Goal: Task Accomplishment & Management: Manage account settings

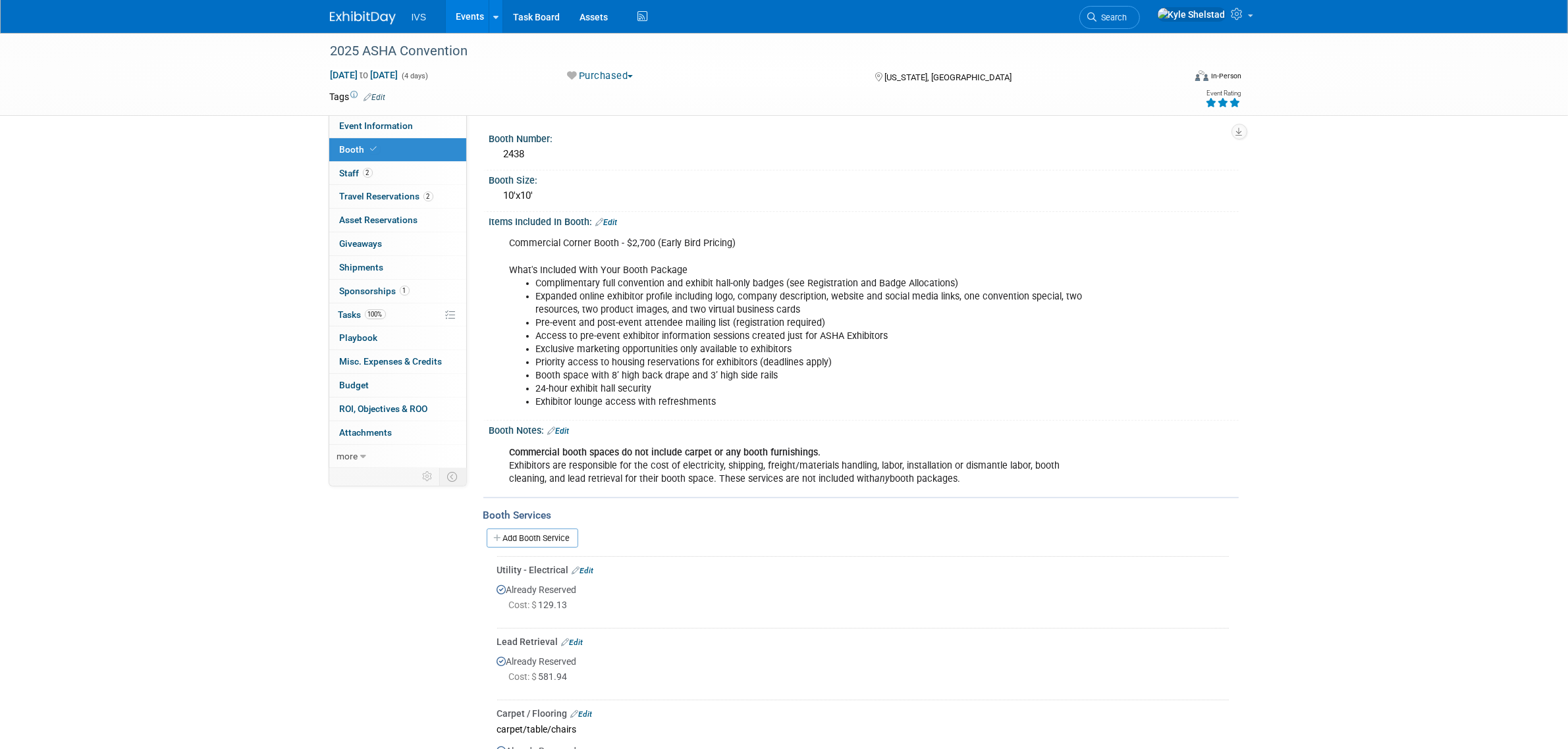
click at [468, 22] on link "Events" at bounding box center [469, 17] width 48 height 33
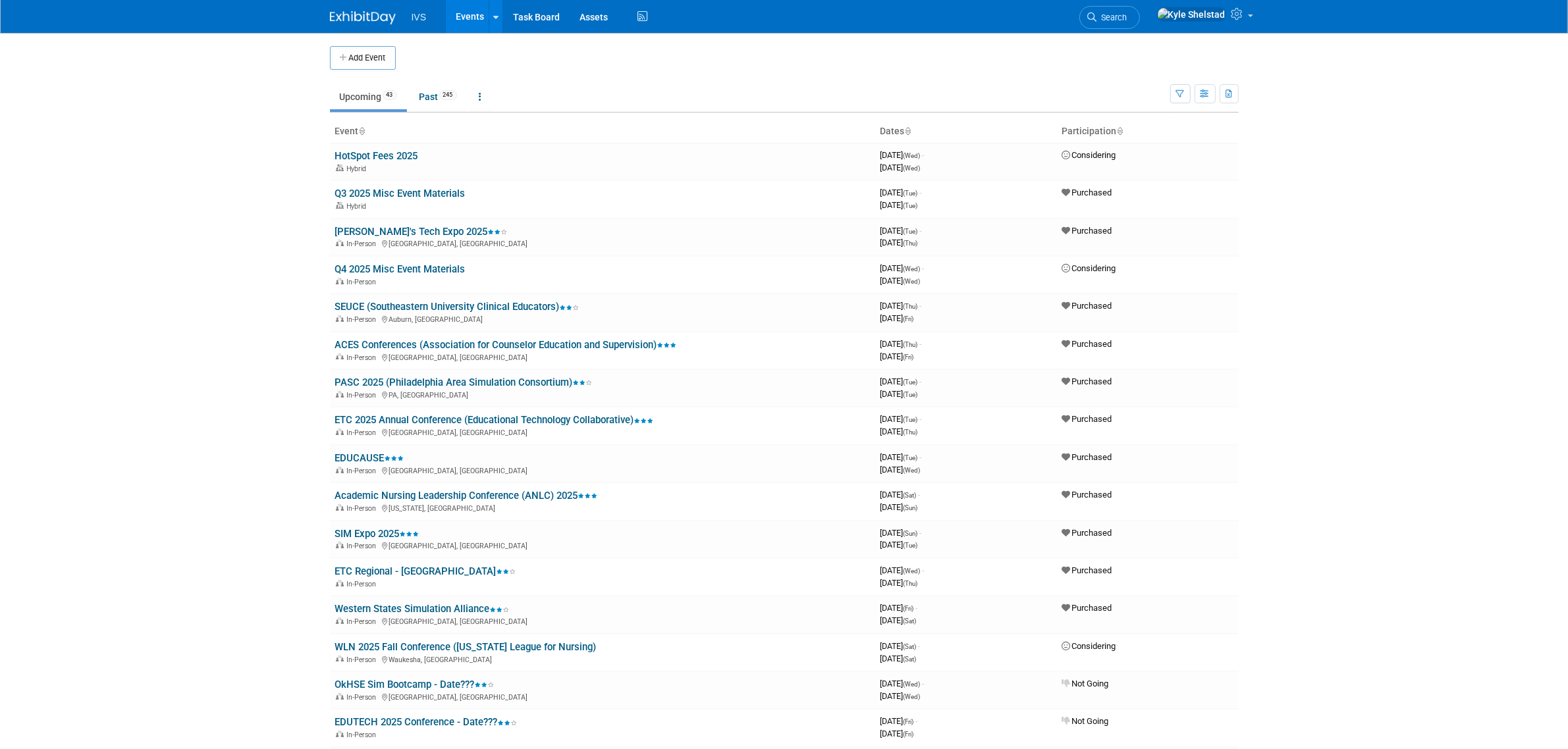
click at [1191, 89] on div "Show: All Events Just My Events Only show events that either I created, or I am…" at bounding box center [1205, 91] width 68 height 43
click at [1180, 94] on icon "button" at bounding box center [1180, 94] width 8 height 8
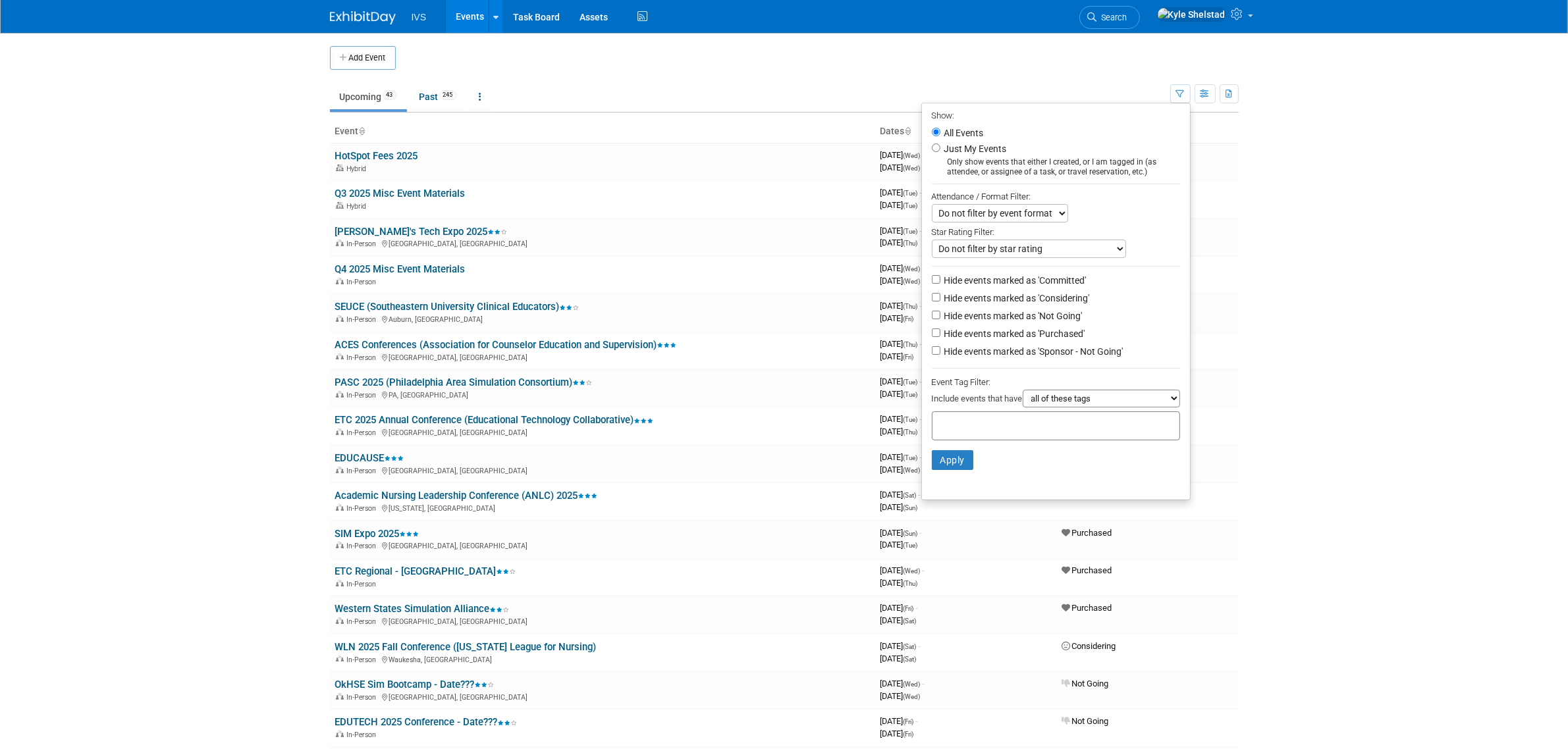
click at [1062, 283] on label "Hide events marked as 'Committed'" at bounding box center [1013, 281] width 144 height 13
click at [940, 283] on input "Hide events marked as 'Committed'" at bounding box center [936, 279] width 8 height 8
checkbox input "true"
click at [1062, 288] on li "Hide events marked as 'Committed'" at bounding box center [1055, 281] width 268 height 17
click at [1062, 296] on label "Hide events marked as 'Considering'" at bounding box center [1015, 298] width 148 height 13
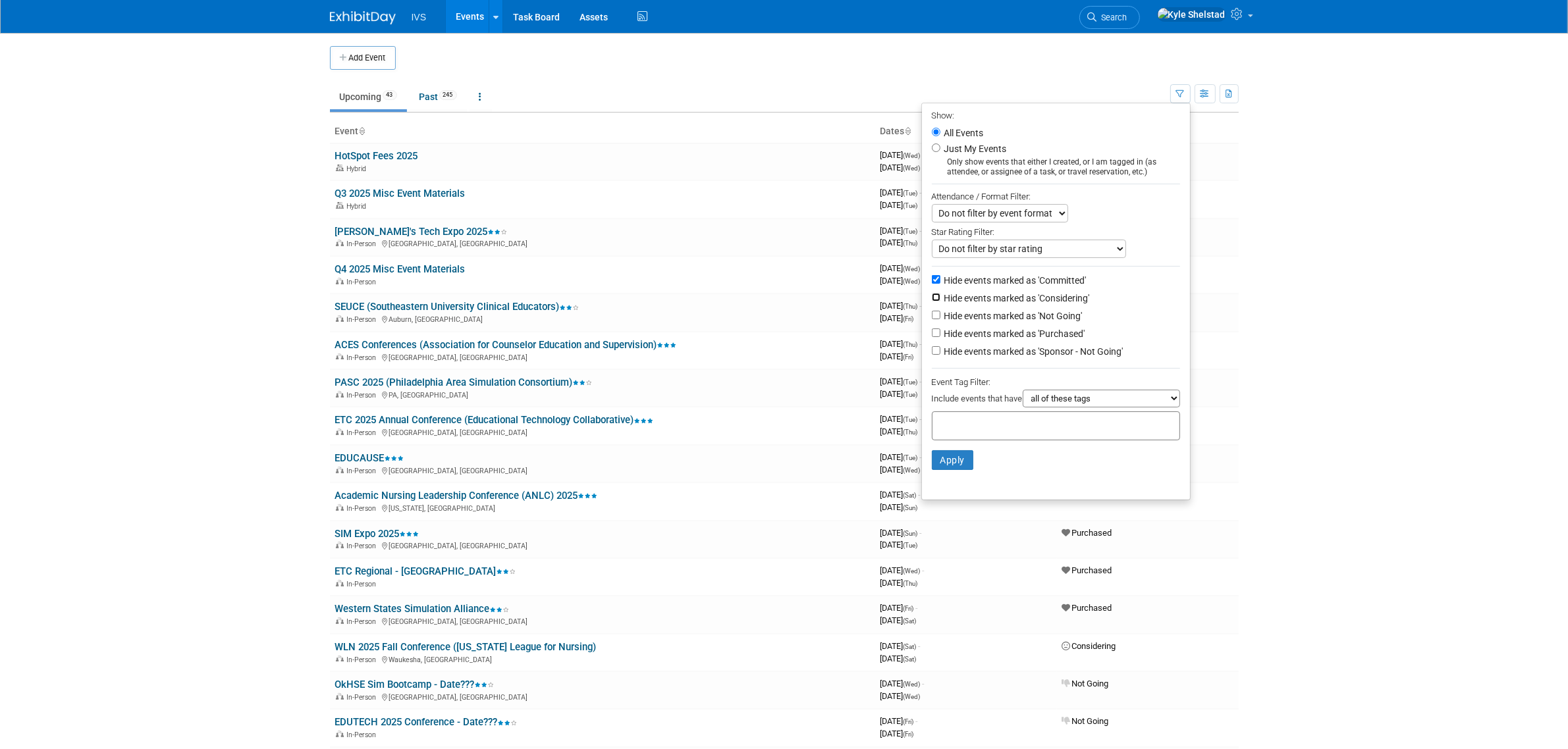
click at [940, 296] on input "Hide events marked as 'Considering'" at bounding box center [936, 296] width 8 height 8
checkbox input "true"
click at [1045, 321] on label "Hide events marked as 'Not Going'" at bounding box center [1011, 316] width 141 height 13
click at [940, 319] on input "Hide events marked as 'Not Going'" at bounding box center [936, 315] width 8 height 8
checkbox input "true"
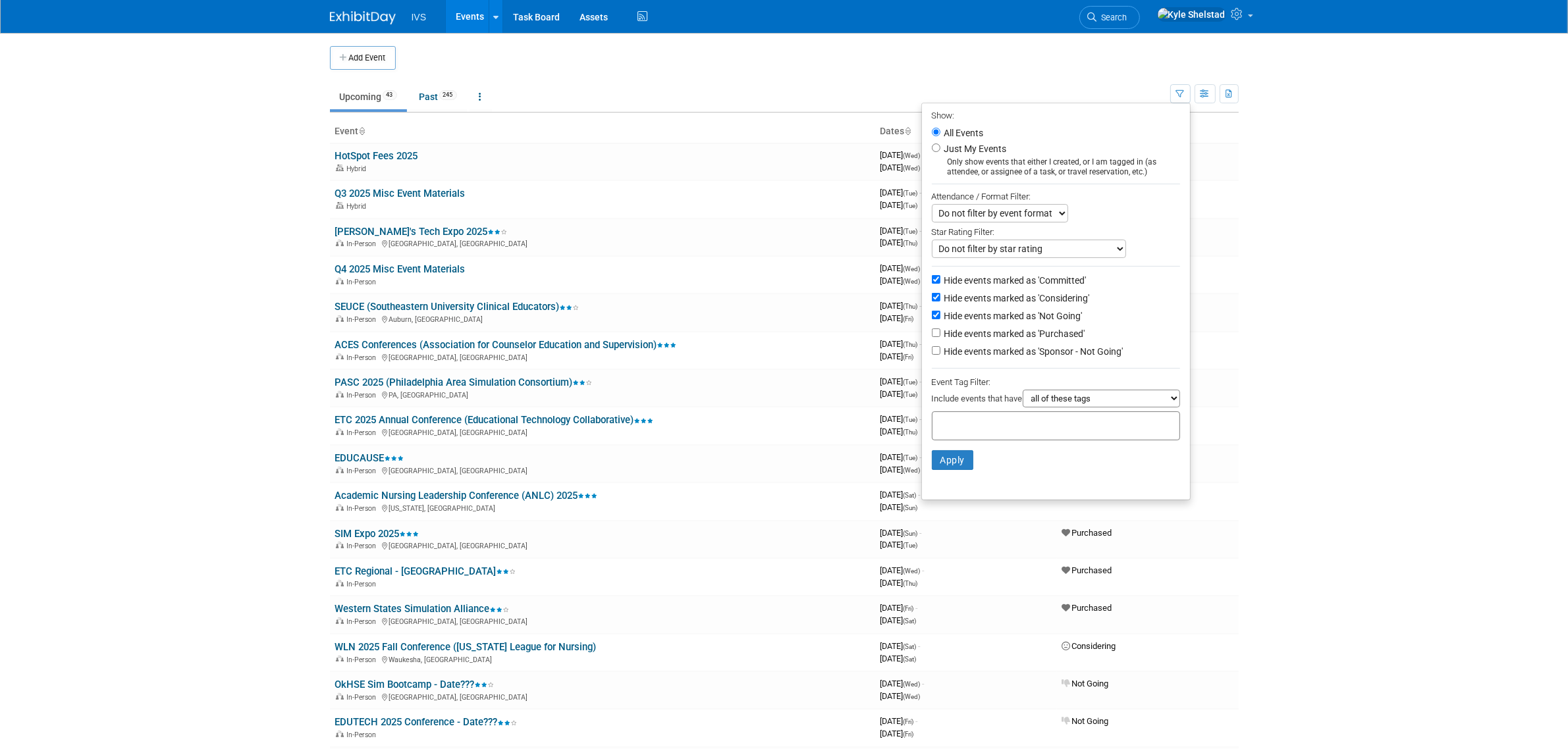
click at [1051, 346] on label "Hide events marked as 'Sponsor - Not Going'" at bounding box center [1032, 351] width 182 height 13
click at [940, 346] on input "Hide events marked as 'Sponsor - Not Going'" at bounding box center [936, 350] width 8 height 8
checkbox input "true"
click at [959, 461] on button "Apply" at bounding box center [953, 460] width 42 height 19
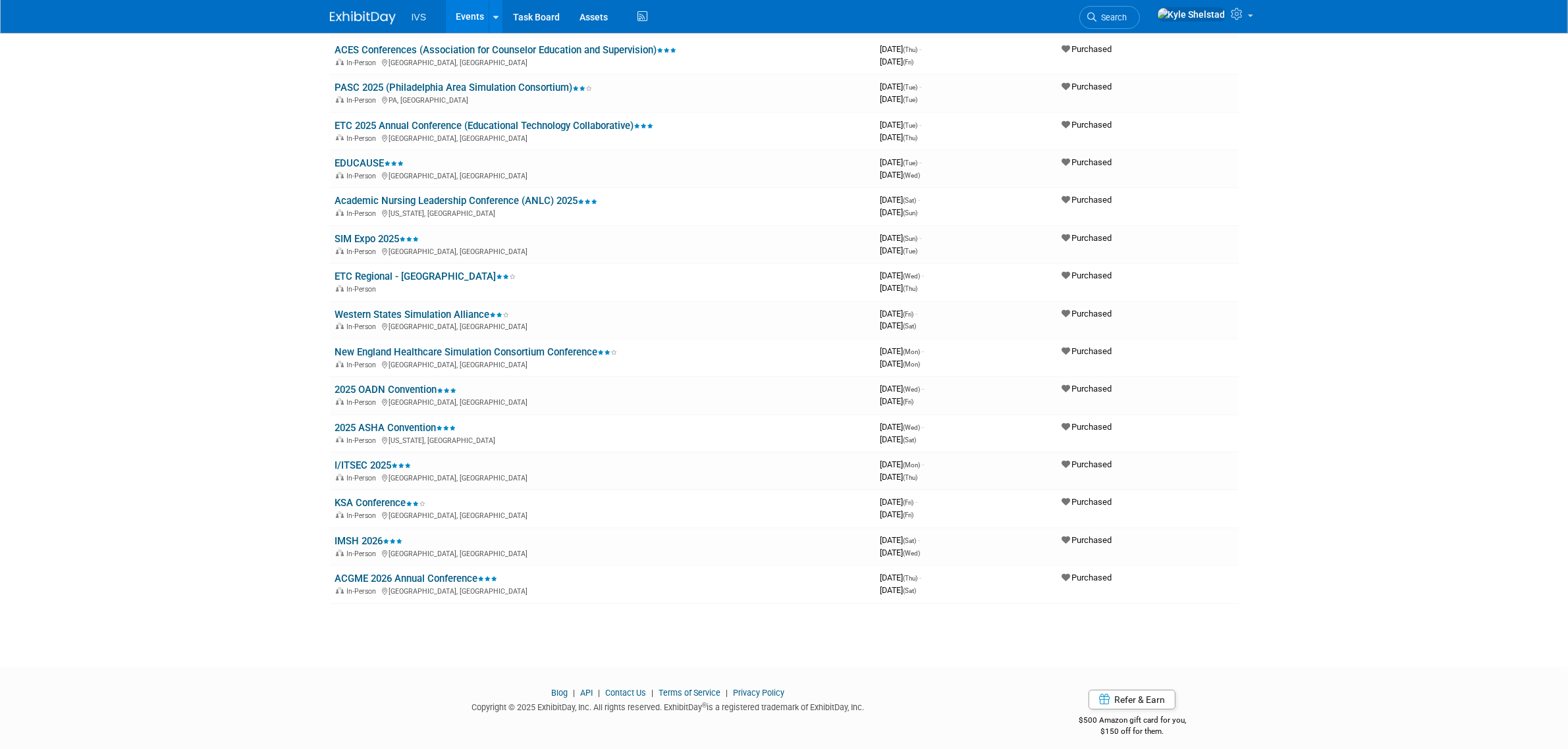
scroll to position [221, 0]
click at [435, 571] on link "ACGME 2026 Annual Conference" at bounding box center [416, 577] width 163 height 12
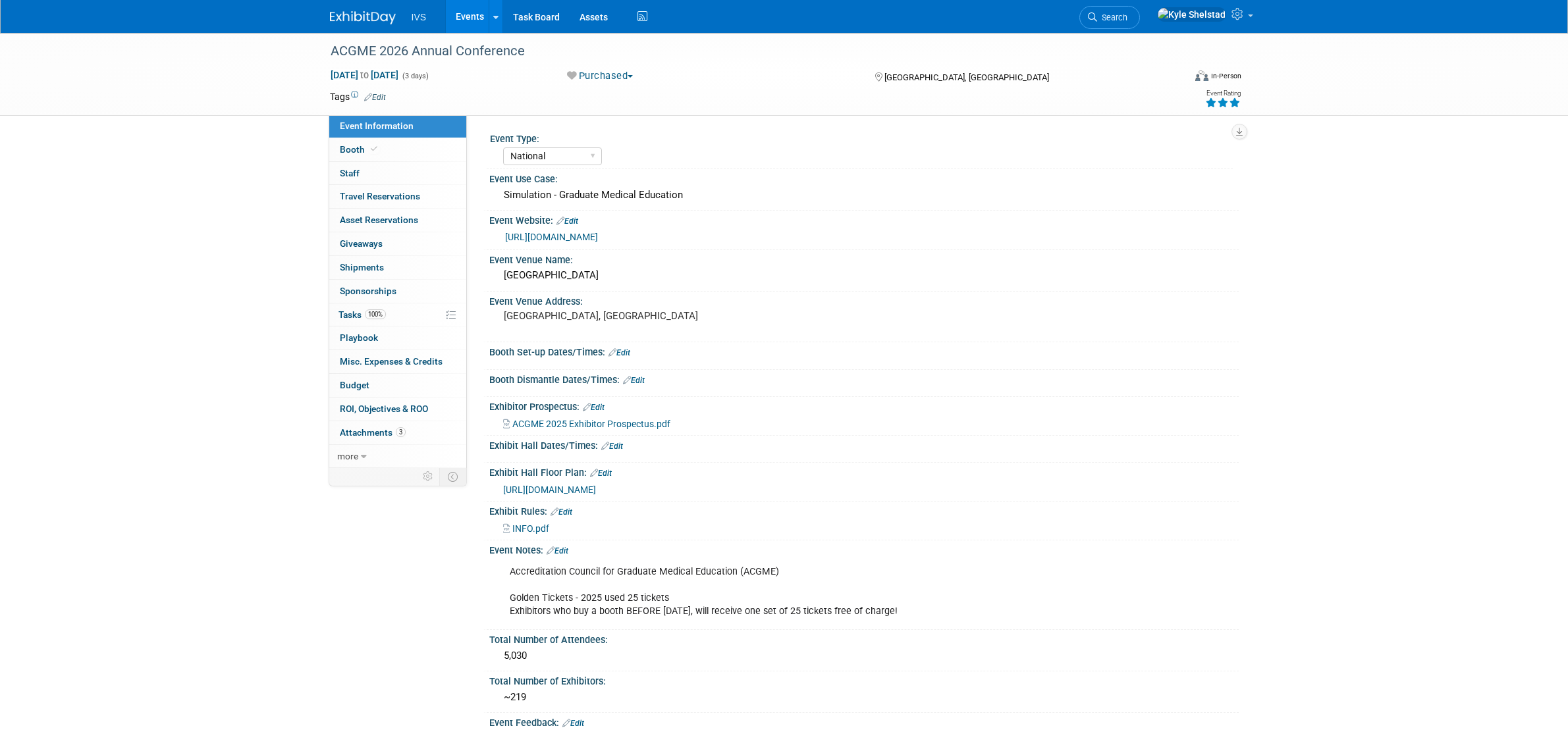
select select "National"
click at [409, 139] on link "Booth" at bounding box center [398, 149] width 137 height 23
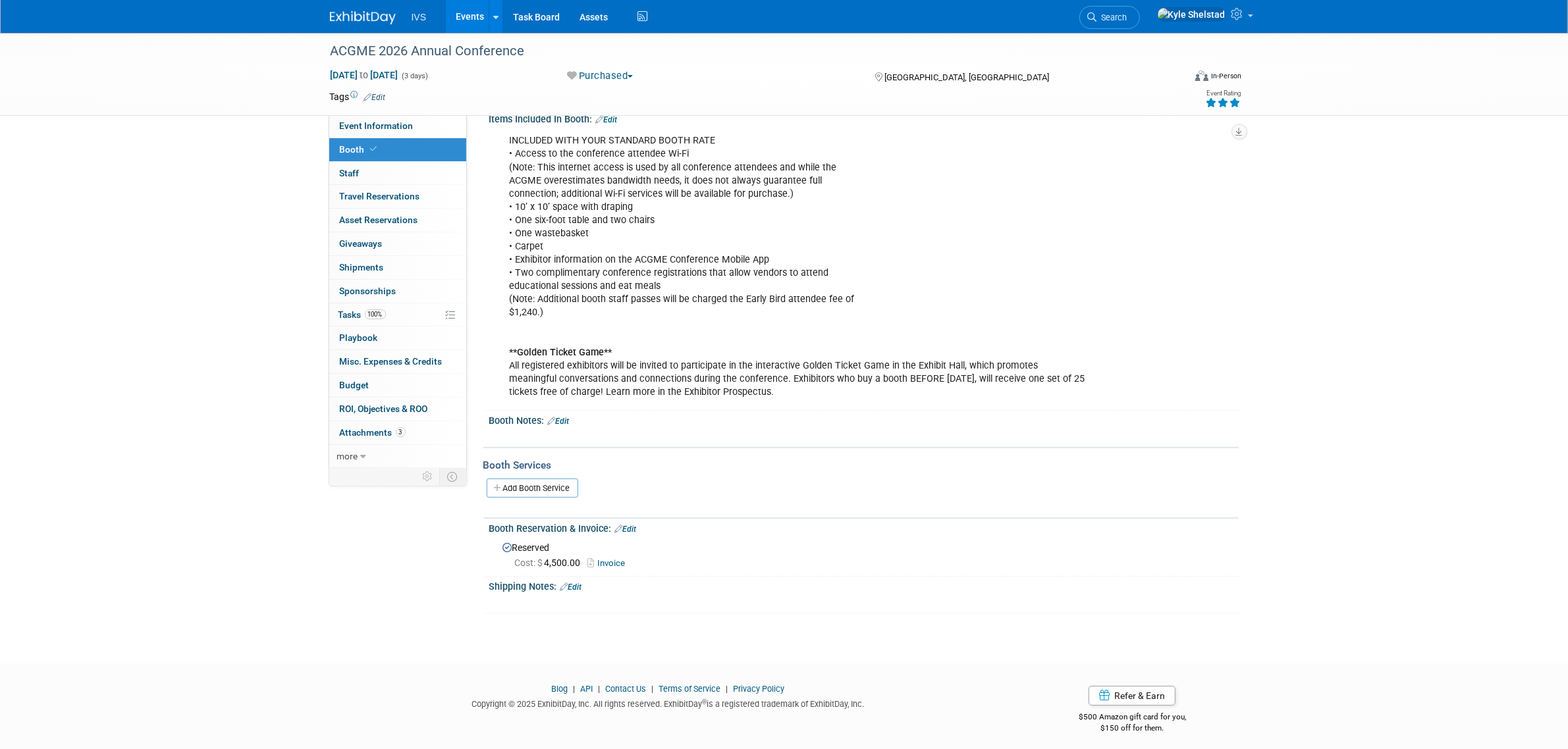
scroll to position [106, 0]
click at [615, 557] on link "Invoice" at bounding box center [610, 560] width 44 height 10
click at [467, 19] on link "Events" at bounding box center [469, 17] width 48 height 33
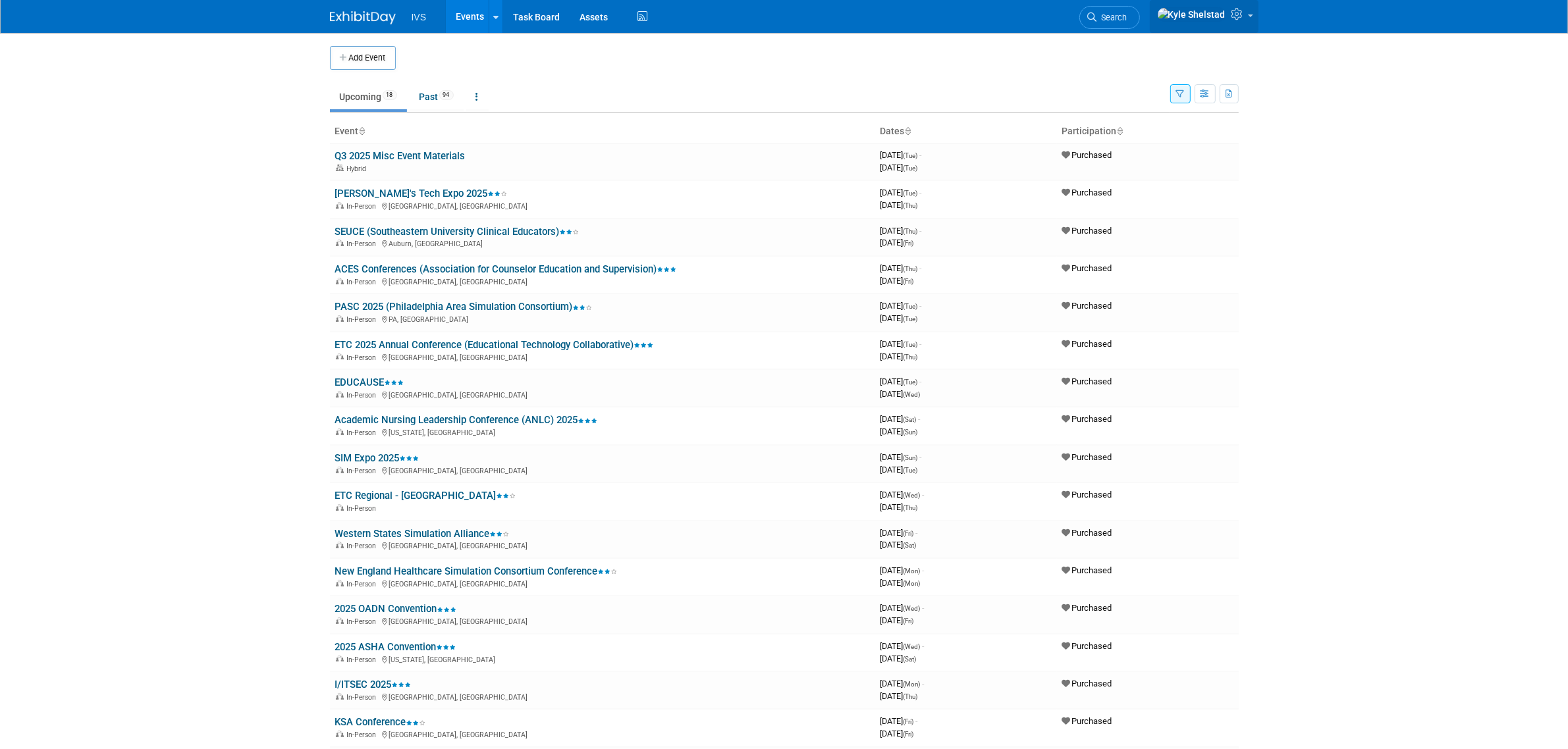
click at [1243, 13] on icon at bounding box center [1239, 14] width 15 height 12
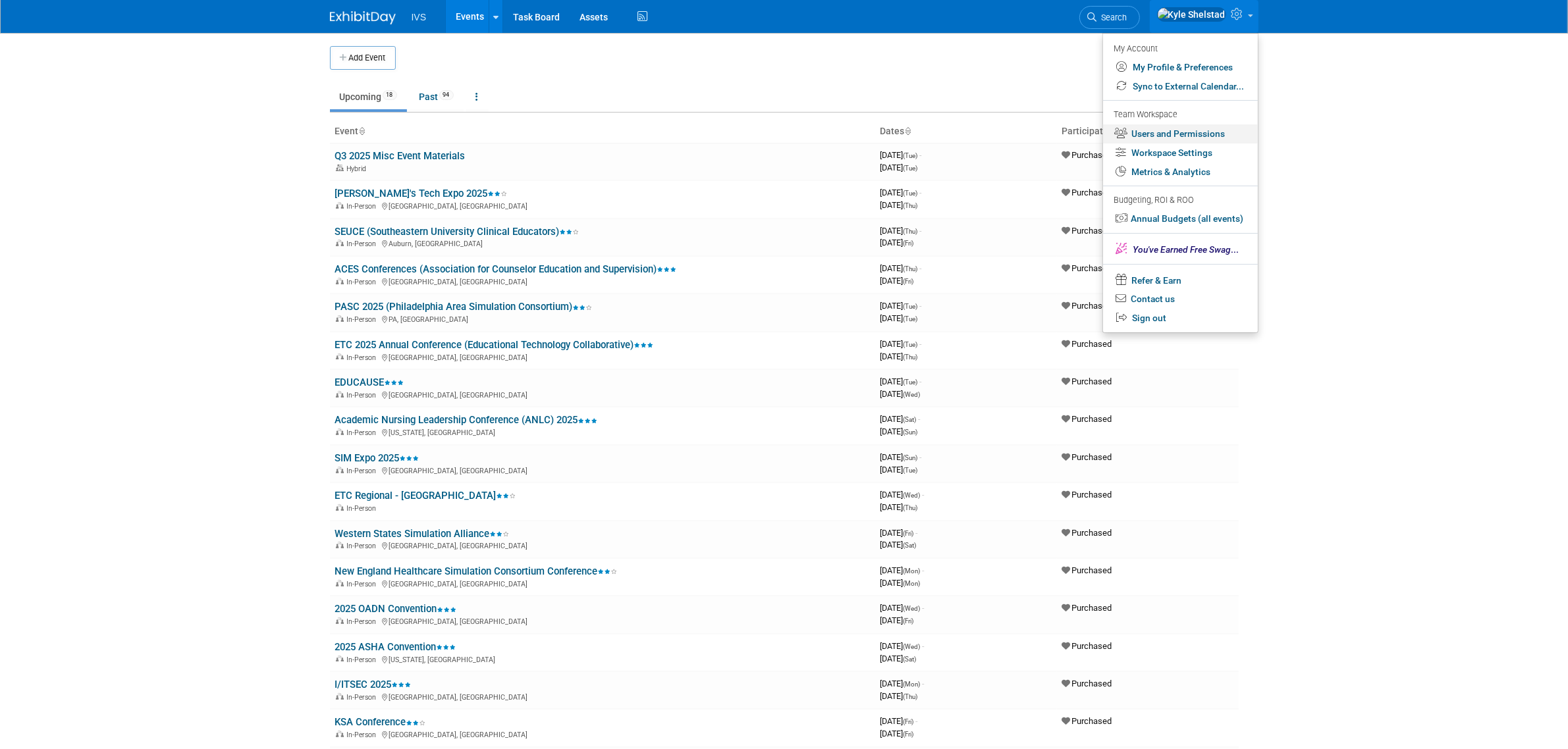
click at [1185, 133] on link "Users and Permissions" at bounding box center [1181, 133] width 155 height 19
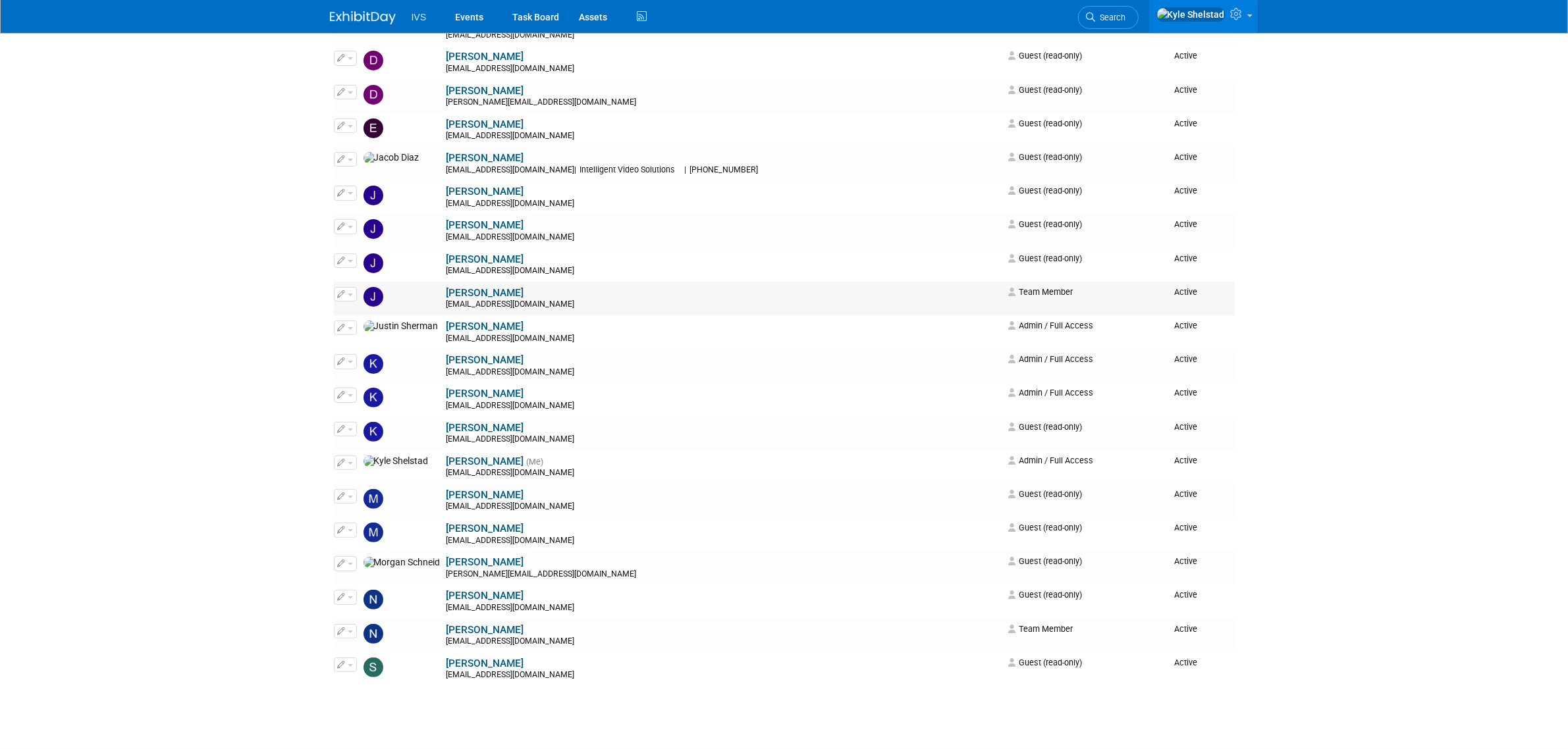
scroll to position [384, 0]
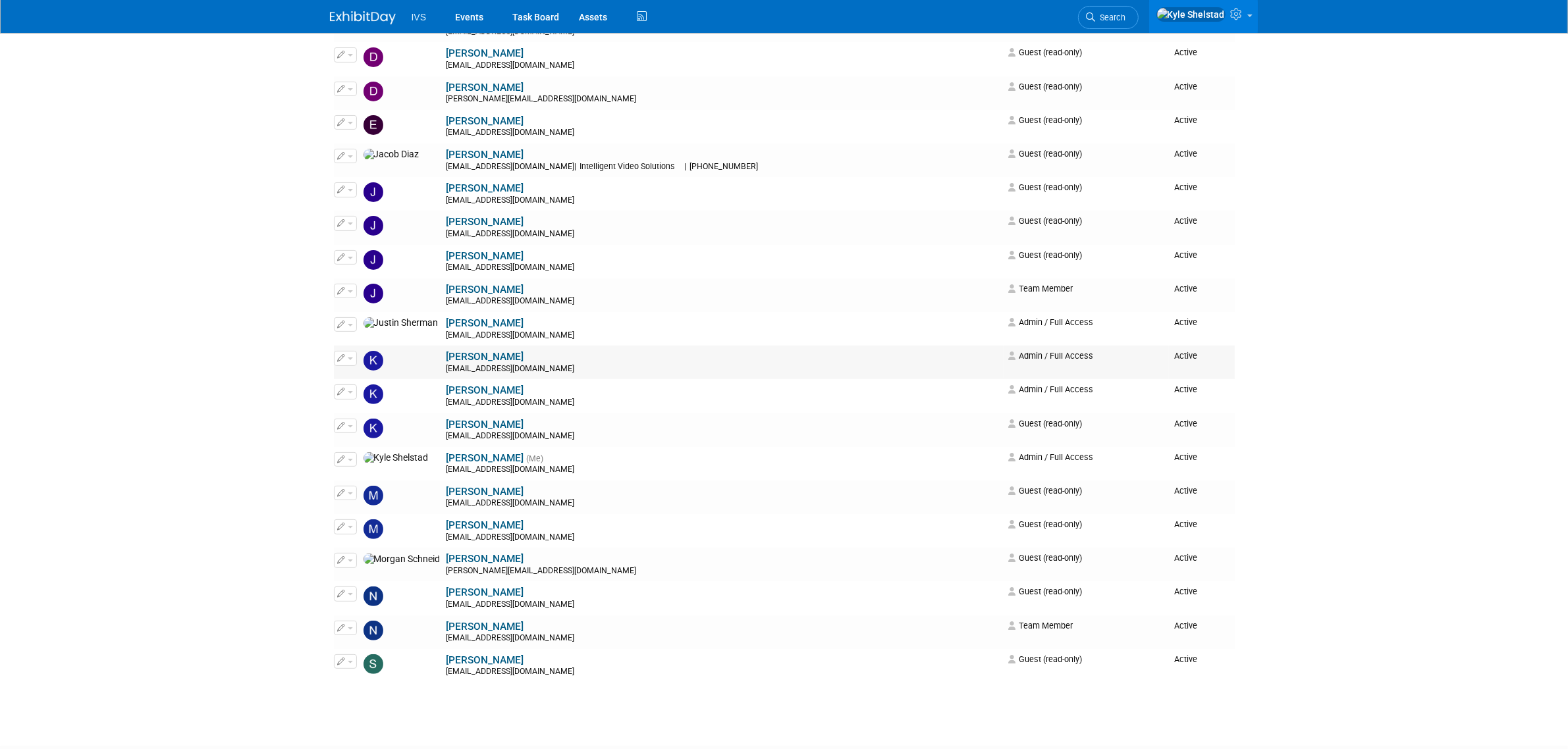
click at [347, 363] on button "button" at bounding box center [345, 358] width 23 height 15
click at [379, 376] on link "Edit" at bounding box center [386, 380] width 104 height 18
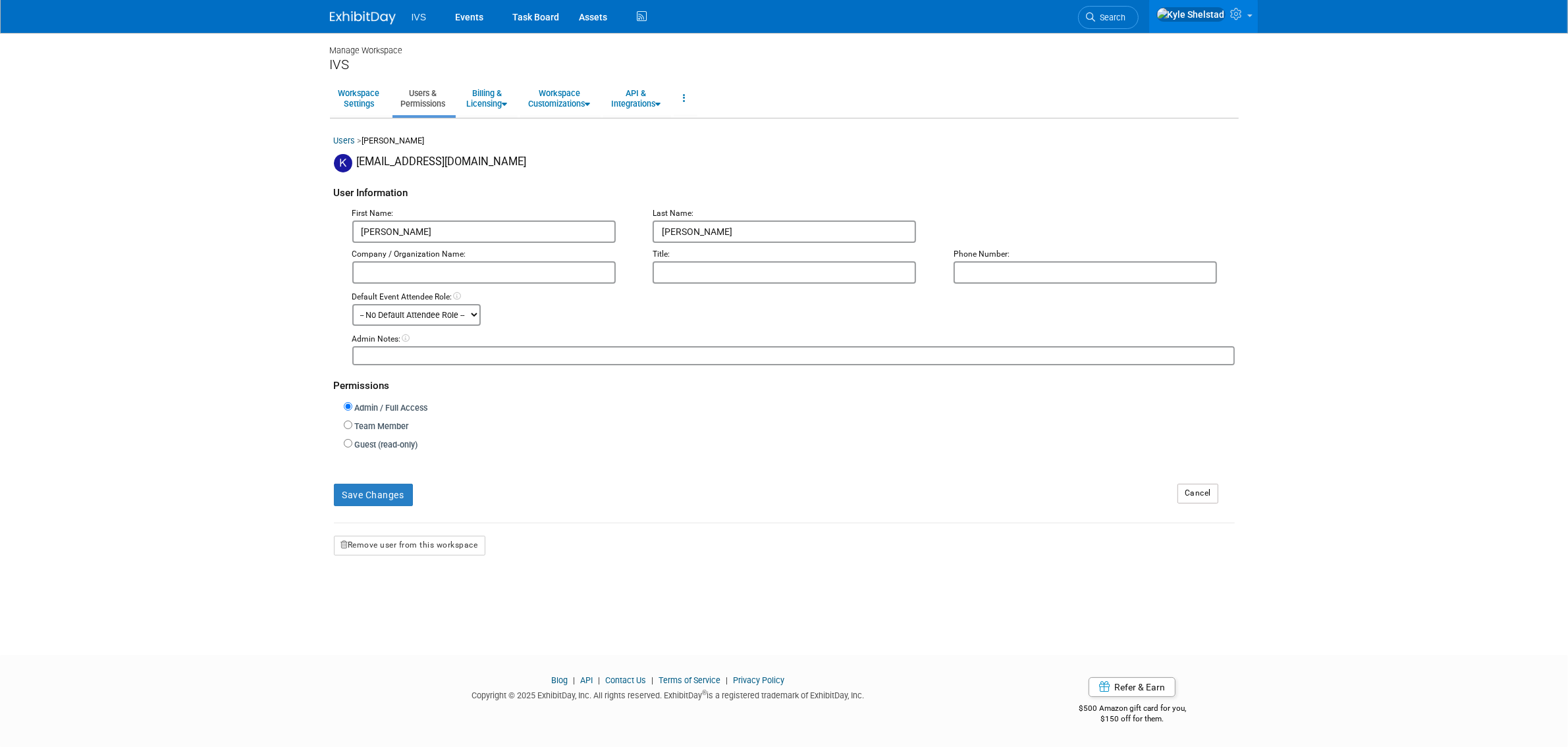
click at [386, 421] on label "Team Member" at bounding box center [381, 427] width 57 height 13
click at [352, 421] on input "Team Member" at bounding box center [348, 424] width 8 height 8
radio input "true"
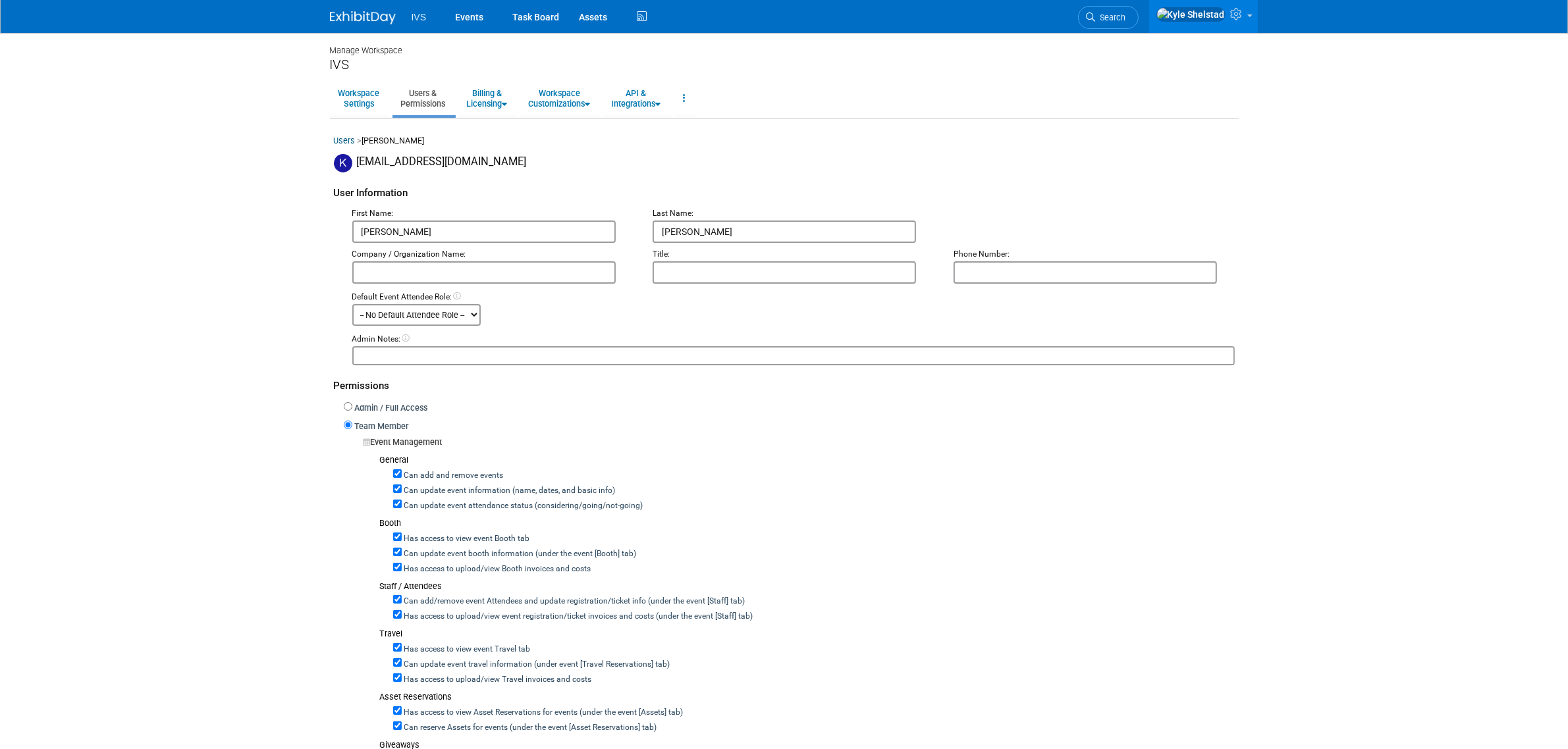
click at [357, 425] on label "Team Member" at bounding box center [381, 427] width 57 height 13
click at [352, 425] on input "Team Member" at bounding box center [348, 424] width 8 height 8
click at [360, 409] on label "Admin / Full Access" at bounding box center [390, 409] width 75 height 13
click at [352, 409] on input "Admin / Full Access" at bounding box center [348, 406] width 8 height 8
radio input "true"
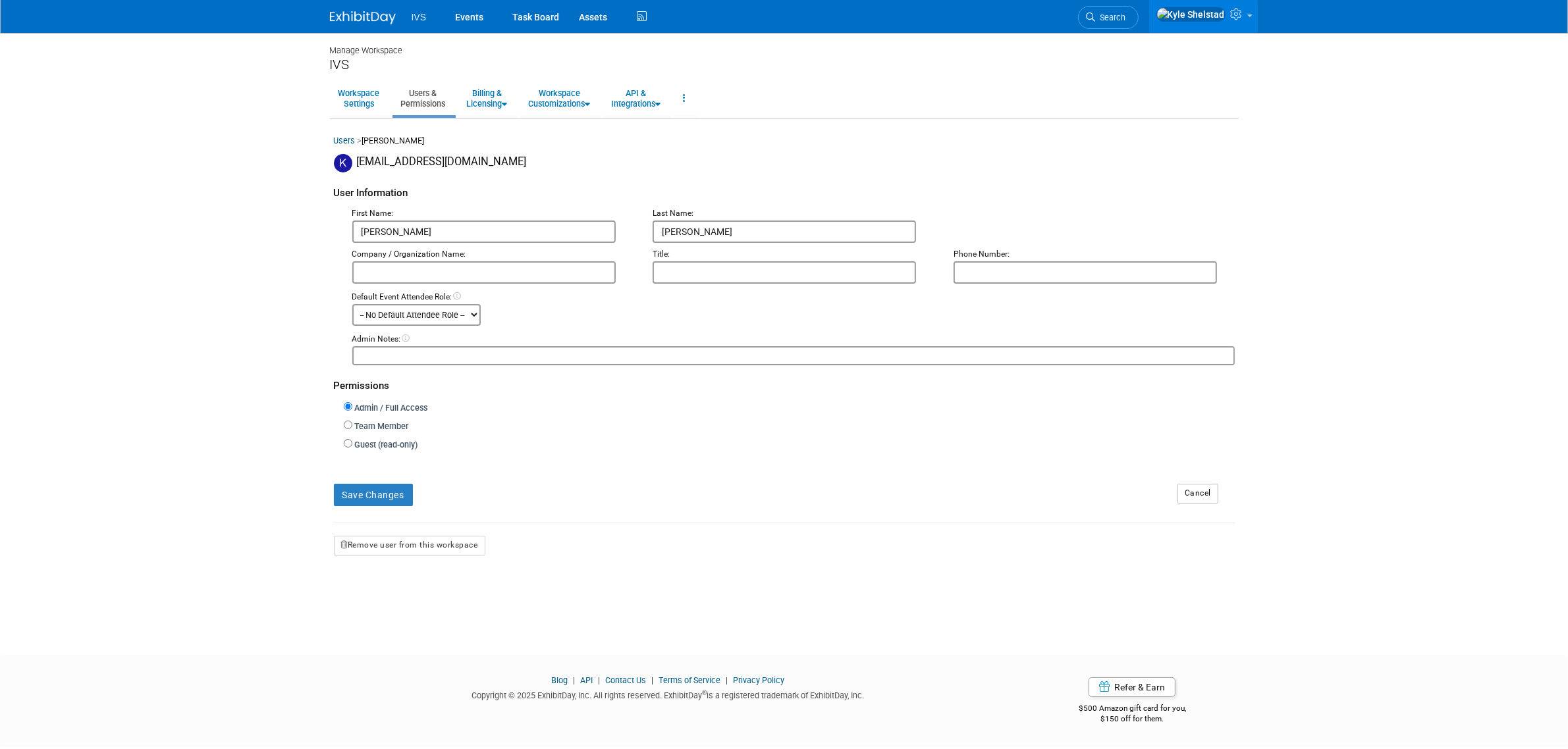
click at [352, 443] on label "Guest (read-only)" at bounding box center [386, 445] width 66 height 13
click at [351, 443] on input "Guest (read-only)" at bounding box center [348, 443] width 8 height 8
radio input "true"
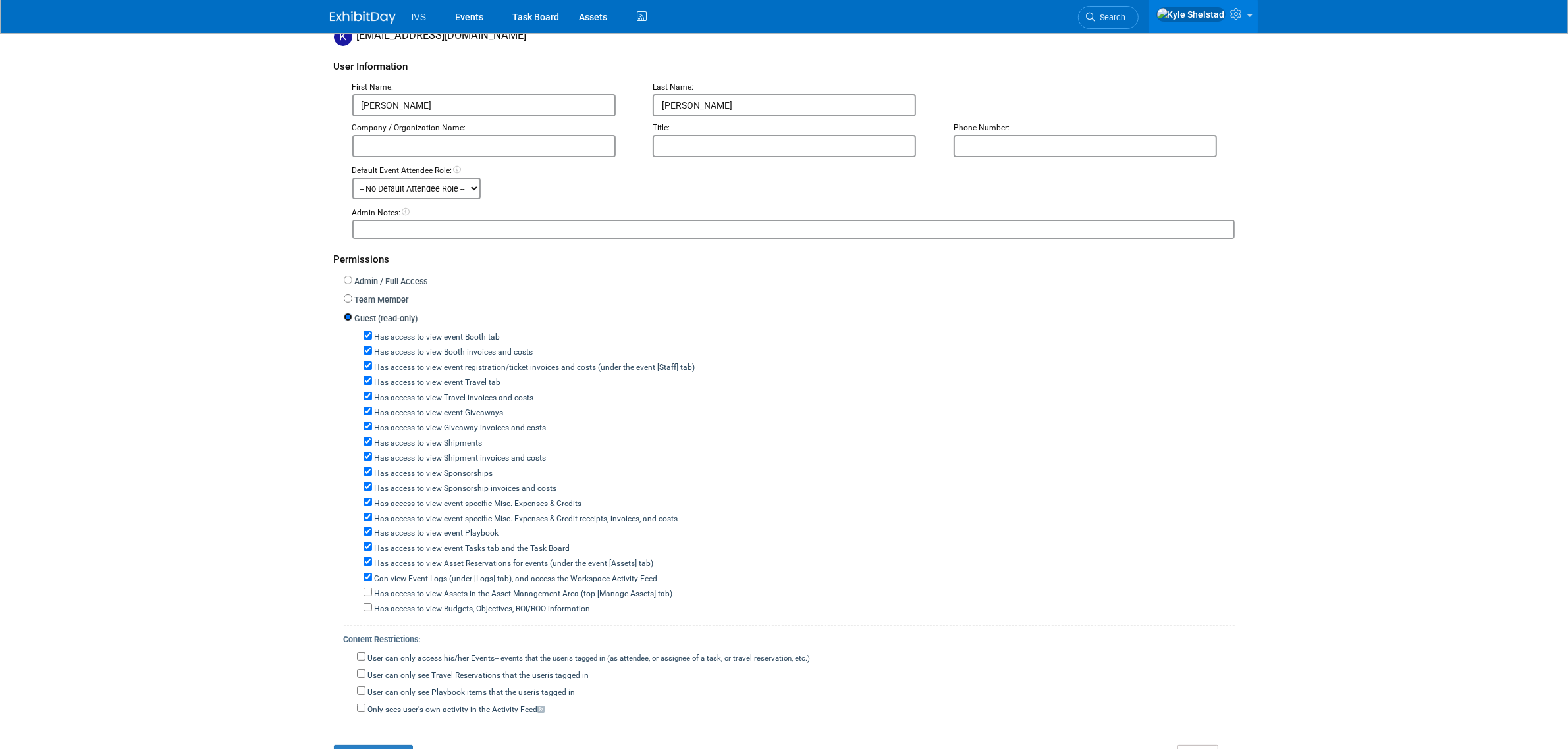
scroll to position [165, 0]
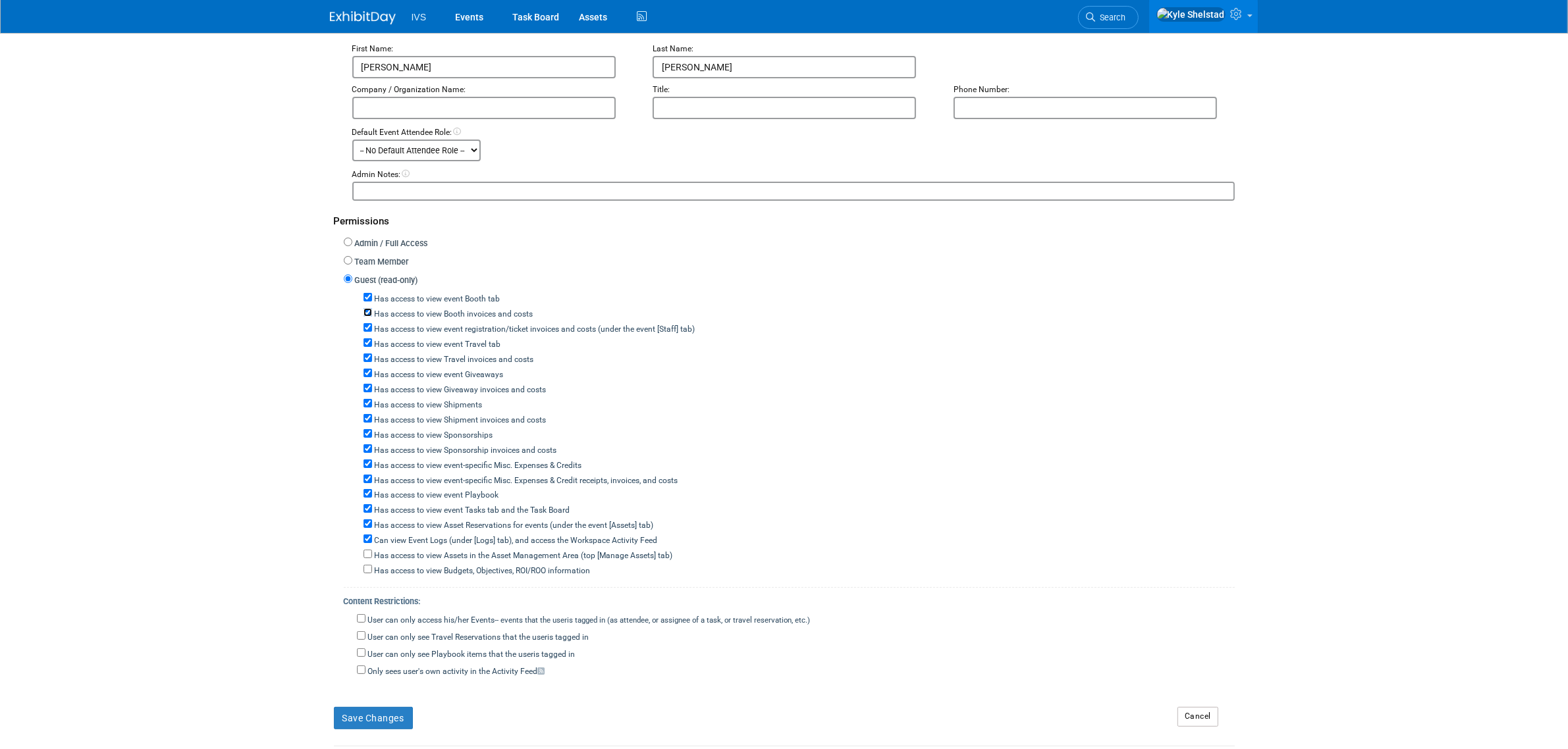
click at [367, 308] on input "Has access to view Booth invoices and costs" at bounding box center [367, 312] width 8 height 8
checkbox input "false"
click at [365, 323] on input "Has access to view event registration/ticket invoices and costs (under the even…" at bounding box center [367, 327] width 8 height 8
checkbox input "false"
click at [365, 340] on input "Has access to view event Travel tab" at bounding box center [367, 342] width 8 height 8
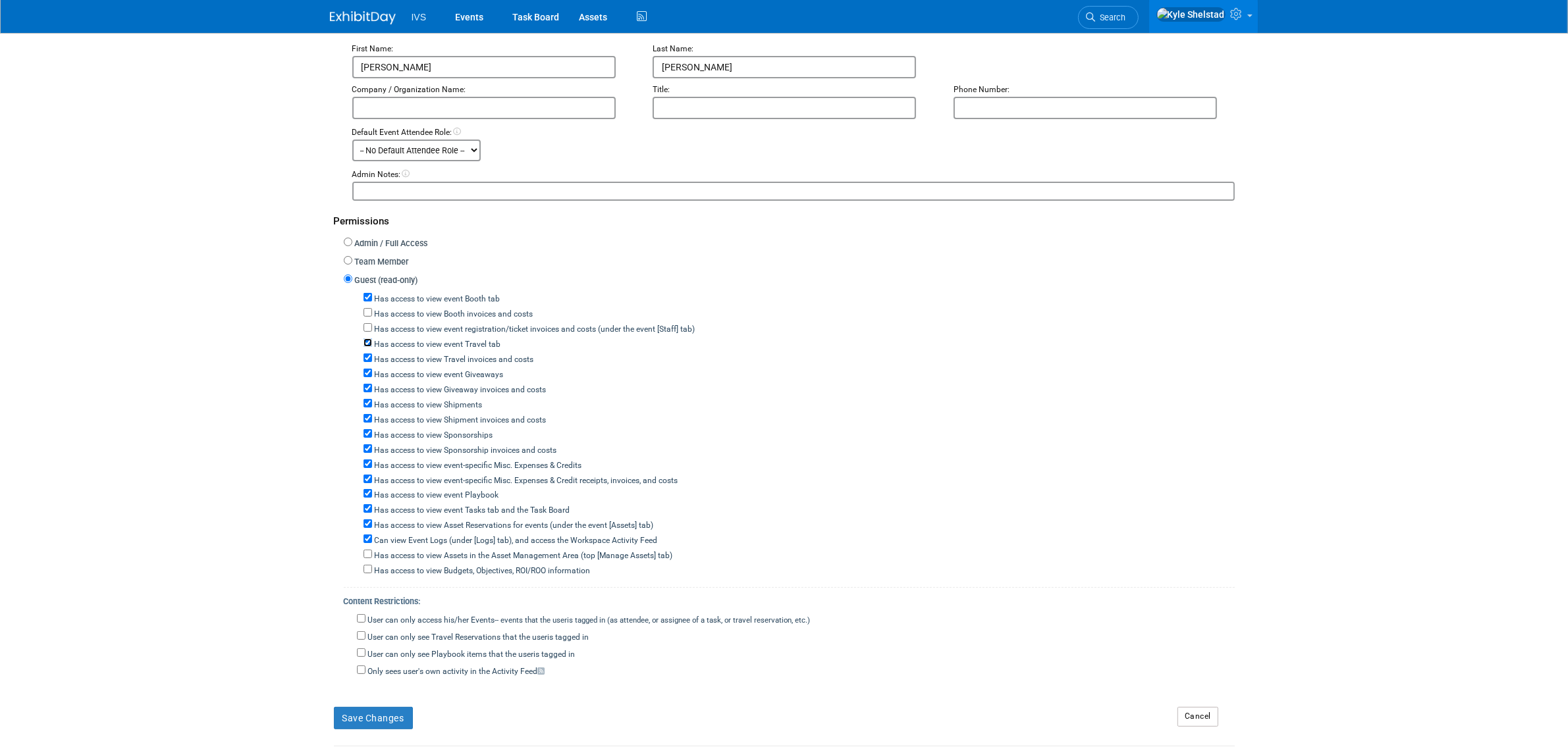
checkbox input "false"
click at [365, 369] on input "Has access to view event Giveaways" at bounding box center [367, 373] width 8 height 8
checkbox input "false"
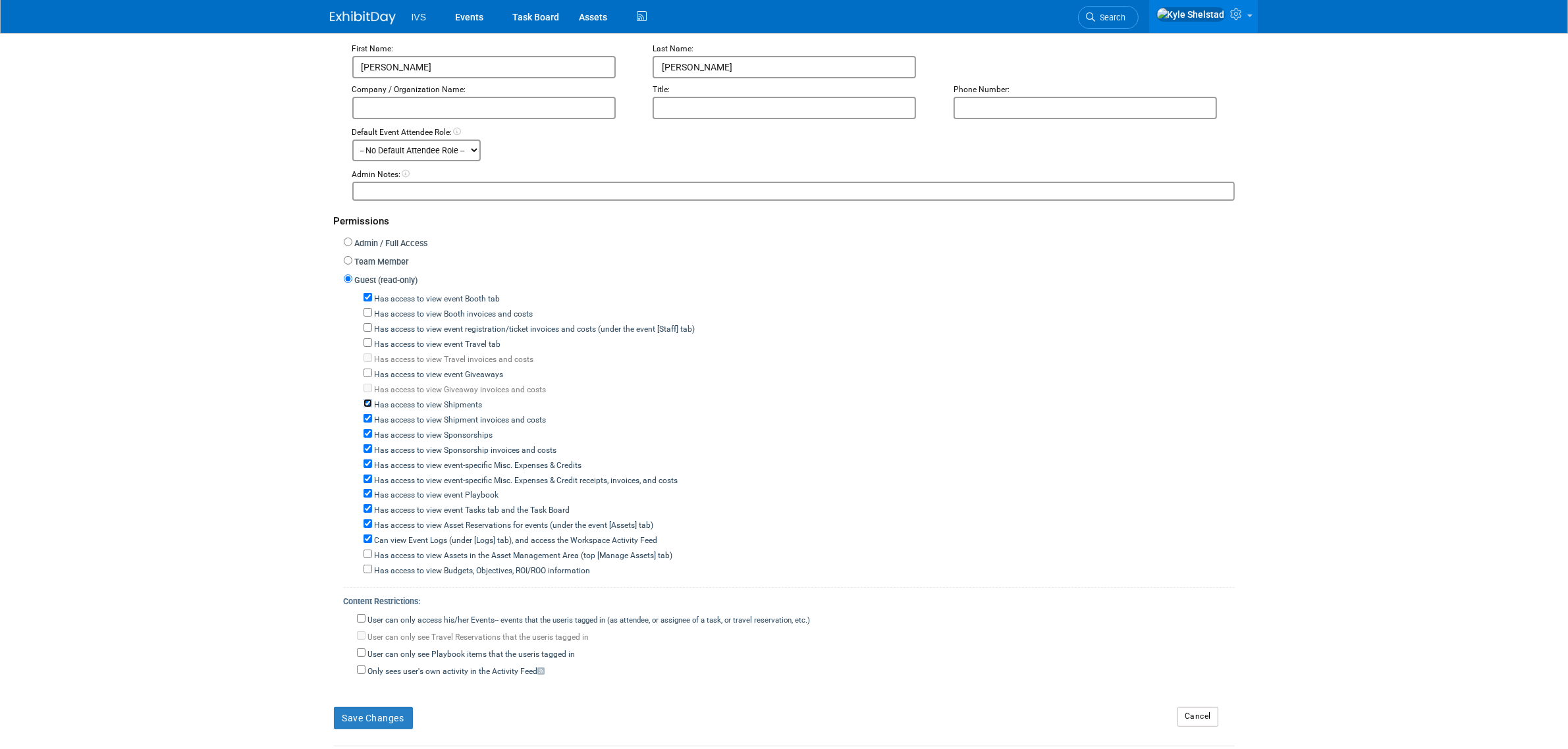
click at [369, 399] on input "Has access to view Shipments" at bounding box center [367, 403] width 8 height 8
checkbox input "false"
click at [367, 430] on input "Has access to view Sponsorships" at bounding box center [367, 433] width 8 height 8
checkbox input "false"
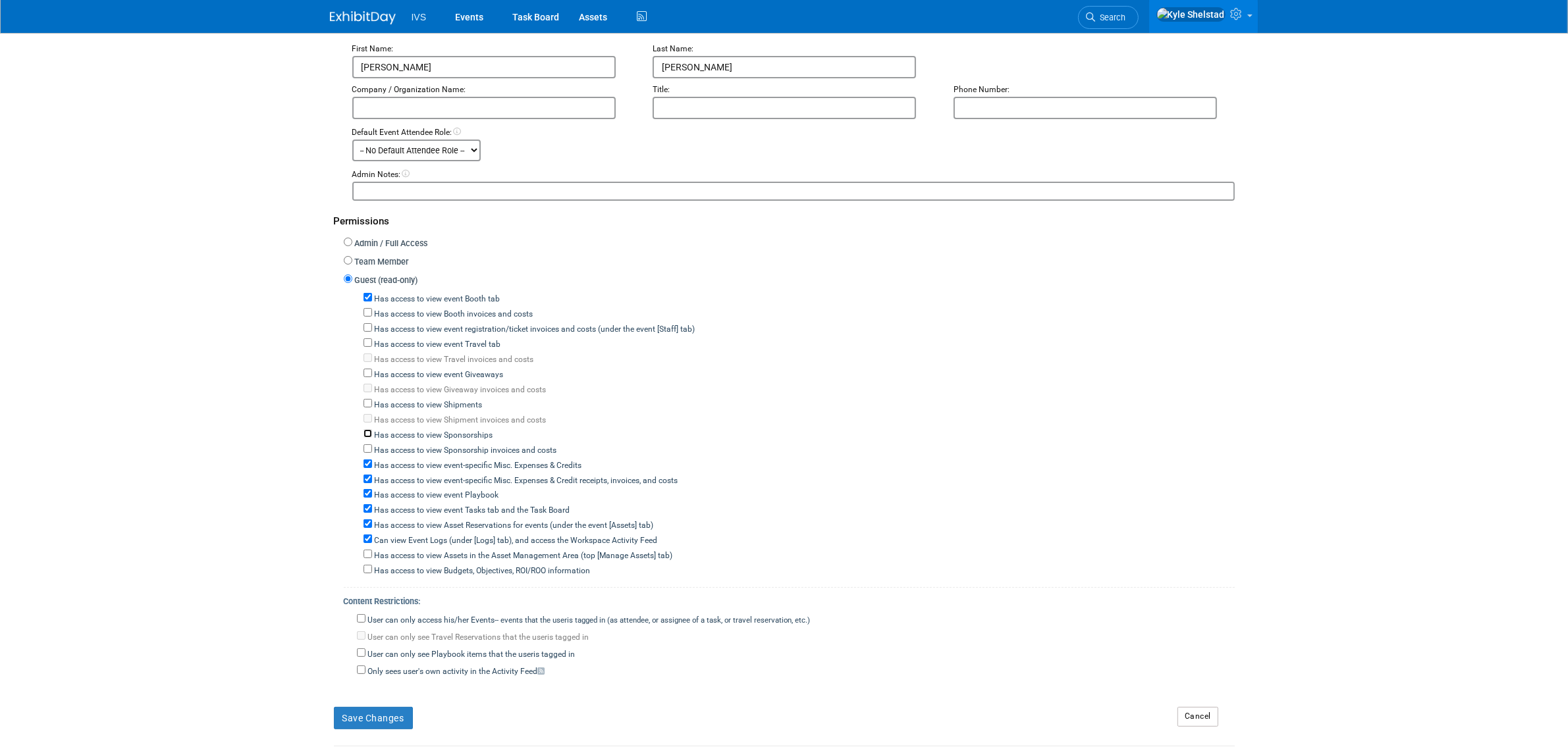
checkbox input "false"
click at [364, 460] on input "Has access to view event-specific Misc. Expenses & Credits" at bounding box center [367, 464] width 8 height 8
checkbox input "false"
click at [364, 490] on input "Has access to view event Playbook" at bounding box center [367, 493] width 8 height 8
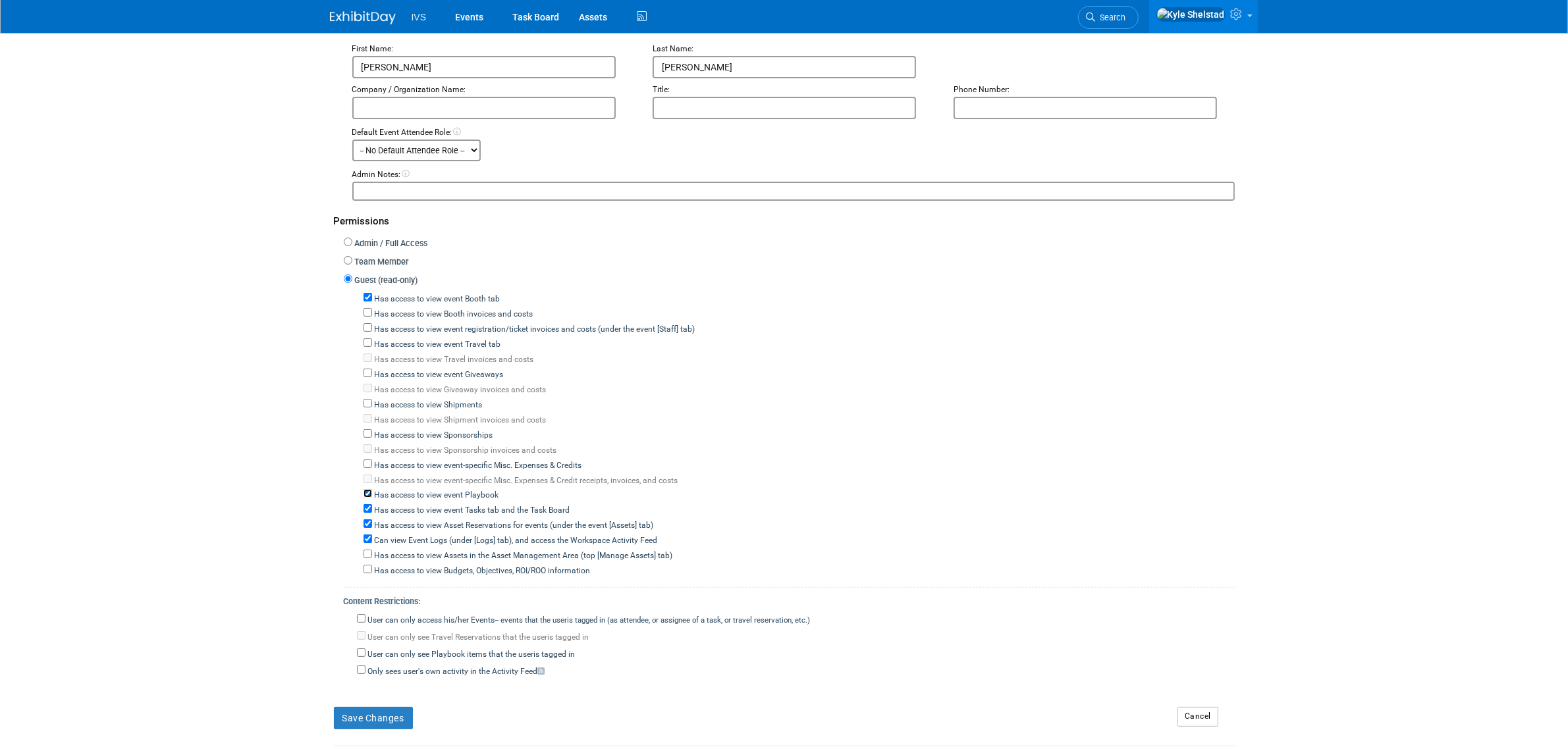
checkbox input "false"
click at [365, 504] on input "Has access to view event Tasks tab and the Task Board" at bounding box center [367, 508] width 8 height 8
checkbox input "false"
click at [367, 520] on input "Has access to view Asset Reservations for events (under the event [Assets] tab)" at bounding box center [367, 524] width 8 height 8
checkbox input "false"
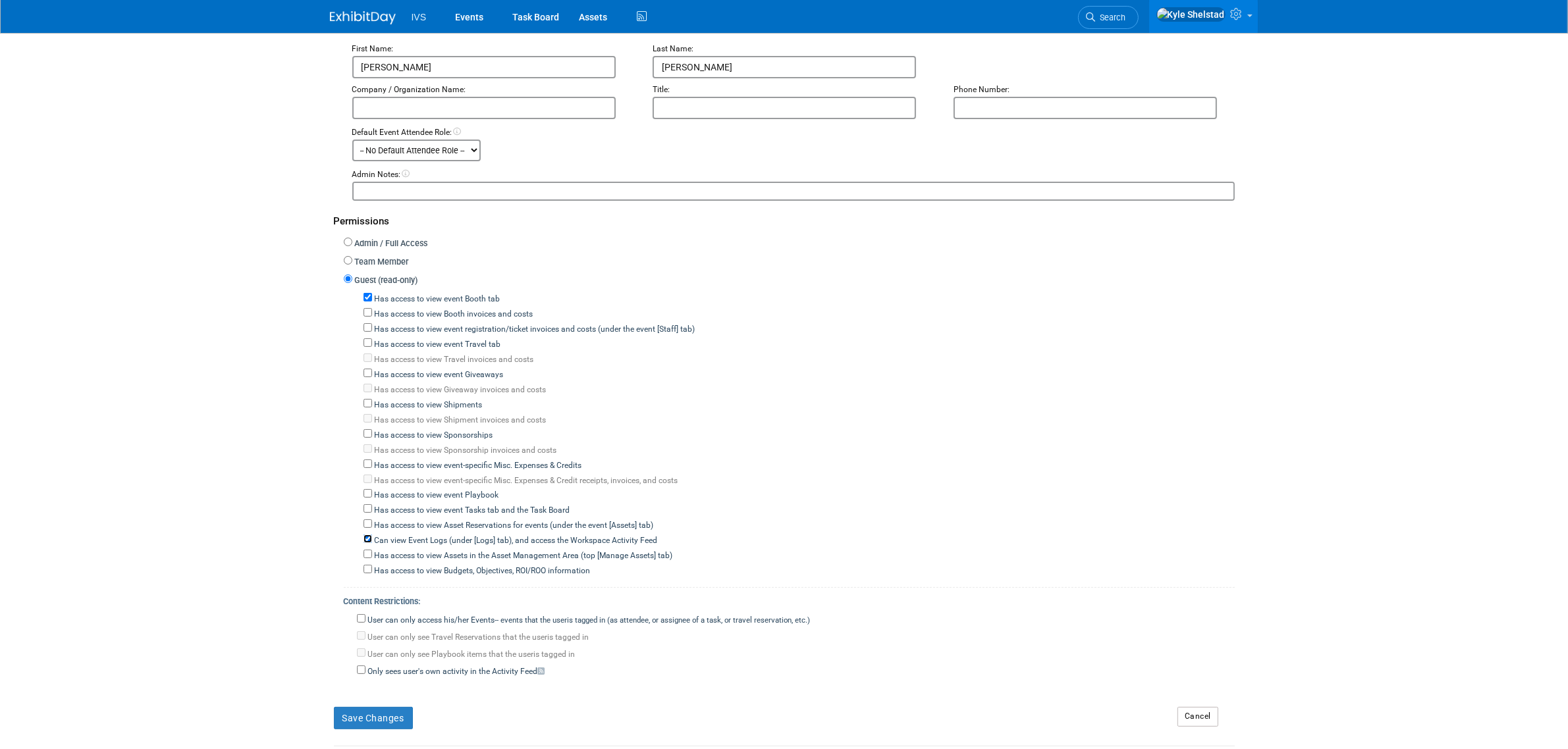
click at [367, 535] on input "Can view Event Logs (under [Logs] tab), and access the Workspace Activity Feed" at bounding box center [367, 538] width 8 height 8
checkbox input "false"
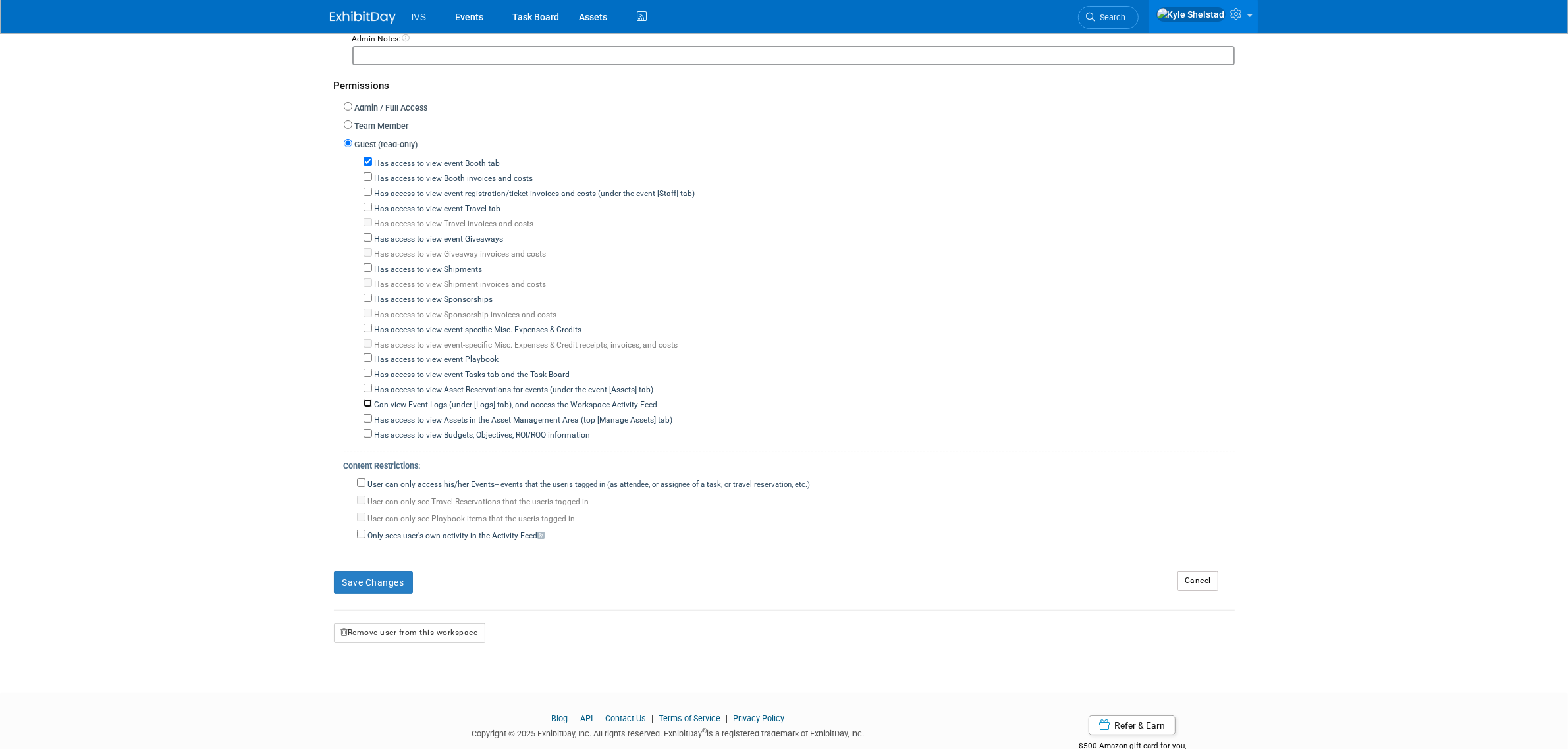
scroll to position [326, 0]
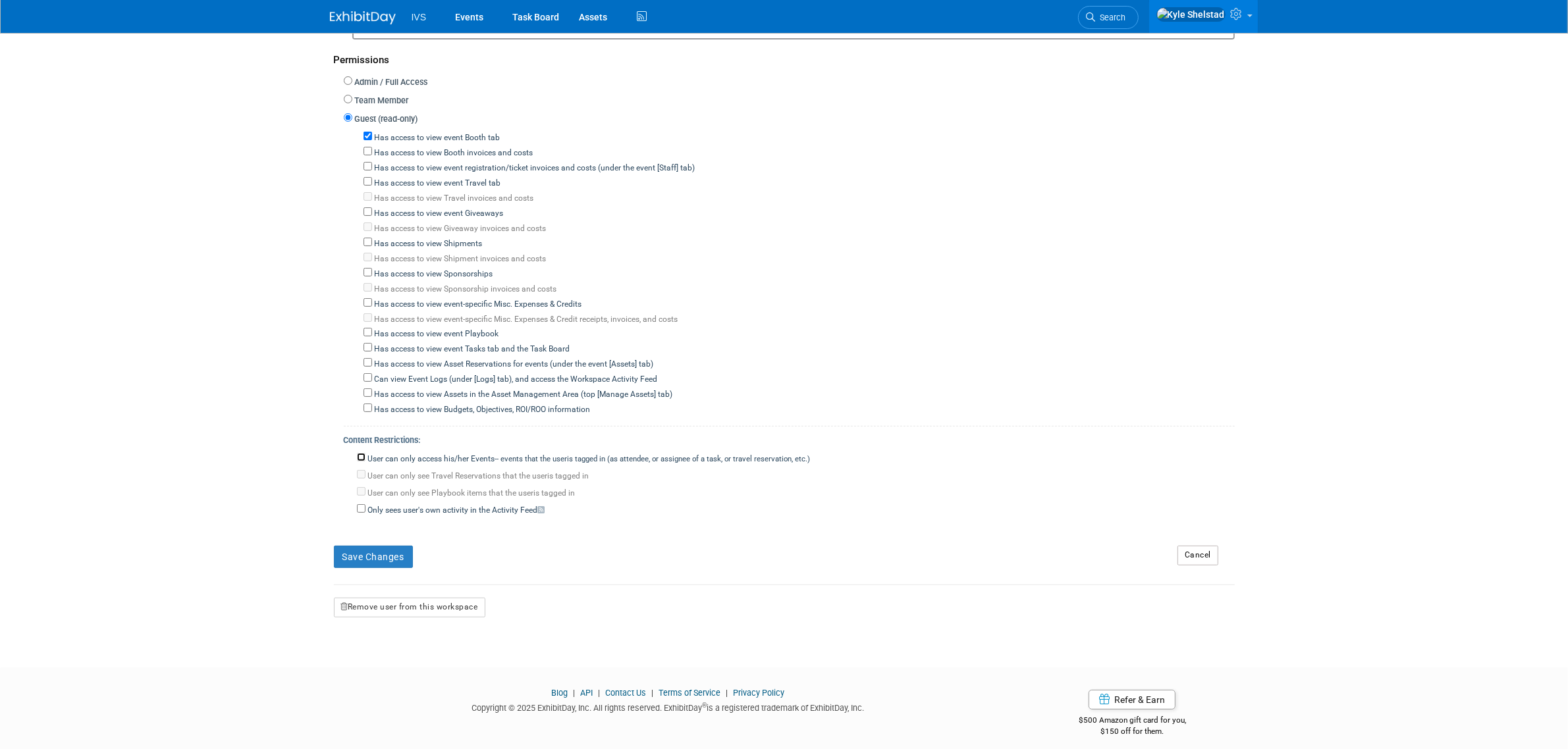
click at [360, 453] on input "User can only access his/her Events -- events that the user either created, or …" at bounding box center [361, 456] width 8 height 8
checkbox input "true"
click at [386, 546] on button "Save Changes" at bounding box center [374, 557] width 79 height 22
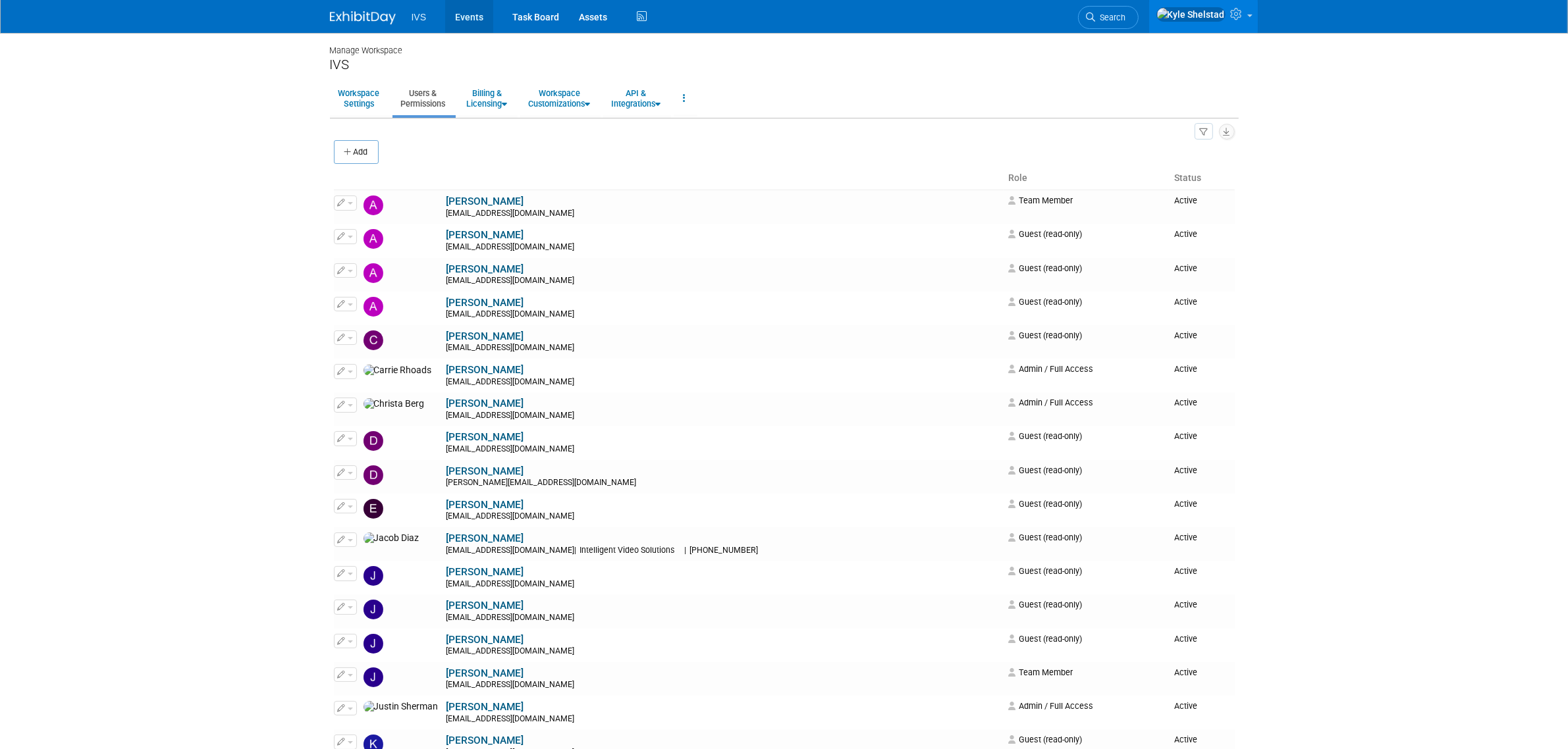
click at [478, 25] on link "Events" at bounding box center [469, 17] width 48 height 33
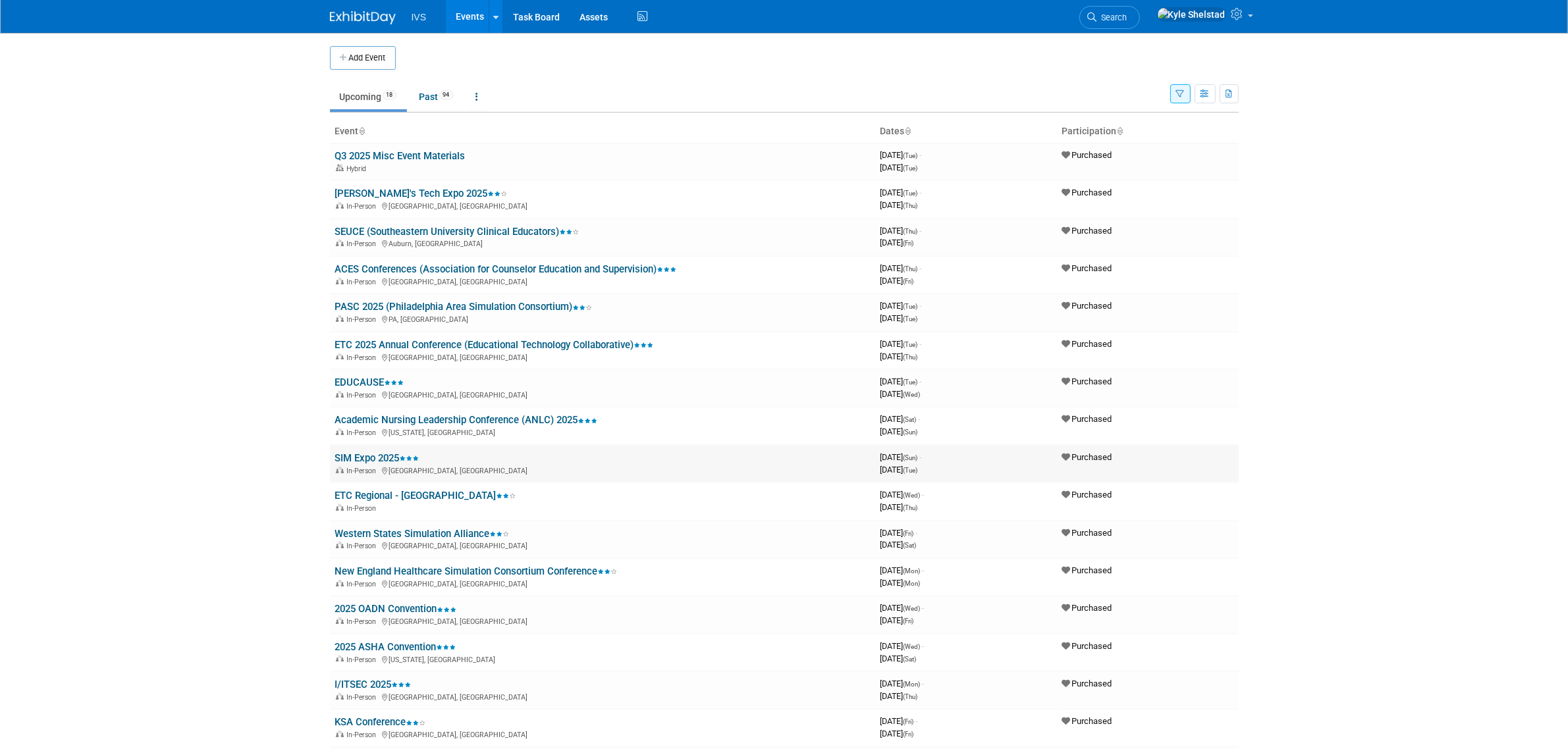
click at [372, 453] on link "SIM Expo 2025" at bounding box center [377, 458] width 85 height 12
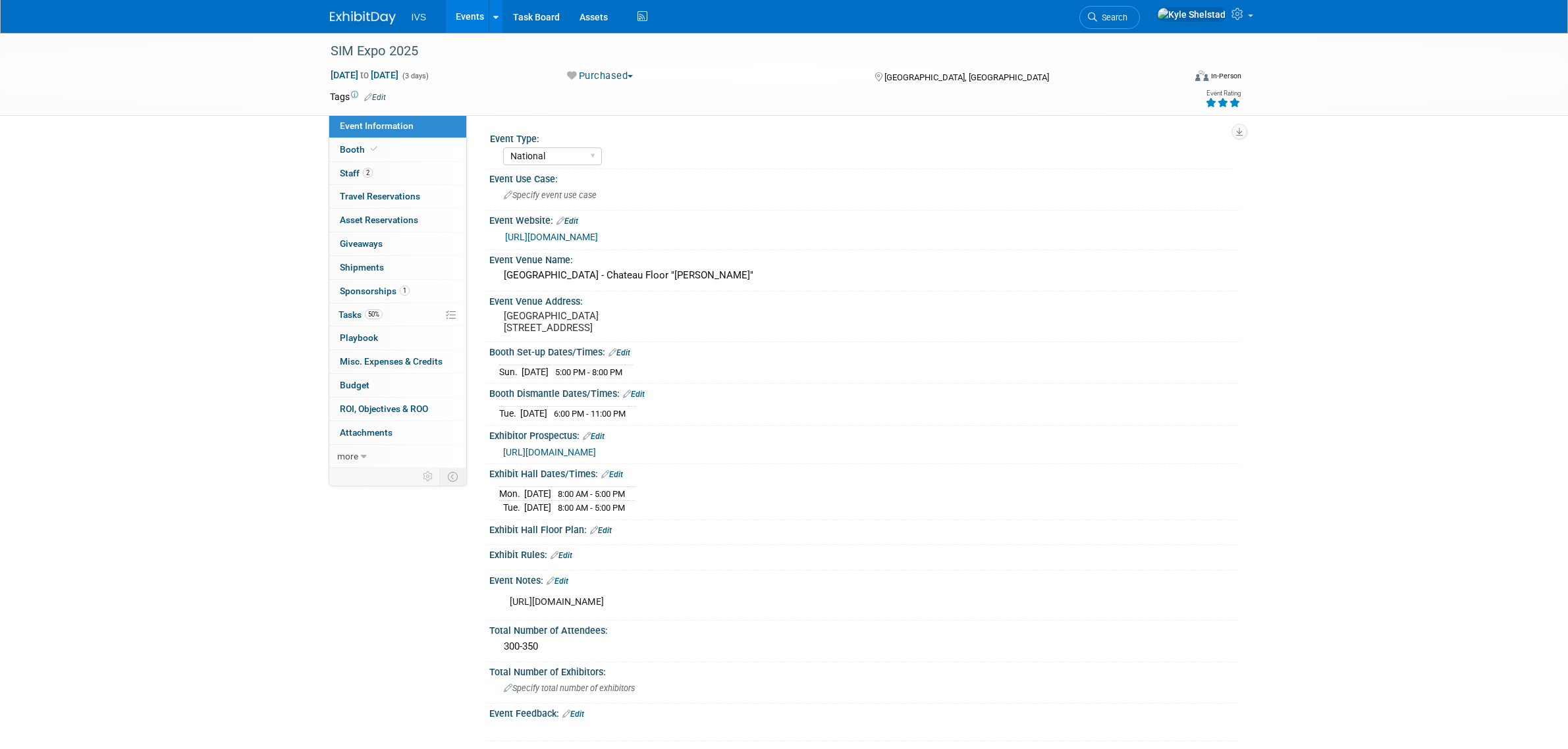
select select "National"
click at [411, 184] on link "2 Staff 2" at bounding box center [398, 173] width 137 height 23
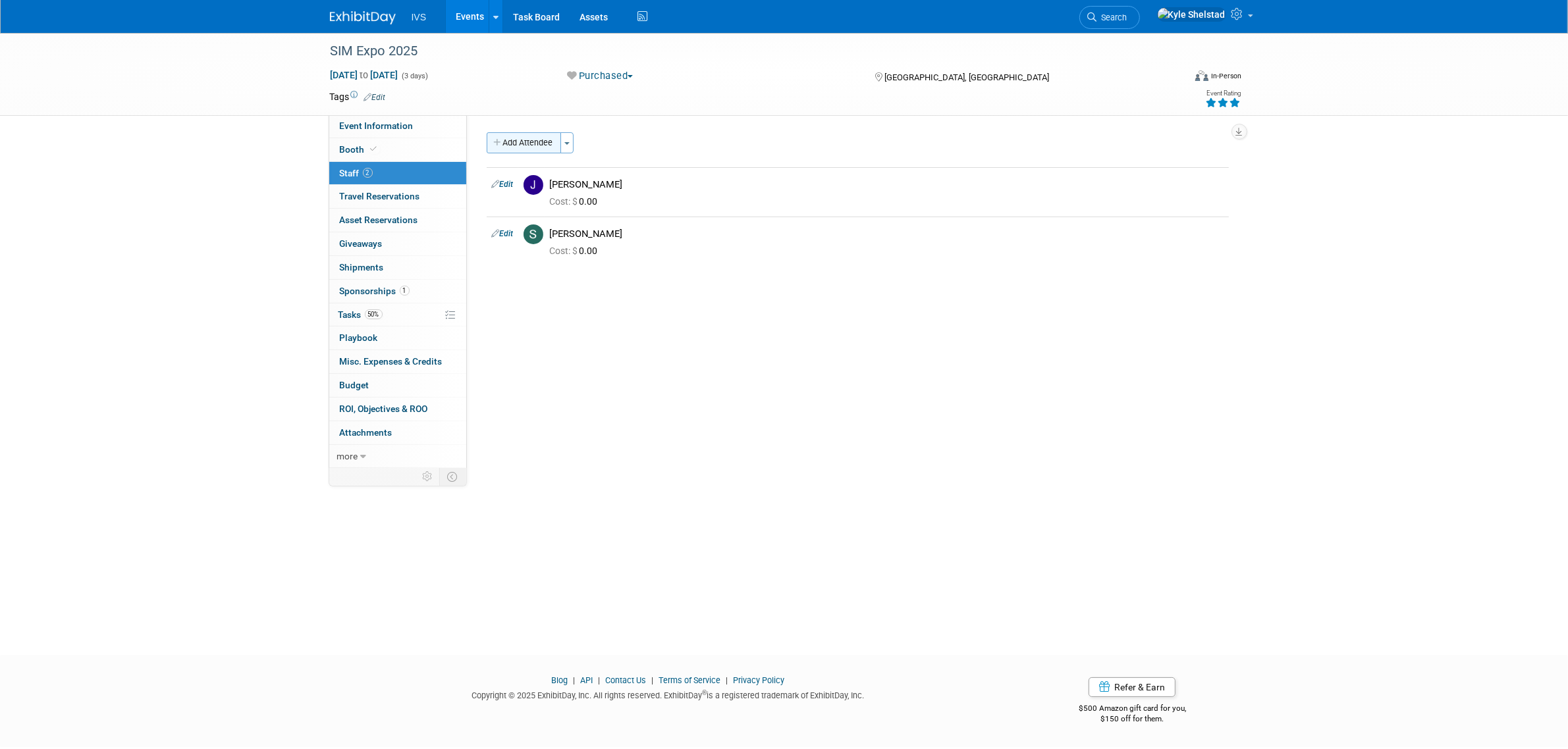
click at [535, 146] on button "Add Attendee" at bounding box center [524, 143] width 75 height 21
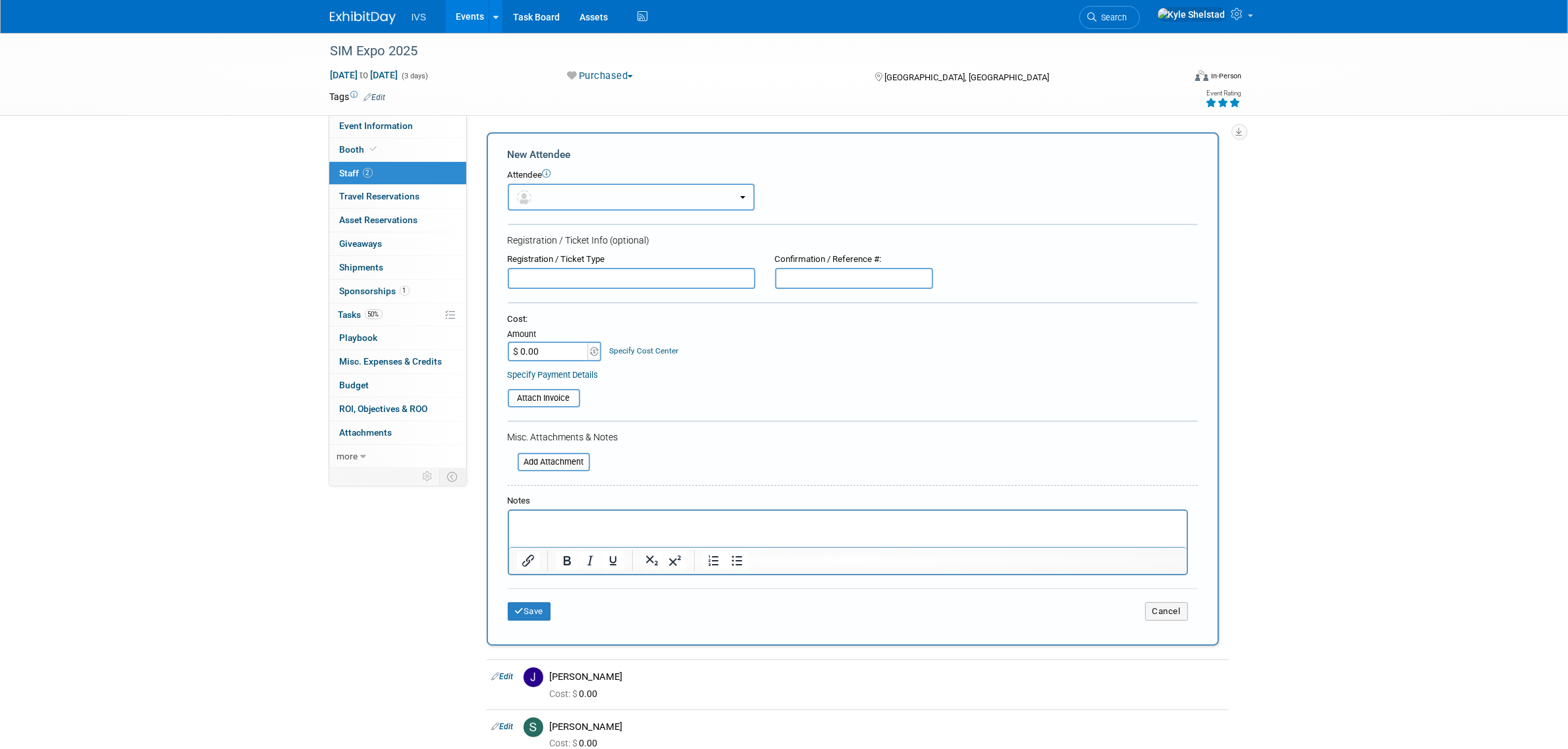
click at [603, 195] on button "button" at bounding box center [631, 197] width 247 height 27
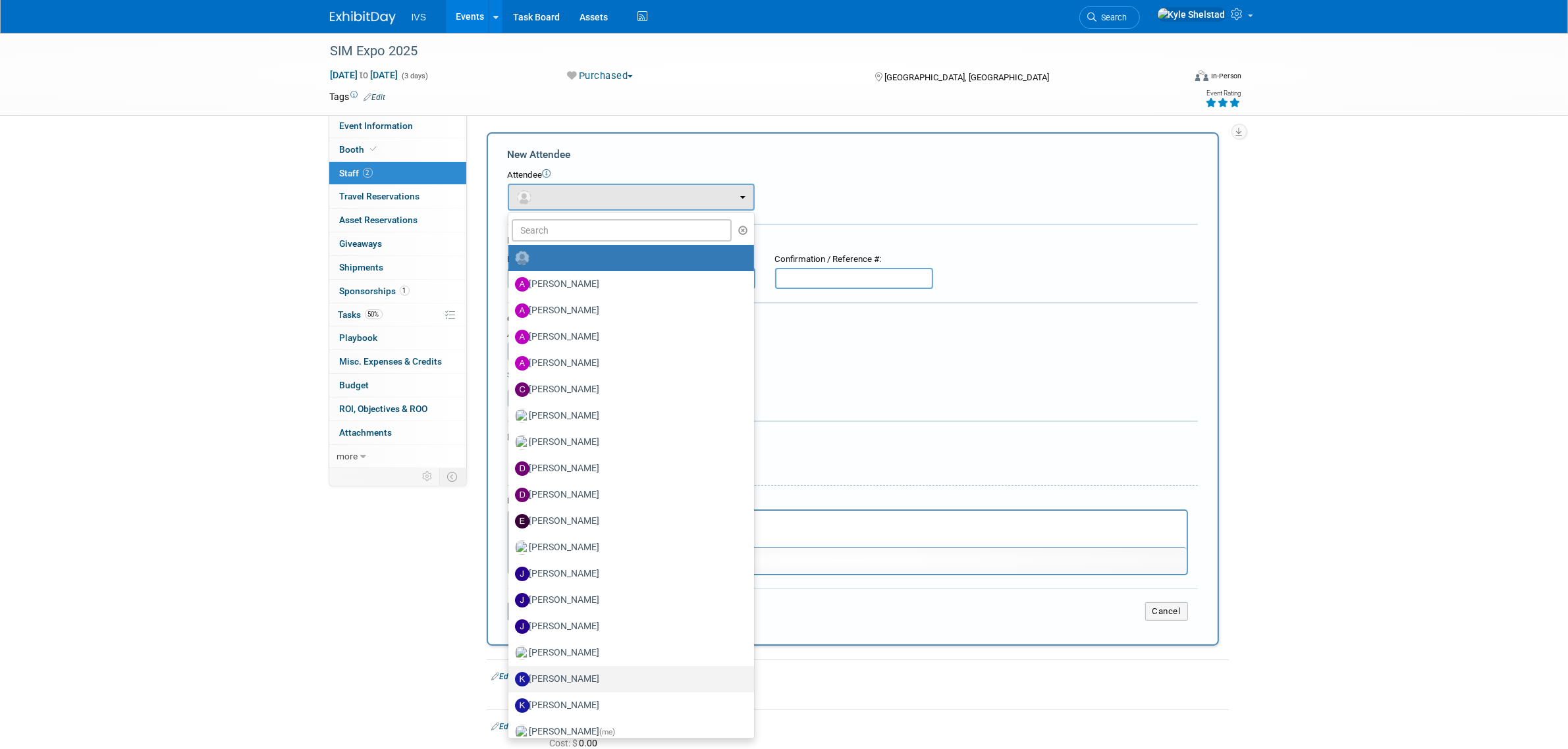
click at [619, 673] on label "[PERSON_NAME]" at bounding box center [628, 679] width 225 height 21
click at [511, 674] on input "[PERSON_NAME]" at bounding box center [505, 677] width 8 height 8
select select "e5361ae9-36b9-4460-8a88-ed0420b42b13"
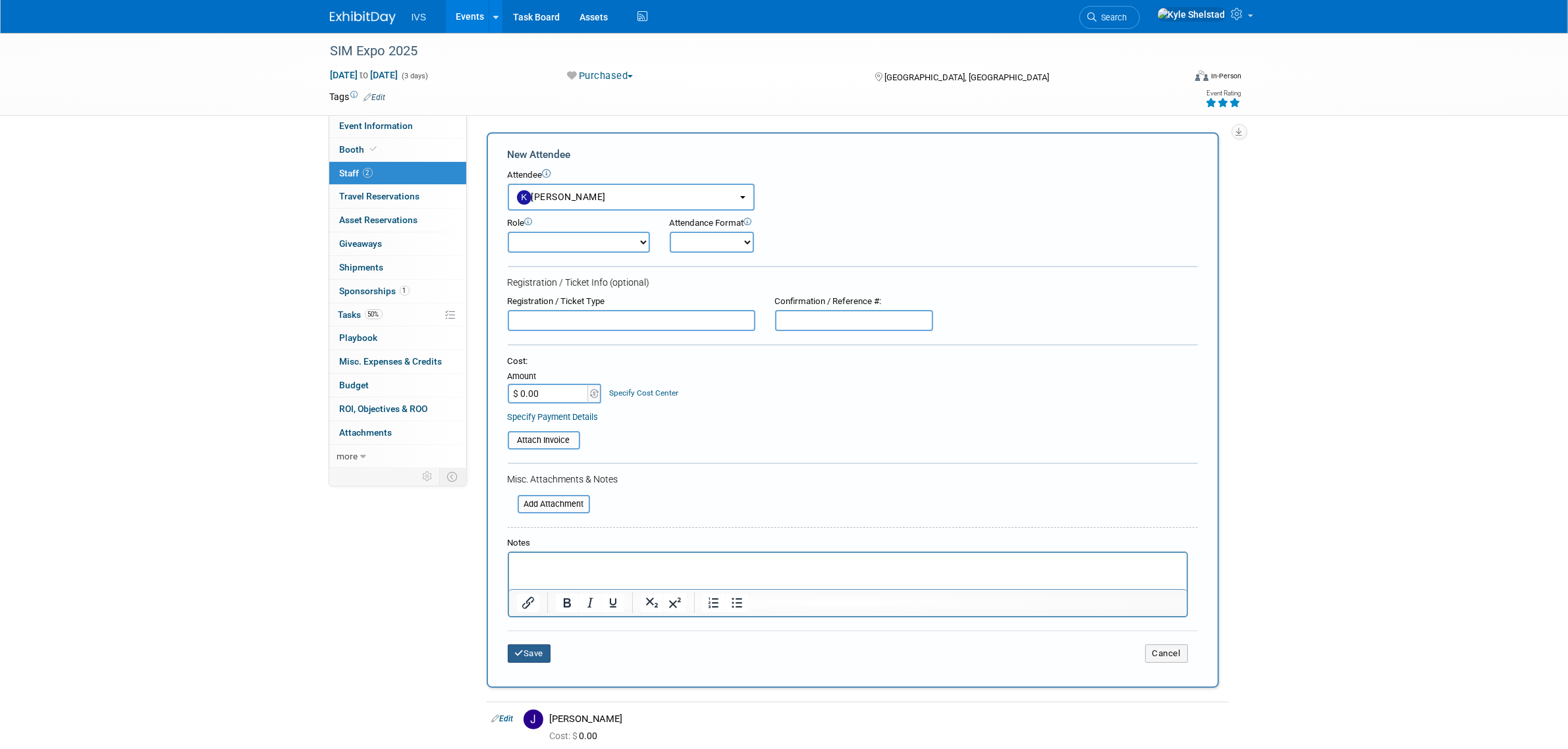
click at [535, 645] on button "Save" at bounding box center [529, 654] width 43 height 18
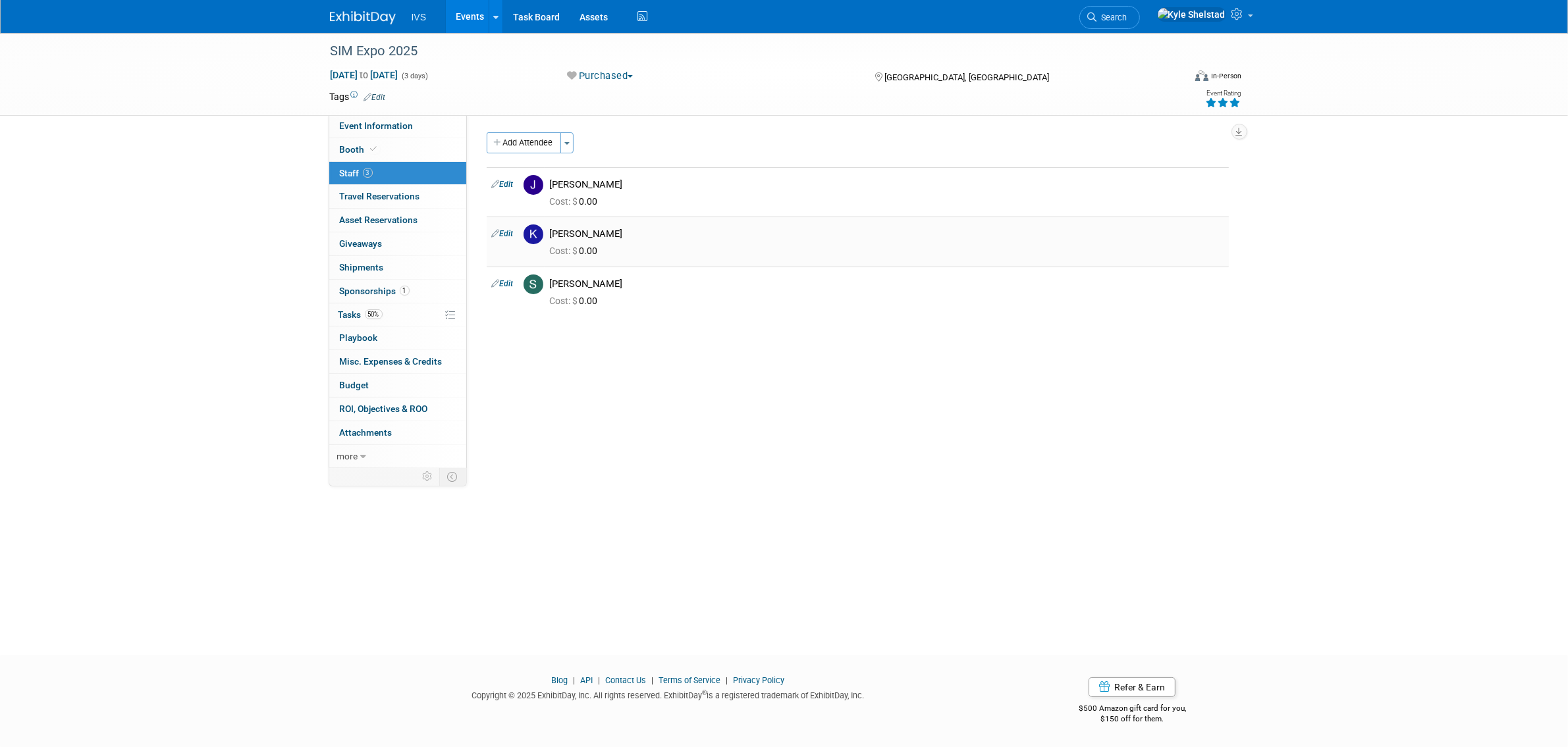
click at [503, 239] on td "Edit" at bounding box center [502, 241] width 31 height 50
click at [506, 233] on link "Edit" at bounding box center [503, 234] width 22 height 9
select select "e5361ae9-36b9-4460-8a88-ed0420b42b13"
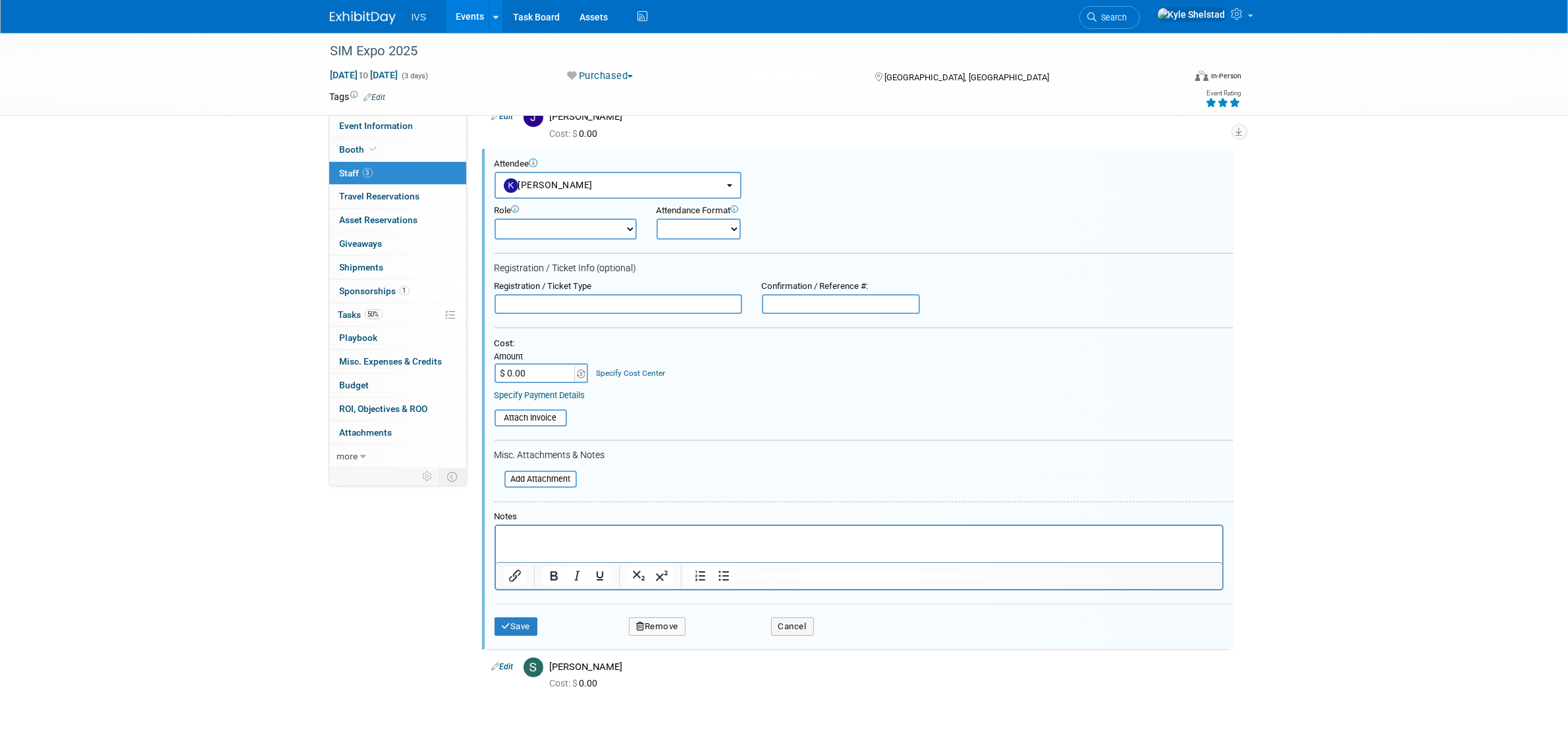
click at [655, 617] on button "Remove" at bounding box center [657, 627] width 57 height 18
click at [735, 627] on link "Yes" at bounding box center [729, 629] width 39 height 21
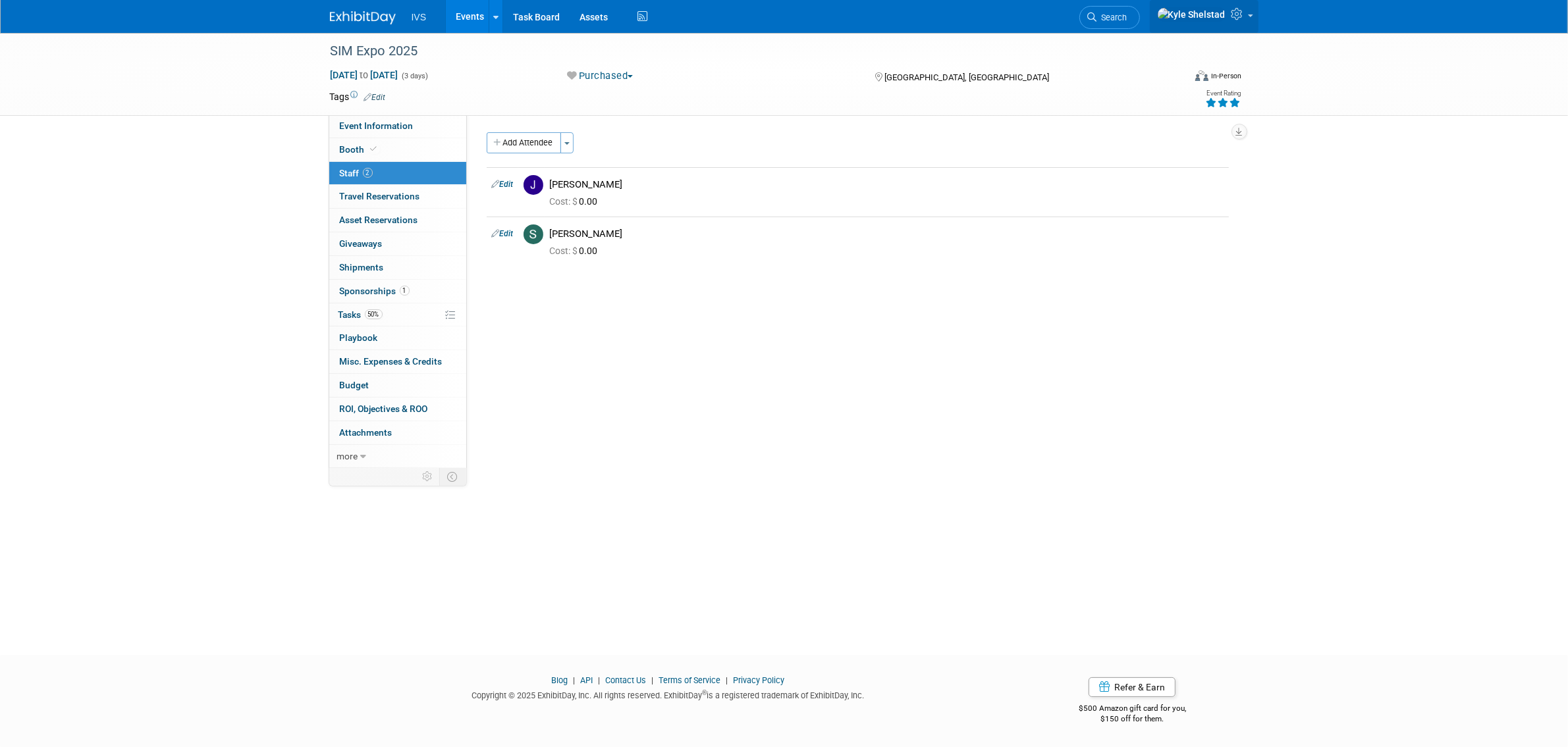
click at [1245, 17] on icon at bounding box center [1239, 14] width 15 height 12
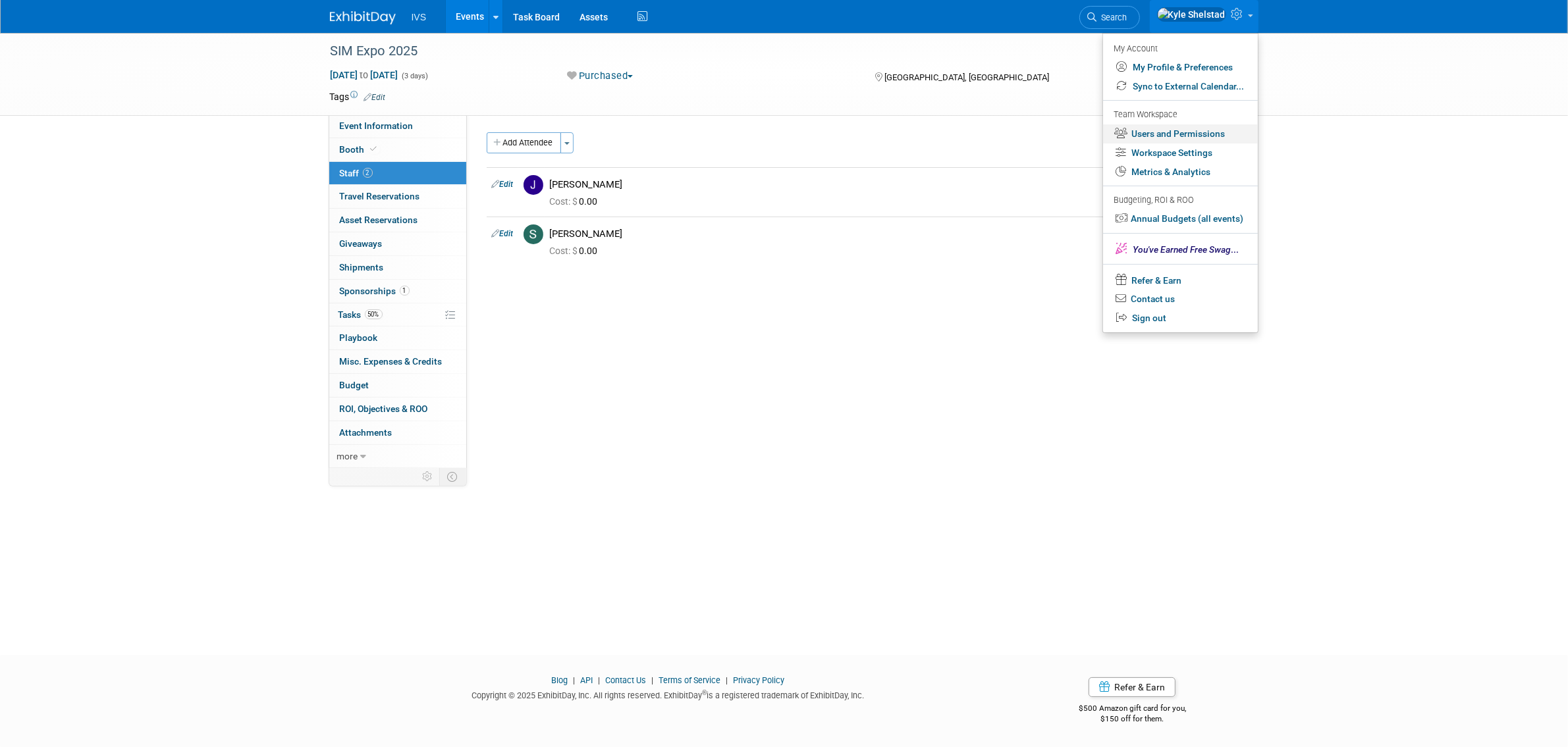
click at [1184, 127] on link "Users and Permissions" at bounding box center [1181, 133] width 155 height 19
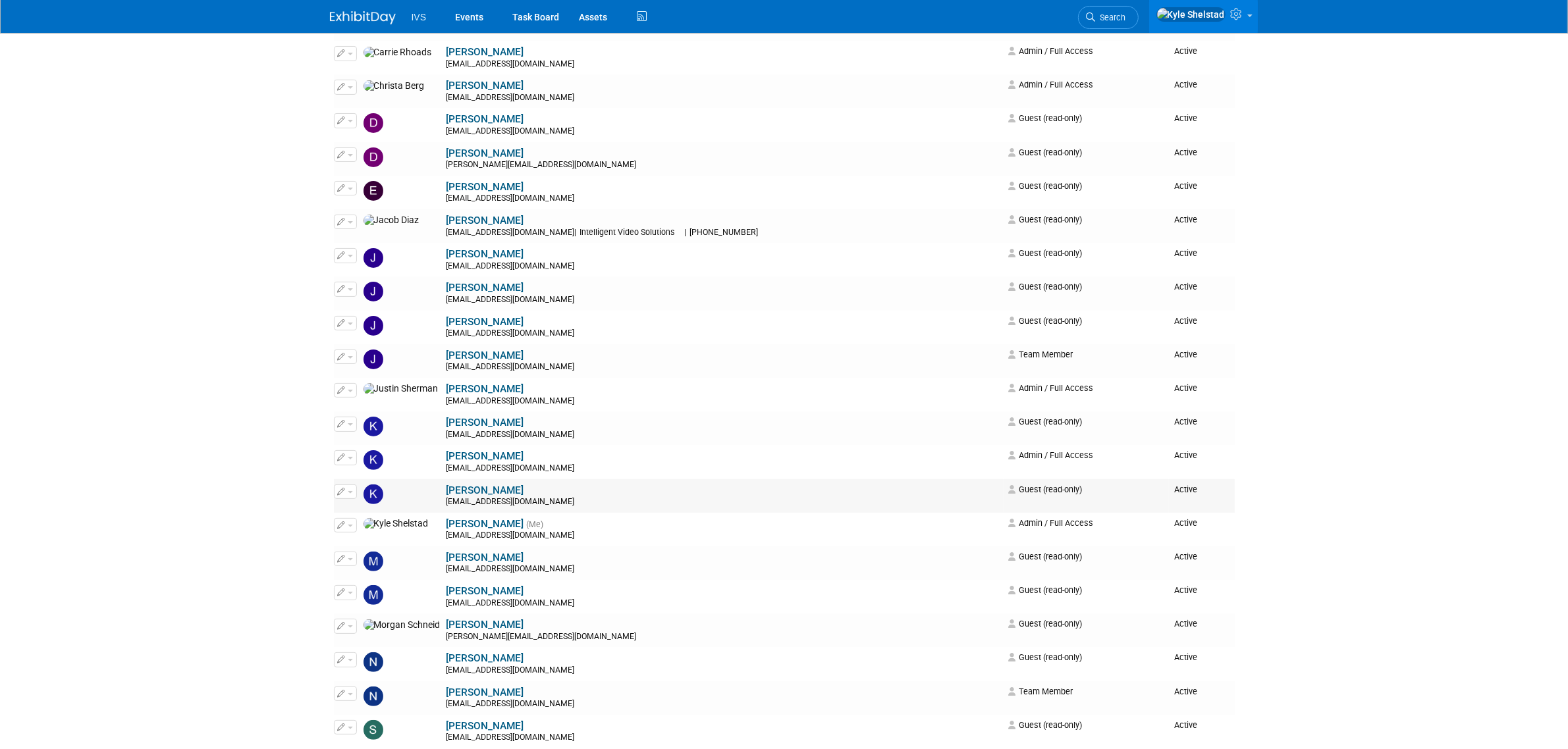
scroll to position [329, 0]
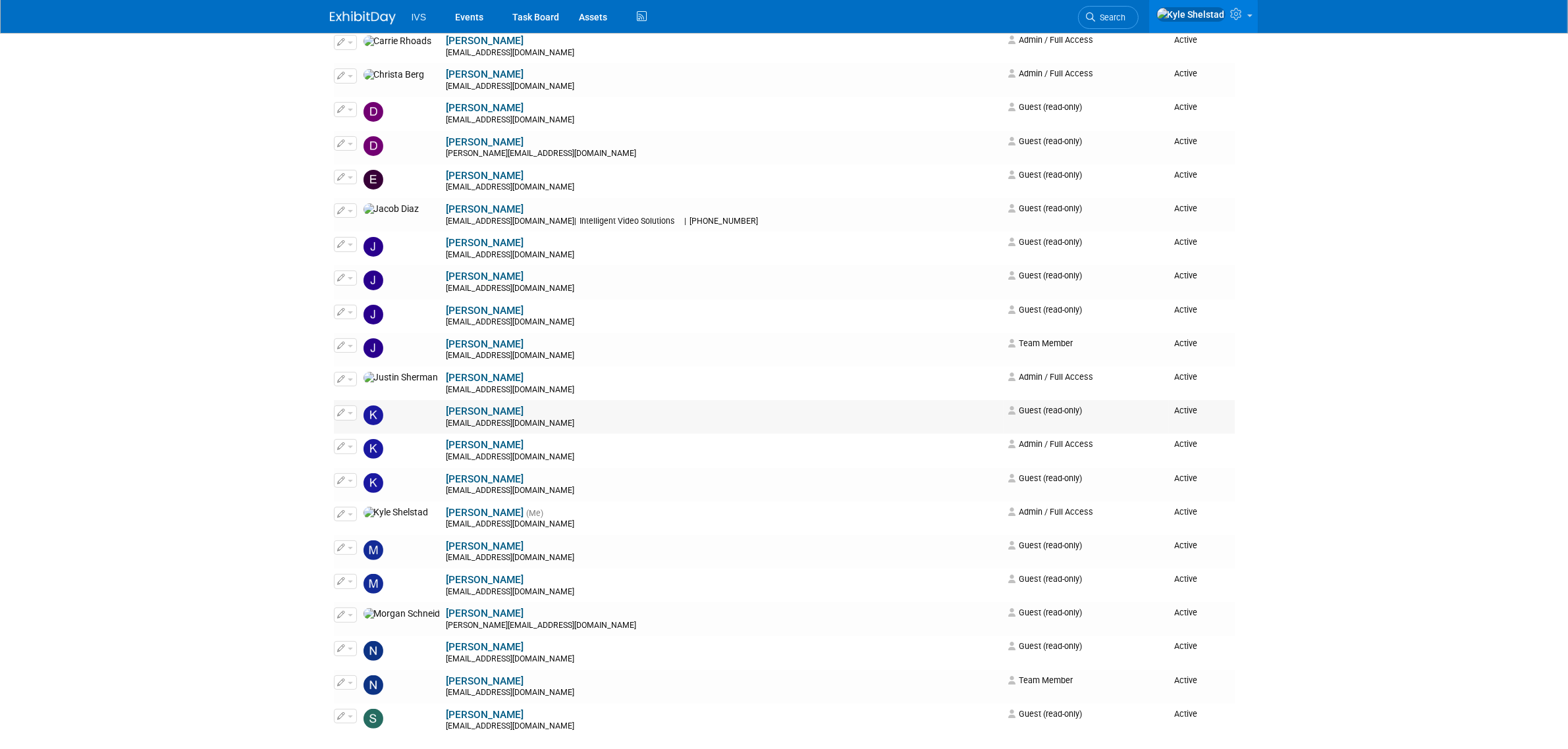
click at [344, 416] on icon "button" at bounding box center [341, 412] width 8 height 7
click at [373, 439] on link "Edit" at bounding box center [386, 434] width 104 height 18
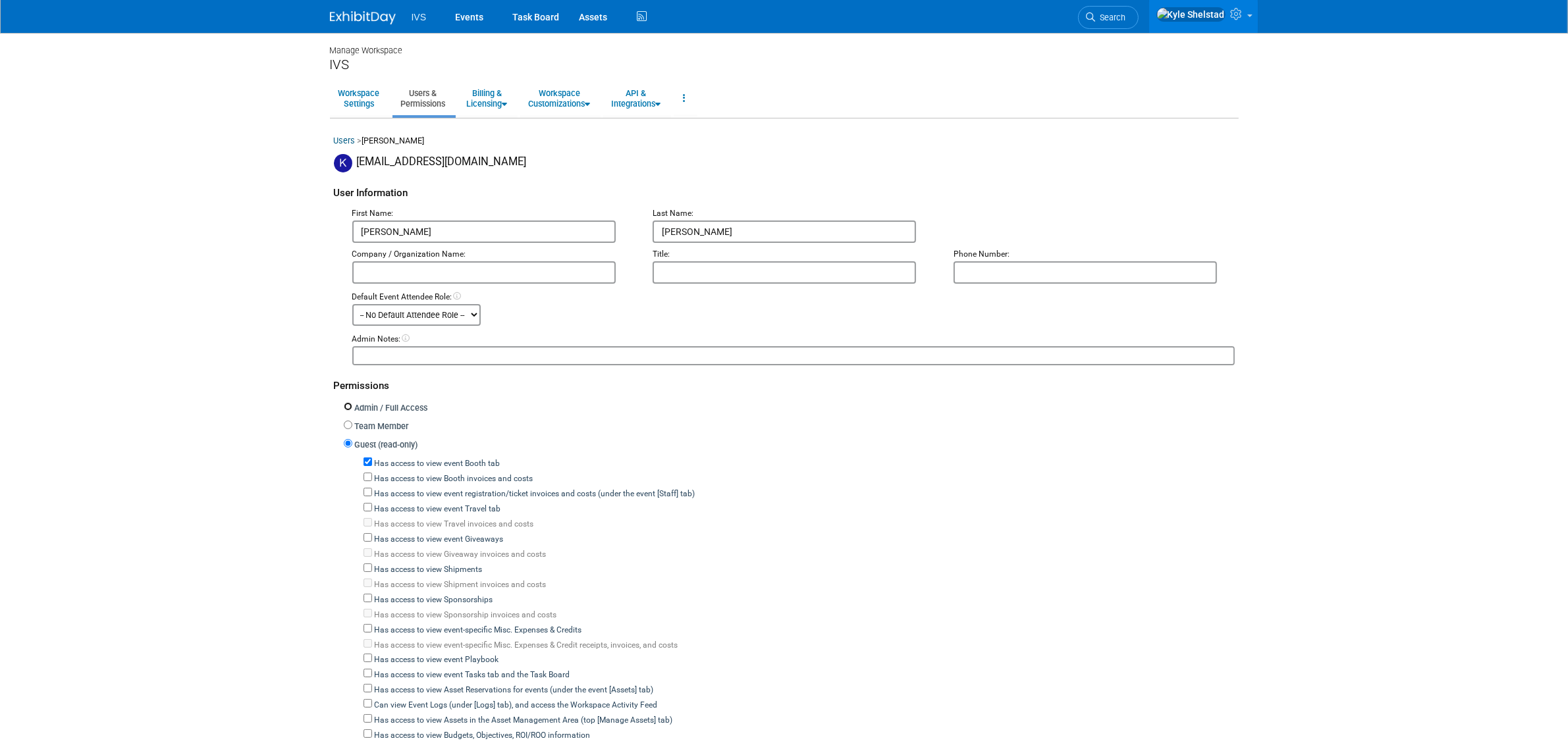
click at [351, 406] on input "Admin / Full Access" at bounding box center [348, 406] width 8 height 8
radio input "true"
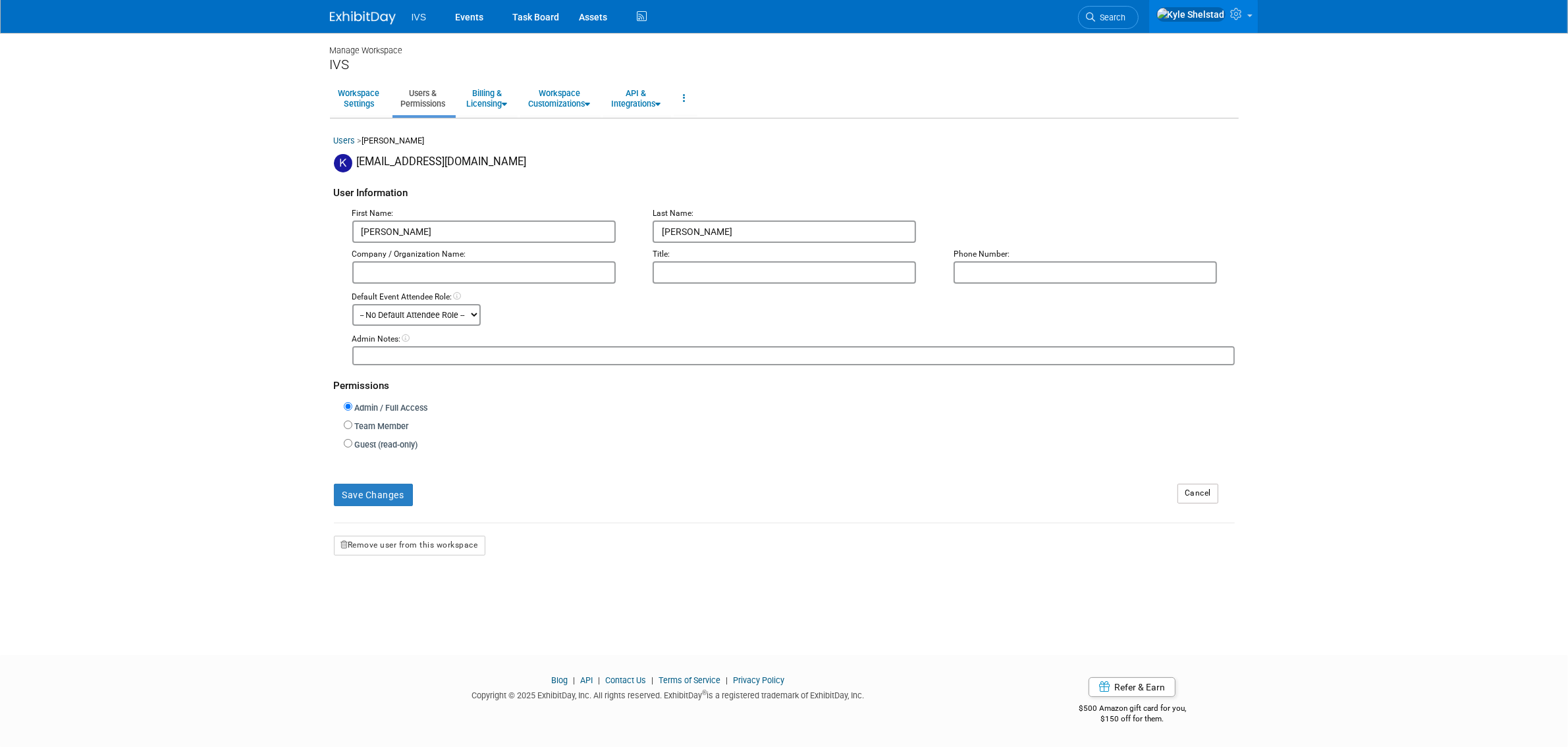
click at [404, 504] on form "User Information First Name: Karl Last Name: Fauerbach Company / Organization N…" at bounding box center [784, 364] width 901 height 384
click at [393, 495] on button "Save Changes" at bounding box center [374, 495] width 79 height 22
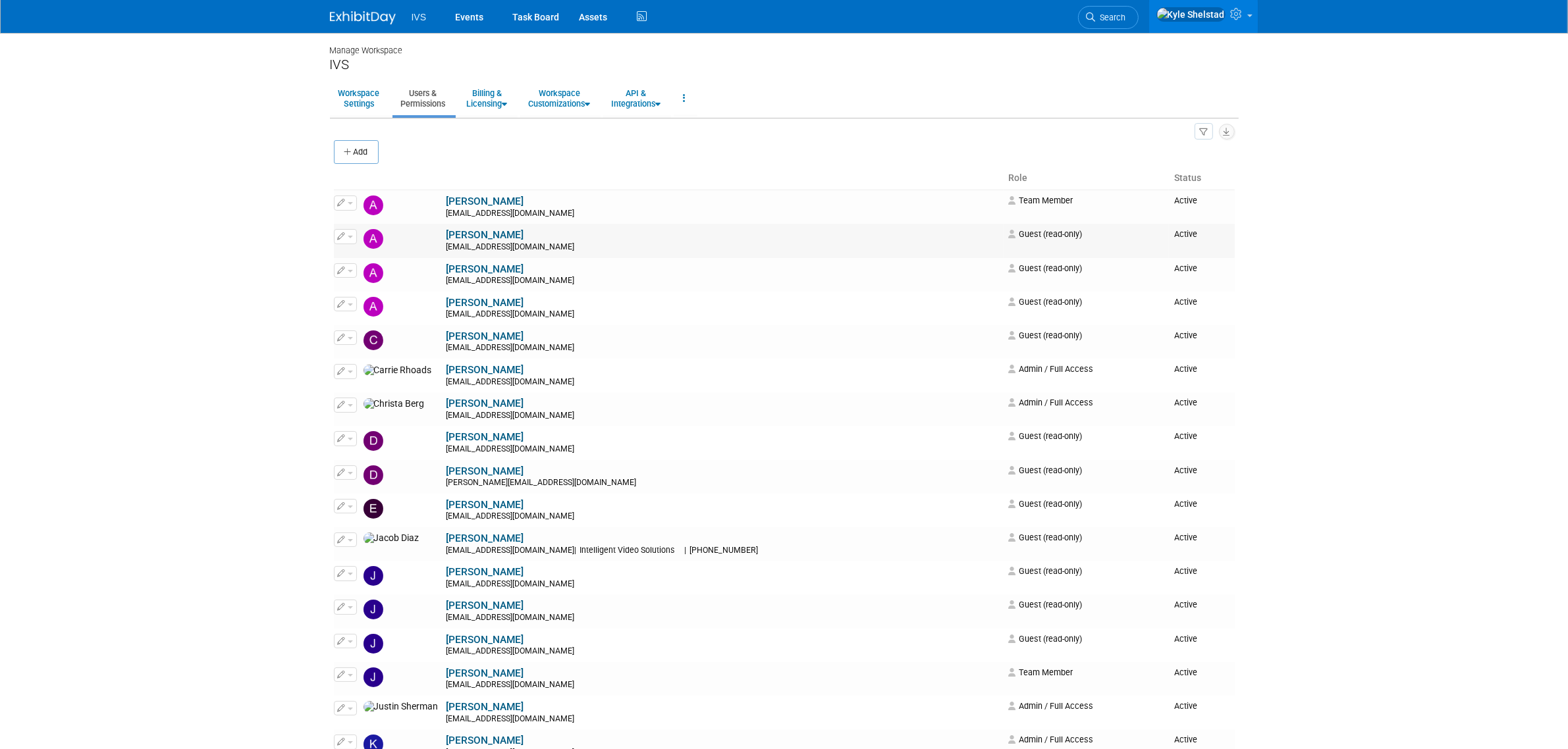
click at [344, 239] on icon "button" at bounding box center [341, 236] width 8 height 7
click at [370, 271] on button "Impersonate" at bounding box center [382, 278] width 82 height 17
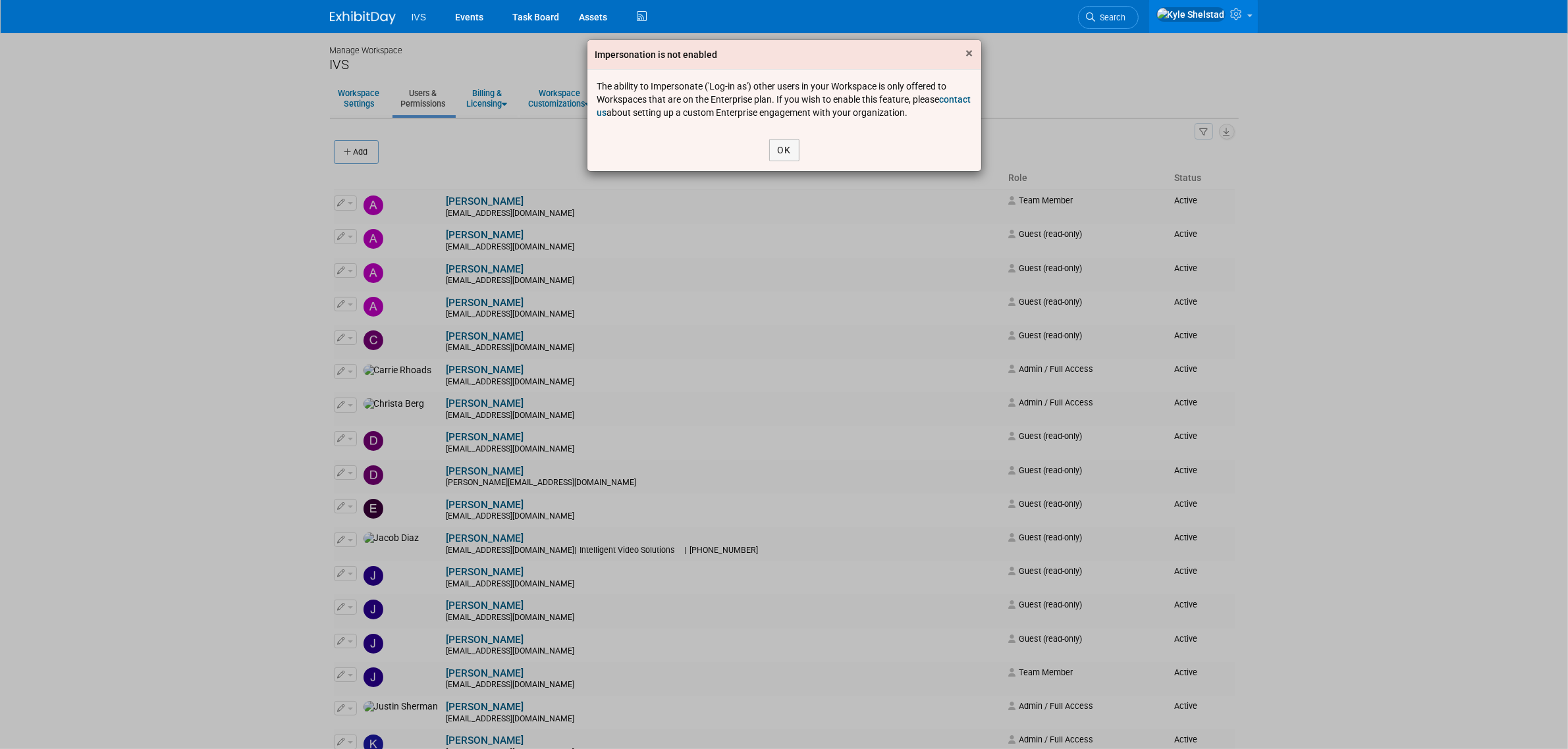
click at [967, 54] on span "×" at bounding box center [970, 52] width 7 height 16
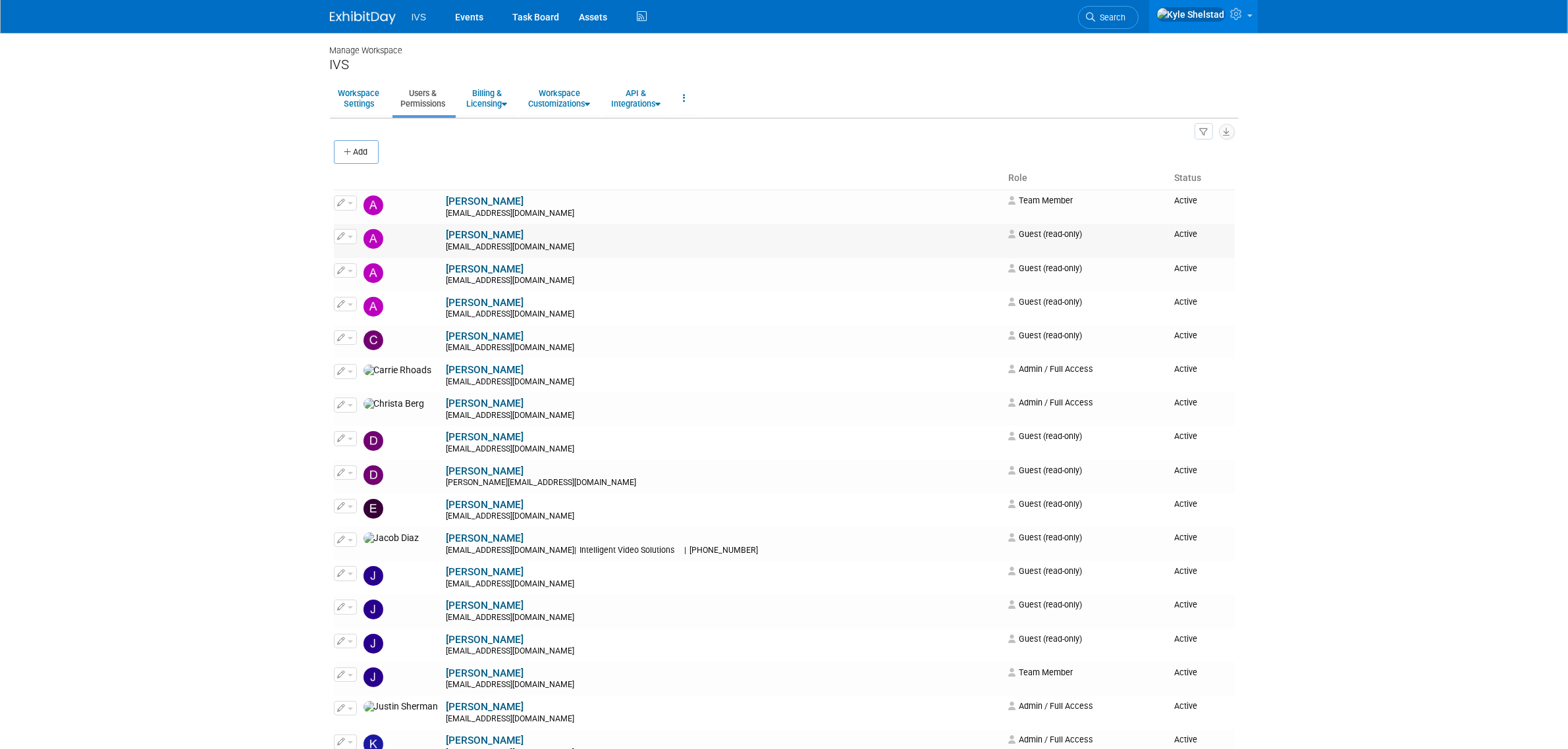
click at [344, 237] on icon "button" at bounding box center [341, 236] width 8 height 7
click at [399, 251] on link "Edit" at bounding box center [386, 259] width 104 height 18
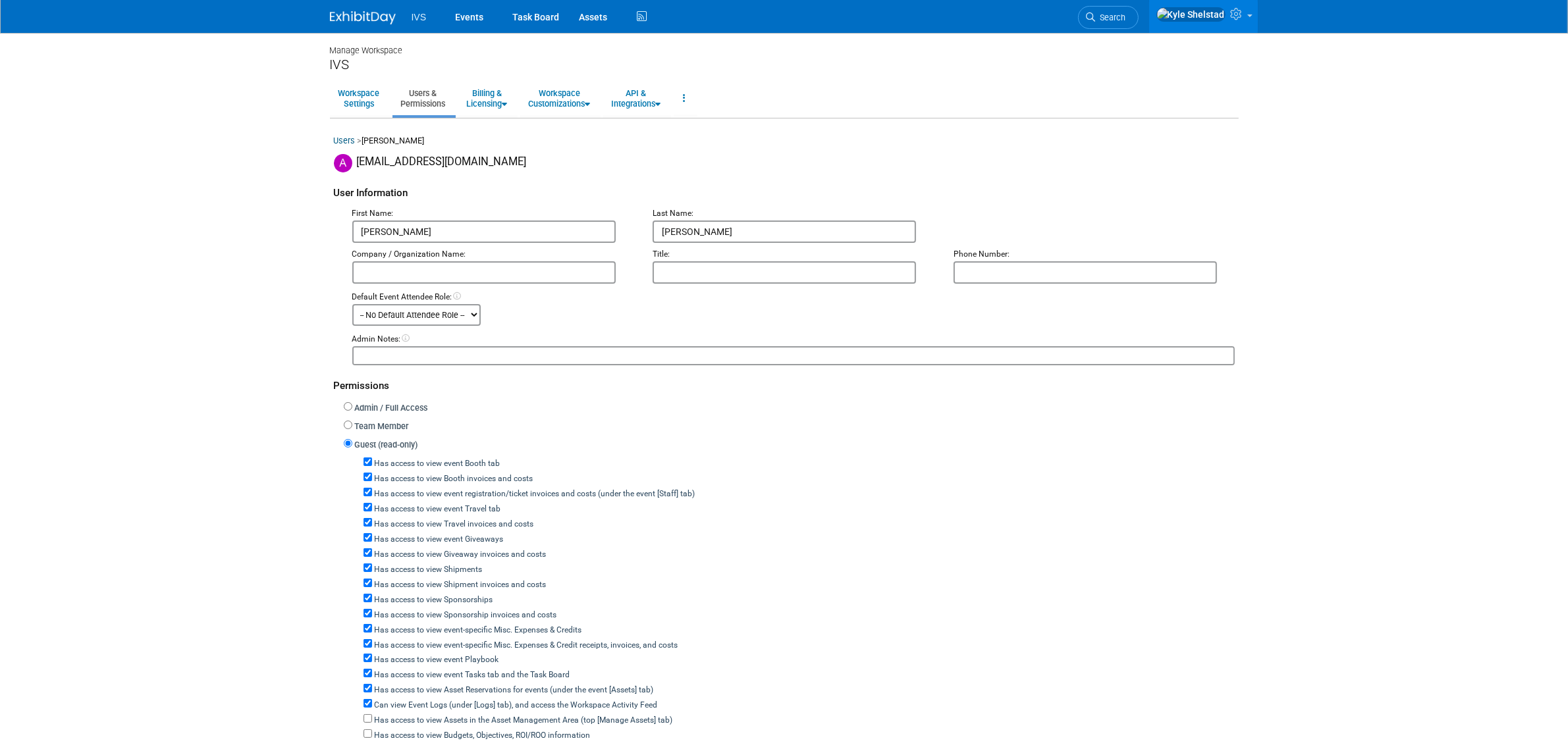
scroll to position [274, 0]
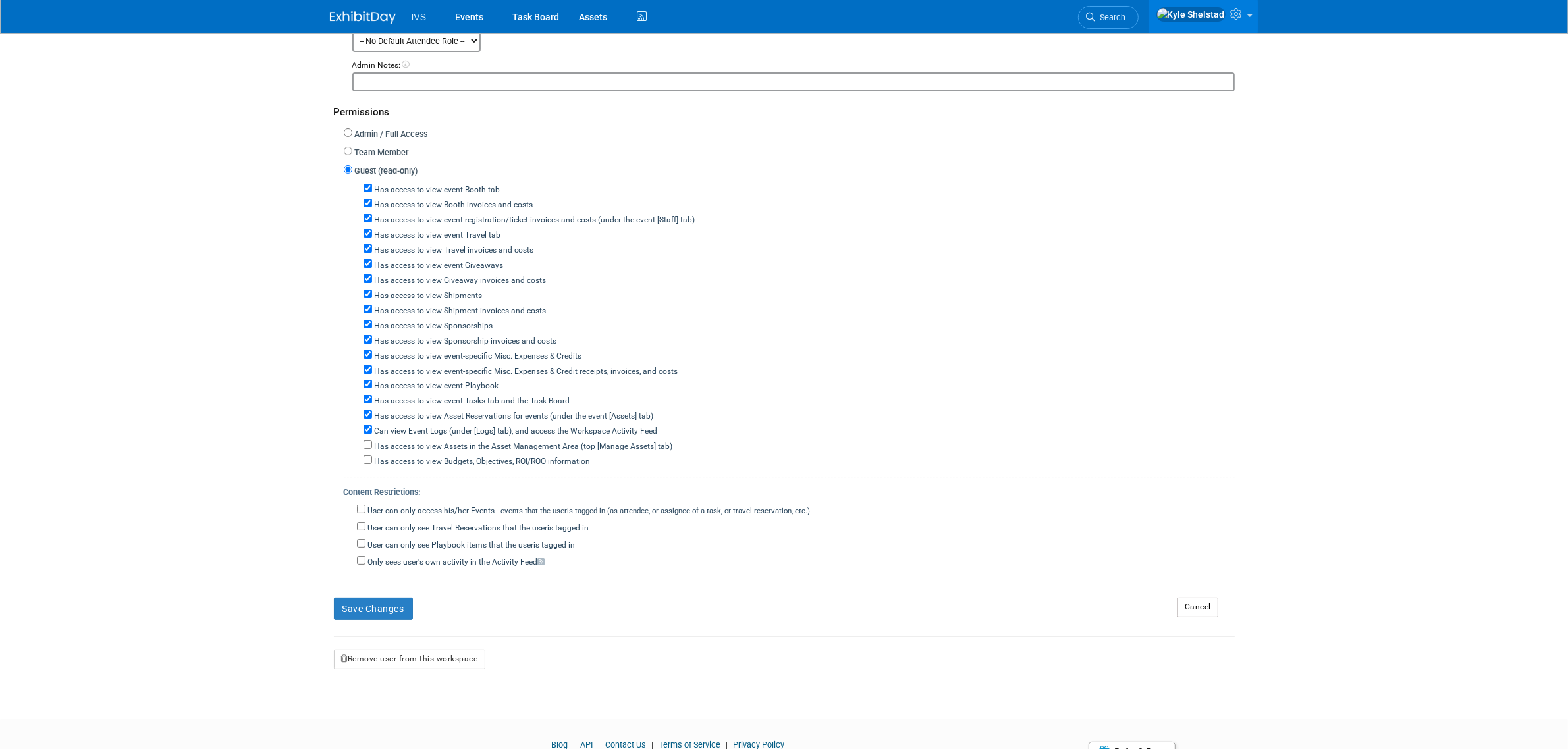
click at [457, 201] on label "Has access to view Booth invoices and costs" at bounding box center [452, 205] width 161 height 12
click at [372, 201] on input "Has access to view Booth invoices and costs" at bounding box center [367, 202] width 8 height 8
checkbox input "false"
click at [429, 214] on label "Has access to view event registration/ticket invoices and costs (under the even…" at bounding box center [533, 220] width 323 height 12
click at [372, 214] on input "Has access to view event registration/ticket invoices and costs (under the even…" at bounding box center [367, 218] width 8 height 8
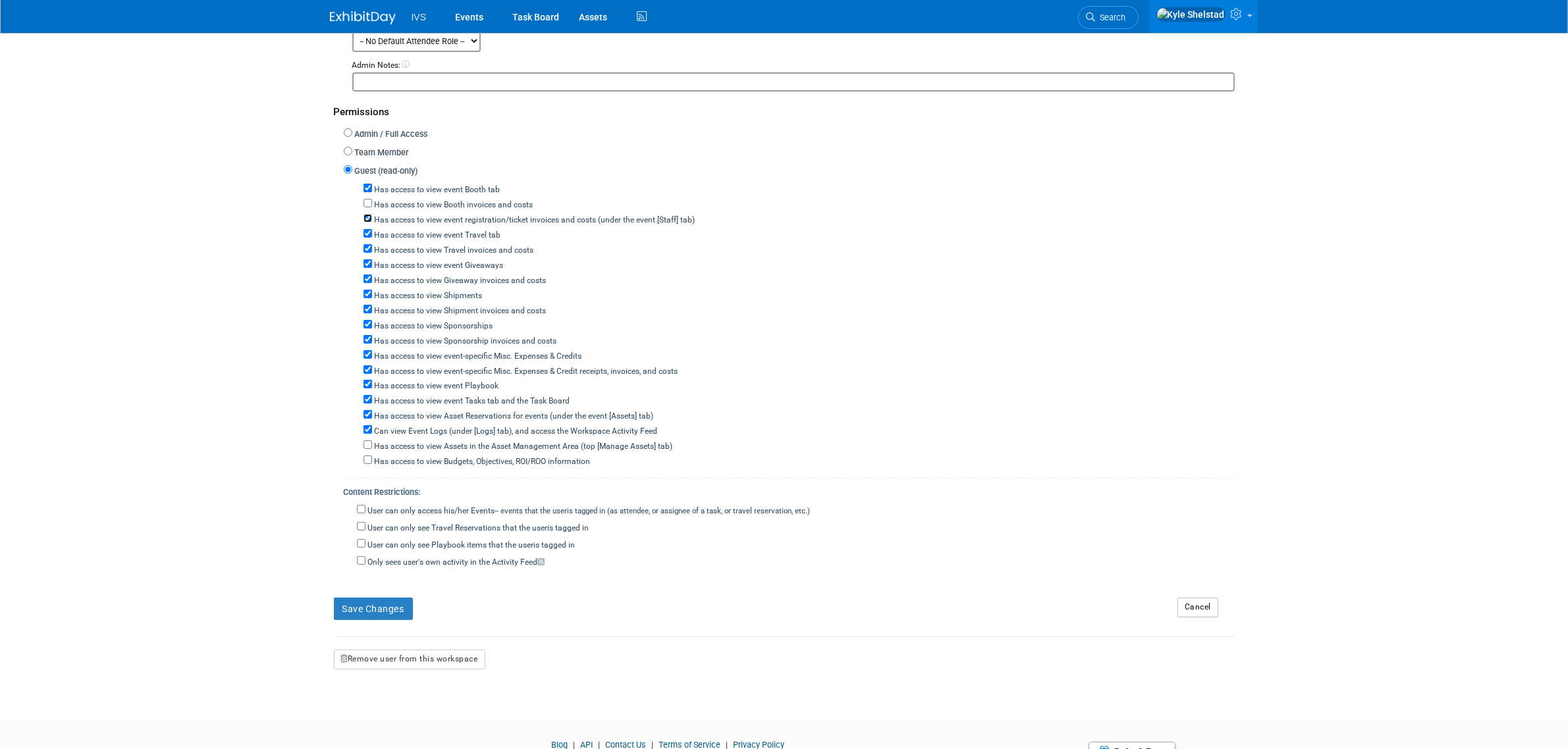
checkbox input "false"
click at [416, 242] on div "Has access to view Travel invoices and costs" at bounding box center [799, 249] width 871 height 15
click at [416, 234] on label "Has access to view event Travel tab" at bounding box center [436, 236] width 129 height 12
click at [372, 234] on input "Has access to view event Travel tab" at bounding box center [367, 233] width 8 height 8
checkbox input "false"
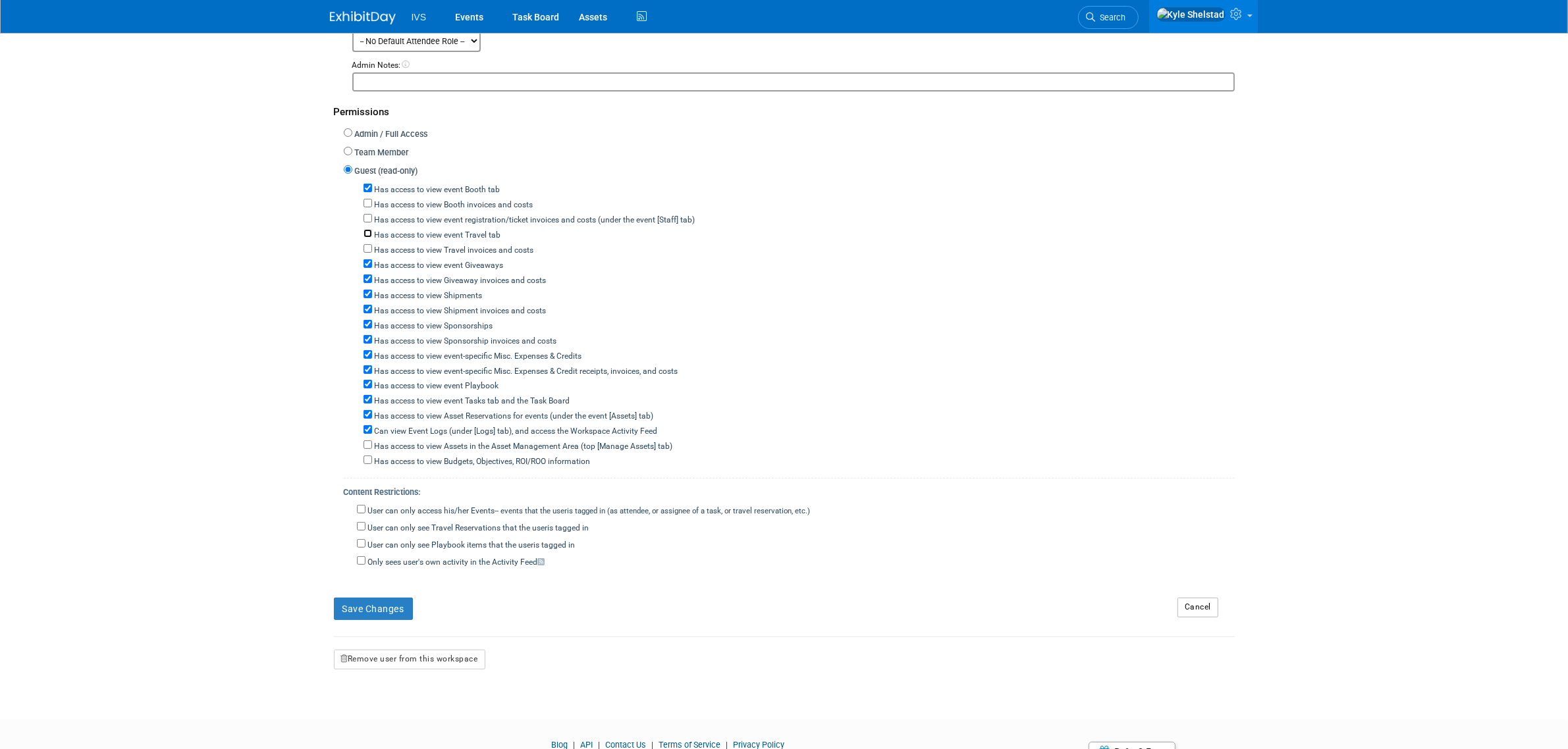
checkbox input "false"
click at [404, 261] on label "Has access to view event Giveaways" at bounding box center [437, 266] width 132 height 12
click at [372, 261] on input "Has access to view event Giveaways" at bounding box center [367, 263] width 8 height 8
checkbox input "false"
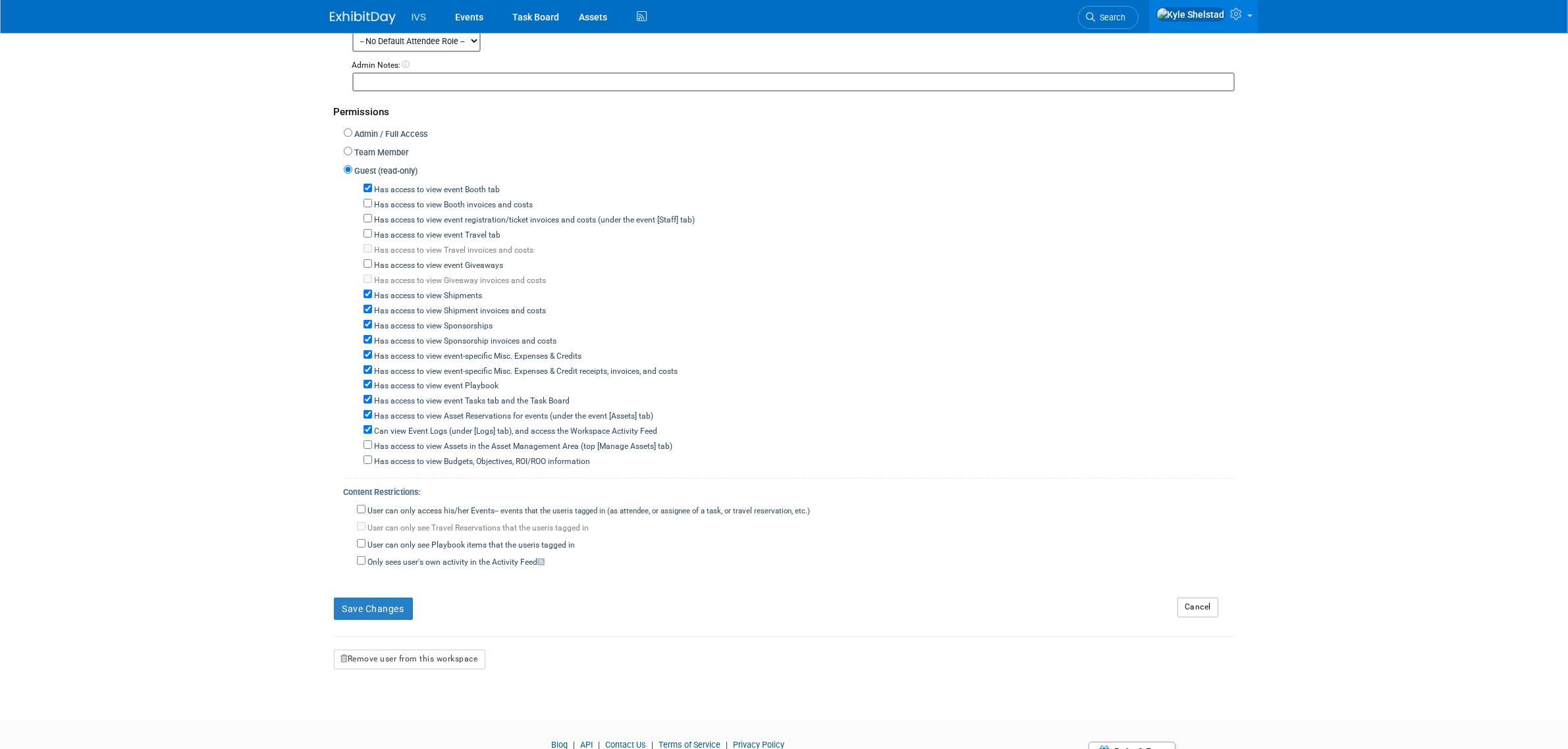
click at [393, 291] on label "Has access to view Shipments" at bounding box center [427, 296] width 110 height 12
click at [372, 290] on input "Has access to view Shipments" at bounding box center [367, 294] width 8 height 8
checkbox input "false"
click at [404, 321] on label "Has access to view Sponsorships" at bounding box center [432, 327] width 121 height 12
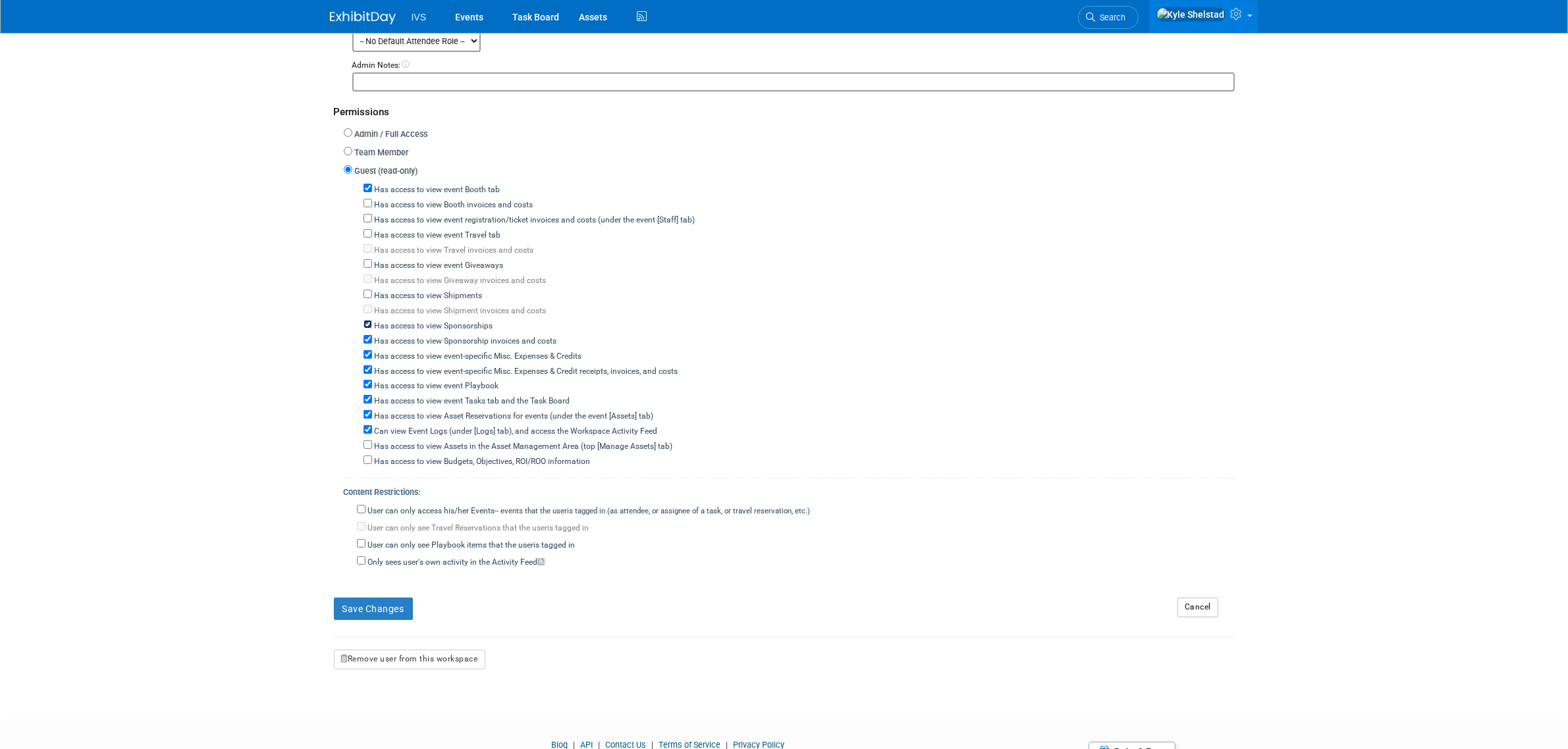
click at [372, 320] on input "Has access to view Sponsorships" at bounding box center [367, 324] width 8 height 8
checkbox input "false"
click at [402, 351] on label "Has access to view event-specific Misc. Expenses & Credits" at bounding box center [477, 356] width 210 height 12
click at [372, 351] on input "Has access to view event-specific Misc. Expenses & Credits" at bounding box center [367, 354] width 8 height 8
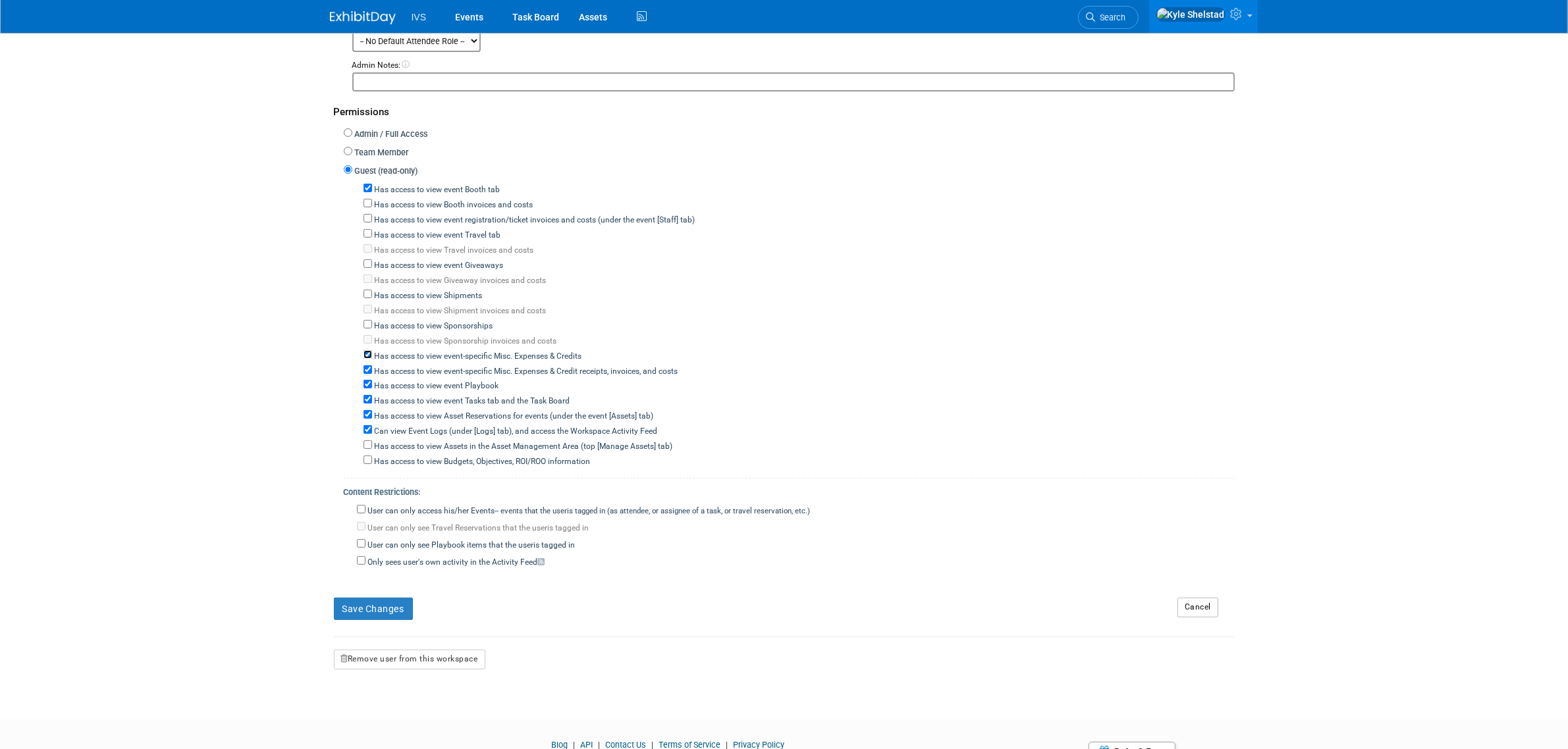
checkbox input "false"
click at [399, 381] on label "Has access to view event Playbook" at bounding box center [435, 386] width 127 height 12
click at [372, 380] on input "Has access to view event Playbook" at bounding box center [367, 384] width 8 height 8
checkbox input "false"
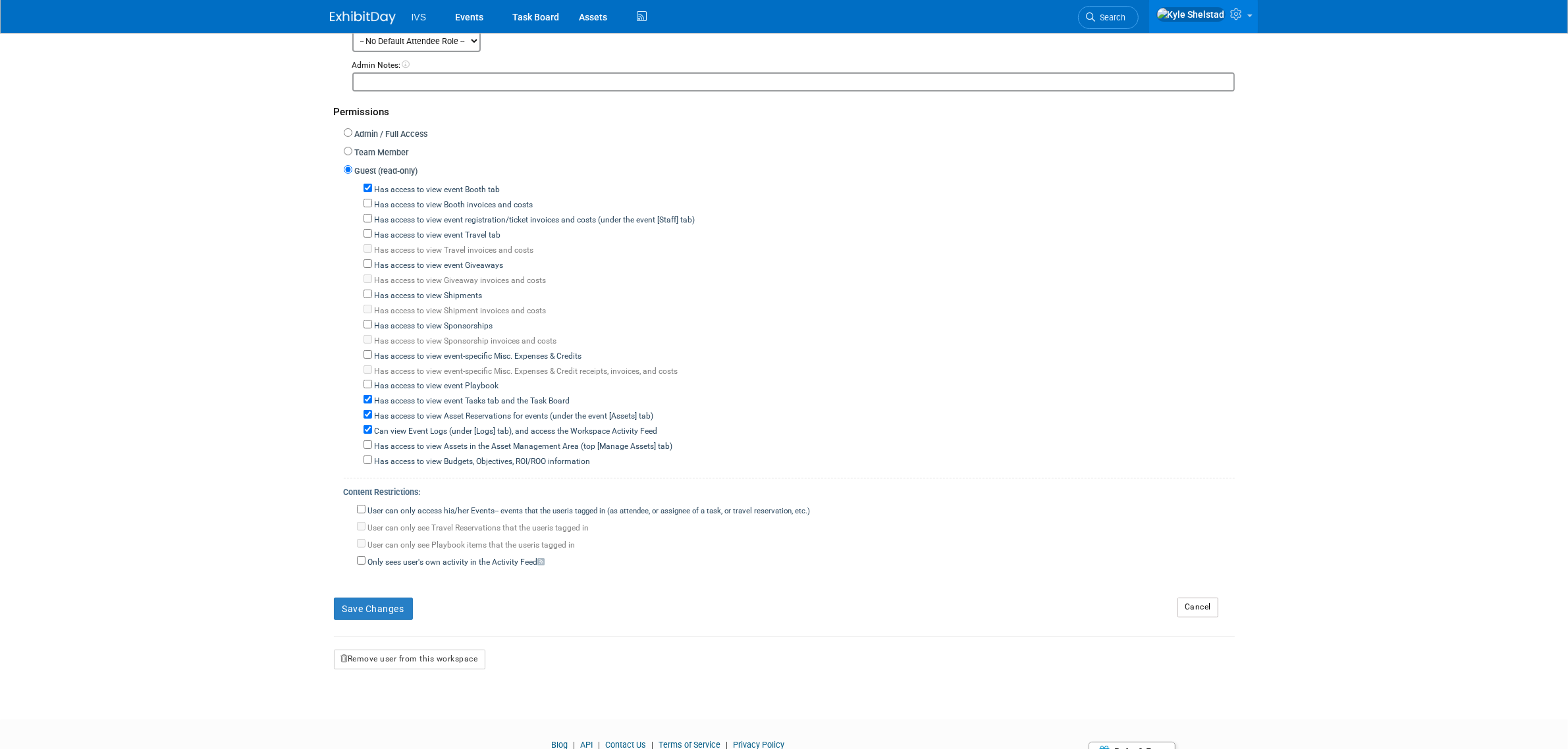
click at [395, 398] on label "Has access to view event Tasks tab and the Task Board" at bounding box center [470, 401] width 198 height 12
click at [372, 398] on input "Has access to view event Tasks tab and the Task Board" at bounding box center [367, 398] width 8 height 8
checkbox input "false"
click at [394, 411] on label "Has access to view Asset Reservations for events (under the event [Assets] tab)" at bounding box center [513, 417] width 282 height 12
click at [372, 410] on input "Has access to view Asset Reservations for events (under the event [Assets] tab)" at bounding box center [367, 414] width 8 height 8
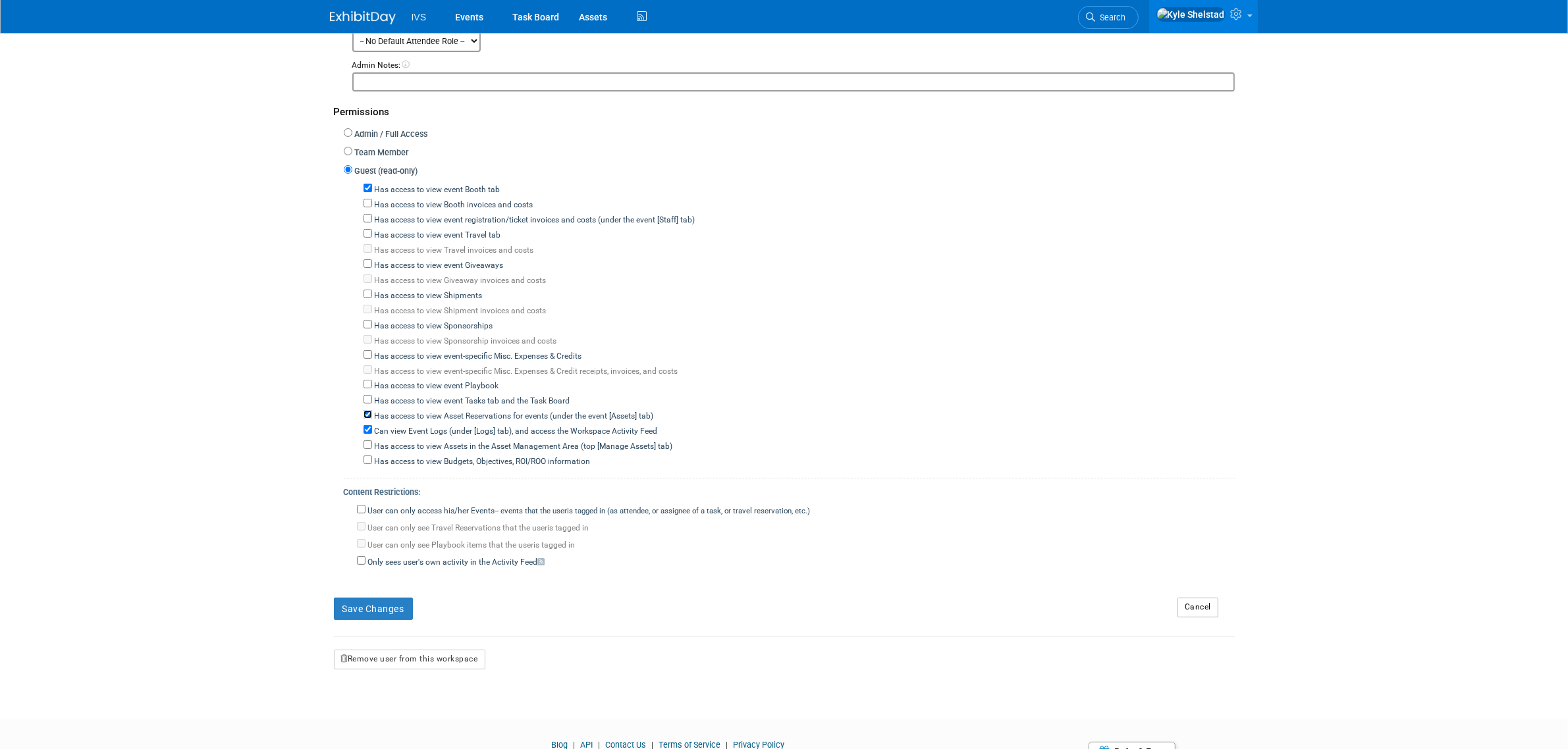
checkbox input "false"
click at [393, 426] on label "Can view Event Logs (under [Logs] tab), and access the Workspace Activity Feed" at bounding box center [514, 432] width 286 height 12
click at [372, 425] on input "Can view Event Logs (under [Logs] tab), and access the Workspace Activity Feed" at bounding box center [367, 429] width 8 height 8
checkbox input "false"
click at [372, 599] on button "Save Changes" at bounding box center [374, 609] width 79 height 22
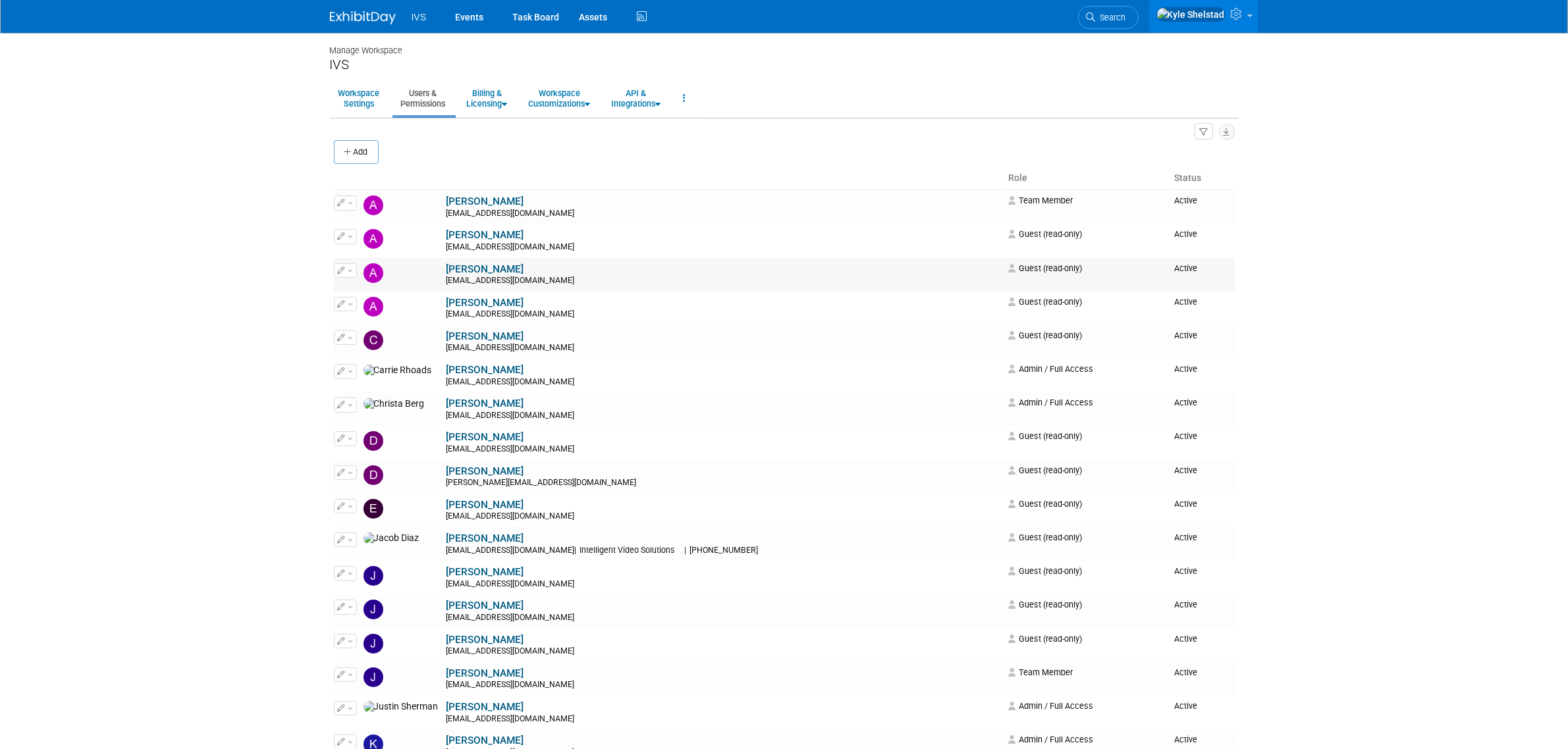
click at [351, 277] on button "button" at bounding box center [345, 271] width 23 height 15
click at [376, 293] on link "Edit" at bounding box center [386, 292] width 104 height 18
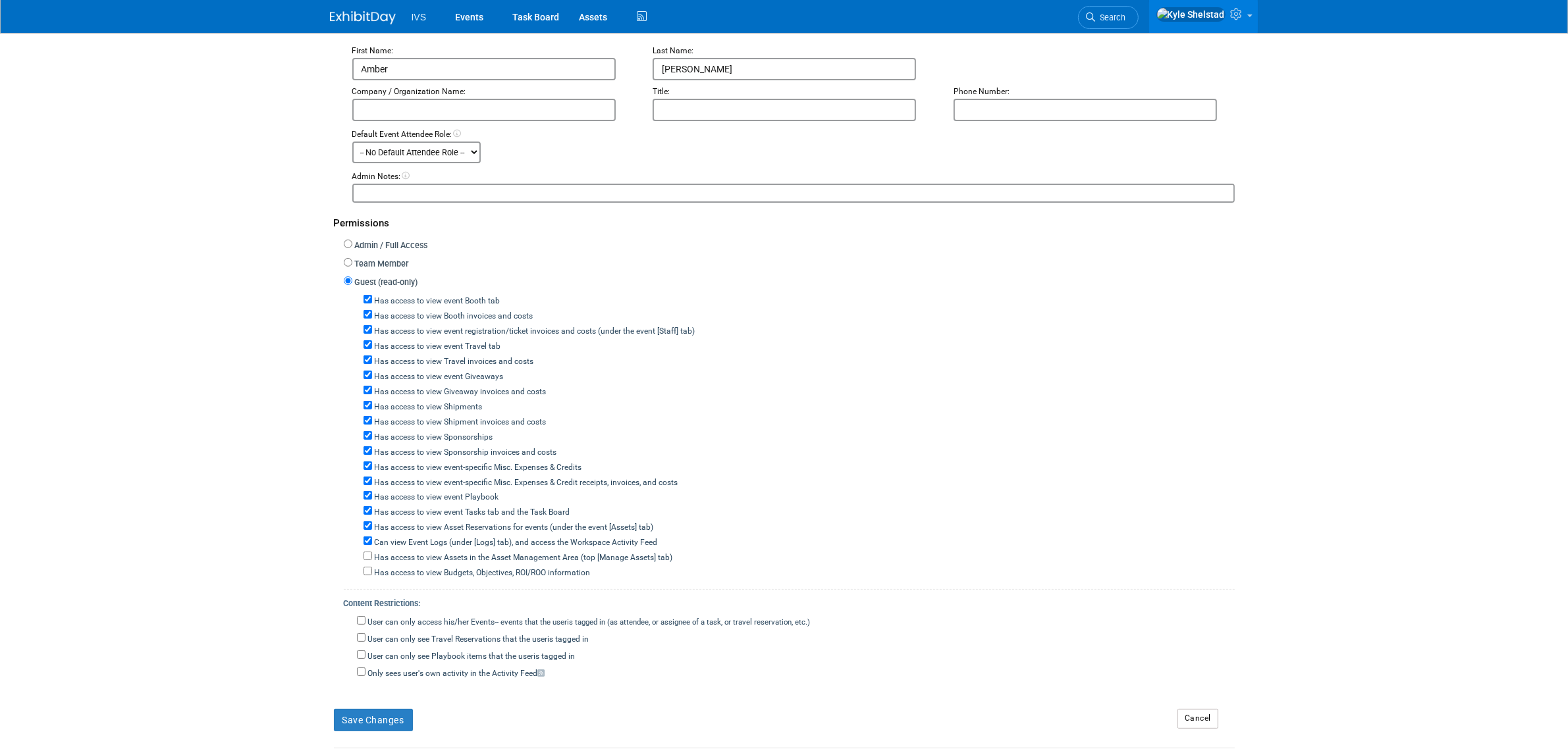
scroll to position [165, 0]
click at [1205, 708] on link "Cancel" at bounding box center [1198, 717] width 40 height 19
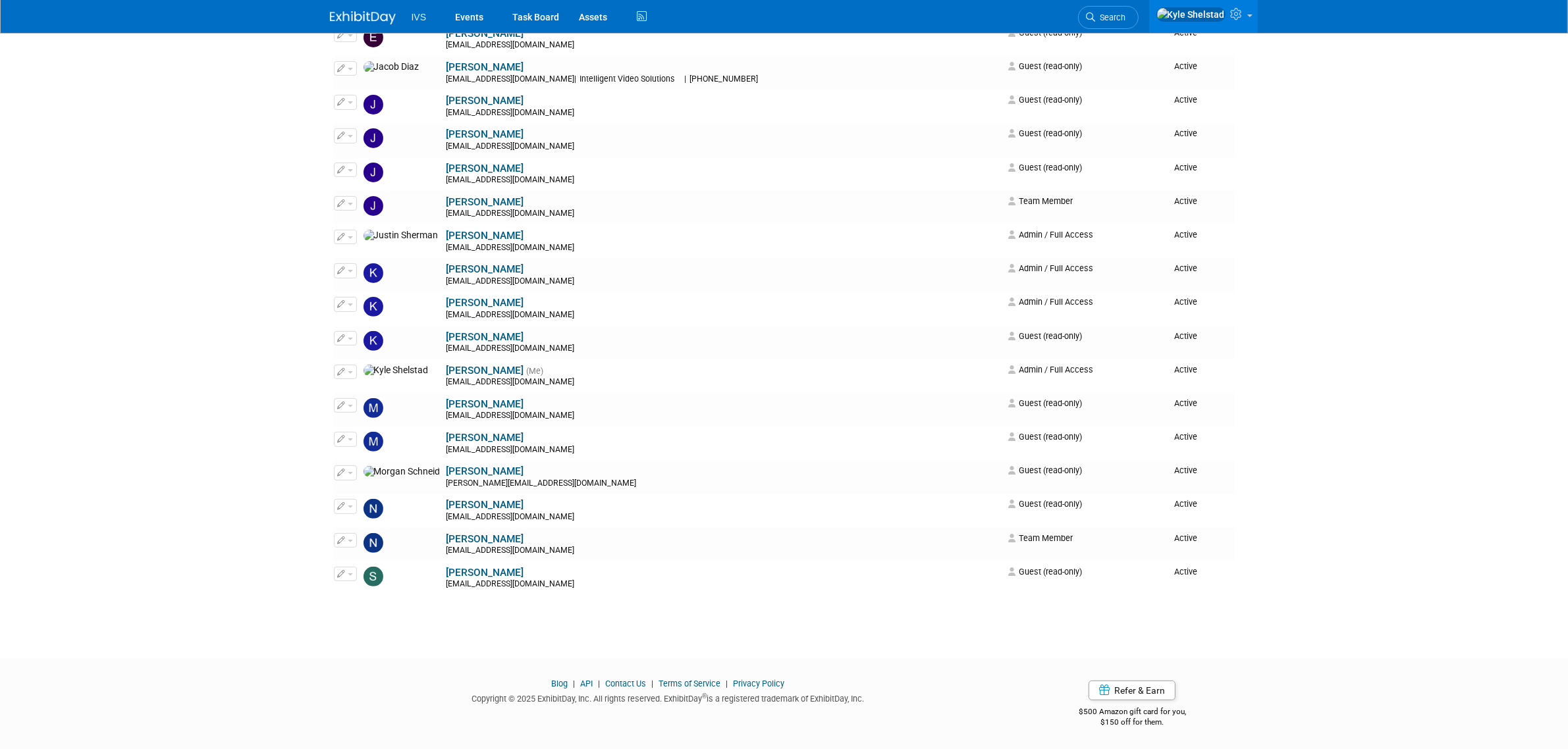
scroll to position [473, 0]
click at [343, 270] on icon "button" at bounding box center [341, 269] width 8 height 7
click at [397, 300] on link "Edit" at bounding box center [386, 291] width 104 height 18
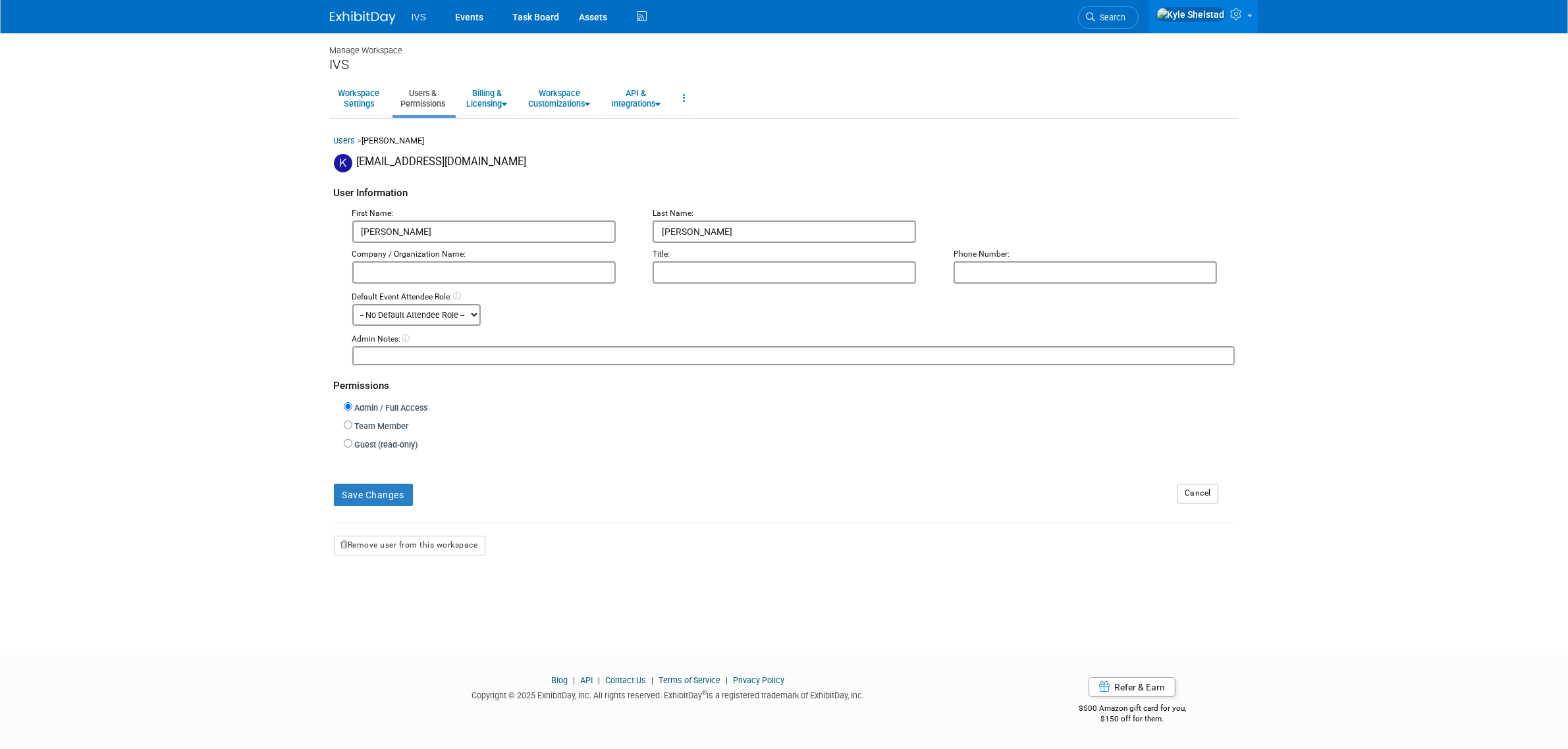
click at [381, 443] on label "Guest (read-only)" at bounding box center [386, 445] width 66 height 13
click at [352, 443] on input "Guest (read-only)" at bounding box center [348, 443] width 8 height 8
radio input "true"
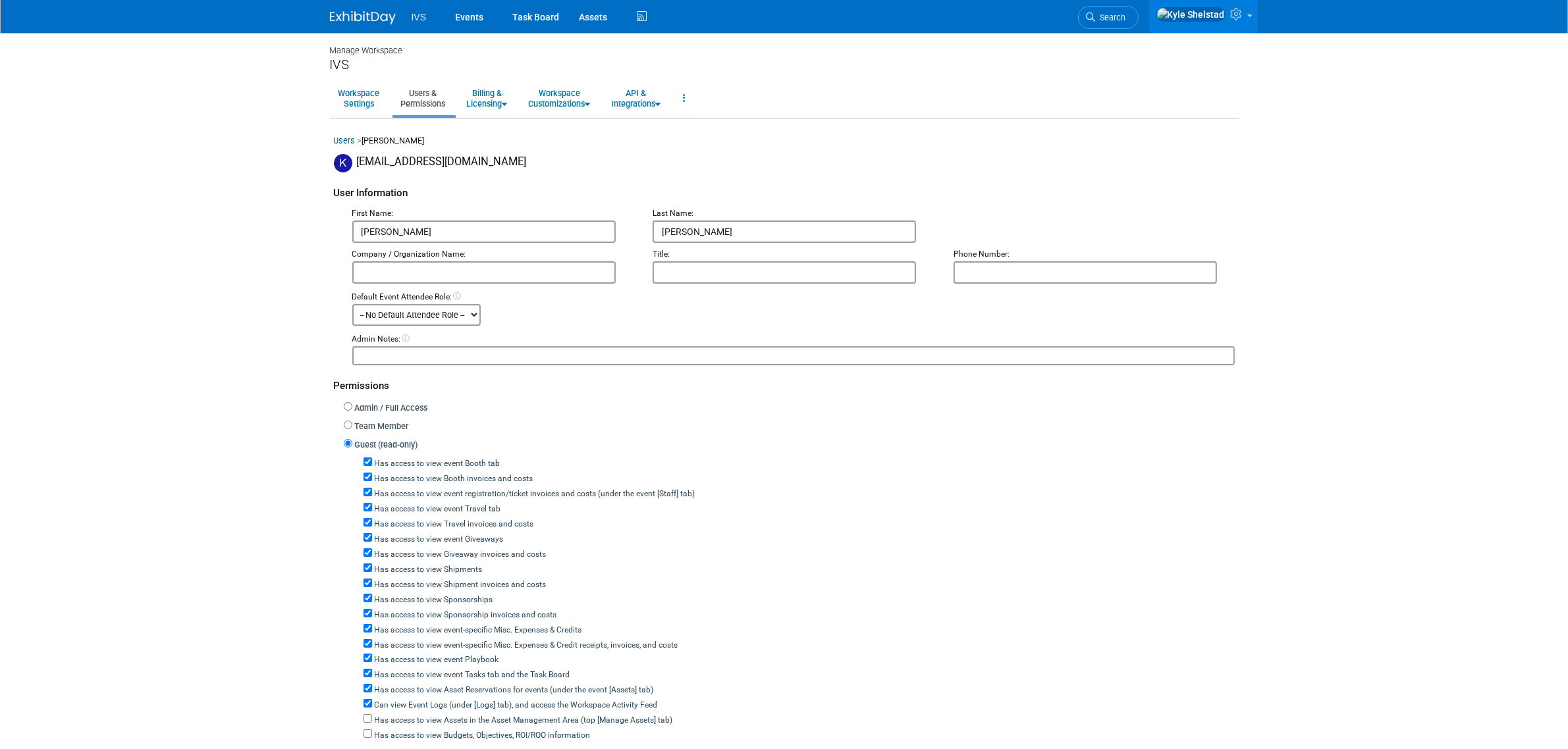
click at [455, 458] on label "Has access to view event Booth tab" at bounding box center [436, 464] width 129 height 12
click at [372, 458] on input "Has access to view event Booth tab" at bounding box center [367, 461] width 8 height 8
checkbox input "false"
click at [450, 494] on label "Has access to view event registration/ticket invoices and costs (under the even…" at bounding box center [533, 494] width 323 height 12
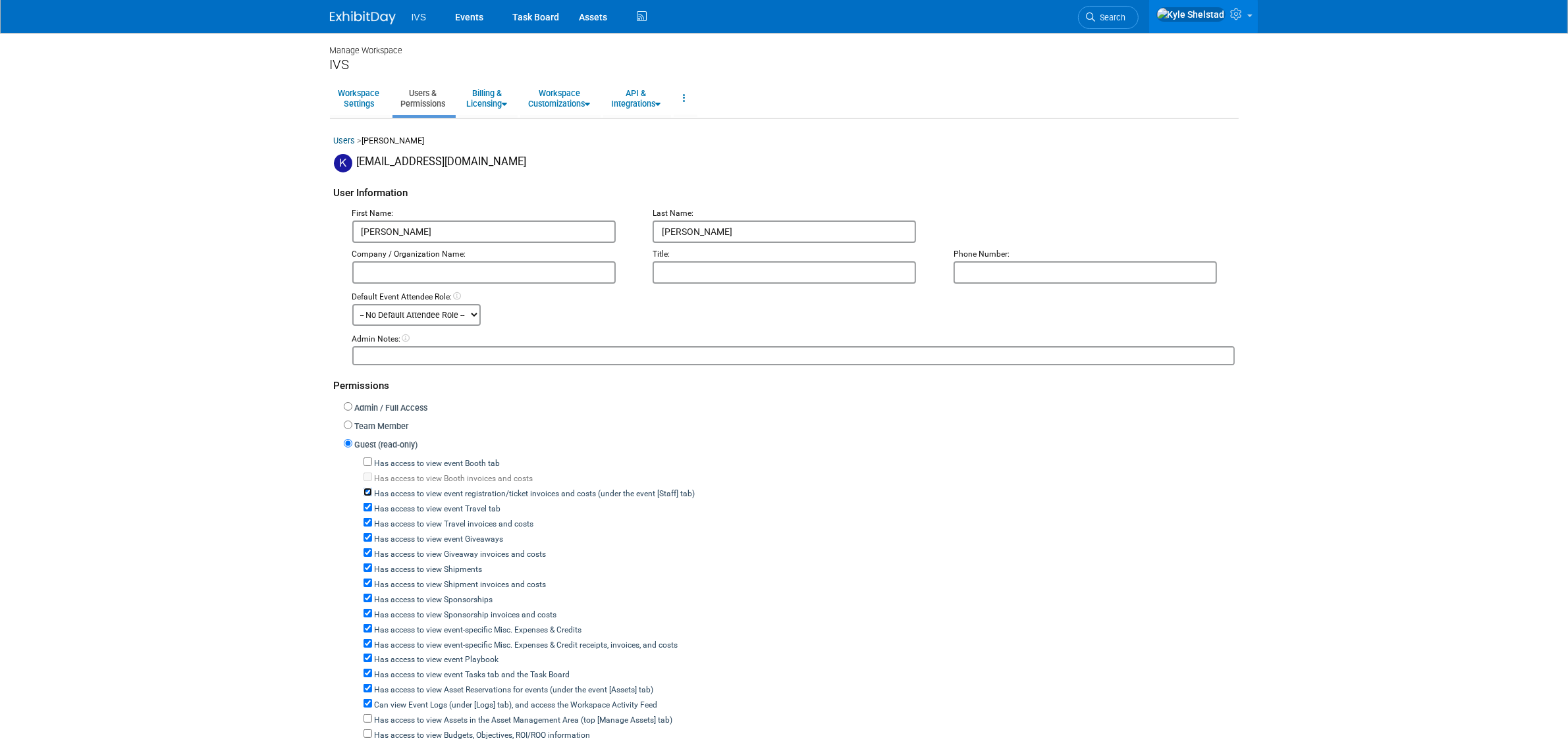
click at [372, 494] on input "Has access to view event registration/ticket invoices and costs (under the even…" at bounding box center [367, 491] width 8 height 8
checkbox input "false"
drag, startPoint x: 451, startPoint y: 509, endPoint x: 444, endPoint y: 508, distance: 7.1
click at [451, 508] on label "Has access to view event Travel tab" at bounding box center [436, 509] width 129 height 12
click at [372, 508] on input "Has access to view event Travel tab" at bounding box center [367, 507] width 8 height 8
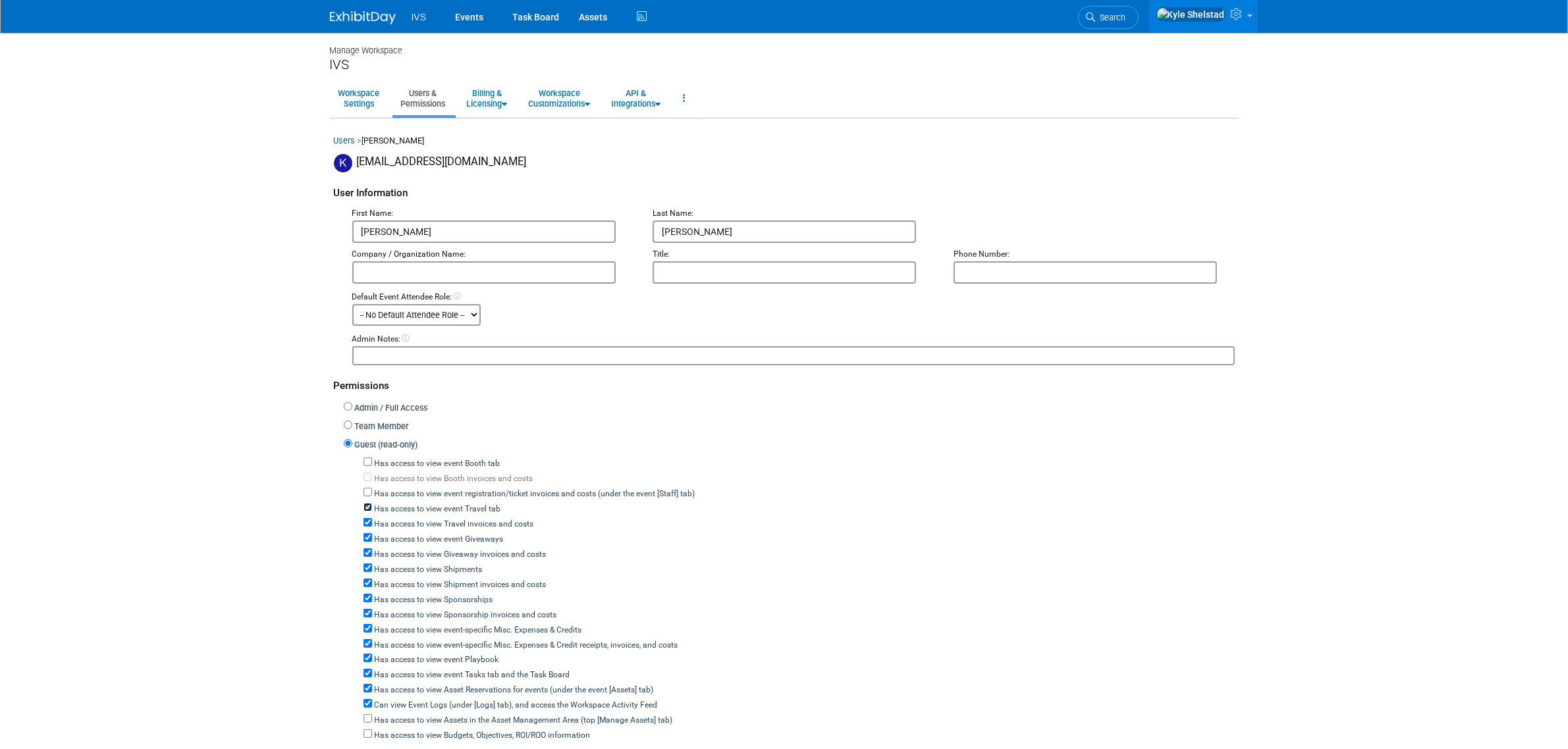
checkbox input "false"
click at [399, 546] on div "Has access to view Giveaway invoices and costs" at bounding box center [799, 553] width 871 height 15
click at [399, 535] on label "Has access to view event Giveaways" at bounding box center [437, 539] width 132 height 12
click at [372, 535] on input "Has access to view event Giveaways" at bounding box center [367, 537] width 8 height 8
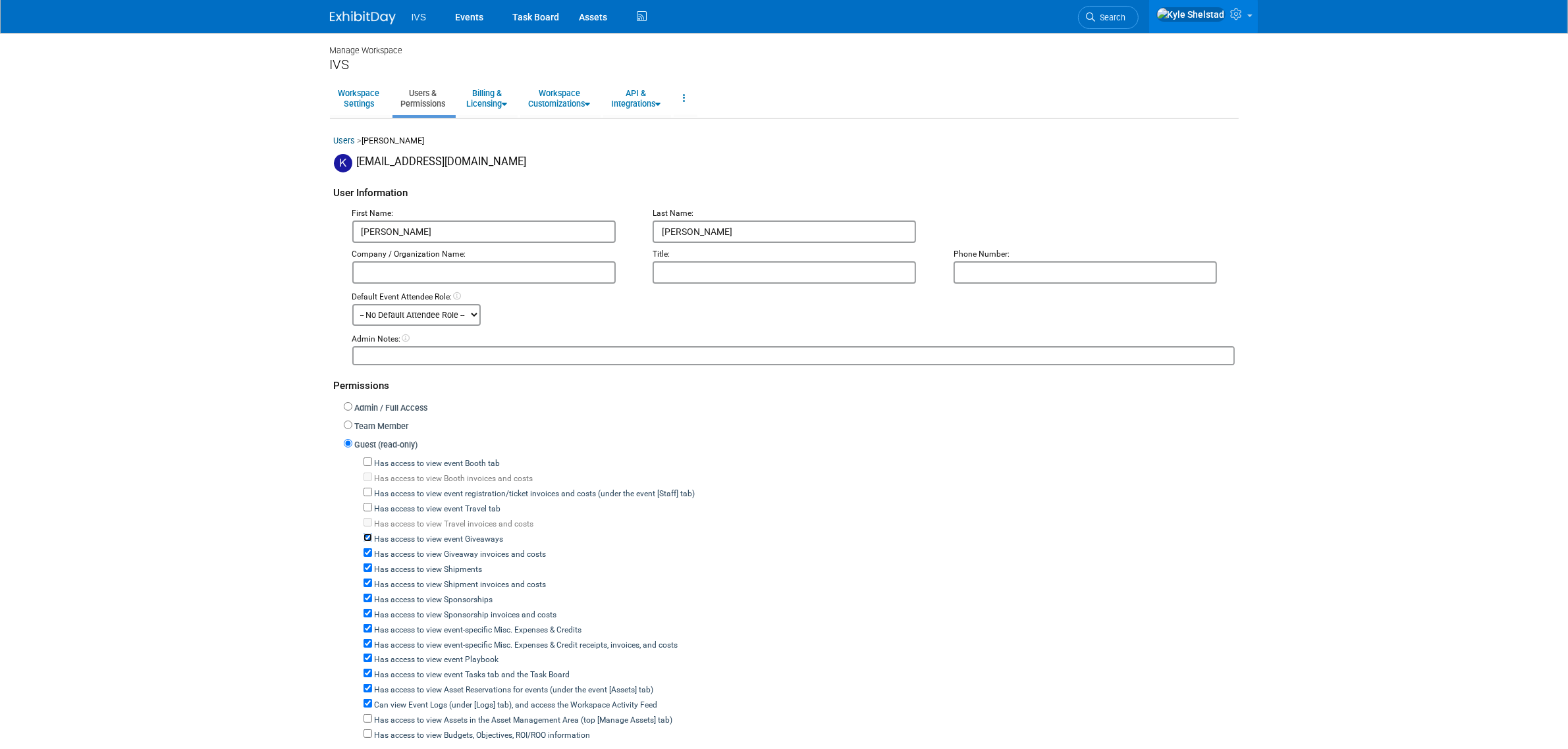
checkbox input "false"
click at [392, 564] on label "Has access to view Shipments" at bounding box center [427, 570] width 110 height 12
click at [372, 564] on input "Has access to view Shipments" at bounding box center [367, 568] width 8 height 8
checkbox input "false"
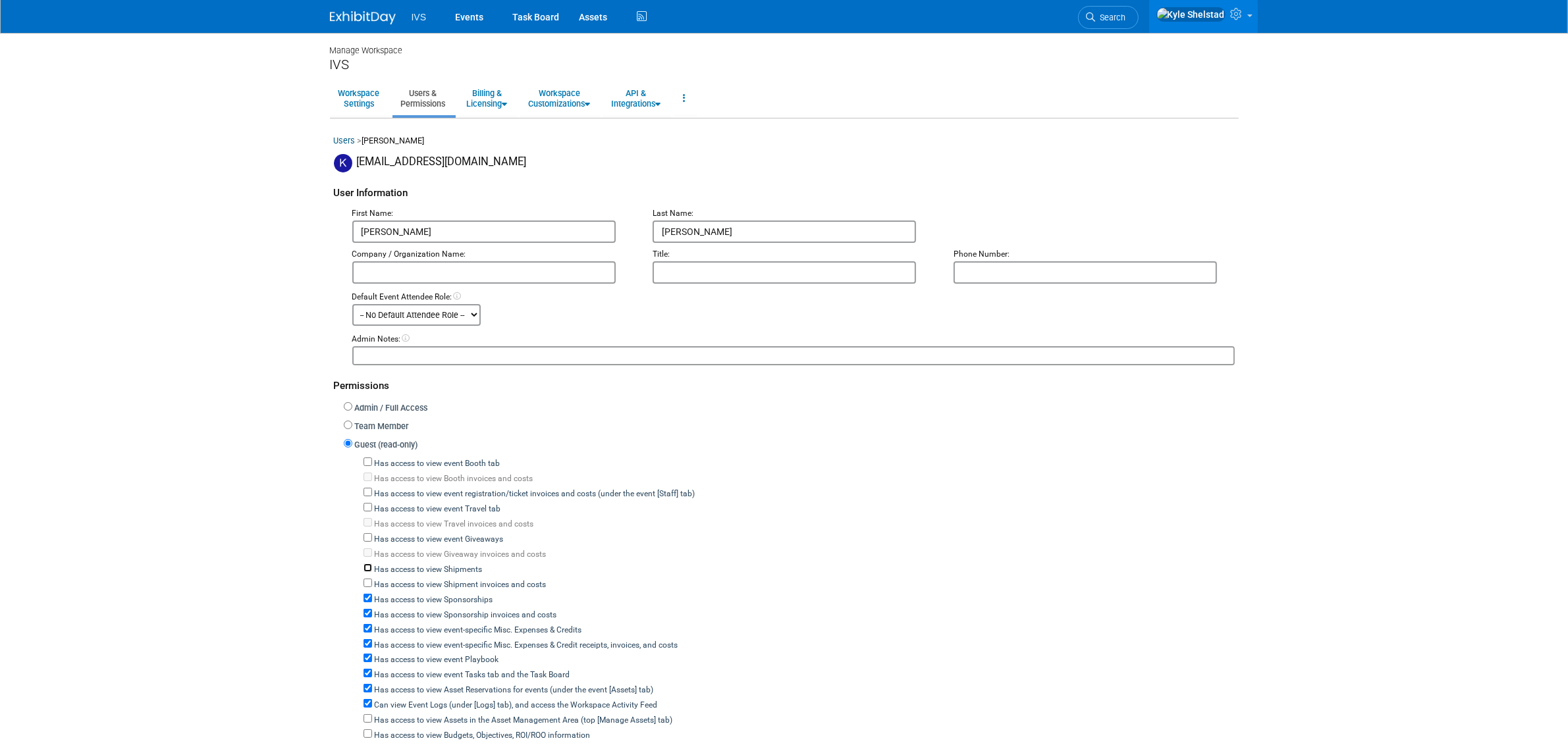
checkbox input "false"
click at [389, 606] on div "Has access to view Sponsorship invoices and costs" at bounding box center [799, 614] width 871 height 15
click at [390, 596] on label "Has access to view Sponsorships" at bounding box center [432, 600] width 121 height 12
click at [372, 596] on input "Has access to view Sponsorships" at bounding box center [367, 598] width 8 height 8
checkbox input "false"
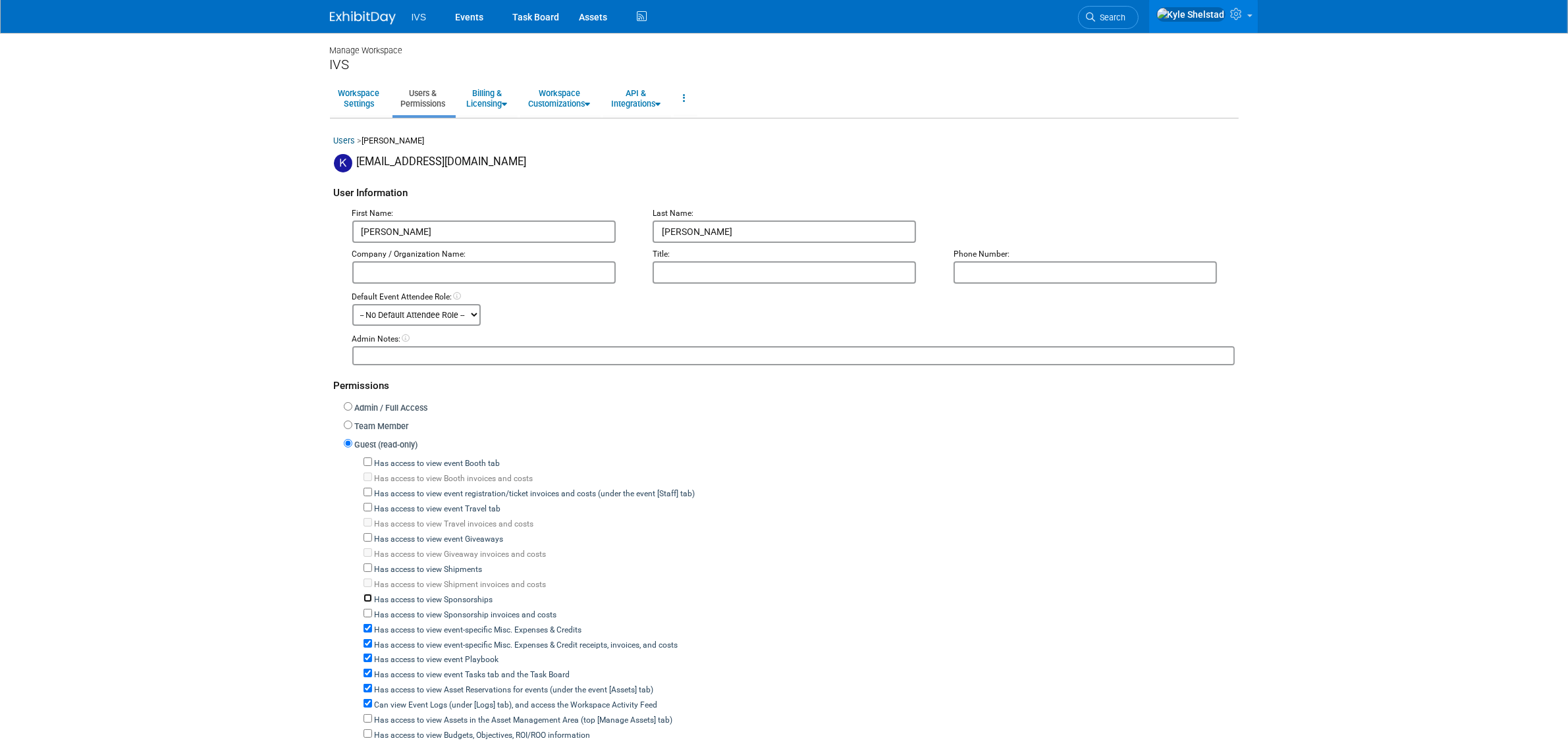
checkbox input "false"
click at [388, 625] on label "Has access to view event-specific Misc. Expenses & Credits" at bounding box center [477, 630] width 210 height 12
click at [372, 624] on input "Has access to view event-specific Misc. Expenses & Credits" at bounding box center [367, 628] width 8 height 8
checkbox input "false"
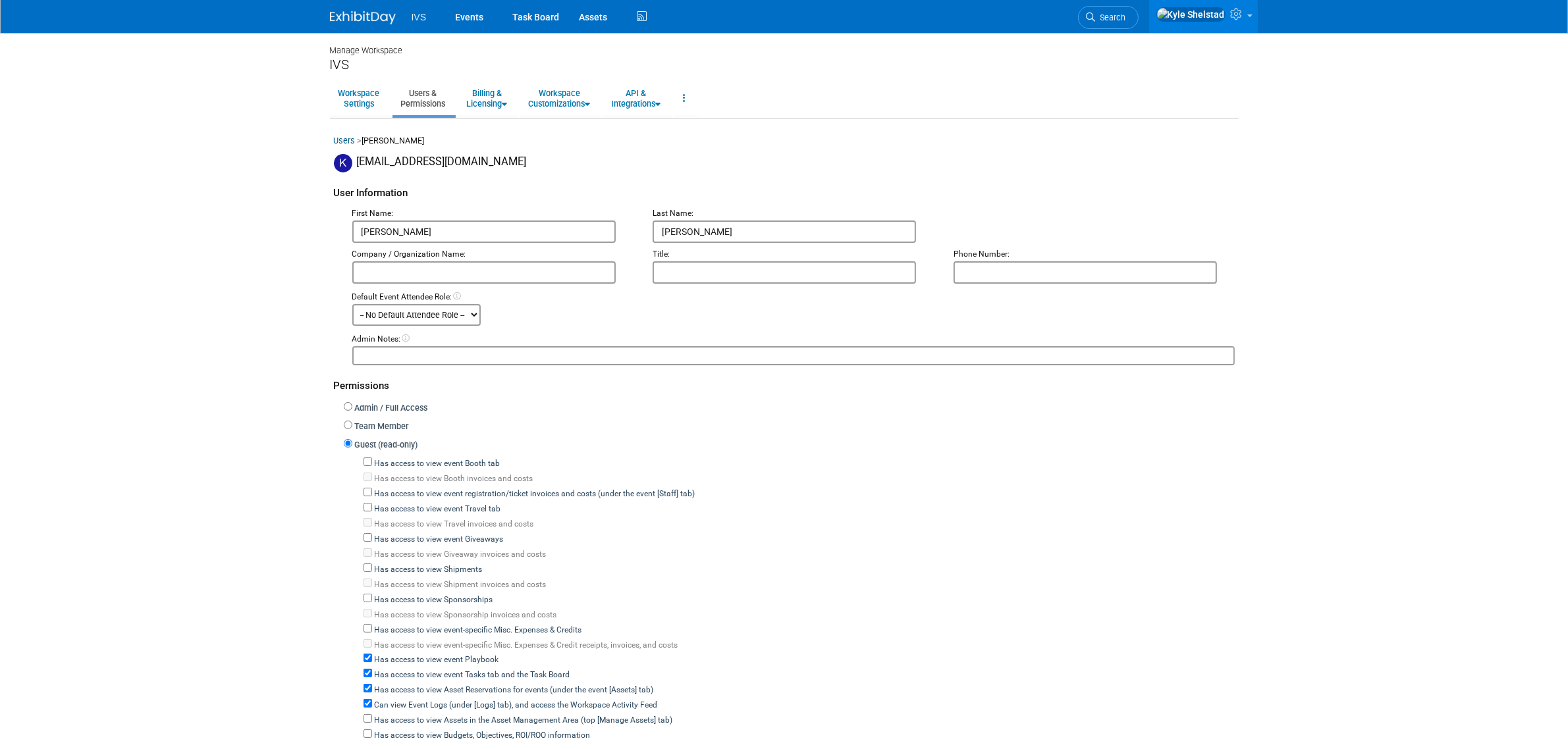
click at [388, 654] on label "Has access to view event Playbook" at bounding box center [435, 660] width 127 height 12
click at [372, 654] on input "Has access to view event Playbook" at bounding box center [367, 658] width 8 height 8
checkbox input "false"
click at [388, 682] on div "Has access to view Asset Reservations for events (under the event [Assets] tab)" at bounding box center [799, 689] width 871 height 15
click at [394, 670] on label "Has access to view event Tasks tab and the Task Board" at bounding box center [470, 675] width 198 height 12
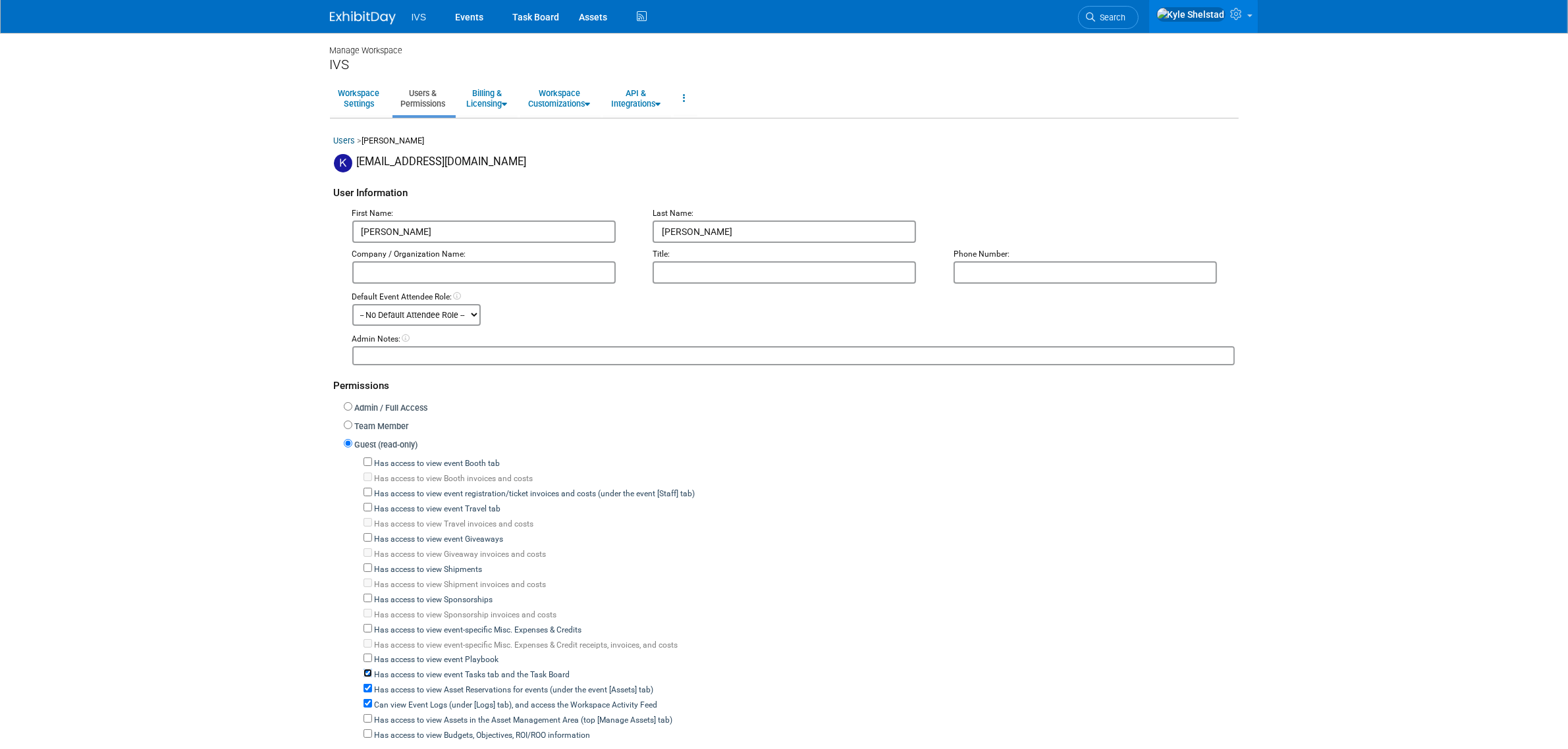
click at [372, 669] on input "Has access to view event Tasks tab and the Task Board" at bounding box center [367, 673] width 8 height 8
checkbox input "false"
click at [394, 685] on label "Has access to view Asset Reservations for events (under the event [Assets] tab)" at bounding box center [513, 690] width 282 height 12
click at [372, 685] on input "Has access to view Asset Reservations for events (under the event [Assets] tab)" at bounding box center [367, 688] width 8 height 8
checkbox input "false"
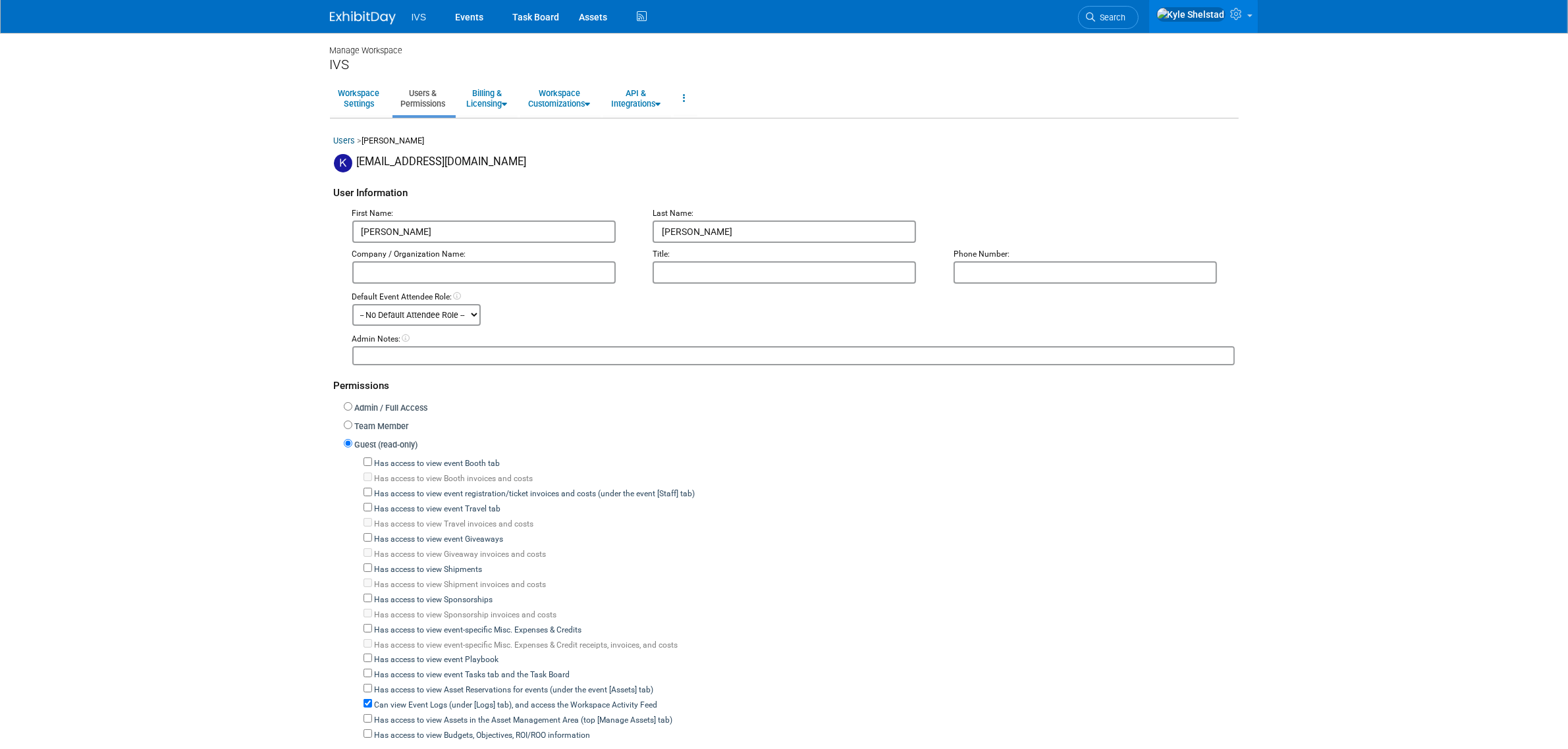
click at [392, 700] on label "Can view Event Logs (under [Logs] tab), and access the Workspace Activity Feed" at bounding box center [514, 706] width 286 height 12
click at [372, 699] on input "Can view Event Logs (under [Logs] tab), and access the Workspace Activity Feed" at bounding box center [367, 703] width 8 height 8
checkbox input "false"
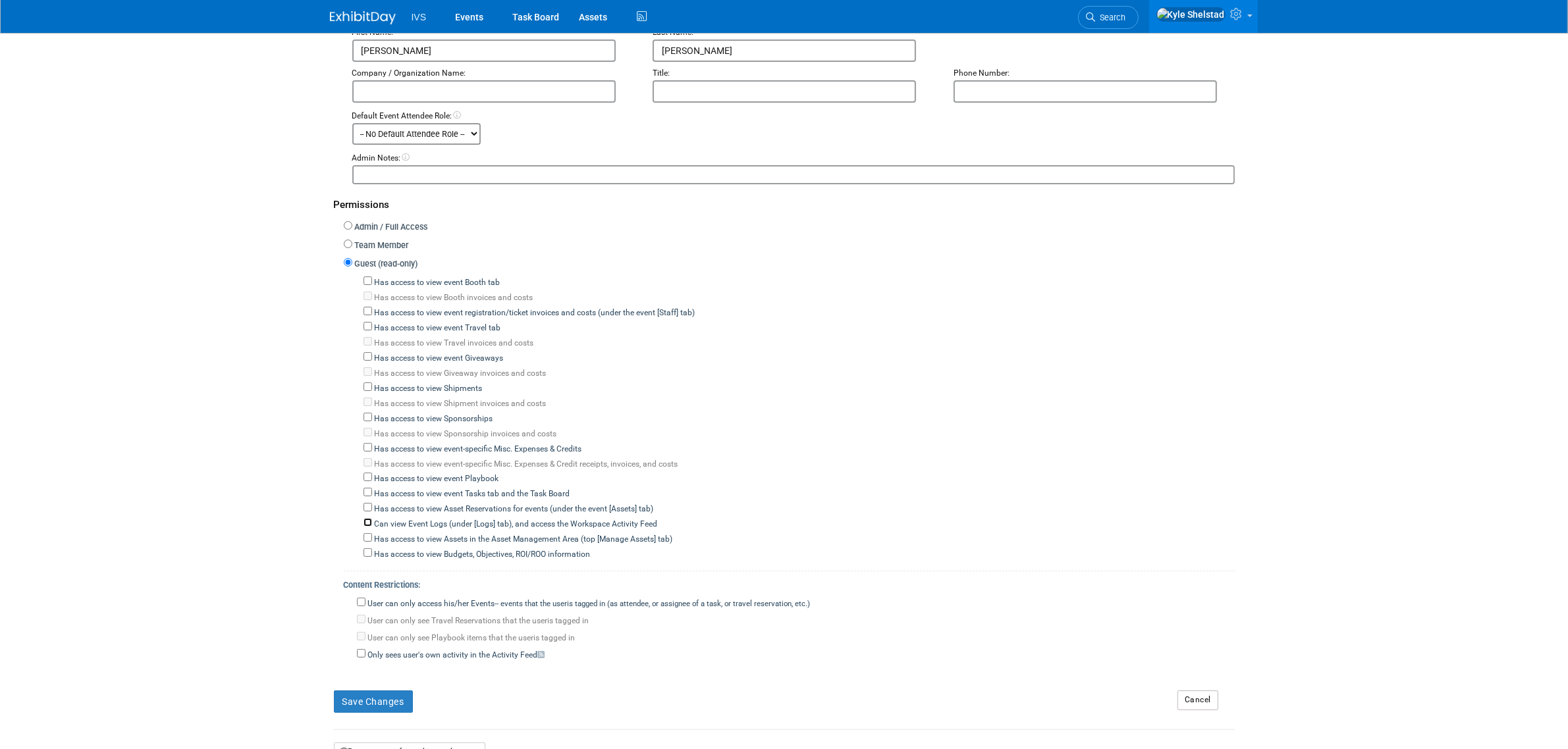
scroll to position [274, 0]
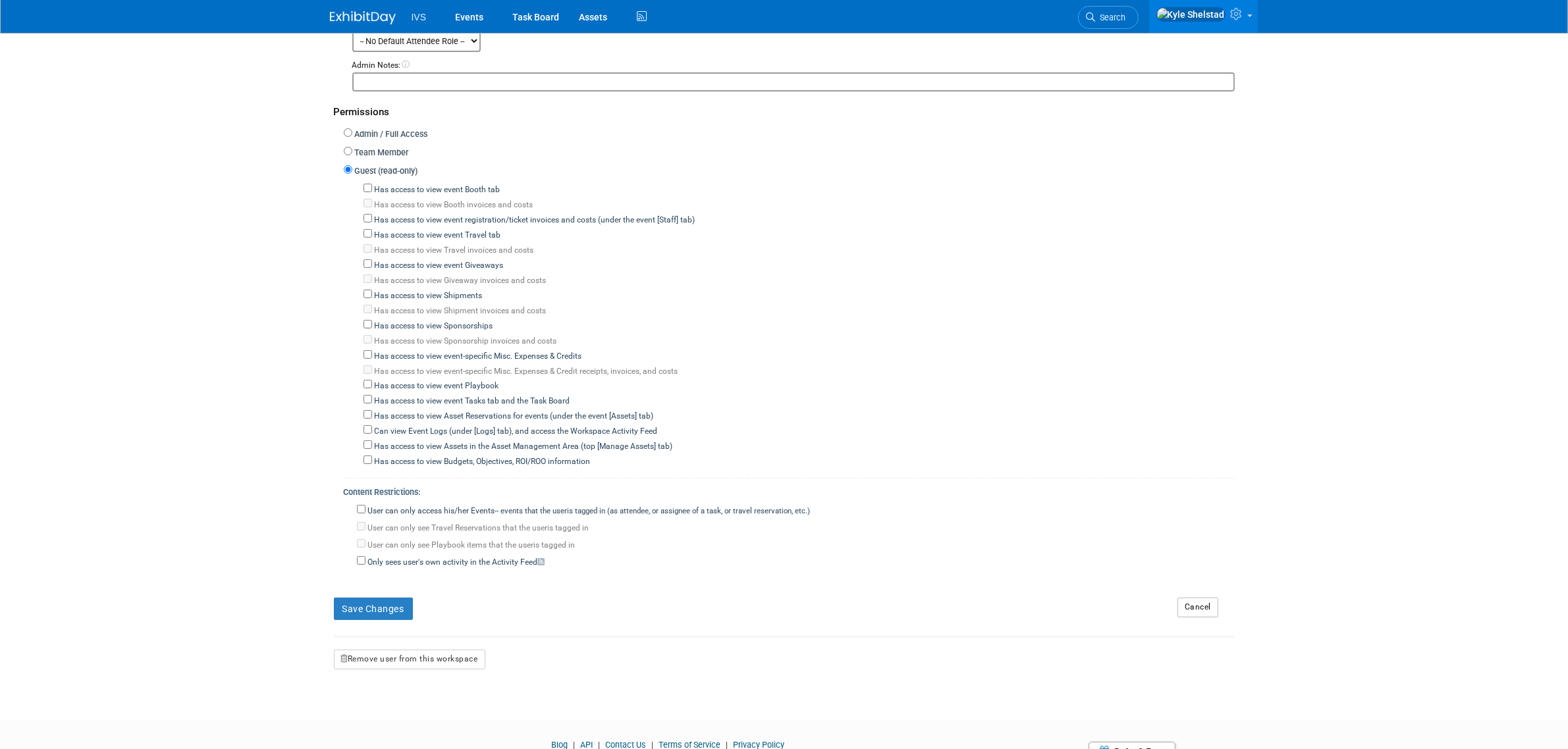
click at [485, 506] on label "User can only access his/her Events -- events that the user either created, or …" at bounding box center [588, 512] width 445 height 12
click at [365, 505] on input "User can only access his/her Events -- events that the user either created, or …" at bounding box center [361, 509] width 8 height 8
checkbox input "true"
click at [384, 600] on button "Save Changes" at bounding box center [374, 609] width 79 height 22
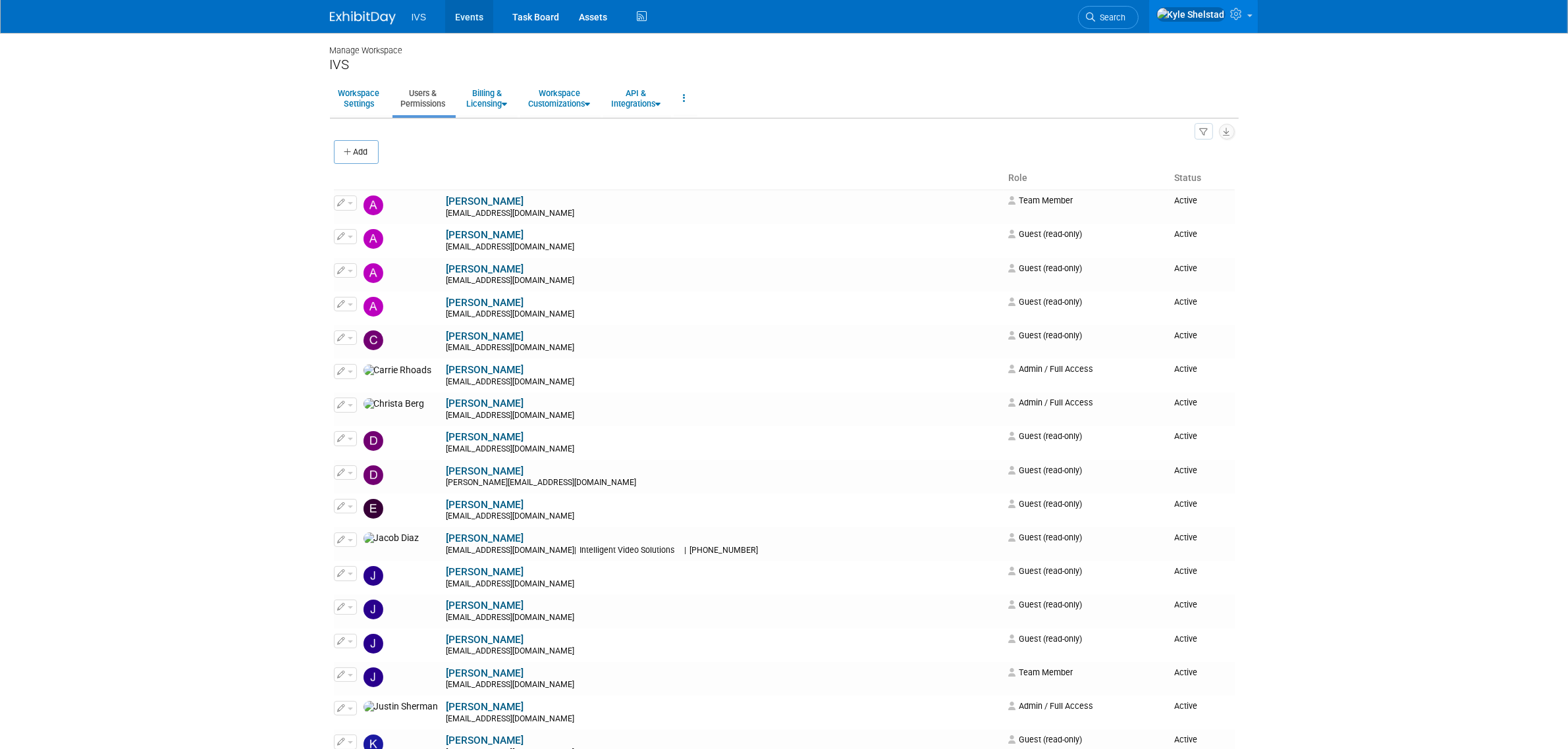
click at [473, 12] on link "Events" at bounding box center [469, 17] width 48 height 33
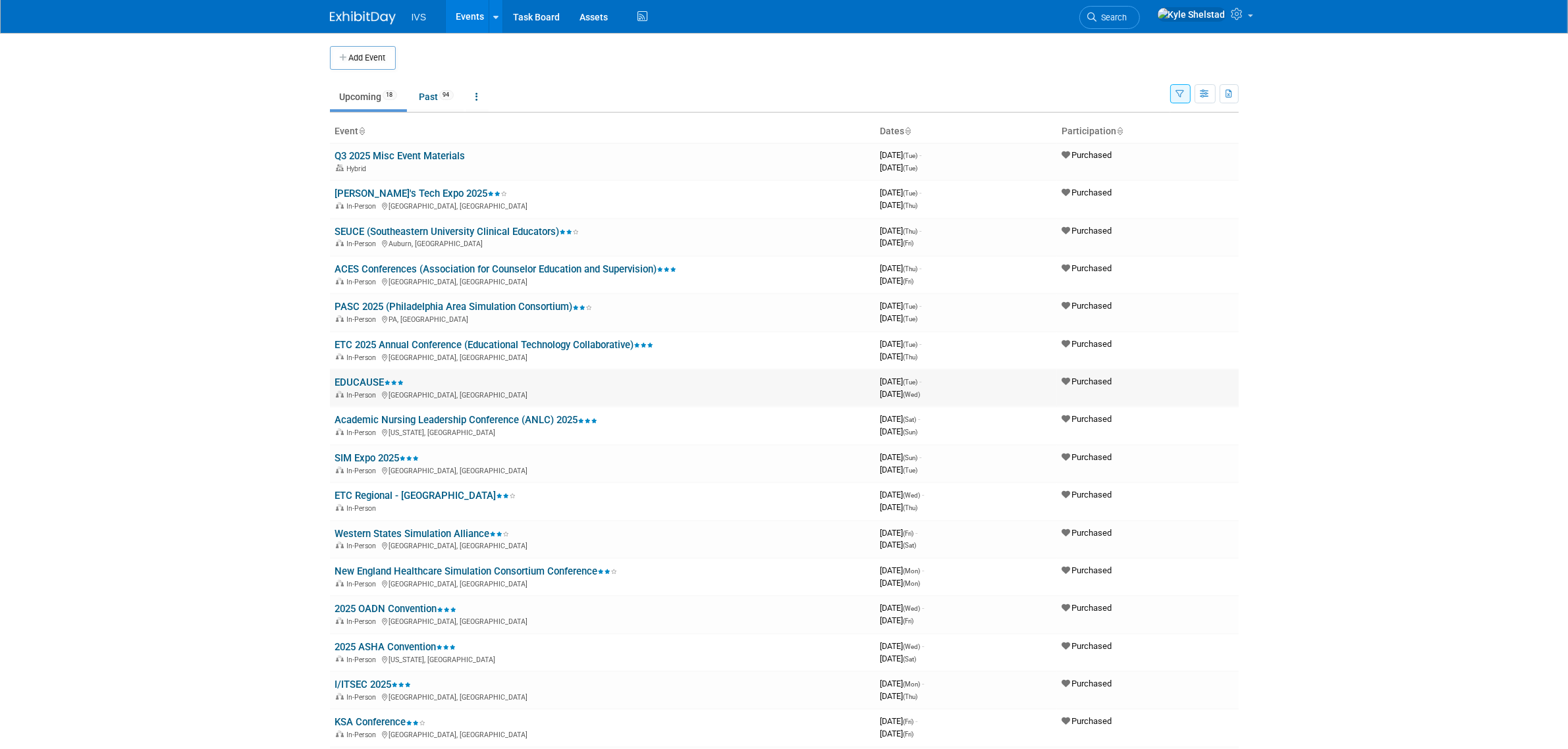
click at [370, 381] on link "EDUCAUSE" at bounding box center [369, 382] width 69 height 12
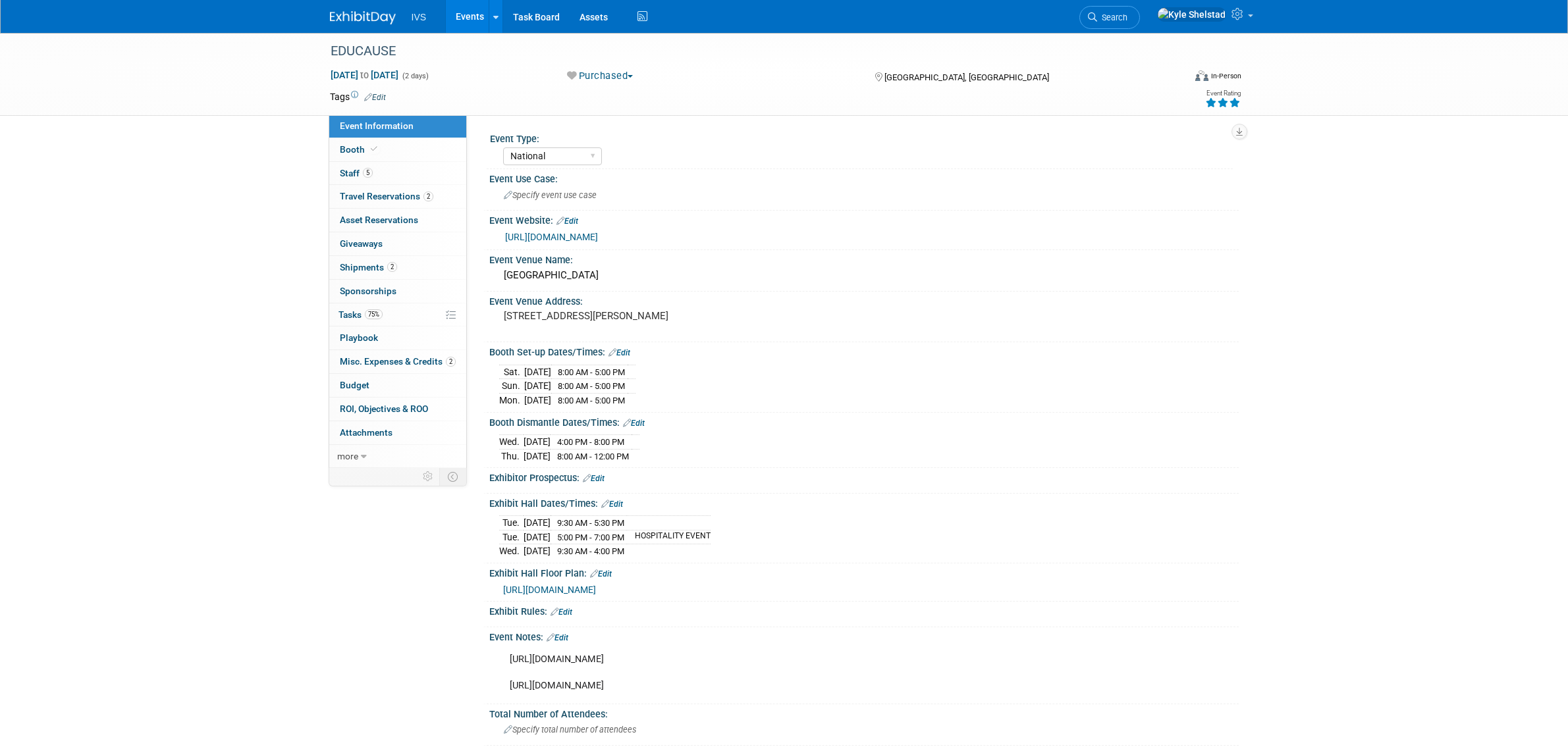
select select "National"
click at [393, 146] on link "Booth" at bounding box center [398, 149] width 137 height 23
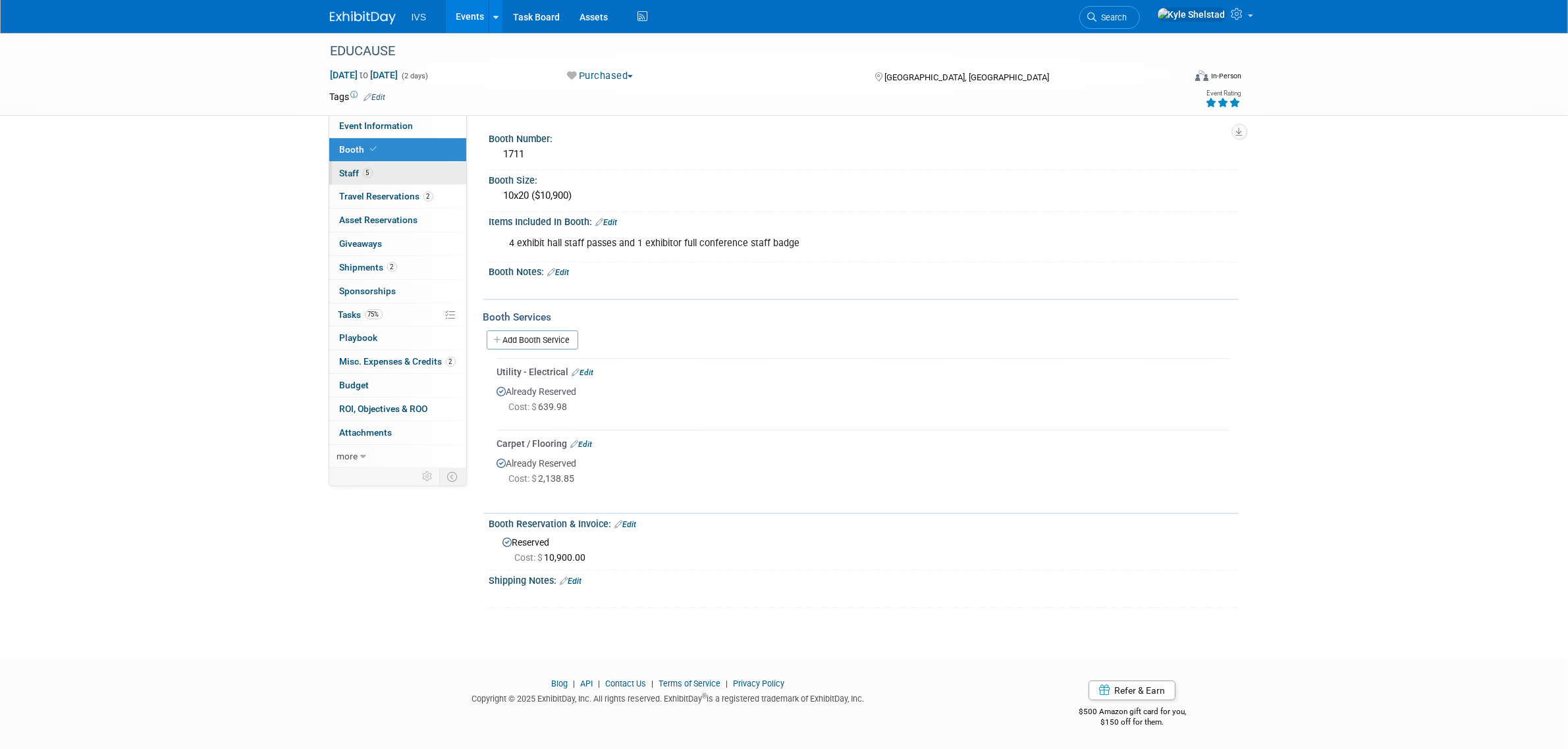
click at [404, 175] on link "5 Staff 5" at bounding box center [398, 173] width 137 height 23
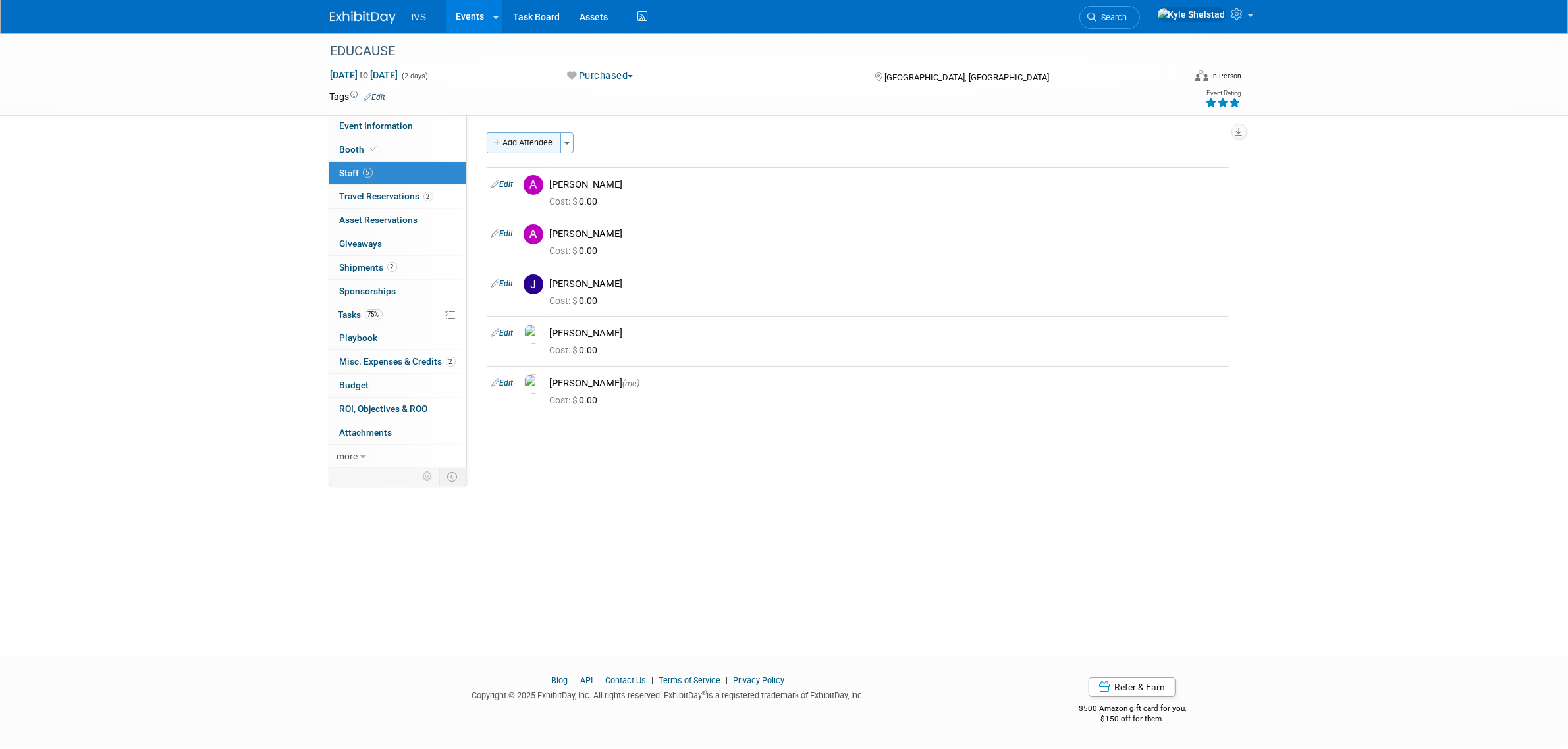
click at [544, 140] on button "Add Attendee" at bounding box center [524, 143] width 75 height 21
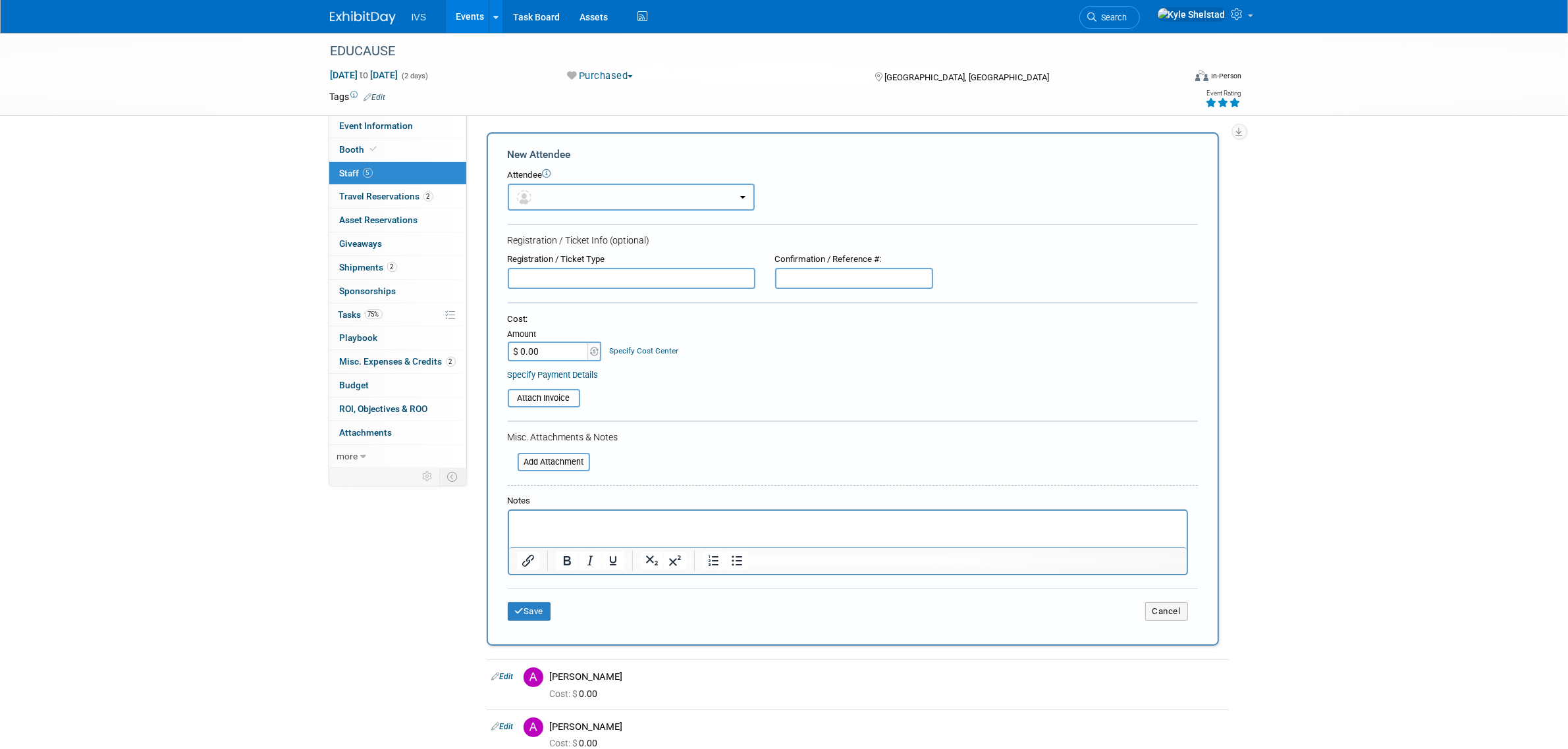
click at [585, 201] on button "button" at bounding box center [631, 197] width 247 height 27
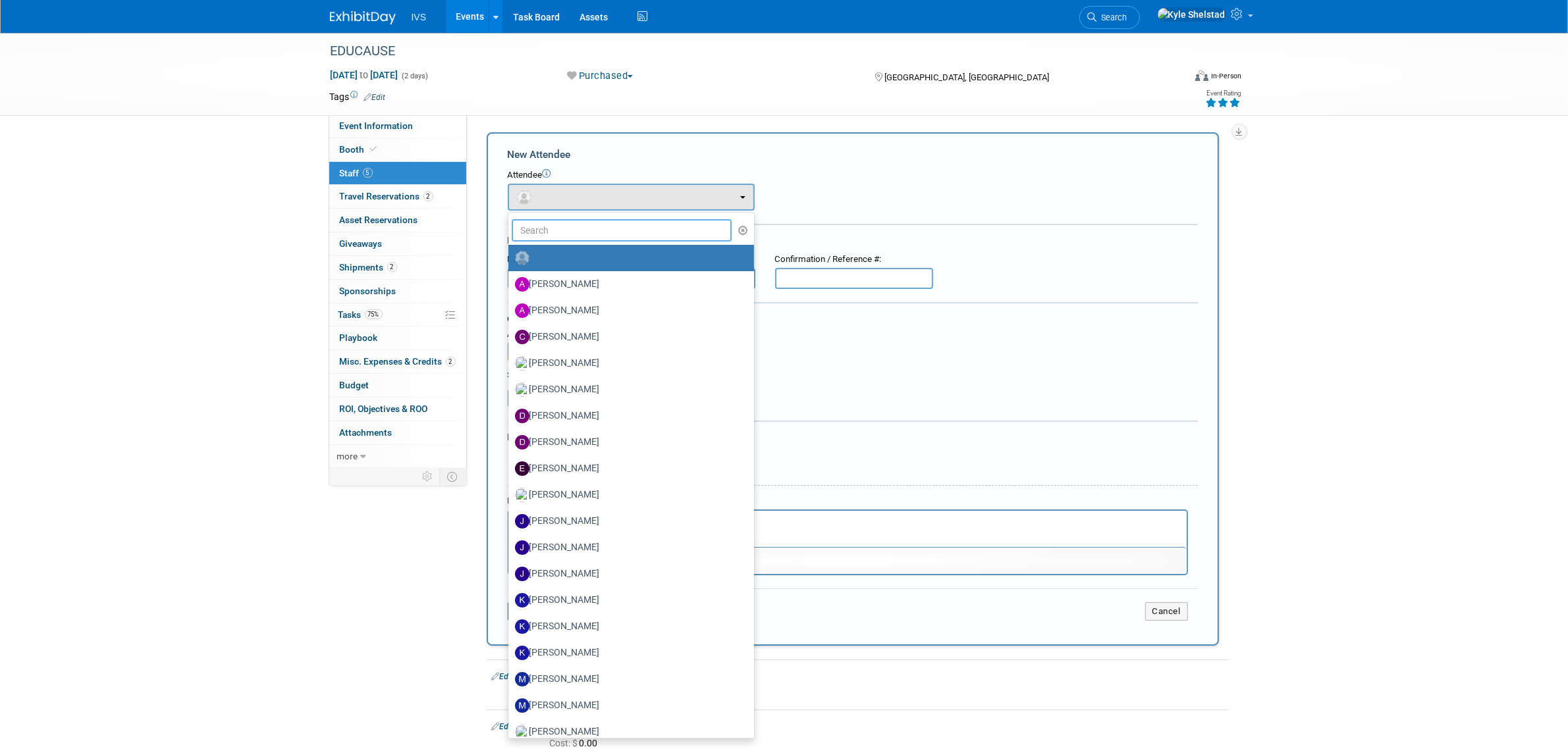
click at [631, 222] on input "text" at bounding box center [622, 230] width 221 height 22
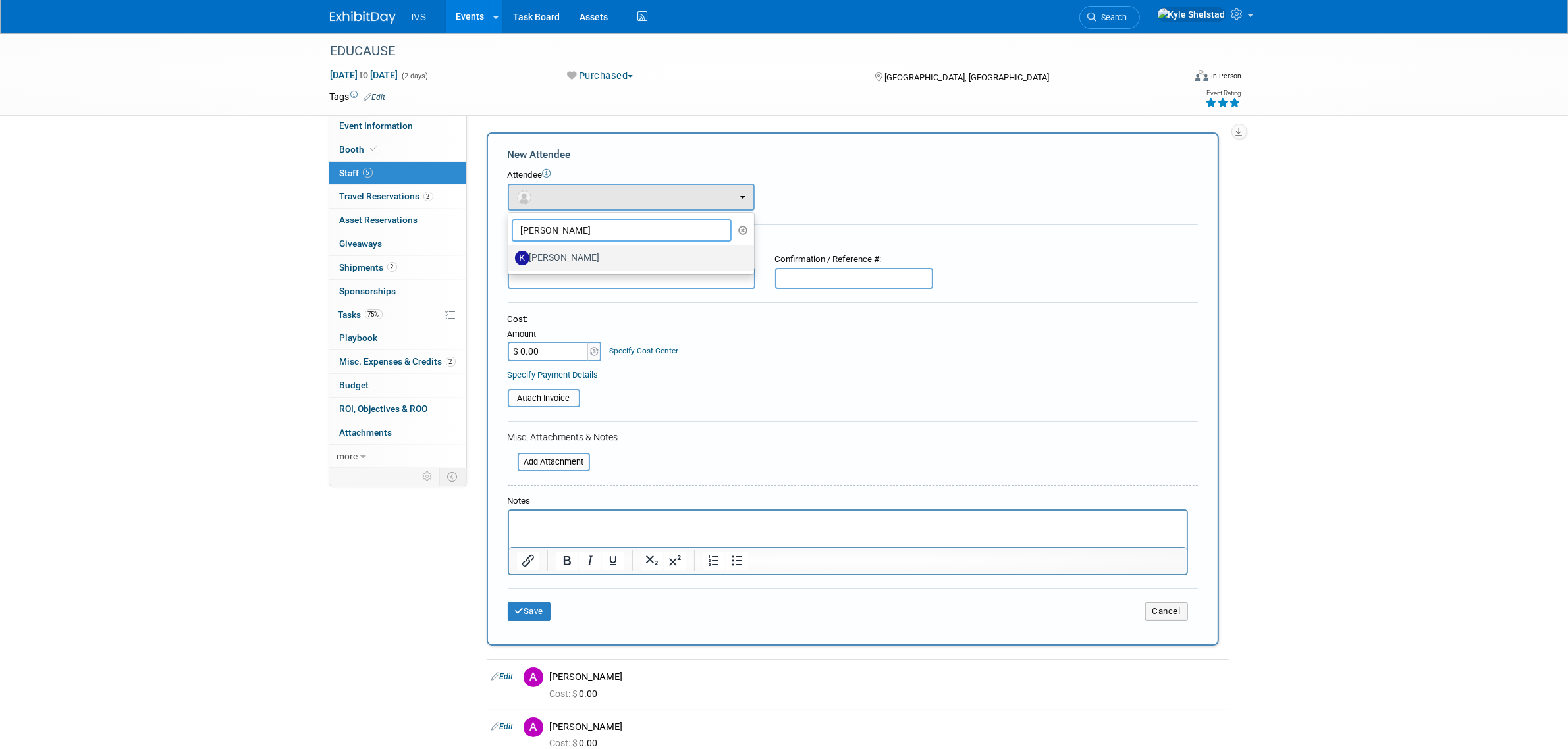
type input "karl"
click at [610, 261] on label "[PERSON_NAME]" at bounding box center [628, 258] width 225 height 21
click at [511, 260] on input "[PERSON_NAME]" at bounding box center [505, 256] width 8 height 8
select select "e5361ae9-36b9-4460-8a88-ed0420b42b13"
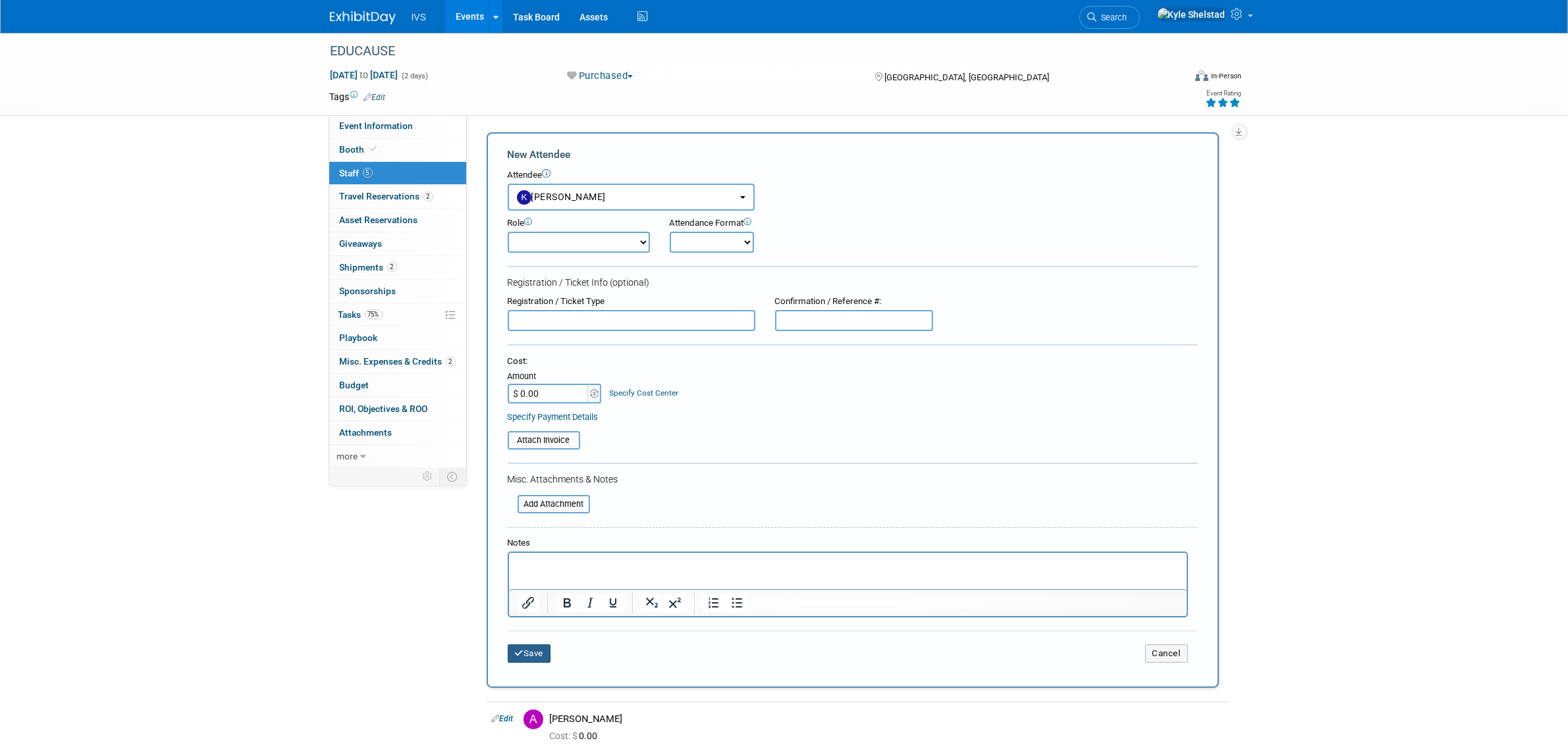
click at [536, 653] on button "Save" at bounding box center [529, 654] width 43 height 18
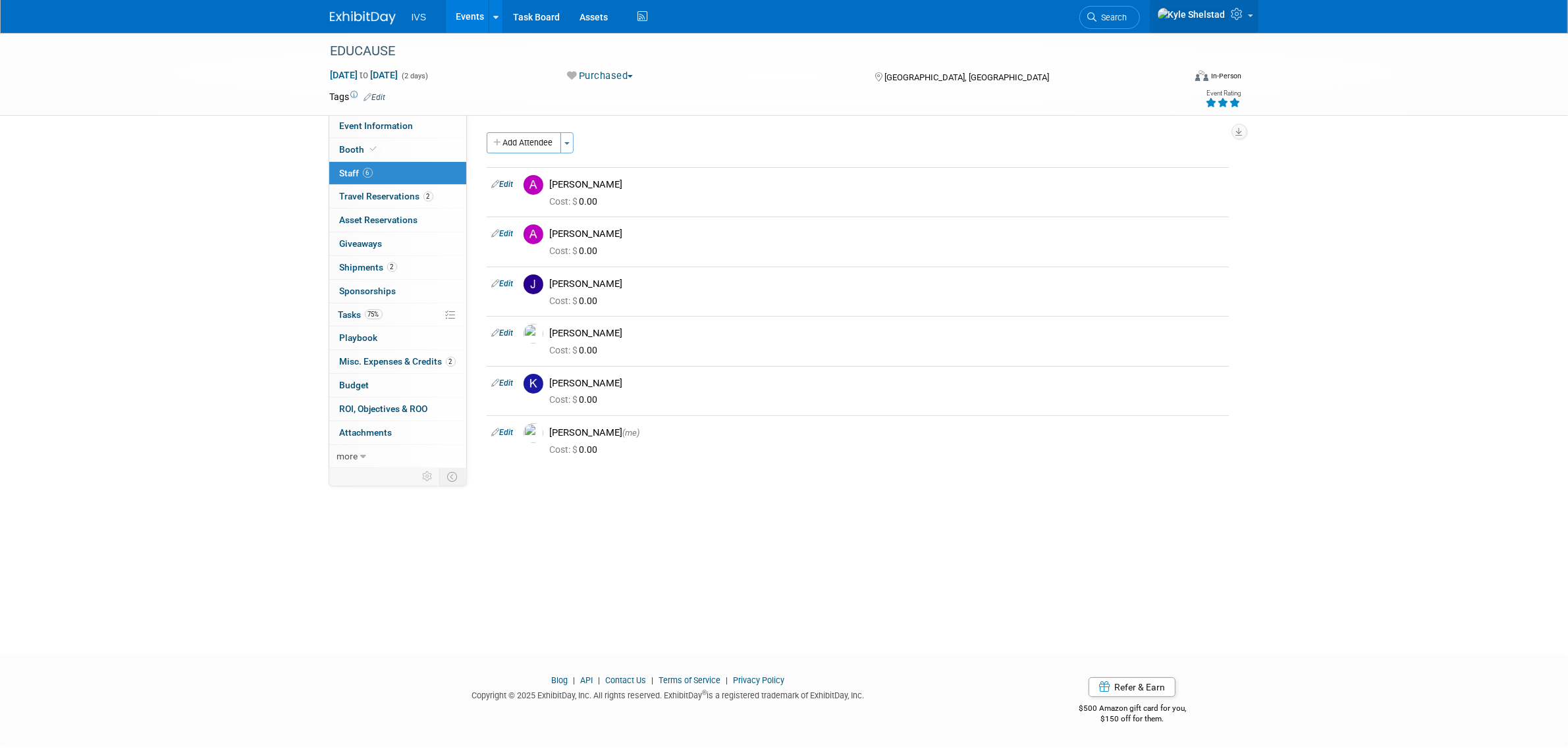
click at [1237, 27] on link at bounding box center [1205, 17] width 109 height 33
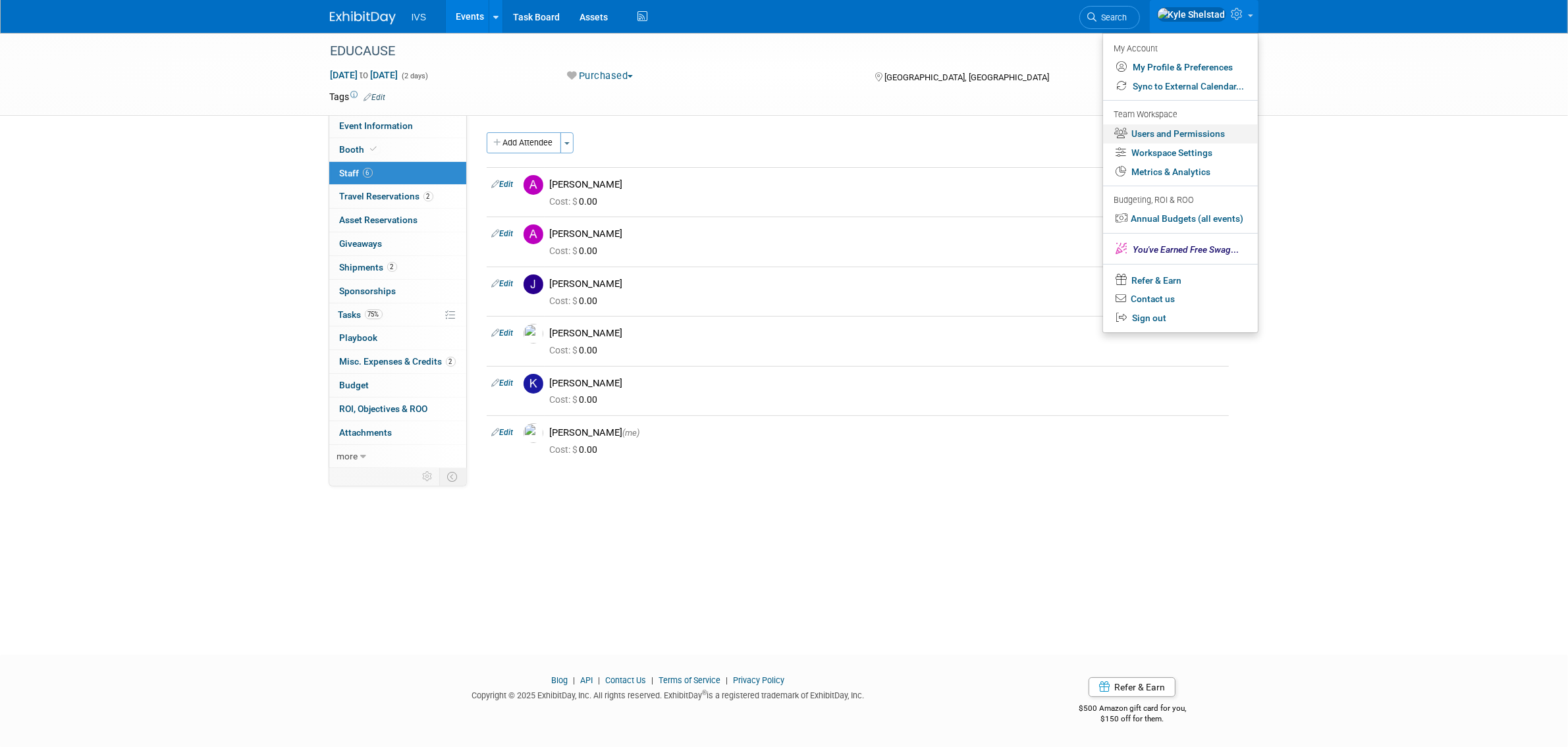
click at [1181, 137] on link "Users and Permissions" at bounding box center [1181, 133] width 155 height 19
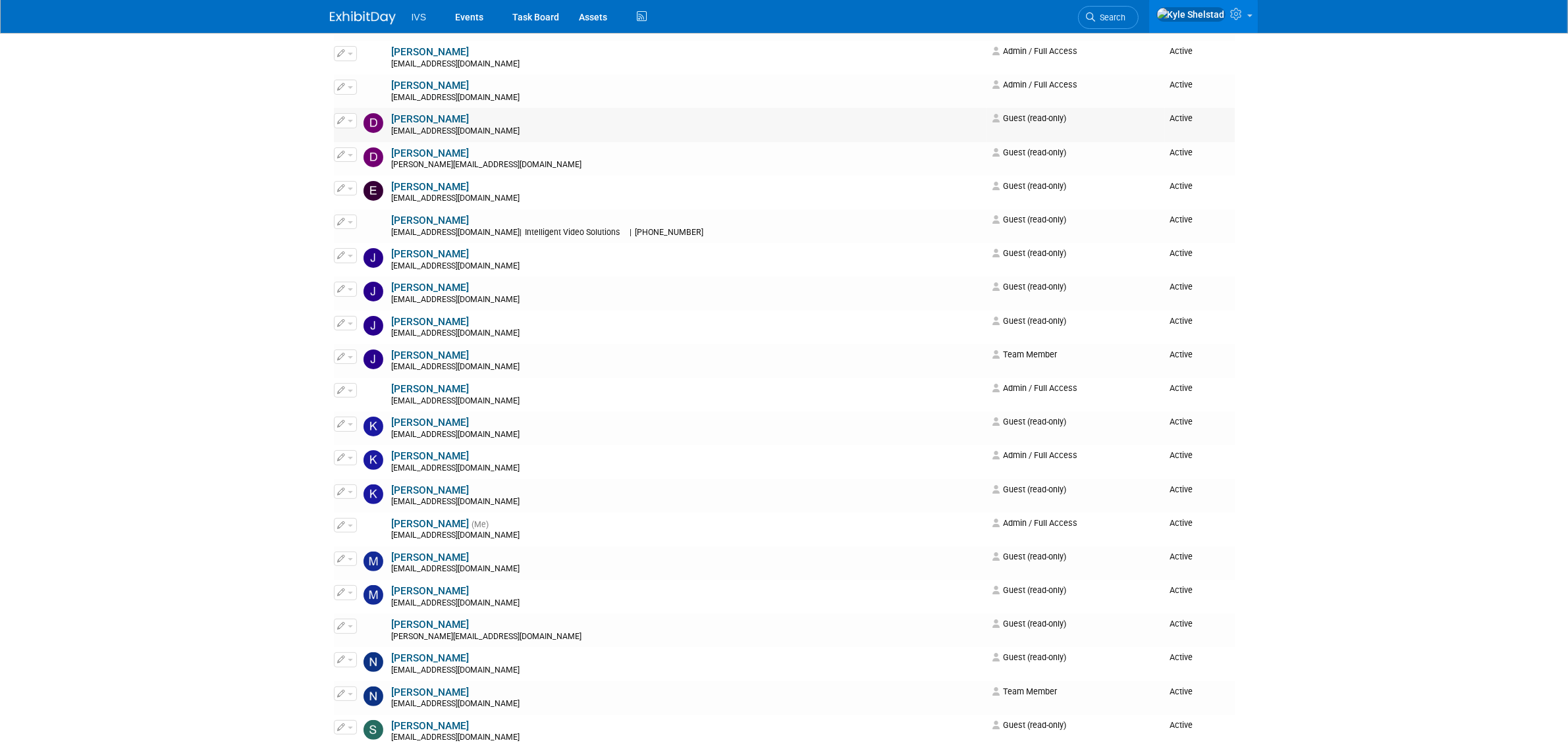
scroll to position [329, 0]
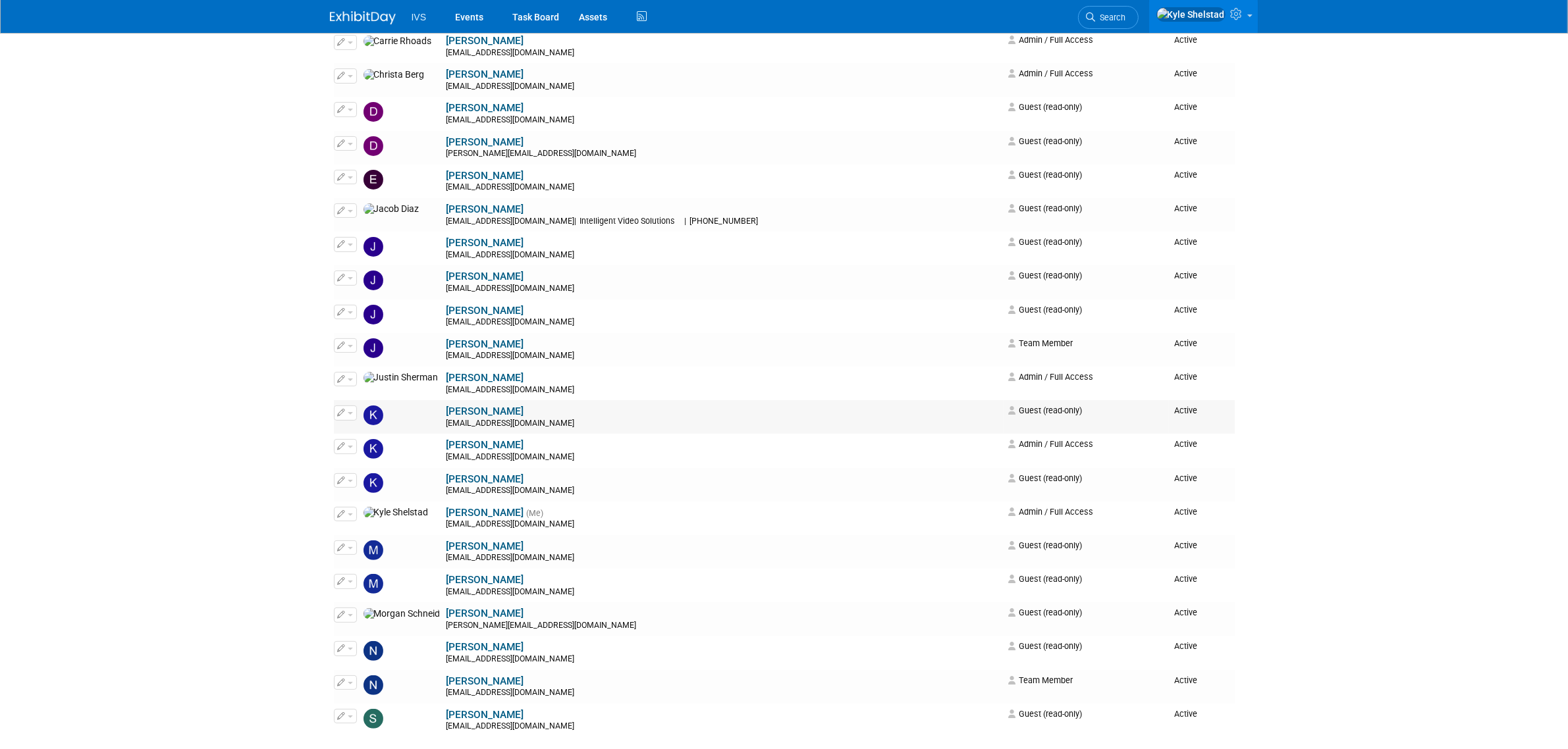
click at [349, 415] on span "button" at bounding box center [351, 413] width 6 height 3
click at [390, 434] on link "Edit" at bounding box center [386, 434] width 104 height 18
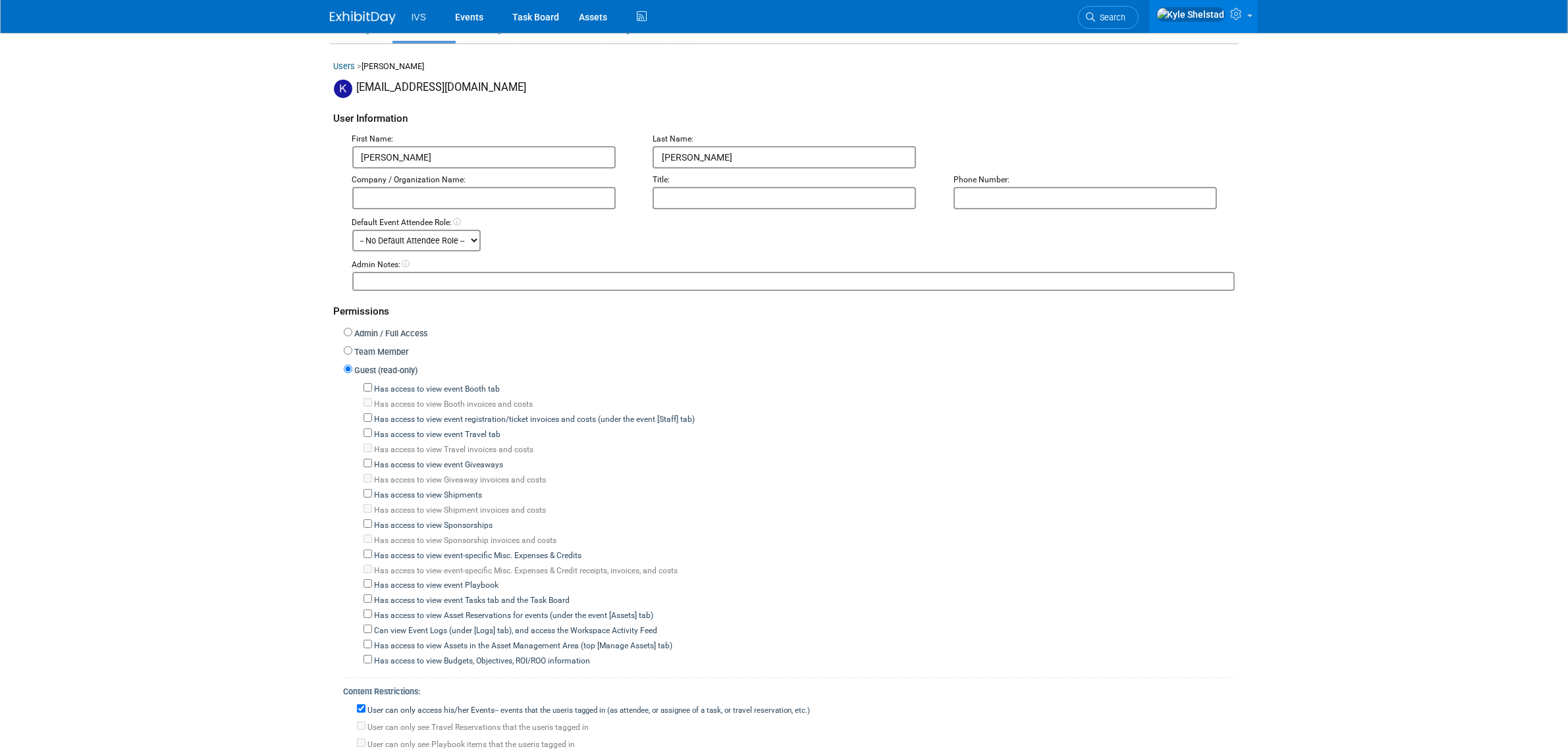
scroll to position [109, 0]
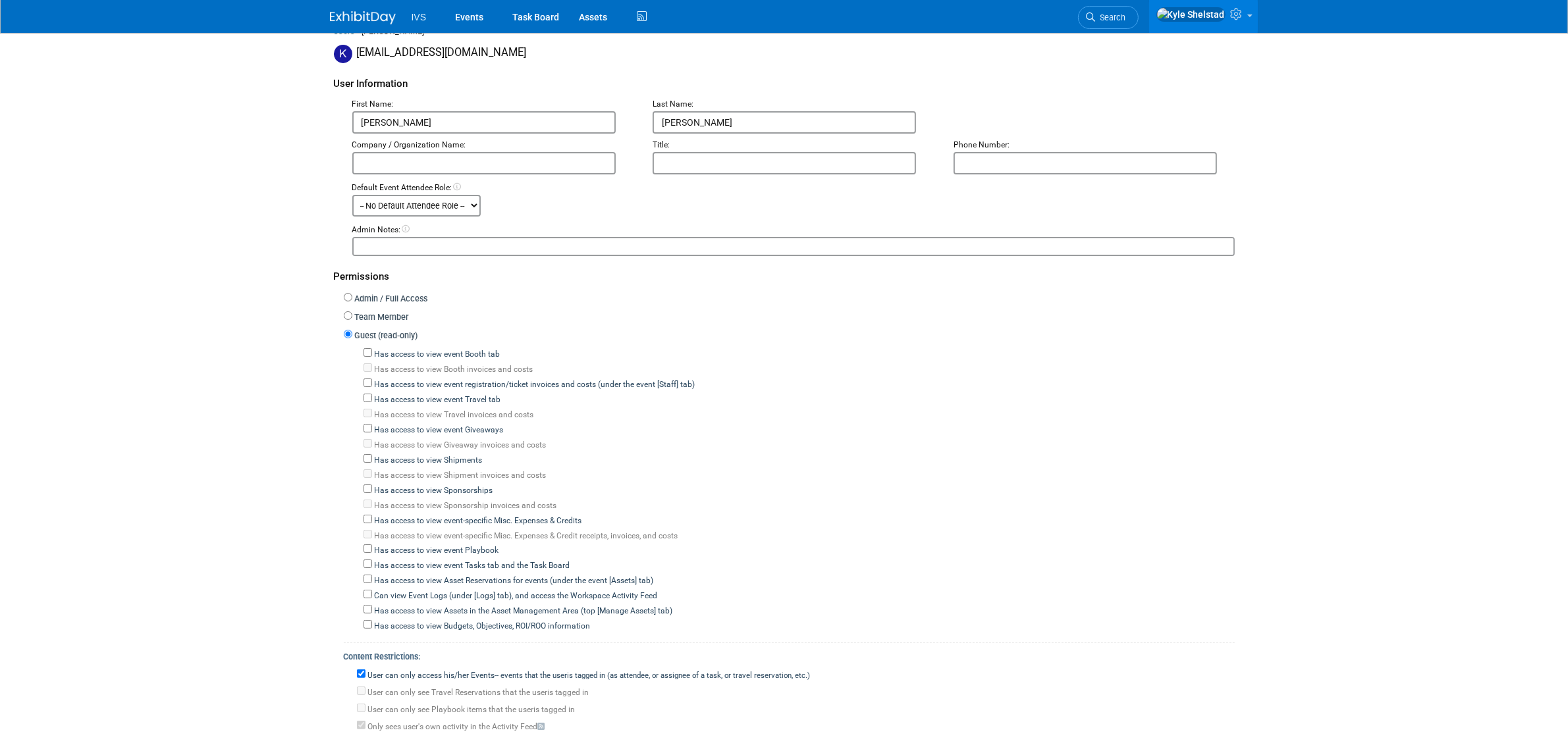
click at [430, 349] on label "Has access to view event Booth tab" at bounding box center [436, 354] width 129 height 12
click at [372, 349] on input "Has access to view event Booth tab" at bounding box center [367, 352] width 8 height 8
checkbox input "true"
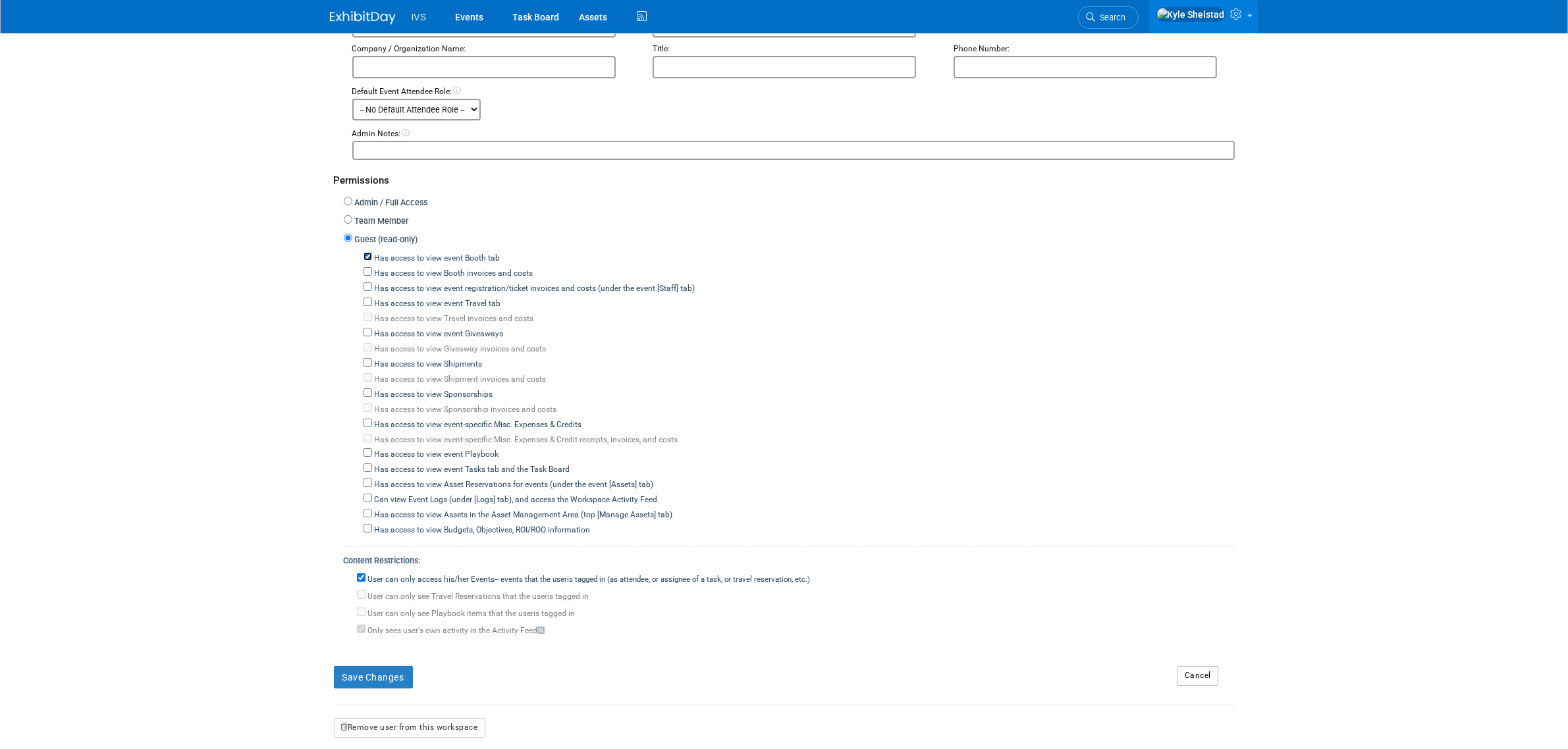
scroll to position [326, 0]
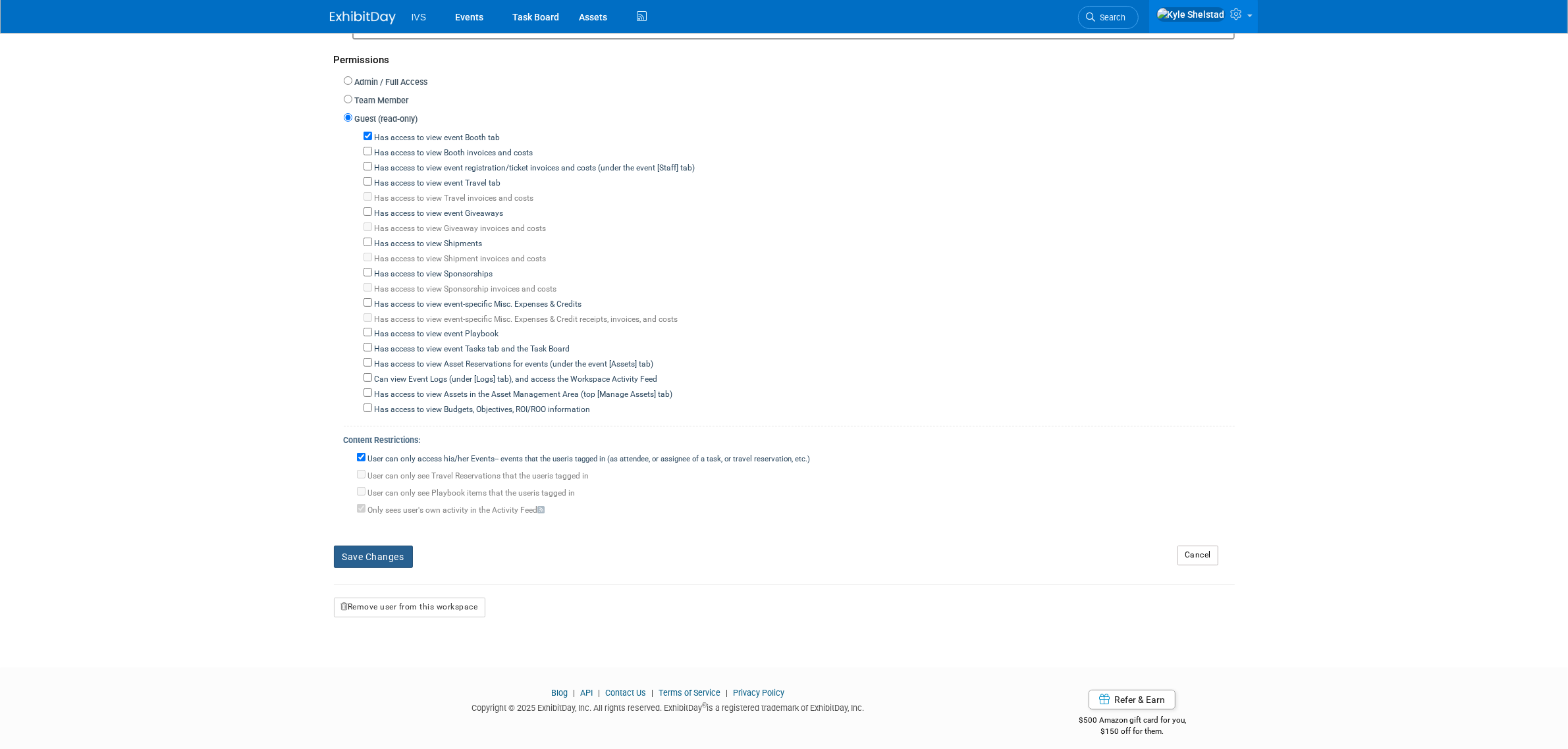
click at [390, 553] on button "Save Changes" at bounding box center [374, 557] width 79 height 22
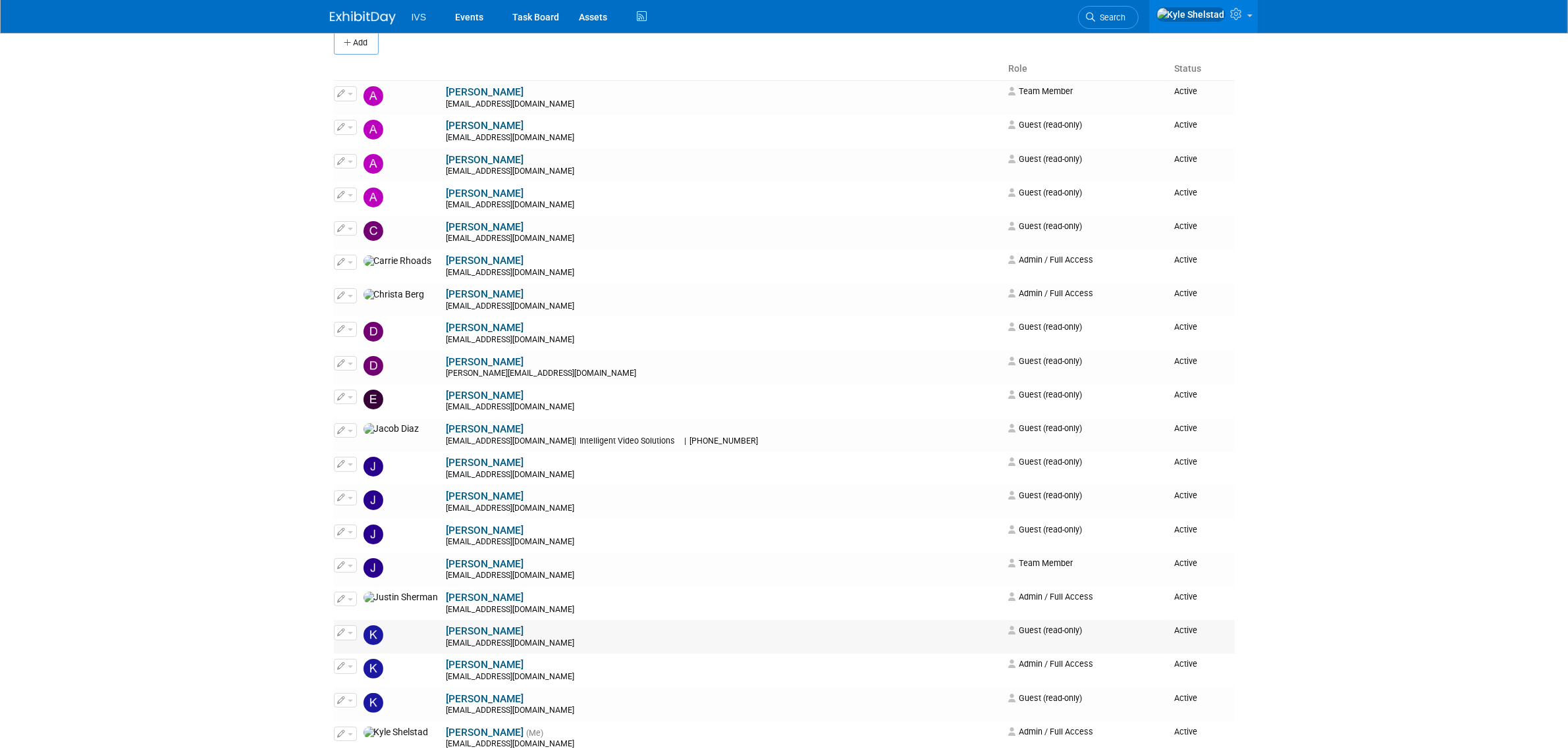
scroll to position [165, 0]
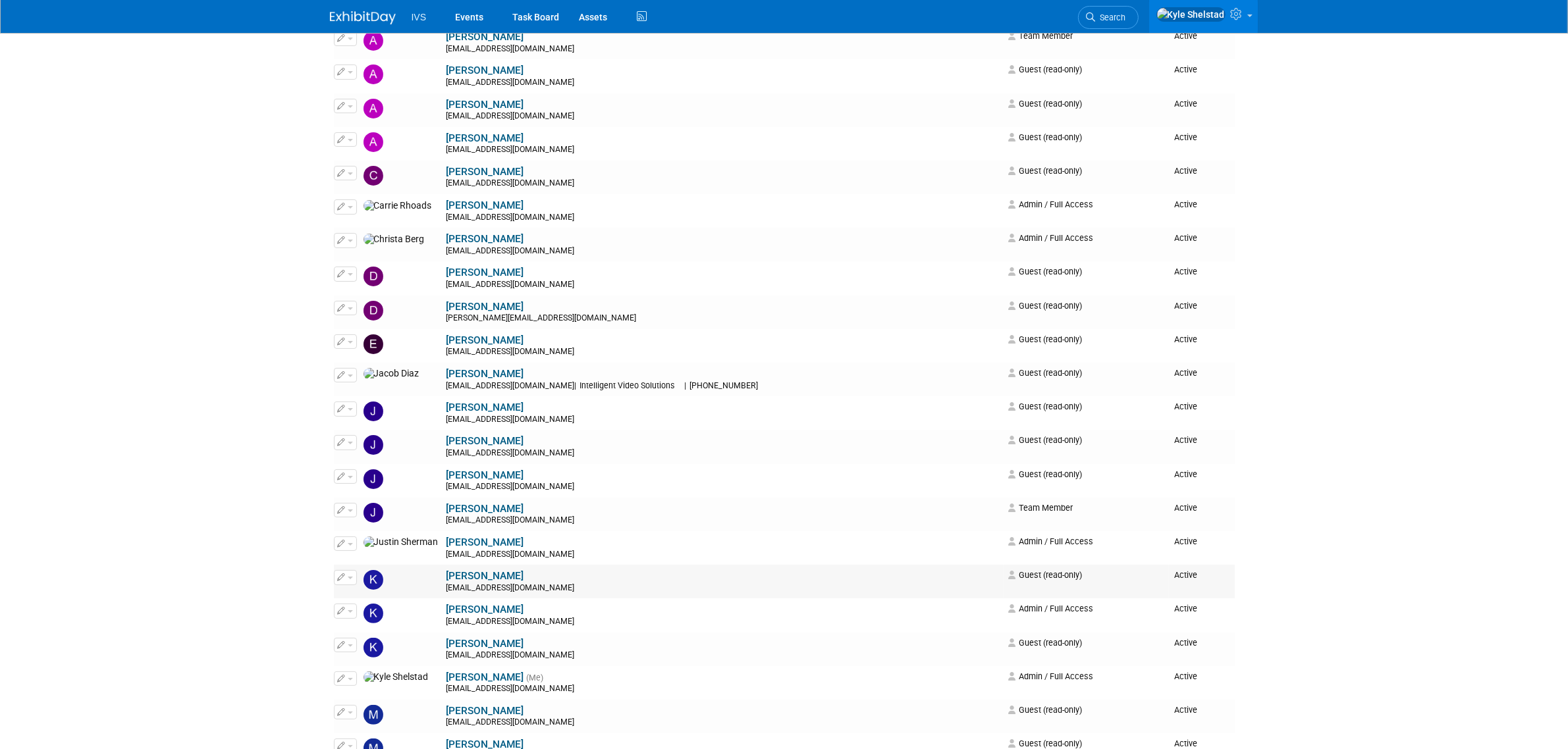
click at [340, 580] on icon "button" at bounding box center [341, 577] width 8 height 7
click at [395, 601] on link "Edit" at bounding box center [386, 599] width 104 height 18
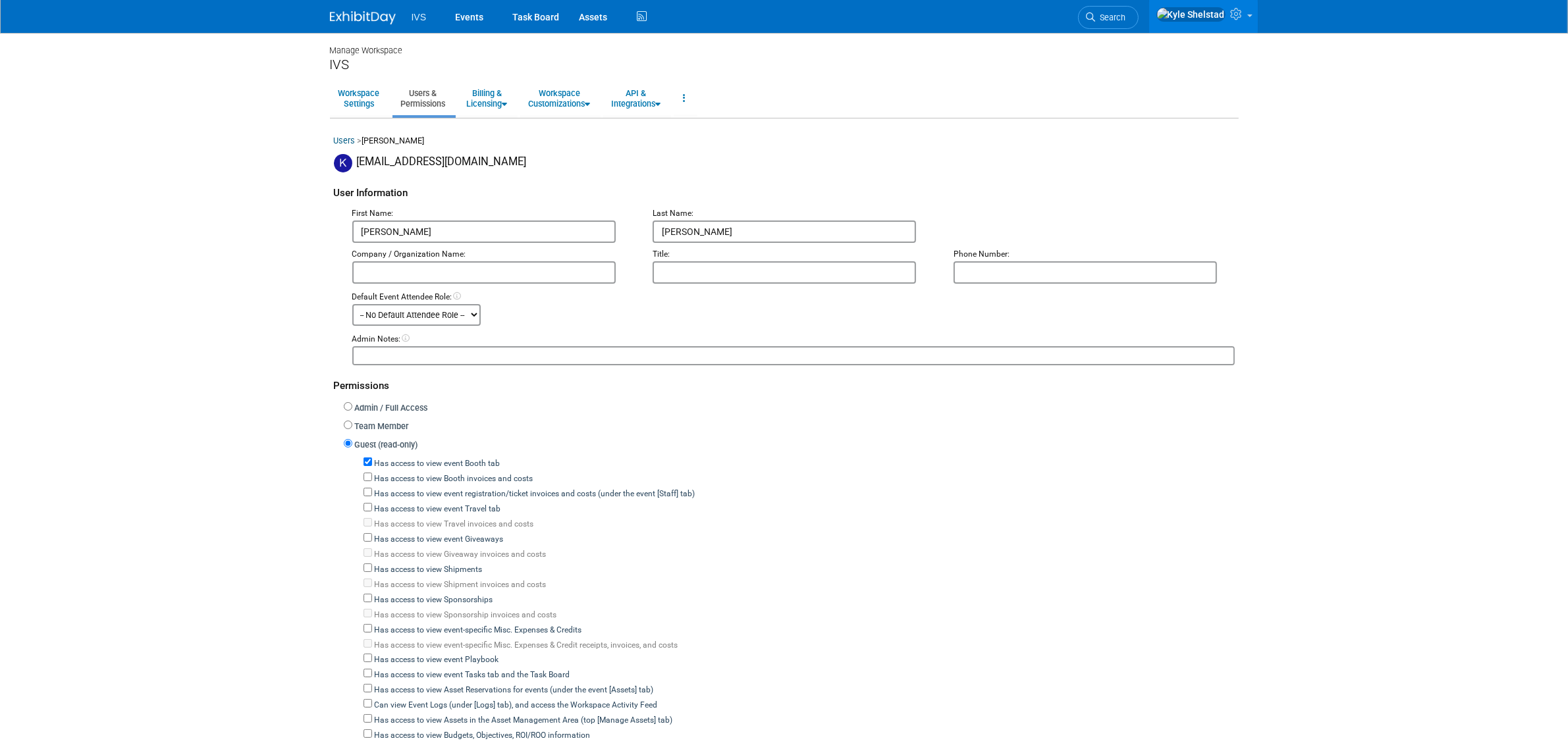
click at [369, 407] on label "Admin / Full Access" at bounding box center [390, 409] width 75 height 13
click at [352, 407] on input "Admin / Full Access" at bounding box center [348, 406] width 8 height 8
radio input "true"
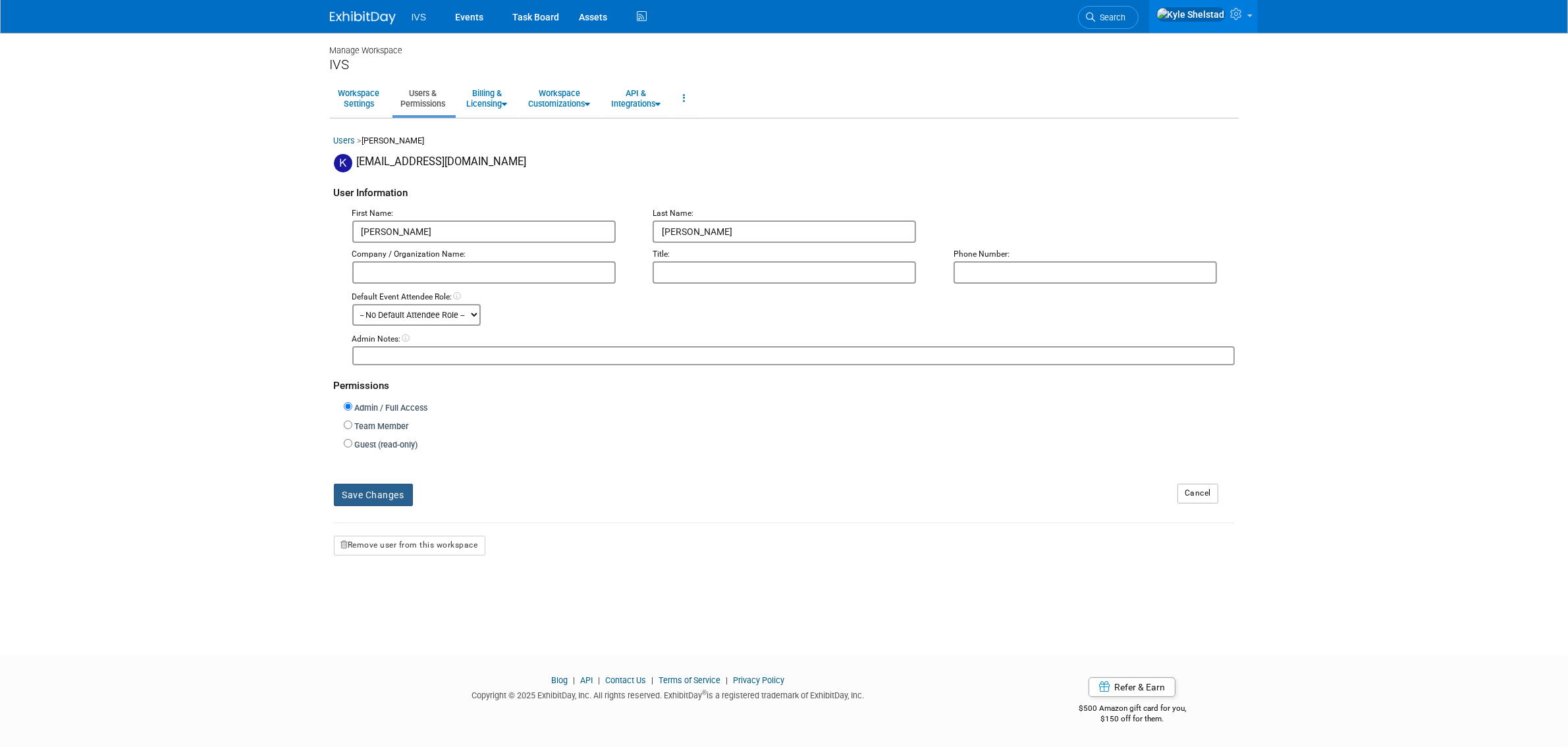
click at [392, 492] on button "Save Changes" at bounding box center [374, 495] width 79 height 22
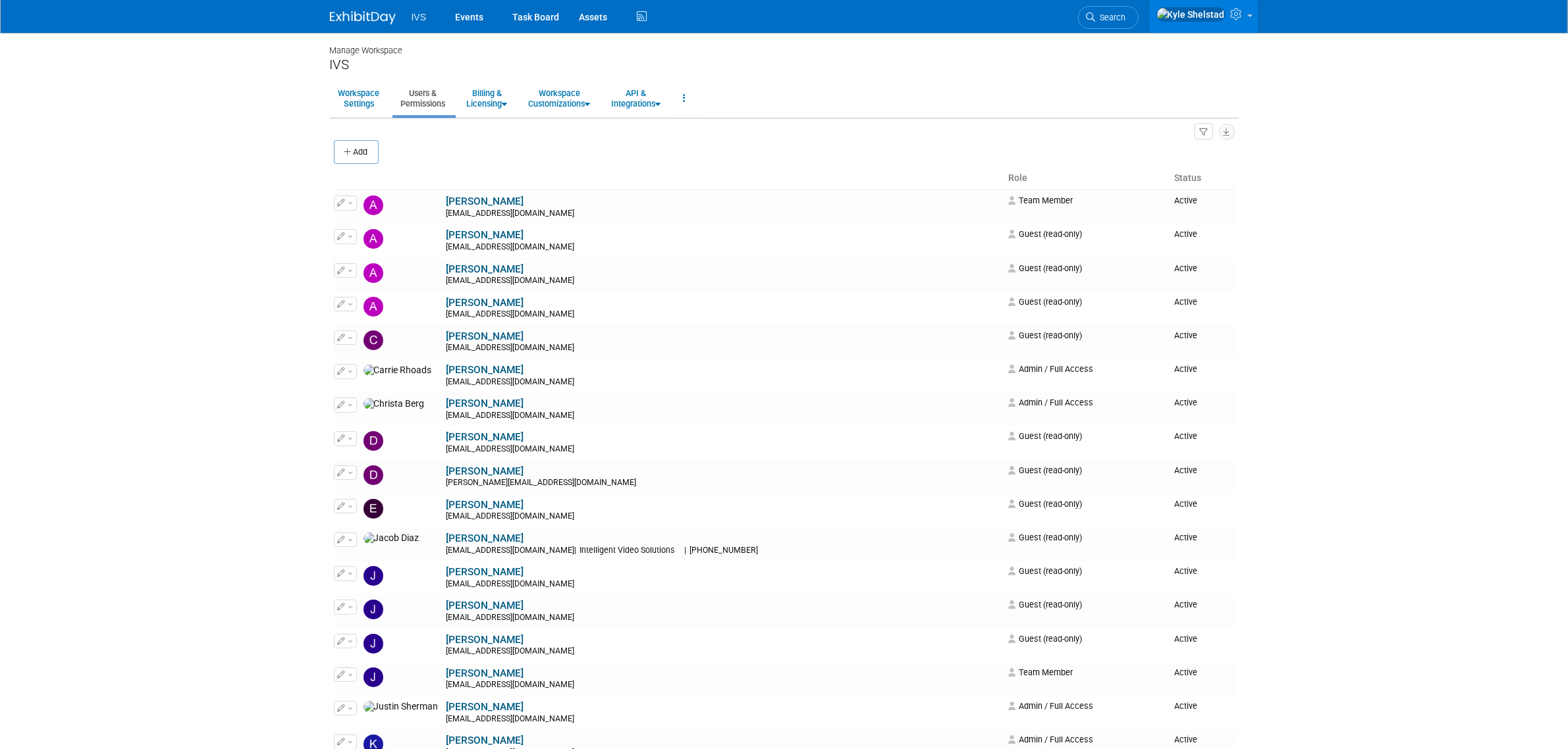
click at [1242, 19] on icon at bounding box center [1239, 14] width 15 height 12
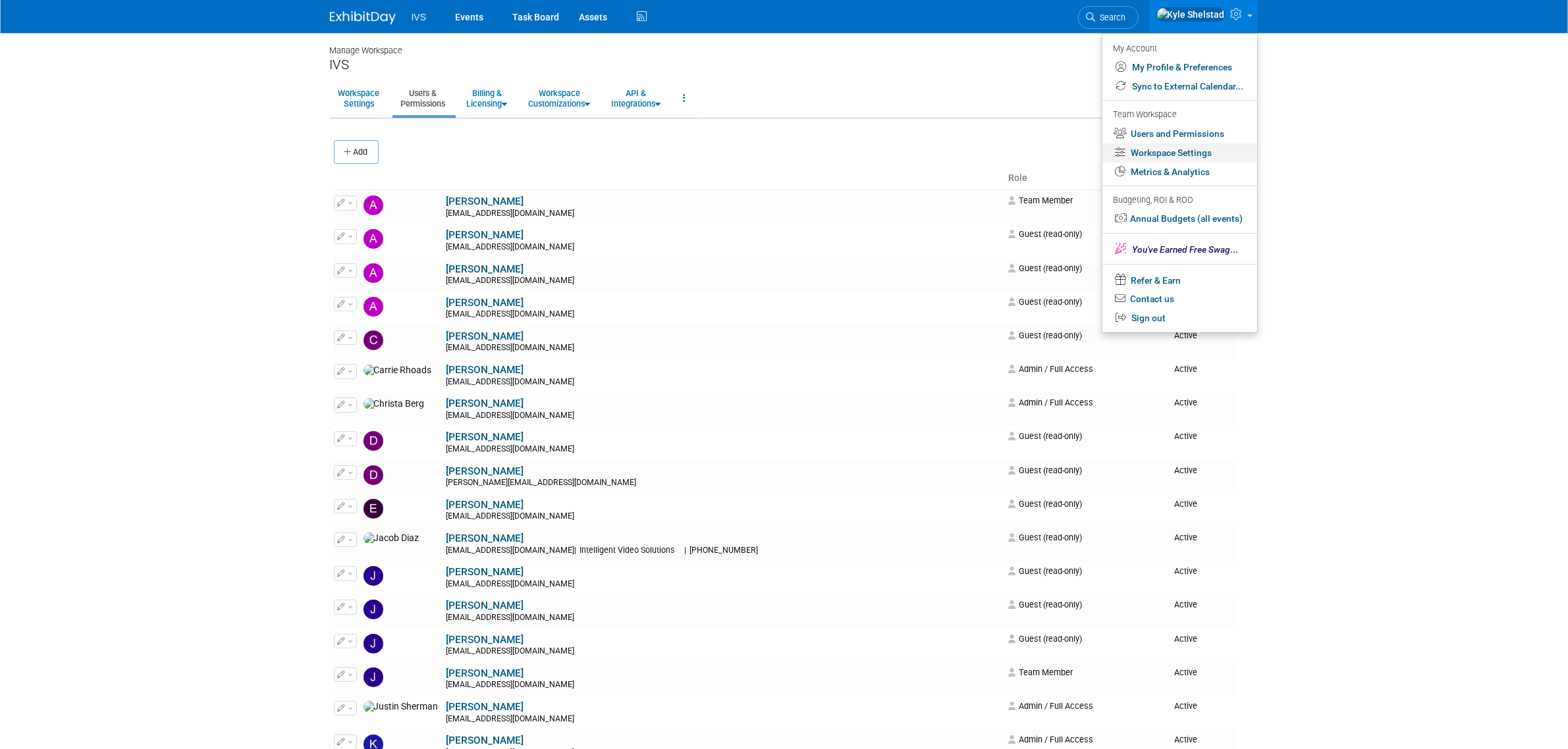
click at [1222, 149] on link "Workspace Settings" at bounding box center [1180, 153] width 155 height 19
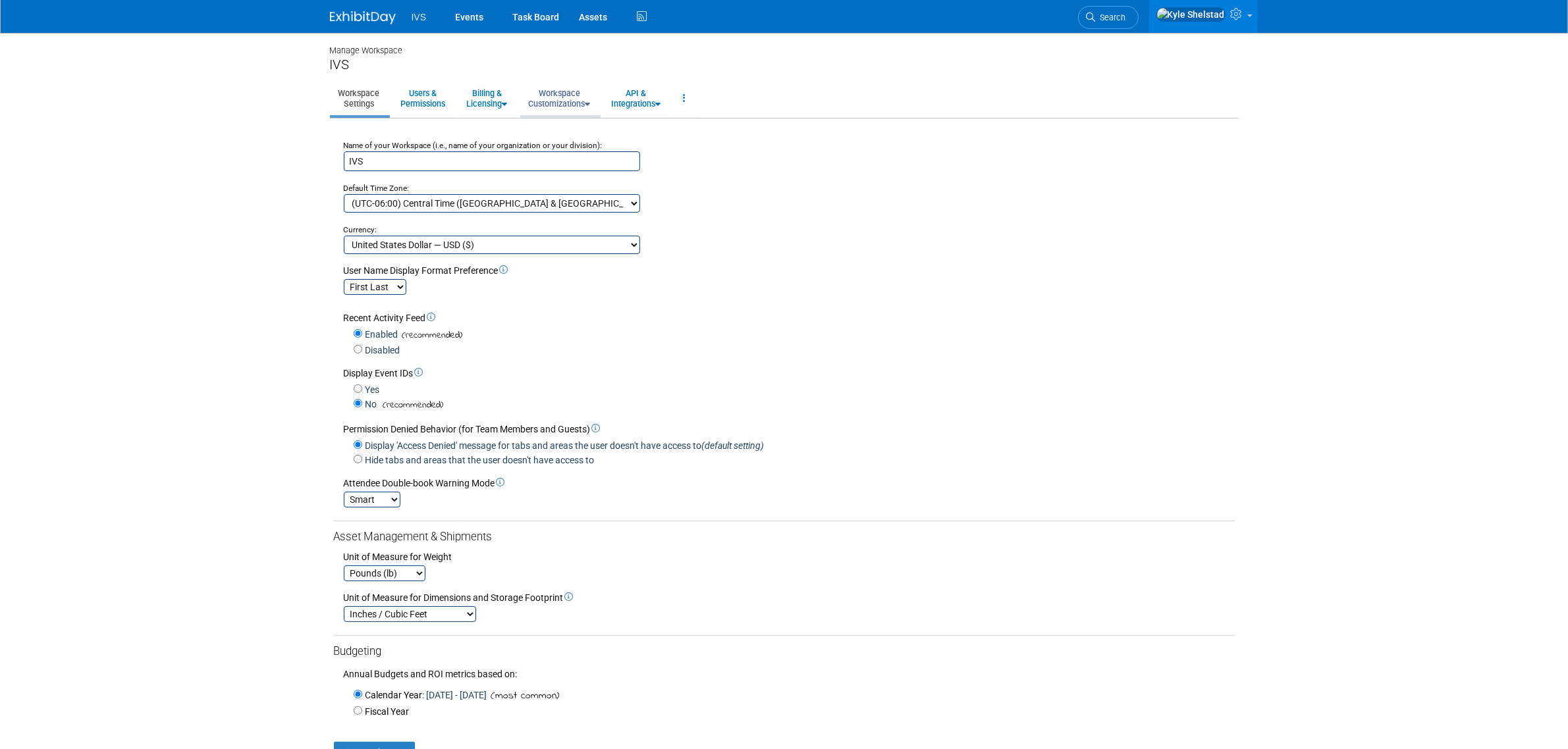
click at [581, 102] on link "Workspace Customizations" at bounding box center [559, 98] width 79 height 32
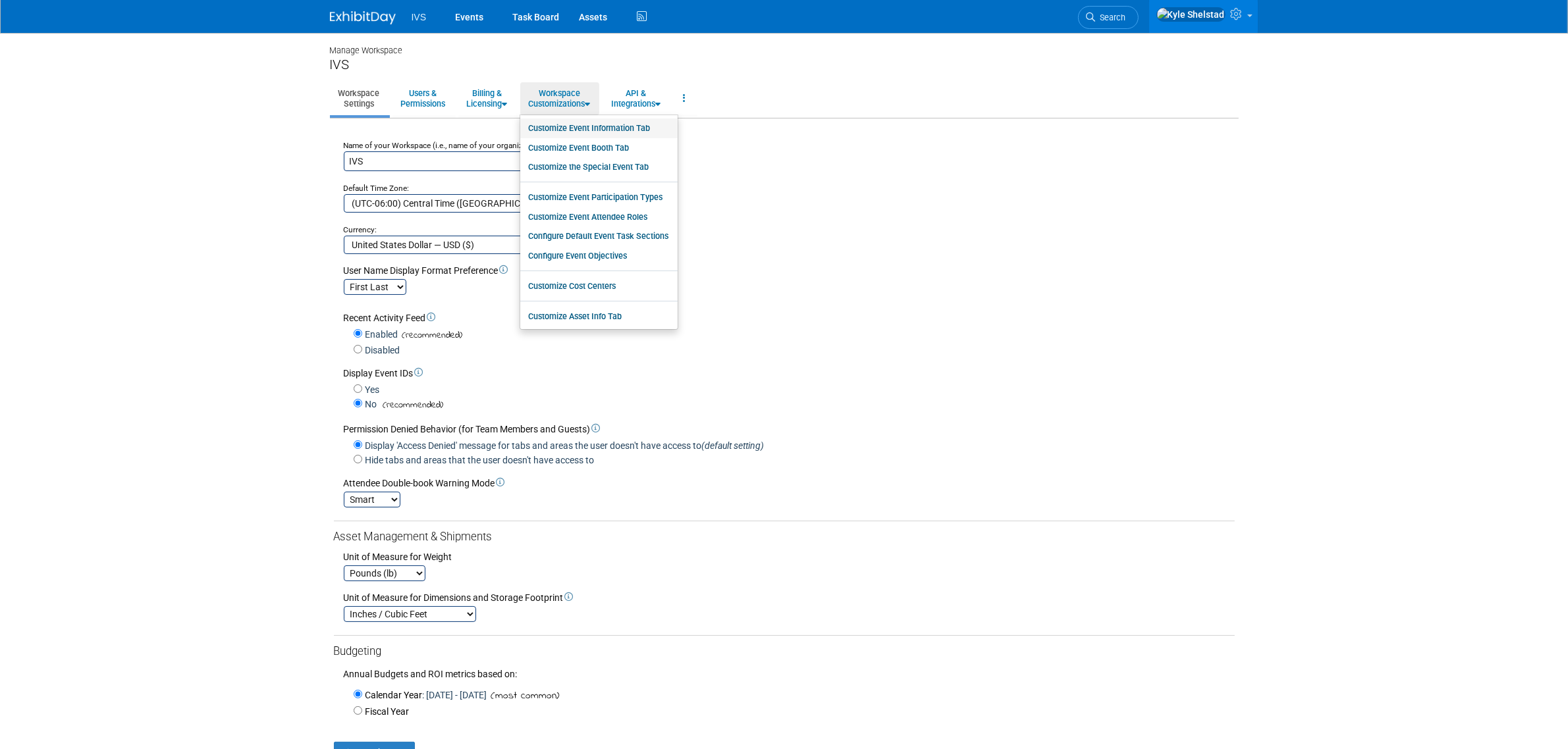
click at [662, 133] on link "Customize Event Information Tab" at bounding box center [598, 128] width 157 height 19
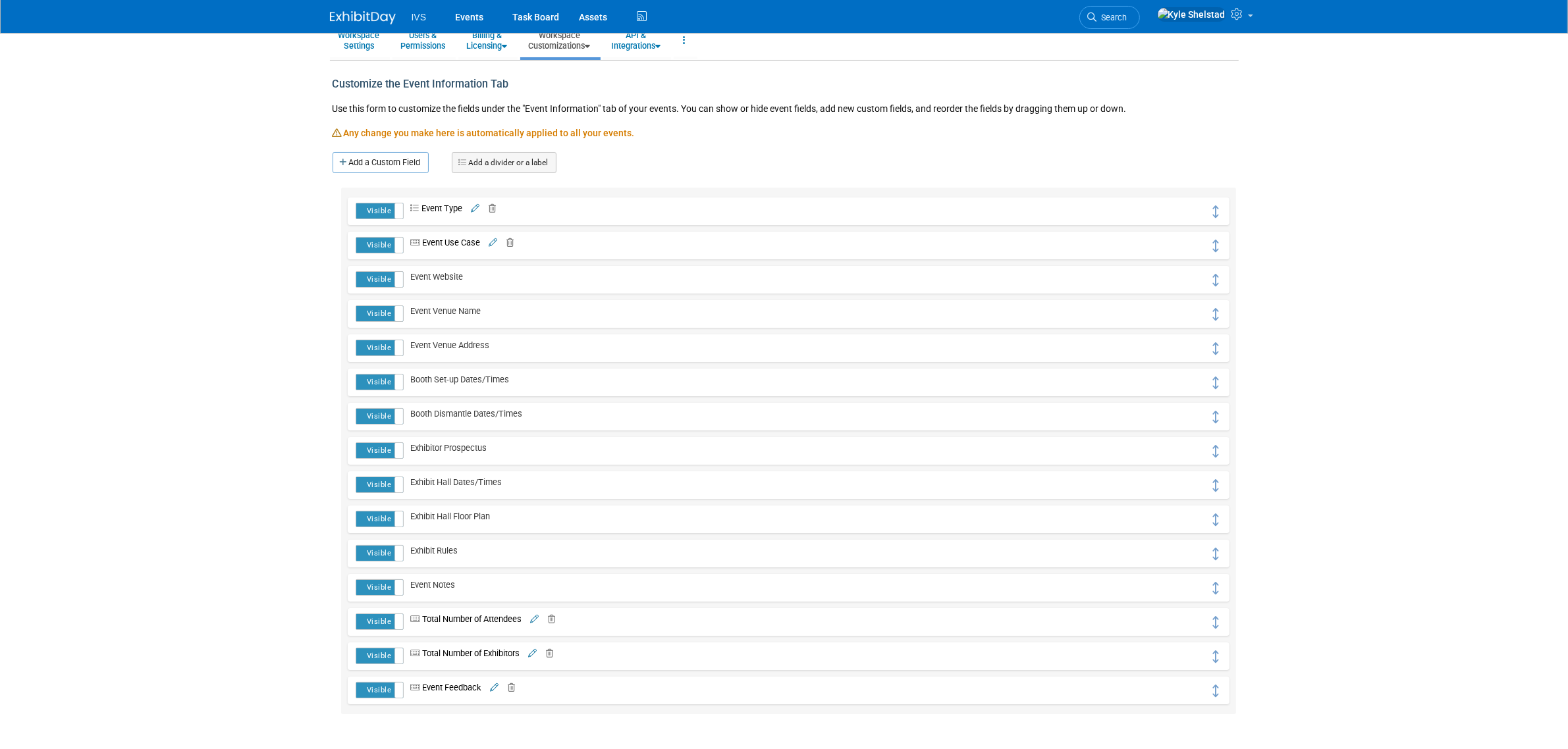
scroll to position [54, 0]
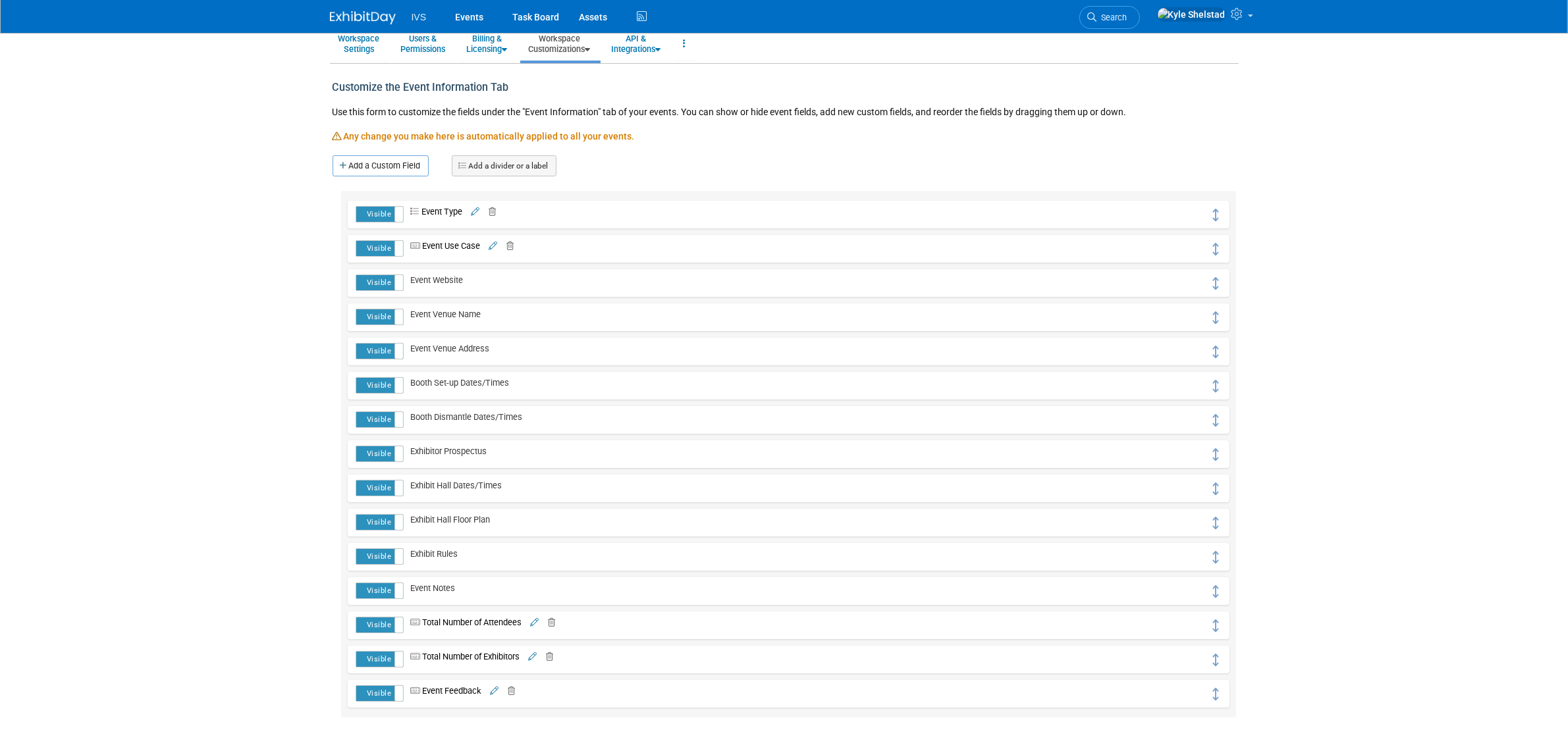
click at [475, 214] on icon at bounding box center [475, 212] width 8 height 8
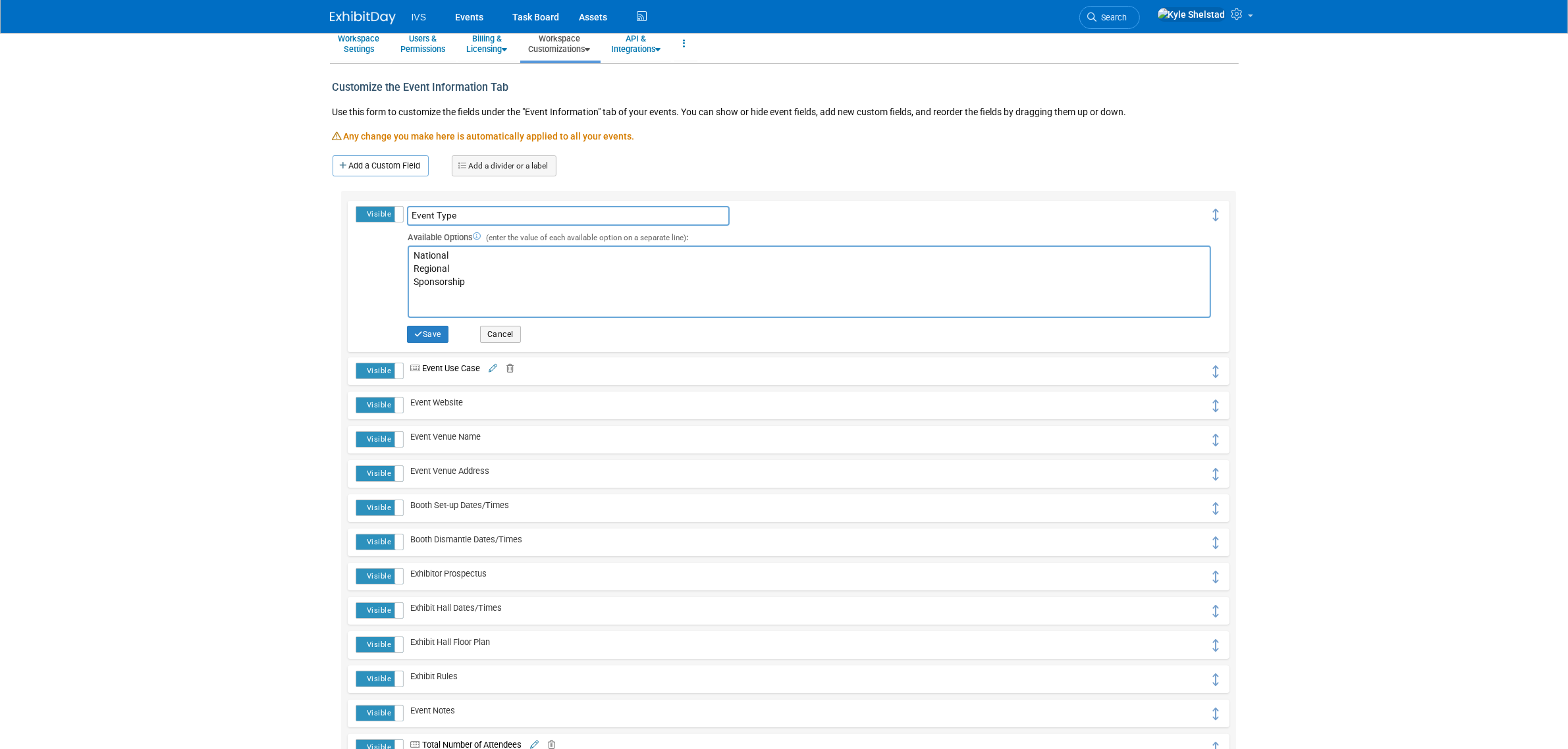
click at [496, 274] on textarea "National Regional Sponsorship" at bounding box center [809, 282] width 802 height 73
type textarea "National Regional Sponsorship Speaking"
click at [423, 333] on button "Save" at bounding box center [427, 334] width 41 height 17
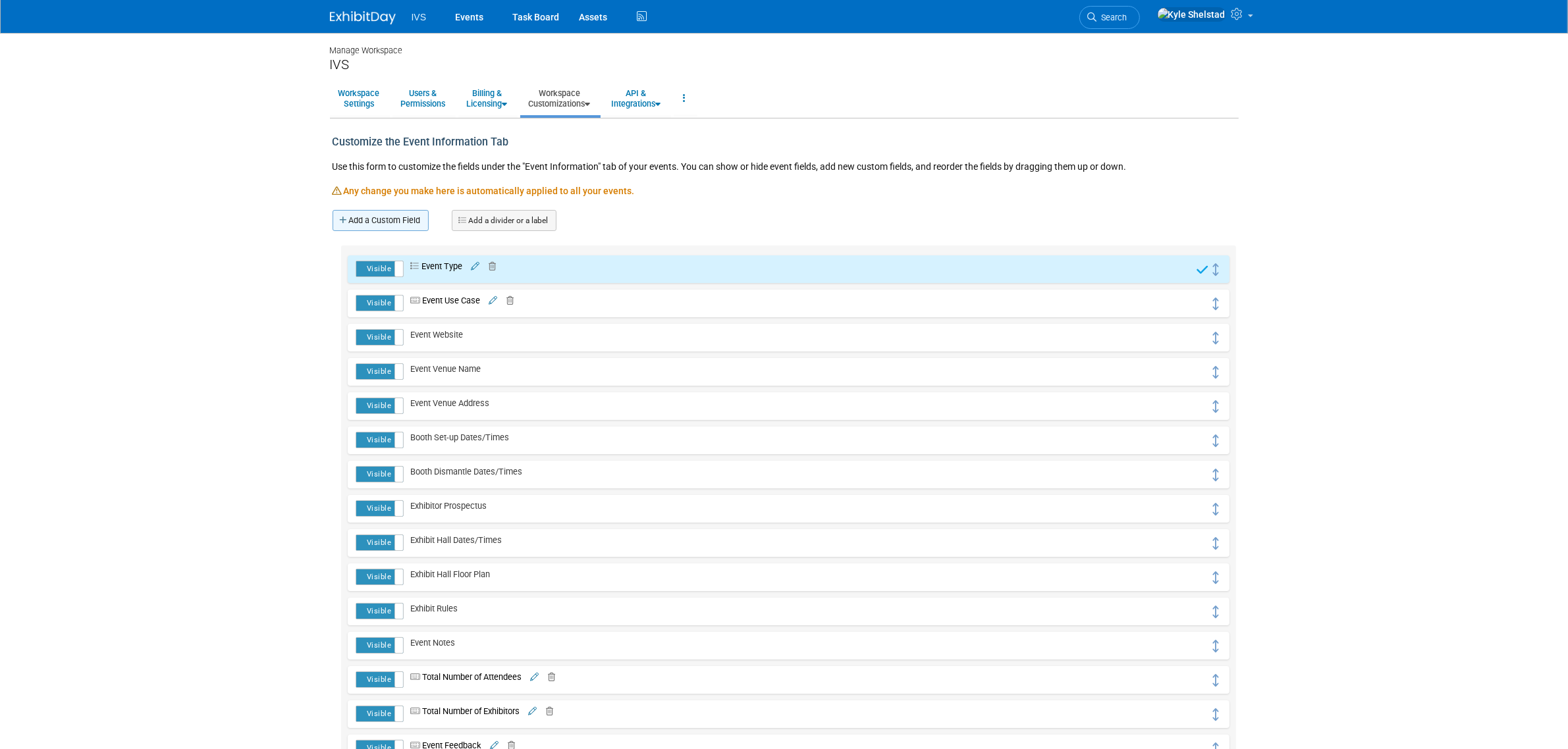
click at [384, 218] on link "Add a Custom Field" at bounding box center [380, 220] width 96 height 21
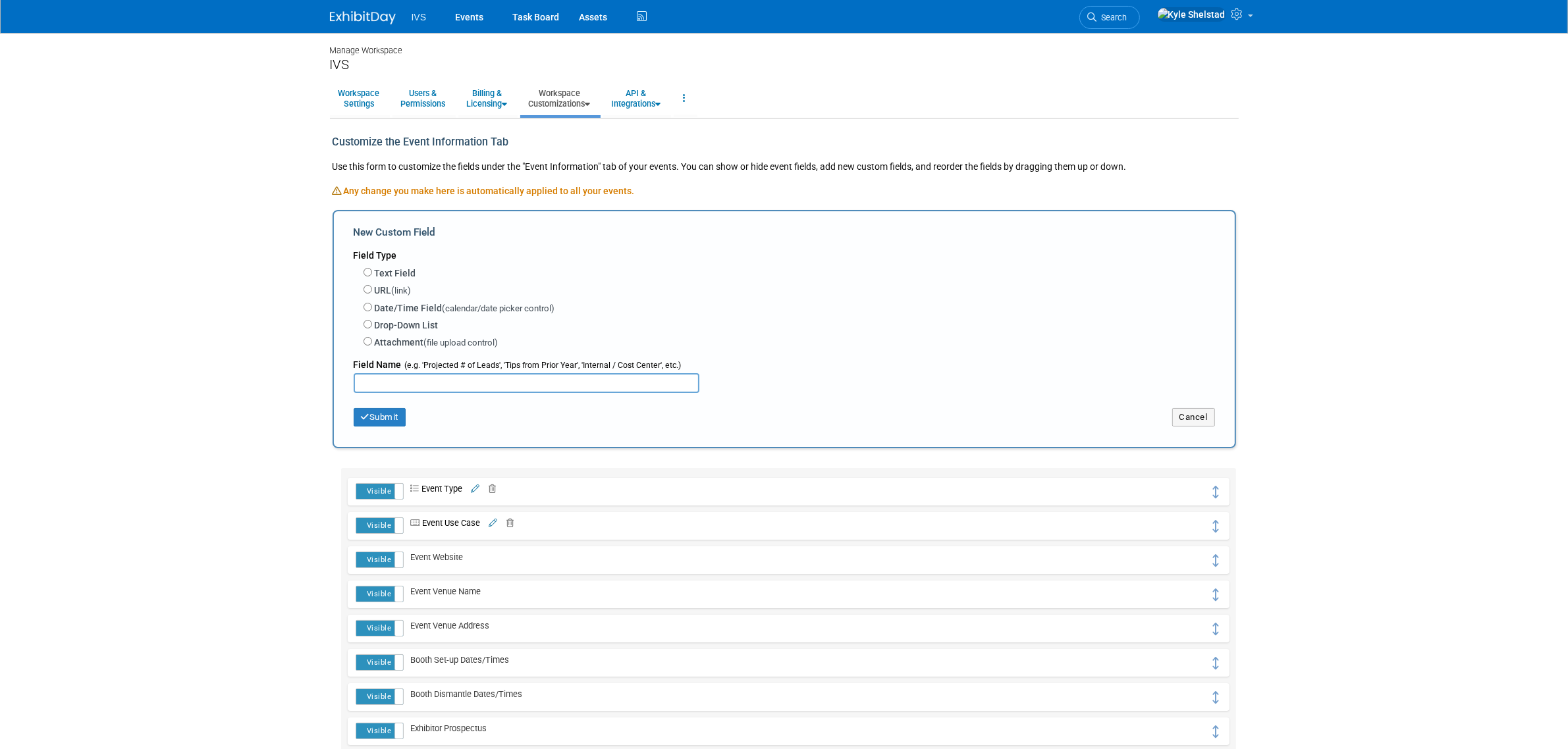
click at [395, 267] on label "Text Field" at bounding box center [395, 273] width 41 height 13
click at [372, 268] on input "Text Field" at bounding box center [367, 271] width 8 height 8
radio input "true"
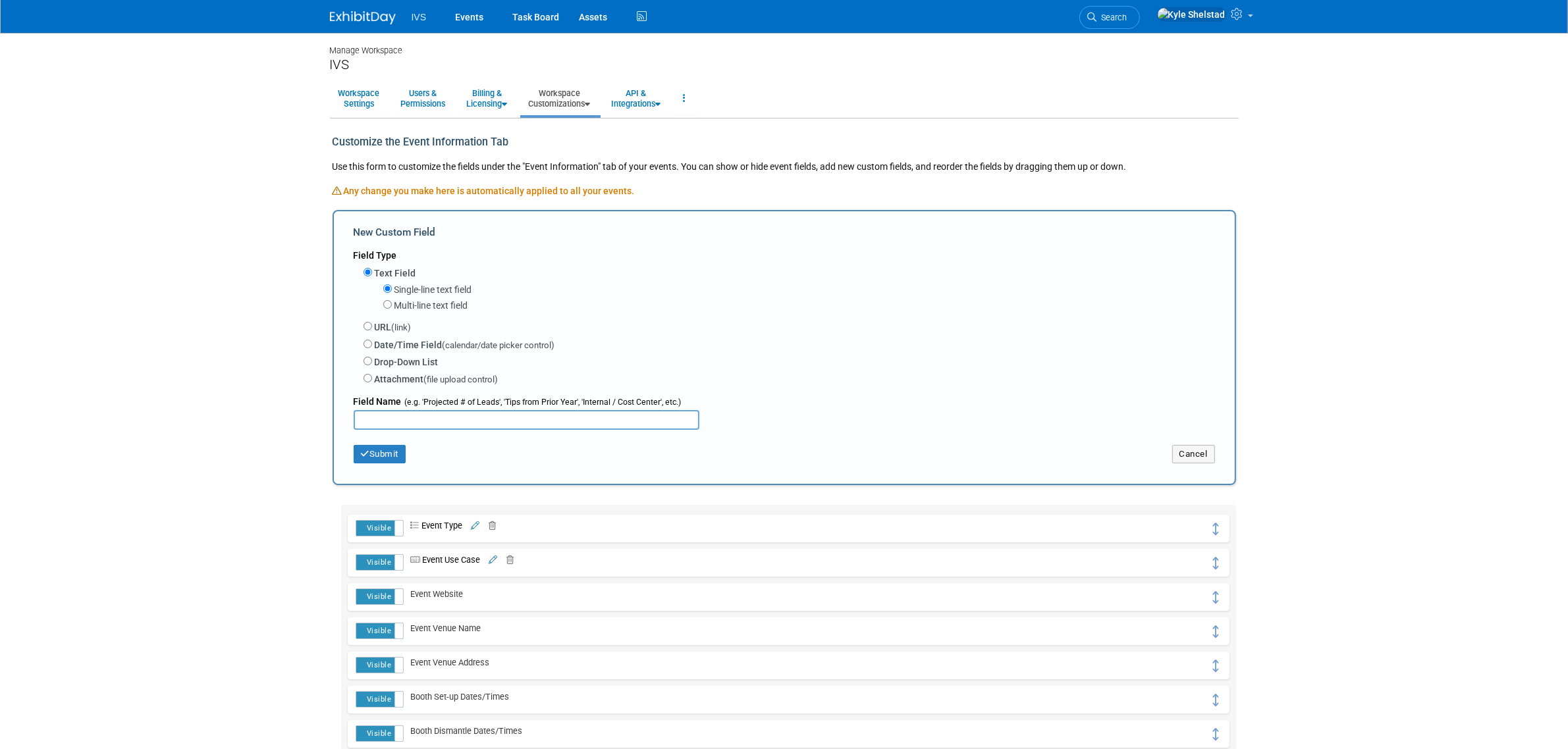
click at [448, 419] on input "text" at bounding box center [526, 420] width 346 height 19
type input "Booth Number"
click at [399, 455] on button "Submit" at bounding box center [379, 455] width 52 height 18
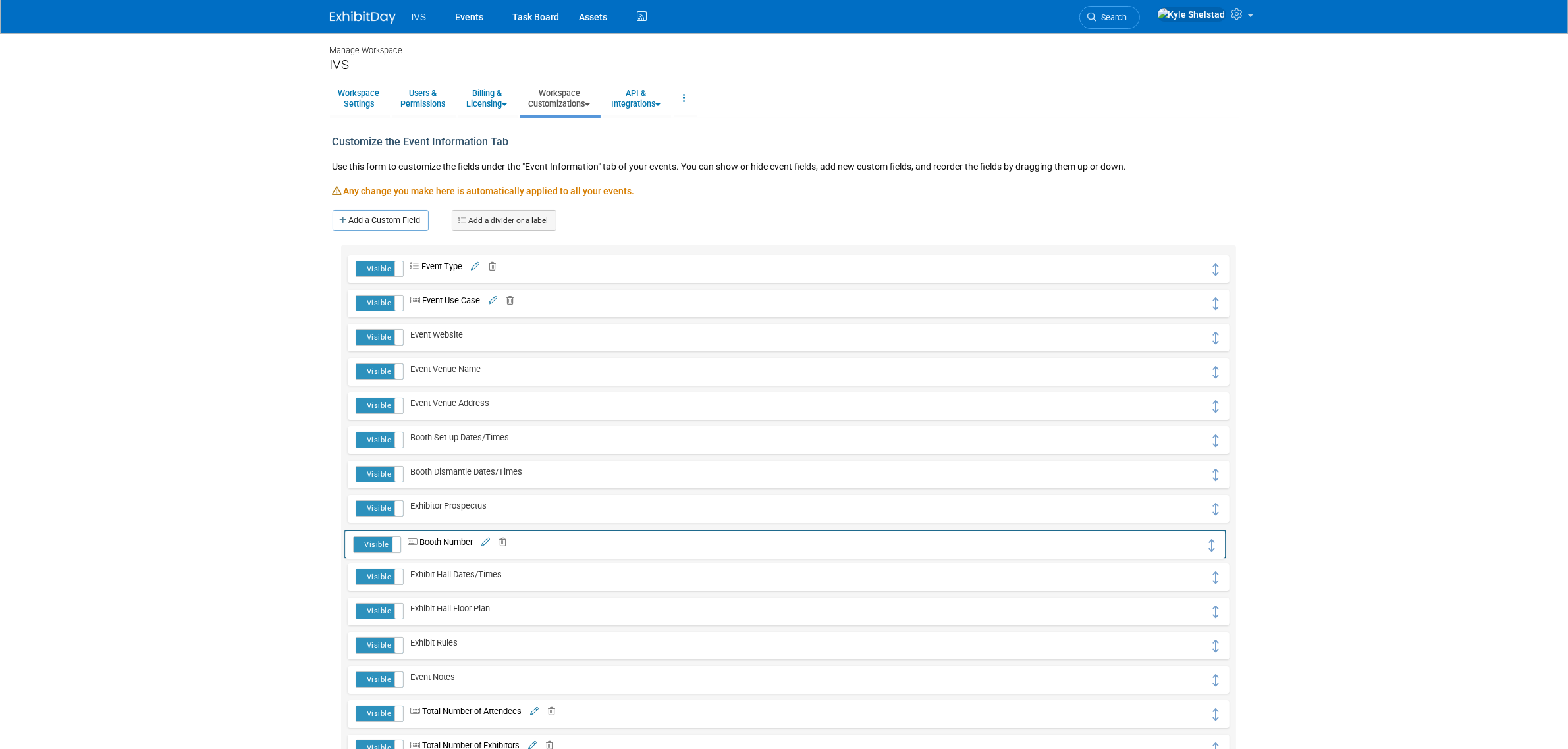
drag, startPoint x: 1219, startPoint y: 270, endPoint x: 1216, endPoint y: 545, distance: 275.0
drag, startPoint x: 1216, startPoint y: 574, endPoint x: 1212, endPoint y: 501, distance: 73.1
drag, startPoint x: 1218, startPoint y: 547, endPoint x: 1222, endPoint y: 617, distance: 70.1
drag, startPoint x: 578, startPoint y: 188, endPoint x: 743, endPoint y: 188, distance: 165.0
click at [708, 188] on div "Any change you make here is automatically applied to all your events." at bounding box center [784, 197] width 904 height 26
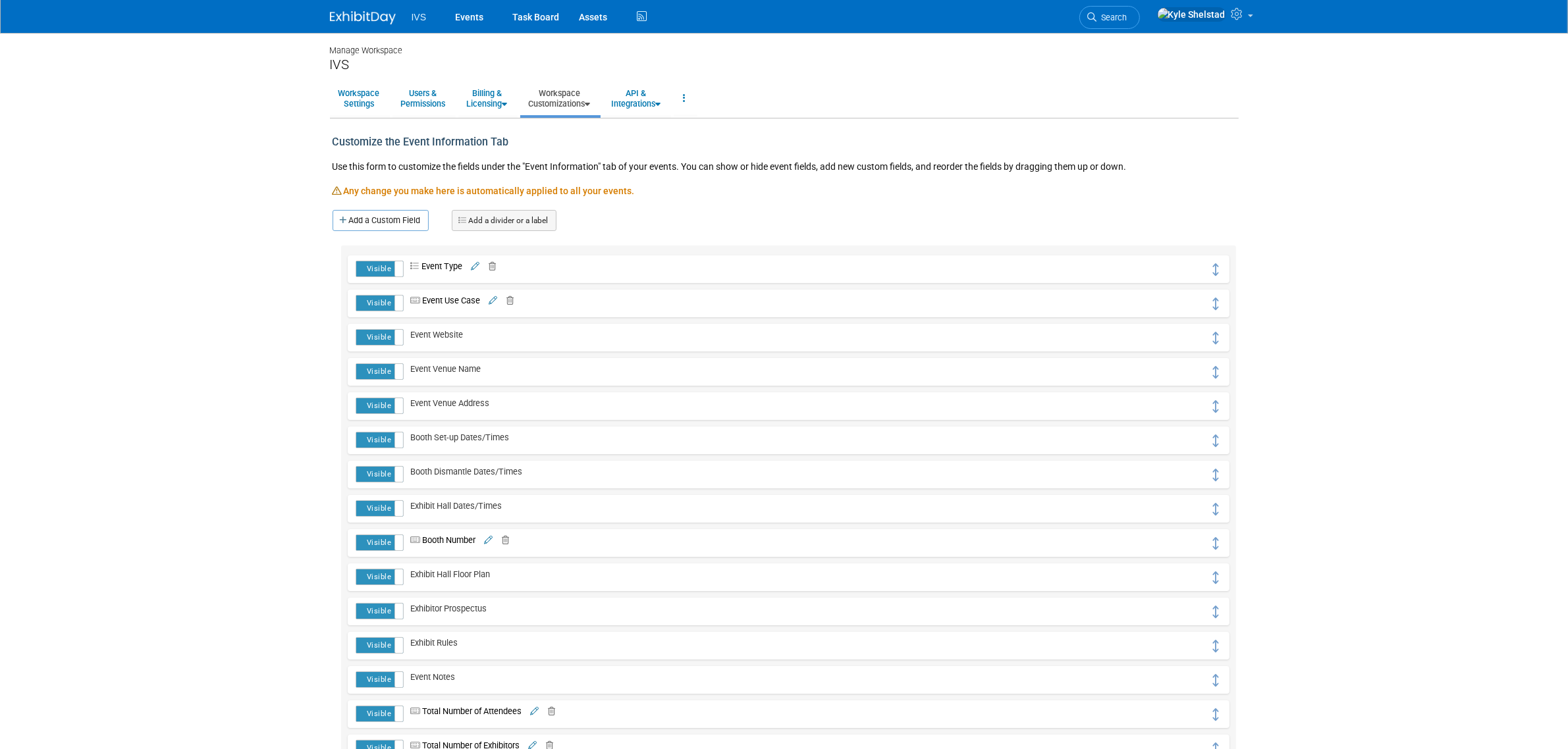
click at [743, 188] on div "Any change you make here is automatically applied to all your events." at bounding box center [784, 197] width 904 height 26
click at [1247, 14] on link at bounding box center [1205, 17] width 109 height 33
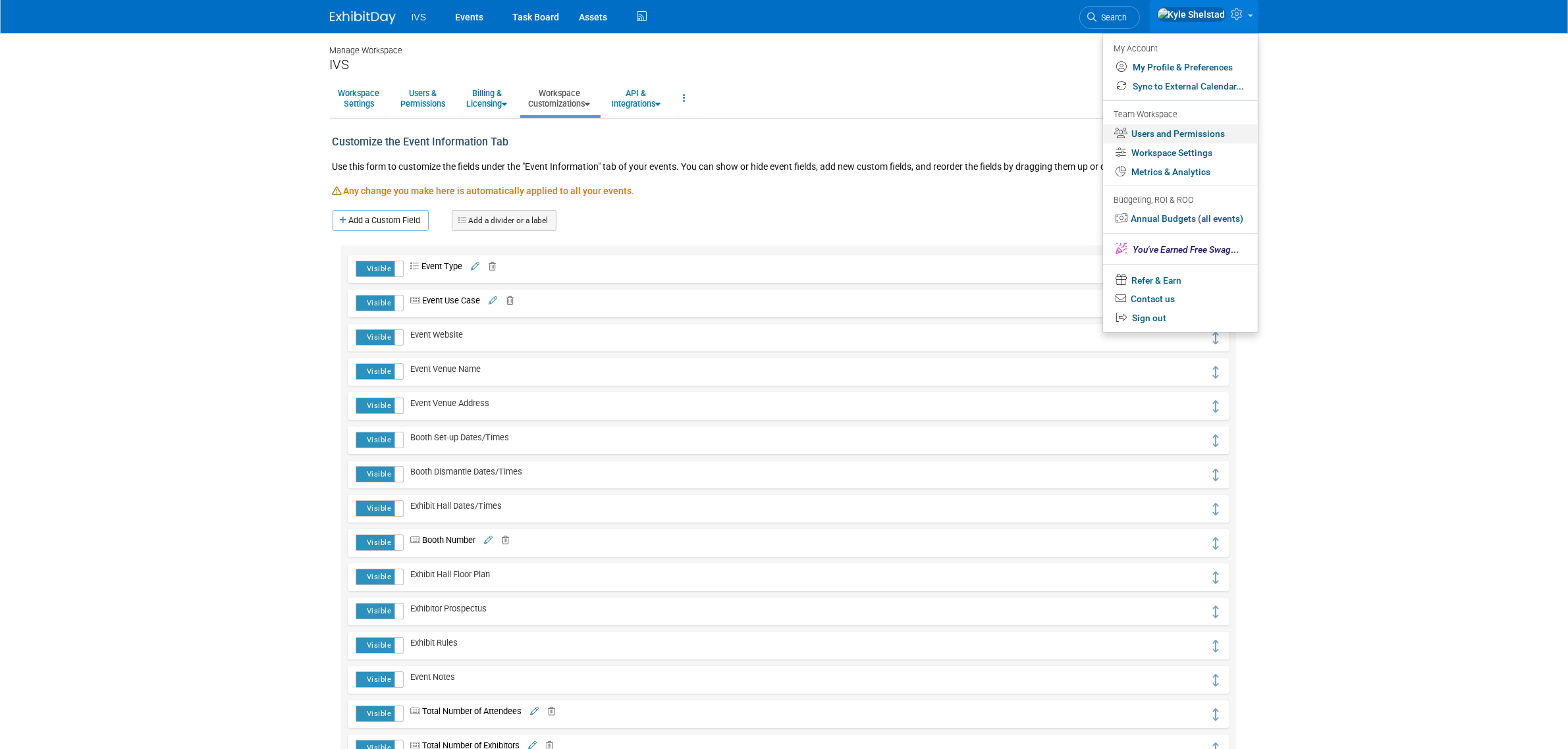
click at [1222, 129] on link "Users and Permissions" at bounding box center [1181, 133] width 155 height 19
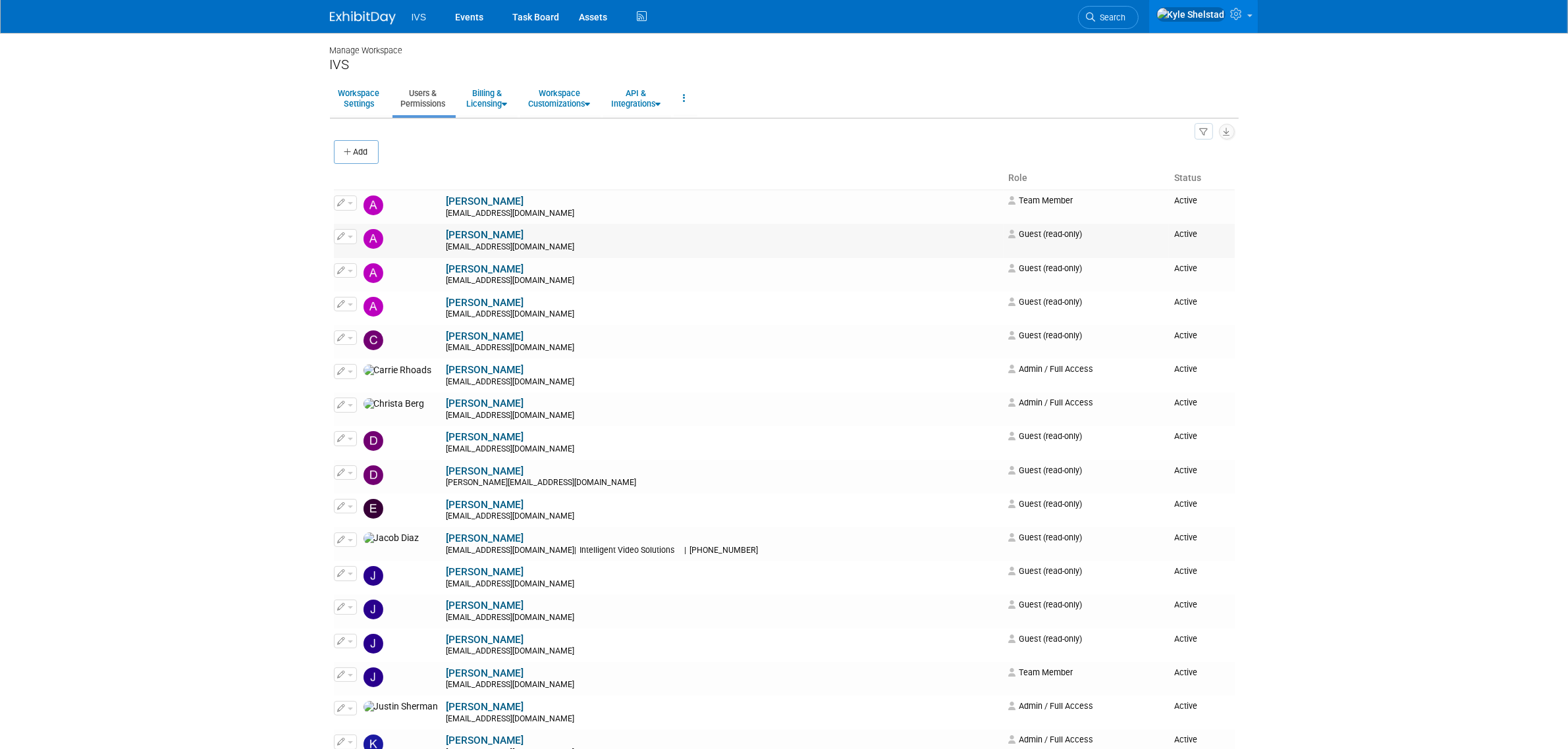
click at [350, 238] on span "button" at bounding box center [351, 236] width 6 height 3
click at [389, 263] on link "Edit" at bounding box center [386, 259] width 104 height 18
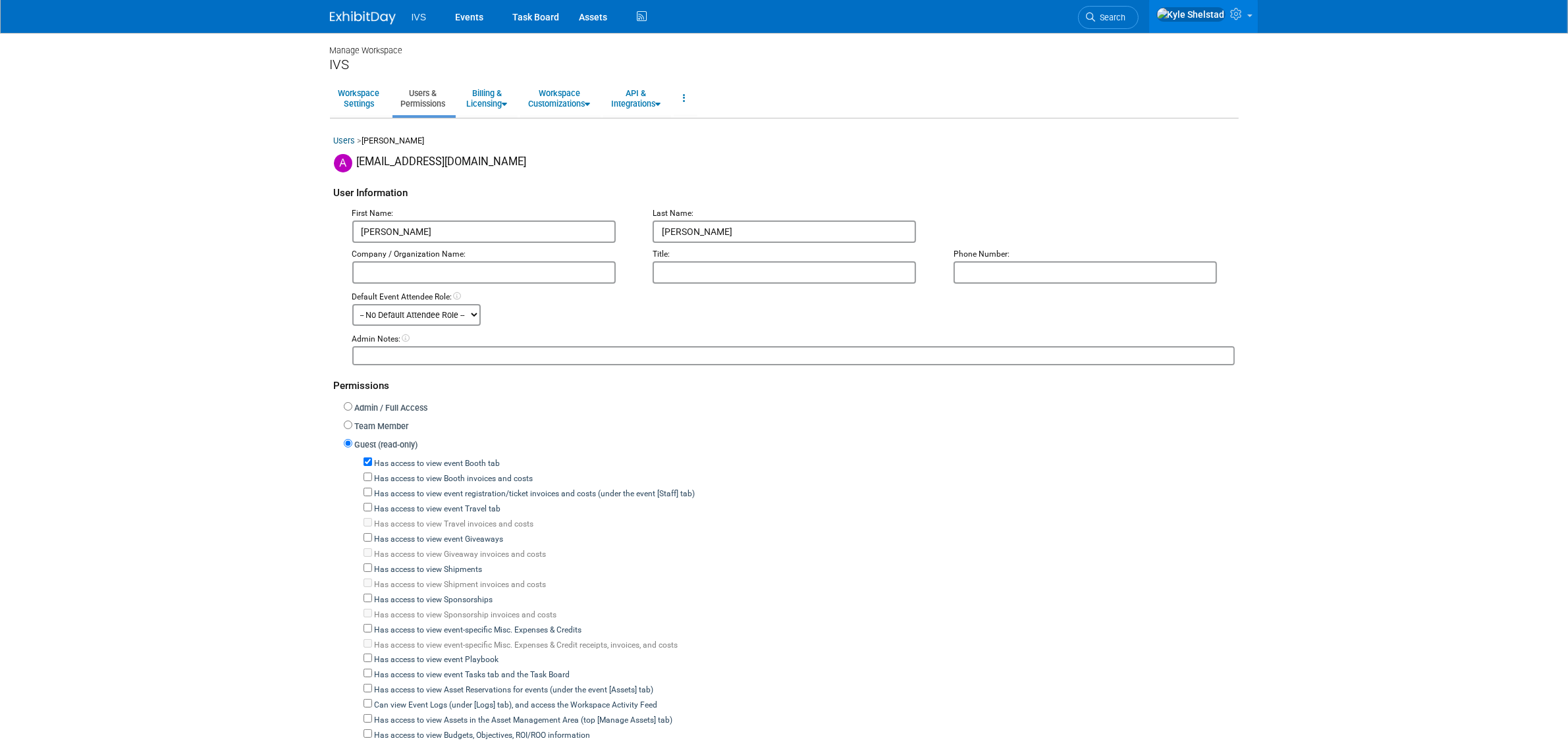
click at [397, 462] on label "Has access to view event Booth tab" at bounding box center [436, 464] width 129 height 12
click at [372, 462] on input "Has access to view event Booth tab" at bounding box center [367, 461] width 8 height 8
checkbox input "false"
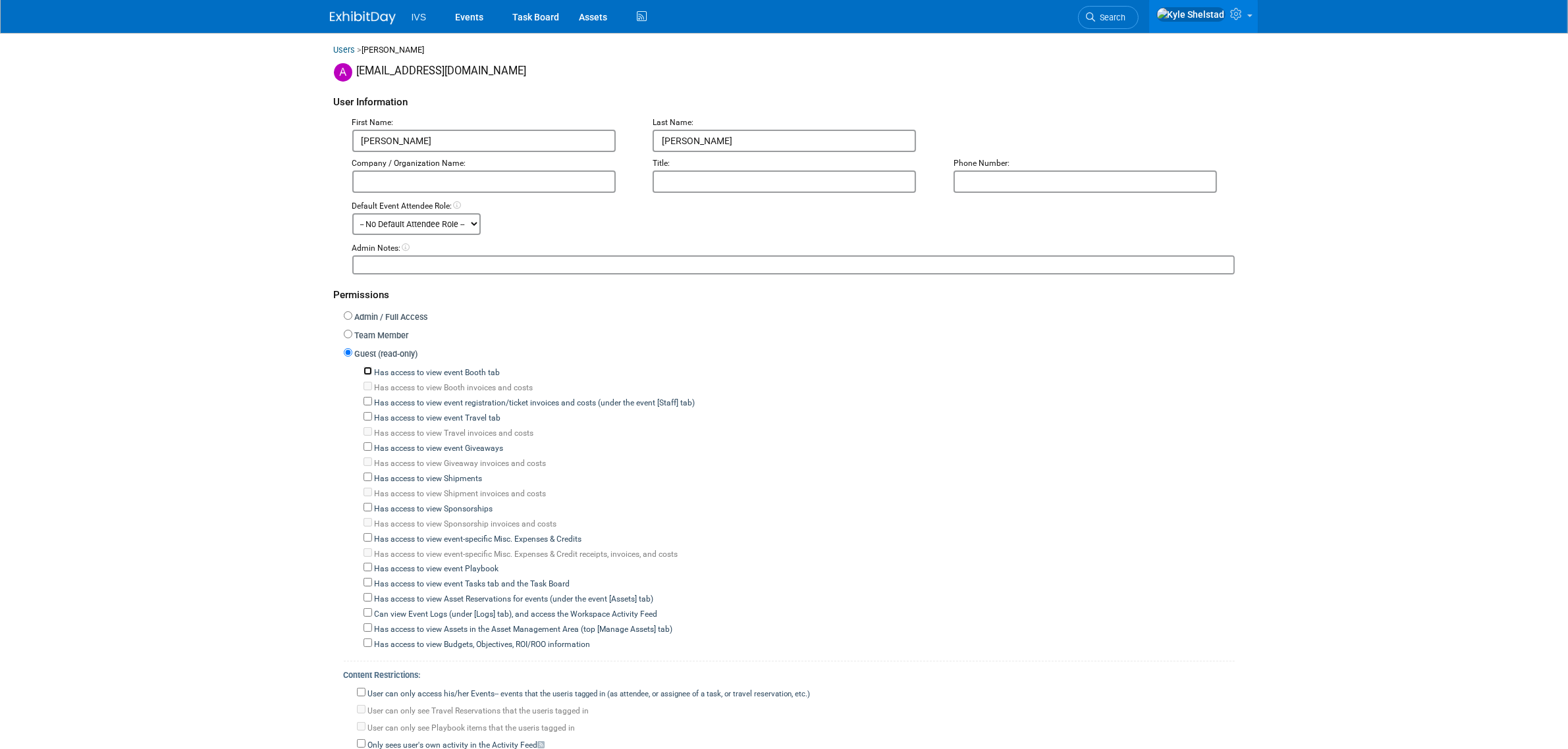
scroll to position [326, 0]
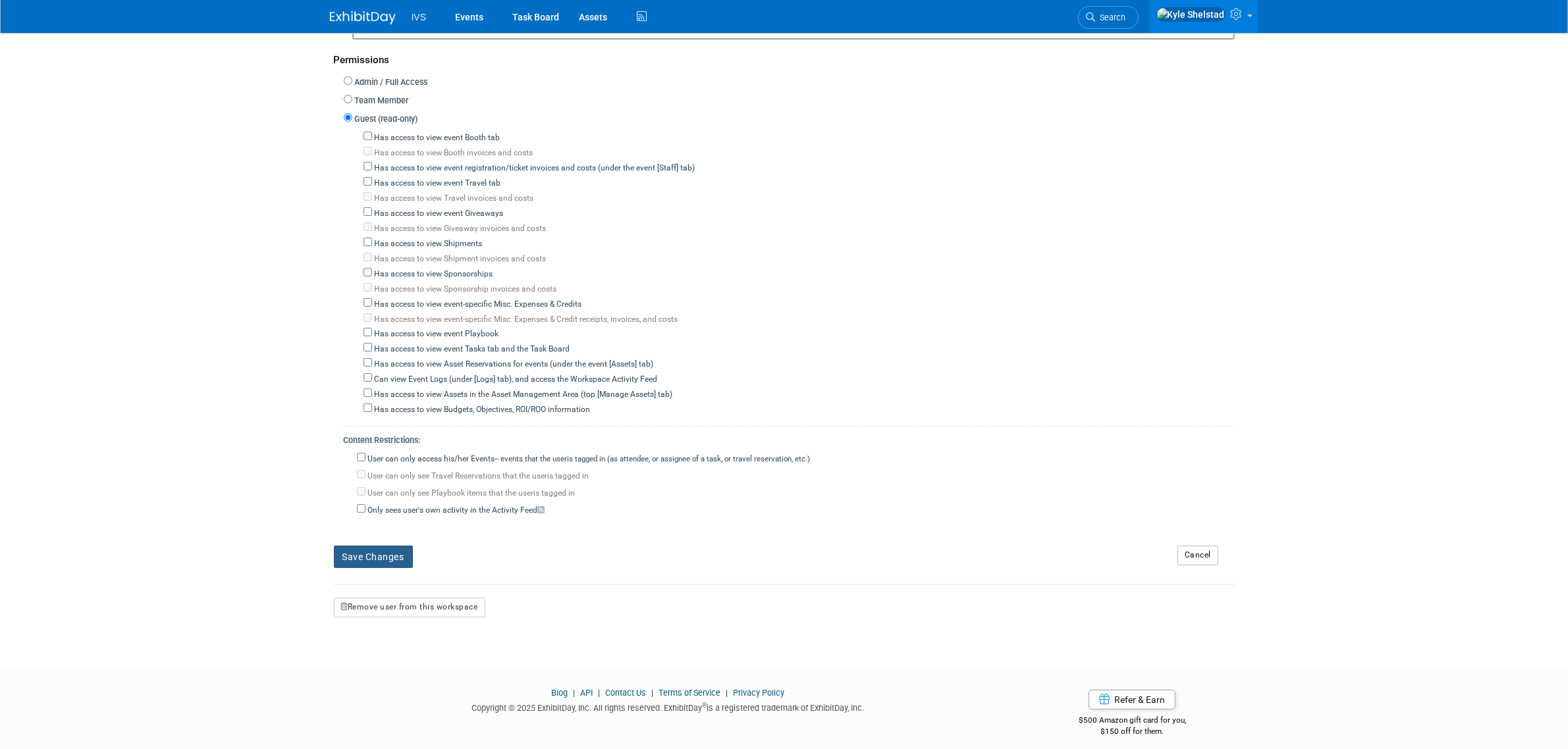
click at [371, 546] on button "Save Changes" at bounding box center [374, 557] width 79 height 22
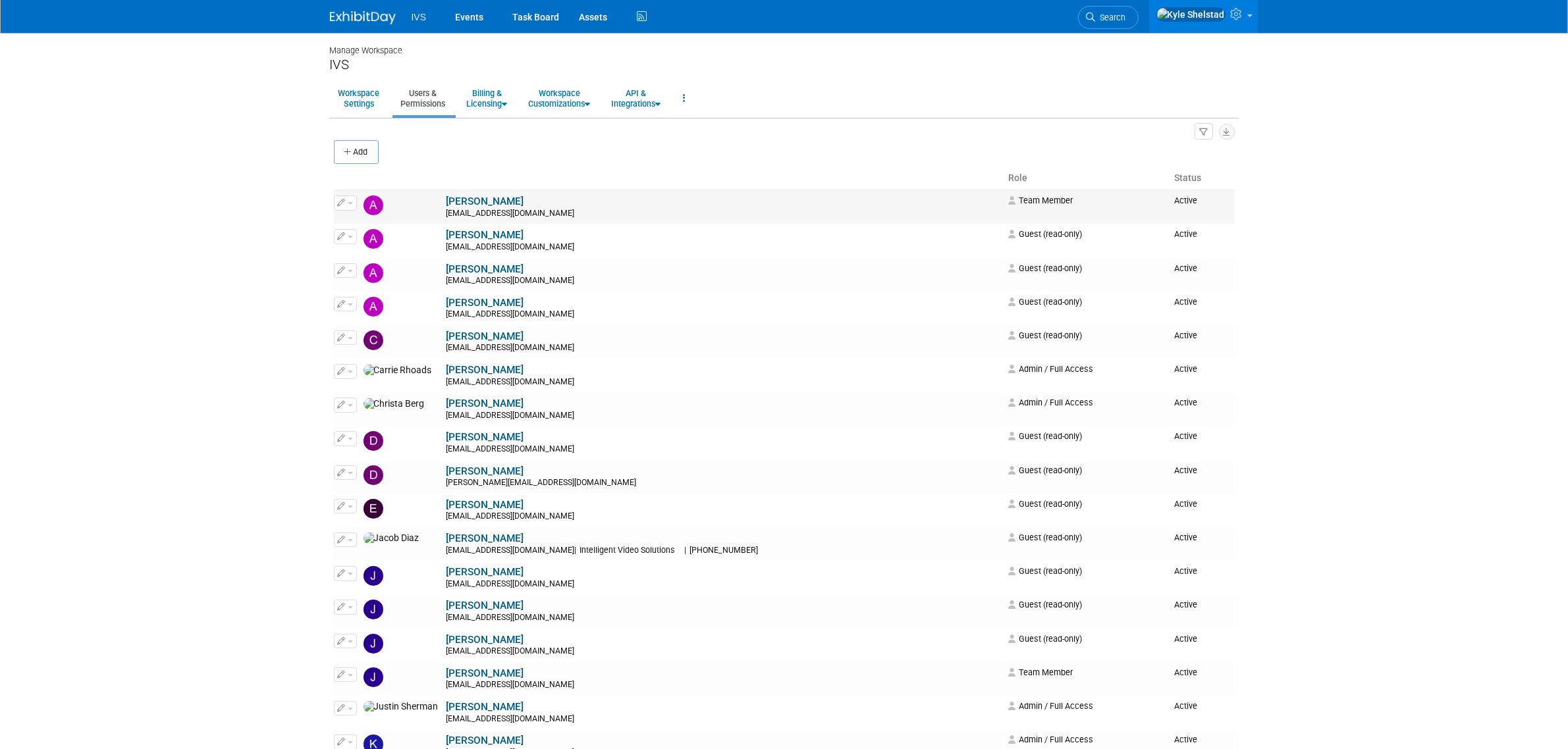
click at [346, 204] on button "button" at bounding box center [345, 203] width 23 height 15
click at [361, 228] on link "Edit" at bounding box center [386, 225] width 104 height 18
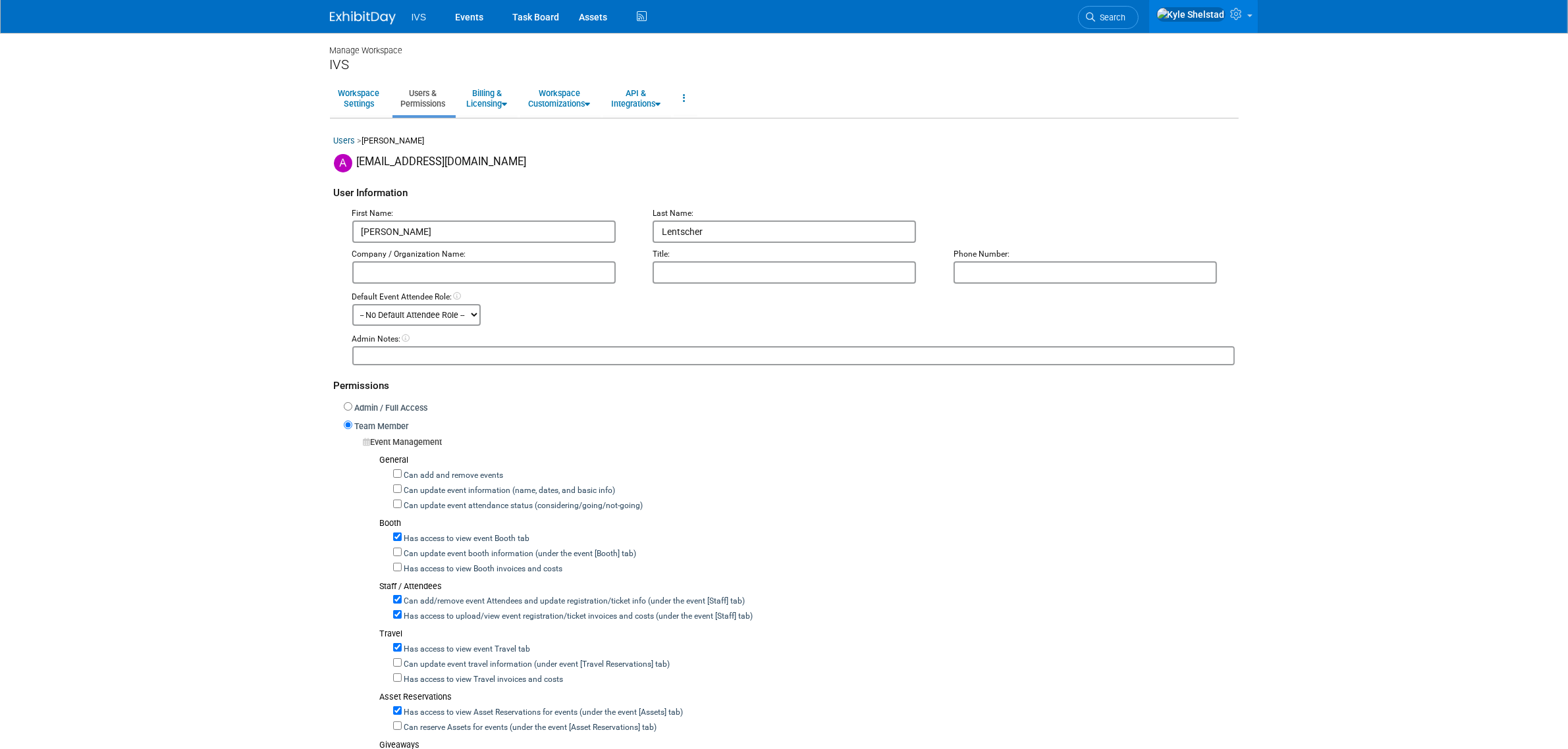
click at [374, 405] on label "Admin / Full Access" at bounding box center [390, 409] width 75 height 13
click at [352, 405] on input "Admin / Full Access" at bounding box center [348, 406] width 8 height 8
radio input "true"
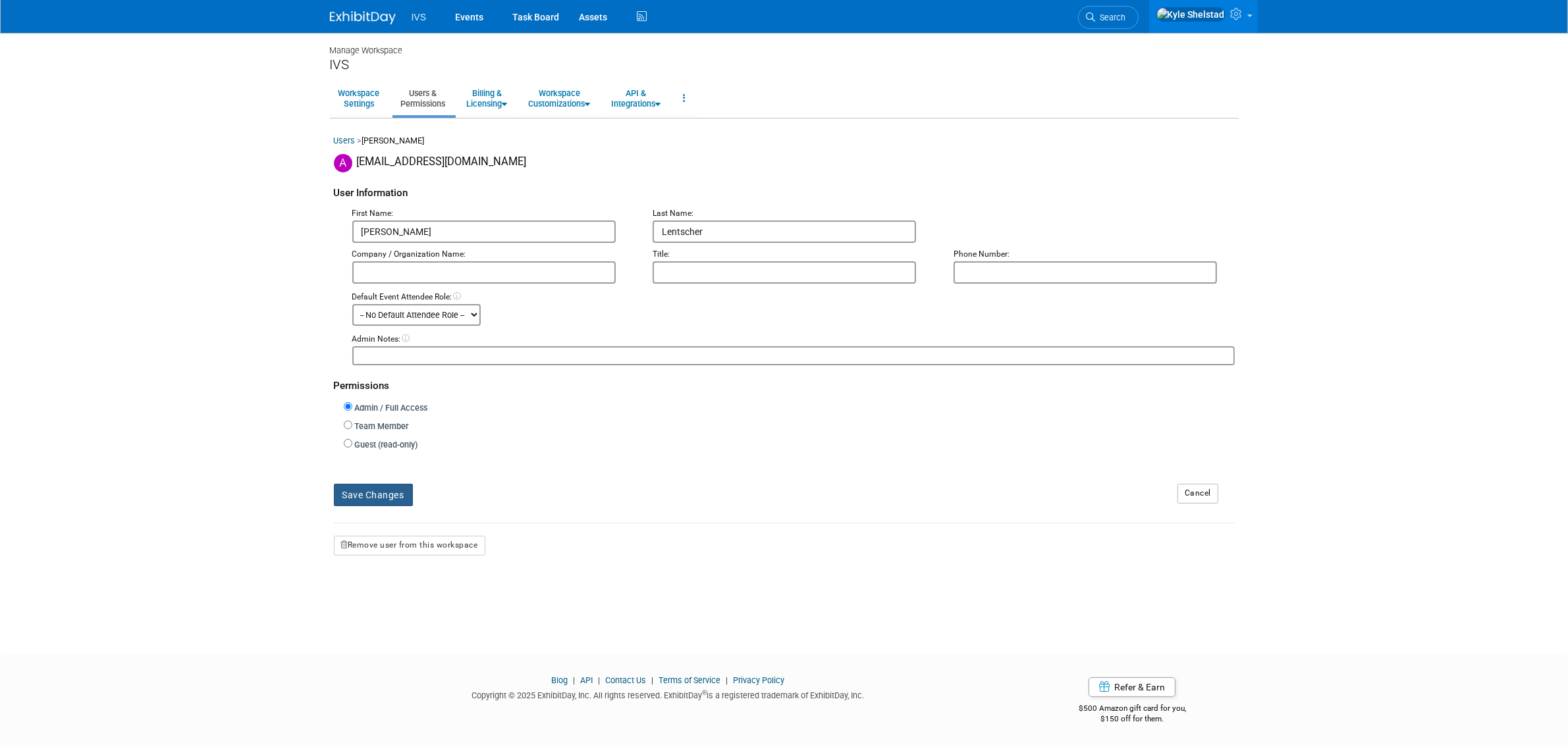
click at [346, 484] on button "Save Changes" at bounding box center [374, 495] width 79 height 22
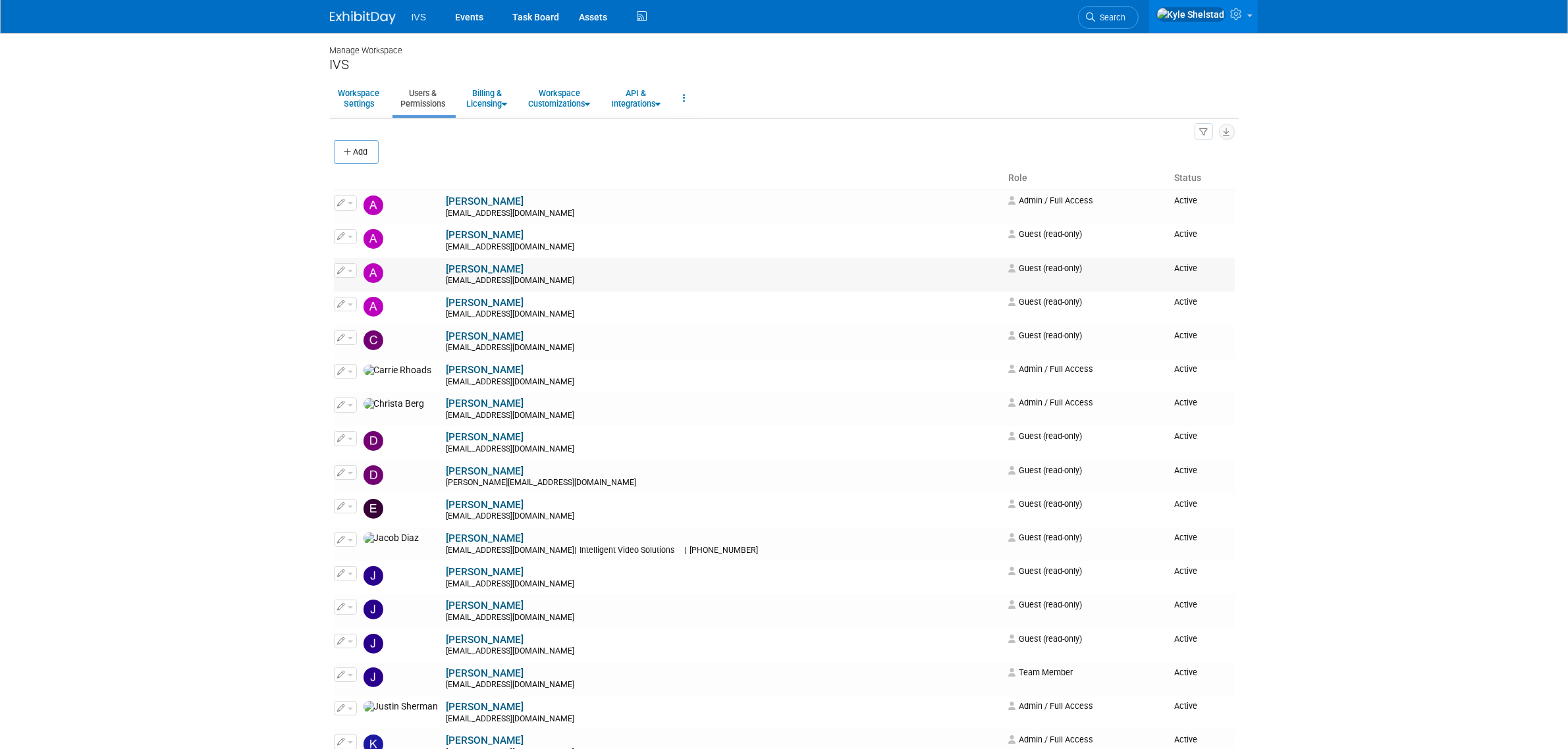
click at [343, 270] on icon "button" at bounding box center [341, 271] width 8 height 7
click at [369, 291] on link "Edit" at bounding box center [386, 292] width 104 height 18
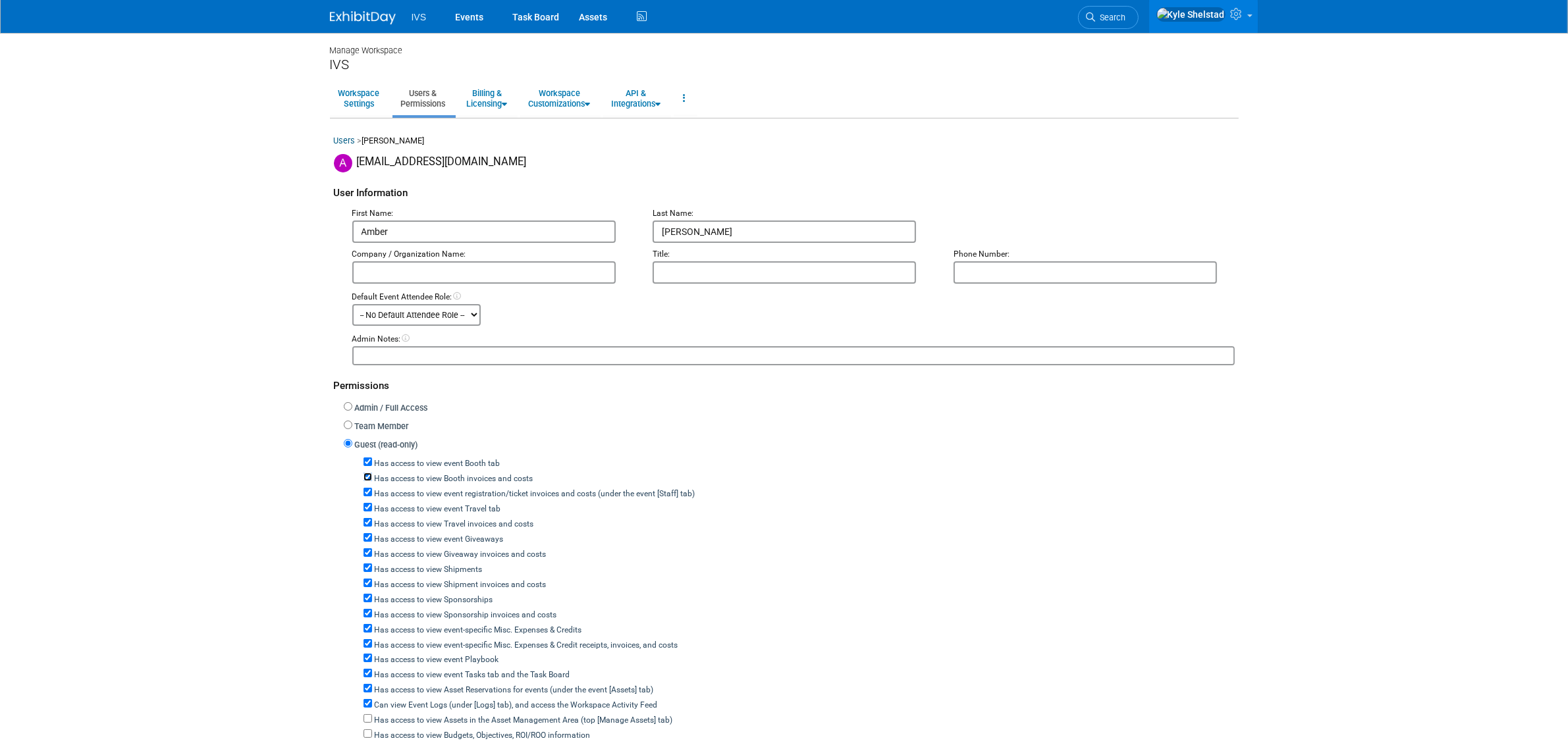
click at [367, 473] on input "Has access to view Booth invoices and costs" at bounding box center [367, 477] width 8 height 8
checkbox input "false"
click at [366, 490] on input "Has access to view event registration/ticket invoices and costs (under the even…" at bounding box center [367, 491] width 8 height 8
checkbox input "false"
click at [372, 461] on label "Has access to view event Booth tab" at bounding box center [436, 464] width 129 height 12
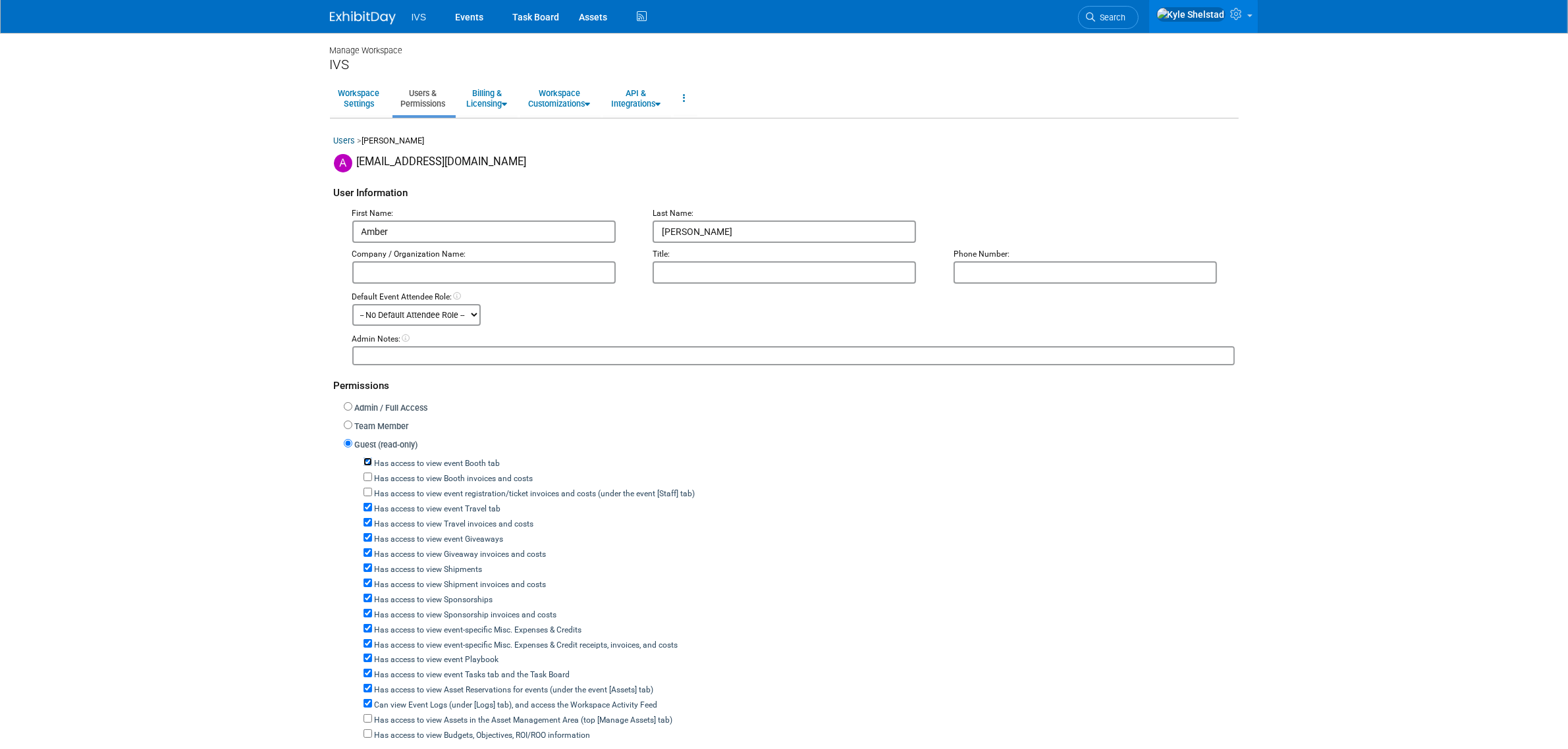
click at [372, 461] on input "Has access to view event Booth tab" at bounding box center [367, 461] width 8 height 8
checkbox input "false"
click at [367, 501] on div "Has access to view event Travel tab" at bounding box center [799, 508] width 871 height 15
click at [367, 508] on div "Has access to view event Travel tab" at bounding box center [799, 508] width 871 height 15
click at [369, 504] on input "Has access to view event Travel tab" at bounding box center [367, 507] width 8 height 8
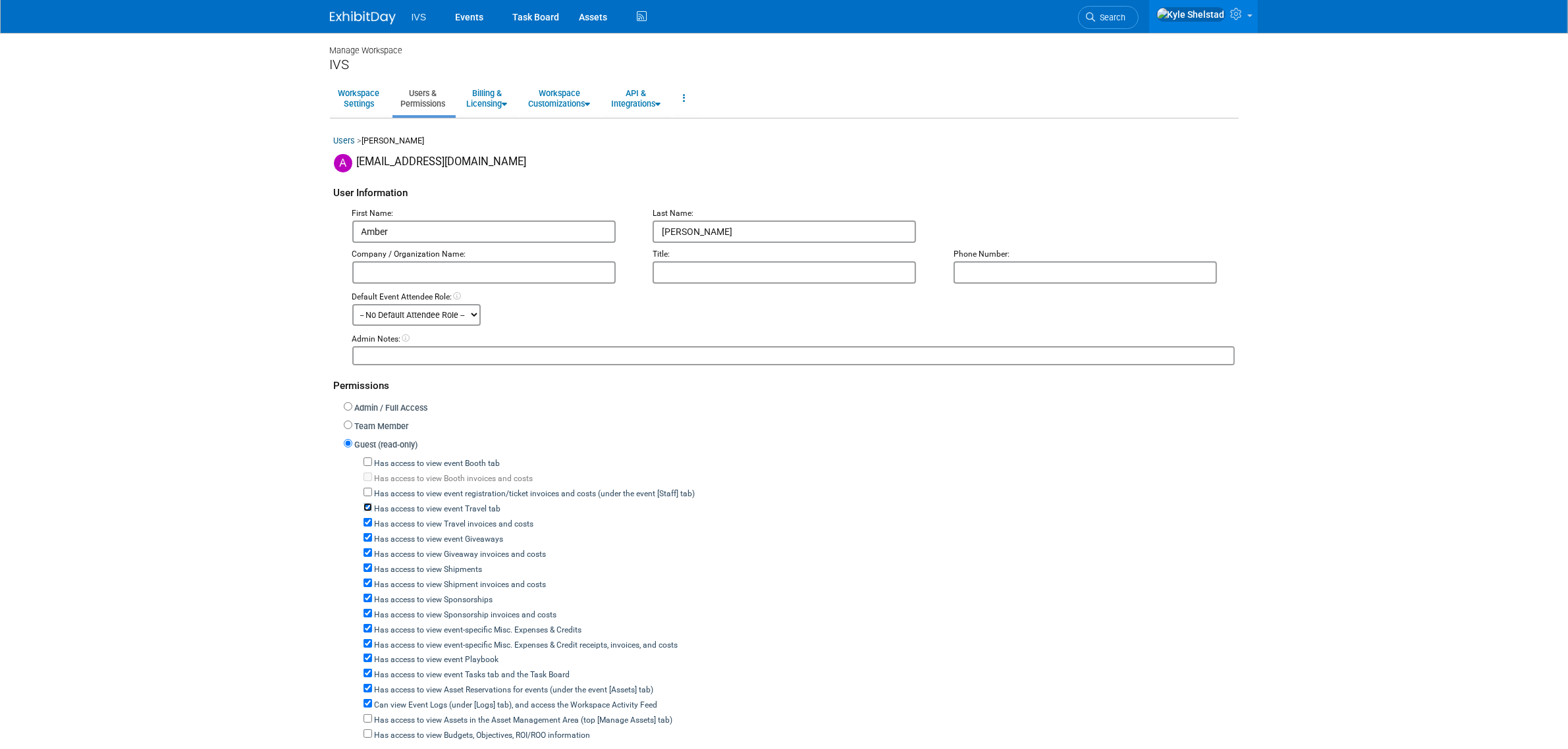
checkbox input "false"
click at [367, 524] on div "Has access to view Travel invoices and costs" at bounding box center [799, 523] width 871 height 15
click at [369, 534] on input "Has access to view event Giveaways" at bounding box center [367, 537] width 8 height 8
checkbox input "false"
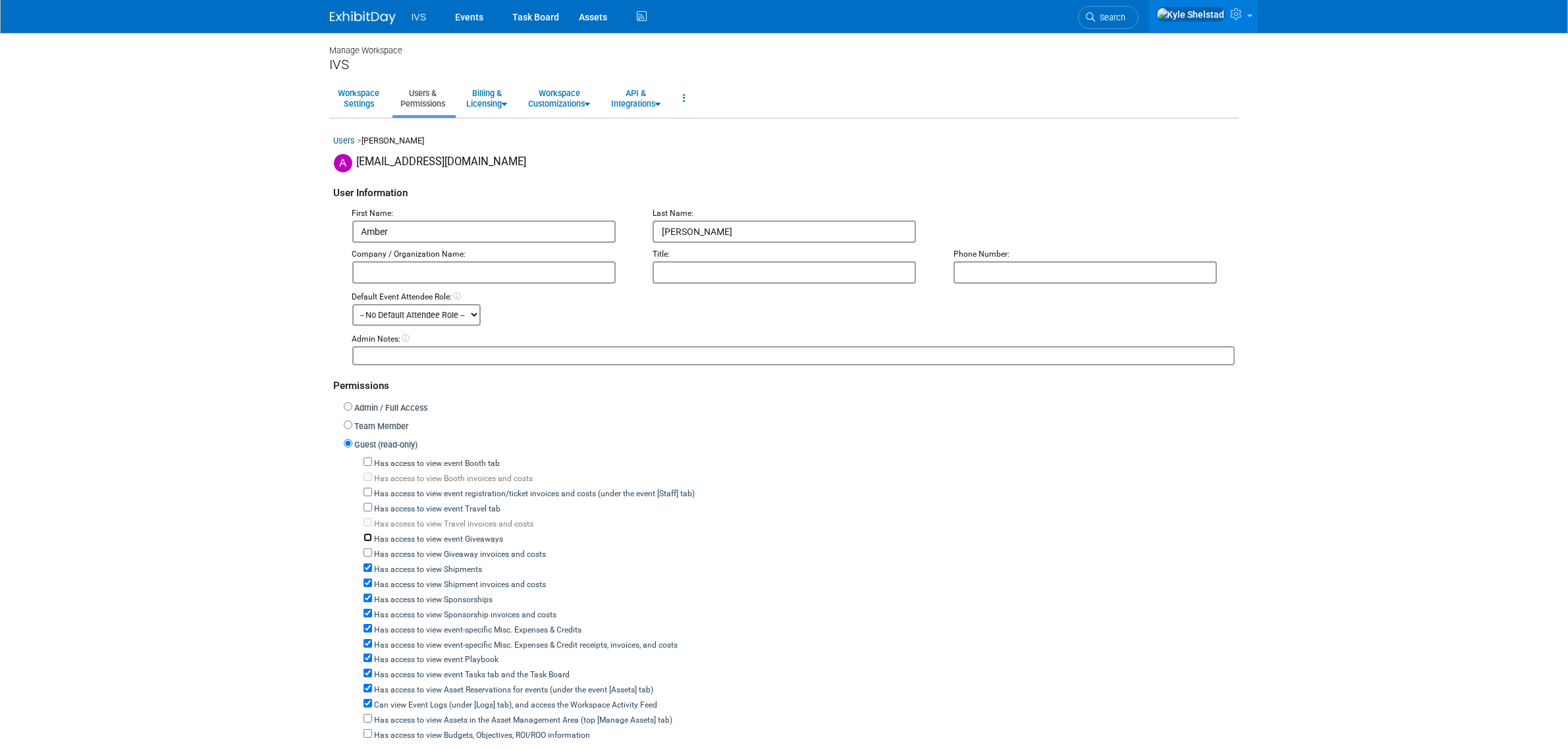
checkbox input "false"
click at [369, 564] on input "Has access to view Shipments" at bounding box center [367, 568] width 8 height 8
checkbox input "false"
click at [372, 594] on label "Has access to view Sponsorships" at bounding box center [432, 600] width 121 height 12
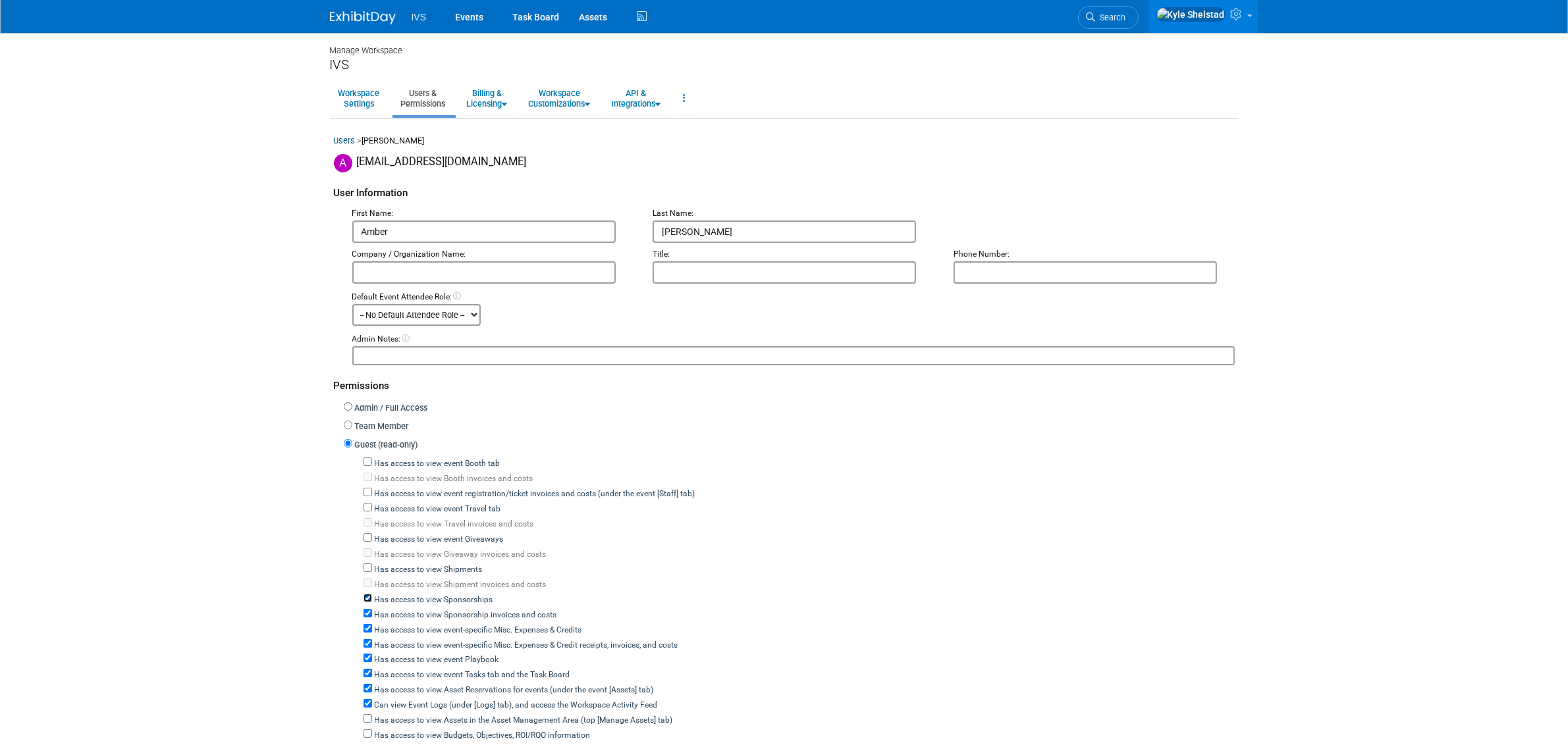
click at [371, 594] on input "Has access to view Sponsorships" at bounding box center [367, 598] width 8 height 8
checkbox input "false"
click at [388, 625] on label "Has access to view event-specific Misc. Expenses & Credits" at bounding box center [477, 630] width 210 height 12
click at [372, 624] on input "Has access to view event-specific Misc. Expenses & Credits" at bounding box center [367, 628] width 8 height 8
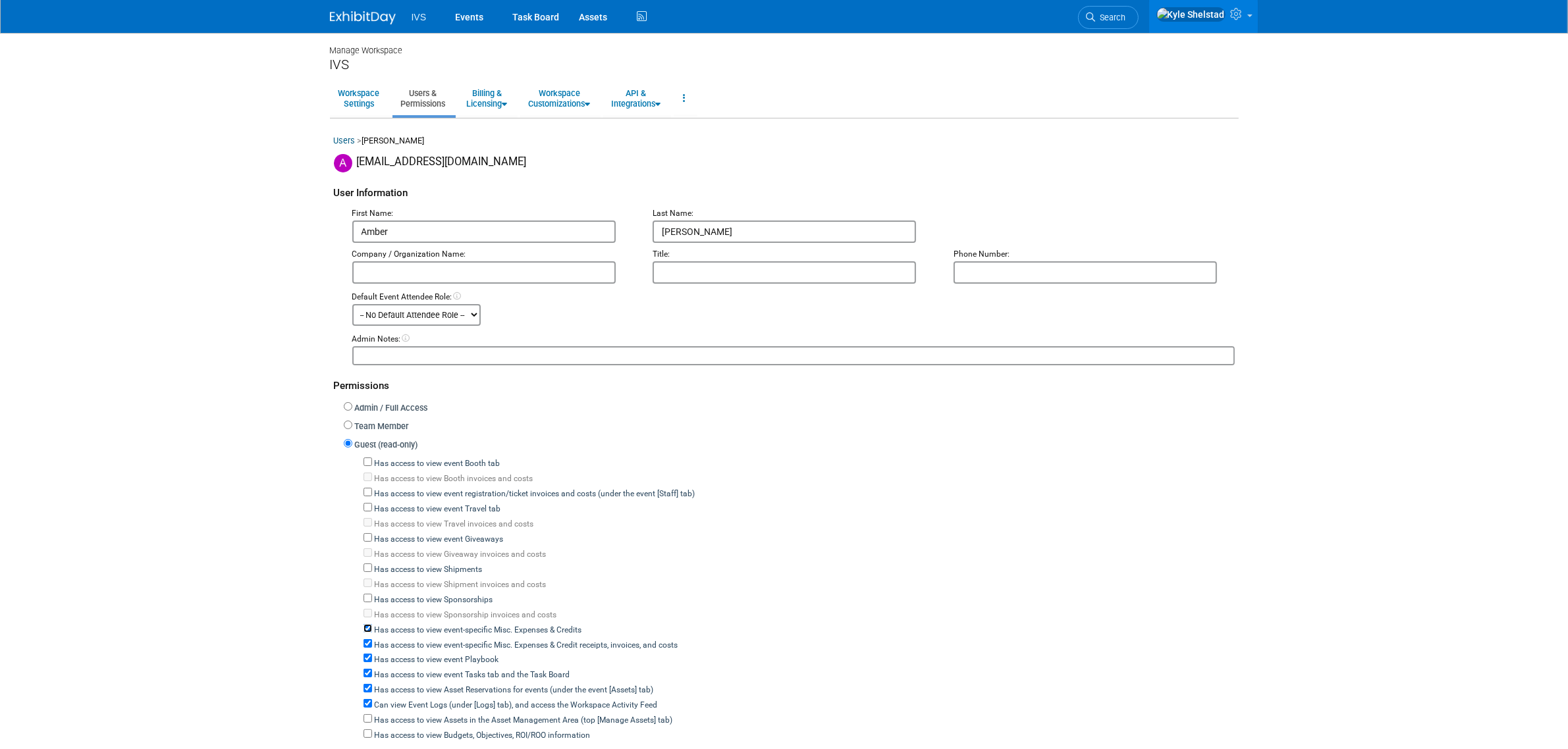
checkbox input "false"
click at [393, 654] on label "Has access to view event Playbook" at bounding box center [435, 660] width 127 height 12
click at [372, 654] on input "Has access to view event Playbook" at bounding box center [367, 658] width 8 height 8
checkbox input "false"
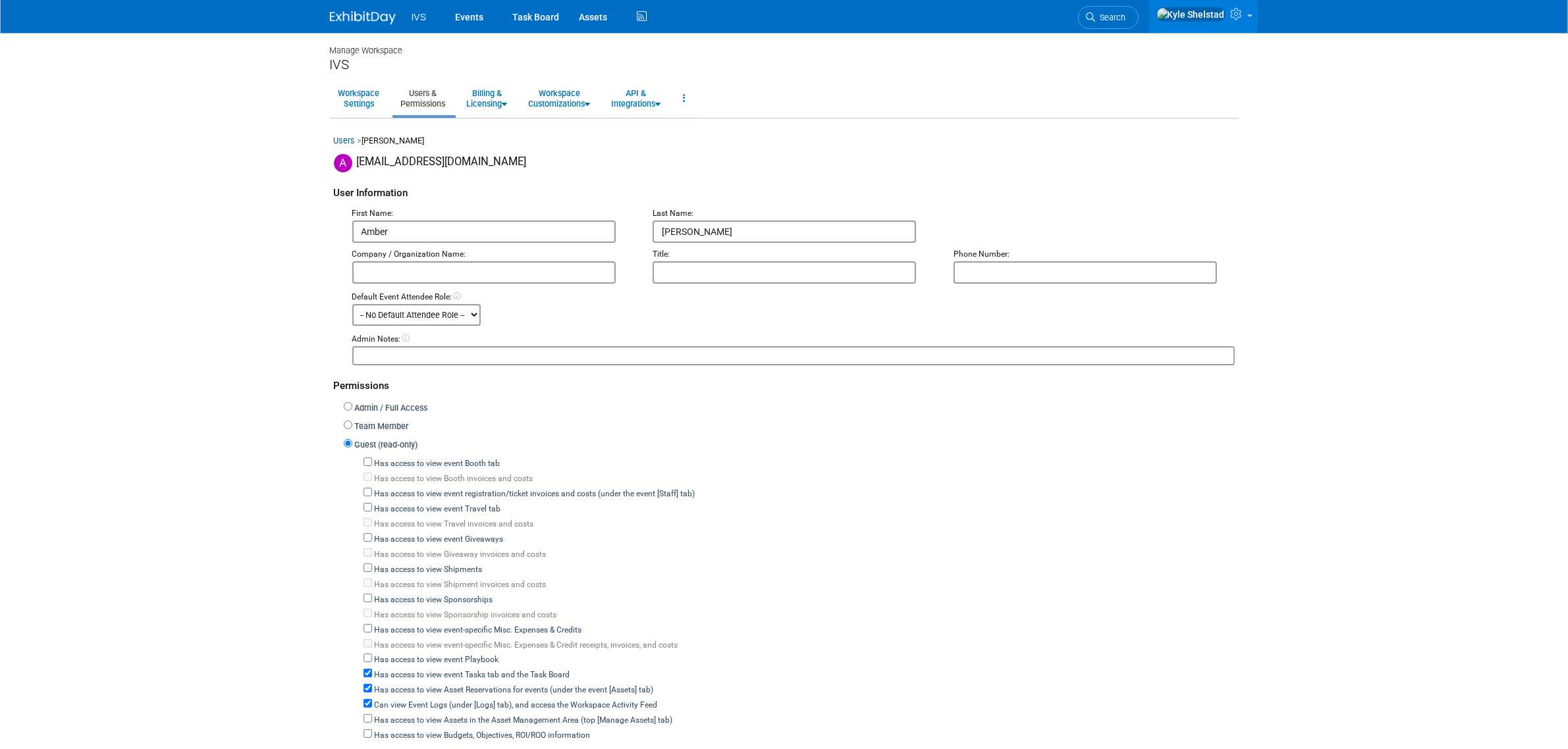
click at [397, 670] on label "Has access to view event Tasks tab and the Task Board" at bounding box center [470, 675] width 198 height 12
click at [372, 670] on input "Has access to view event Tasks tab and the Task Board" at bounding box center [367, 673] width 8 height 8
checkbox input "false"
click at [390, 686] on label "Has access to view Asset Reservations for events (under the event [Assets] tab)" at bounding box center [513, 690] width 282 height 12
click at [372, 686] on input "Has access to view Asset Reservations for events (under the event [Assets] tab)" at bounding box center [367, 688] width 8 height 8
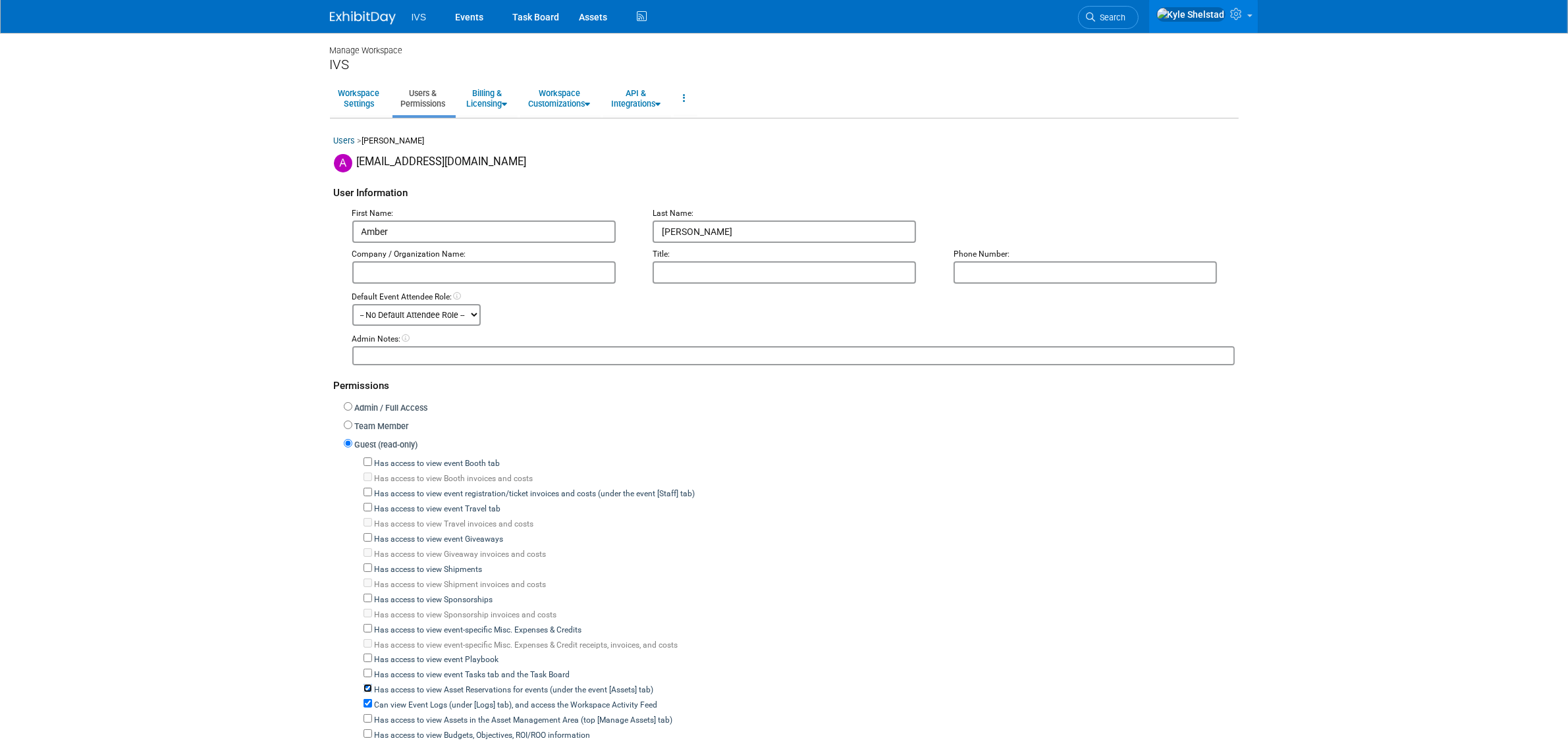
checkbox input "false"
click at [390, 700] on label "Can view Event Logs (under [Logs] tab), and access the Workspace Activity Feed" at bounding box center [514, 706] width 286 height 12
click at [372, 699] on input "Can view Event Logs (under [Logs] tab), and access the Workspace Activity Feed" at bounding box center [367, 703] width 8 height 8
checkbox input "false"
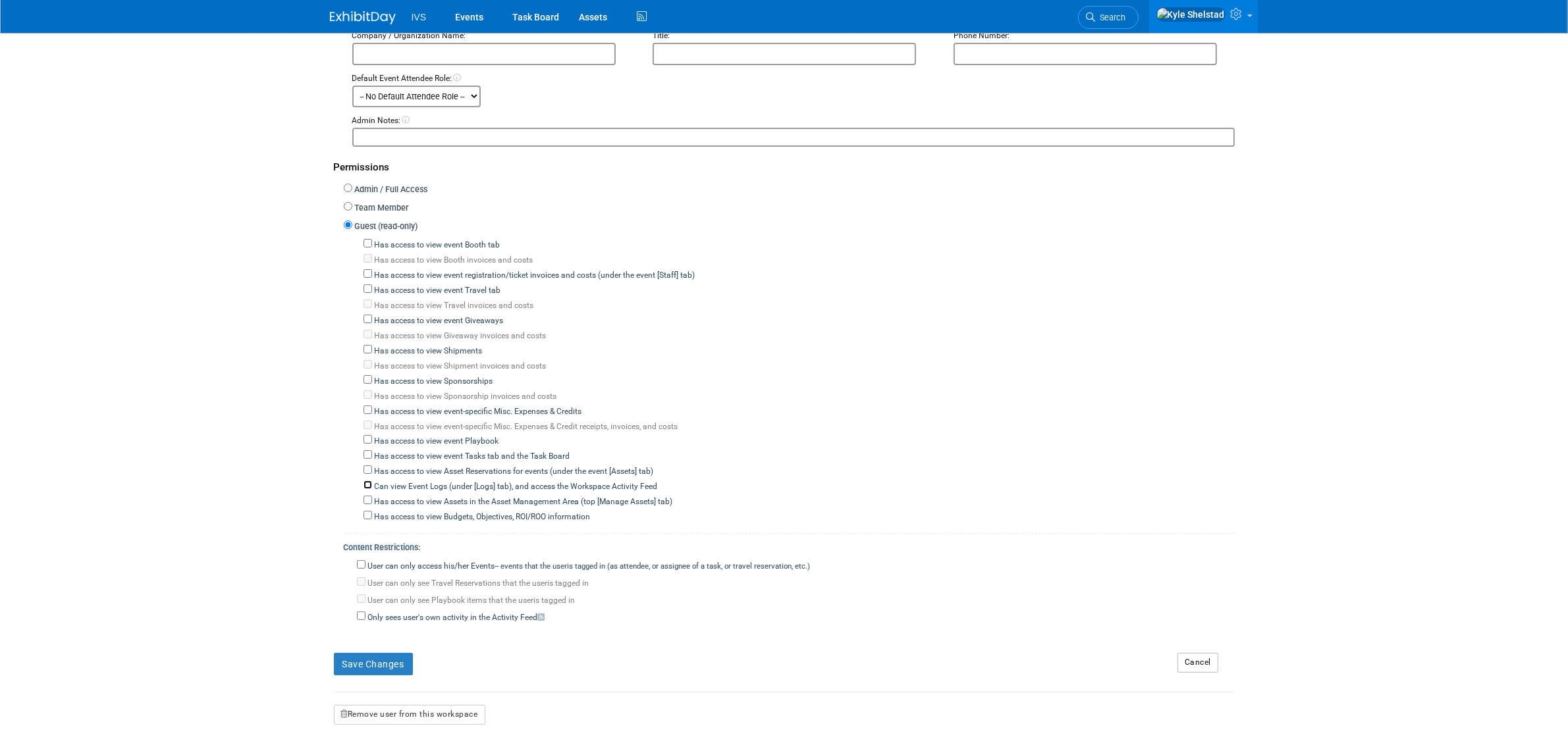
scroll to position [219, 0]
click at [394, 560] on label "User can only access his/her Events -- events that the user either created, or …" at bounding box center [588, 566] width 445 height 12
click at [365, 559] on input "User can only access his/her Events -- events that the user either created, or …" at bounding box center [361, 563] width 8 height 8
checkbox input "true"
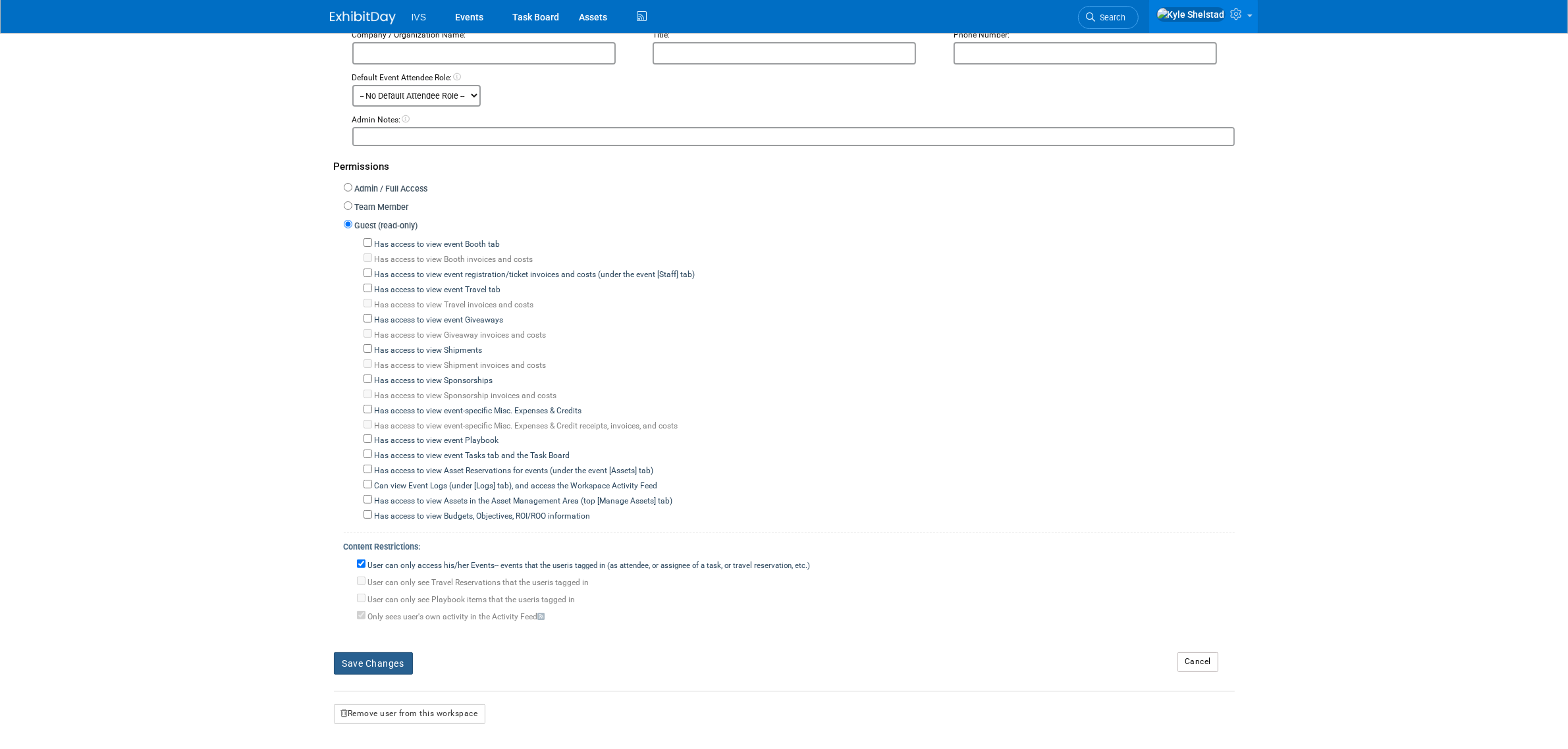
click at [374, 652] on button "Save Changes" at bounding box center [374, 663] width 79 height 22
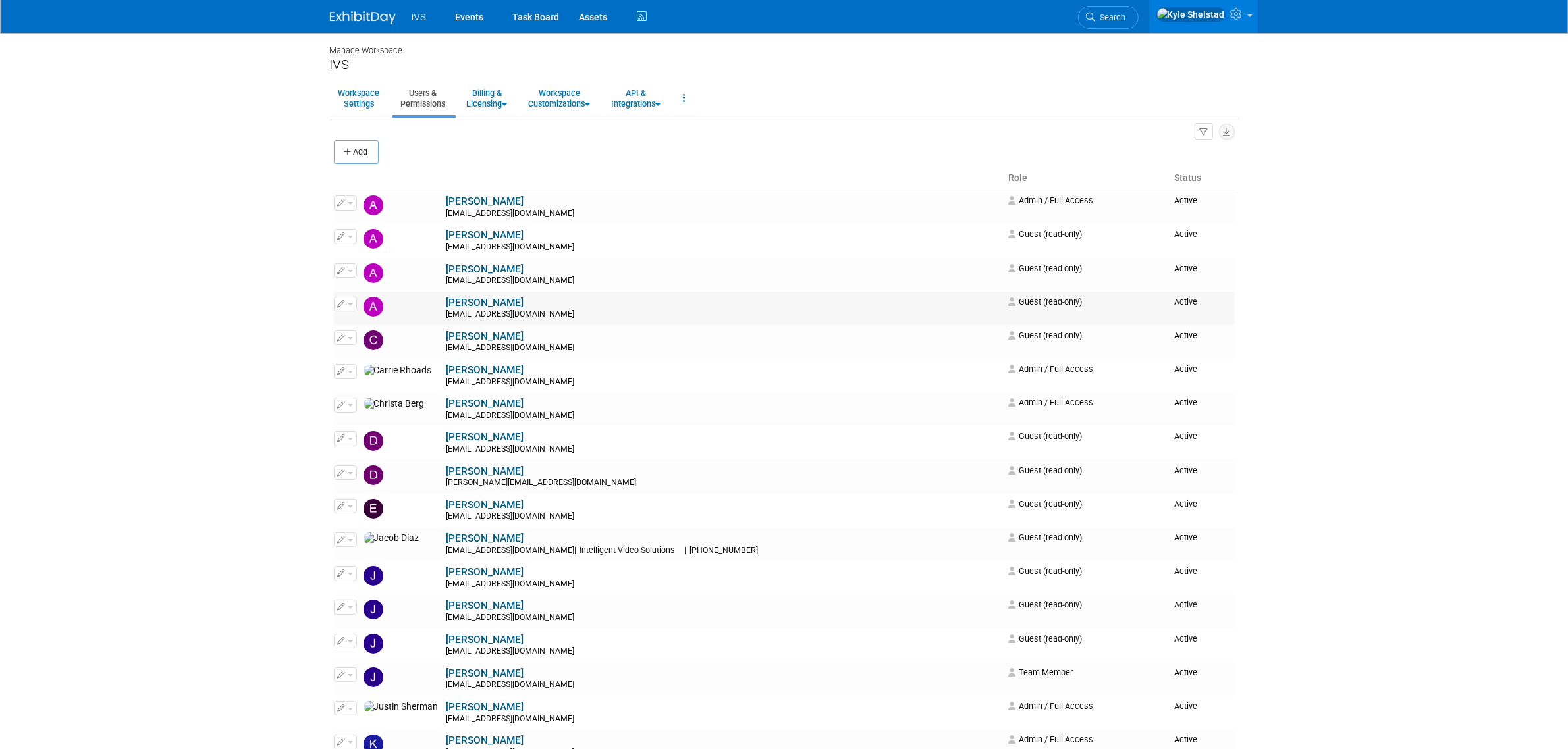
click at [347, 311] on button "button" at bounding box center [345, 305] width 23 height 15
click at [379, 330] on link "Edit" at bounding box center [386, 326] width 104 height 18
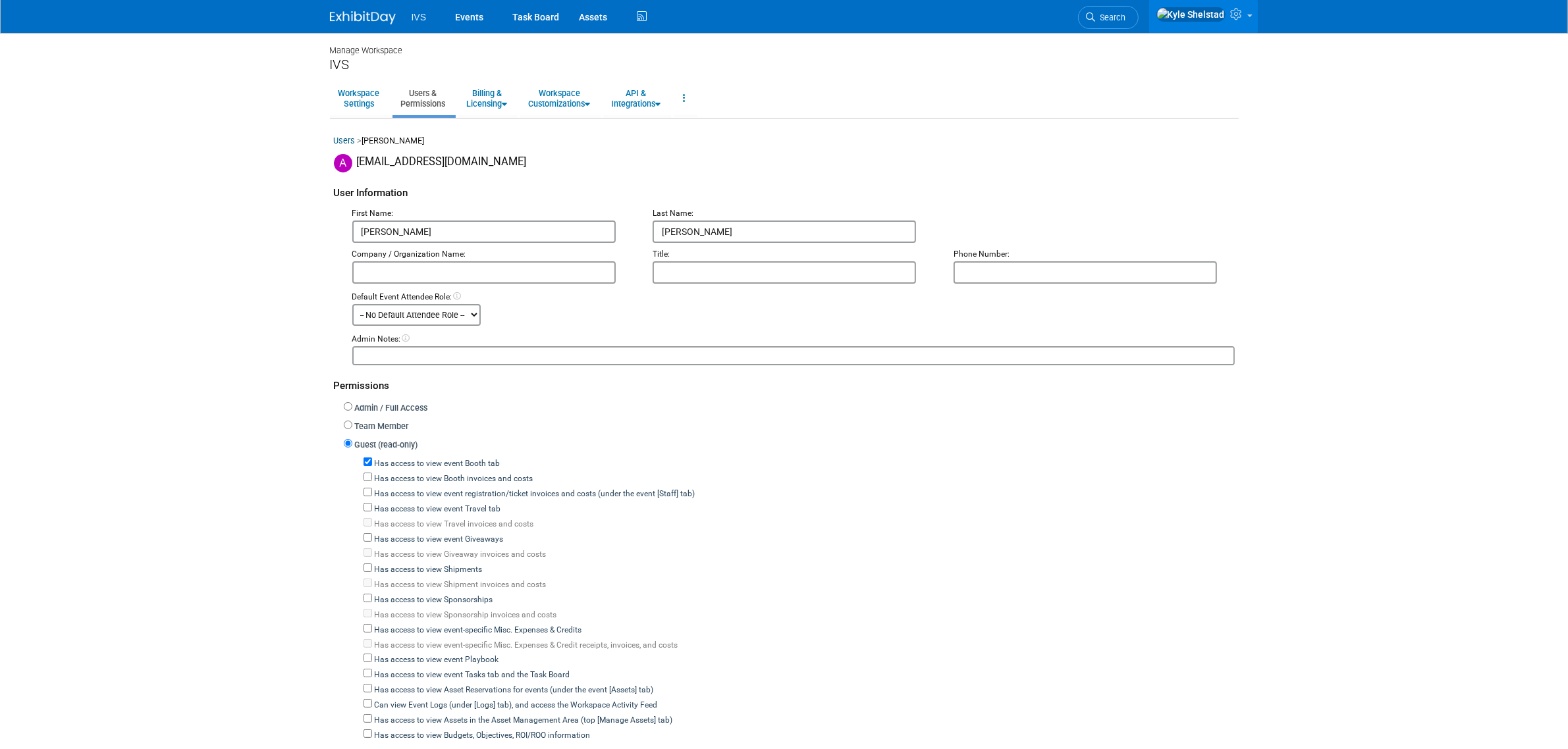
click at [436, 458] on label "Has access to view event Booth tab" at bounding box center [436, 464] width 129 height 12
click at [372, 457] on input "Has access to view event Booth tab" at bounding box center [367, 461] width 8 height 8
checkbox input "false"
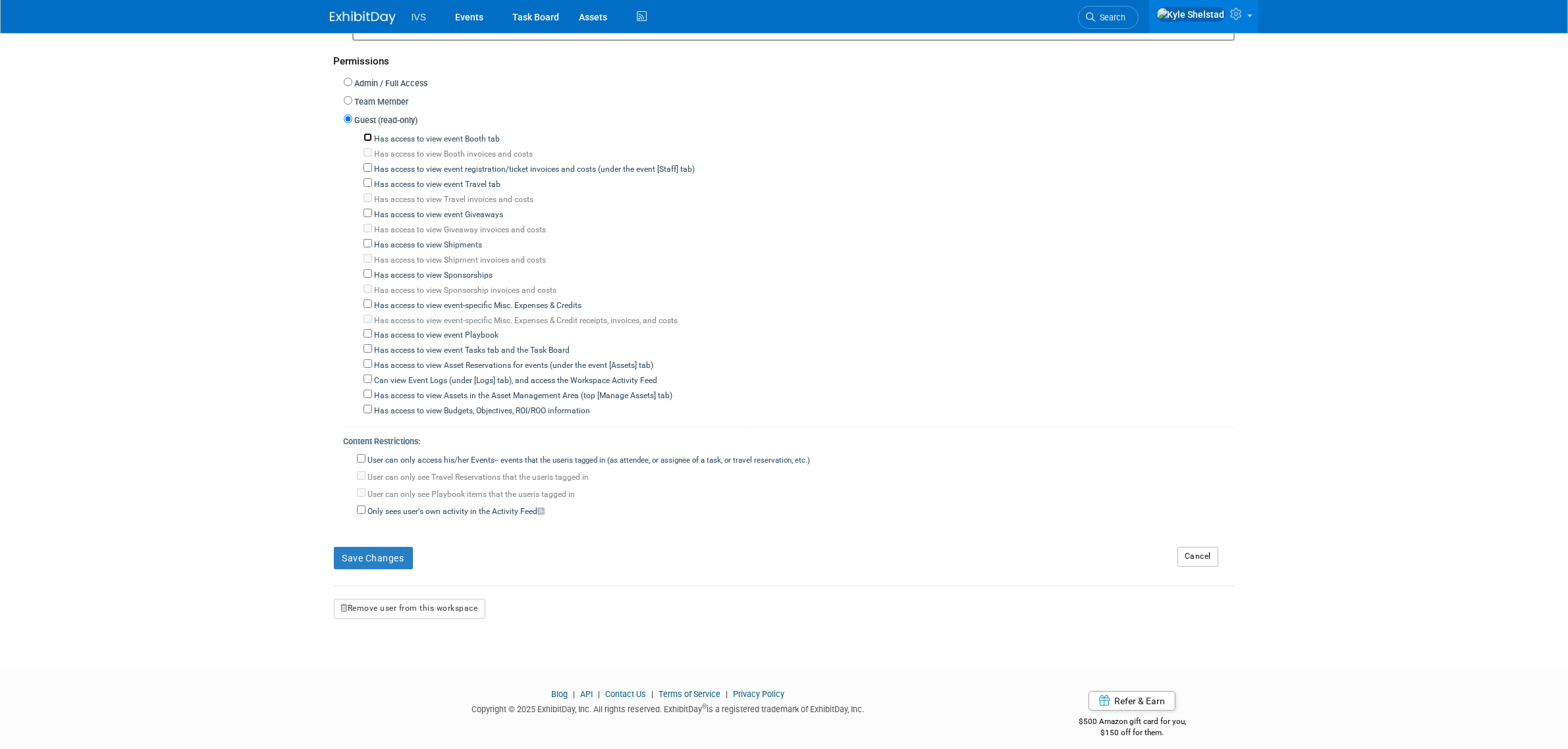
scroll to position [326, 0]
click at [449, 454] on label "User can only access his/her Events -- events that the user either created, or …" at bounding box center [588, 459] width 445 height 12
click at [365, 453] on input "User can only access his/her Events -- events that the user either created, or …" at bounding box center [361, 456] width 8 height 8
checkbox input "true"
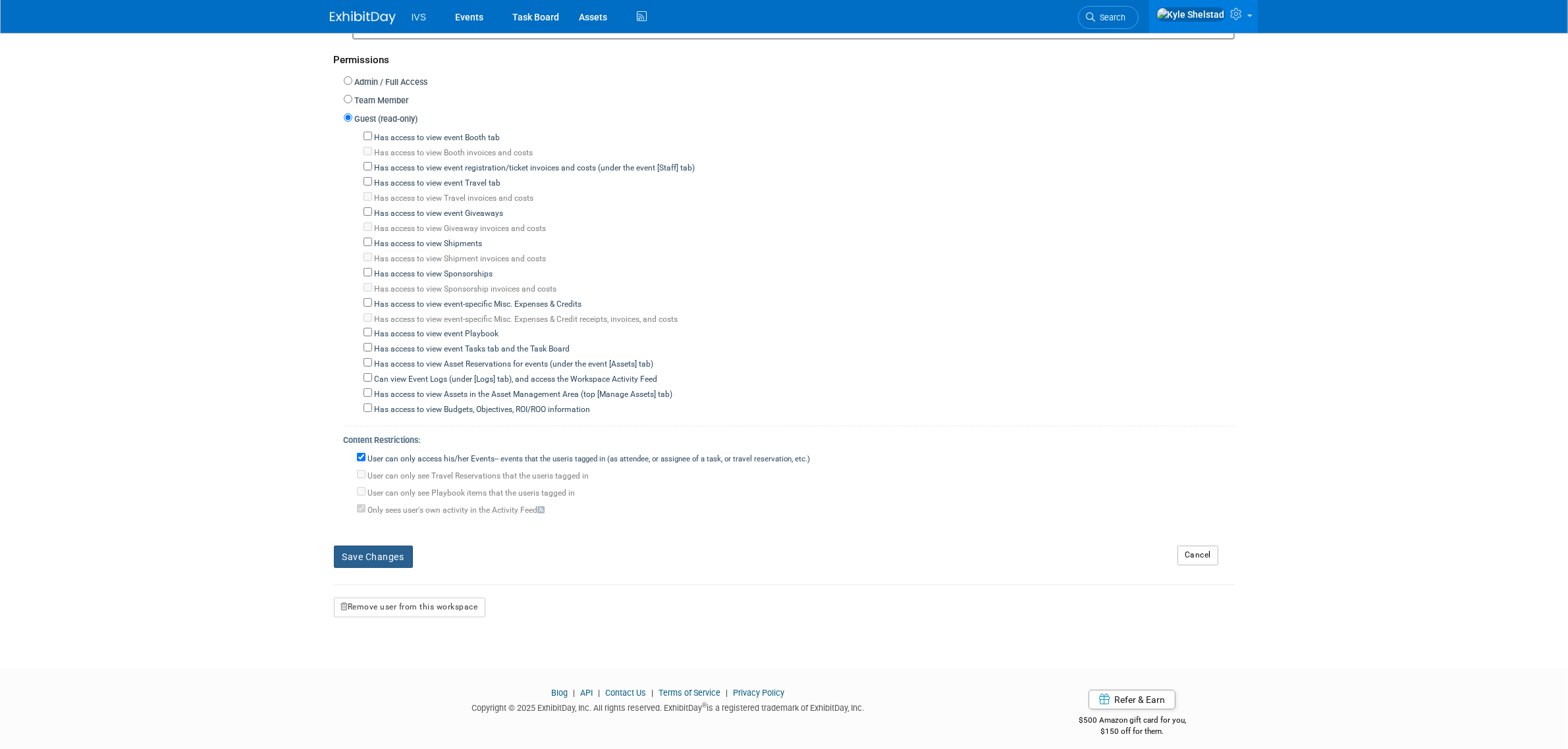
click at [379, 546] on button "Save Changes" at bounding box center [374, 557] width 79 height 22
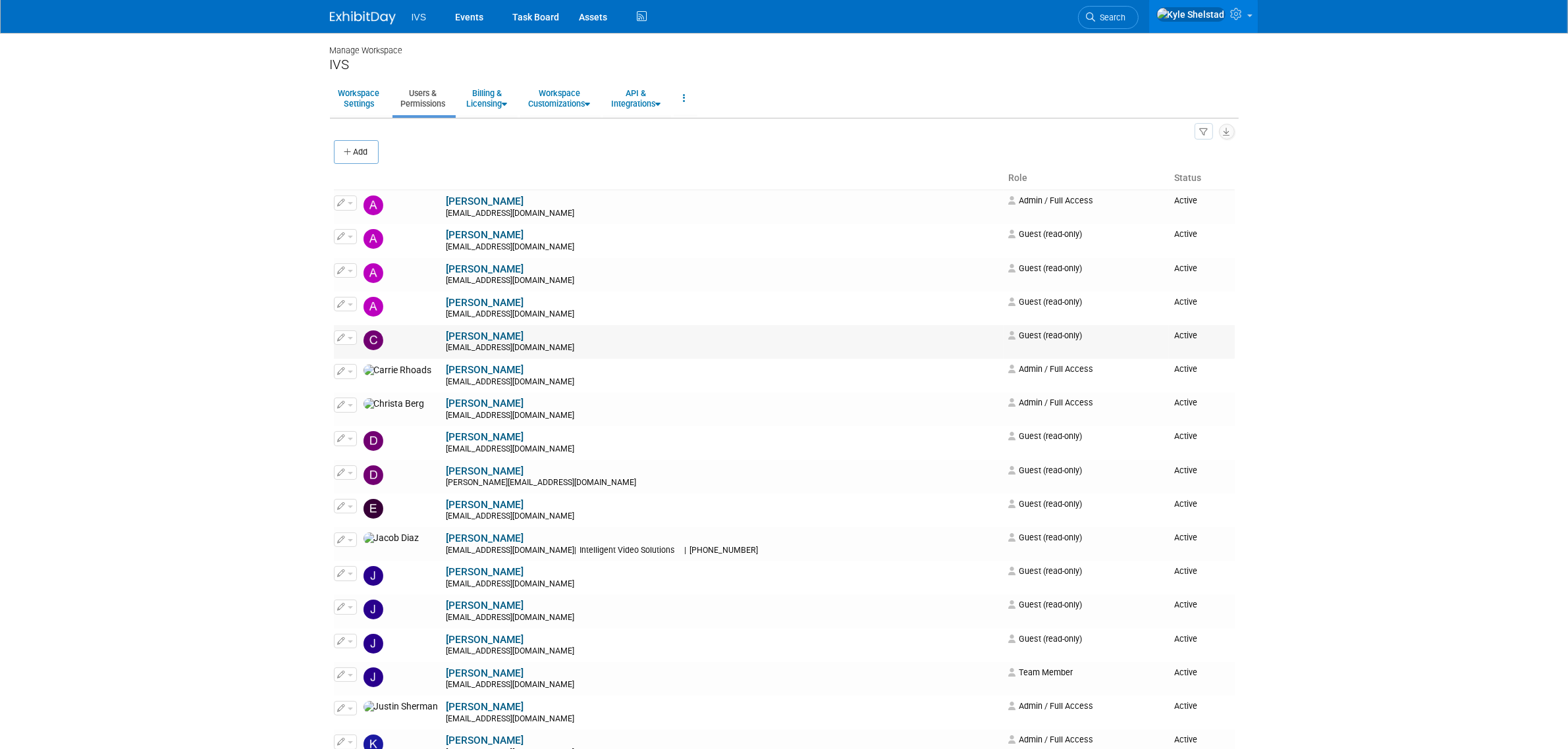
click at [346, 337] on button "button" at bounding box center [345, 338] width 23 height 15
click at [367, 353] on link "Edit" at bounding box center [386, 359] width 104 height 18
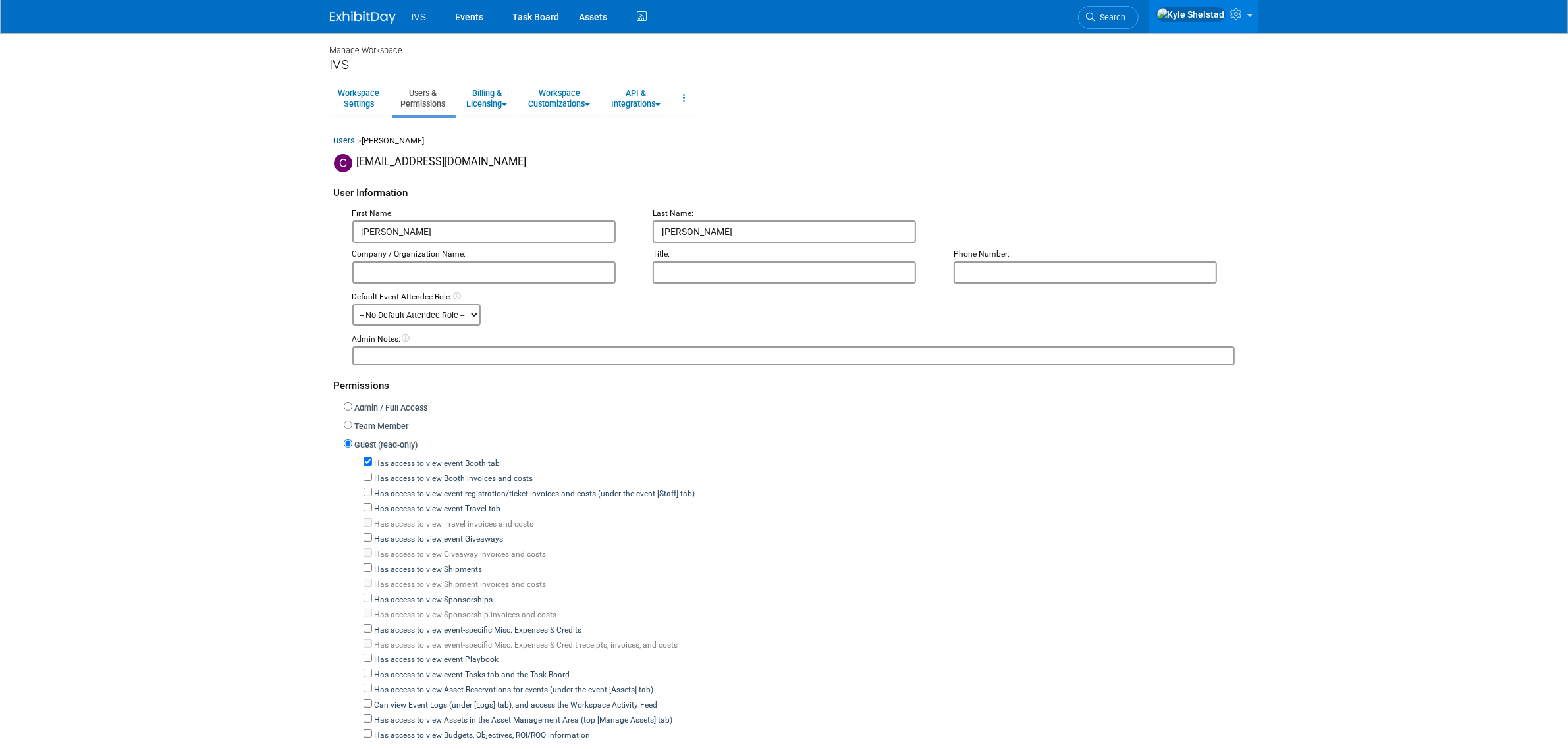
click at [374, 458] on label "Has access to view event Booth tab" at bounding box center [436, 464] width 129 height 12
click at [372, 457] on input "Has access to view event Booth tab" at bounding box center [367, 461] width 8 height 8
checkbox input "false"
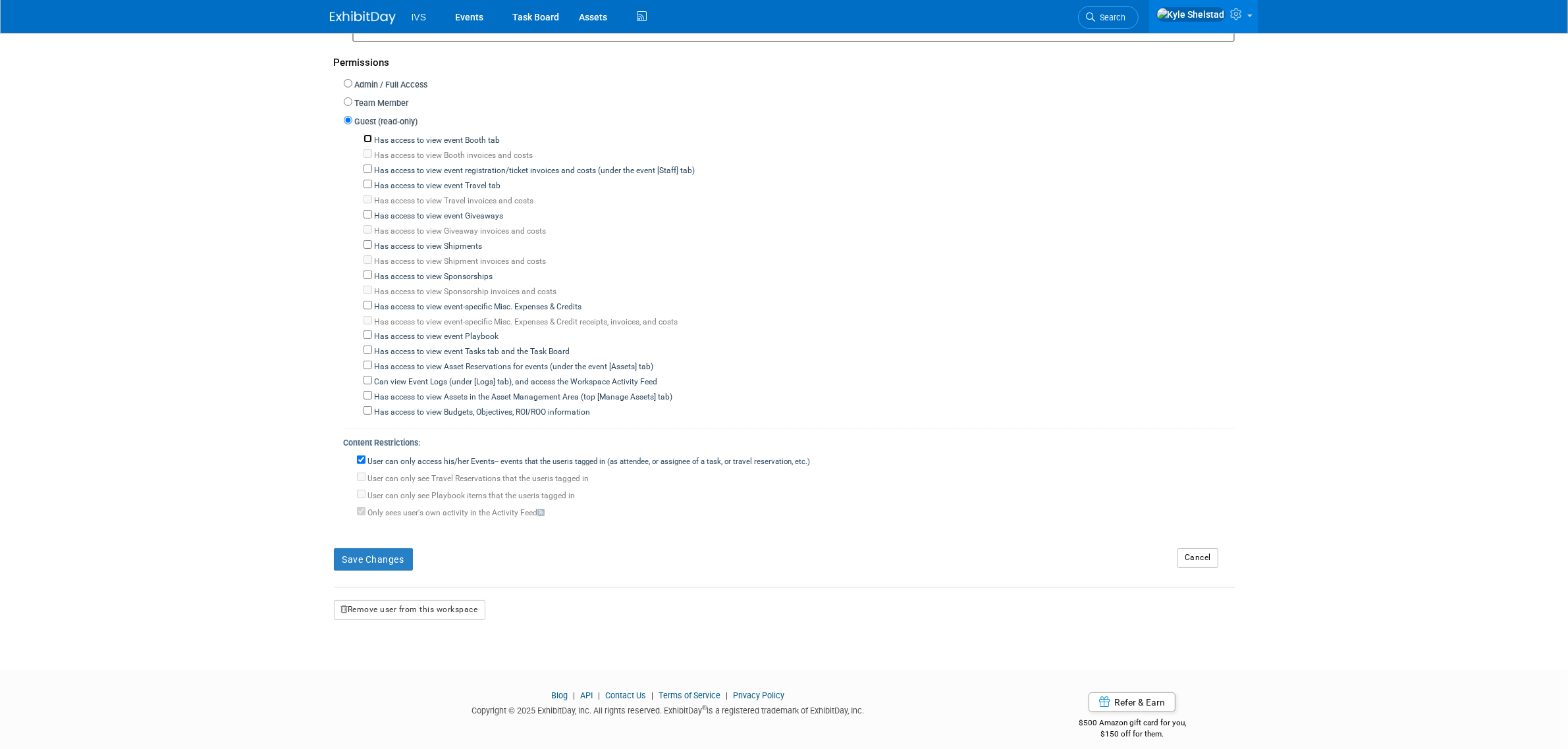
scroll to position [326, 0]
click at [365, 546] on button "Save Changes" at bounding box center [374, 557] width 79 height 22
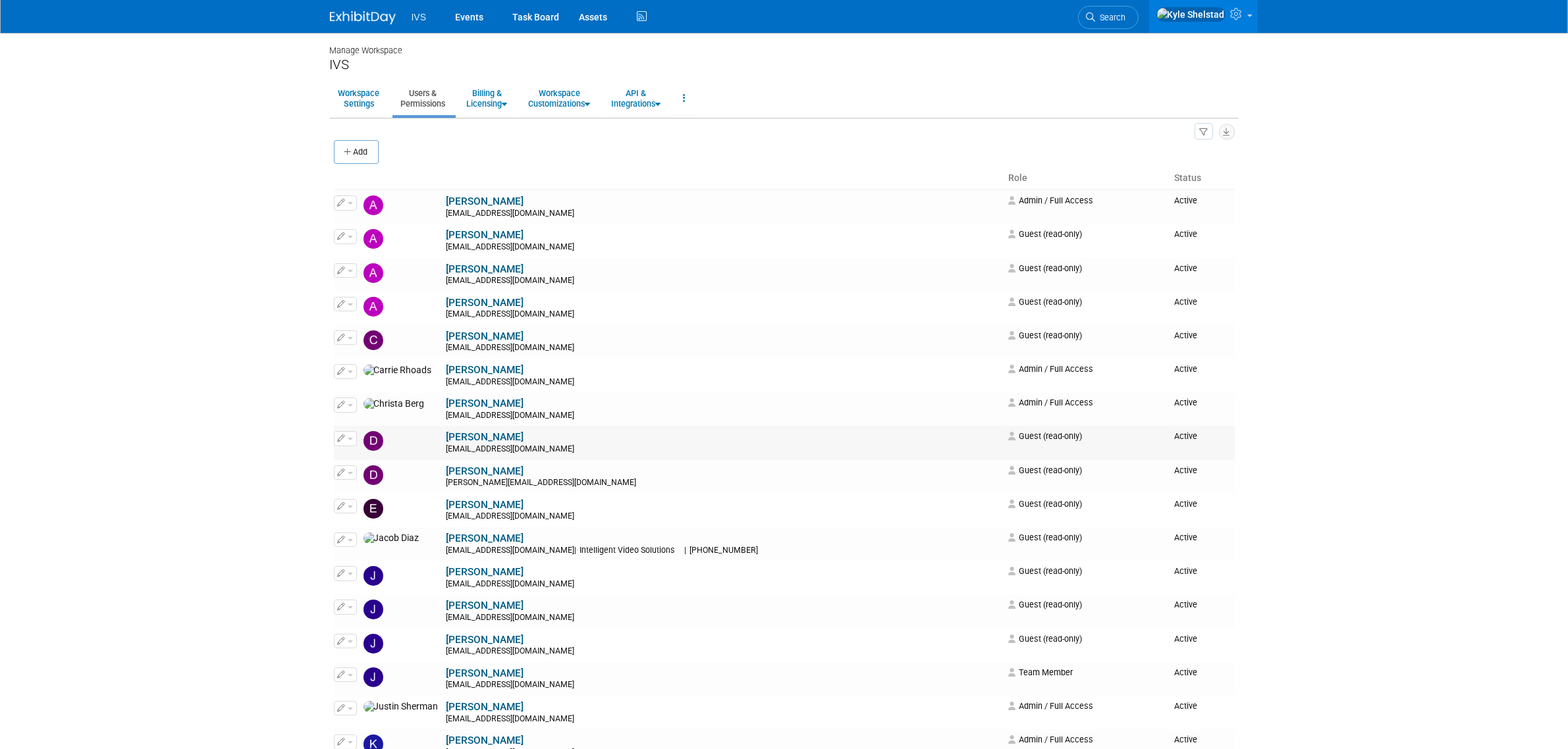
click at [349, 444] on button "button" at bounding box center [345, 439] width 23 height 15
click at [352, 453] on link "Edit" at bounding box center [386, 460] width 104 height 18
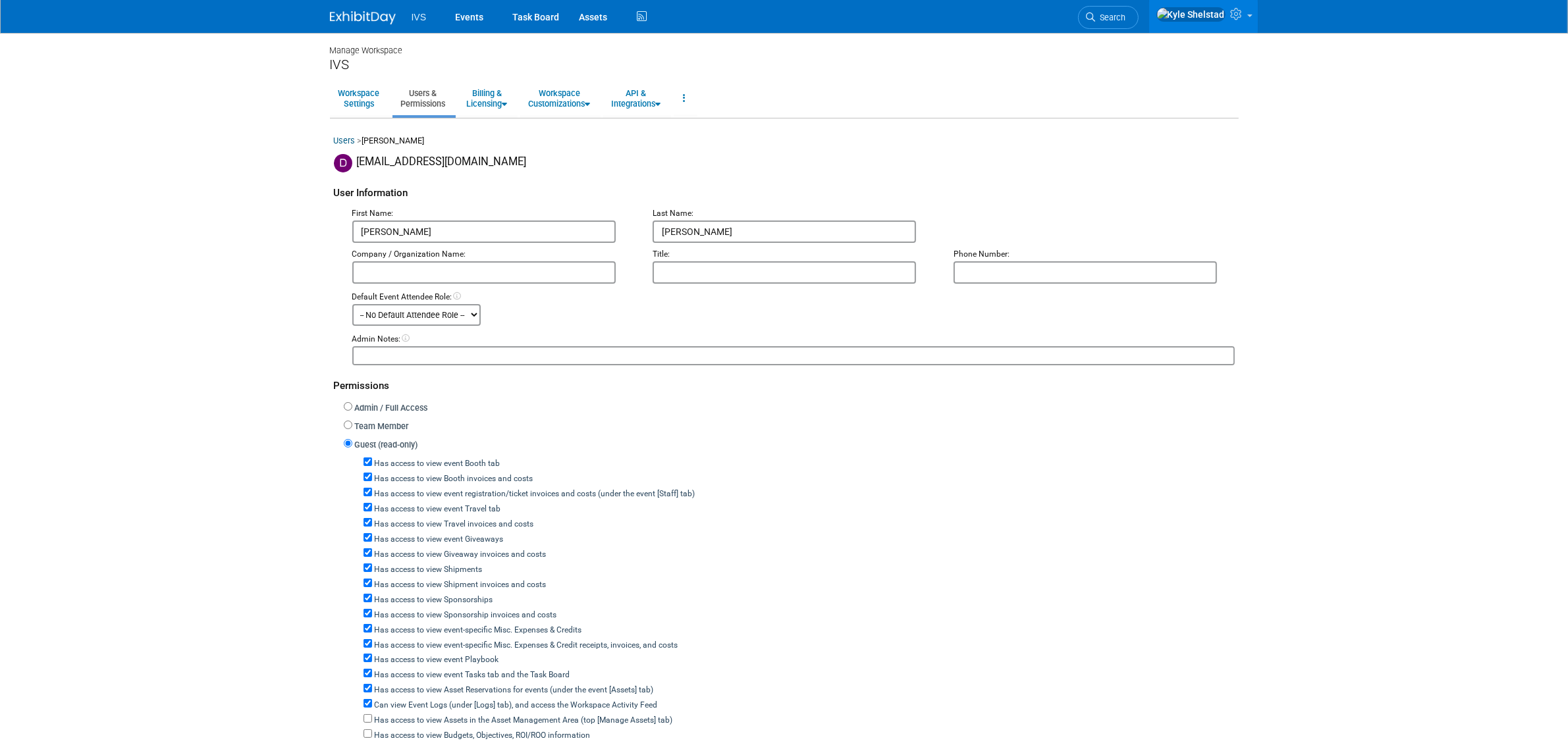
click at [395, 463] on label "Has access to view event Booth tab" at bounding box center [436, 464] width 129 height 12
click at [372, 463] on input "Has access to view event Booth tab" at bounding box center [367, 461] width 8 height 8
checkbox input "false"
click at [399, 489] on label "Has access to view event registration/ticket invoices and costs (under the even…" at bounding box center [533, 494] width 323 height 12
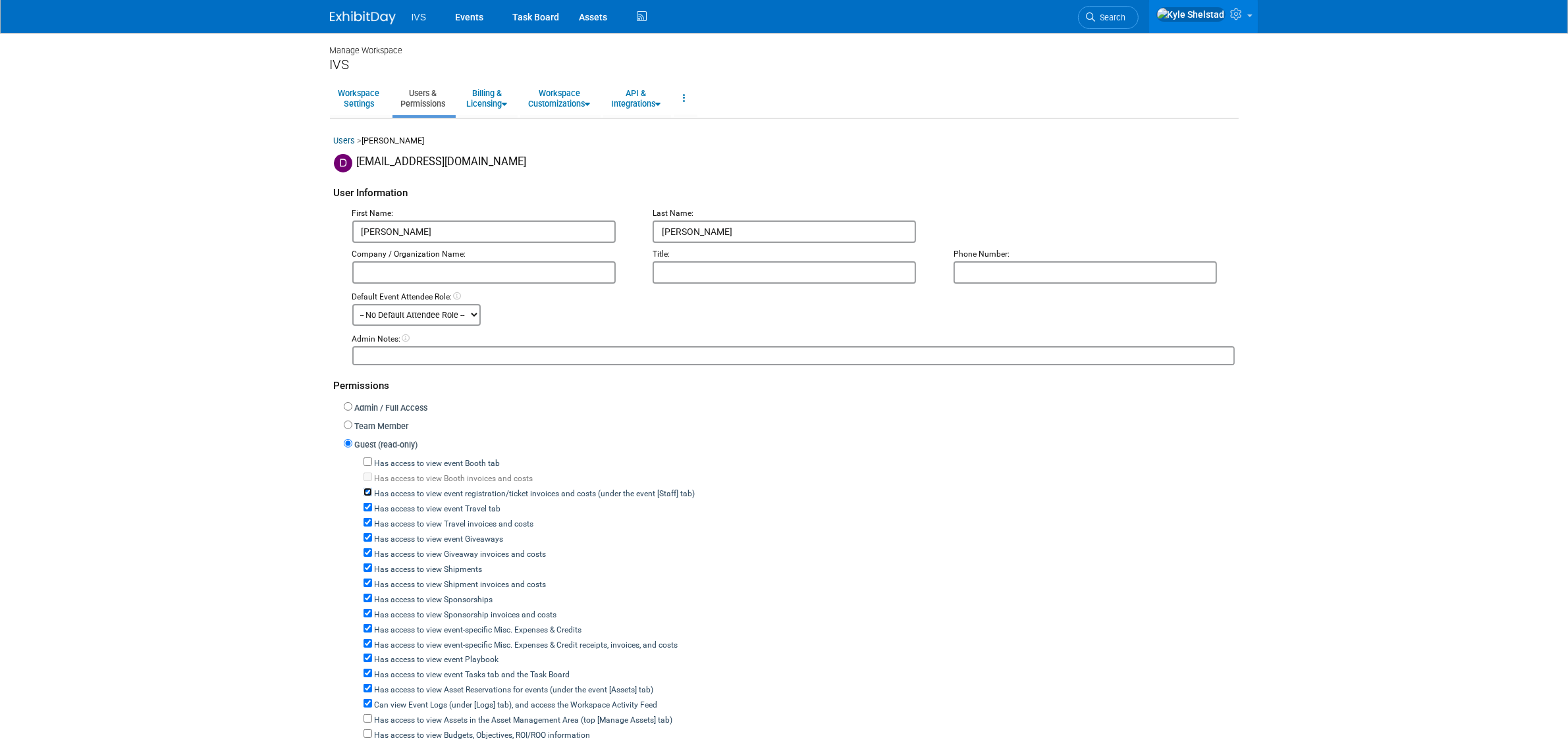
click at [372, 488] on input "Has access to view event registration/ticket invoices and costs (under the even…" at bounding box center [367, 491] width 8 height 8
checkbox input "false"
click at [400, 503] on label "Has access to view event Travel tab" at bounding box center [436, 509] width 129 height 12
click at [372, 503] on input "Has access to view event Travel tab" at bounding box center [367, 507] width 8 height 8
checkbox input "false"
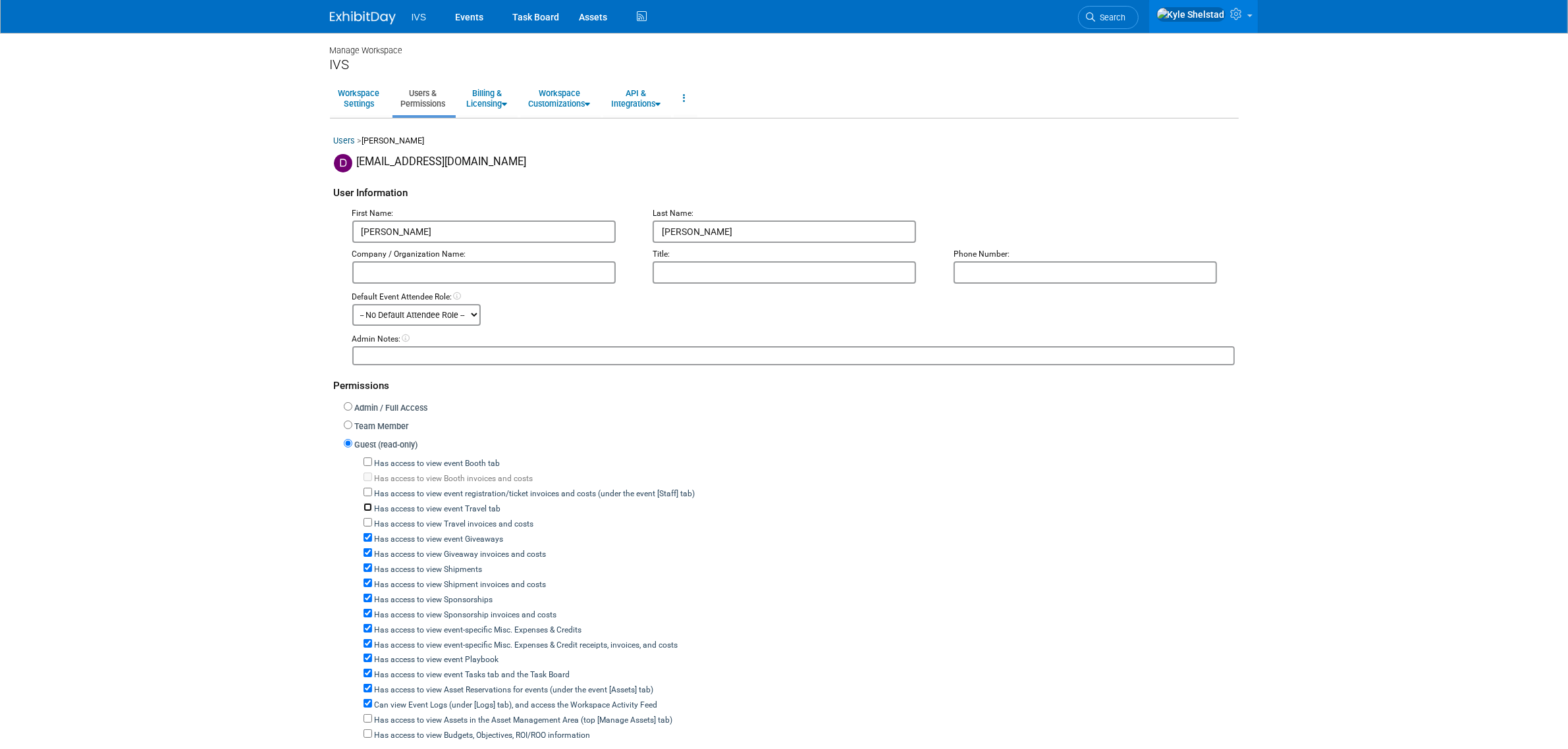
checkbox input "false"
click at [396, 534] on label "Has access to view event Giveaways" at bounding box center [437, 539] width 132 height 12
click at [372, 534] on input "Has access to view event Giveaways" at bounding box center [367, 537] width 8 height 8
checkbox input "false"
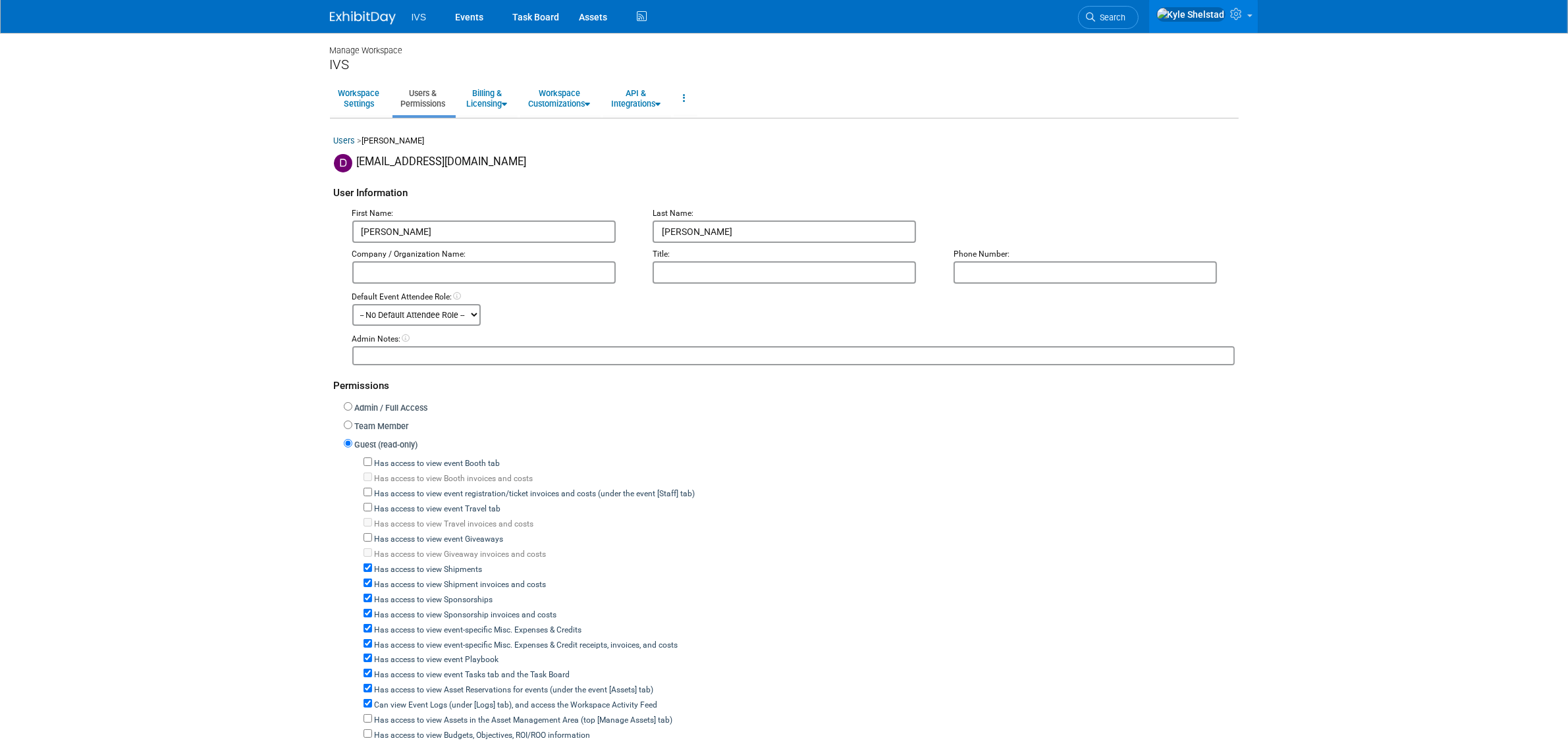
click at [393, 564] on label "Has access to view Shipments" at bounding box center [427, 570] width 110 height 12
click at [383, 564] on label "Has access to view Shipments" at bounding box center [427, 570] width 110 height 12
click at [372, 564] on input "Has access to view Shipments" at bounding box center [367, 568] width 8 height 8
checkbox input "false"
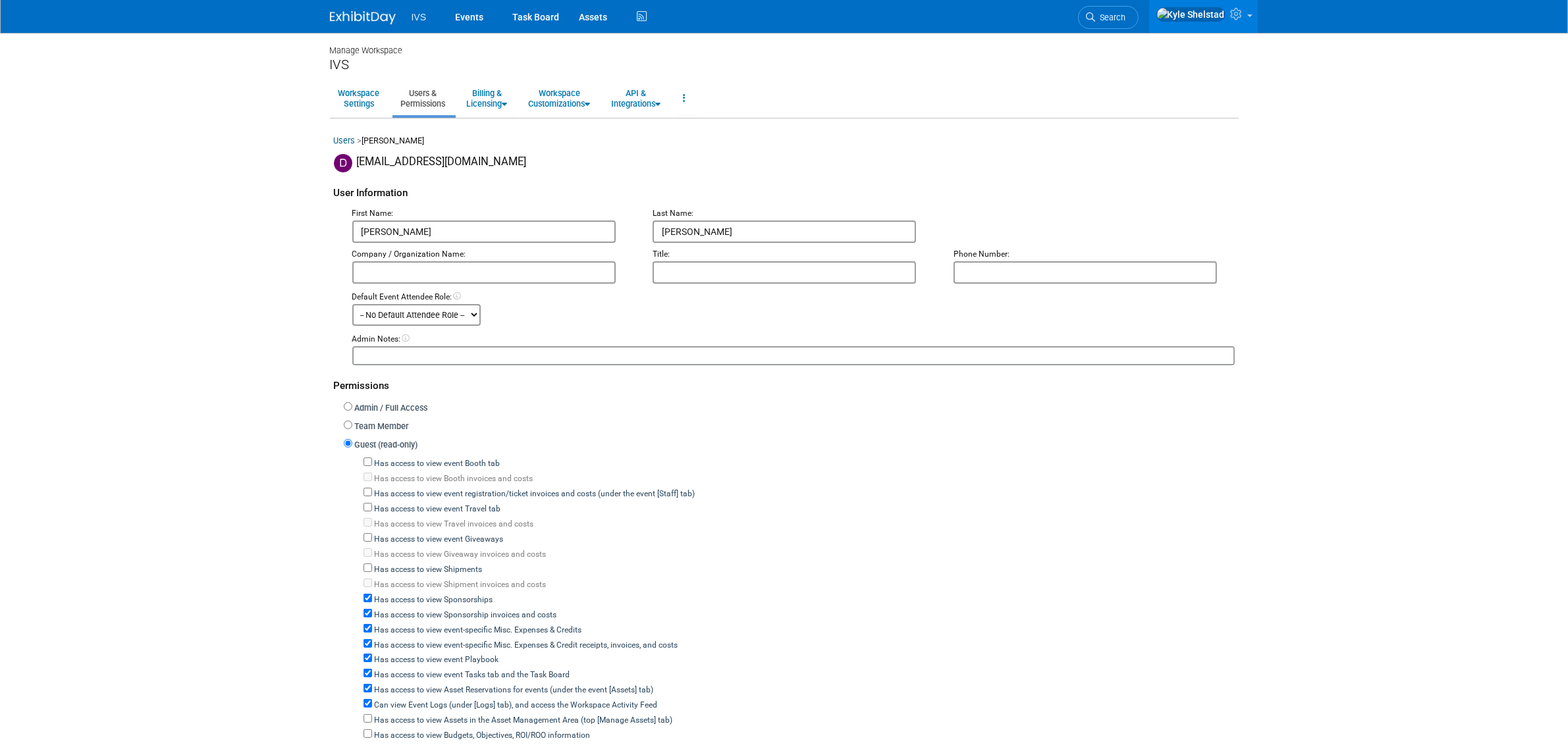
click at [381, 594] on label "Has access to view Sponsorships" at bounding box center [432, 600] width 121 height 12
click at [372, 594] on input "Has access to view Sponsorships" at bounding box center [367, 598] width 8 height 8
checkbox input "false"
click at [384, 625] on label "Has access to view event-specific Misc. Expenses & Credits" at bounding box center [477, 630] width 210 height 12
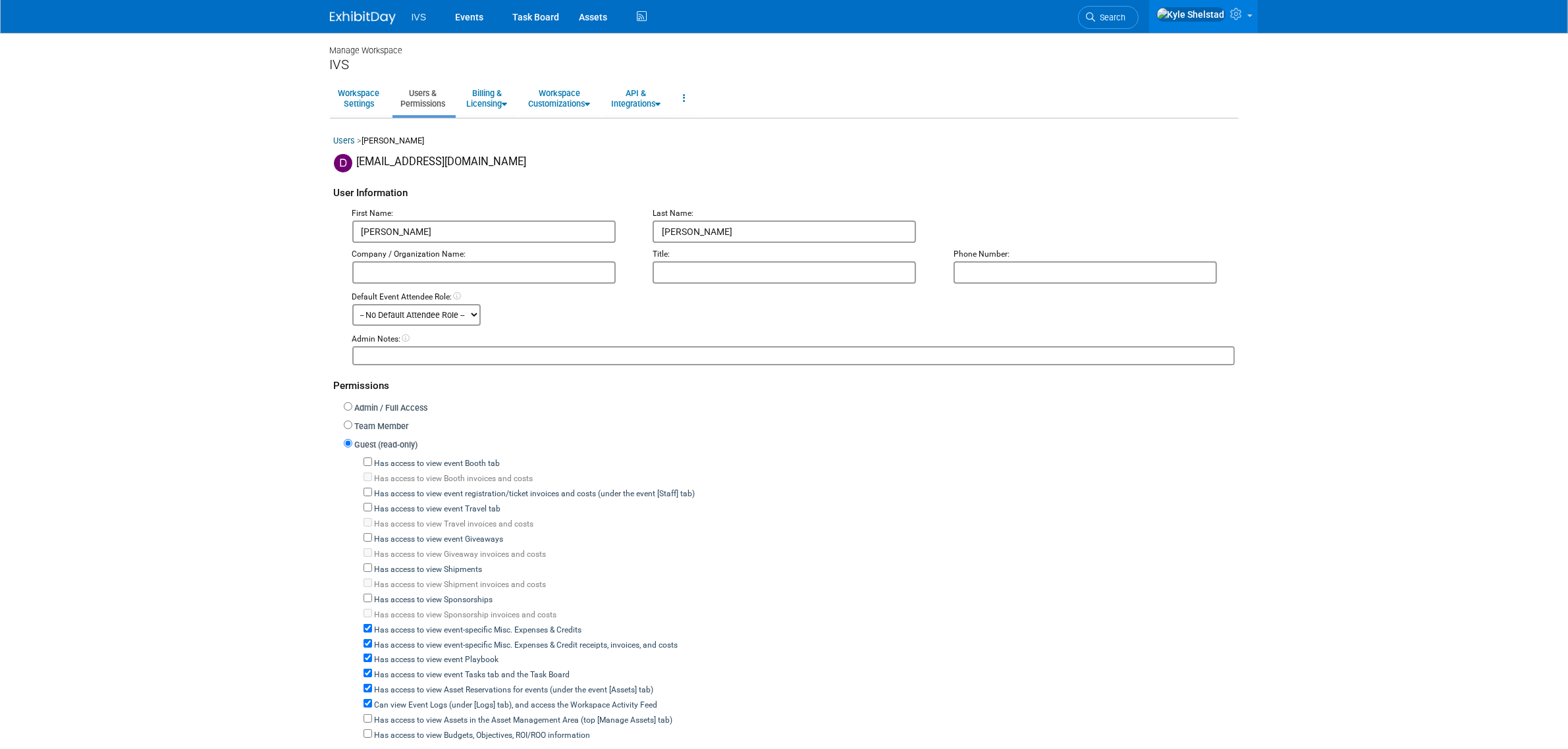
click at [372, 624] on input "Has access to view event-specific Misc. Expenses & Credits" at bounding box center [367, 628] width 8 height 8
checkbox input "false"
click at [386, 654] on label "Has access to view event Playbook" at bounding box center [435, 660] width 127 height 12
click at [372, 654] on input "Has access to view event Playbook" at bounding box center [367, 658] width 8 height 8
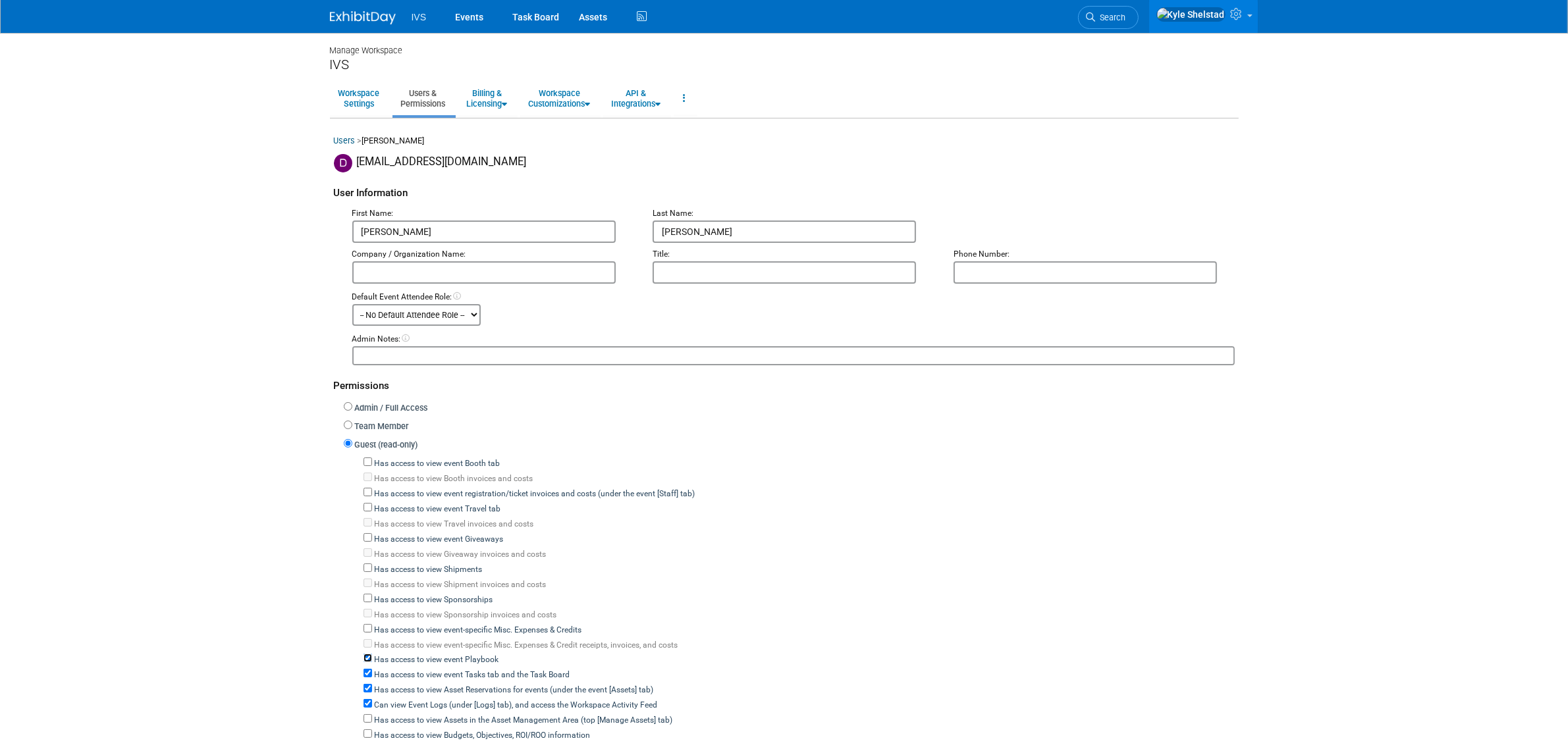
checkbox input "false"
click at [388, 670] on label "Has access to view event Tasks tab and the Task Board" at bounding box center [470, 675] width 198 height 12
click at [372, 669] on input "Has access to view event Tasks tab and the Task Board" at bounding box center [367, 673] width 8 height 8
checkbox input "false"
click at [388, 685] on label "Has access to view Asset Reservations for events (under the event [Assets] tab)" at bounding box center [513, 690] width 282 height 12
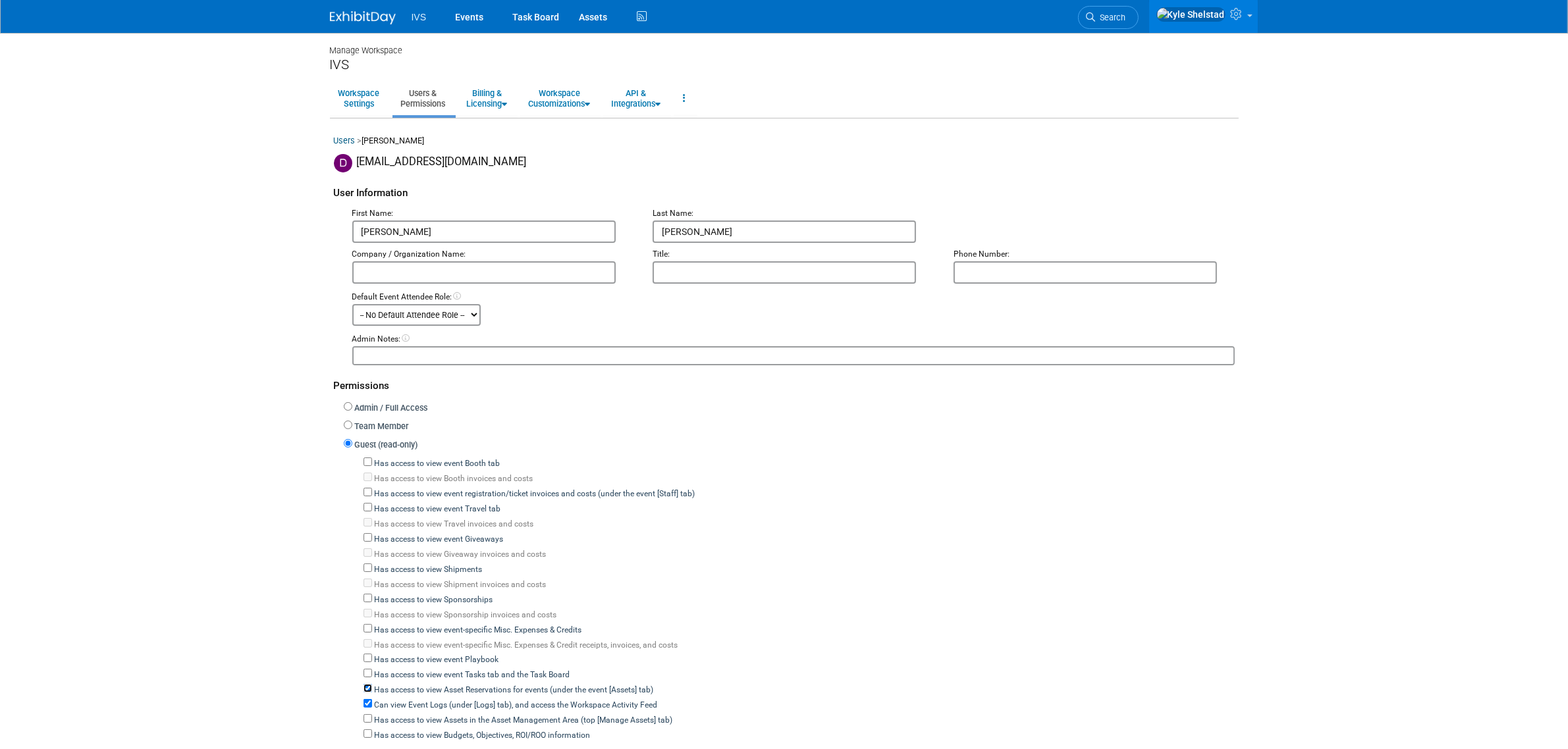
click at [372, 685] on input "Has access to view Asset Reservations for events (under the event [Assets] tab)" at bounding box center [367, 688] width 8 height 8
checkbox input "false"
click at [386, 700] on label "Can view Event Logs (under [Logs] tab), and access the Workspace Activity Feed" at bounding box center [514, 706] width 286 height 12
click at [372, 699] on input "Can view Event Logs (under [Logs] tab), and access the Workspace Activity Feed" at bounding box center [367, 703] width 8 height 8
checkbox input "false"
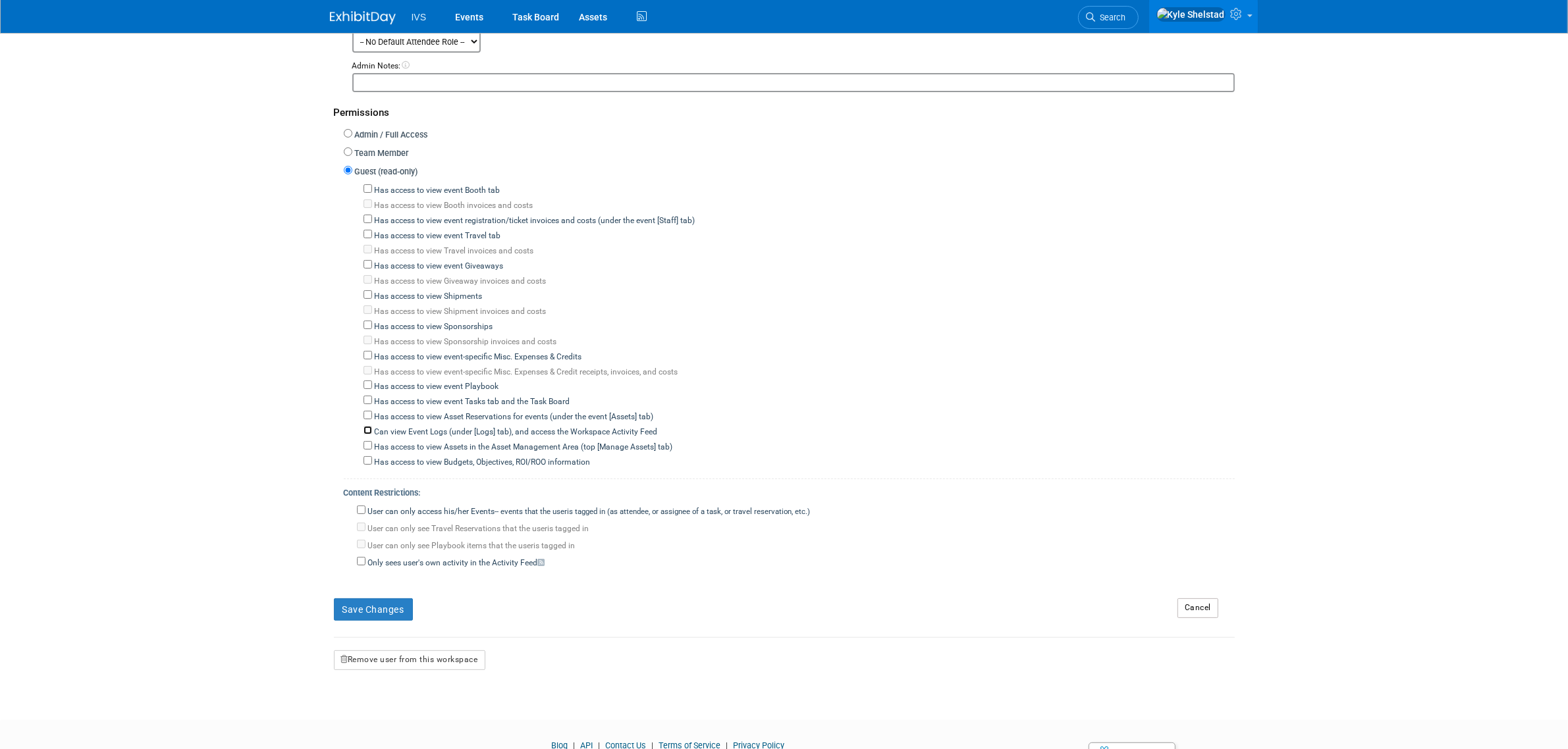
scroll to position [274, 0]
click at [428, 506] on label "User can only access his/her Events -- events that the user either created, or …" at bounding box center [588, 512] width 445 height 12
click at [365, 505] on input "User can only access his/her Events -- events that the user either created, or …" at bounding box center [361, 509] width 8 height 8
checkbox input "true"
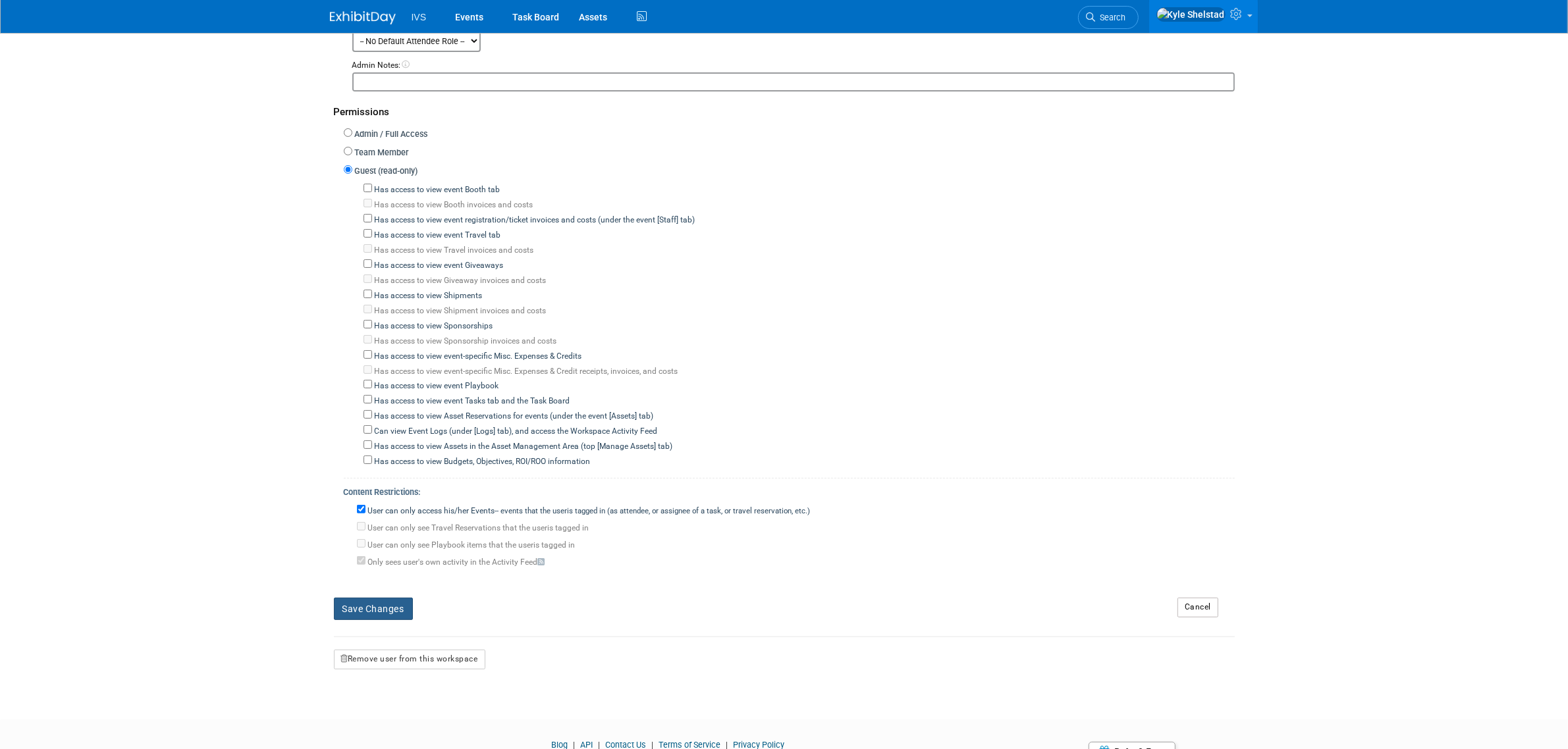
click at [388, 600] on button "Save Changes" at bounding box center [374, 609] width 79 height 22
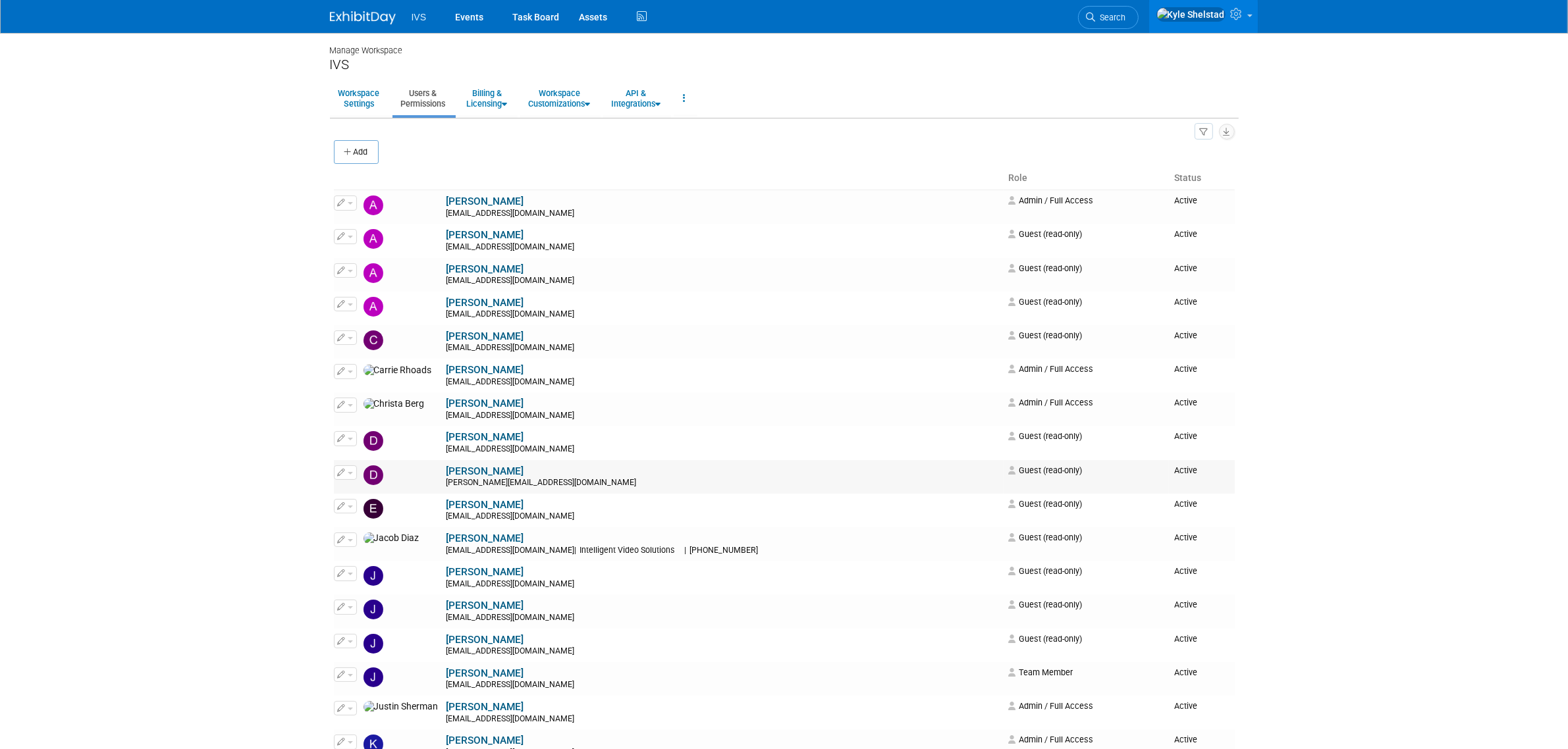
click at [354, 478] on button "button" at bounding box center [345, 473] width 23 height 15
click at [444, 466] on td "[PERSON_NAME] [PERSON_NAME][EMAIL_ADDRESS][DOMAIN_NAME]" at bounding box center [723, 477] width 560 height 33
click at [346, 472] on button "button" at bounding box center [345, 473] width 23 height 15
click at [364, 498] on link "Edit" at bounding box center [386, 494] width 104 height 18
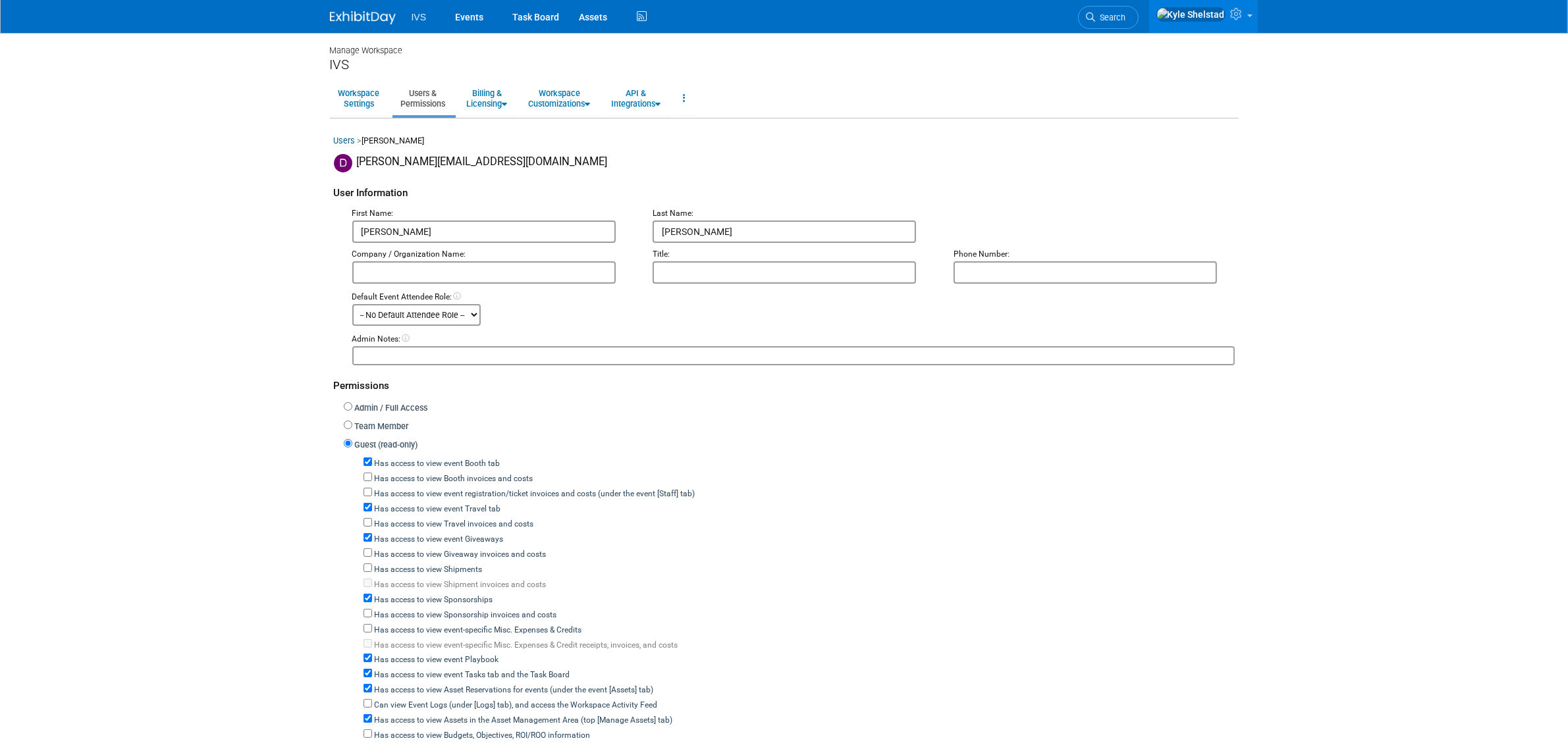
scroll to position [326, 0]
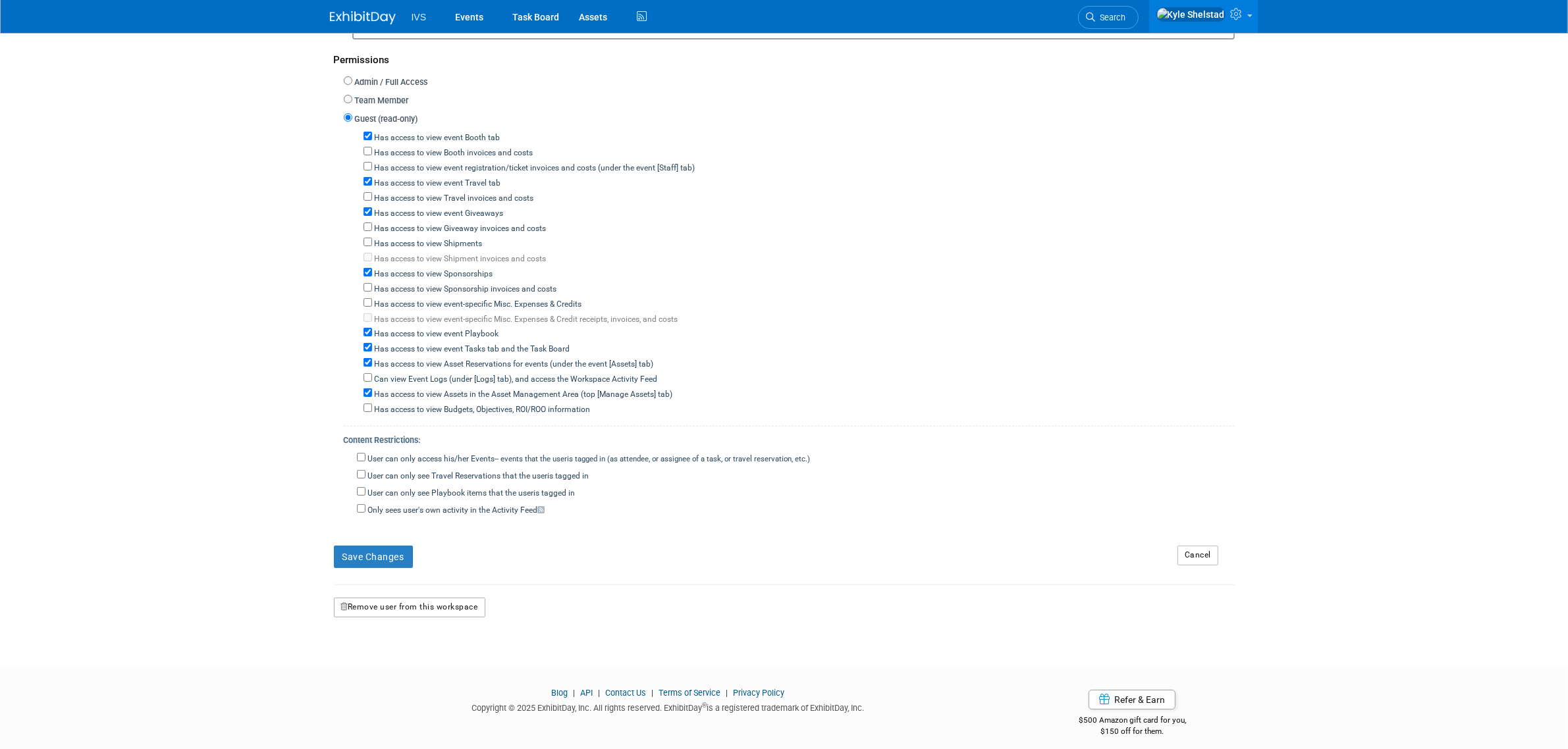
click at [397, 598] on button "Remove user from this workspace" at bounding box center [409, 607] width 152 height 19
click at [389, 649] on icon at bounding box center [386, 651] width 9 height 8
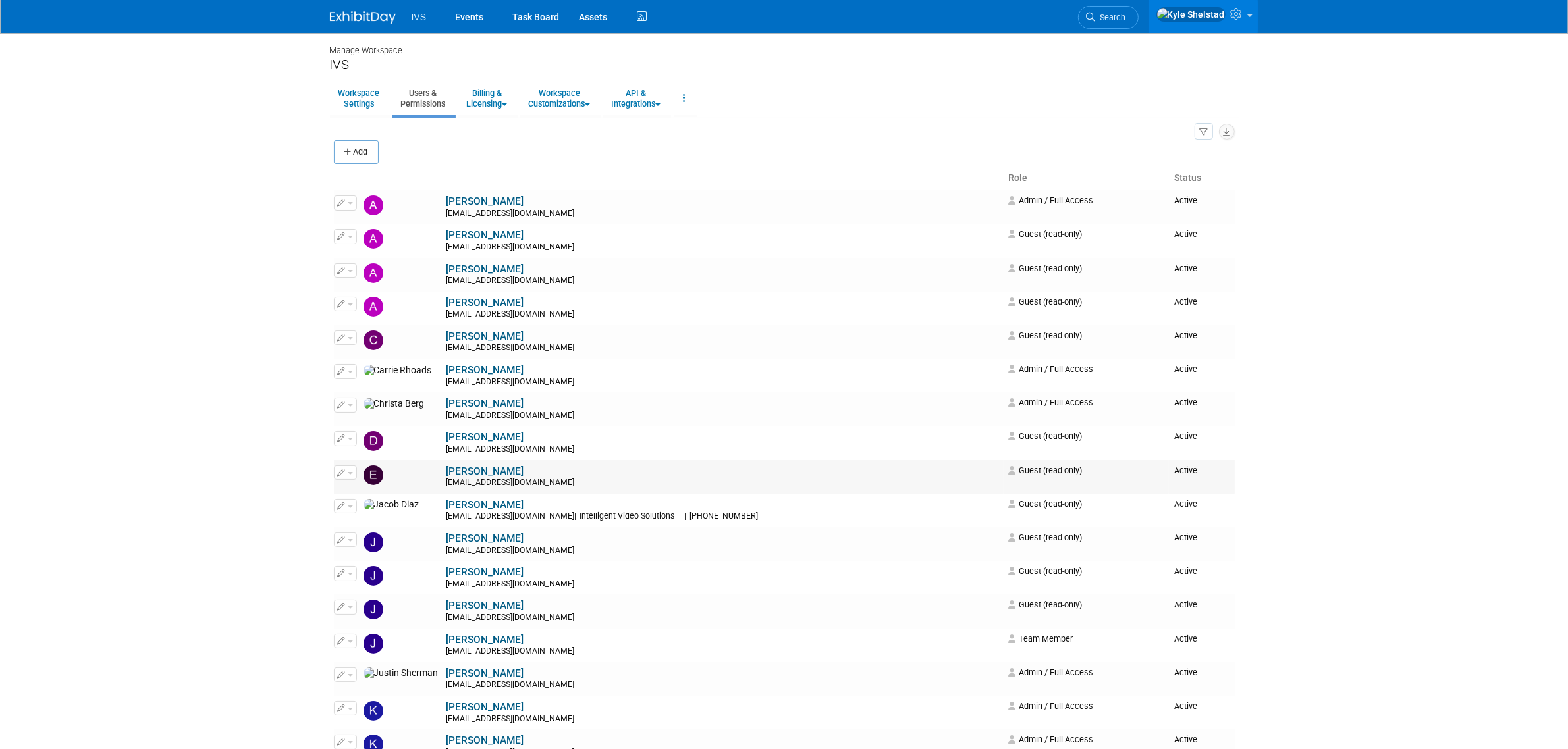
click at [348, 472] on button "button" at bounding box center [345, 473] width 23 height 15
click at [387, 494] on link "Edit" at bounding box center [386, 494] width 104 height 18
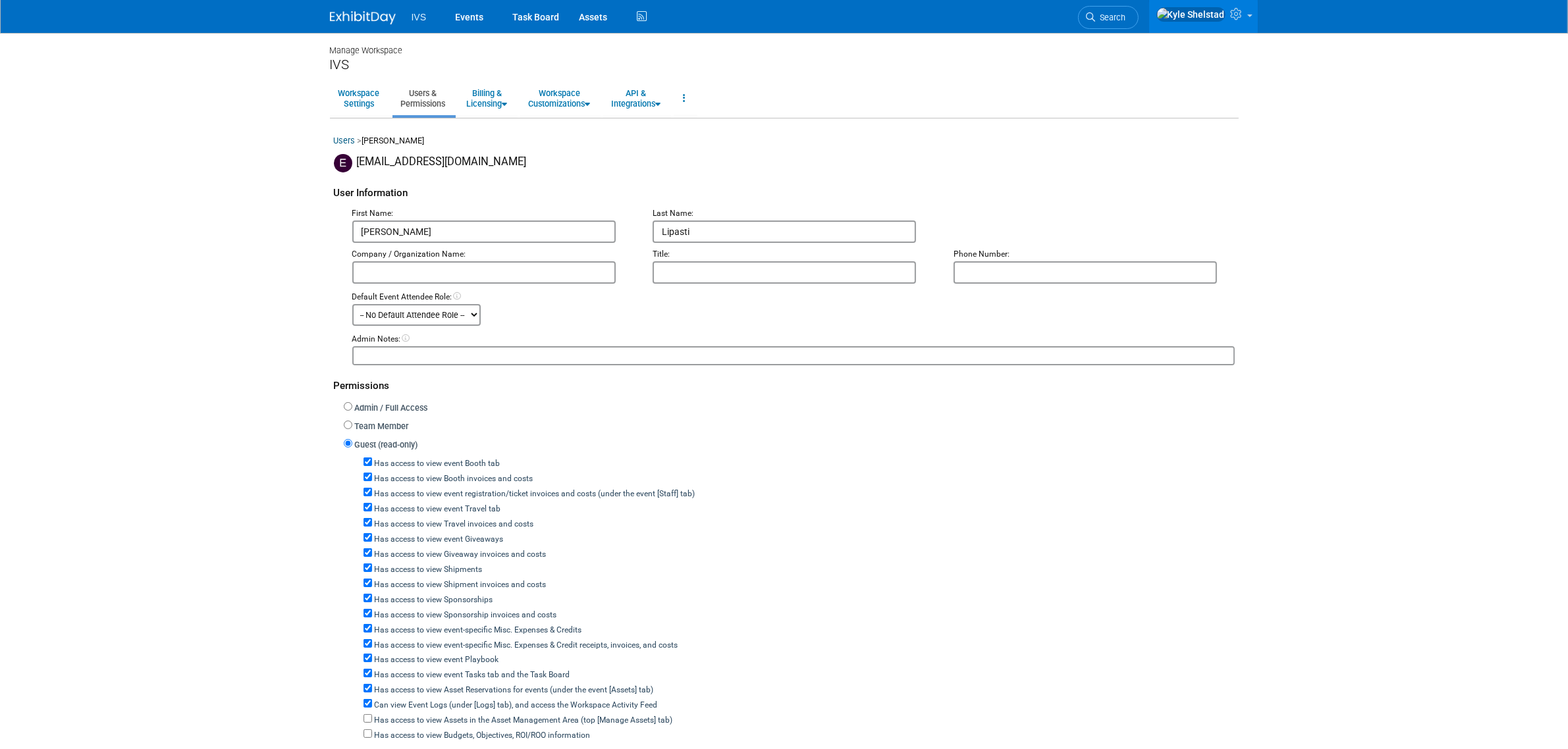
click at [449, 458] on label "Has access to view event Booth tab" at bounding box center [436, 464] width 129 height 12
click at [372, 457] on input "Has access to view event Booth tab" at bounding box center [367, 461] width 8 height 8
checkbox input "false"
click at [449, 489] on label "Has access to view event registration/ticket invoices and costs (under the even…" at bounding box center [533, 494] width 323 height 12
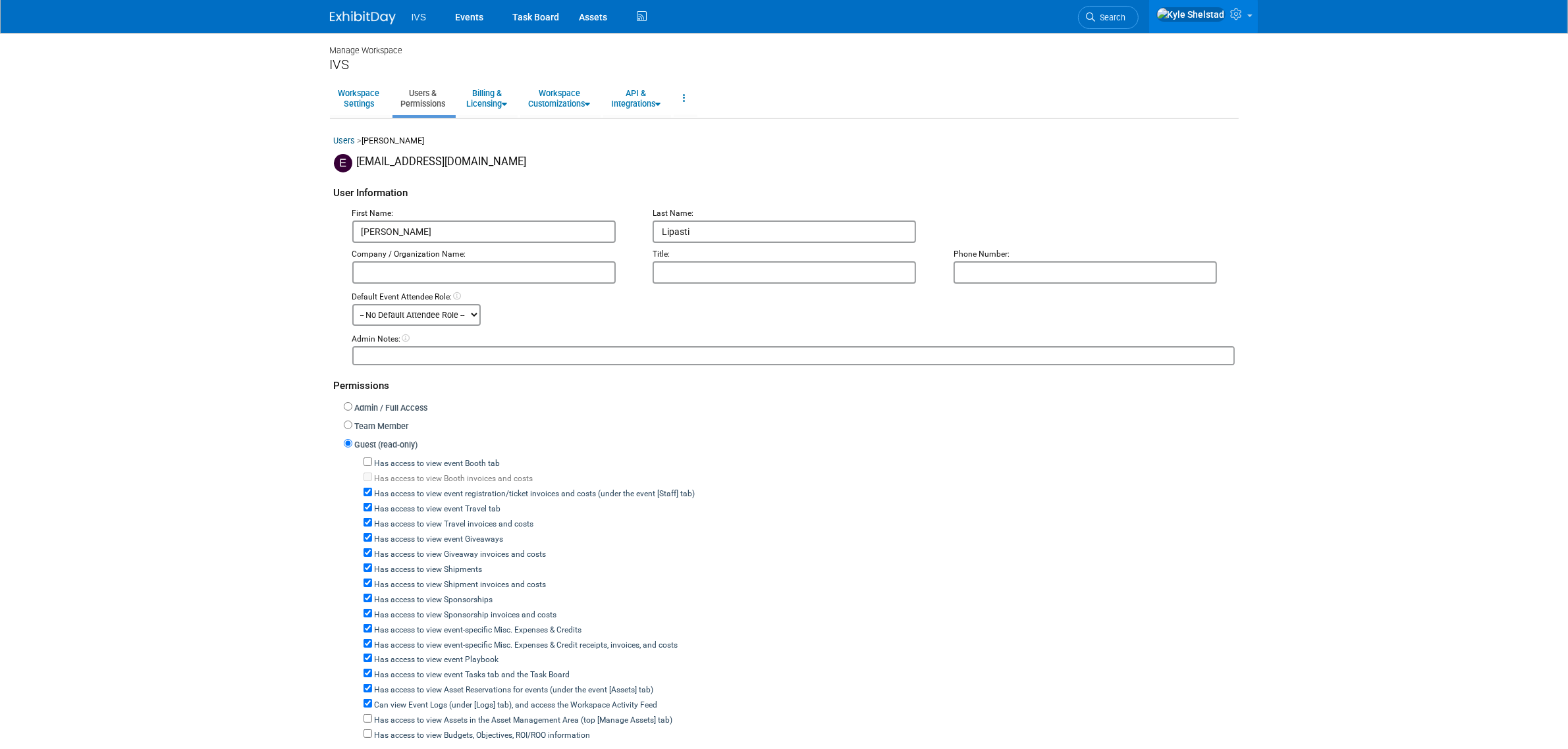
click at [445, 501] on div "Has access to view event Travel tab" at bounding box center [799, 508] width 871 height 15
click at [441, 489] on label "Has access to view event registration/ticket invoices and costs (under the even…" at bounding box center [533, 494] width 323 height 12
click at [372, 489] on input "Has access to view event registration/ticket invoices and costs (under the even…" at bounding box center [367, 491] width 8 height 8
checkbox input "false"
click at [432, 501] on div "Has access to view event Travel tab" at bounding box center [799, 508] width 871 height 15
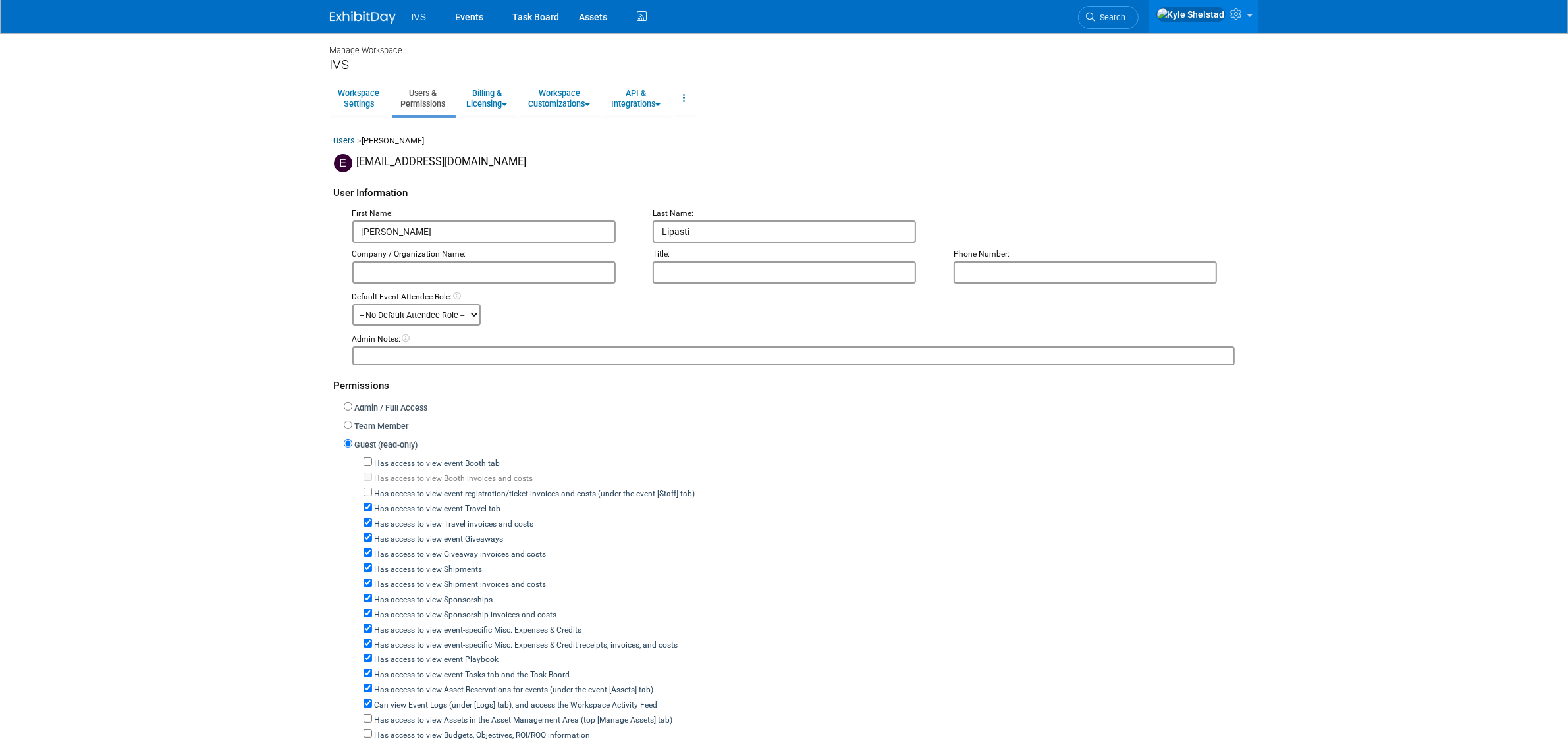
click at [428, 503] on label "Has access to view event Travel tab" at bounding box center [436, 509] width 129 height 12
click at [372, 503] on input "Has access to view event Travel tab" at bounding box center [367, 507] width 8 height 8
checkbox input "false"
click at [417, 531] on div "Has access to view event Giveaways" at bounding box center [799, 538] width 871 height 15
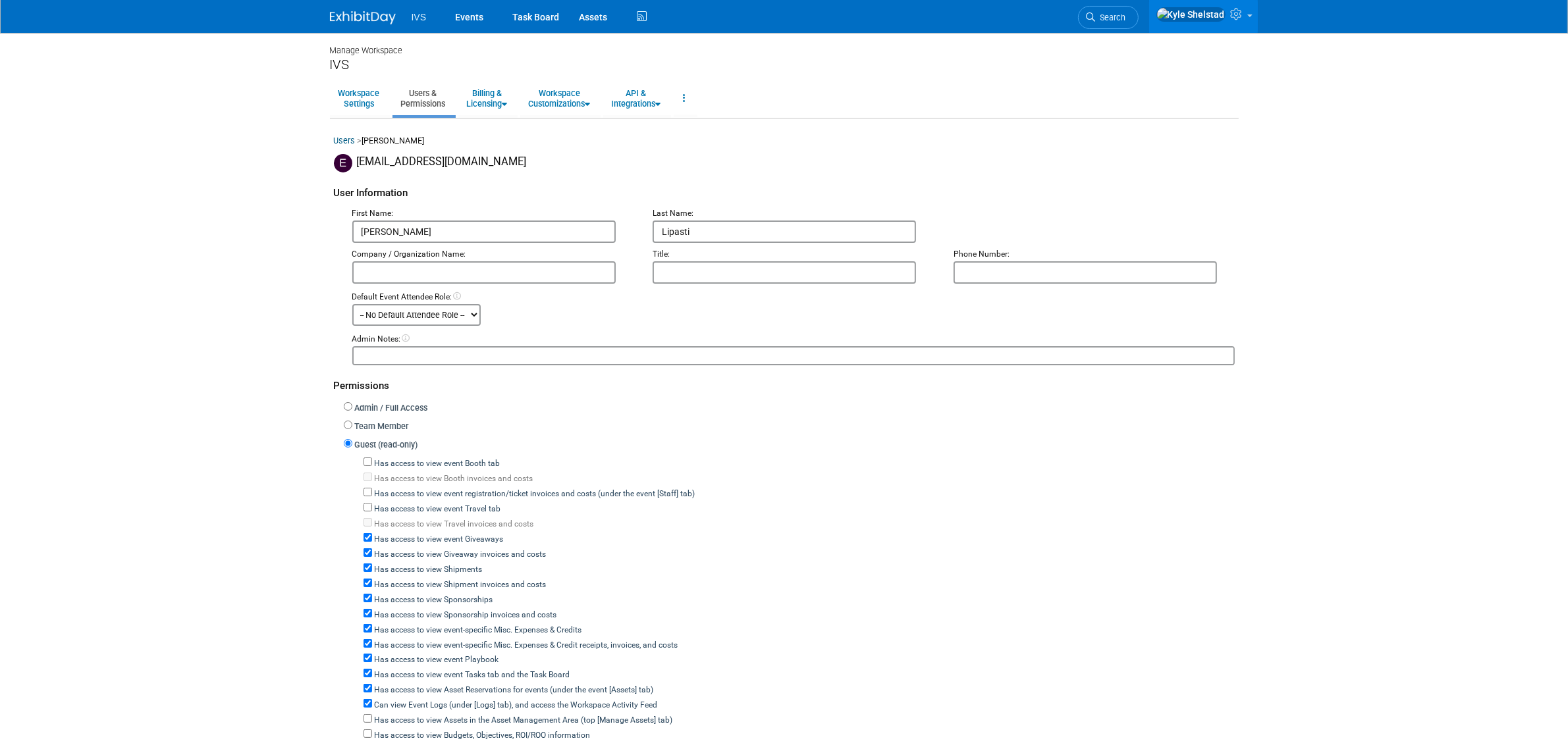
click at [416, 534] on label "Has access to view event Giveaways" at bounding box center [437, 539] width 132 height 12
click at [372, 534] on input "Has access to view event Giveaways" at bounding box center [367, 537] width 8 height 8
checkbox input "false"
drag, startPoint x: 396, startPoint y: 564, endPoint x: 394, endPoint y: 576, distance: 12.2
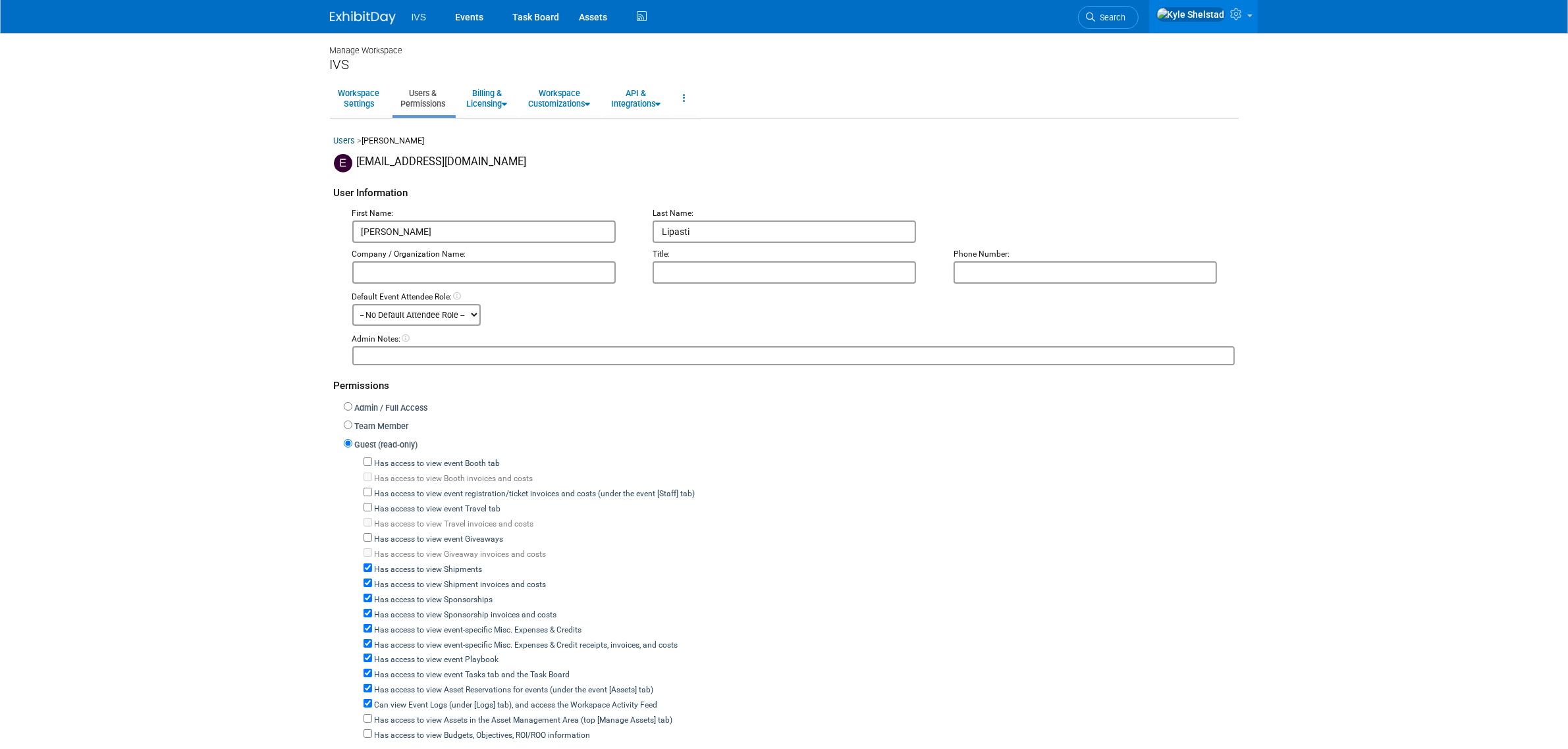
click at [395, 564] on label "Has access to view Shipments" at bounding box center [427, 570] width 110 height 12
click at [372, 564] on input "Has access to view Shipments" at bounding box center [367, 568] width 8 height 8
checkbox input "false"
click at [392, 594] on label "Has access to view Sponsorships" at bounding box center [432, 600] width 121 height 12
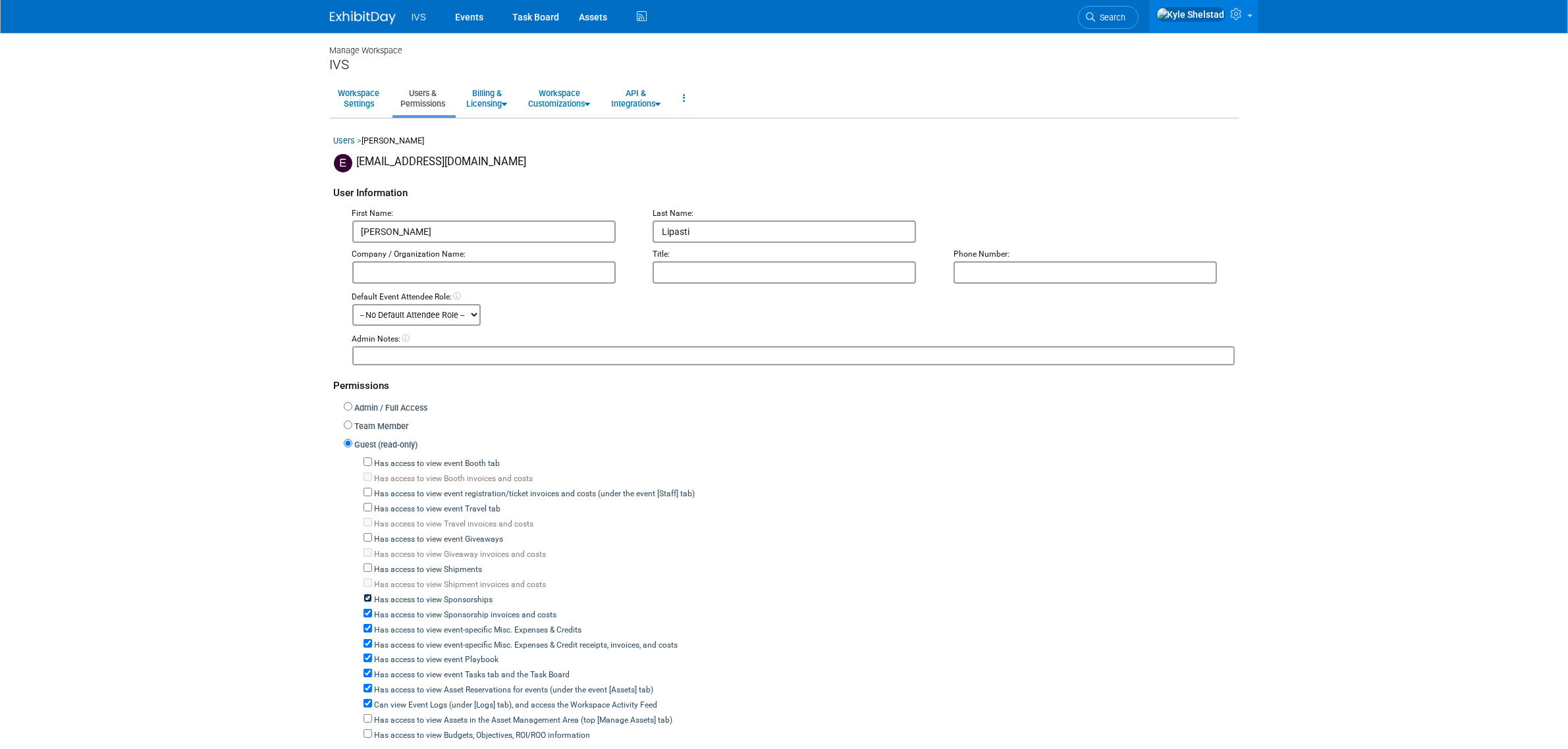
click at [372, 594] on input "Has access to view Sponsorships" at bounding box center [367, 598] width 8 height 8
checkbox input "false"
click at [387, 625] on label "Has access to view event-specific Misc. Expenses & Credits" at bounding box center [477, 630] width 210 height 12
click at [372, 624] on input "Has access to view event-specific Misc. Expenses & Credits" at bounding box center [367, 628] width 8 height 8
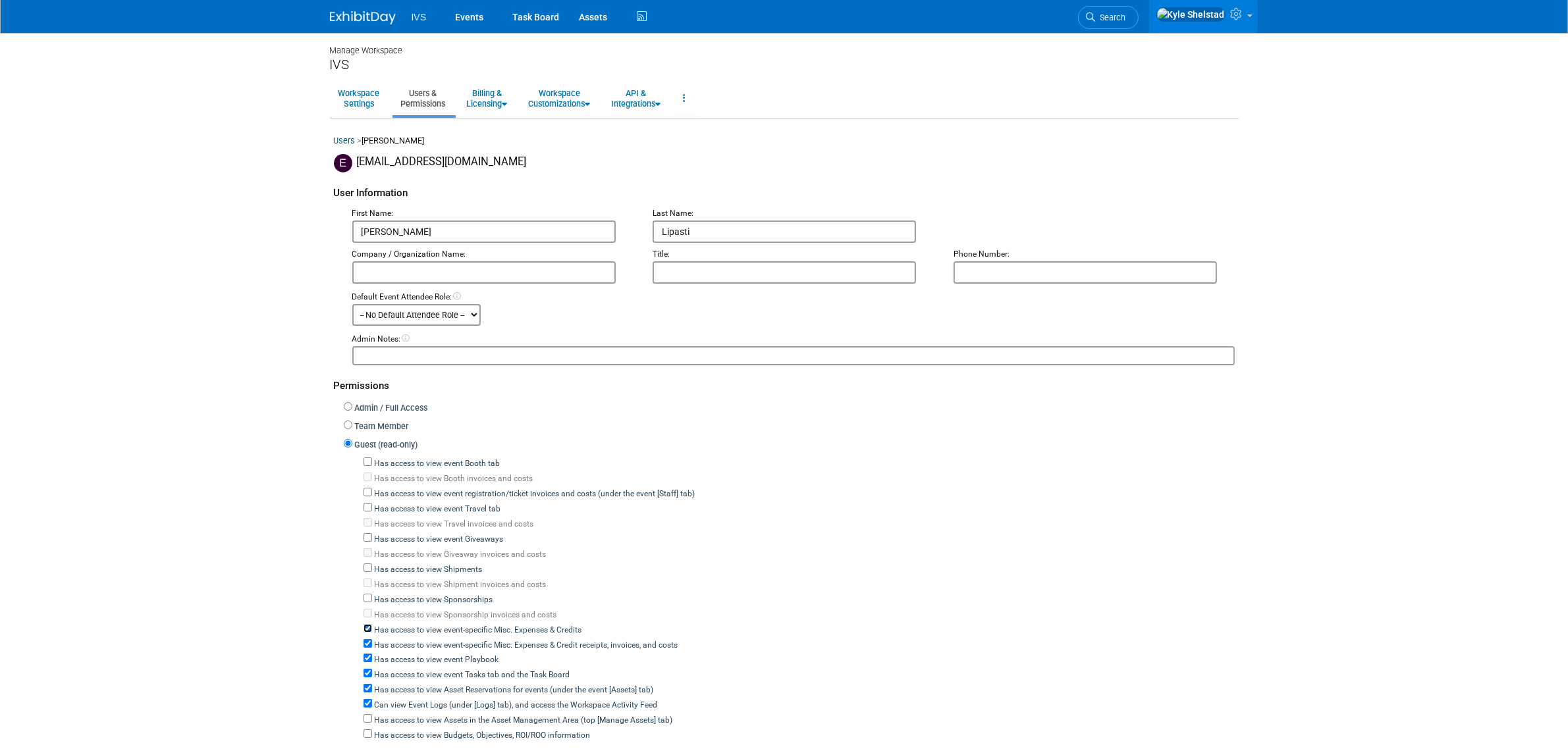
checkbox input "false"
click at [384, 654] on label "Has access to view event Playbook" at bounding box center [435, 660] width 127 height 12
click at [372, 654] on input "Has access to view event Playbook" at bounding box center [367, 658] width 8 height 8
checkbox input "false"
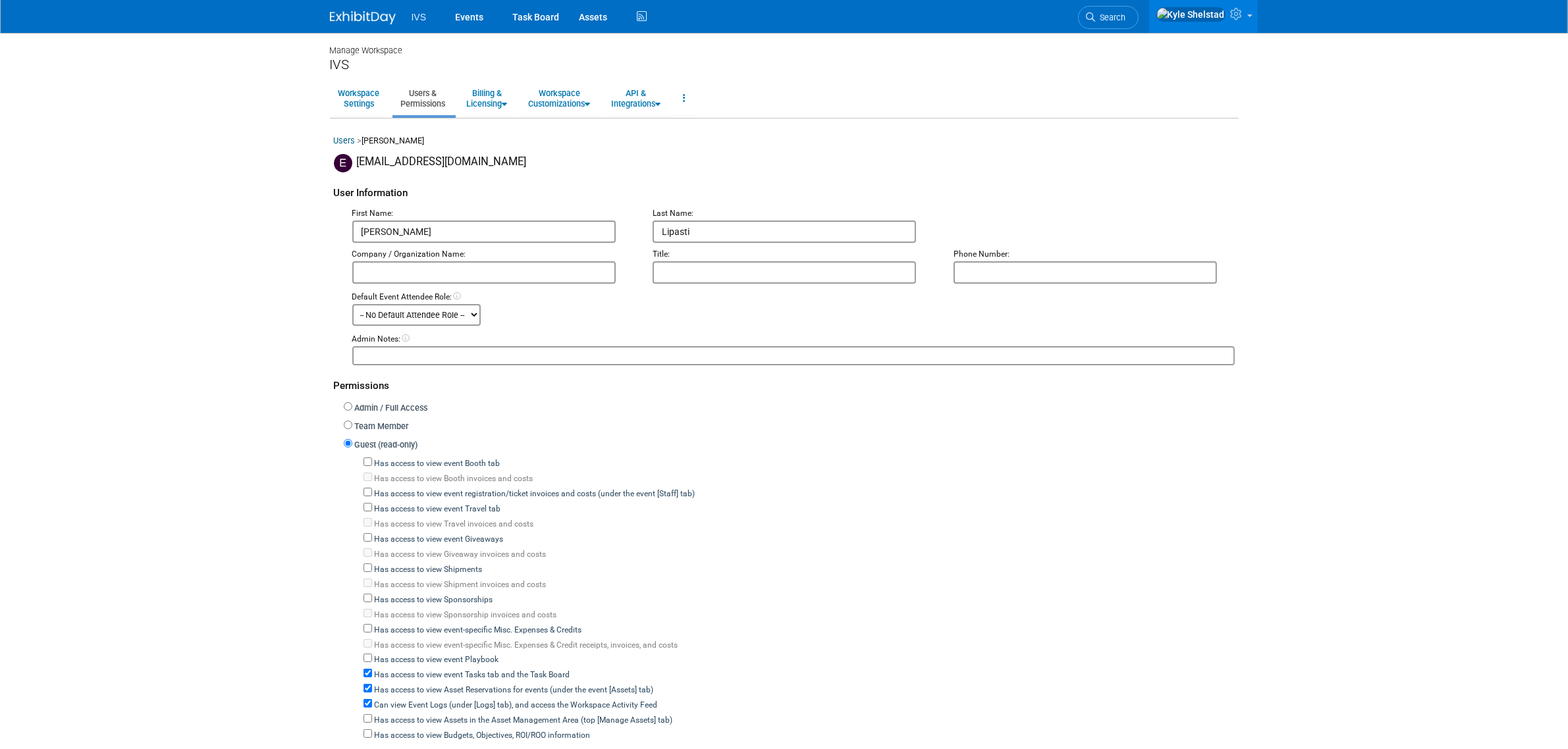
click at [384, 670] on label "Has access to view event Tasks tab and the Task Board" at bounding box center [470, 675] width 198 height 12
click at [372, 669] on input "Has access to view event Tasks tab and the Task Board" at bounding box center [367, 673] width 8 height 8
checkbox input "false"
click at [381, 685] on label "Has access to view Asset Reservations for events (under the event [Assets] tab)" at bounding box center [513, 690] width 282 height 12
click at [372, 685] on input "Has access to view Asset Reservations for events (under the event [Assets] tab)" at bounding box center [367, 688] width 8 height 8
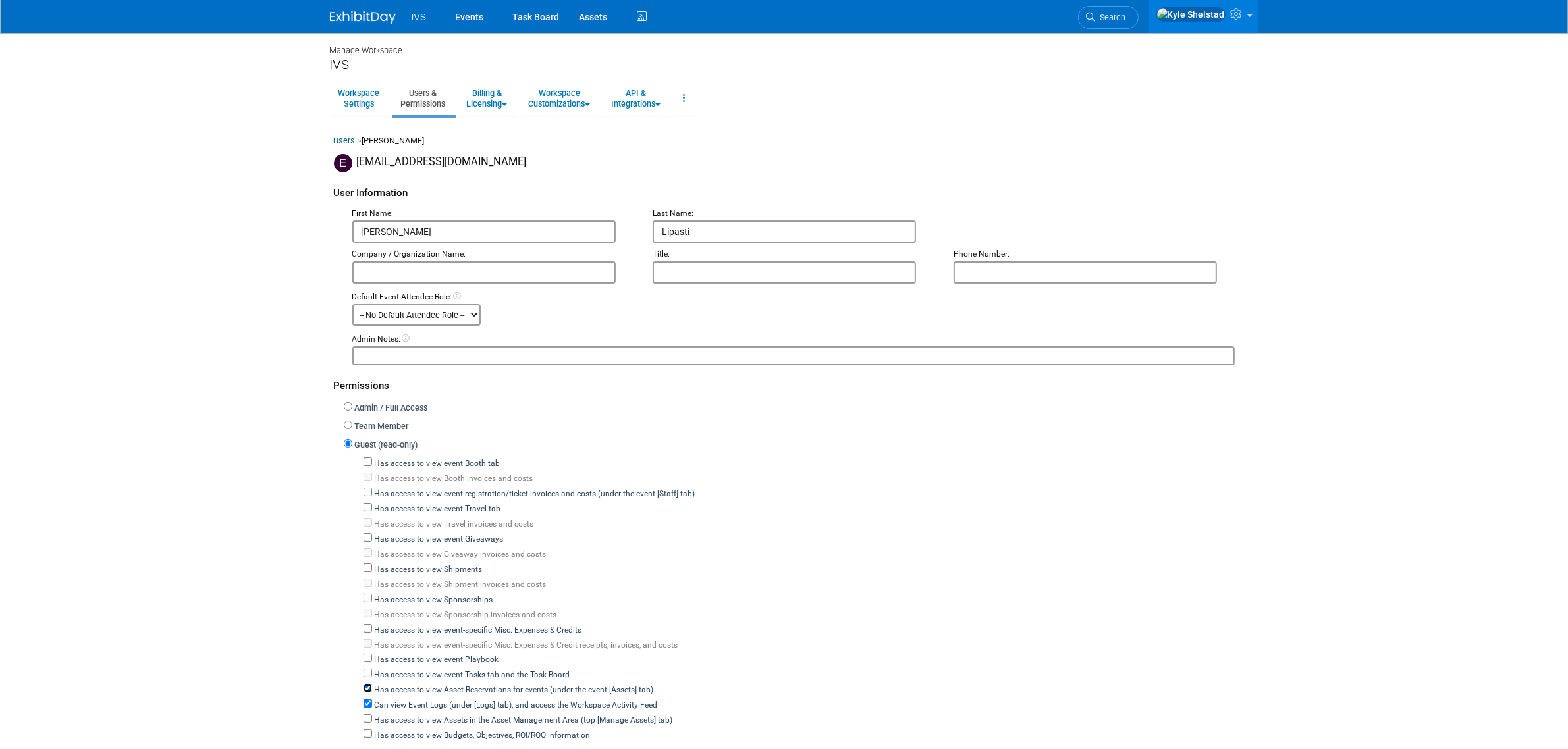
checkbox input "false"
click at [379, 700] on label "Can view Event Logs (under [Logs] tab), and access the Workspace Activity Feed" at bounding box center [514, 706] width 286 height 12
click at [372, 699] on input "Can view Event Logs (under [Logs] tab), and access the Workspace Activity Feed" at bounding box center [367, 703] width 8 height 8
checkbox input "false"
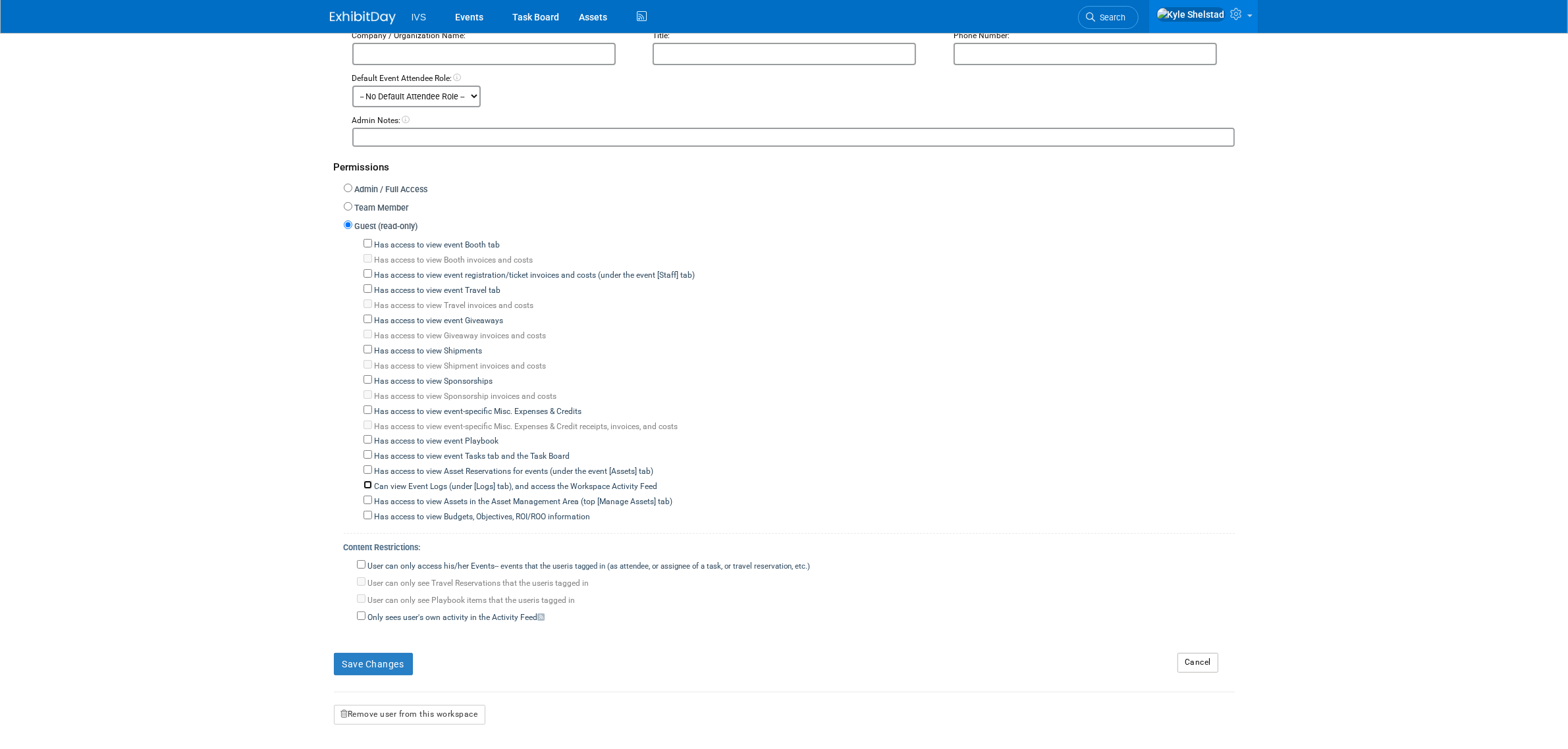
scroll to position [219, 0]
click at [387, 560] on label "User can only access his/her Events -- events that the user either created, or …" at bounding box center [588, 566] width 445 height 12
click at [365, 559] on input "User can only access his/her Events -- events that the user either created, or …" at bounding box center [361, 563] width 8 height 8
checkbox input "true"
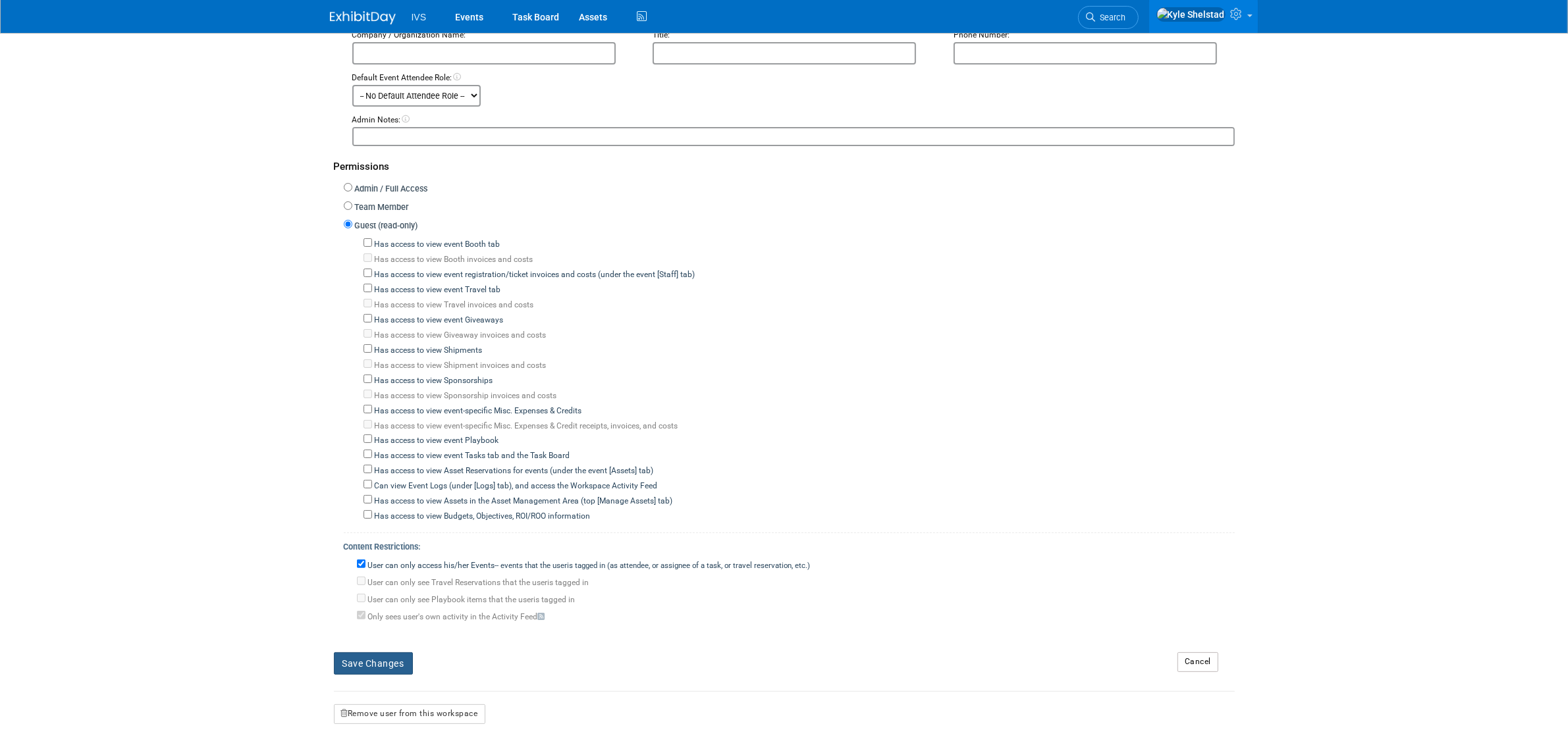
click at [366, 652] on button "Save Changes" at bounding box center [374, 663] width 79 height 22
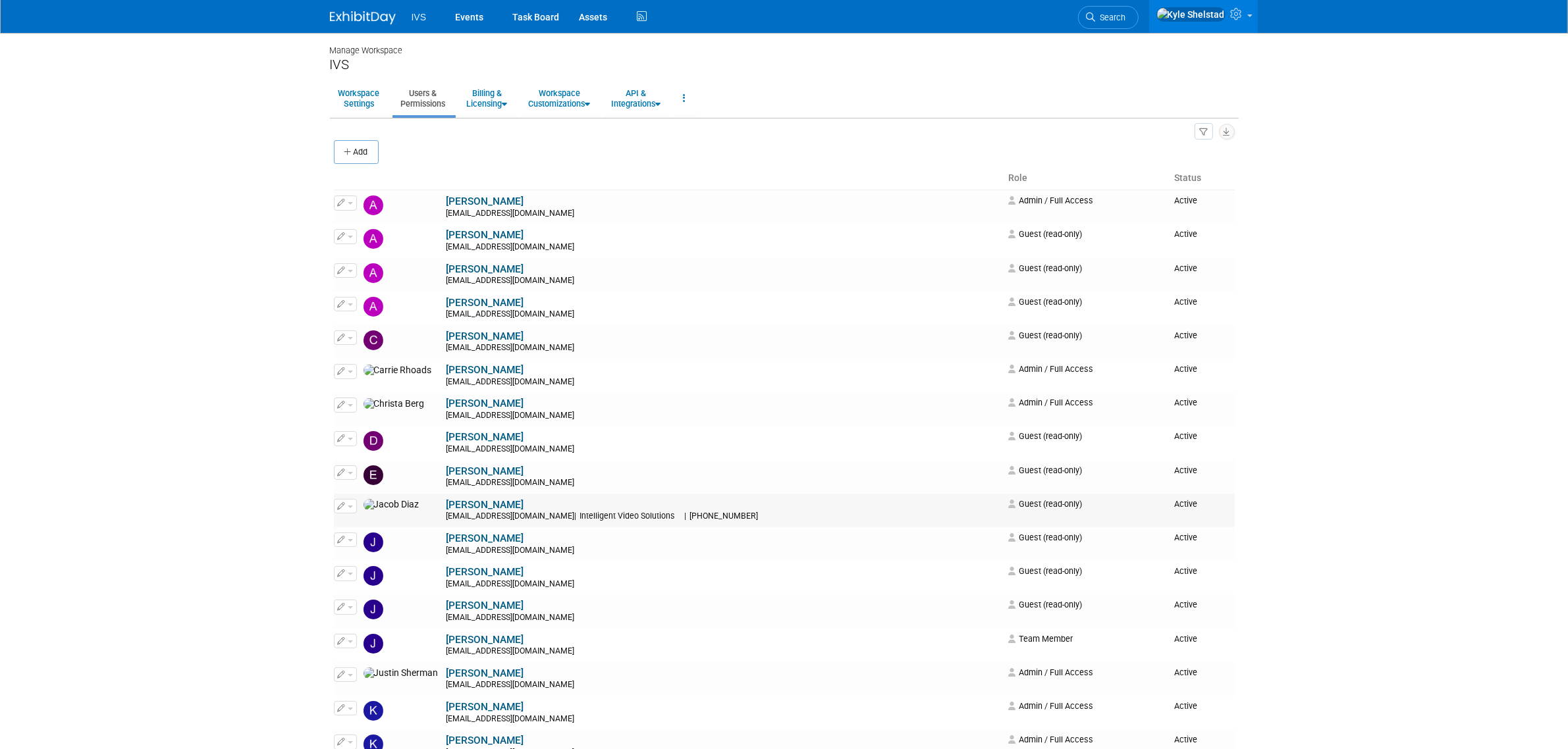
click at [347, 505] on button "button" at bounding box center [345, 506] width 23 height 15
click at [384, 523] on link "Edit" at bounding box center [386, 527] width 104 height 18
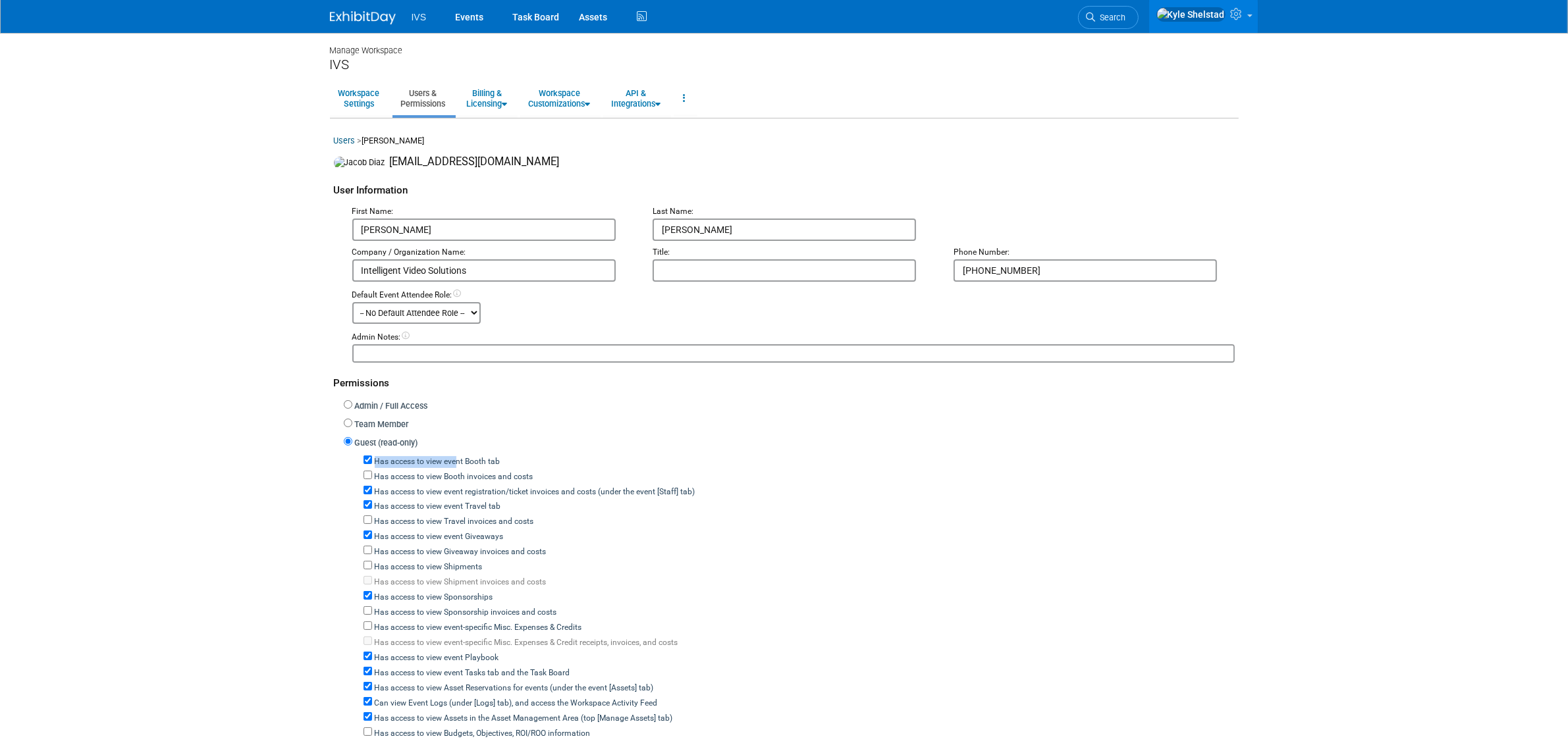
click at [455, 456] on label "Has access to view event Booth tab" at bounding box center [436, 462] width 129 height 12
drag, startPoint x: 462, startPoint y: 492, endPoint x: 462, endPoint y: 484, distance: 8.0
click at [462, 491] on label "Has access to view event registration/ticket invoices and costs (under the even…" at bounding box center [533, 492] width 323 height 12
click at [372, 491] on input "Has access to view event registration/ticket invoices and costs (under the even…" at bounding box center [367, 490] width 8 height 8
checkbox input "false"
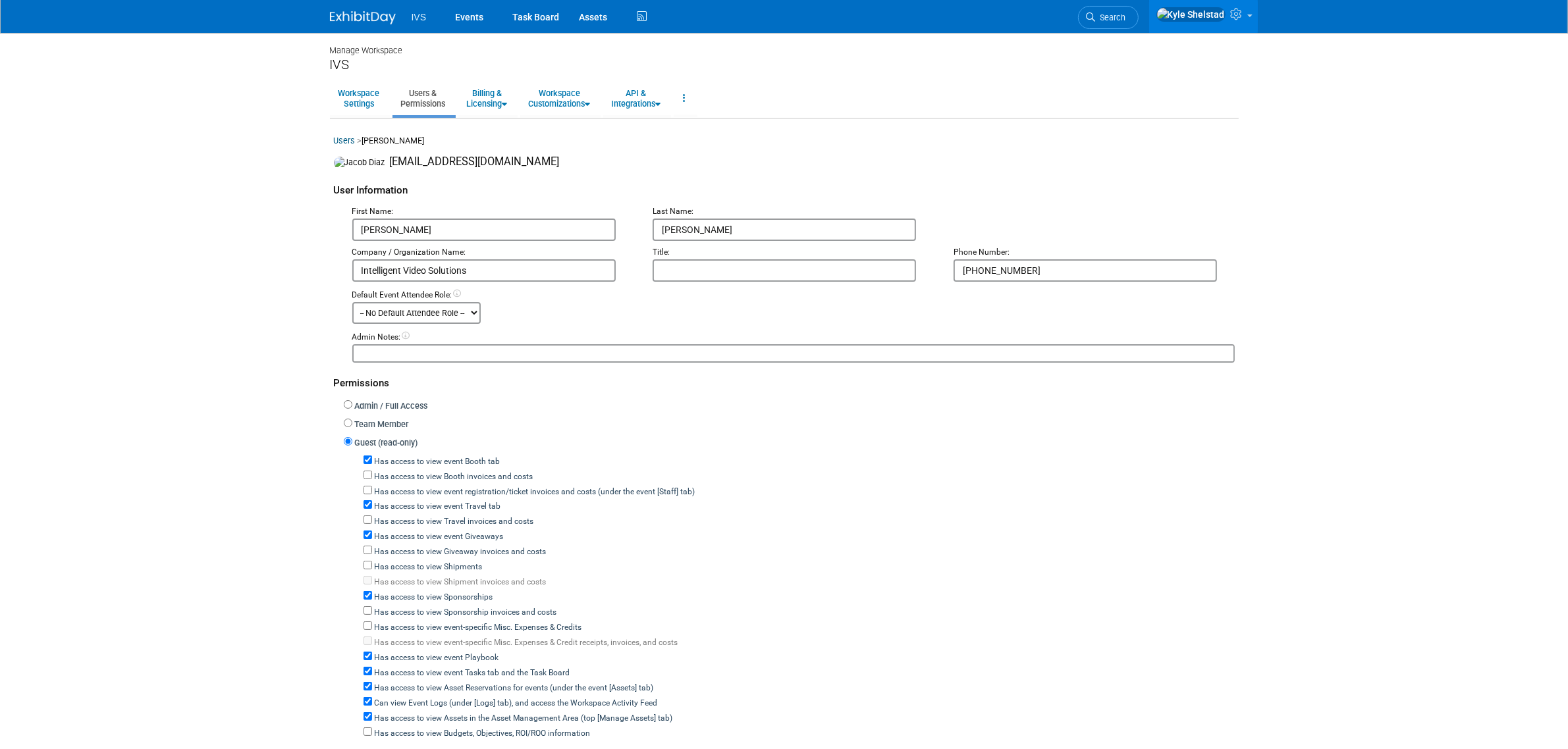
click at [460, 458] on label "Has access to view event Booth tab" at bounding box center [436, 462] width 129 height 12
click at [372, 458] on input "Has access to view event Booth tab" at bounding box center [367, 459] width 8 height 8
checkbox input "false"
click at [446, 501] on label "Has access to view event Travel tab" at bounding box center [436, 507] width 129 height 12
click at [372, 501] on input "Has access to view event Travel tab" at bounding box center [367, 504] width 8 height 8
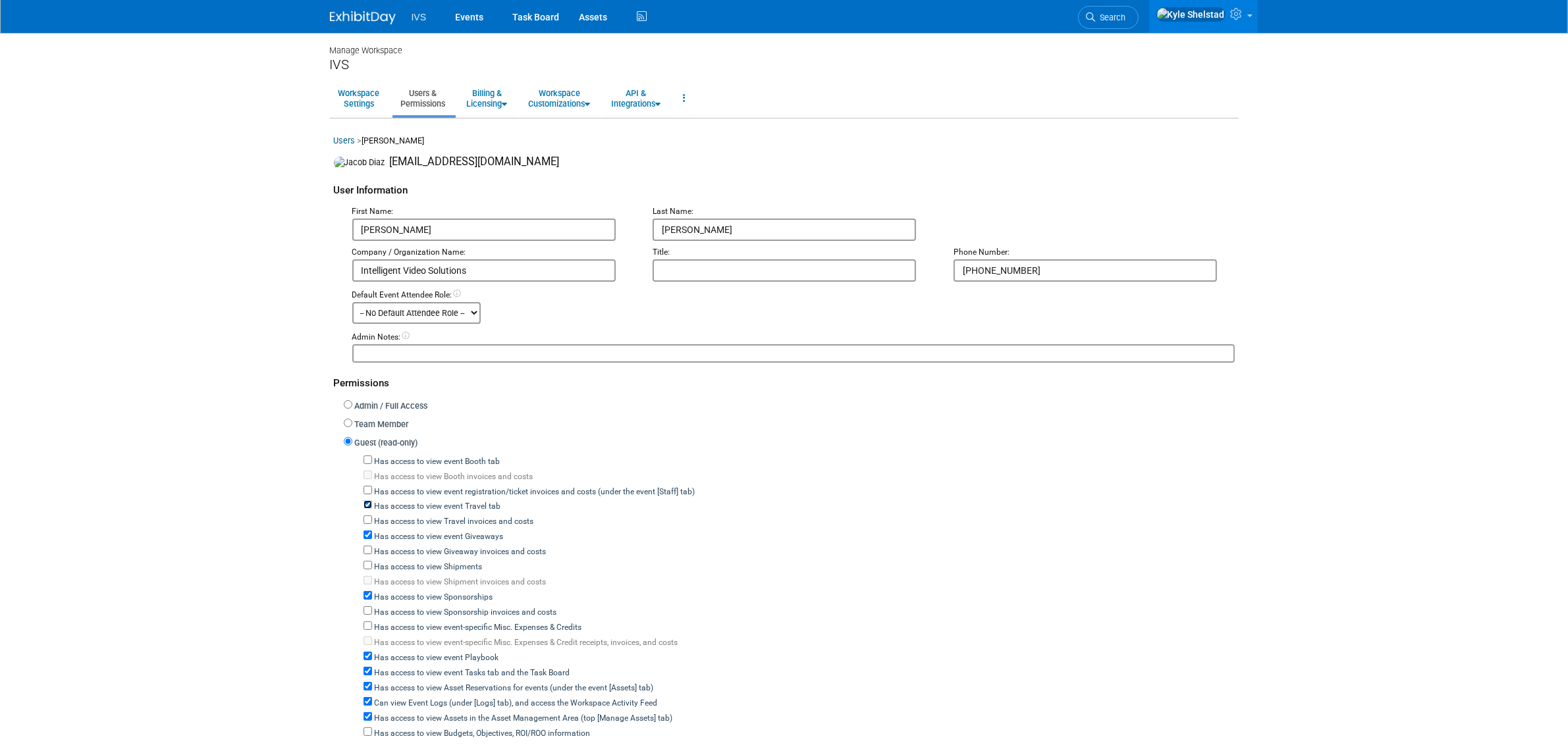
checkbox input "false"
click at [438, 536] on label "Has access to view event Giveaways" at bounding box center [437, 537] width 132 height 12
click at [372, 536] on input "Has access to view event Giveaways" at bounding box center [367, 535] width 8 height 8
checkbox input "false"
click at [432, 592] on label "Has access to view Sponsorships" at bounding box center [432, 597] width 121 height 12
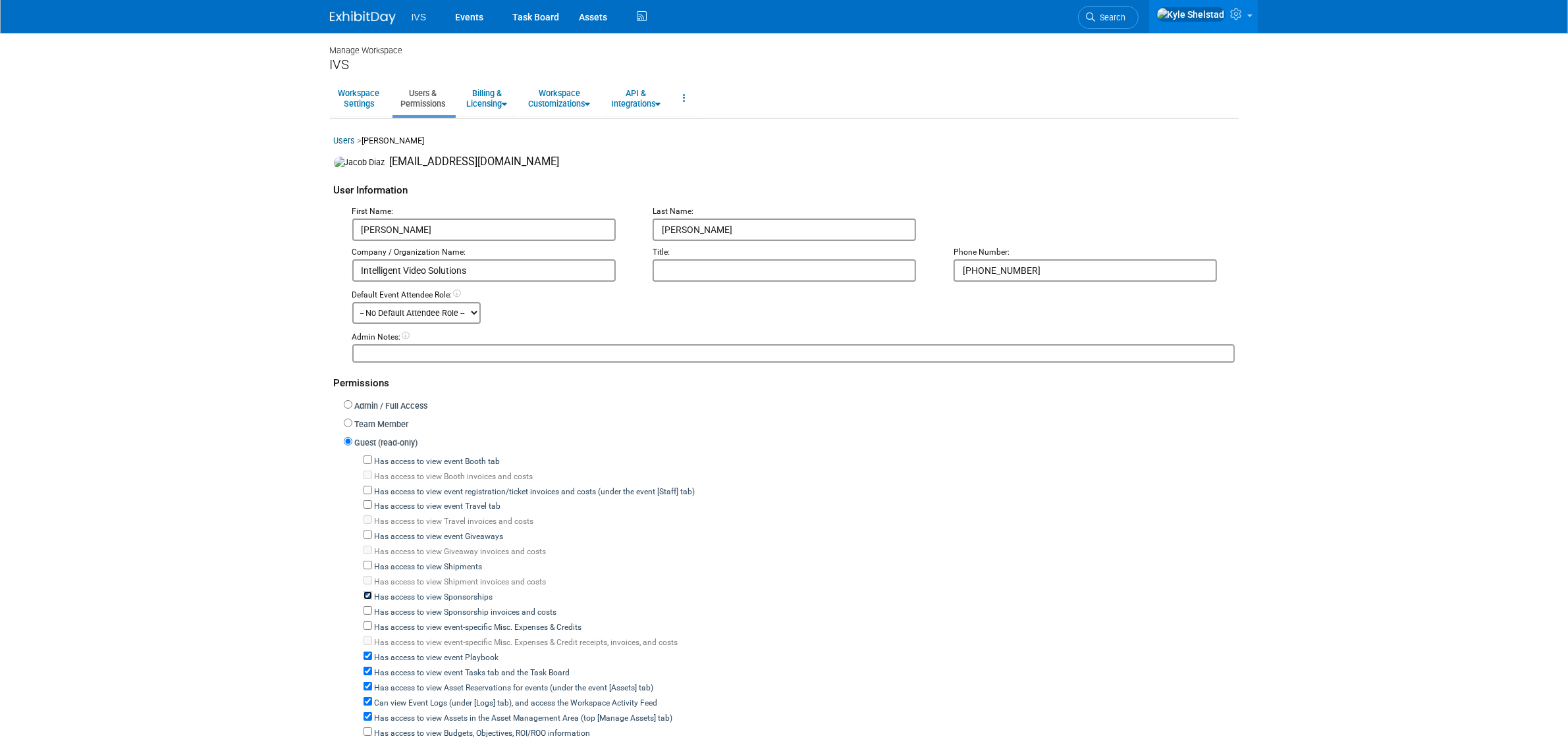
click at [372, 592] on input "Has access to view Sponsorships" at bounding box center [367, 595] width 8 height 8
checkbox input "false"
click at [416, 652] on label "Has access to view event Playbook" at bounding box center [435, 658] width 127 height 12
click at [372, 651] on input "Has access to view event Playbook" at bounding box center [367, 655] width 8 height 8
checkbox input "false"
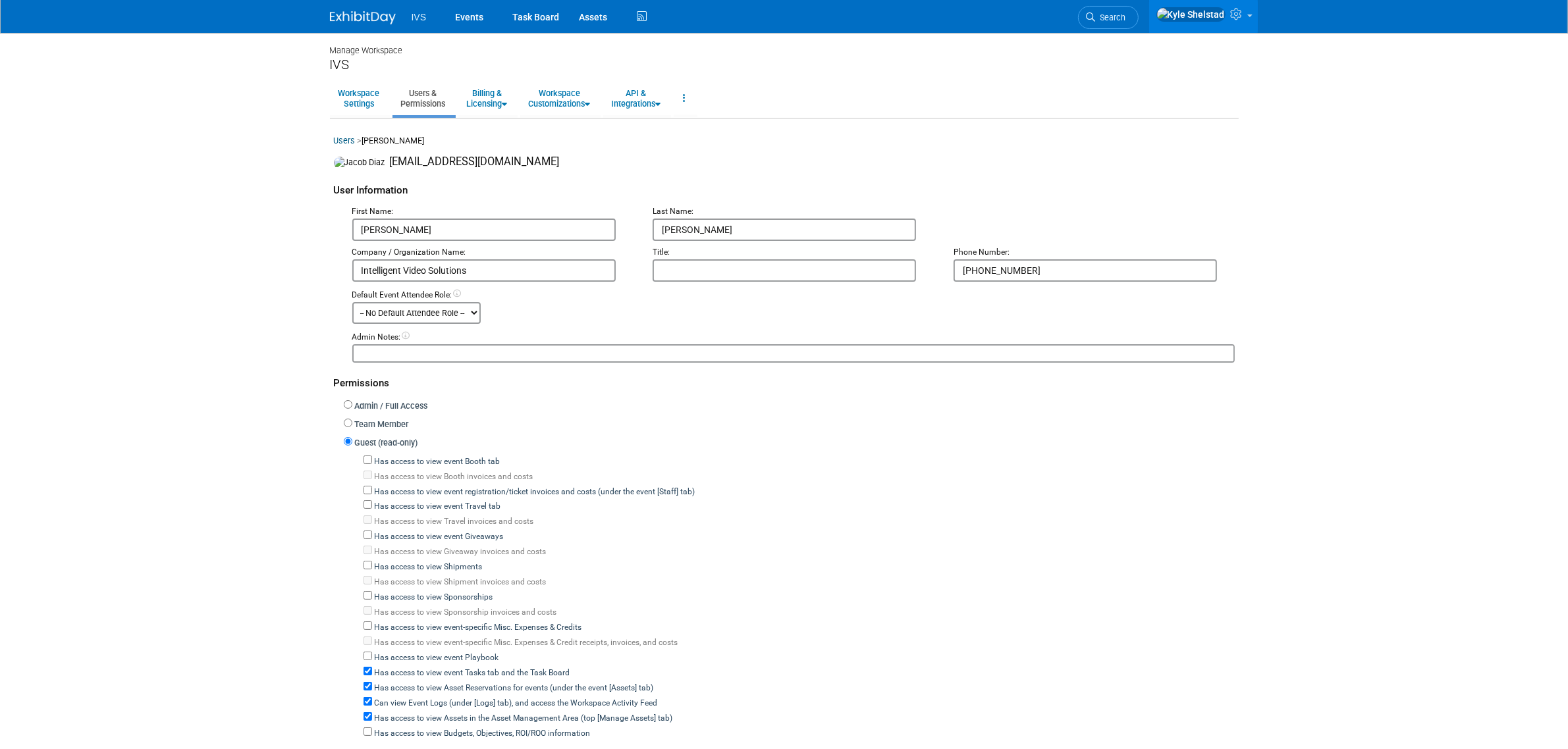
click at [416, 673] on label "Has access to view event Tasks tab and the Task Board" at bounding box center [470, 674] width 198 height 12
click at [372, 673] on input "Has access to view event Tasks tab and the Task Board" at bounding box center [367, 671] width 8 height 8
checkbox input "false"
click at [409, 686] on label "Has access to view Asset Reservations for events (under the event [Assets] tab)" at bounding box center [513, 688] width 282 height 12
click at [372, 686] on input "Has access to view Asset Reservations for events (under the event [Assets] tab)" at bounding box center [367, 686] width 8 height 8
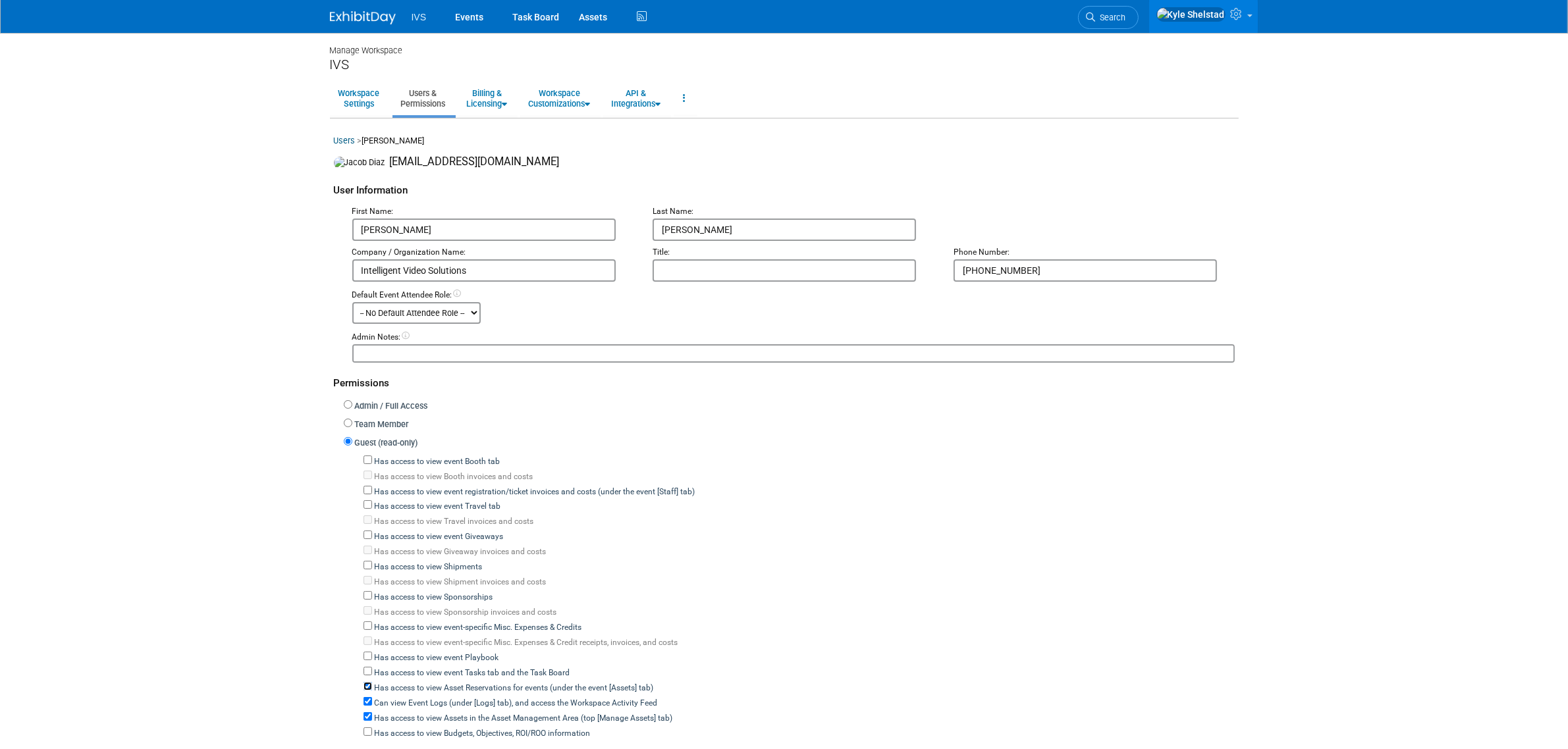
checkbox input "false"
click at [404, 698] on label "Can view Event Logs (under [Logs] tab), and access the Workspace Activity Feed" at bounding box center [514, 704] width 286 height 12
click at [372, 697] on input "Can view Event Logs (under [Logs] tab), and access the Workspace Activity Feed" at bounding box center [367, 701] width 8 height 8
checkbox input "false"
click at [397, 713] on label "Has access to view Assets in the Asset Management Area (top [Manage Assets] tab)" at bounding box center [522, 719] width 301 height 12
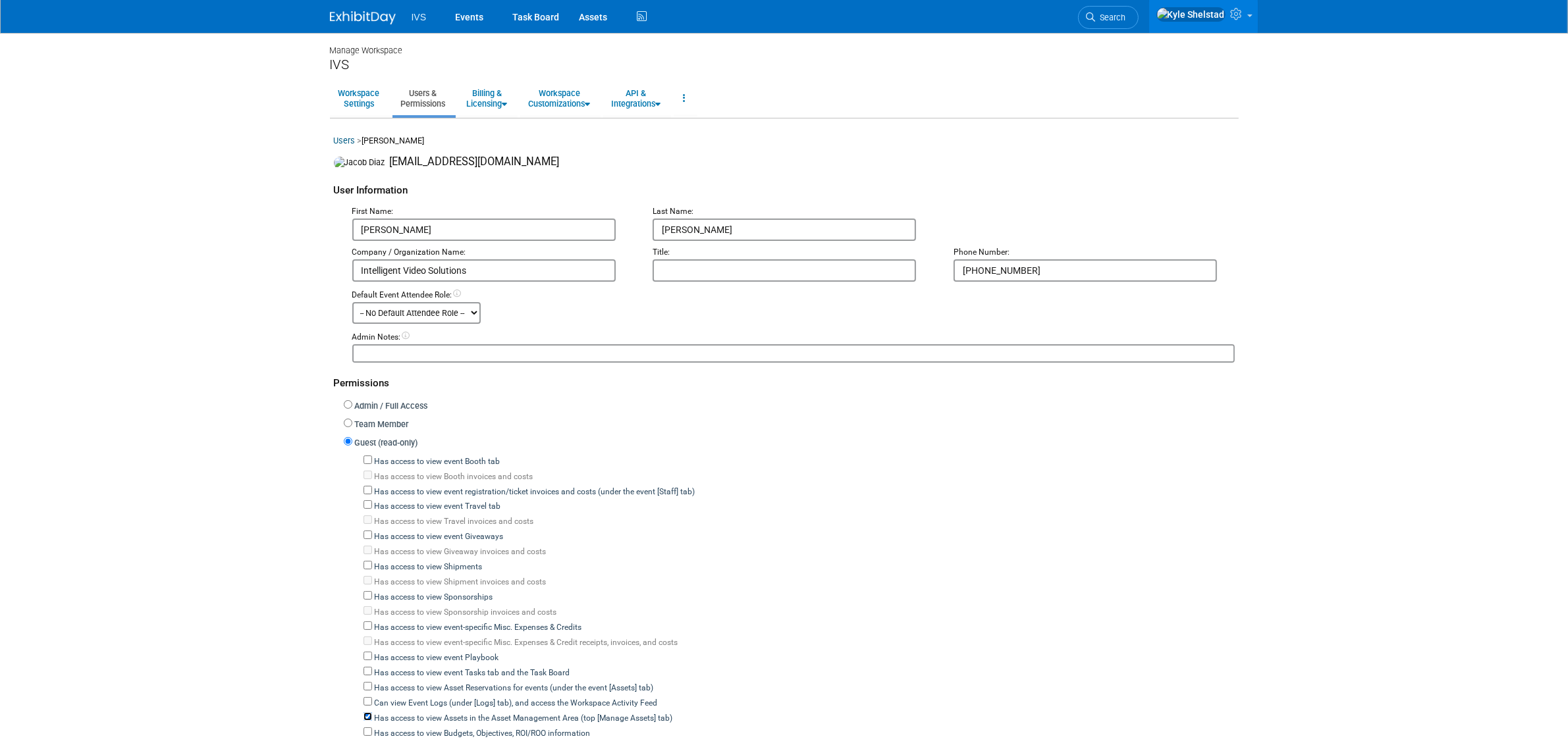
click at [372, 713] on input "Has access to view Assets in the Asset Management Area (top [Manage Assets] tab)" at bounding box center [367, 716] width 8 height 8
checkbox input "false"
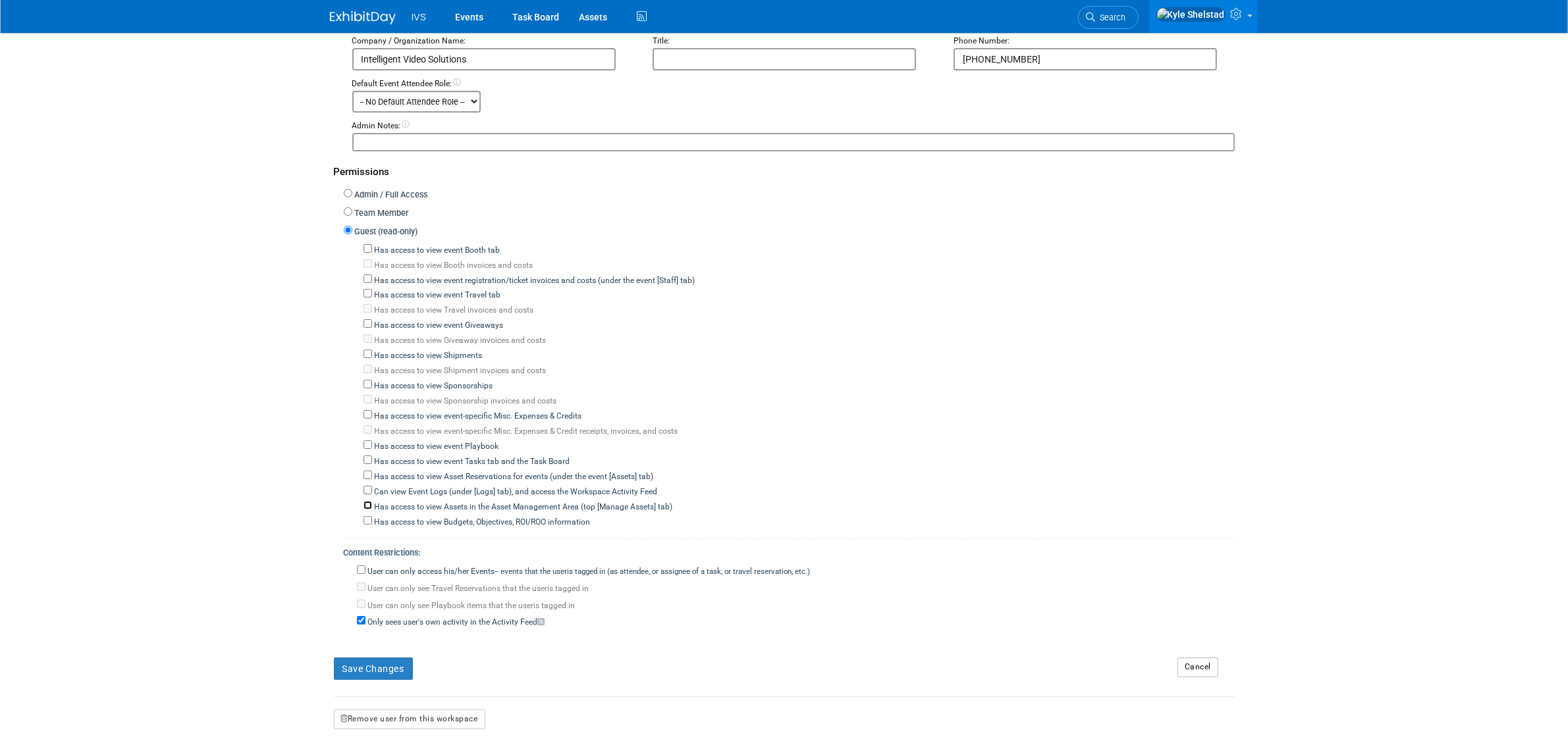
scroll to position [274, 0]
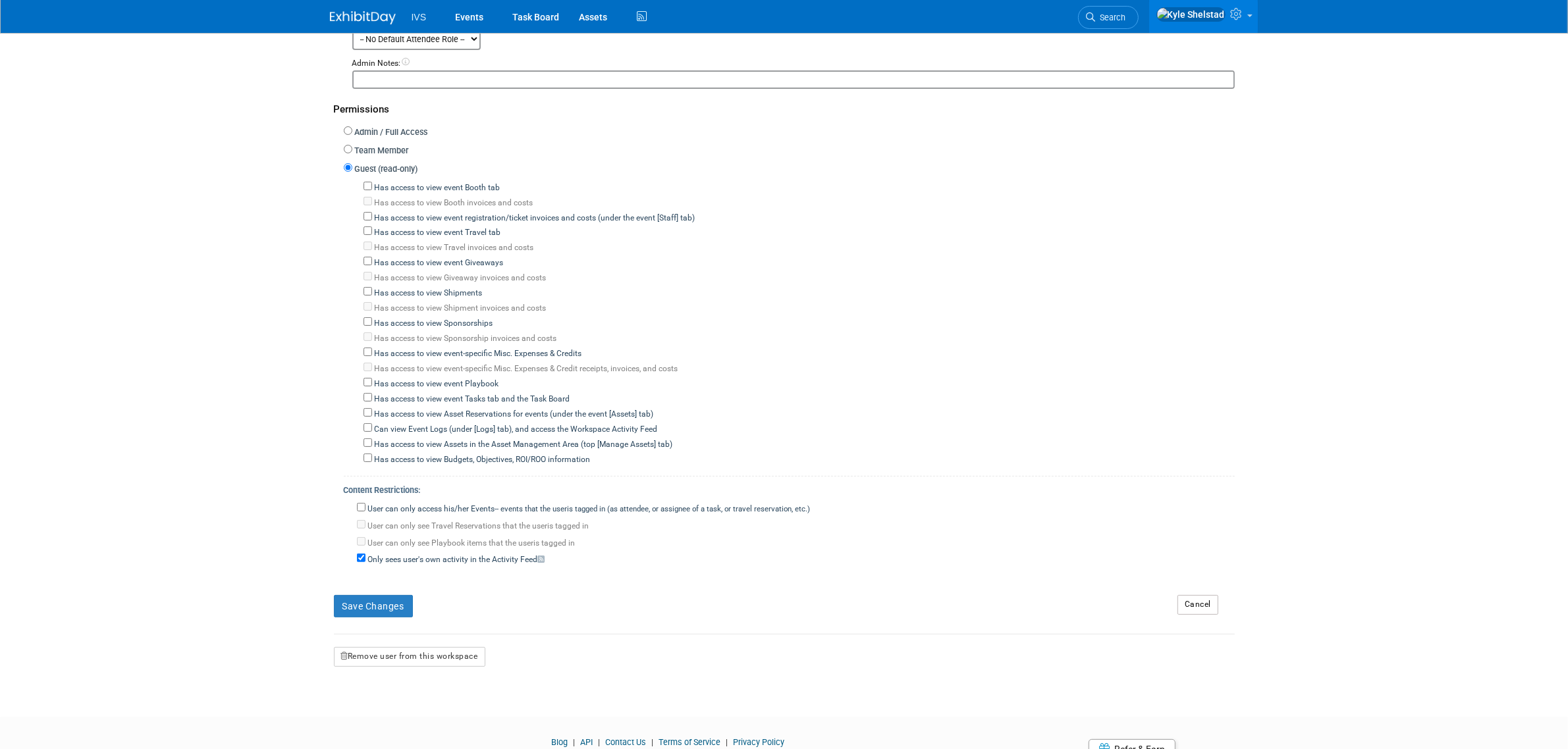
click at [425, 503] on label "User can only access his/her Events -- events that the user either created, or …" at bounding box center [588, 509] width 445 height 12
click at [365, 503] on input "User can only access his/her Events -- events that the user either created, or …" at bounding box center [361, 507] width 8 height 8
checkbox input "true"
click at [374, 595] on button "Save Changes" at bounding box center [374, 606] width 79 height 22
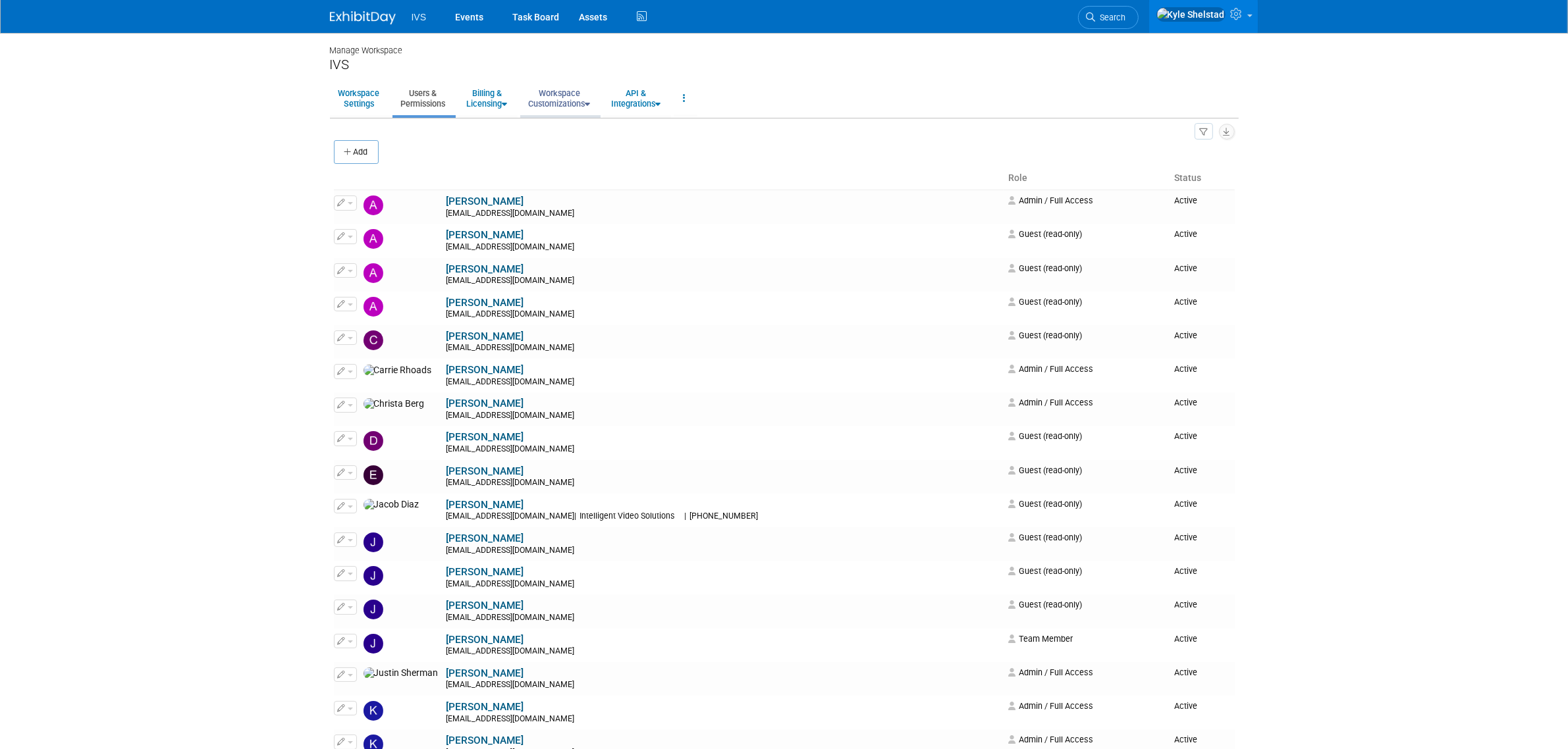
click at [586, 99] on link "Workspace Customizations" at bounding box center [559, 98] width 79 height 32
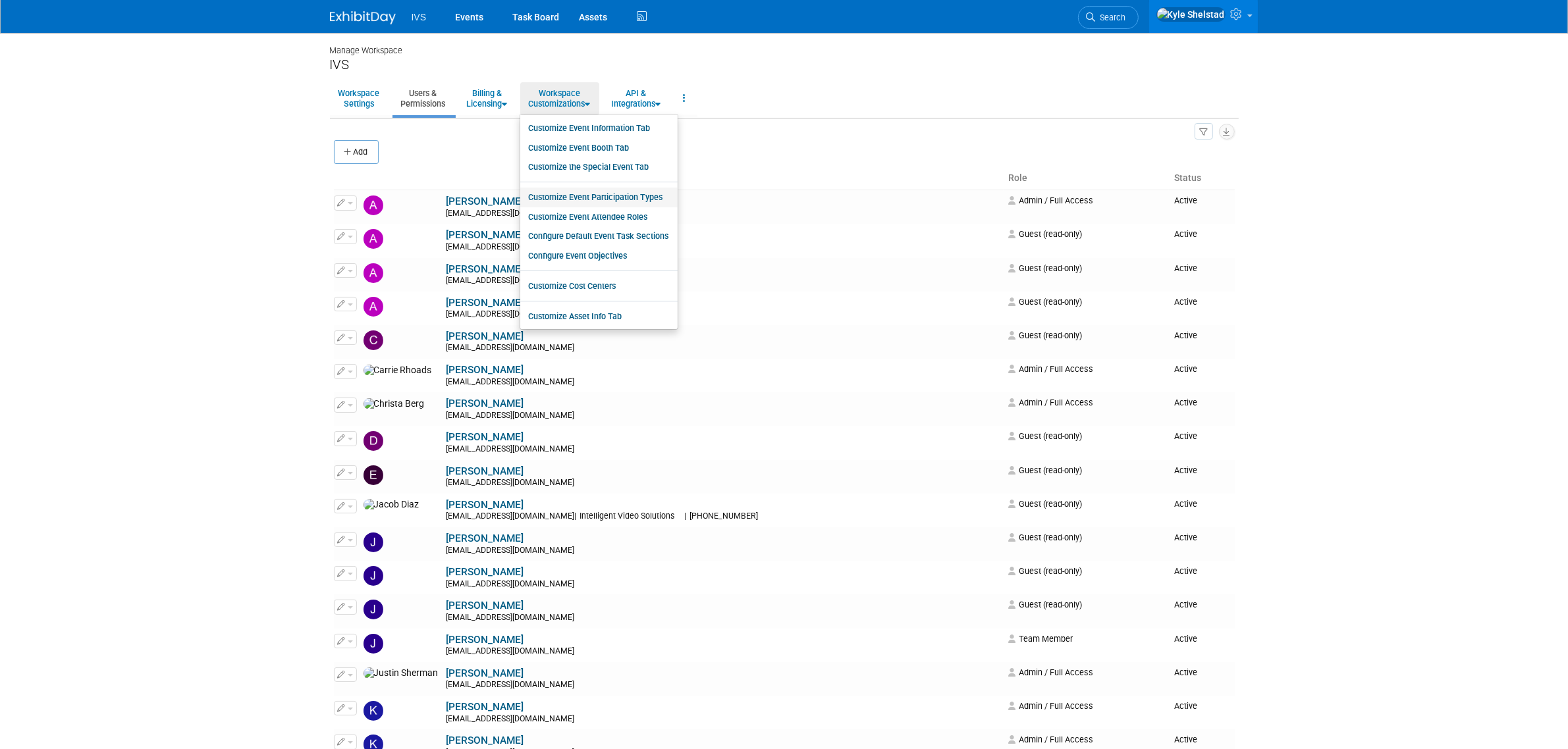
click at [619, 202] on link "Customize Event Participation Types" at bounding box center [598, 197] width 157 height 19
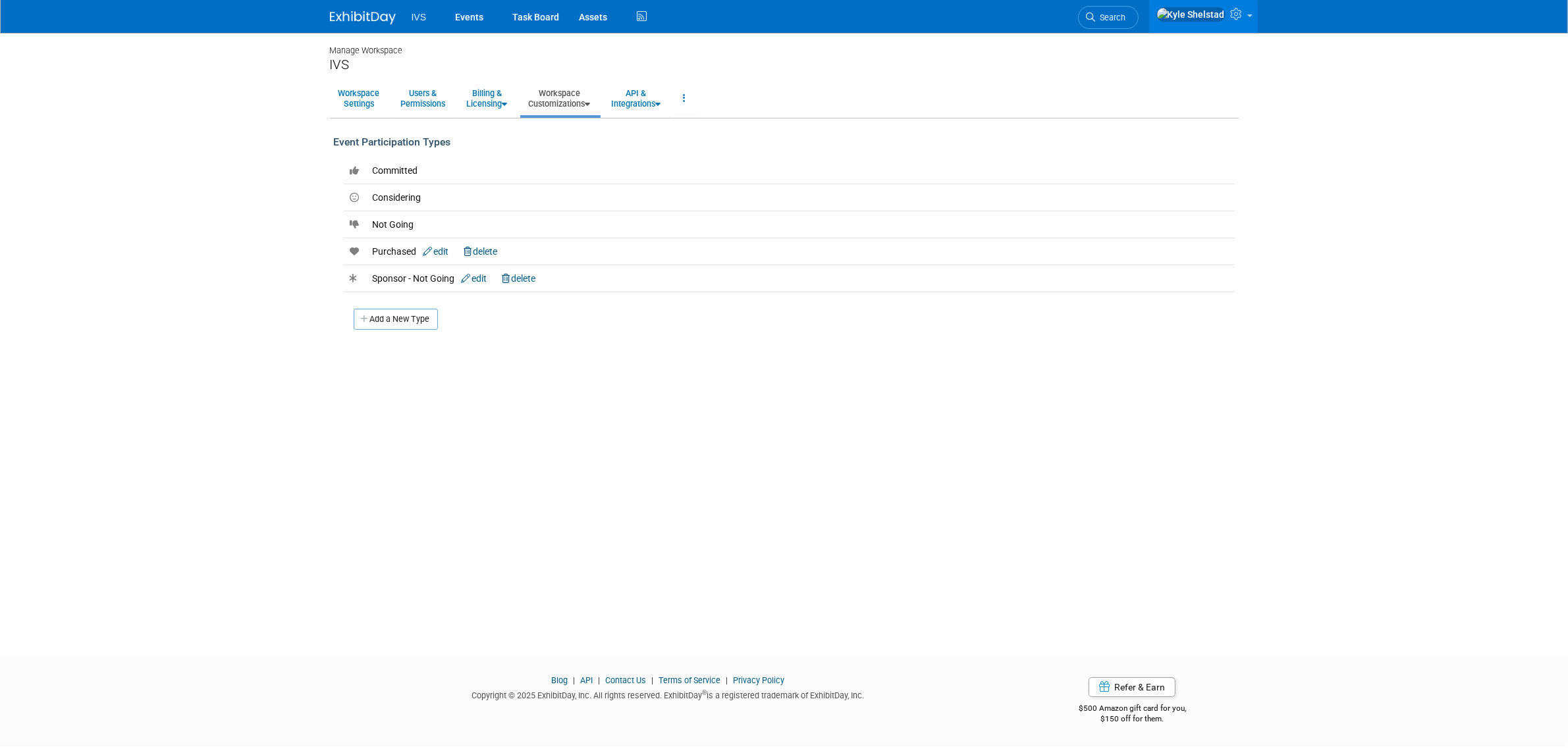
click at [584, 98] on link "Workspace Customizations" at bounding box center [559, 98] width 79 height 32
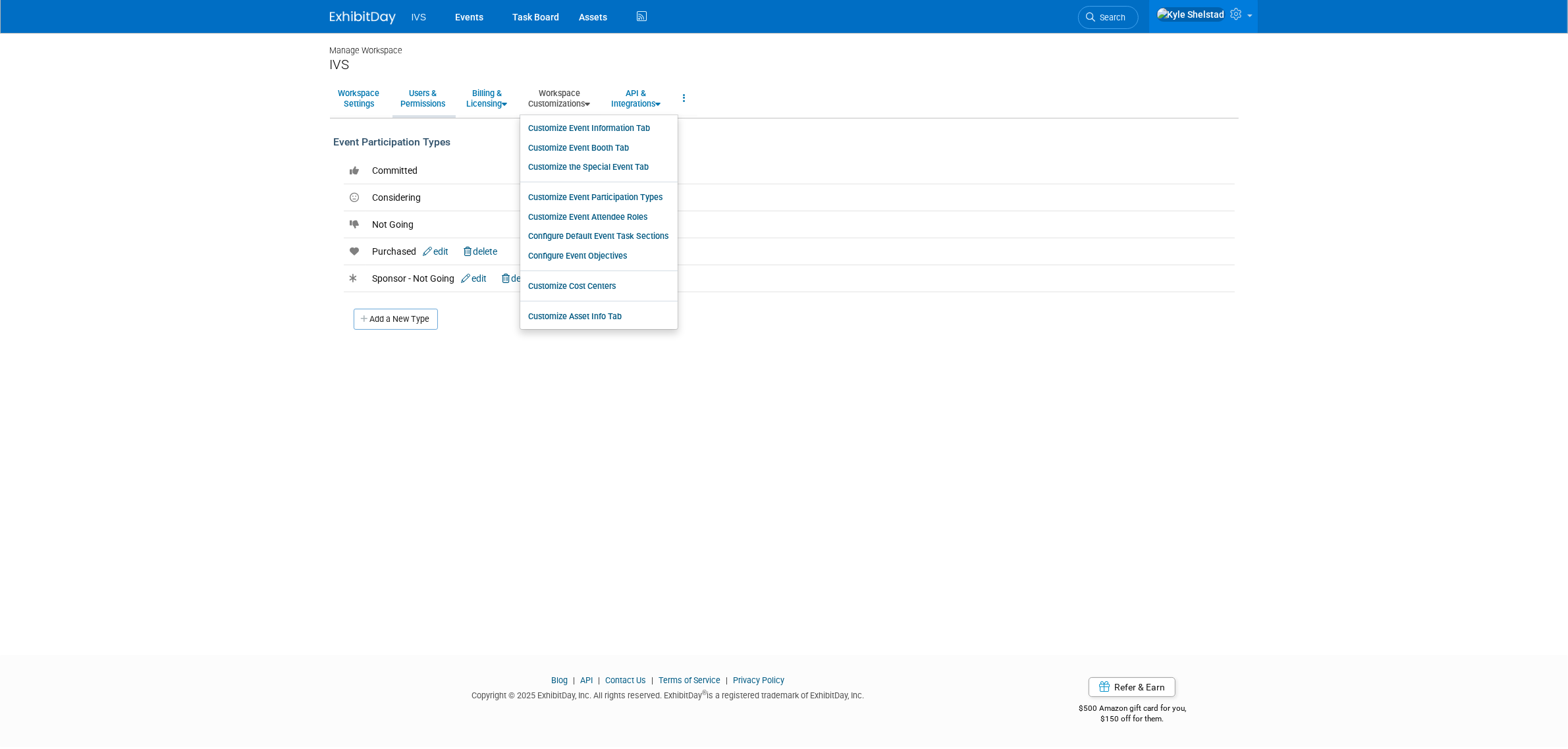
click at [411, 106] on link "Users & Permissions" at bounding box center [423, 98] width 62 height 32
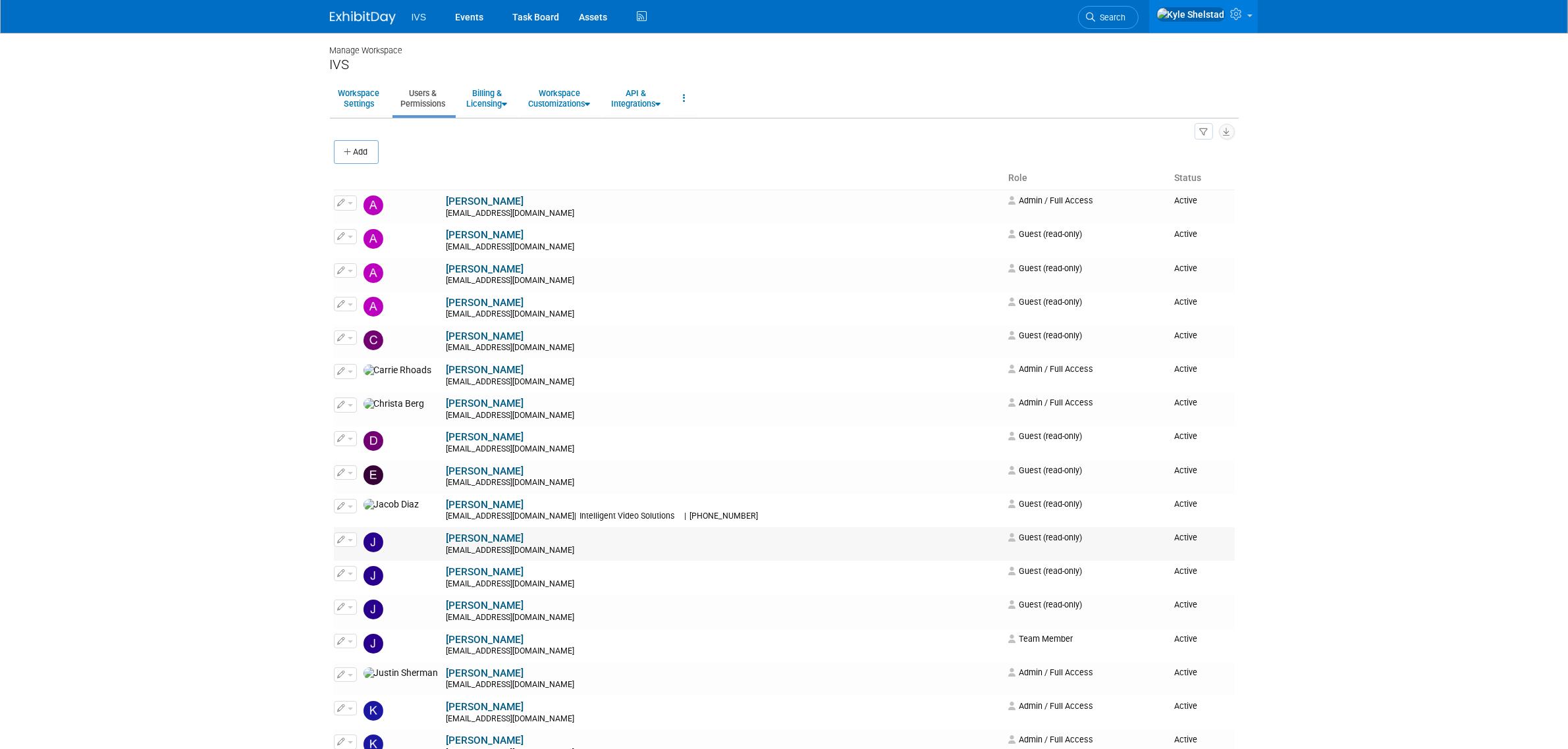
click at [350, 541] on span "button" at bounding box center [351, 540] width 6 height 3
click at [395, 569] on link "Edit" at bounding box center [386, 561] width 104 height 18
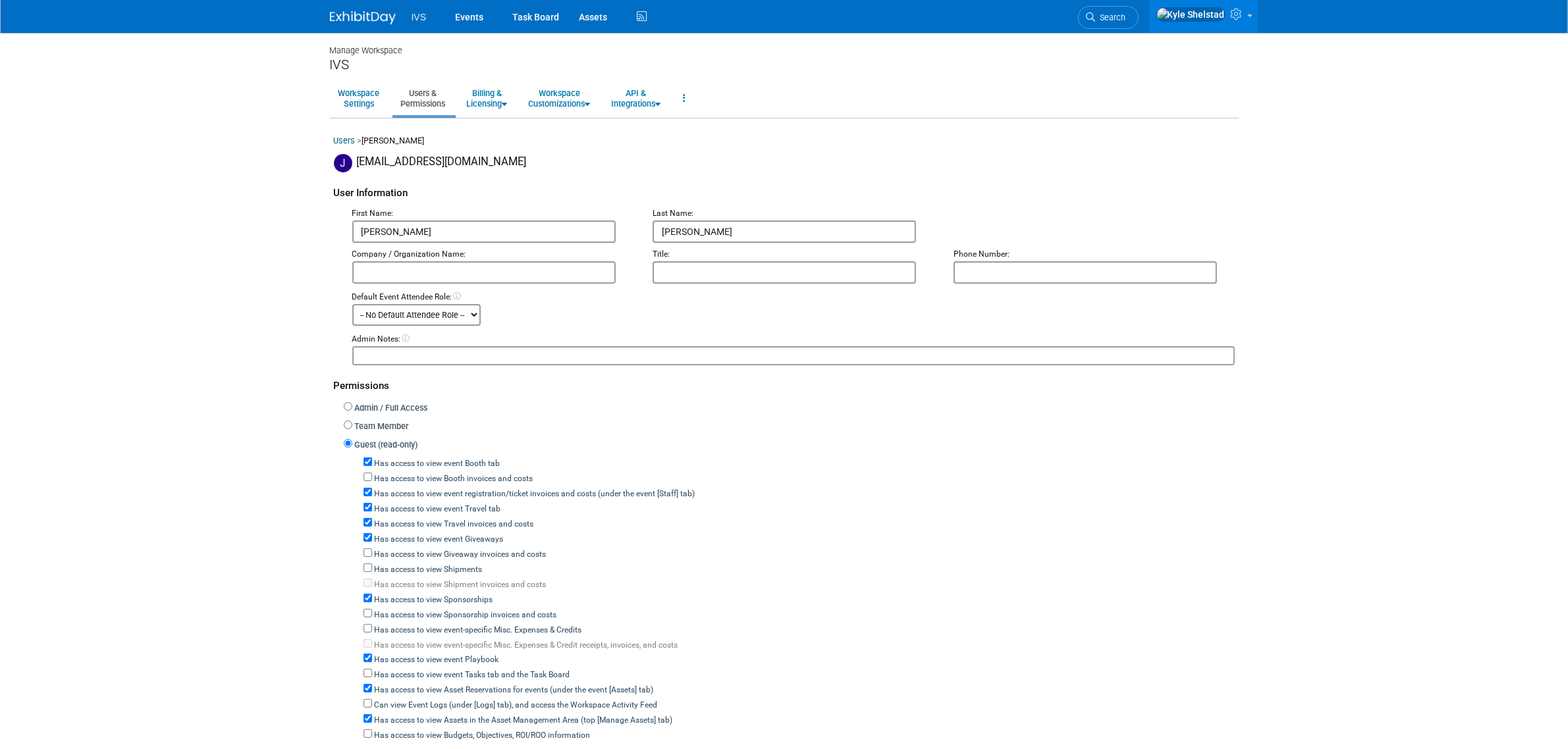
click at [398, 402] on label "Admin / Full Access" at bounding box center [390, 409] width 75 height 13
click at [352, 402] on input "Admin / Full Access" at bounding box center [348, 406] width 8 height 8
radio input "true"
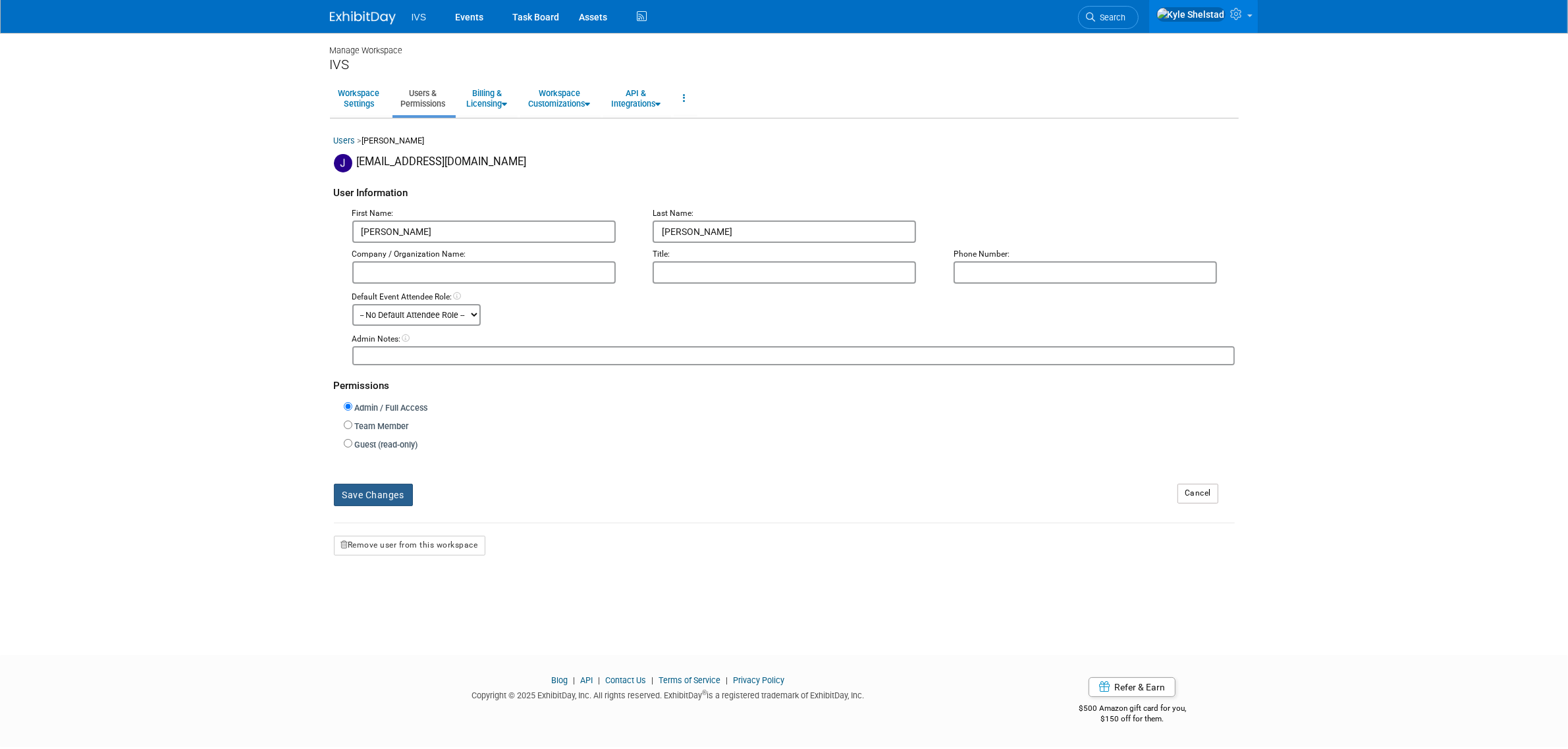
click at [390, 501] on button "Save Changes" at bounding box center [374, 495] width 79 height 22
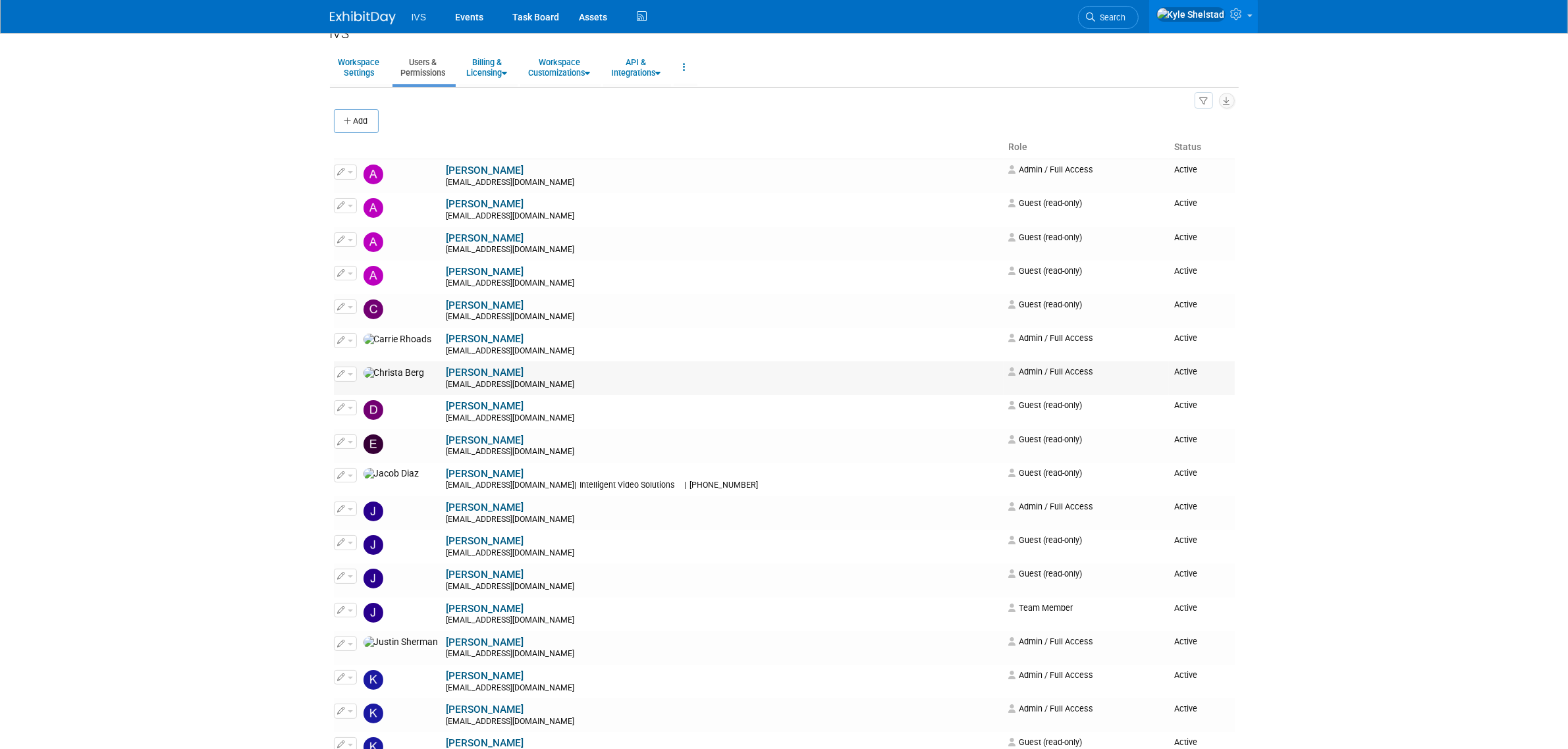
scroll to position [219, 0]
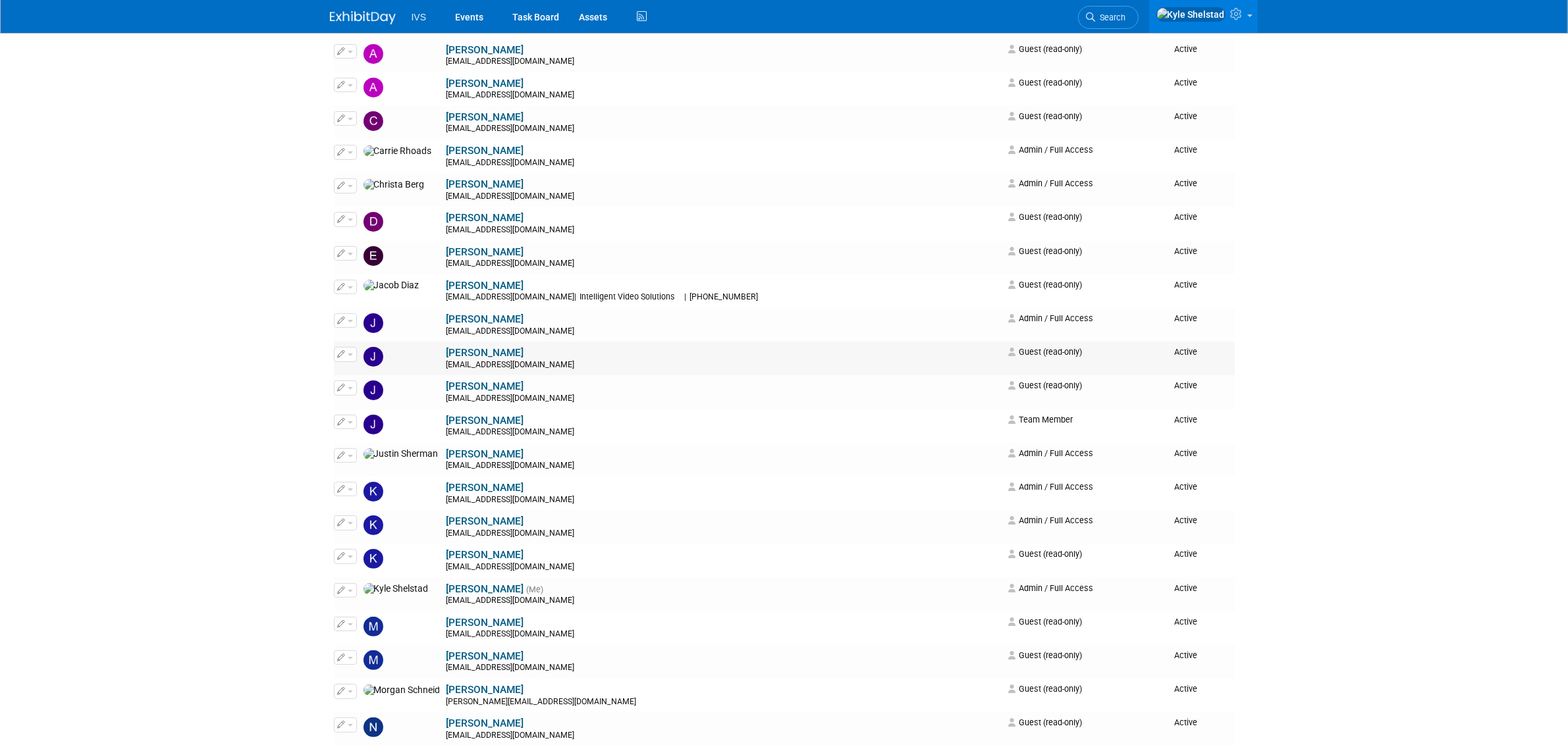
click at [343, 358] on icon "button" at bounding box center [341, 354] width 8 height 7
click at [371, 375] on link "Edit" at bounding box center [386, 376] width 104 height 18
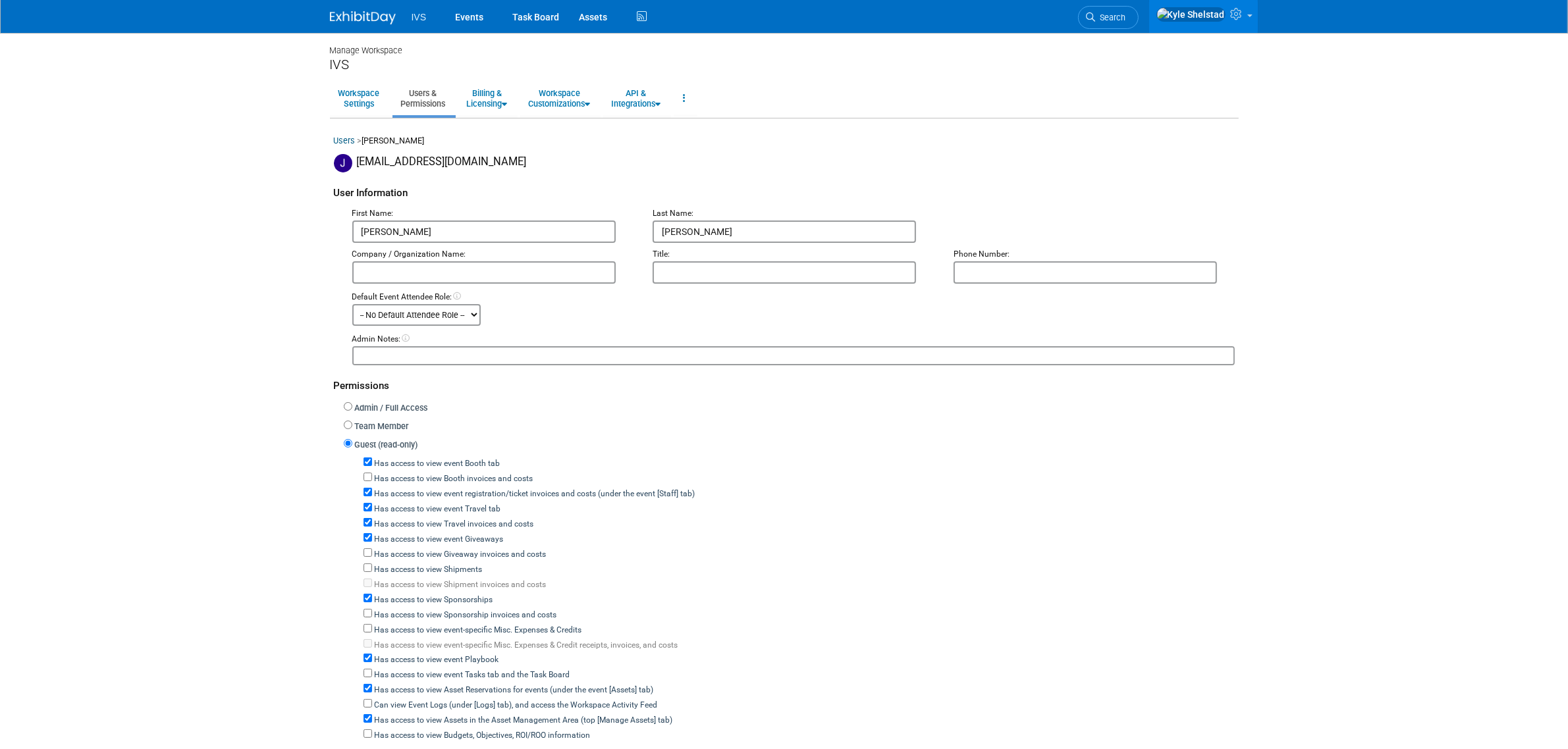
click at [399, 459] on label "Has access to view event Booth tab" at bounding box center [436, 464] width 129 height 12
click at [372, 459] on input "Has access to view event Booth tab" at bounding box center [367, 461] width 8 height 8
checkbox input "false"
click at [421, 490] on label "Has access to view event registration/ticket invoices and costs (under the even…" at bounding box center [533, 494] width 323 height 12
click at [372, 490] on input "Has access to view event registration/ticket invoices and costs (under the even…" at bounding box center [367, 491] width 8 height 8
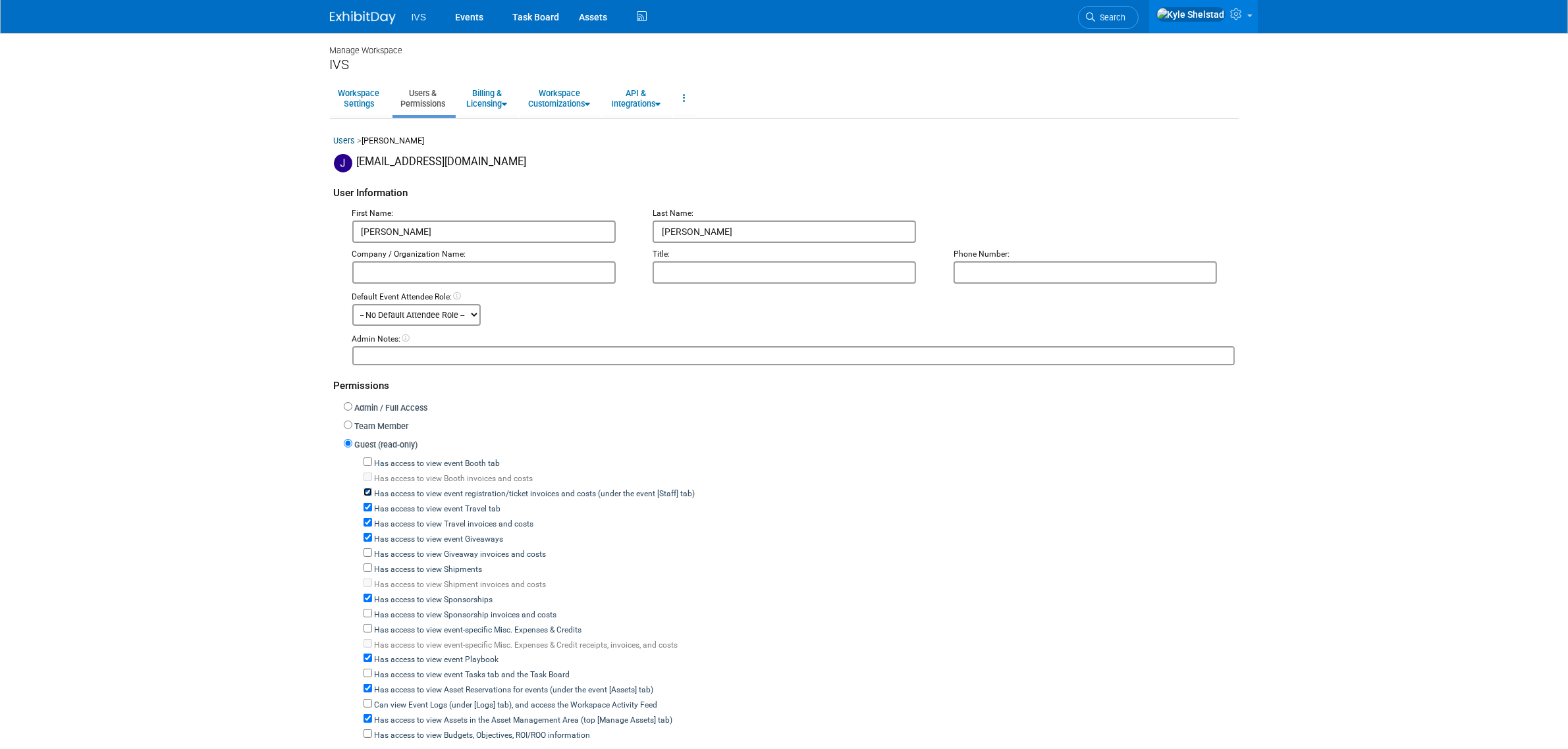
checkbox input "false"
click at [425, 504] on label "Has access to view event Travel tab" at bounding box center [436, 509] width 129 height 12
click at [372, 504] on input "Has access to view event Travel tab" at bounding box center [367, 507] width 8 height 8
checkbox input "false"
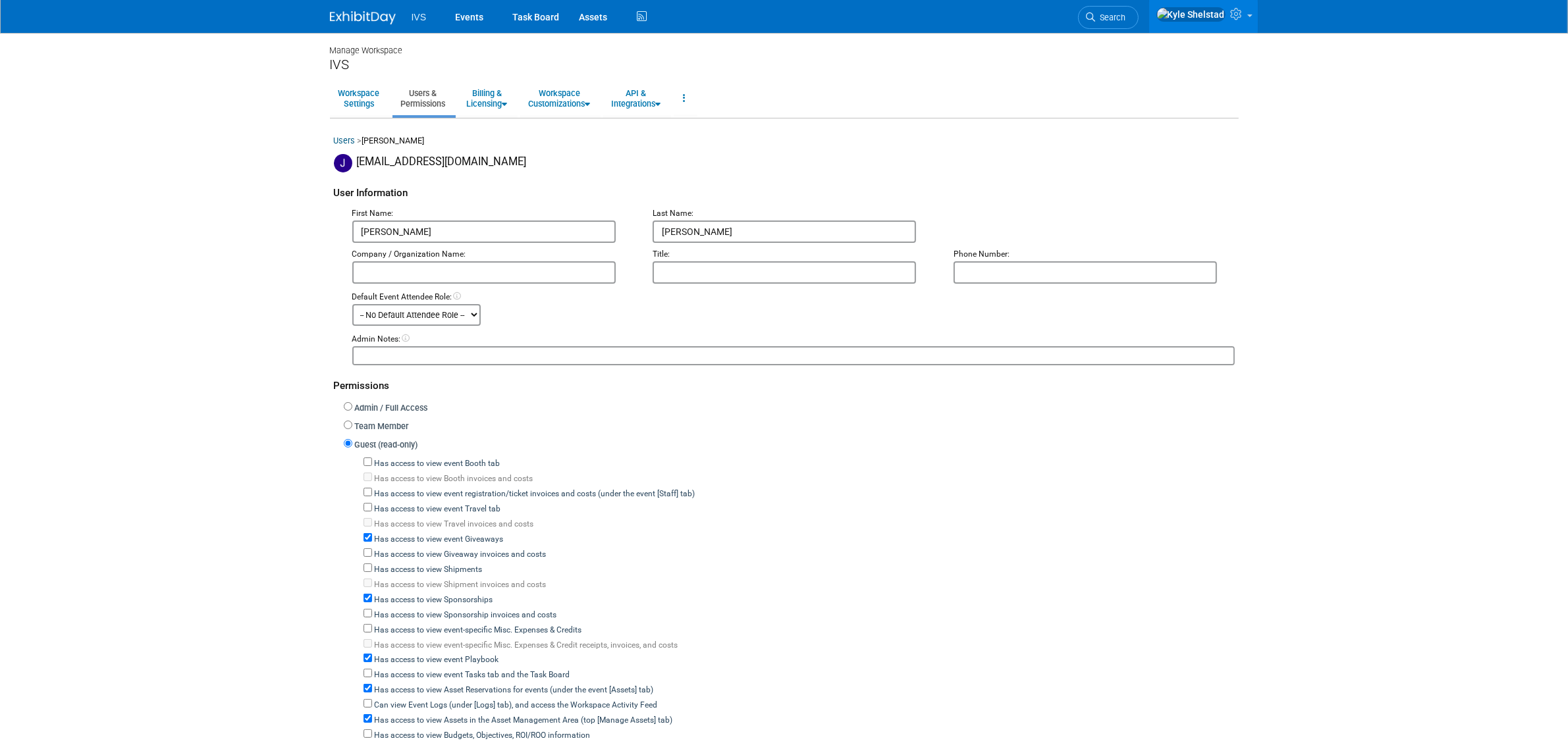
click at [425, 534] on label "Has access to view event Giveaways" at bounding box center [437, 539] width 132 height 12
click at [372, 534] on input "Has access to view event Giveaways" at bounding box center [367, 537] width 8 height 8
checkbox input "false"
click at [413, 594] on label "Has access to view Sponsorships" at bounding box center [432, 600] width 121 height 12
click at [372, 594] on input "Has access to view Sponsorships" at bounding box center [367, 598] width 8 height 8
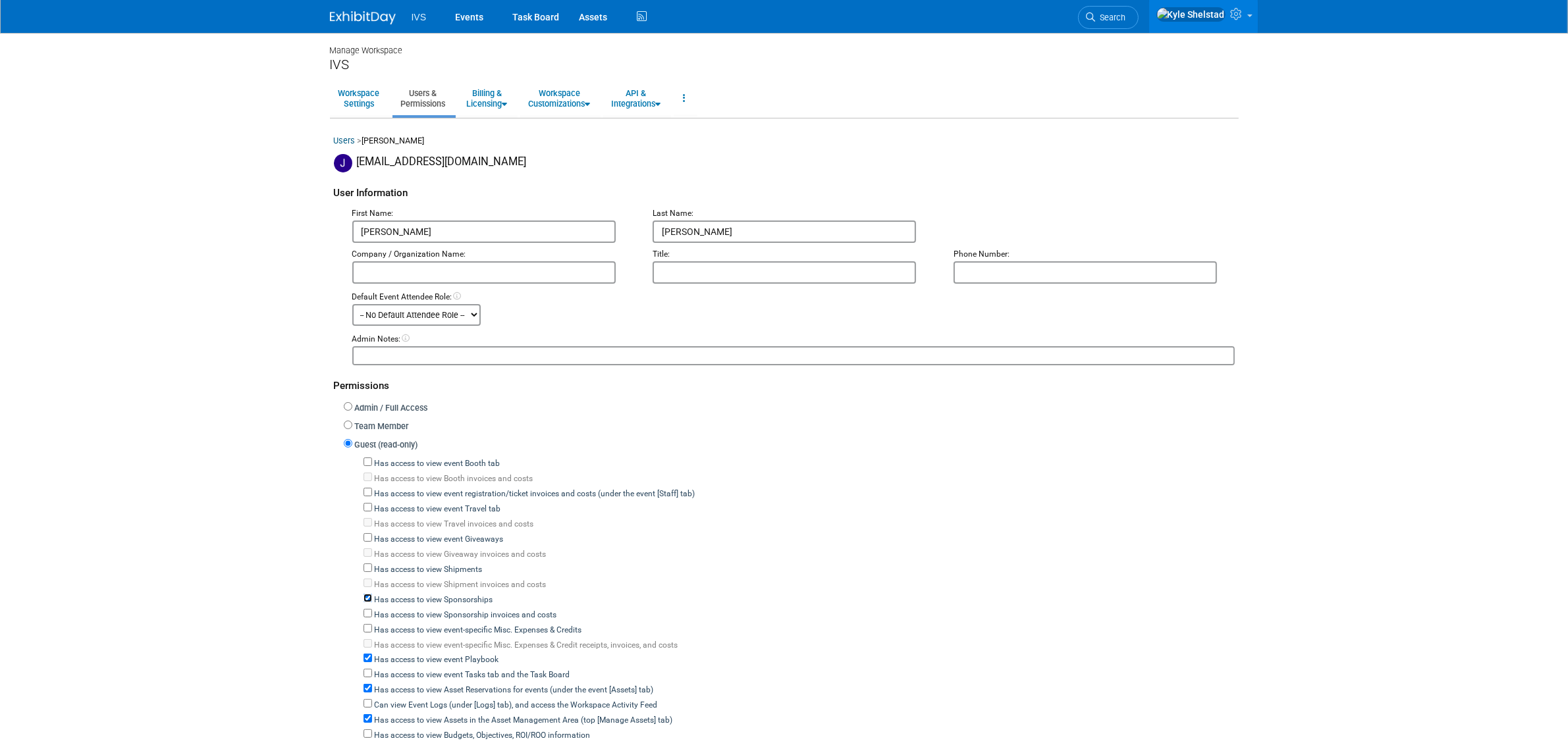
checkbox input "false"
click at [409, 654] on label "Has access to view event Playbook" at bounding box center [435, 660] width 127 height 12
click at [372, 654] on input "Has access to view event Playbook" at bounding box center [367, 658] width 8 height 8
checkbox input "false"
click at [402, 685] on label "Has access to view Asset Reservations for events (under the event [Assets] tab)" at bounding box center [513, 690] width 282 height 12
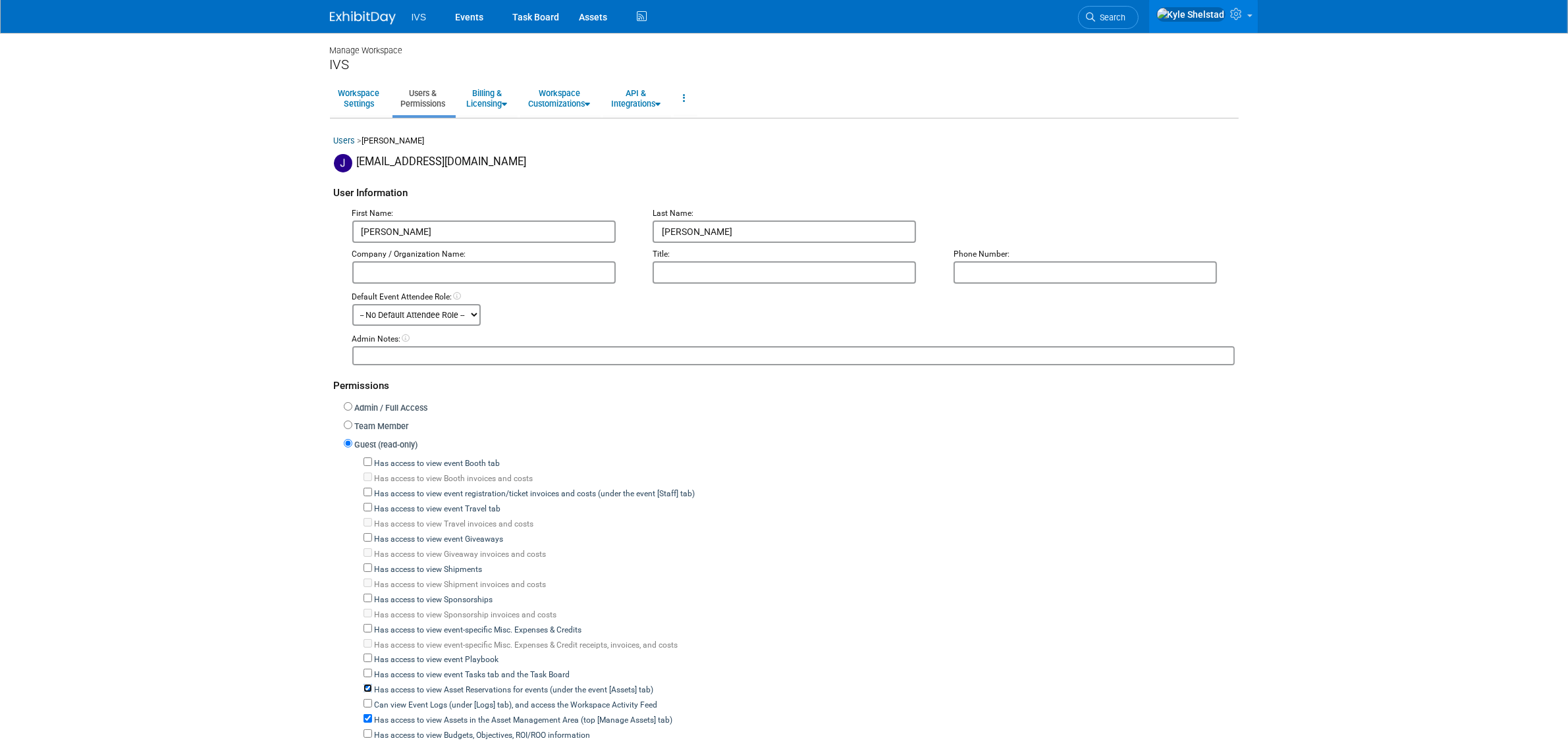
click at [372, 685] on input "Has access to view Asset Reservations for events (under the event [Assets] tab)" at bounding box center [367, 688] width 8 height 8
checkbox input "false"
click at [402, 715] on label "Has access to view Assets in the Asset Management Area (top [Manage Assets] tab)" at bounding box center [522, 720] width 301 height 12
click at [372, 714] on input "Has access to view Assets in the Asset Management Area (top [Manage Assets] tab)" at bounding box center [367, 718] width 8 height 8
checkbox input "false"
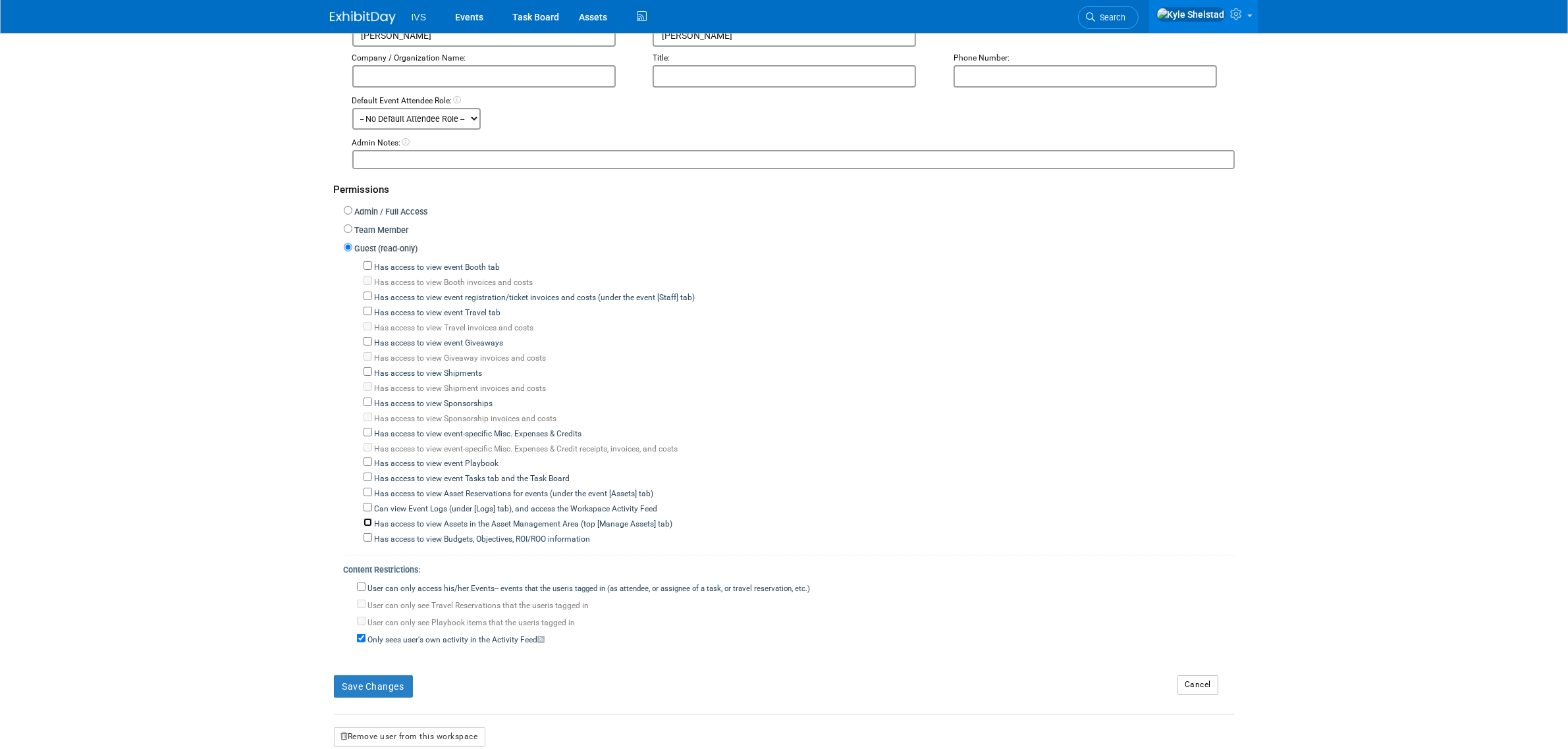
scroll to position [219, 0]
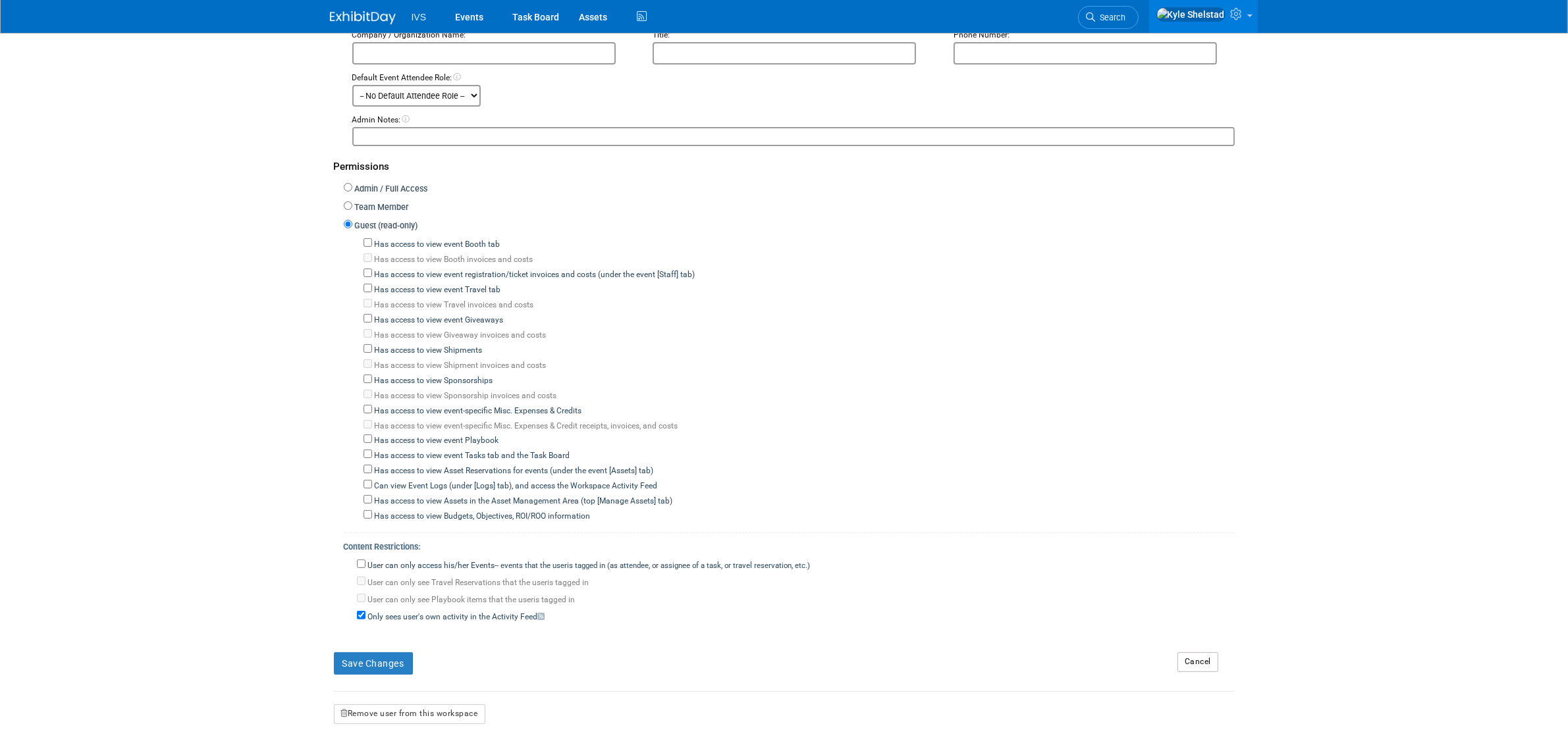
click at [402, 560] on label "User can only access his/her Events -- events that the user either created, or …" at bounding box center [588, 566] width 445 height 12
click at [365, 559] on input "User can only access his/her Events -- events that the user either created, or …" at bounding box center [361, 563] width 8 height 8
checkbox input "true"
click at [351, 659] on button "Save Changes" at bounding box center [374, 663] width 79 height 22
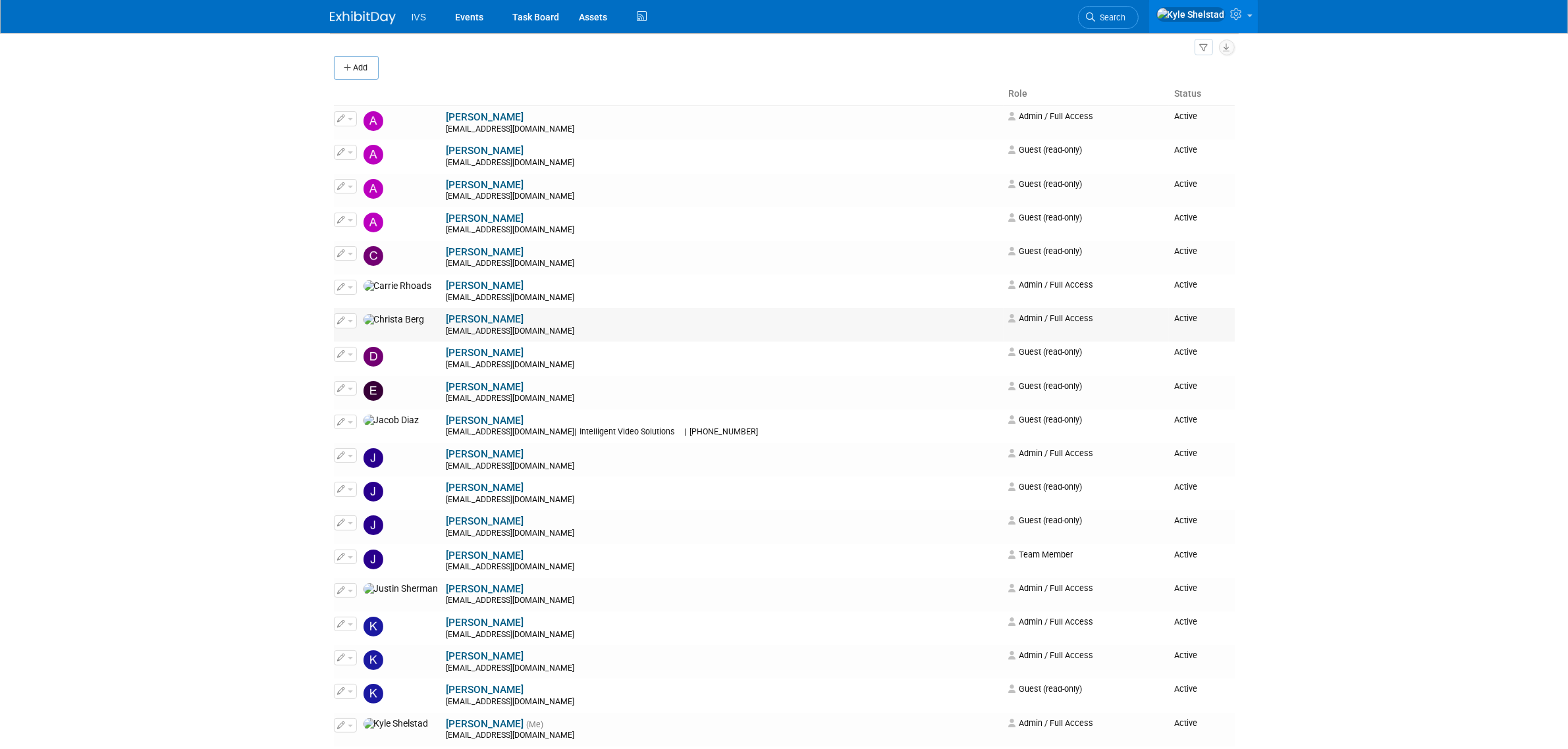
scroll to position [109, 0]
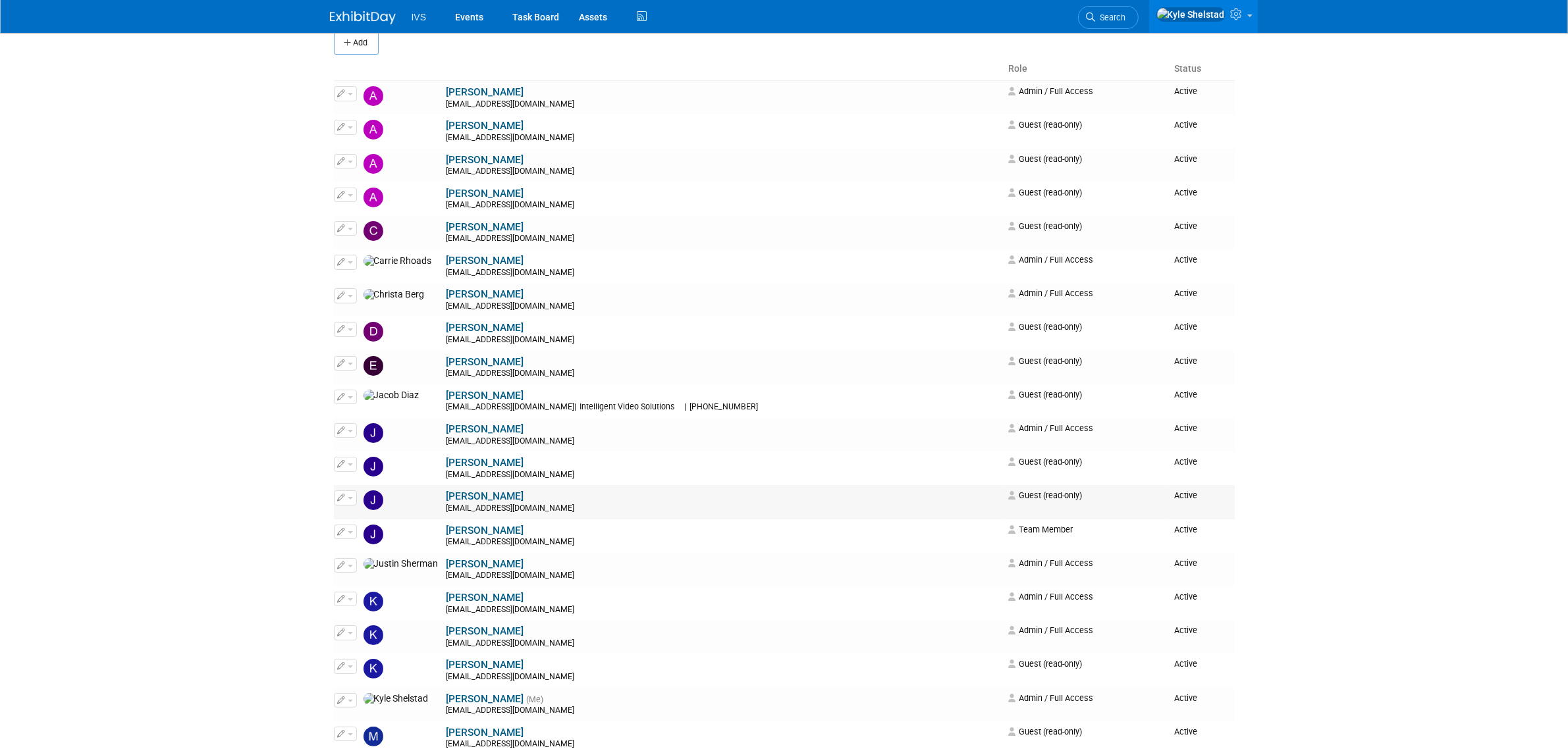
click at [346, 497] on button "button" at bounding box center [345, 498] width 23 height 15
click at [396, 521] on link "Edit" at bounding box center [386, 520] width 104 height 18
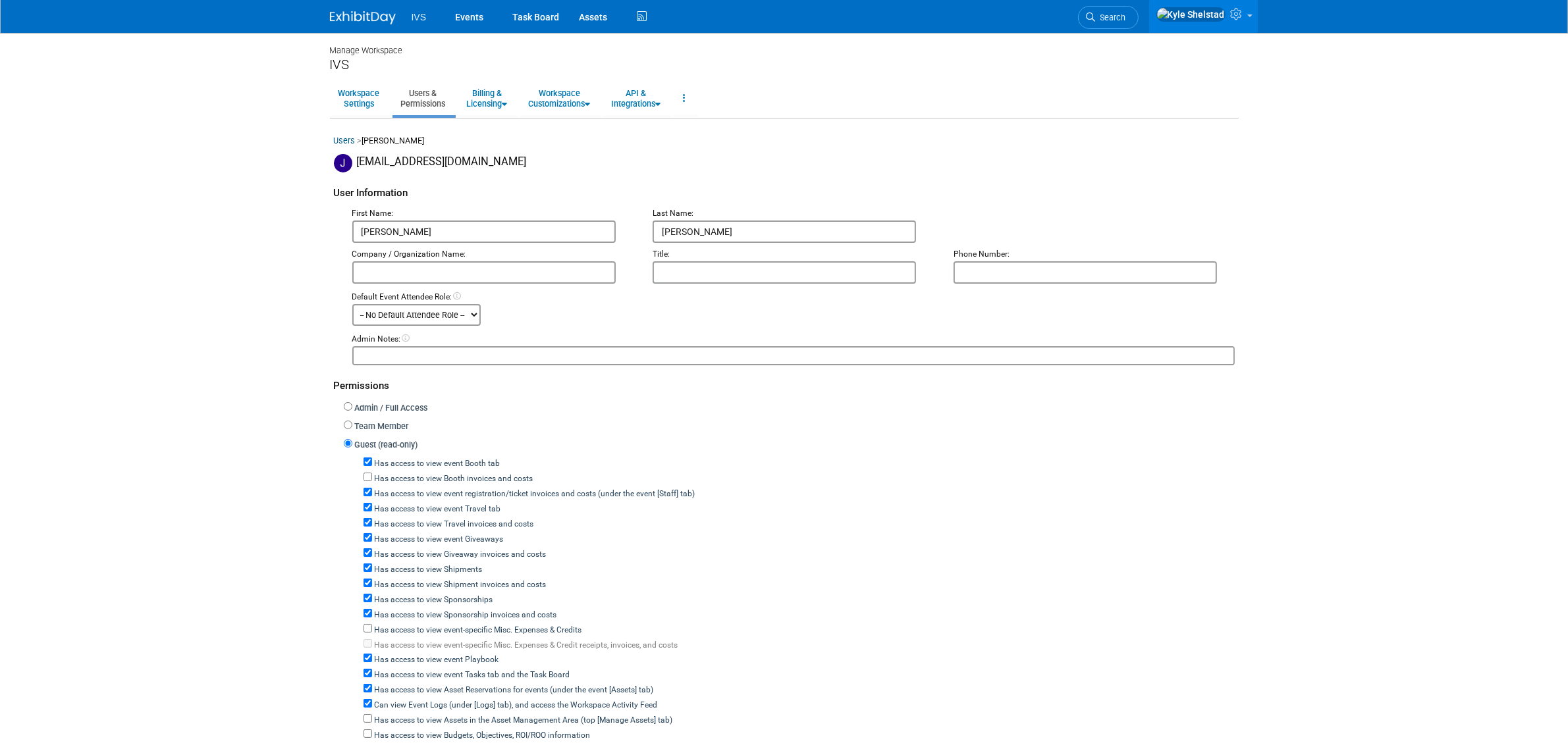
click at [440, 461] on label "Has access to view event Booth tab" at bounding box center [436, 464] width 129 height 12
click at [372, 461] on input "Has access to view event Booth tab" at bounding box center [367, 461] width 8 height 8
checkbox input "false"
click at [435, 489] on label "Has access to view event registration/ticket invoices and costs (under the even…" at bounding box center [533, 494] width 323 height 12
click at [372, 488] on input "Has access to view event registration/ticket invoices and costs (under the even…" at bounding box center [367, 491] width 8 height 8
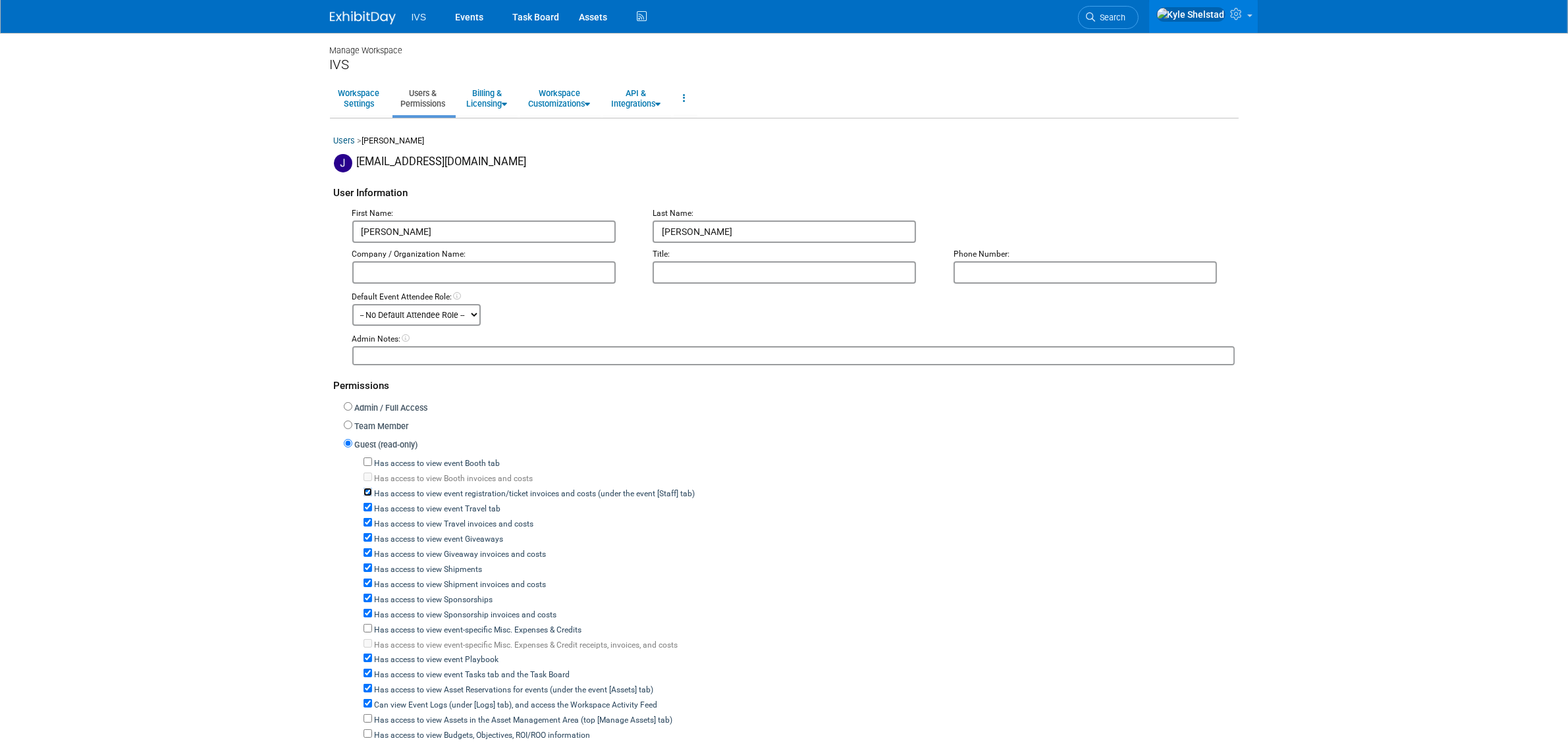
checkbox input "false"
click at [429, 505] on label "Has access to view event Travel tab" at bounding box center [436, 509] width 129 height 12
click at [372, 505] on input "Has access to view event Travel tab" at bounding box center [367, 507] width 8 height 8
checkbox input "false"
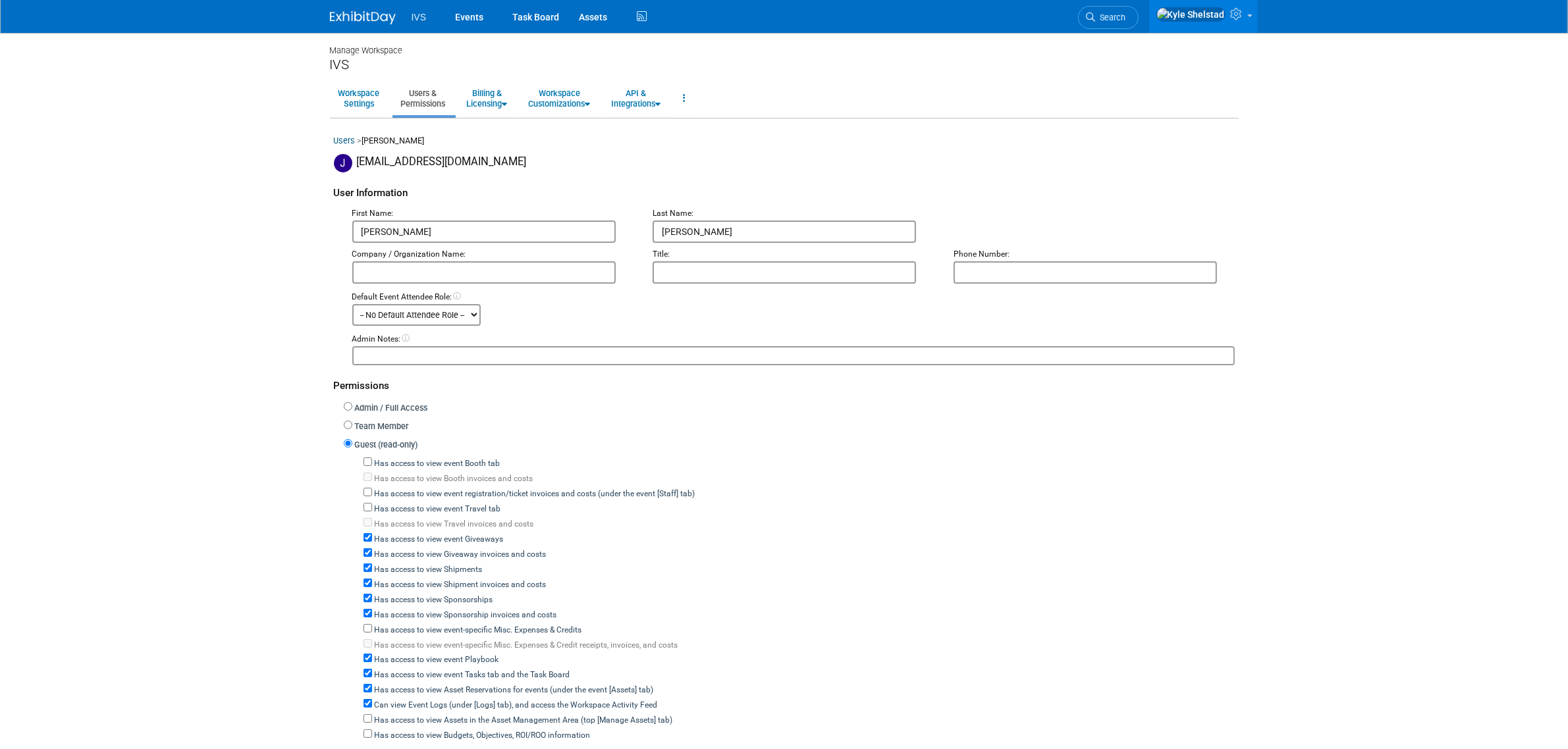
click at [425, 531] on div "Has access to view event Giveaways" at bounding box center [799, 538] width 871 height 15
click at [425, 534] on label "Has access to view event Giveaways" at bounding box center [437, 539] width 132 height 12
click at [372, 534] on input "Has access to view event Giveaways" at bounding box center [367, 537] width 8 height 8
checkbox input "false"
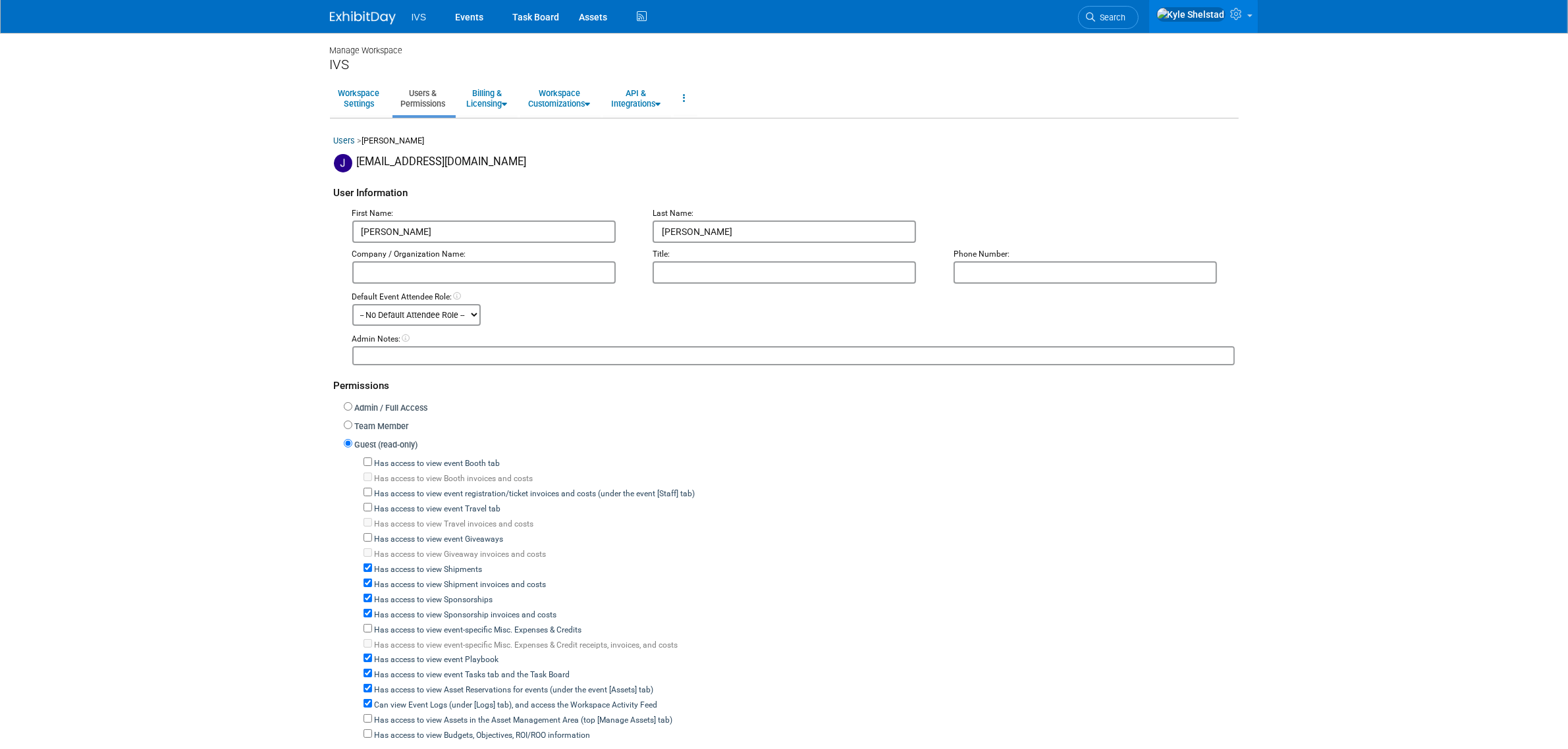
click at [418, 564] on label "Has access to view Shipments" at bounding box center [427, 570] width 110 height 12
click at [372, 564] on input "Has access to view Shipments" at bounding box center [367, 568] width 8 height 8
checkbox input "false"
click at [417, 594] on label "Has access to view Sponsorships" at bounding box center [432, 600] width 121 height 12
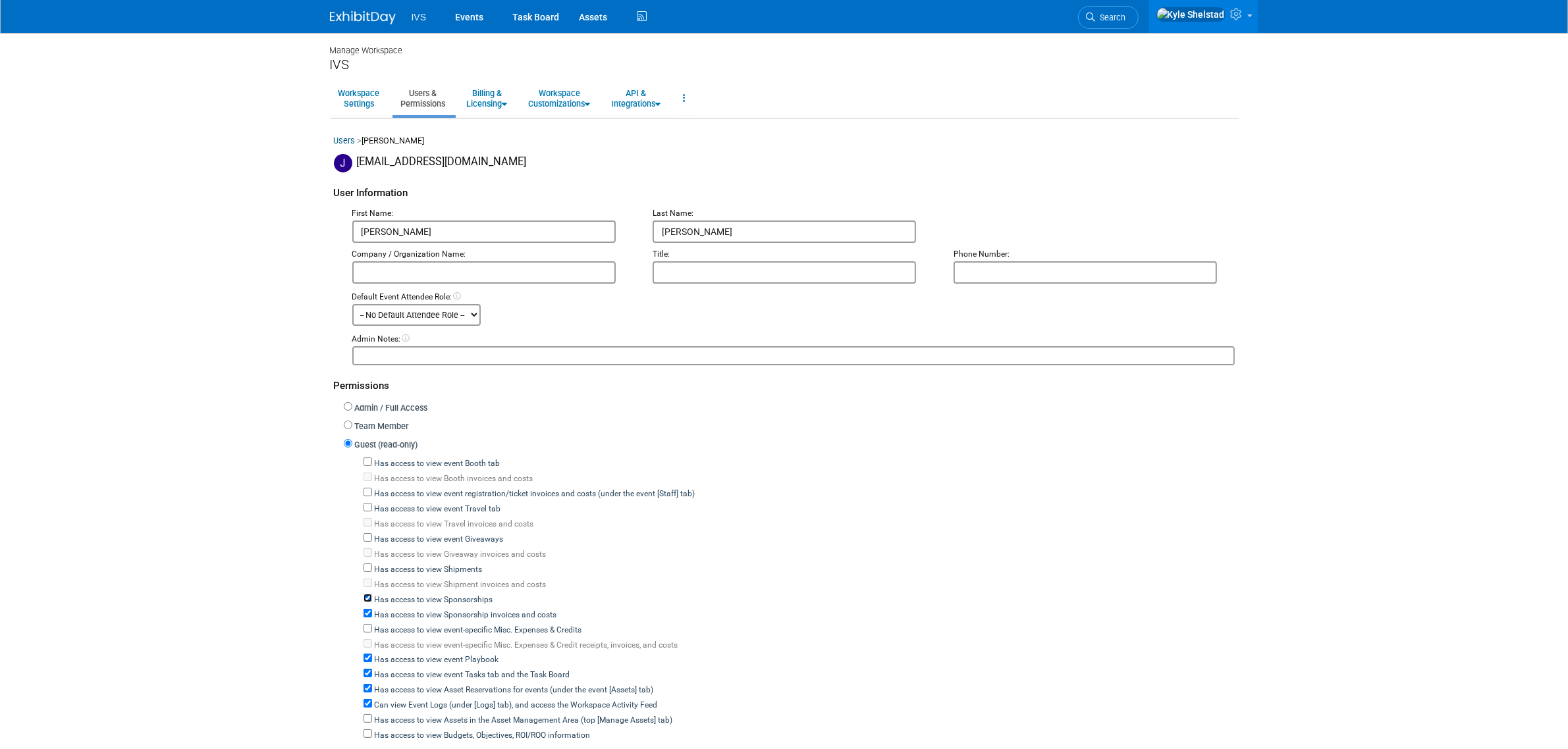
click at [372, 594] on input "Has access to view Sponsorships" at bounding box center [367, 598] width 8 height 8
checkbox input "false"
click at [399, 654] on label "Has access to view event Playbook" at bounding box center [435, 660] width 127 height 12
click at [372, 654] on input "Has access to view event Playbook" at bounding box center [367, 658] width 8 height 8
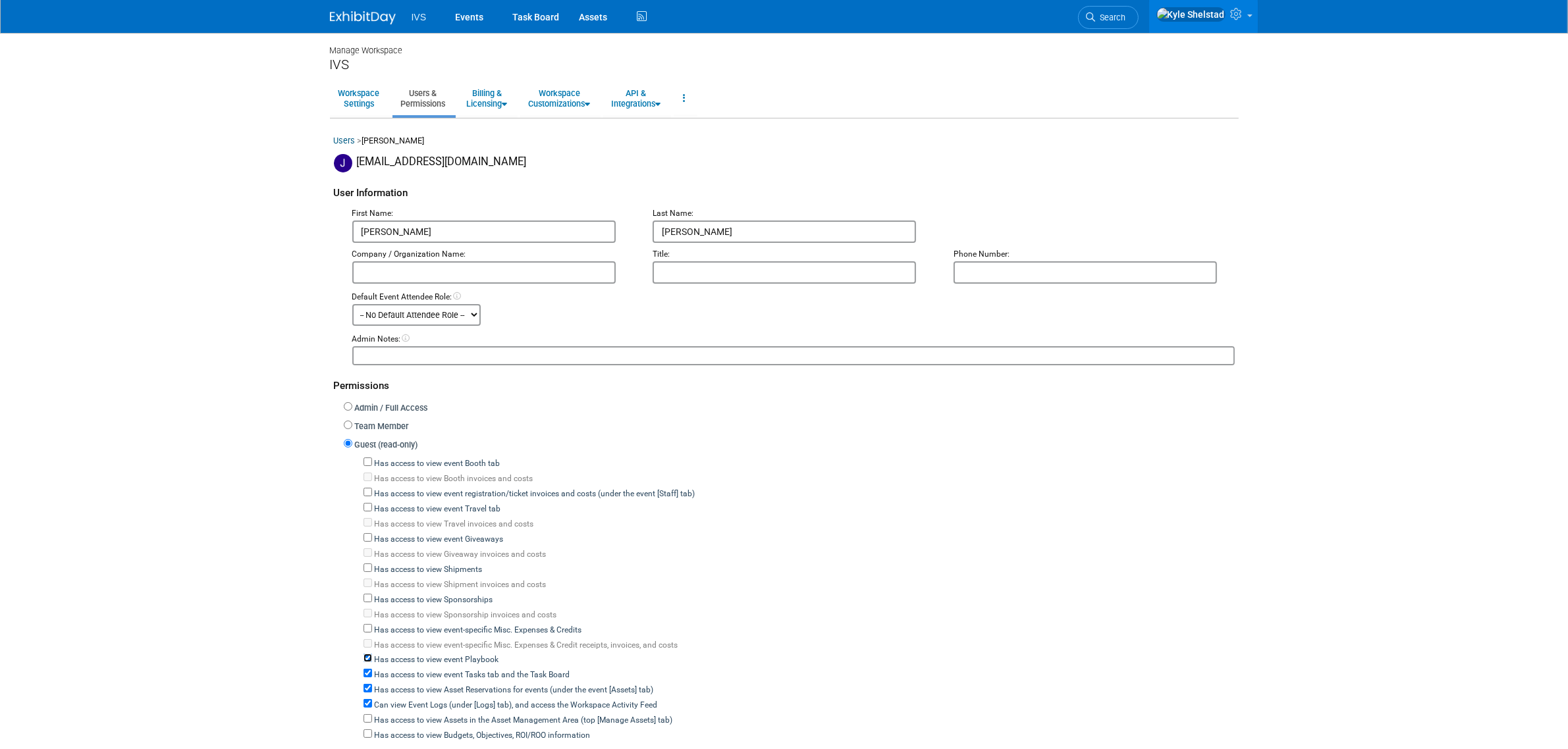
checkbox input "false"
click at [397, 682] on div "Has access to view Asset Reservations for events (under the event [Assets] tab)" at bounding box center [799, 689] width 871 height 15
click at [396, 670] on label "Has access to view event Tasks tab and the Task Board" at bounding box center [470, 675] width 198 height 12
click at [372, 669] on input "Has access to view event Tasks tab and the Task Board" at bounding box center [367, 673] width 8 height 8
checkbox input "false"
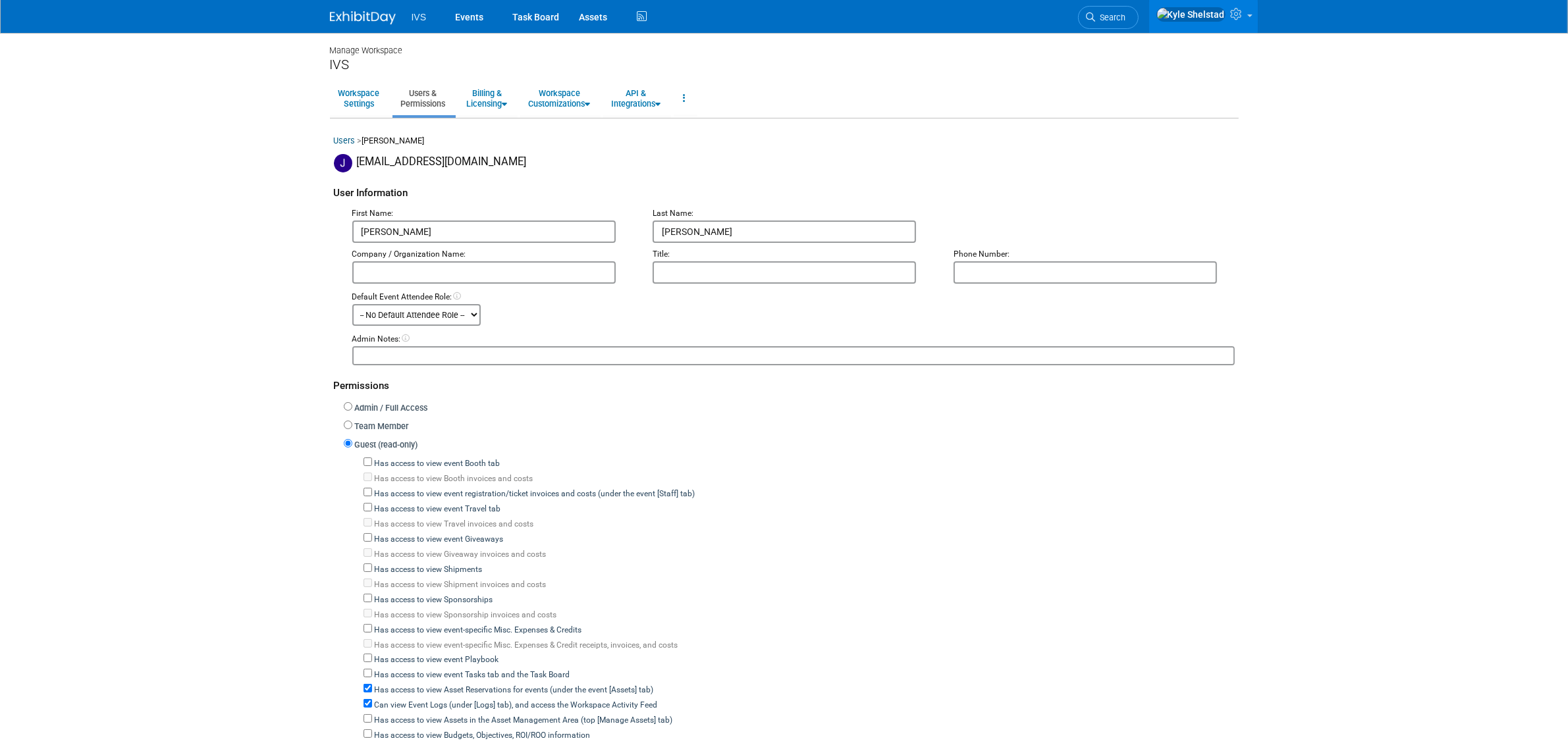
click at [393, 685] on label "Has access to view Asset Reservations for events (under the event [Assets] tab)" at bounding box center [513, 690] width 282 height 12
click at [372, 685] on input "Has access to view Asset Reservations for events (under the event [Assets] tab)" at bounding box center [367, 688] width 8 height 8
checkbox input "false"
click at [390, 700] on label "Can view Event Logs (under [Logs] tab), and access the Workspace Activity Feed" at bounding box center [514, 706] width 286 height 12
click at [372, 699] on input "Can view Event Logs (under [Logs] tab), and access the Workspace Activity Feed" at bounding box center [367, 703] width 8 height 8
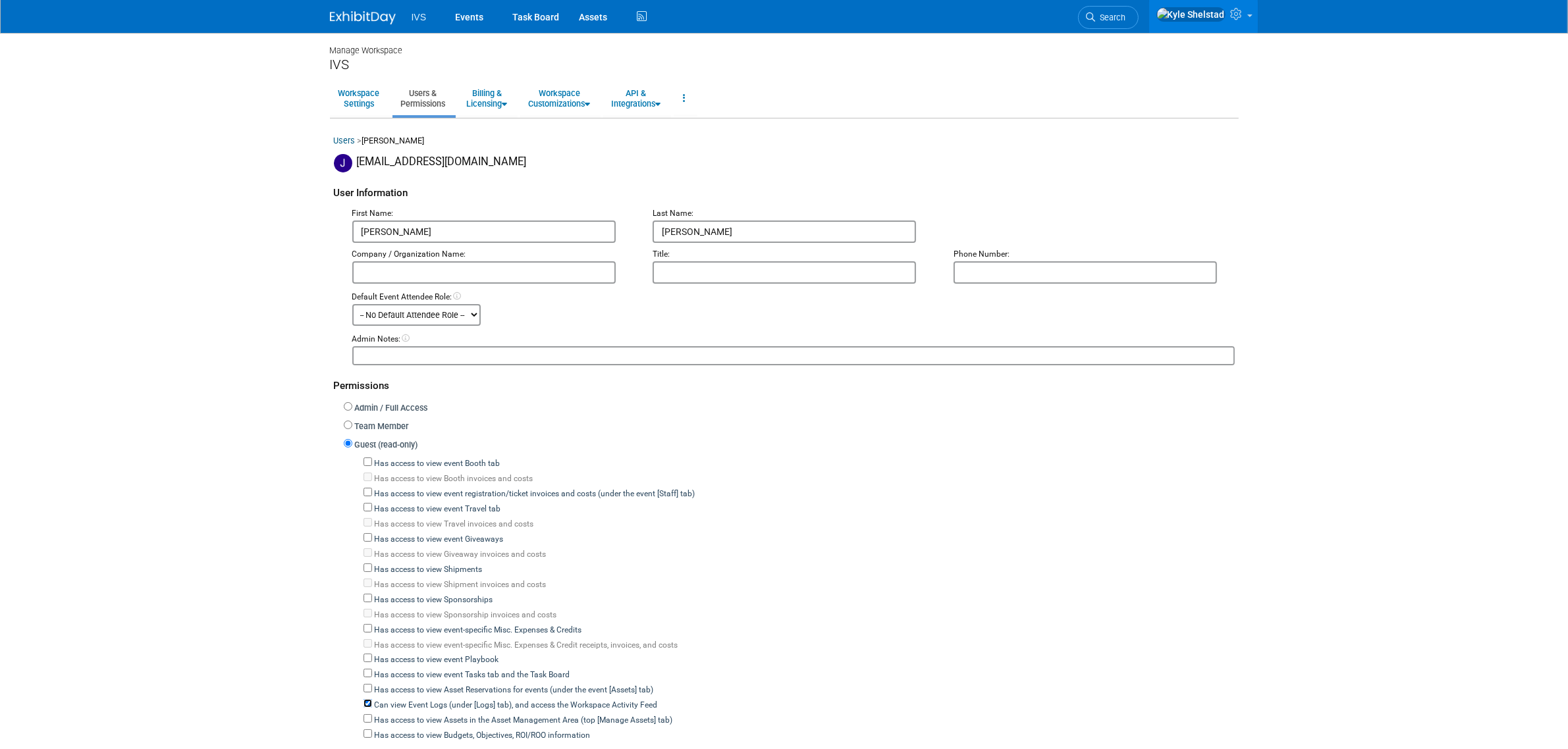
checkbox input "false"
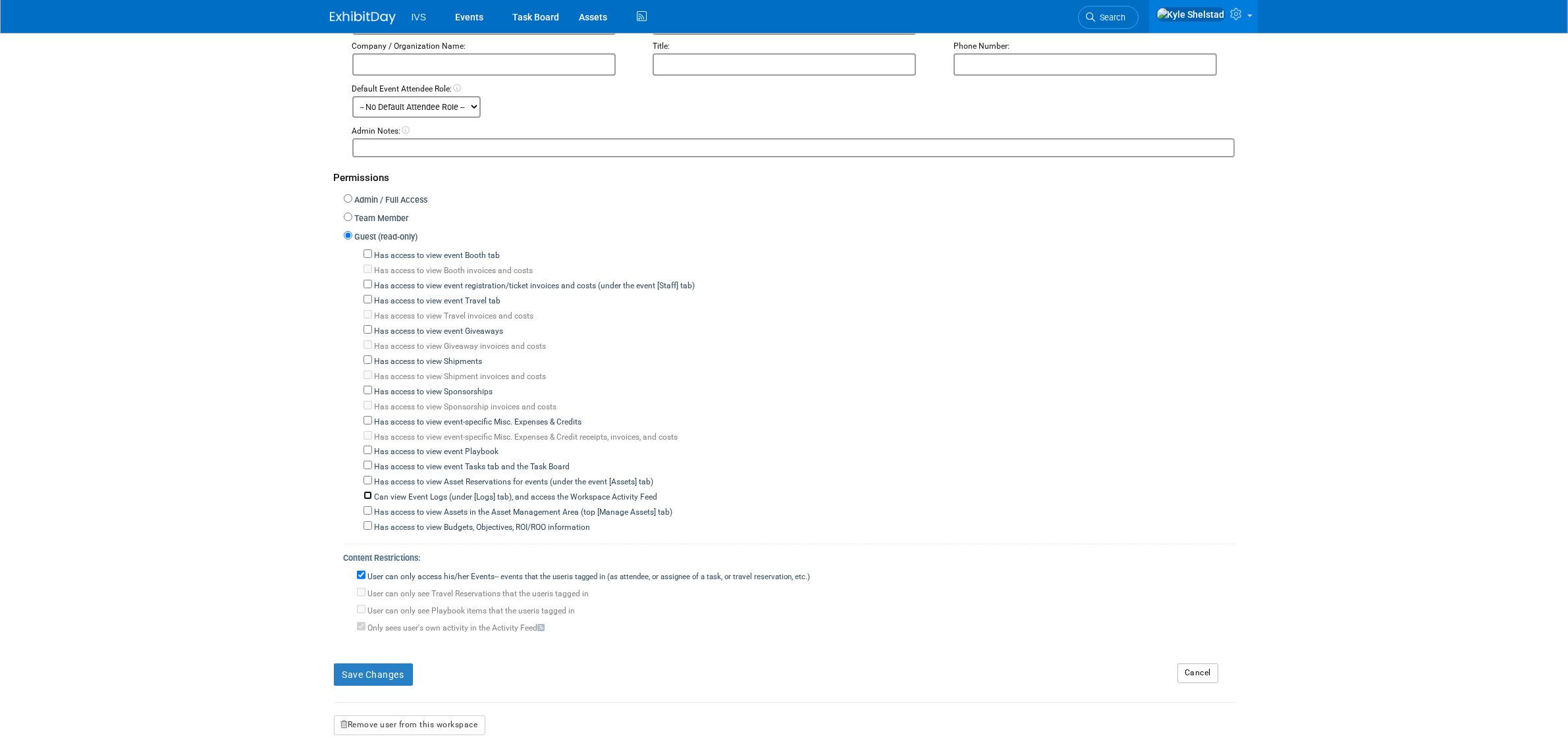
scroll to position [219, 0]
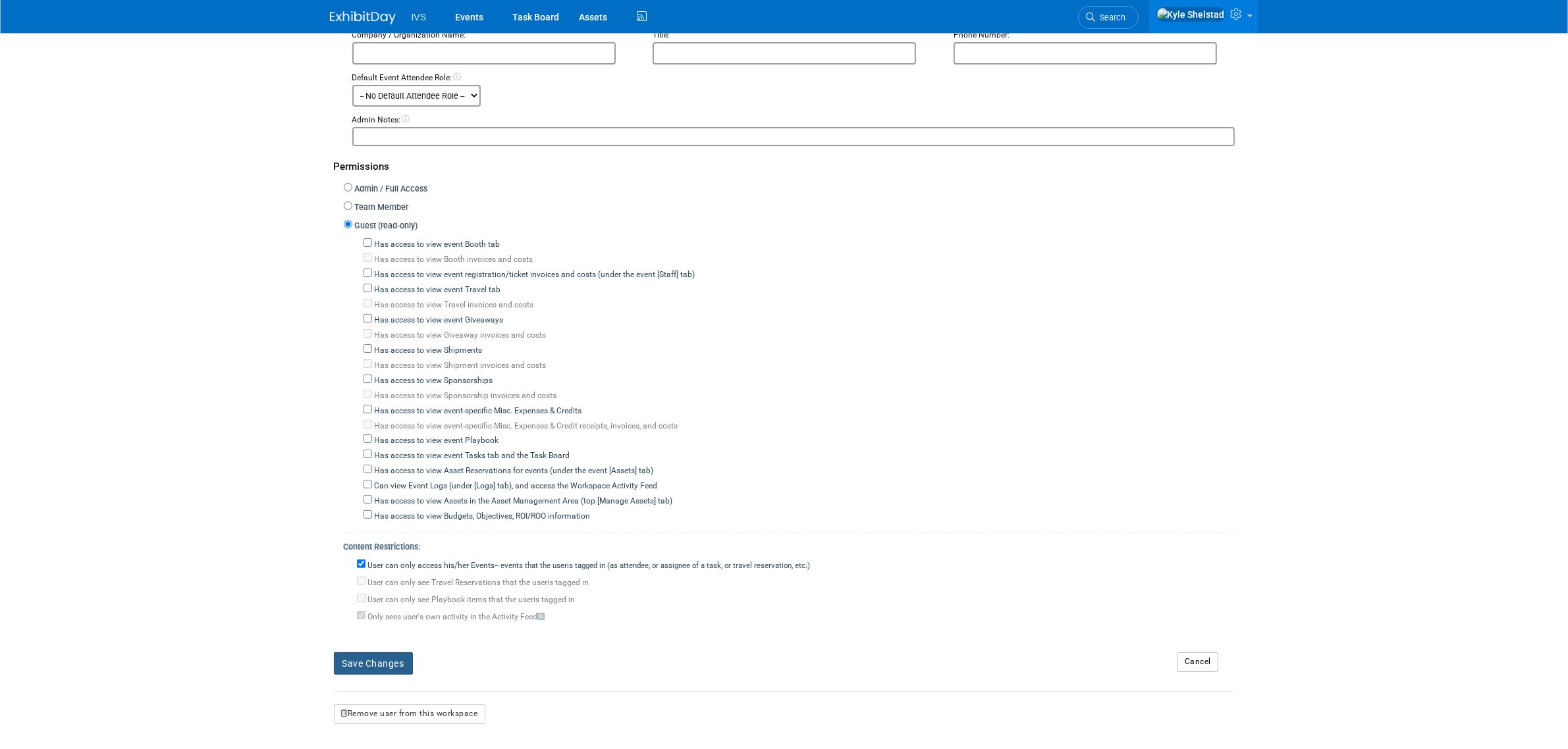
click at [367, 652] on button "Save Changes" at bounding box center [374, 663] width 79 height 22
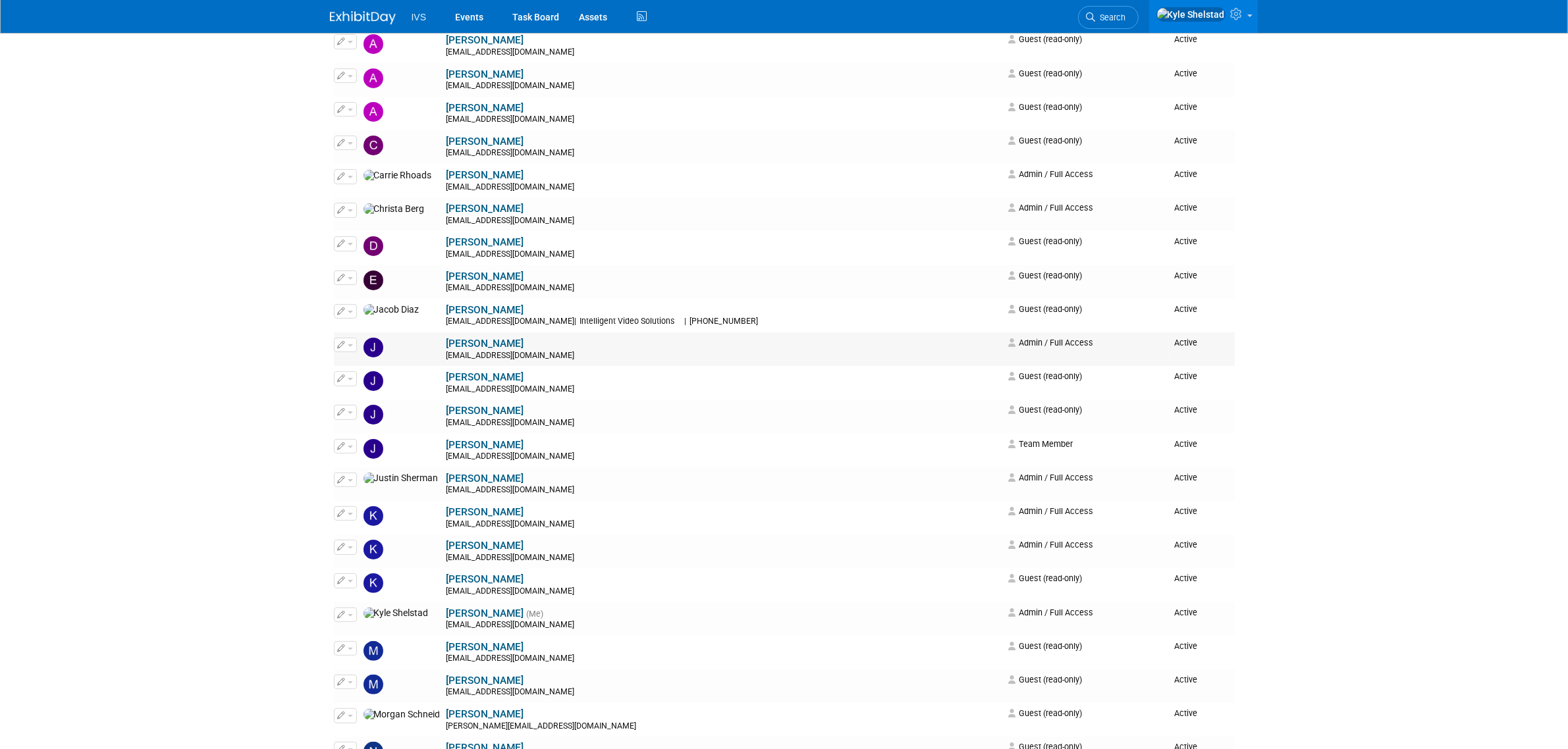
scroll to position [219, 0]
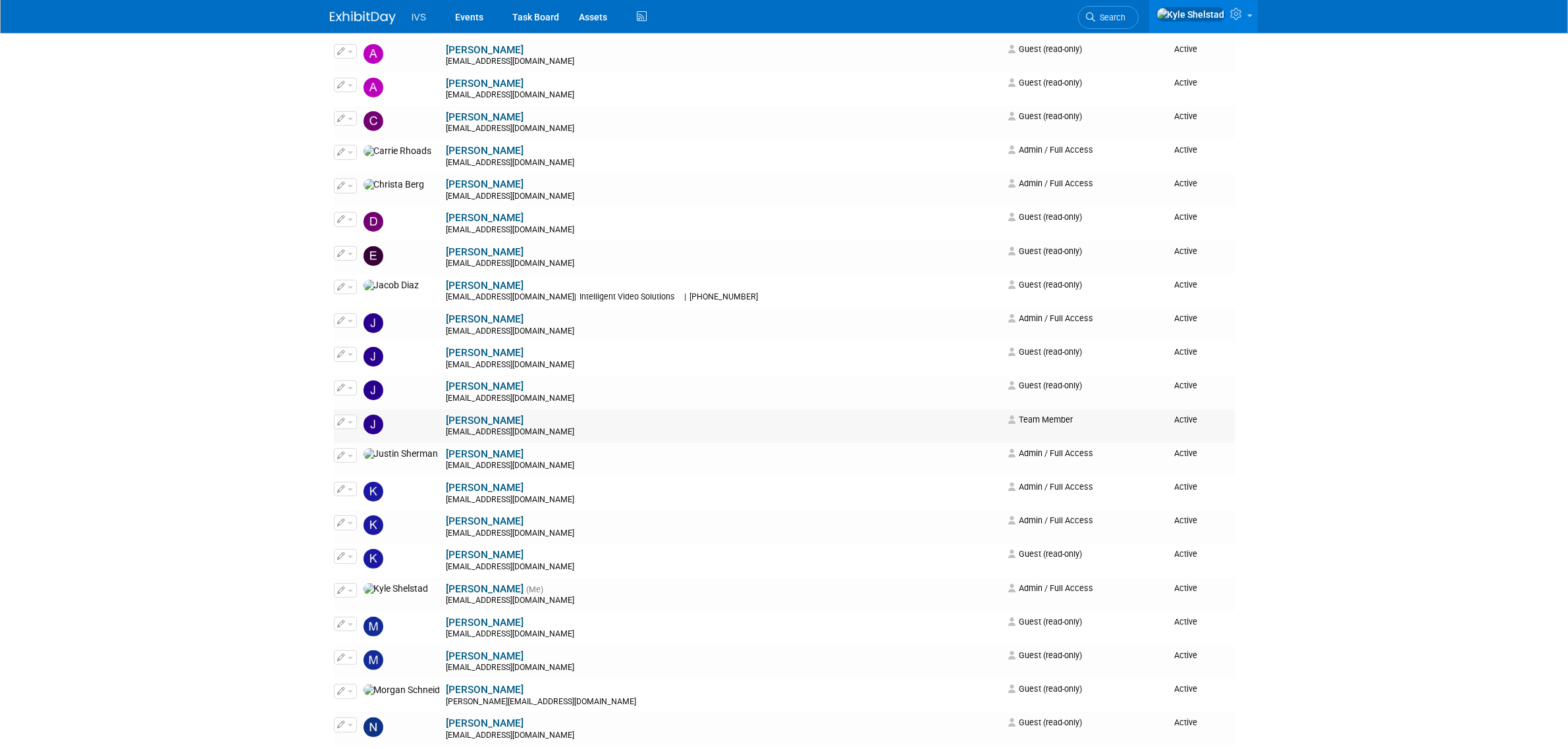
click at [342, 418] on button "button" at bounding box center [345, 422] width 23 height 15
click at [392, 443] on link "Edit" at bounding box center [386, 444] width 104 height 18
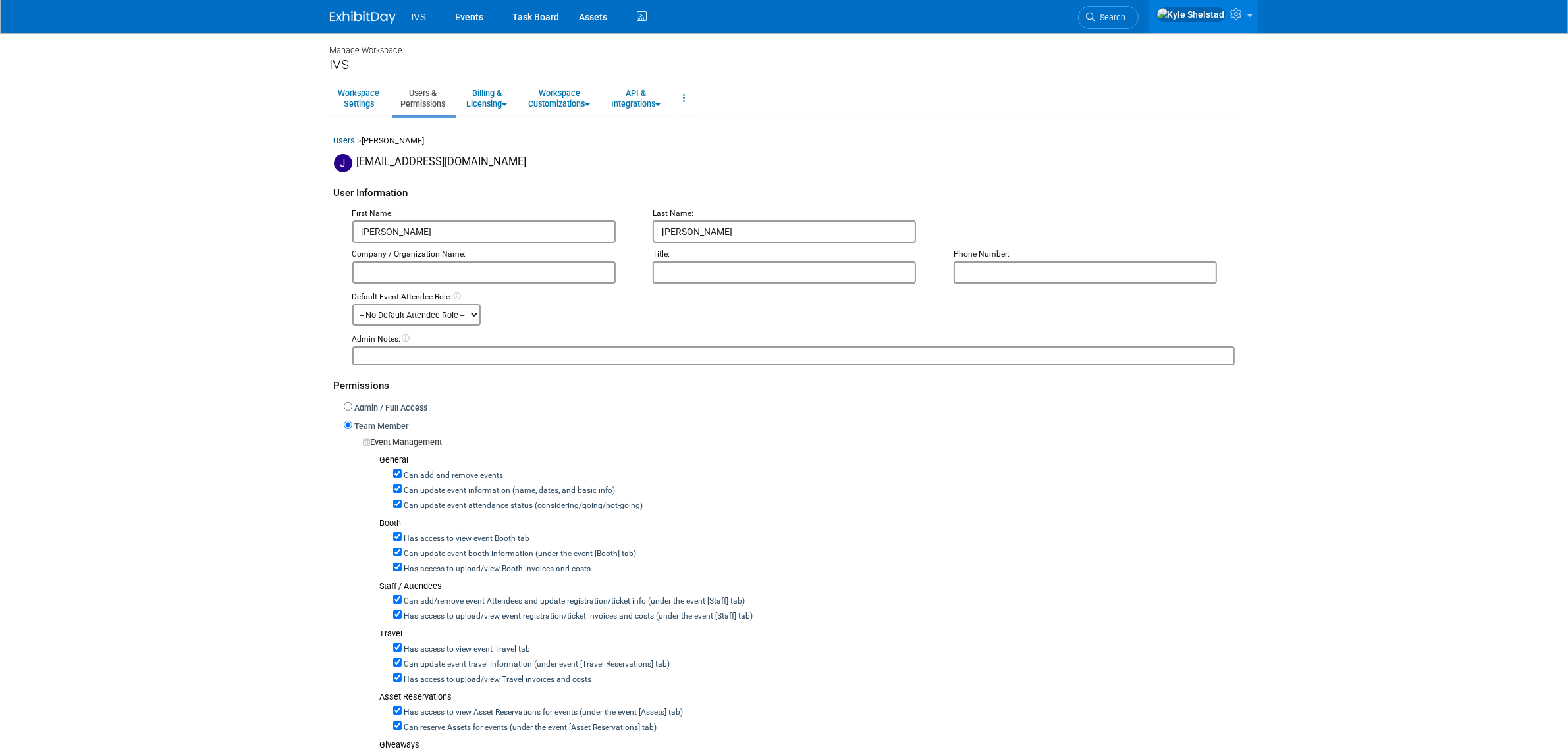
click at [359, 402] on label "Admin / Full Access" at bounding box center [390, 409] width 75 height 13
click at [352, 402] on input "Admin / Full Access" at bounding box center [348, 406] width 8 height 8
radio input "true"
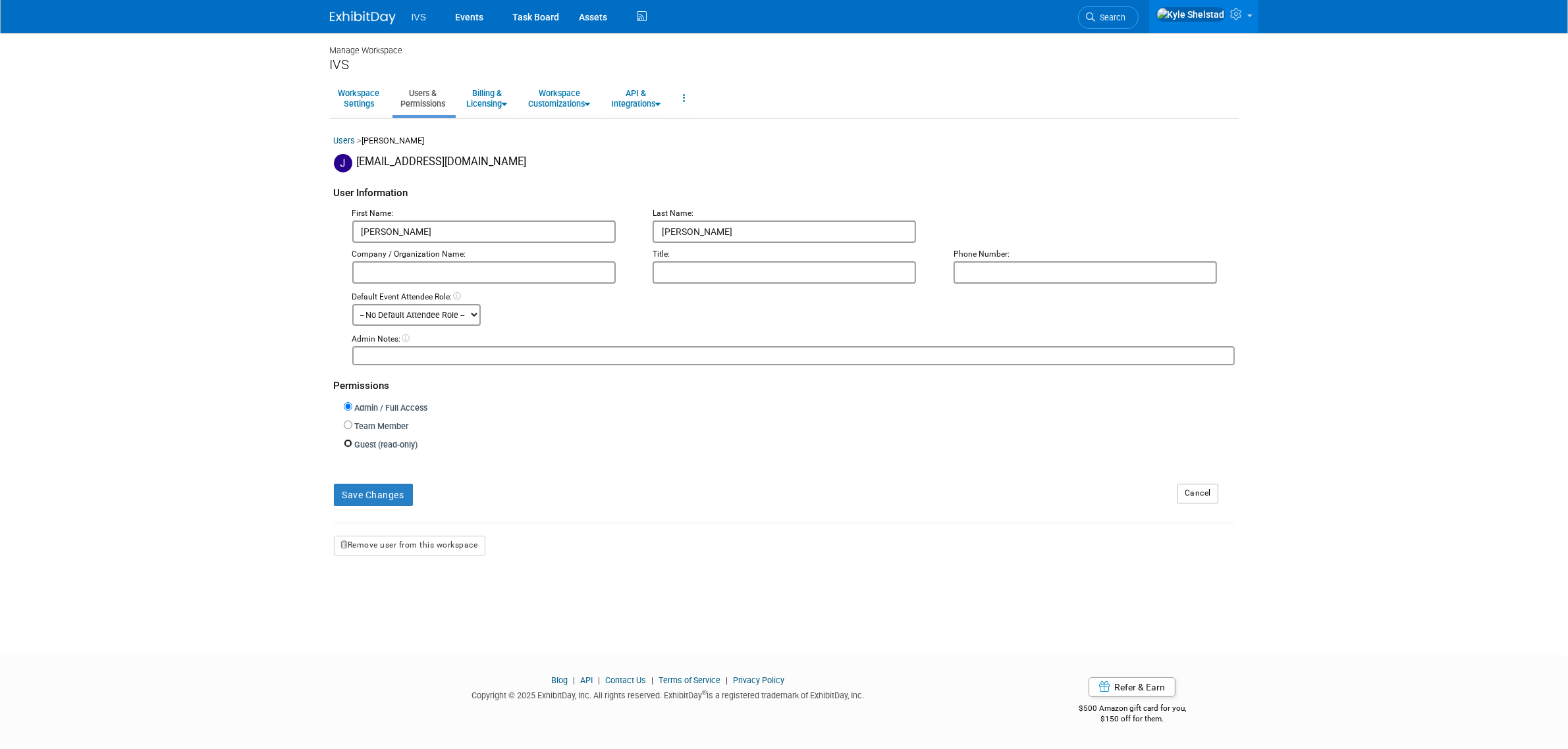
click at [349, 439] on input "Guest (read-only)" at bounding box center [348, 443] width 8 height 8
radio input "true"
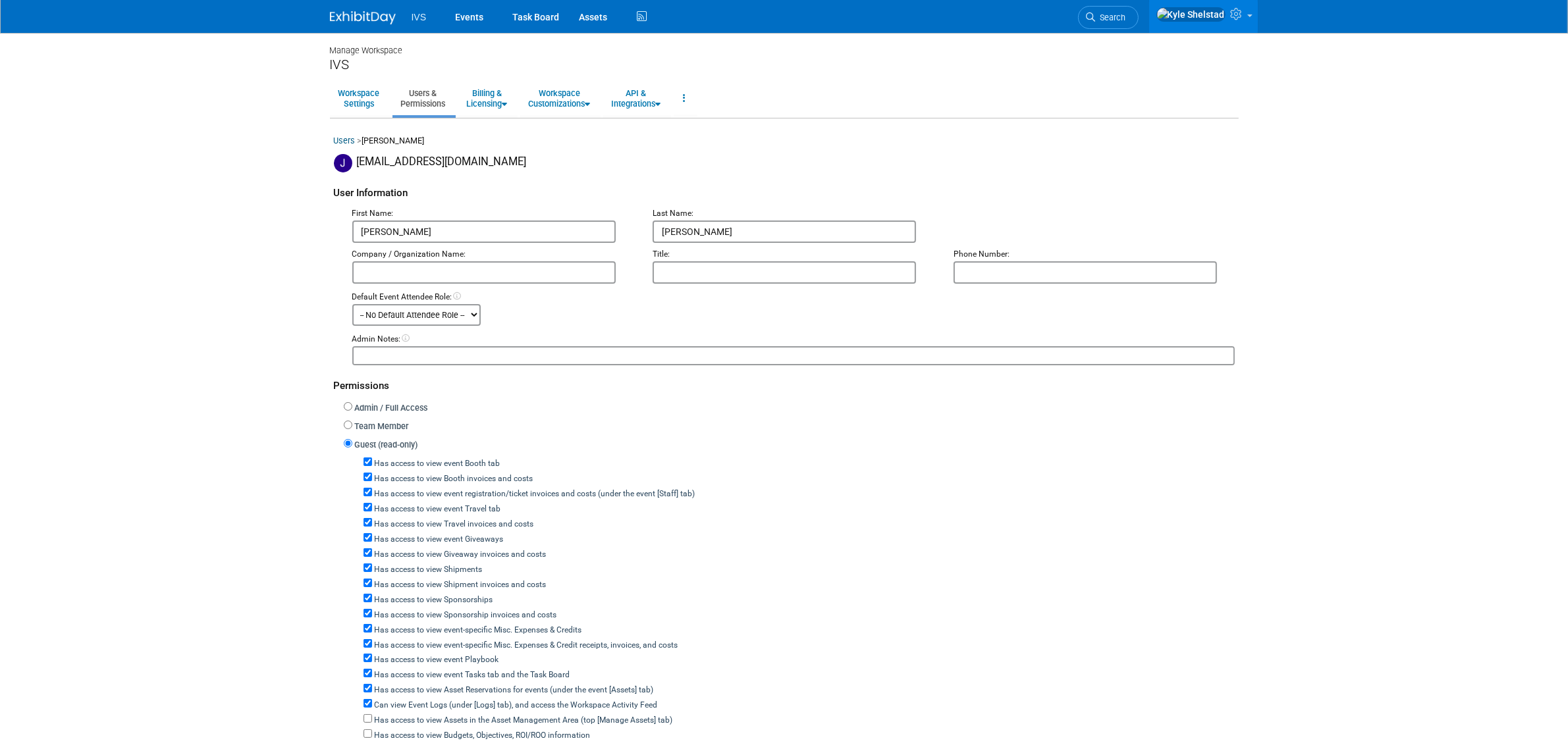
click at [412, 458] on label "Has access to view event Booth tab" at bounding box center [436, 464] width 129 height 12
click at [372, 457] on input "Has access to view event Booth tab" at bounding box center [367, 461] width 8 height 8
checkbox input "false"
click at [465, 490] on label "Has access to view event registration/ticket invoices and costs (under the even…" at bounding box center [533, 494] width 323 height 12
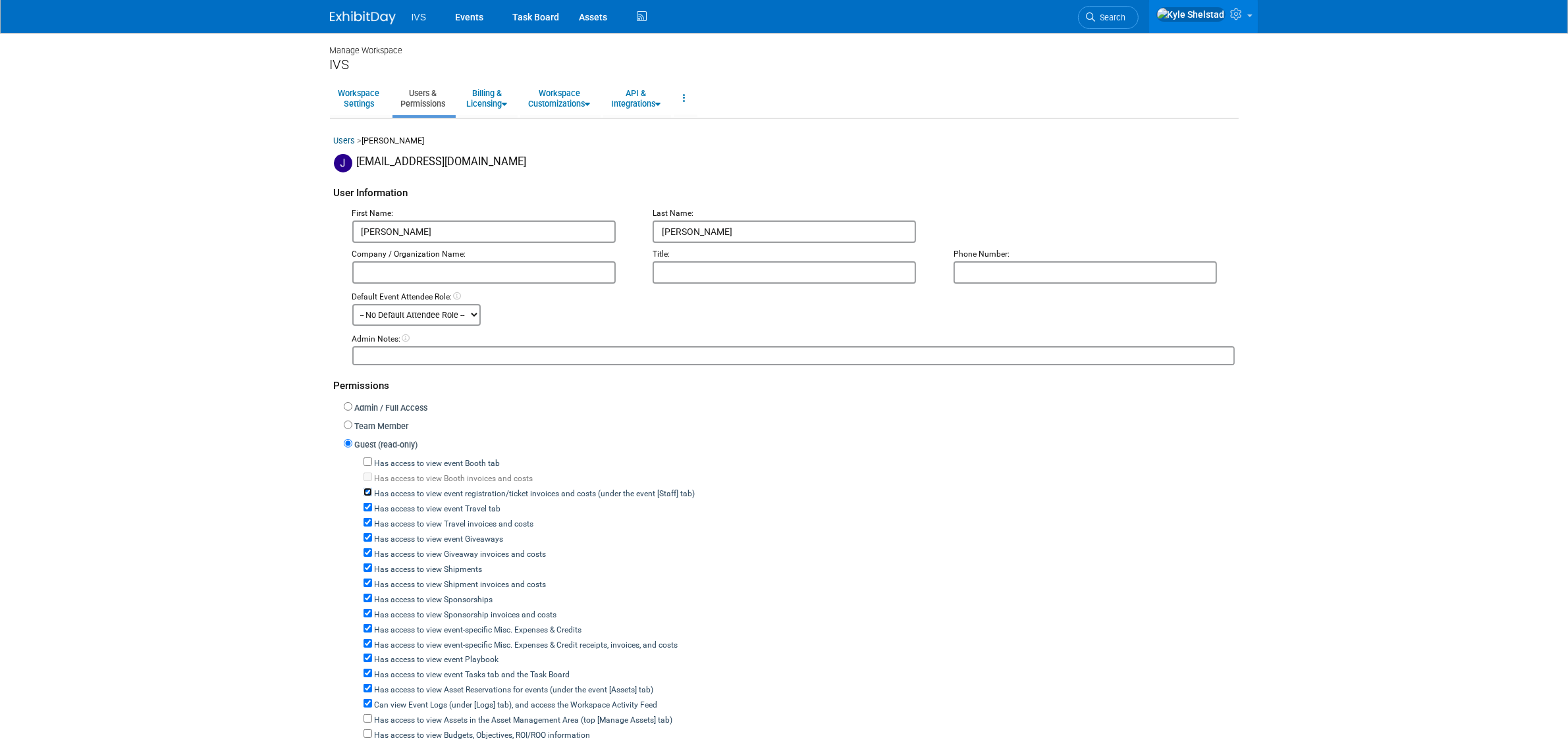
click at [372, 490] on input "Has access to view event registration/ticket invoices and costs (under the even…" at bounding box center [367, 491] width 8 height 8
checkbox input "false"
click at [462, 519] on label "Has access to view Travel invoices and costs" at bounding box center [453, 524] width 162 height 12
click at [372, 518] on input "Has access to view Travel invoices and costs" at bounding box center [367, 522] width 8 height 8
checkbox input "false"
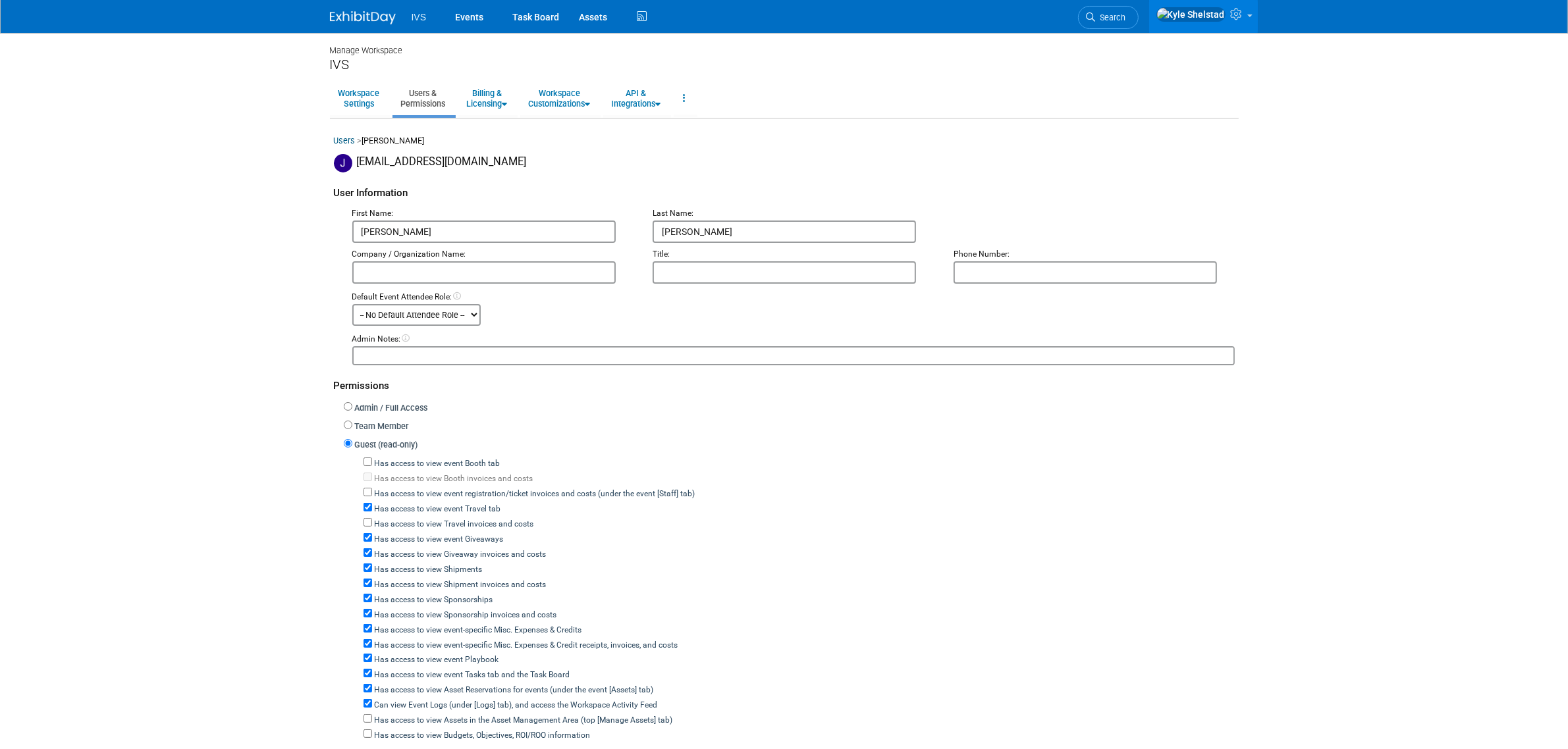
click at [462, 509] on label "Has access to view event Travel tab" at bounding box center [436, 509] width 129 height 12
click at [372, 509] on input "Has access to view event Travel tab" at bounding box center [367, 507] width 8 height 8
checkbox input "false"
click at [448, 534] on label "Has access to view event Giveaways" at bounding box center [437, 539] width 132 height 12
click at [372, 534] on input "Has access to view event Giveaways" at bounding box center [367, 537] width 8 height 8
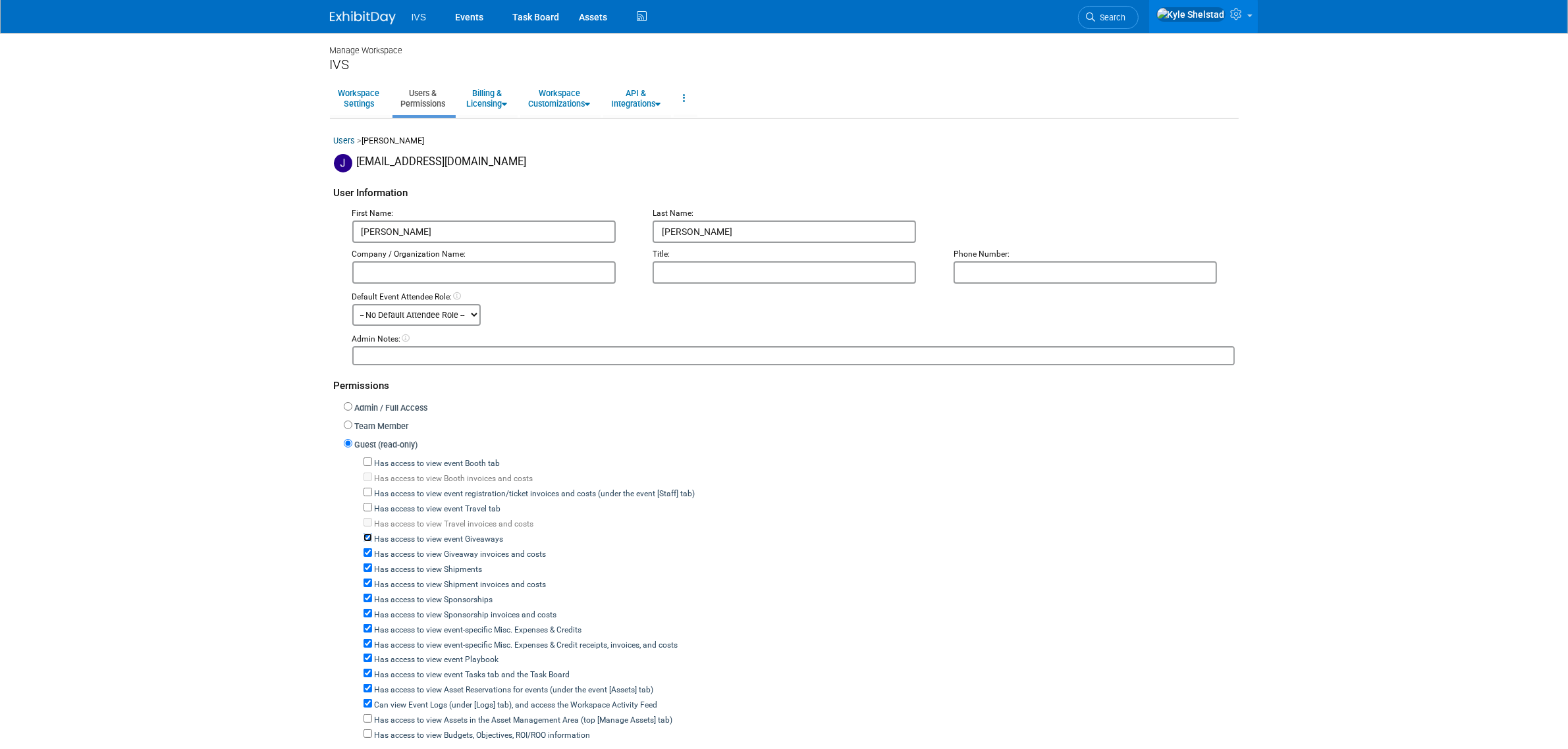
checkbox input "false"
click at [448, 564] on label "Has access to view Shipments" at bounding box center [427, 570] width 110 height 12
click at [372, 564] on input "Has access to view Shipments" at bounding box center [367, 568] width 8 height 8
checkbox input "false"
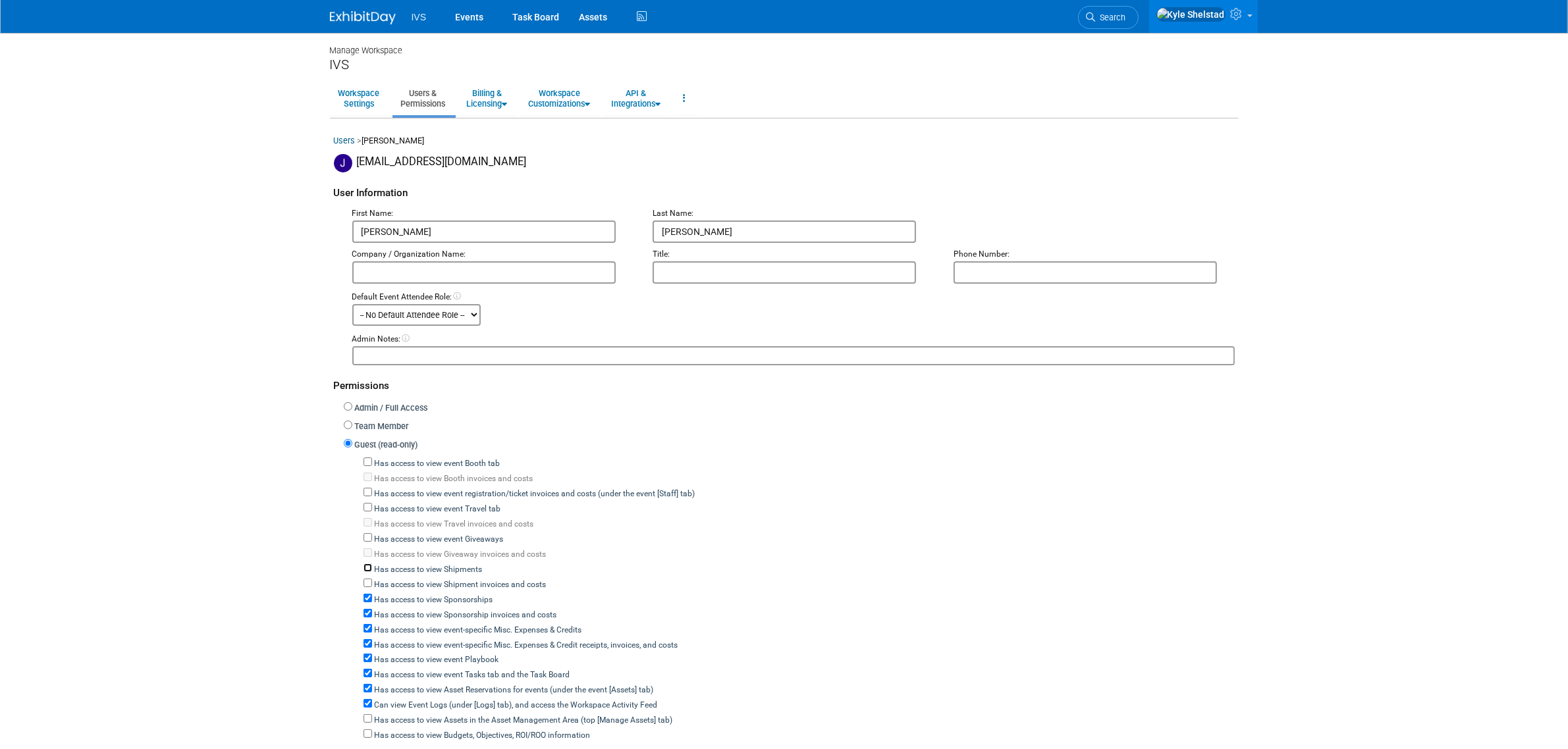
checkbox input "false"
drag, startPoint x: 450, startPoint y: 586, endPoint x: 449, endPoint y: 606, distance: 20.0
click at [450, 592] on div "Has access to view Sponsorships" at bounding box center [799, 599] width 871 height 15
click at [449, 597] on label "Has access to view Sponsorships" at bounding box center [432, 600] width 121 height 12
click at [372, 597] on input "Has access to view Sponsorships" at bounding box center [367, 598] width 8 height 8
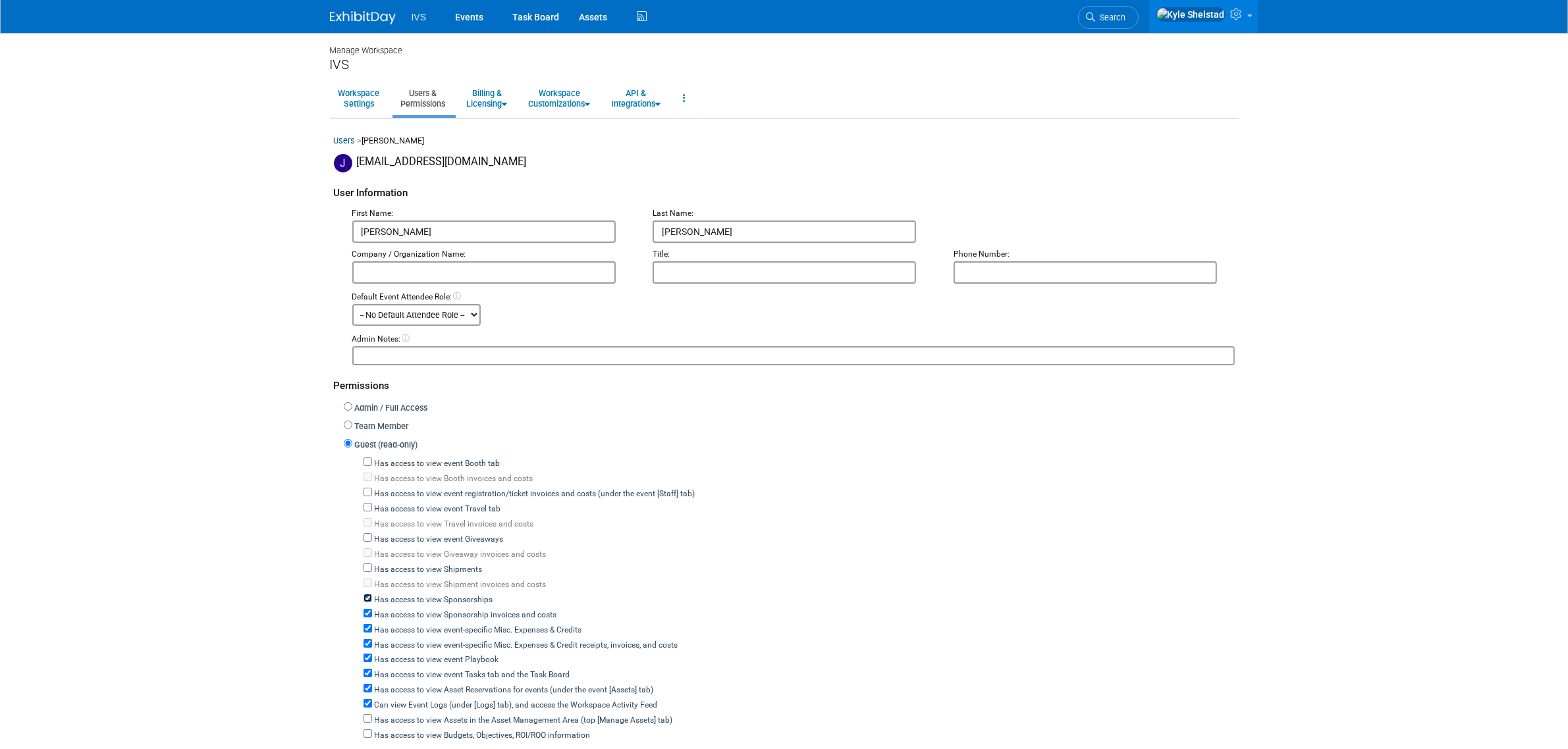
checkbox input "false"
click at [434, 637] on div "Has access to view event-specific Misc. Expenses & Credit receipts, invoices, a…" at bounding box center [799, 644] width 871 height 15
click at [434, 625] on label "Has access to view event-specific Misc. Expenses & Credits" at bounding box center [477, 630] width 210 height 12
click at [372, 624] on input "Has access to view event-specific Misc. Expenses & Credits" at bounding box center [367, 628] width 8 height 8
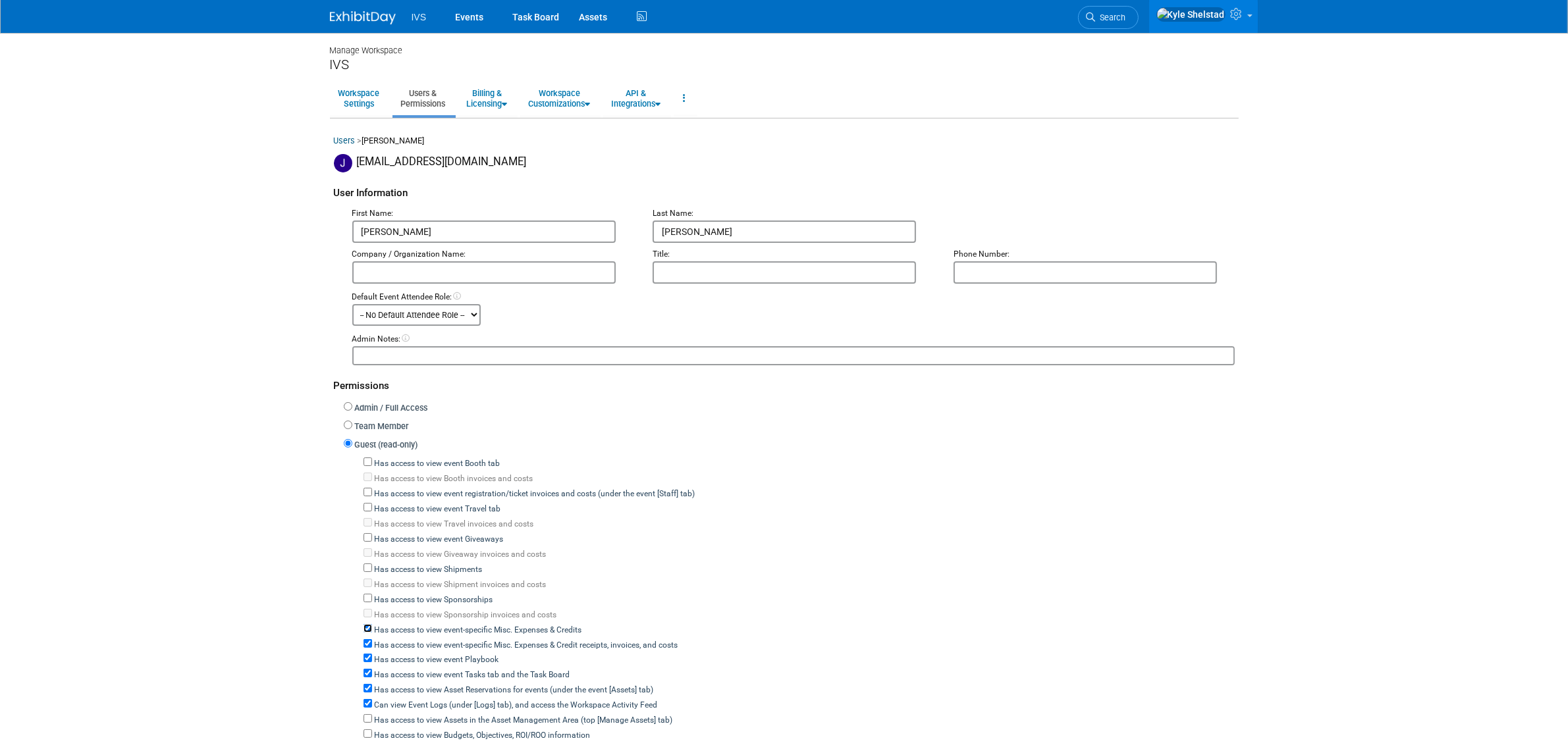
checkbox input "false"
click at [435, 654] on label "Has access to view event Playbook" at bounding box center [435, 660] width 127 height 12
click at [372, 654] on input "Has access to view event Playbook" at bounding box center [367, 658] width 8 height 8
checkbox input "false"
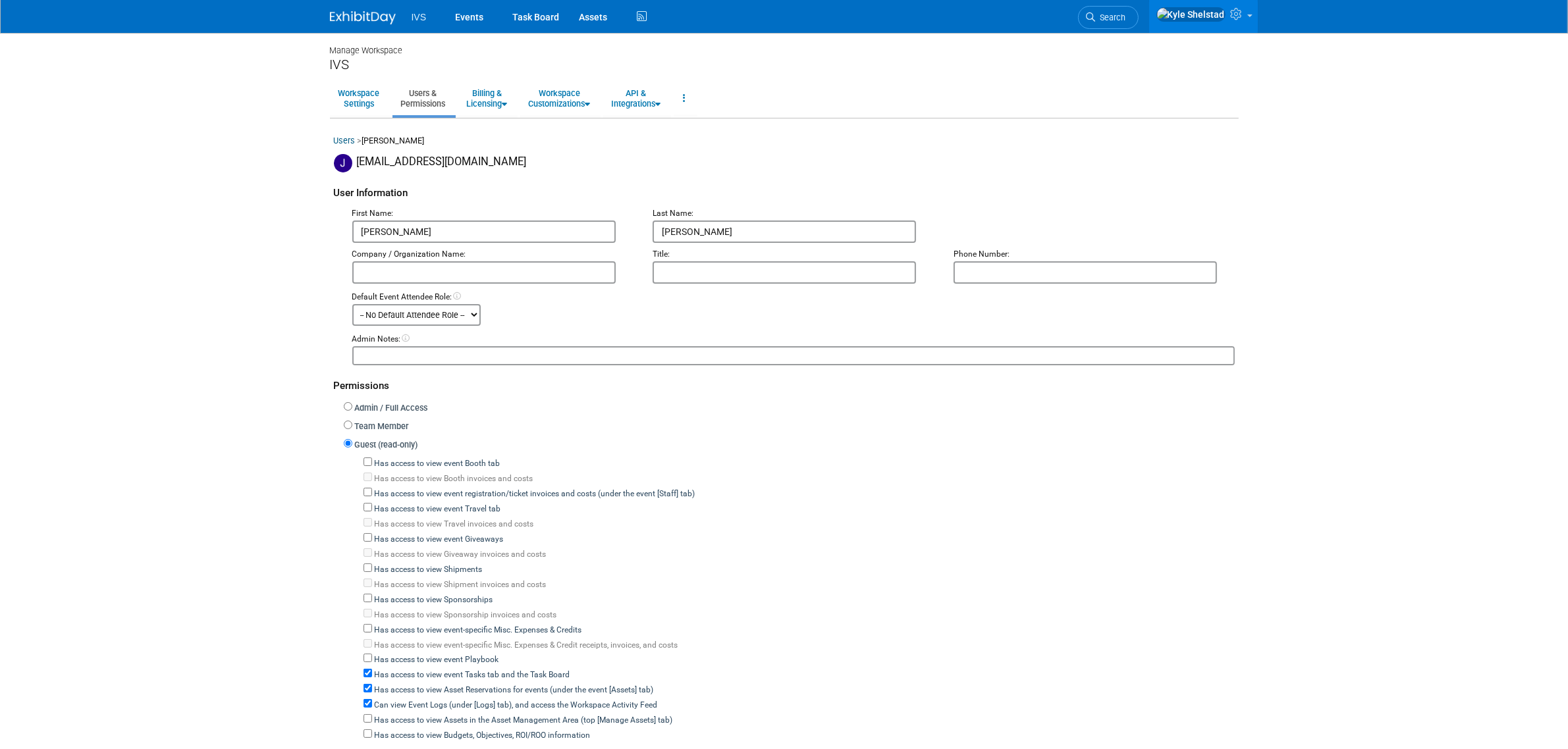
click at [434, 670] on label "Has access to view event Tasks tab and the Task Board" at bounding box center [470, 675] width 198 height 12
click at [372, 669] on input "Has access to view event Tasks tab and the Task Board" at bounding box center [367, 673] width 8 height 8
checkbox input "false"
click at [432, 685] on label "Has access to view Asset Reservations for events (under the event [Assets] tab)" at bounding box center [513, 690] width 282 height 12
click at [372, 685] on input "Has access to view Asset Reservations for events (under the event [Assets] tab)" at bounding box center [367, 688] width 8 height 8
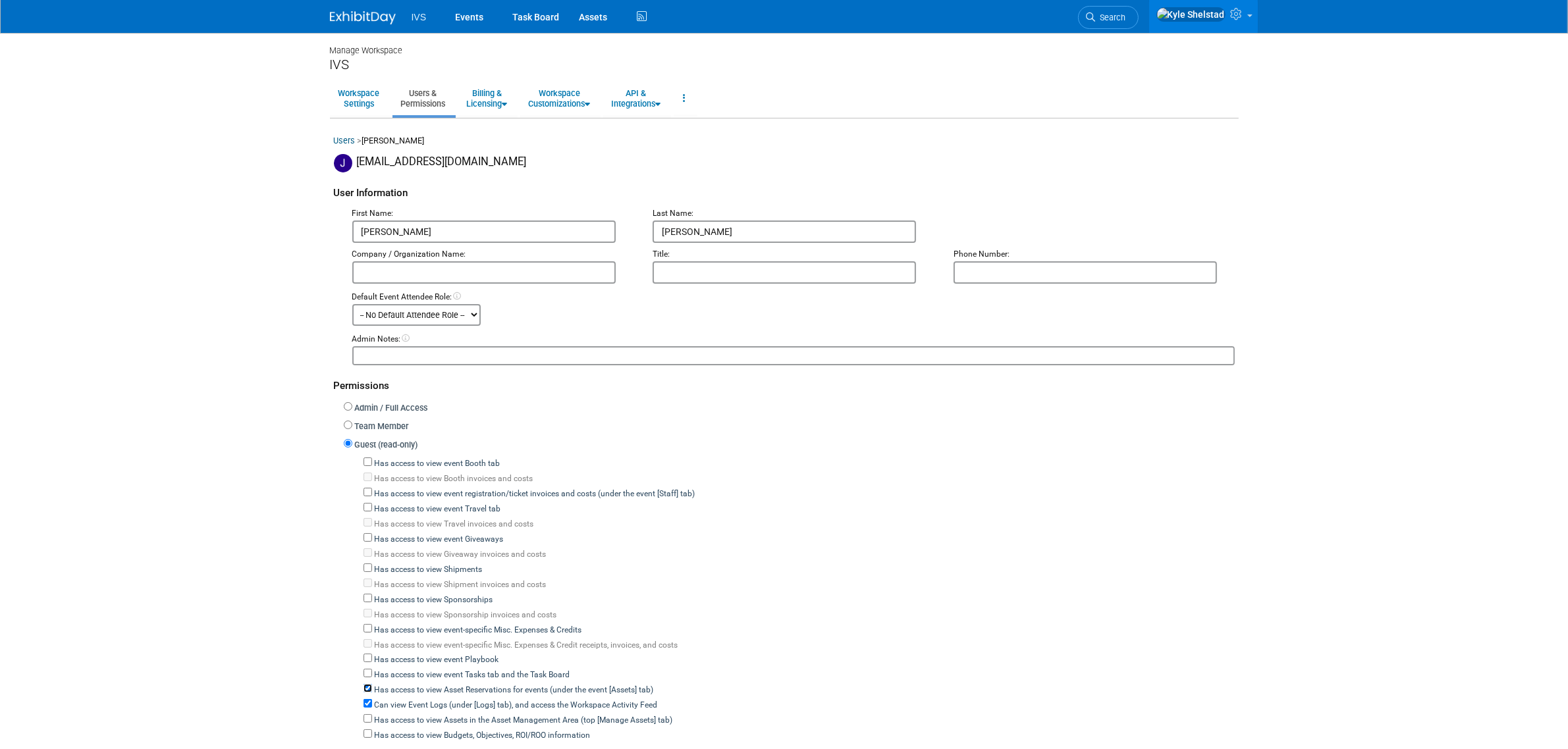
checkbox input "false"
click at [430, 700] on label "Can view Event Logs (under [Logs] tab), and access the Workspace Activity Feed" at bounding box center [514, 706] width 286 height 12
click at [372, 699] on input "Can view Event Logs (under [Logs] tab), and access the Workspace Activity Feed" at bounding box center [367, 703] width 8 height 8
checkbox input "false"
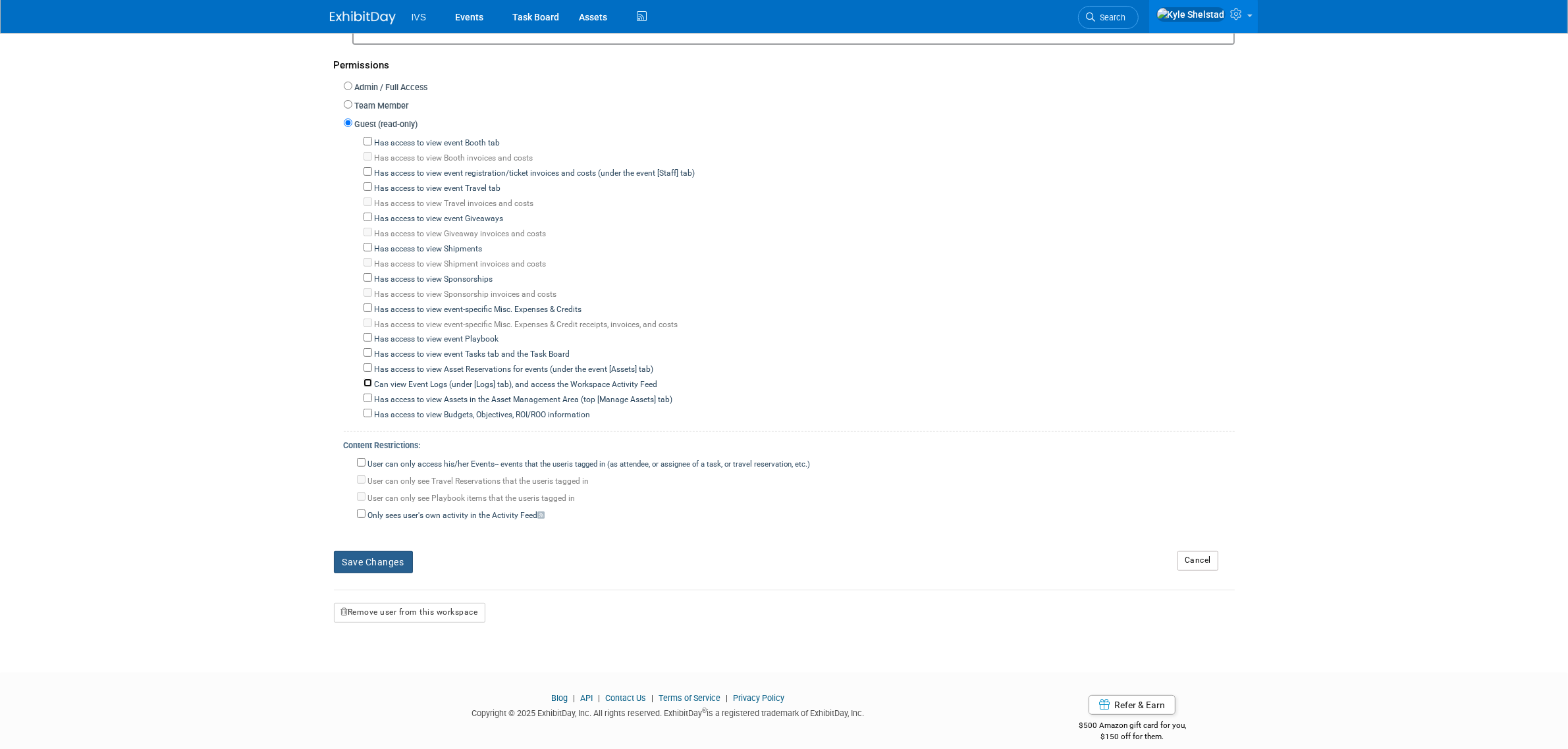
scroll to position [326, 0]
click at [436, 454] on label "User can only access his/her Events -- events that the user either created, or …" at bounding box center [588, 459] width 445 height 12
click at [365, 453] on input "User can only access his/her Events -- events that the user either created, or …" at bounding box center [361, 456] width 8 height 8
checkbox input "true"
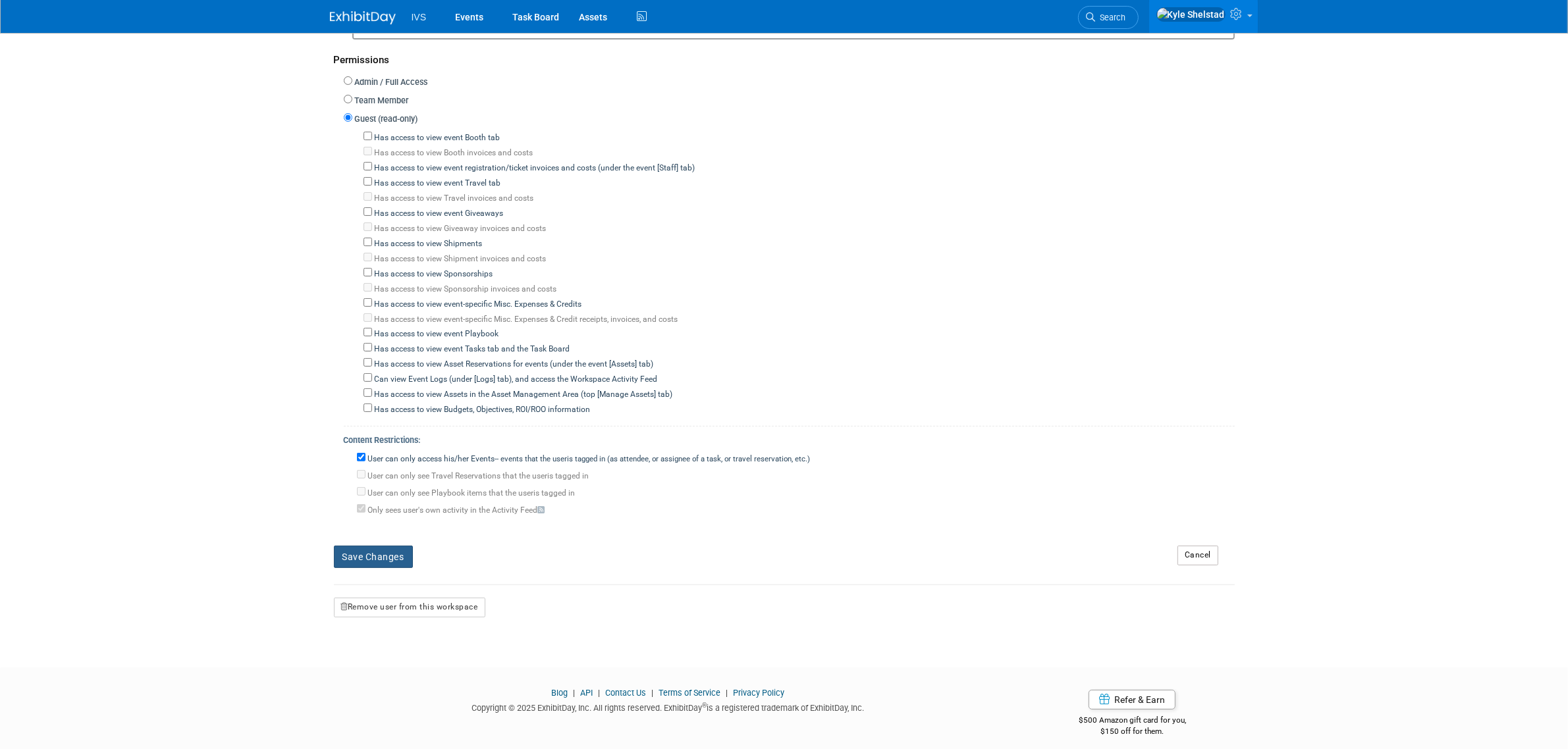
click at [384, 553] on button "Save Changes" at bounding box center [374, 557] width 79 height 22
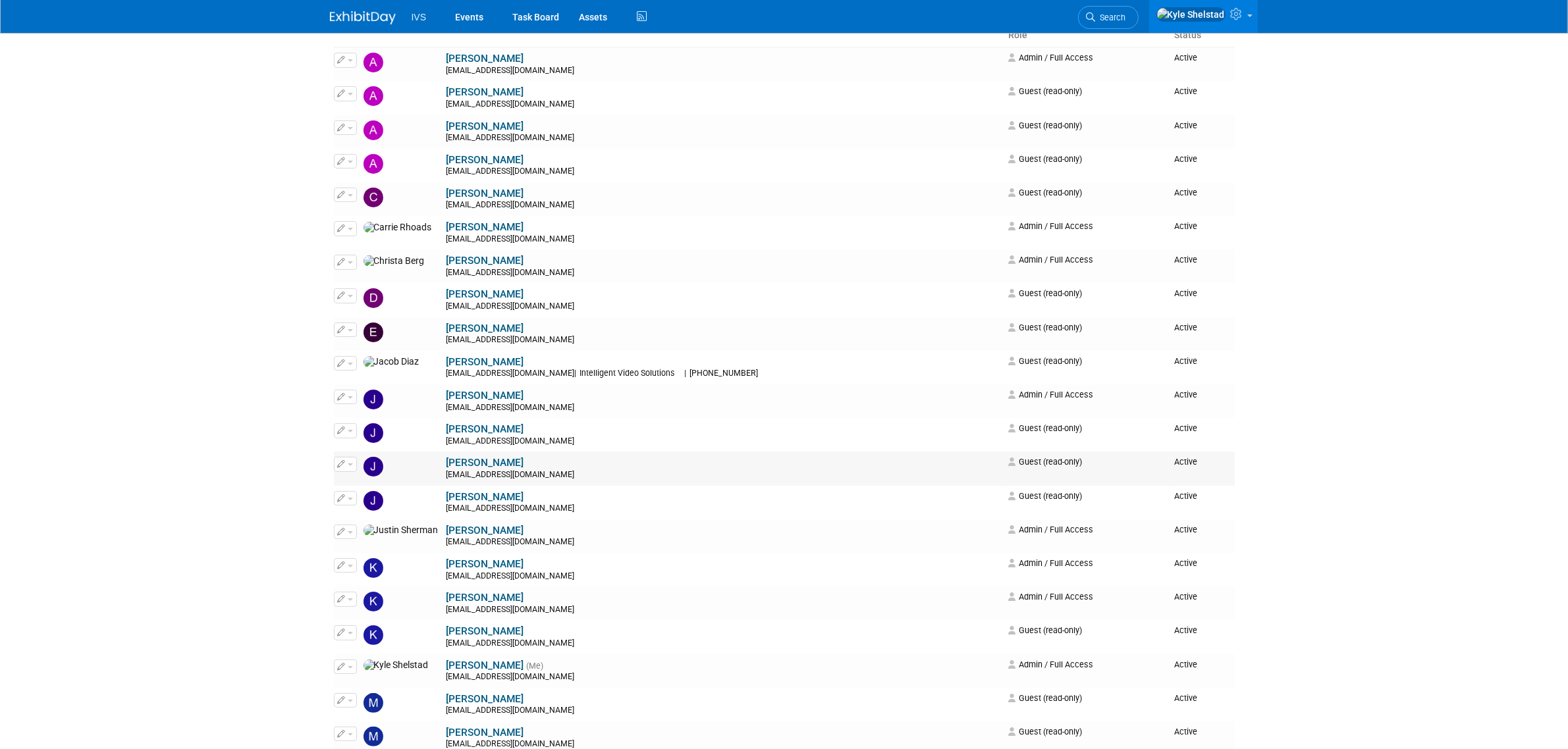
scroll to position [165, 0]
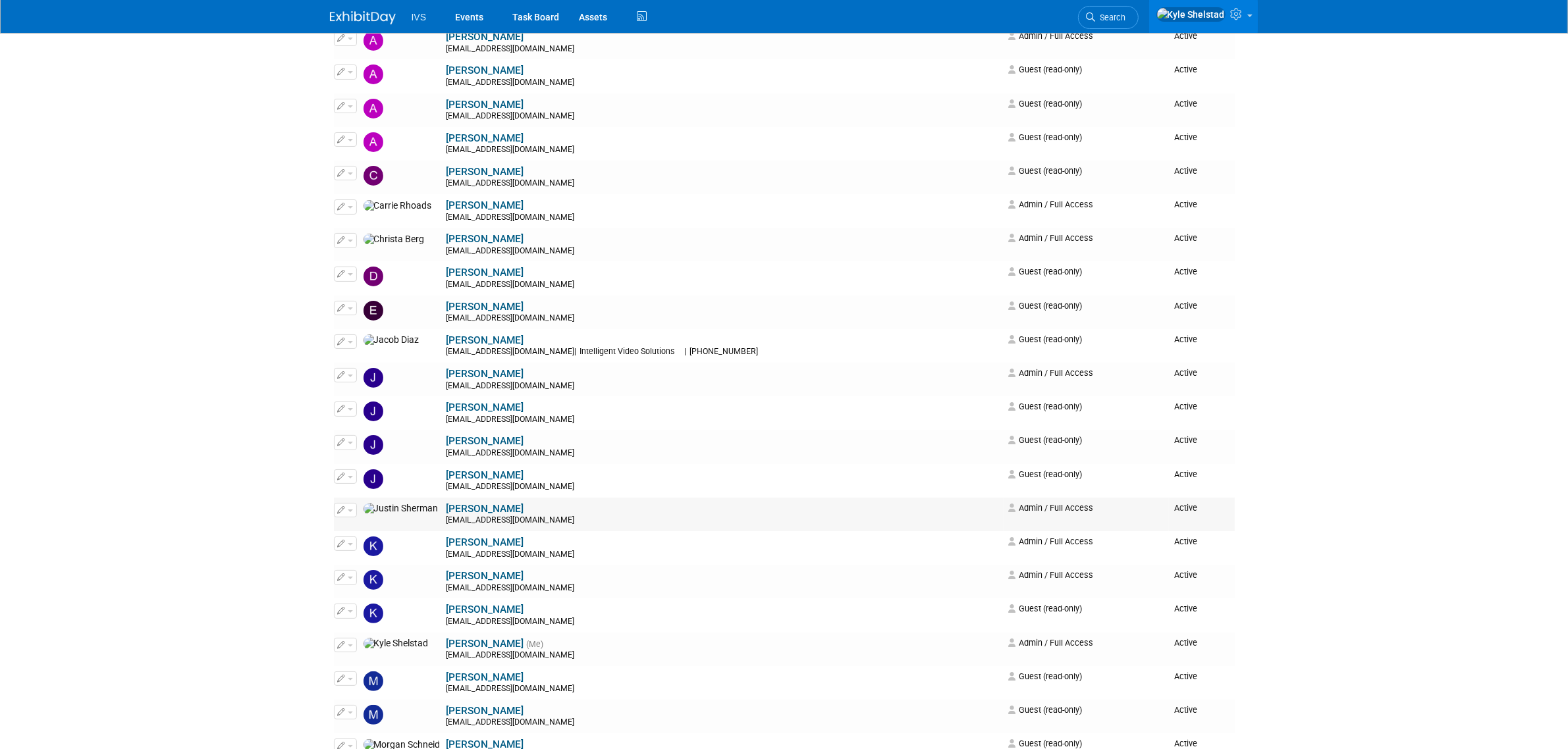
click at [353, 513] on button "button" at bounding box center [345, 511] width 23 height 15
click at [148, 550] on body "IVS Events Task Board Assets ..." at bounding box center [784, 210] width 1568 height 749
click at [342, 608] on icon "button" at bounding box center [341, 611] width 8 height 7
drag, startPoint x: 348, startPoint y: 559, endPoint x: 351, endPoint y: 574, distance: 15.3
click at [348, 567] on tbody "Edit Impersonate [PERSON_NAME]" at bounding box center [784, 447] width 901 height 843
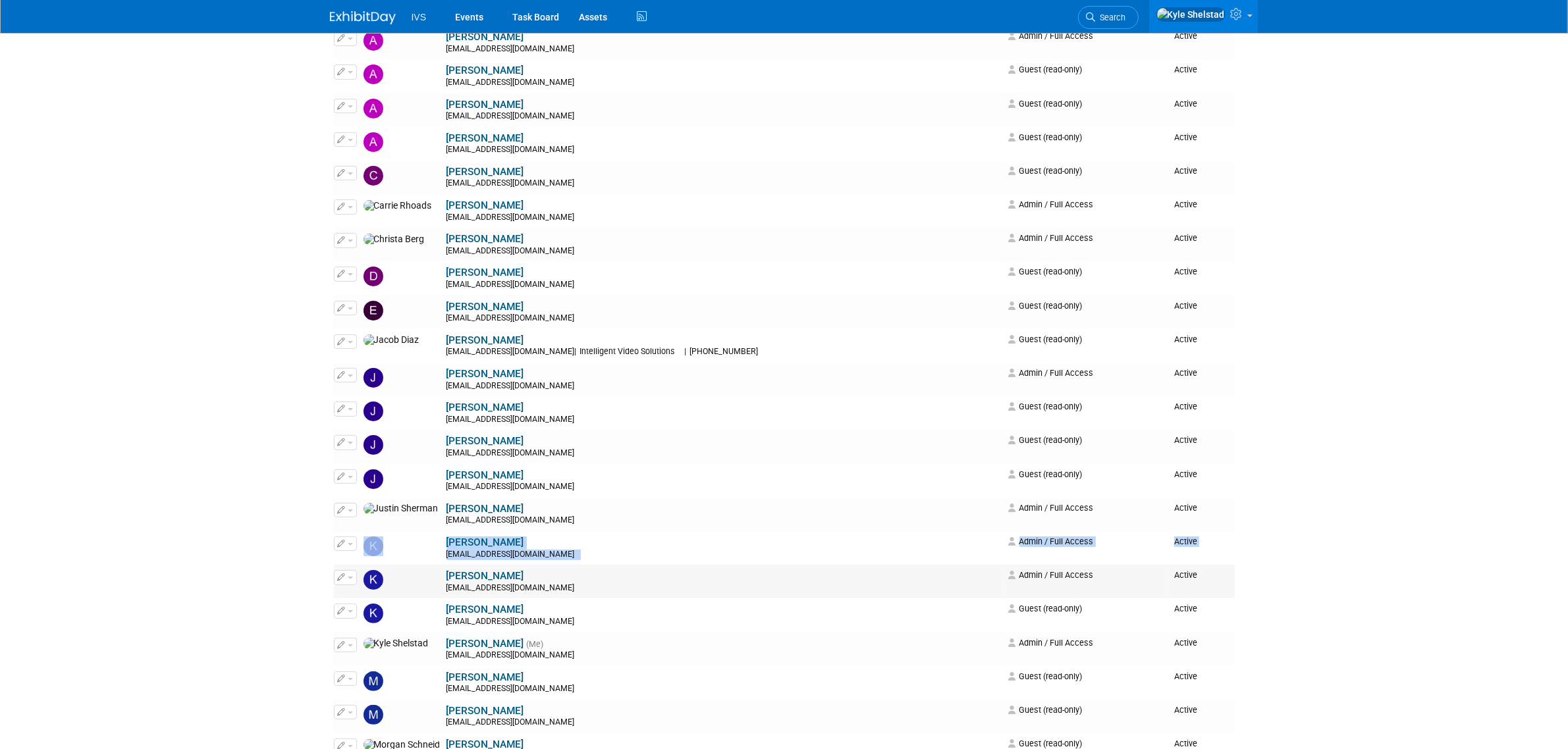
click at [351, 580] on span "button" at bounding box center [351, 578] width 6 height 3
click at [374, 597] on link "Edit" at bounding box center [386, 599] width 104 height 18
click at [352, 610] on button "button" at bounding box center [345, 611] width 23 height 15
click at [363, 636] on link "Edit" at bounding box center [386, 633] width 104 height 18
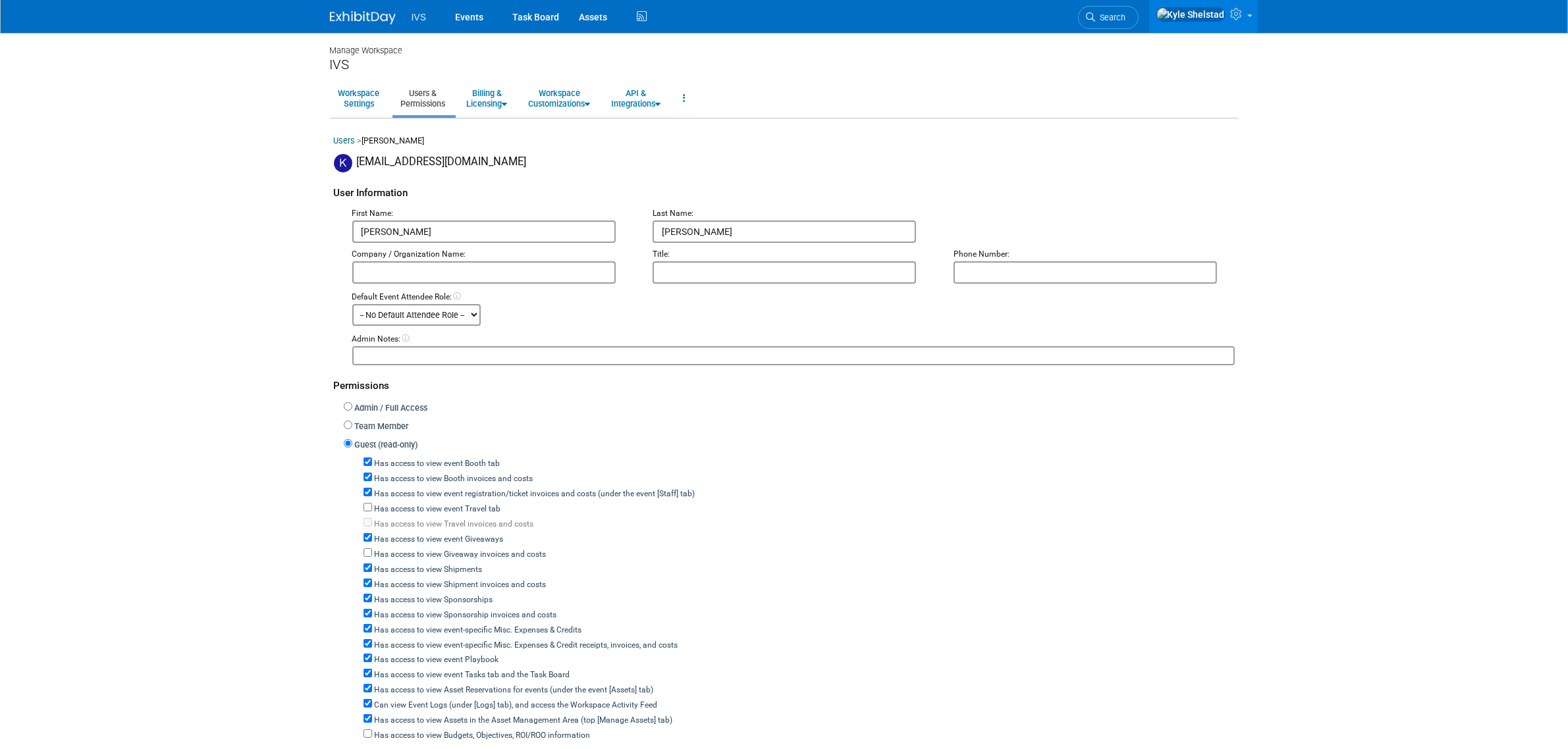
click at [405, 465] on label "Has access to view event Booth tab" at bounding box center [436, 464] width 129 height 12
click at [372, 465] on input "Has access to view event Booth tab" at bounding box center [367, 461] width 8 height 8
checkbox input "false"
click at [409, 489] on label "Has access to view event registration/ticket invoices and costs (under the even…" at bounding box center [533, 494] width 323 height 12
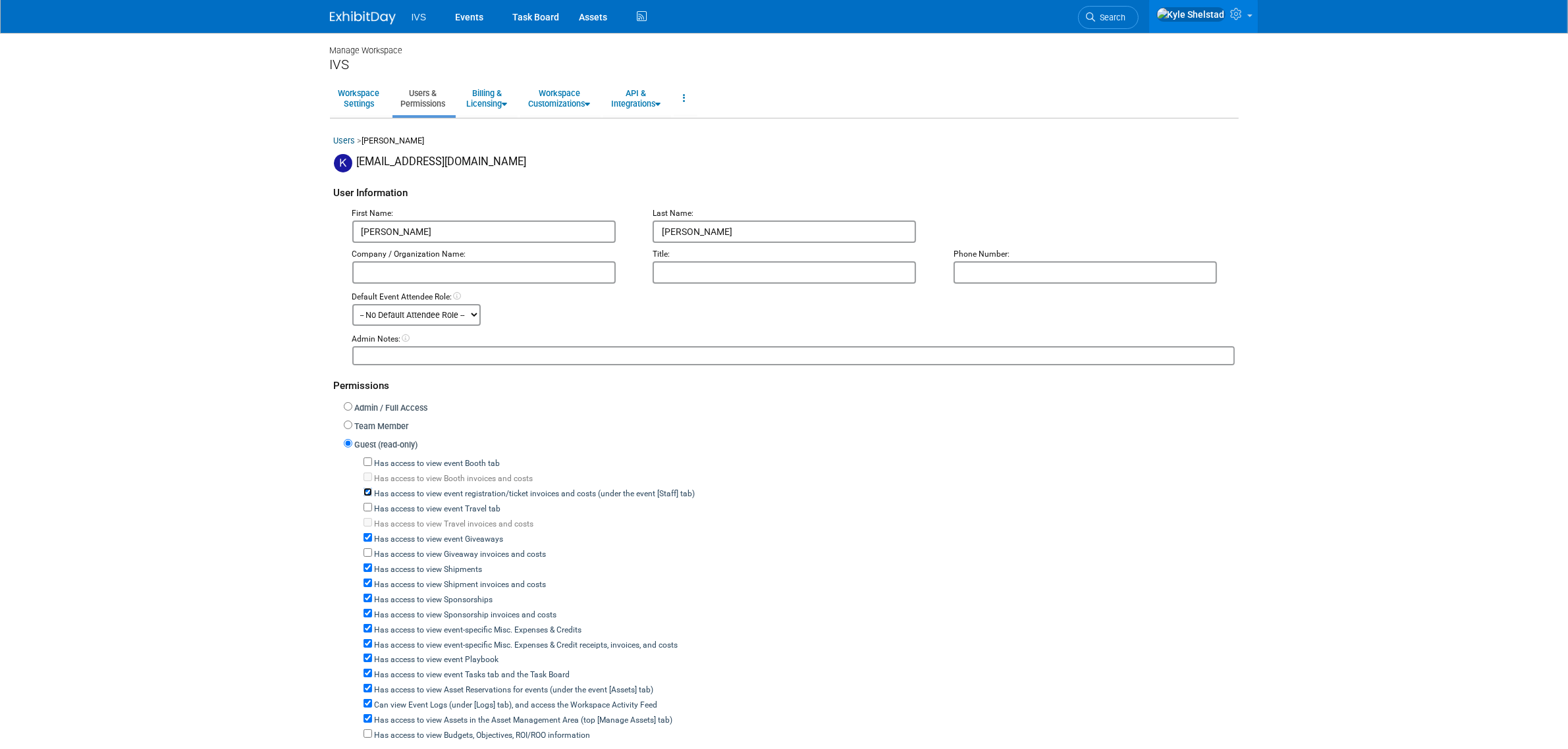
click at [372, 488] on input "Has access to view event registration/ticket invoices and costs (under the even…" at bounding box center [367, 491] width 8 height 8
checkbox input "false"
click at [409, 531] on div "Has access to view event Giveaways" at bounding box center [799, 538] width 871 height 15
click at [413, 536] on label "Has access to view event Giveaways" at bounding box center [437, 539] width 132 height 12
click at [372, 536] on input "Has access to view event Giveaways" at bounding box center [367, 537] width 8 height 8
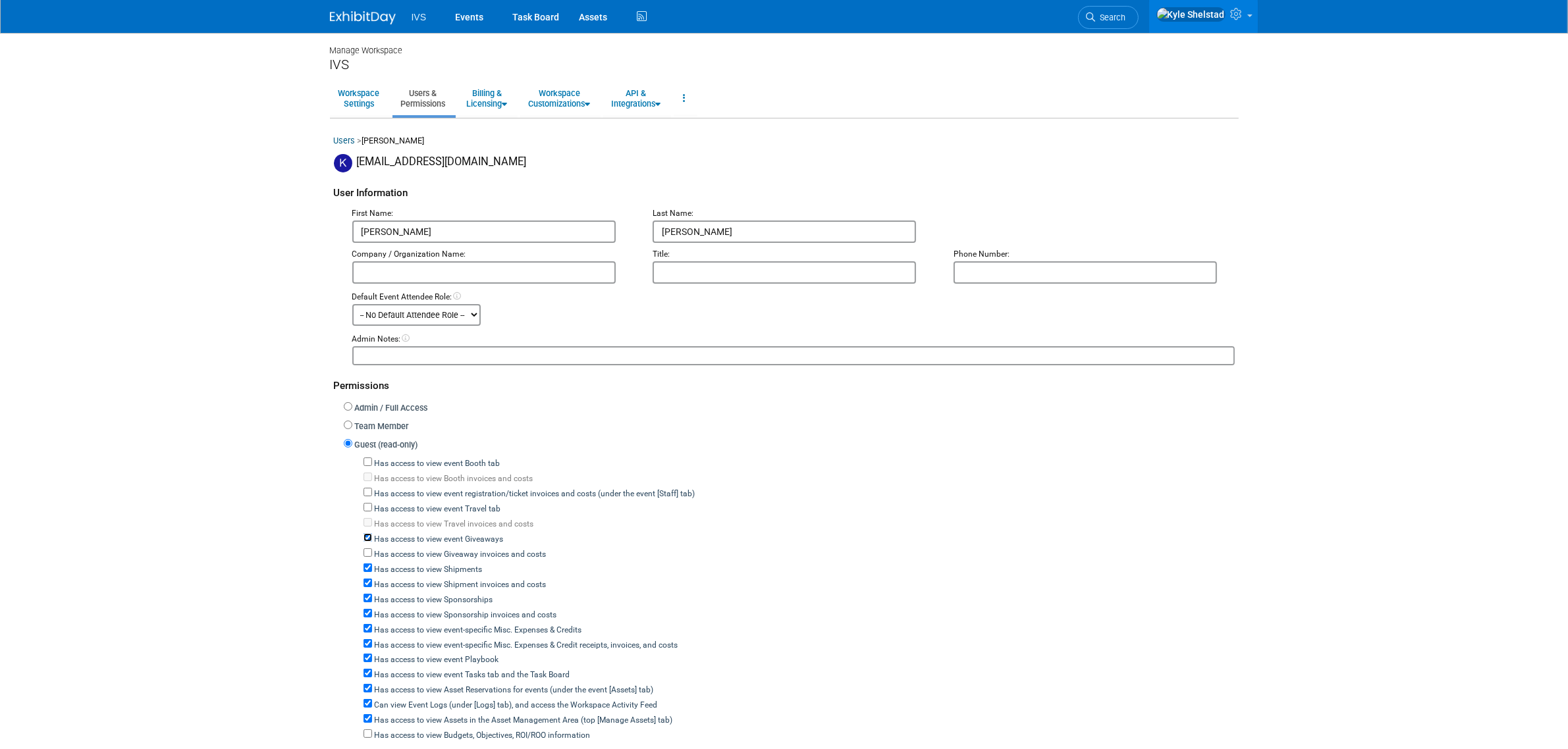
checkbox input "false"
click at [416, 564] on label "Has access to view Shipments" at bounding box center [427, 570] width 110 height 12
click at [372, 564] on input "Has access to view Shipments" at bounding box center [367, 568] width 8 height 8
checkbox input "false"
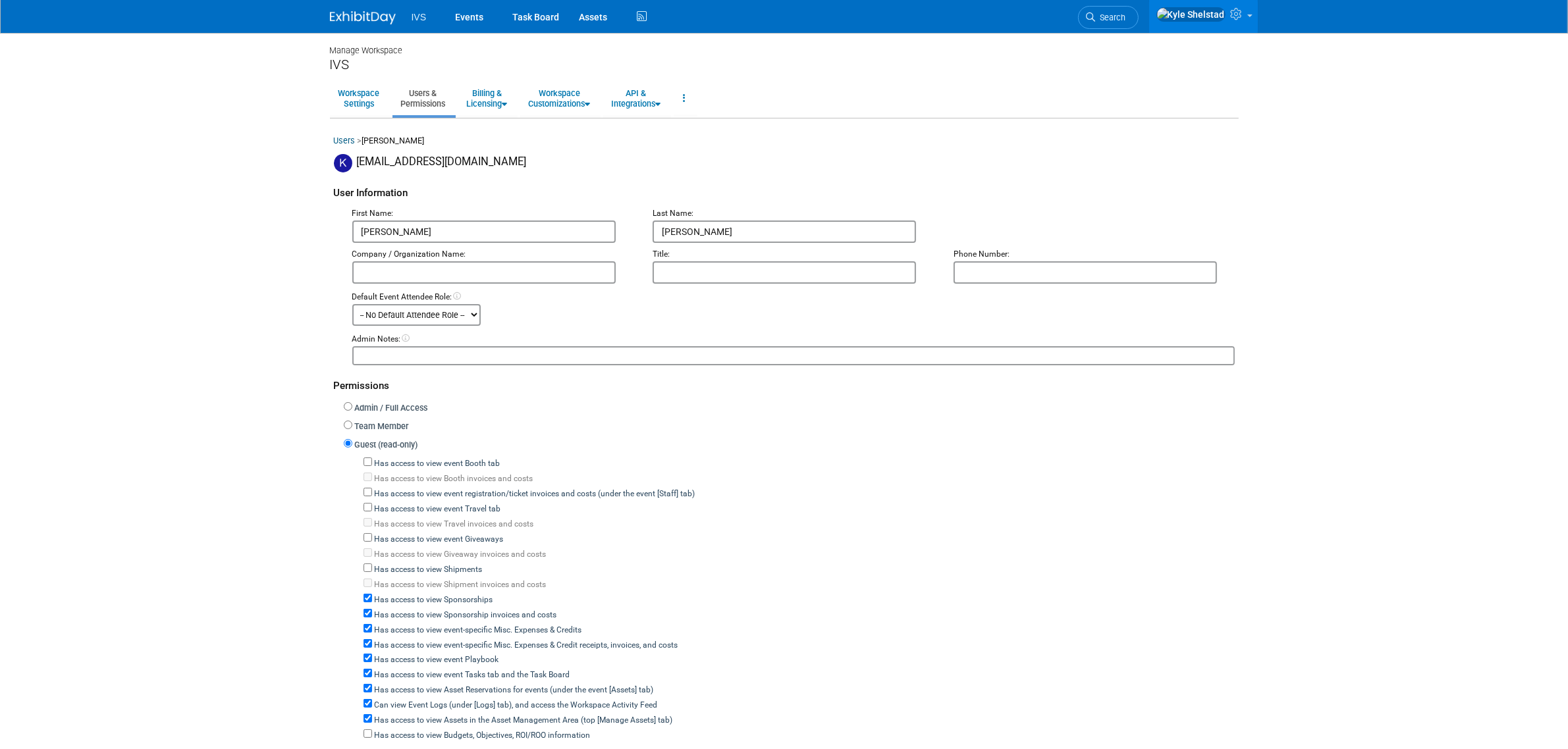
click at [415, 597] on label "Has access to view Sponsorships" at bounding box center [432, 600] width 121 height 12
click at [372, 597] on input "Has access to view Sponsorships" at bounding box center [367, 598] width 8 height 8
checkbox input "false"
click at [413, 625] on label "Has access to view event-specific Misc. Expenses & Credits" at bounding box center [477, 630] width 210 height 12
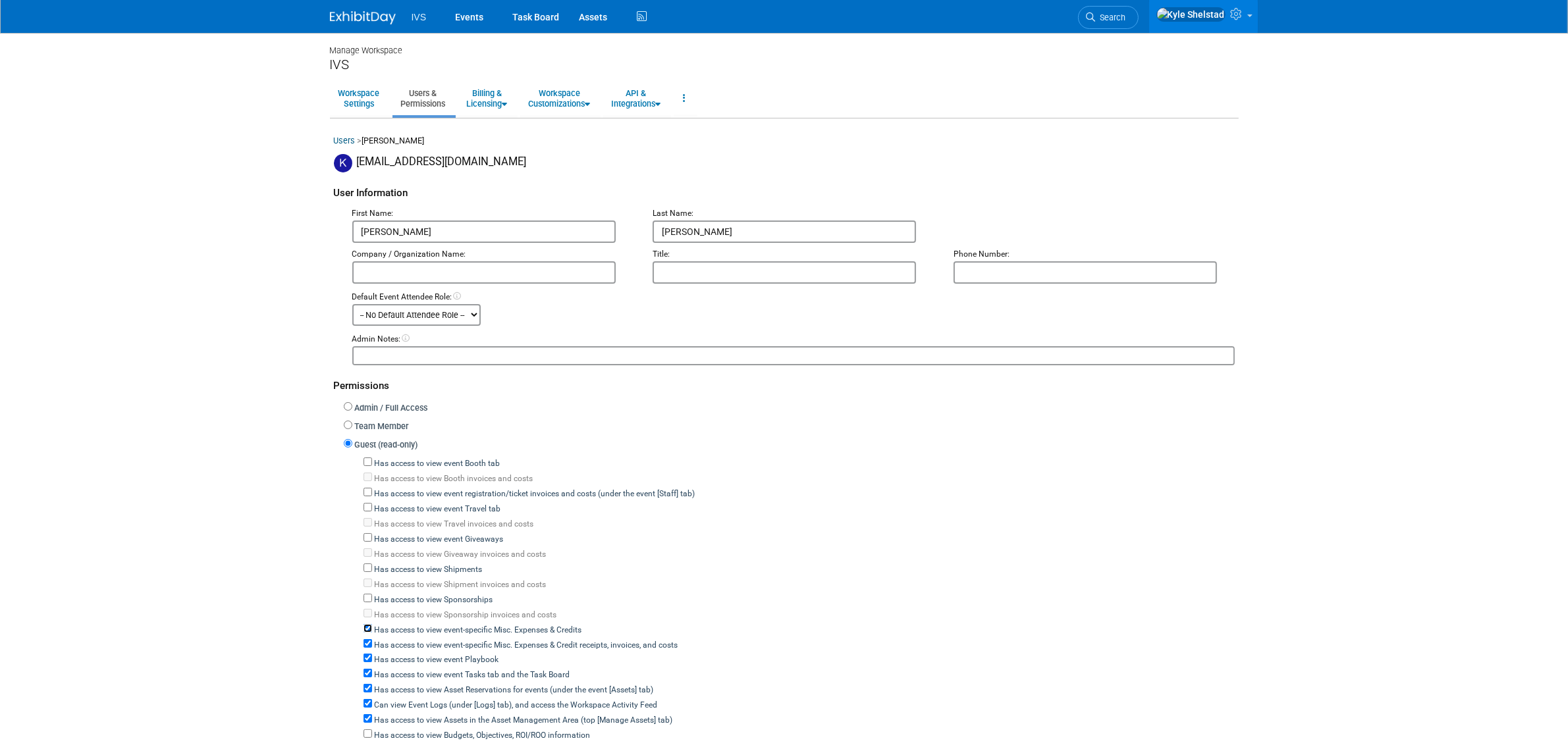
click at [372, 624] on input "Has access to view event-specific Misc. Expenses & Credits" at bounding box center [367, 628] width 8 height 8
checkbox input "false"
click at [413, 656] on label "Has access to view event Playbook" at bounding box center [435, 660] width 127 height 12
click at [372, 656] on input "Has access to view event Playbook" at bounding box center [367, 658] width 8 height 8
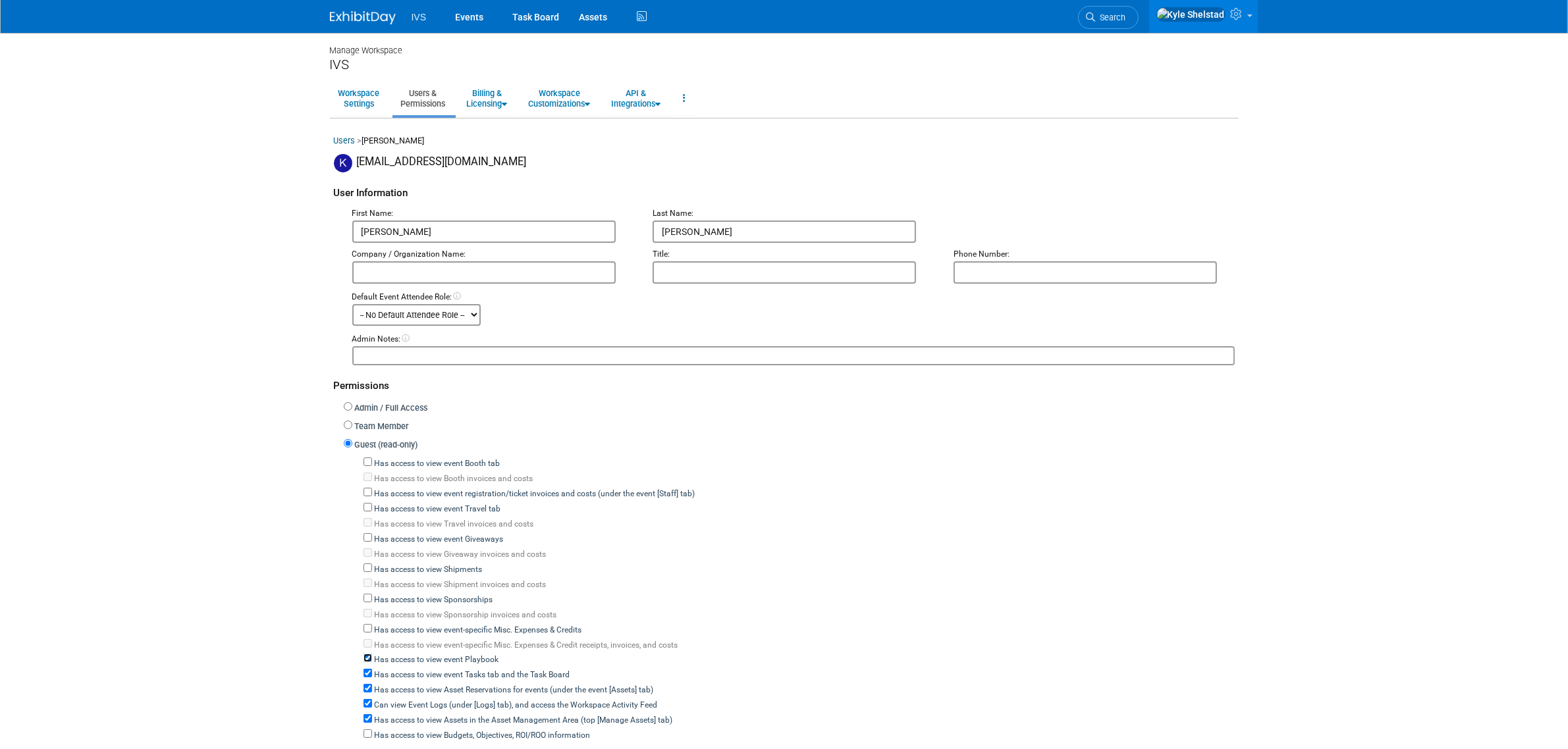
checkbox input "false"
click at [419, 670] on label "Has access to view event Tasks tab and the Task Board" at bounding box center [470, 675] width 198 height 12
click at [372, 670] on input "Has access to view event Tasks tab and the Task Board" at bounding box center [367, 673] width 8 height 8
checkbox input "false"
click at [413, 688] on div "Has access to view event Booth tab Has access to view Booth invoices and costs …" at bounding box center [799, 599] width 871 height 287
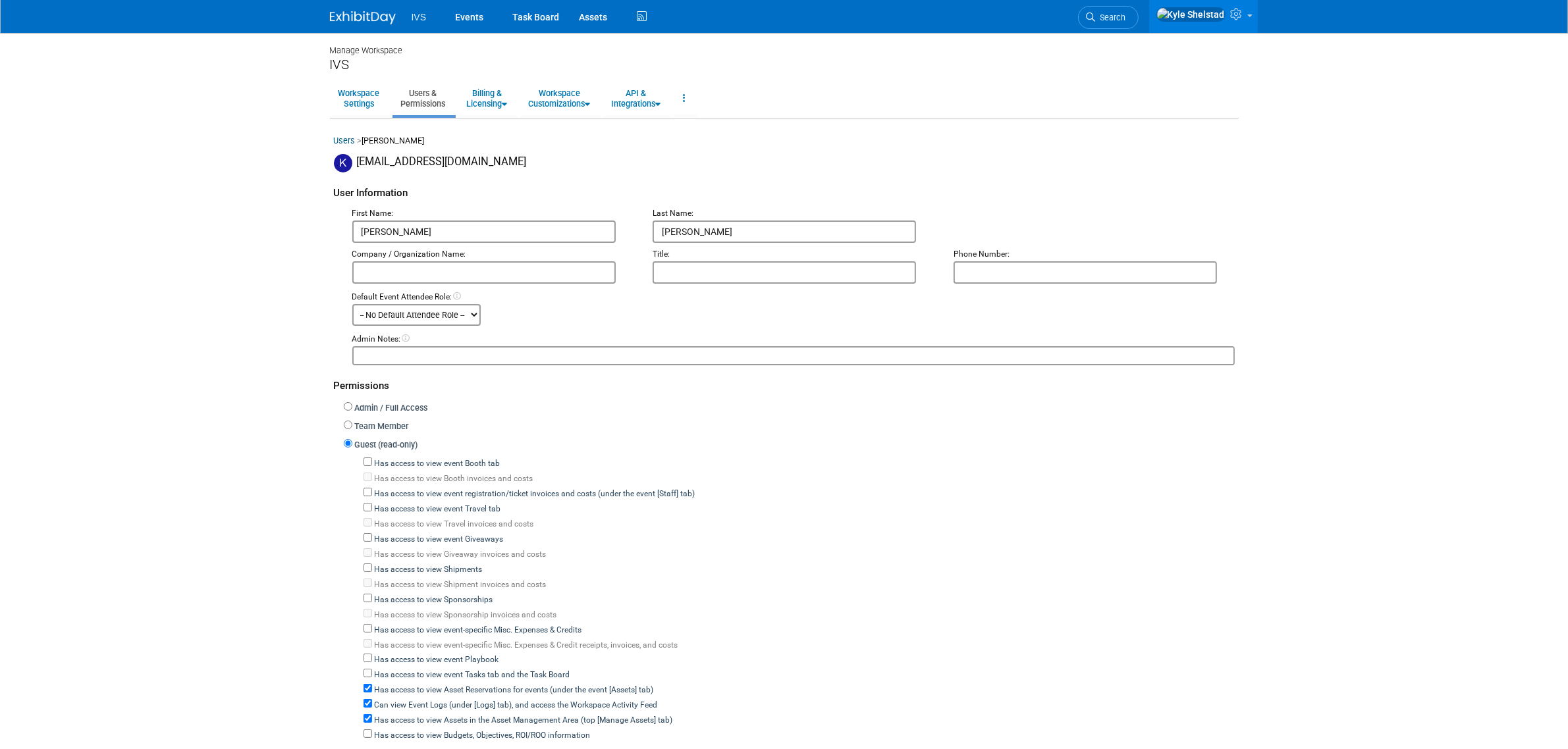
click at [386, 685] on label "Has access to view Asset Reservations for events (under the event [Assets] tab)" at bounding box center [513, 690] width 282 height 12
click at [372, 685] on input "Has access to view Asset Reservations for events (under the event [Assets] tab)" at bounding box center [367, 688] width 8 height 8
checkbox input "false"
click at [393, 700] on label "Can view Event Logs (under [Logs] tab), and access the Workspace Activity Feed" at bounding box center [514, 706] width 286 height 12
click at [397, 715] on label "Has access to view Assets in the Asset Management Area (top [Manage Assets] tab)" at bounding box center [522, 720] width 301 height 12
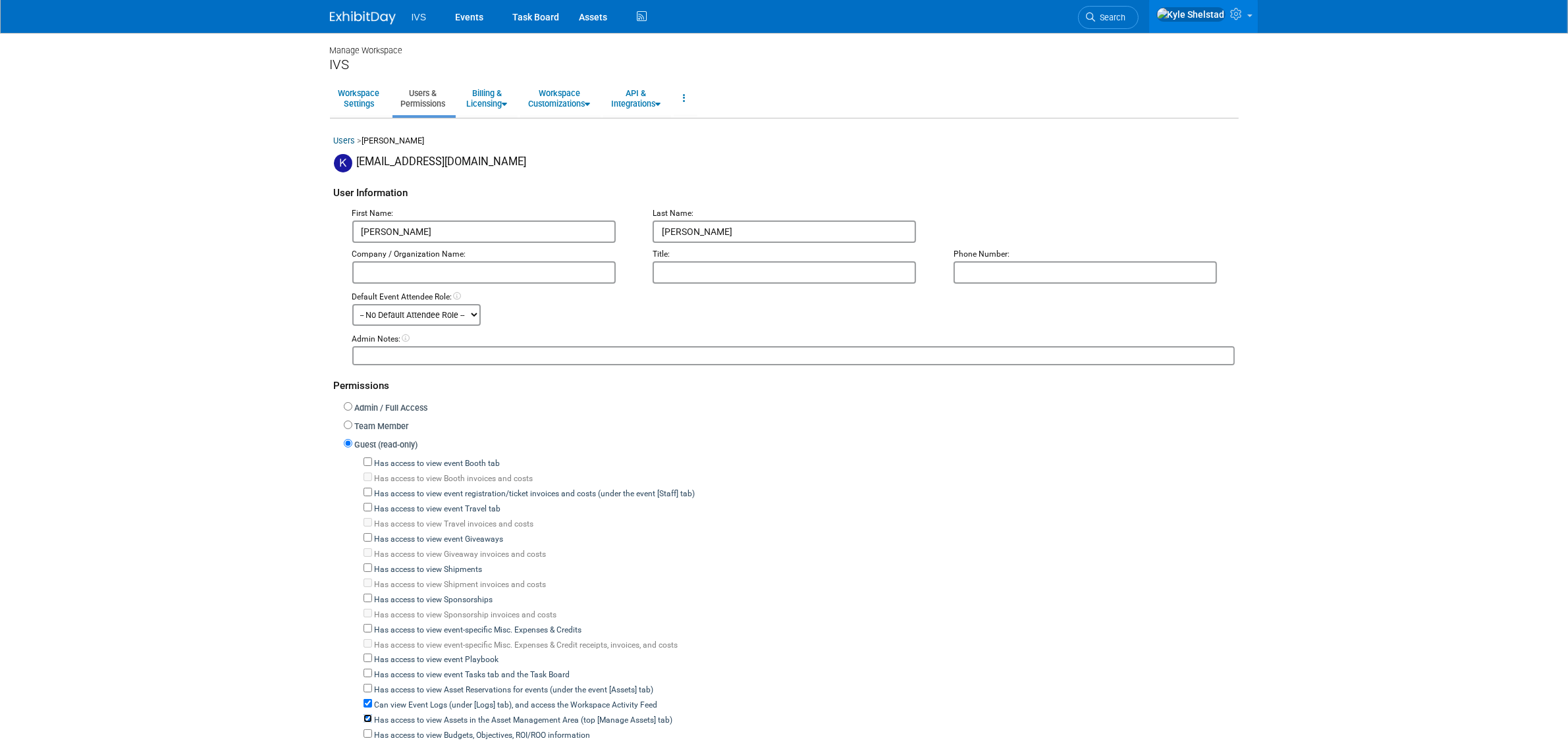
click at [372, 714] on input "Has access to view Assets in the Asset Management Area (top [Manage Assets] tab)" at bounding box center [367, 718] width 8 height 8
checkbox input "false"
click at [369, 699] on input "Can view Event Logs (under [Logs] tab), and access the Workspace Activity Feed" at bounding box center [367, 703] width 8 height 8
checkbox input "false"
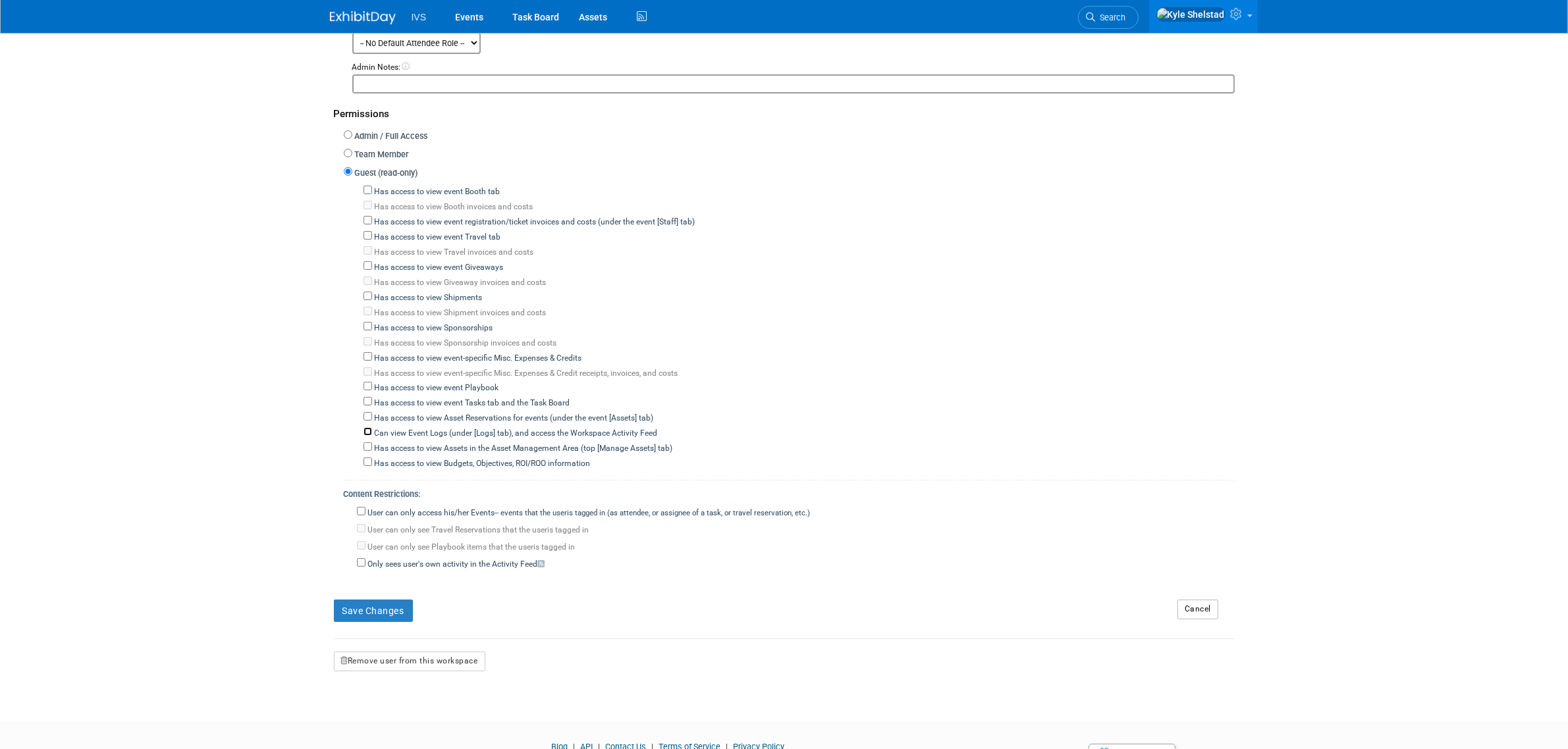
scroll to position [274, 0]
click at [379, 506] on label "User can only access his/her Events -- events that the user either created, or …" at bounding box center [588, 512] width 445 height 12
click at [365, 505] on input "User can only access his/her Events -- events that the user either created, or …" at bounding box center [361, 509] width 8 height 8
checkbox input "true"
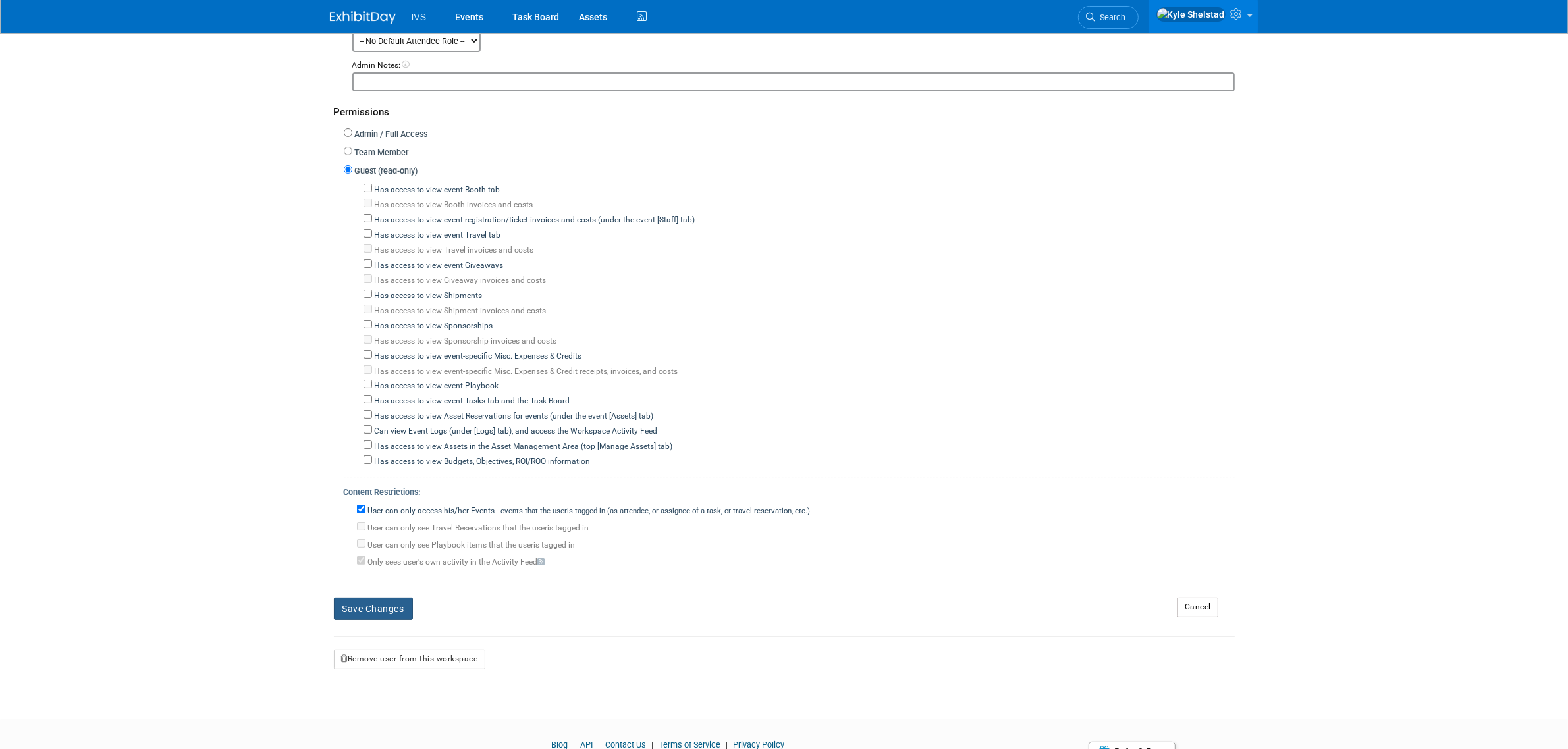
click at [373, 598] on button "Save Changes" at bounding box center [374, 609] width 79 height 22
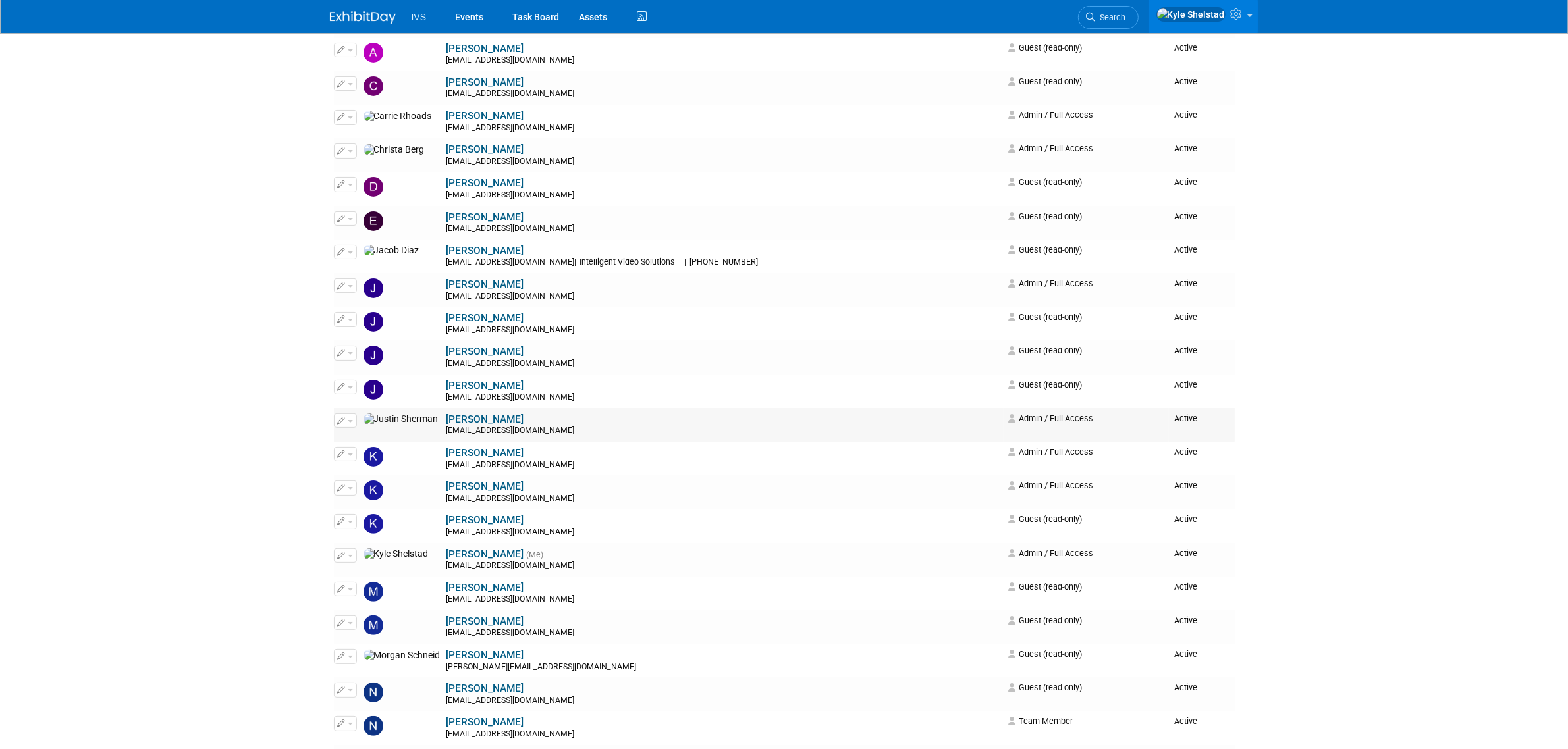
scroll to position [274, 0]
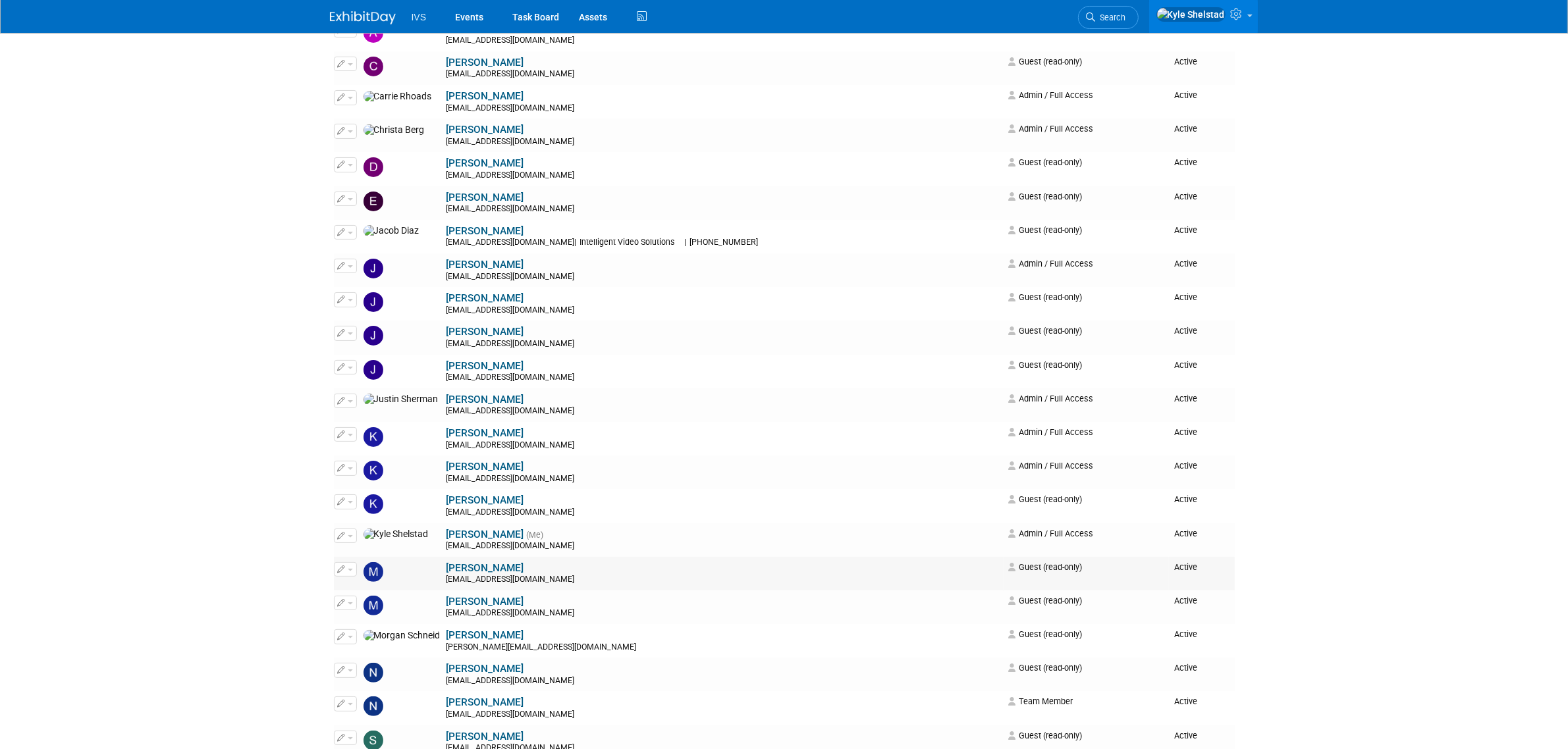
click at [346, 570] on button "button" at bounding box center [345, 570] width 23 height 15
click at [386, 590] on link "Edit" at bounding box center [386, 591] width 104 height 18
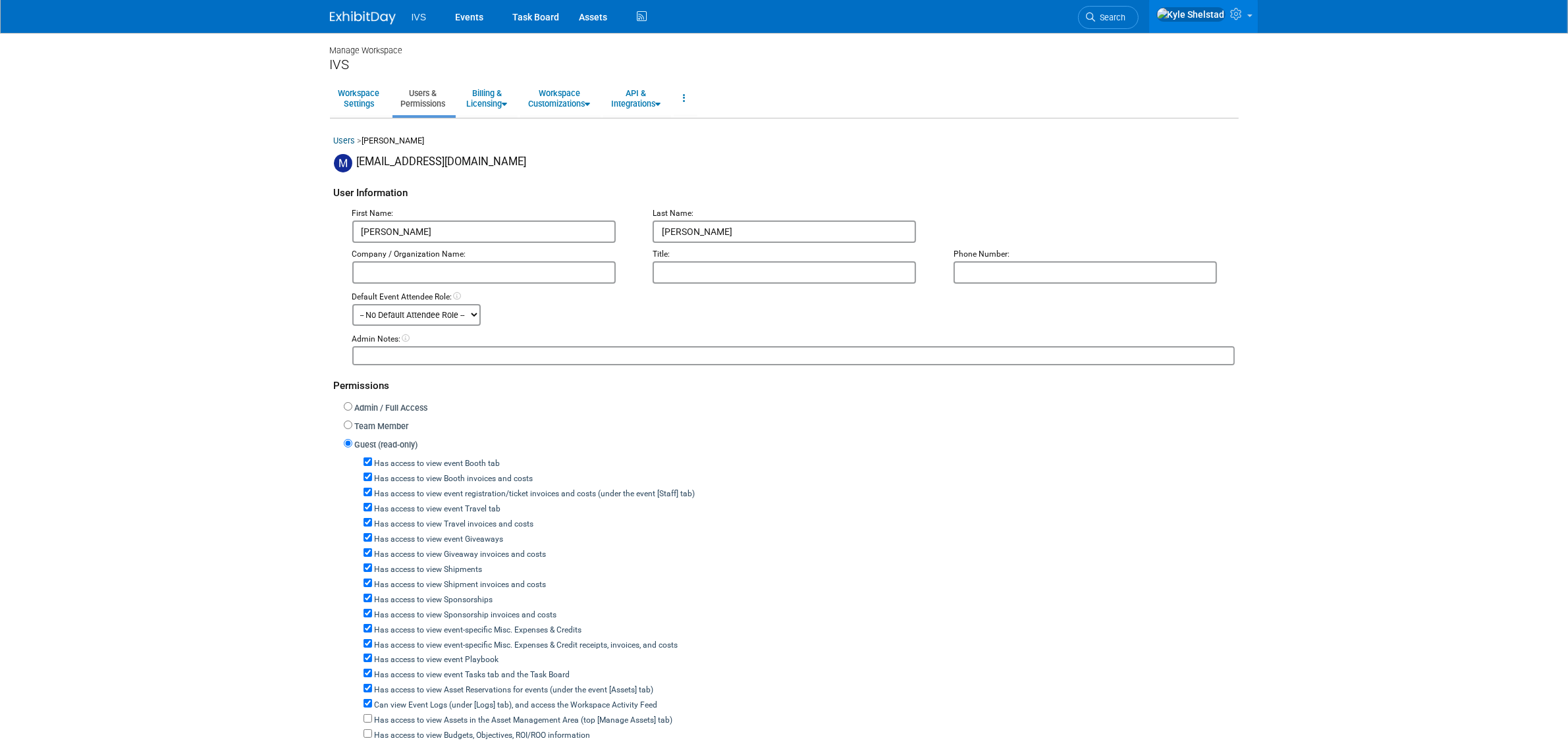
drag, startPoint x: 413, startPoint y: 461, endPoint x: 430, endPoint y: 476, distance: 22.7
click at [413, 460] on label "Has access to view event Booth tab" at bounding box center [436, 464] width 129 height 12
click at [372, 460] on input "Has access to view event Booth tab" at bounding box center [367, 461] width 8 height 8
checkbox input "false"
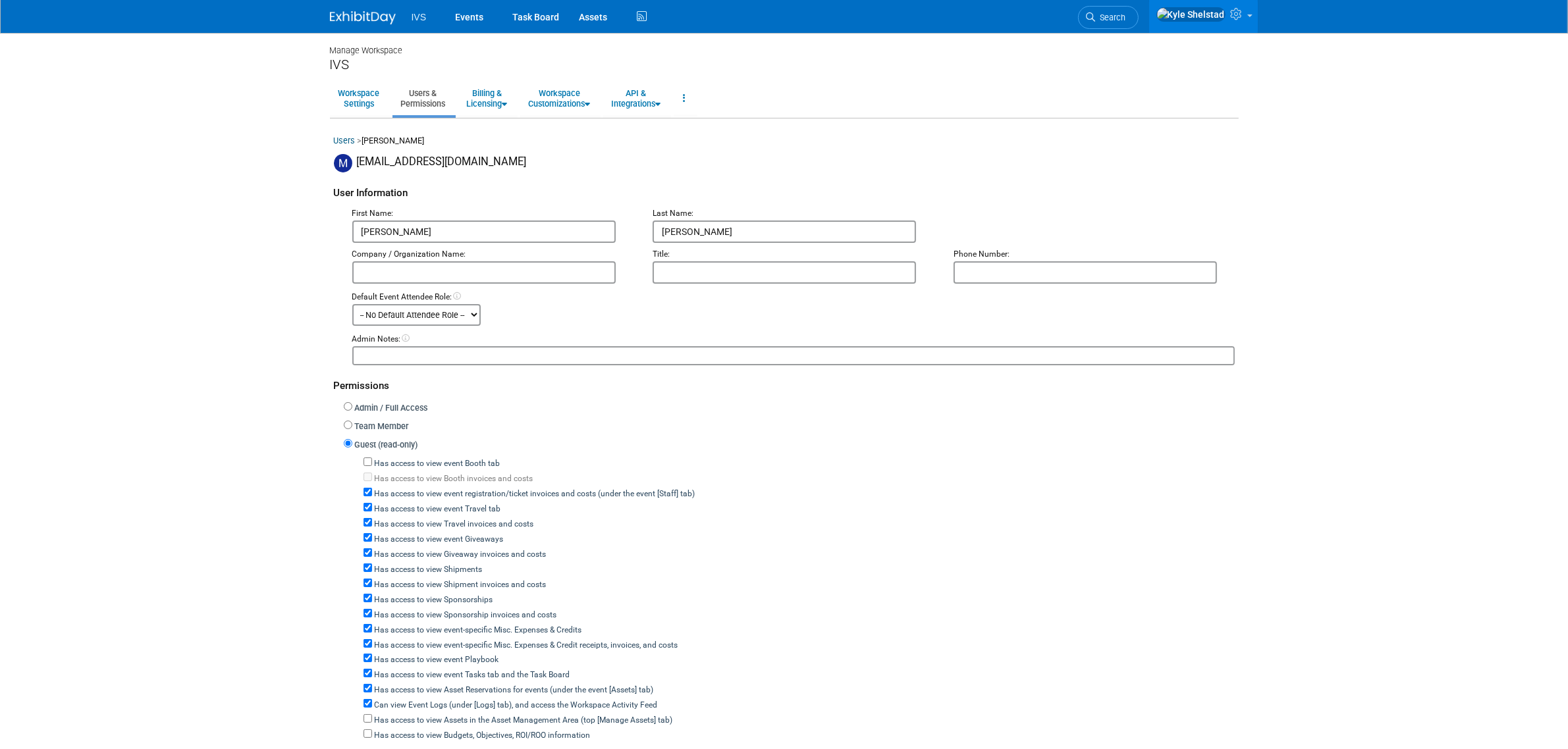
click at [442, 489] on label "Has access to view event registration/ticket invoices and costs (under the even…" at bounding box center [533, 494] width 323 height 12
click at [372, 488] on input "Has access to view event registration/ticket invoices and costs (under the even…" at bounding box center [367, 491] width 8 height 8
checkbox input "false"
click at [436, 508] on label "Has access to view event Travel tab" at bounding box center [436, 509] width 129 height 12
click at [372, 508] on input "Has access to view event Travel tab" at bounding box center [367, 507] width 8 height 8
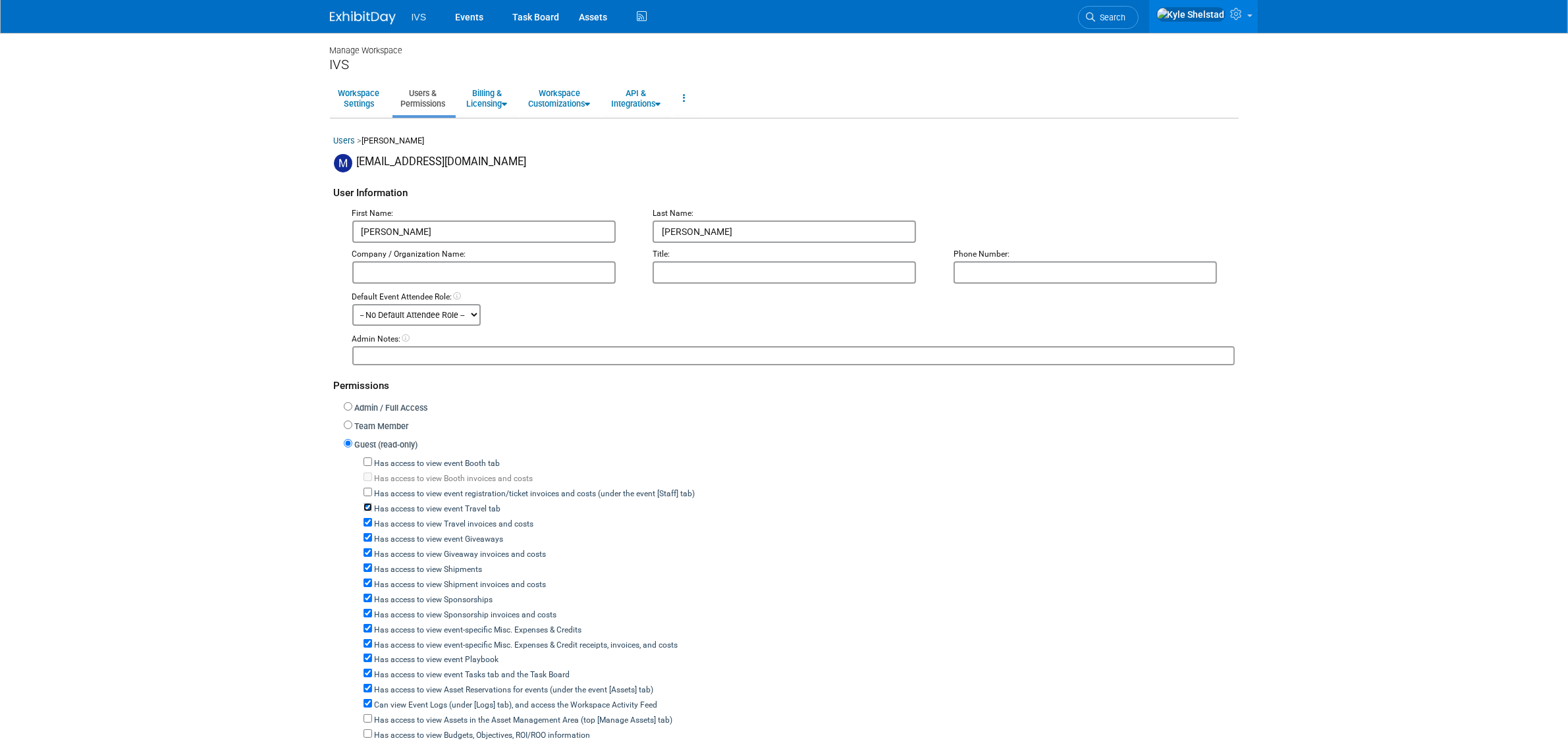
checkbox input "false"
click at [428, 534] on label "Has access to view event Giveaways" at bounding box center [437, 539] width 132 height 12
click at [372, 534] on input "Has access to view event Giveaways" at bounding box center [367, 537] width 8 height 8
checkbox input "false"
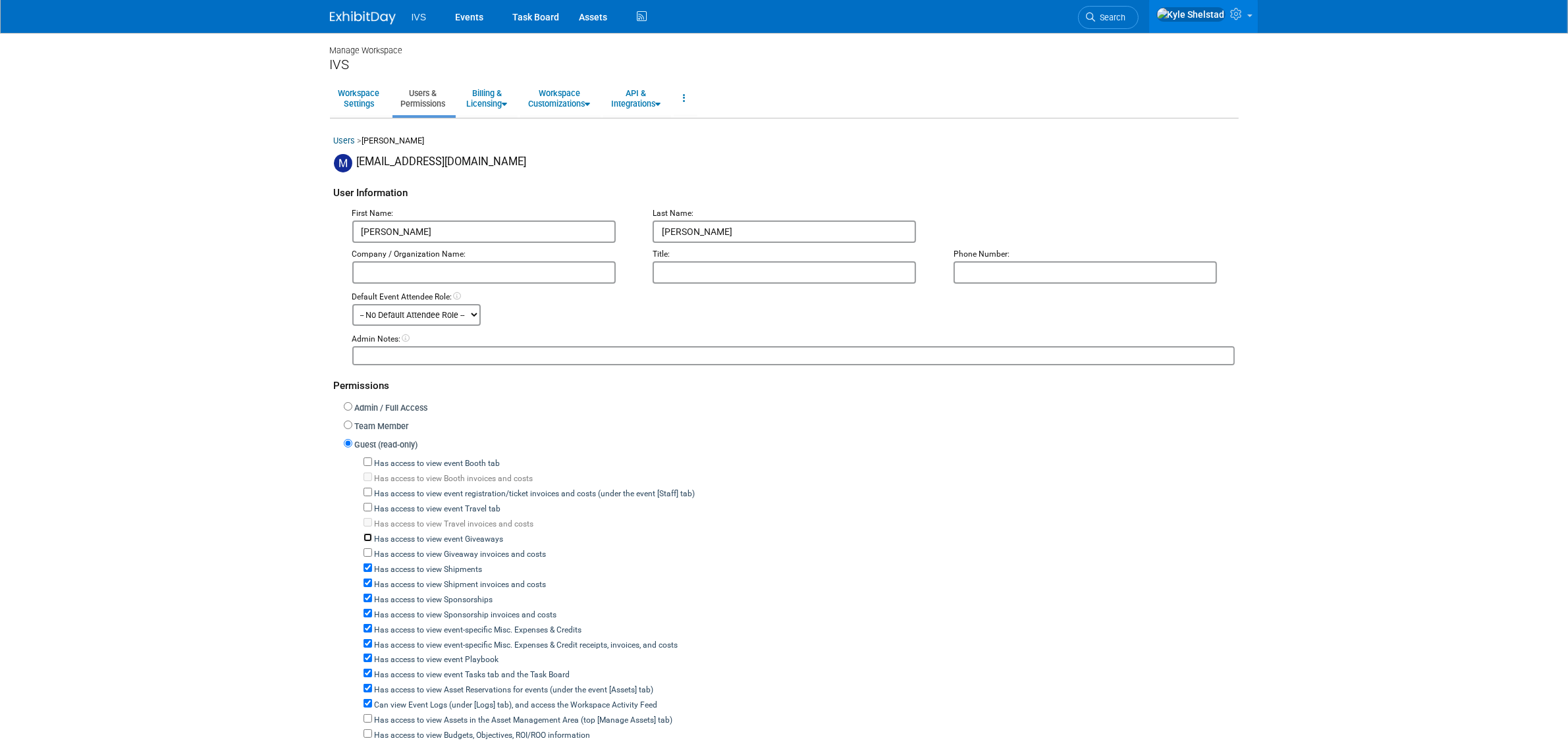
checkbox input "false"
click at [425, 569] on label "Has access to view Shipments" at bounding box center [427, 570] width 110 height 12
click at [372, 569] on input "Has access to view Shipments" at bounding box center [367, 568] width 8 height 8
checkbox input "false"
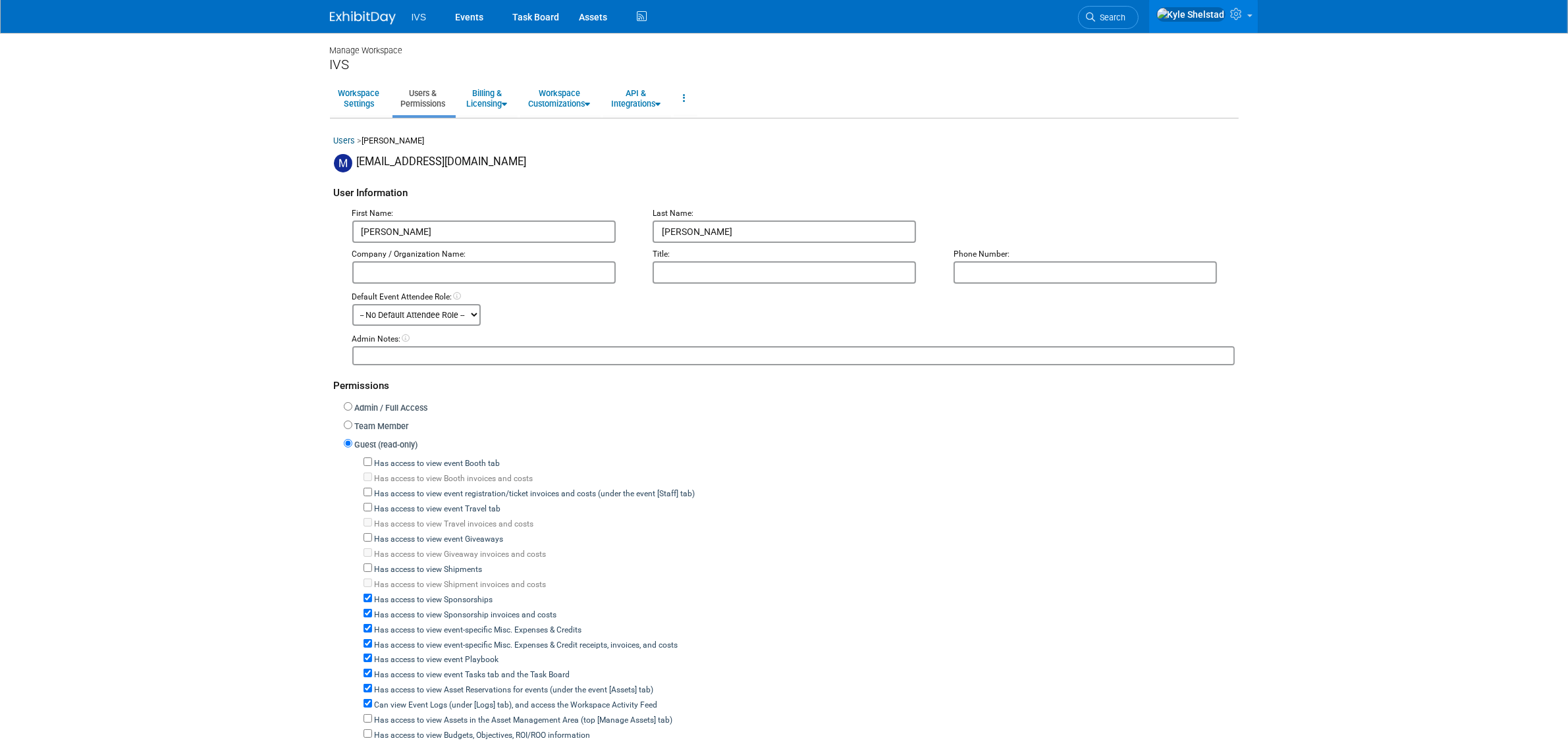
click at [425, 597] on label "Has access to view Sponsorships" at bounding box center [432, 600] width 121 height 12
click at [372, 597] on input "Has access to view Sponsorships" at bounding box center [367, 598] width 8 height 8
checkbox input "false"
click at [423, 625] on label "Has access to view event-specific Misc. Expenses & Credits" at bounding box center [477, 630] width 210 height 12
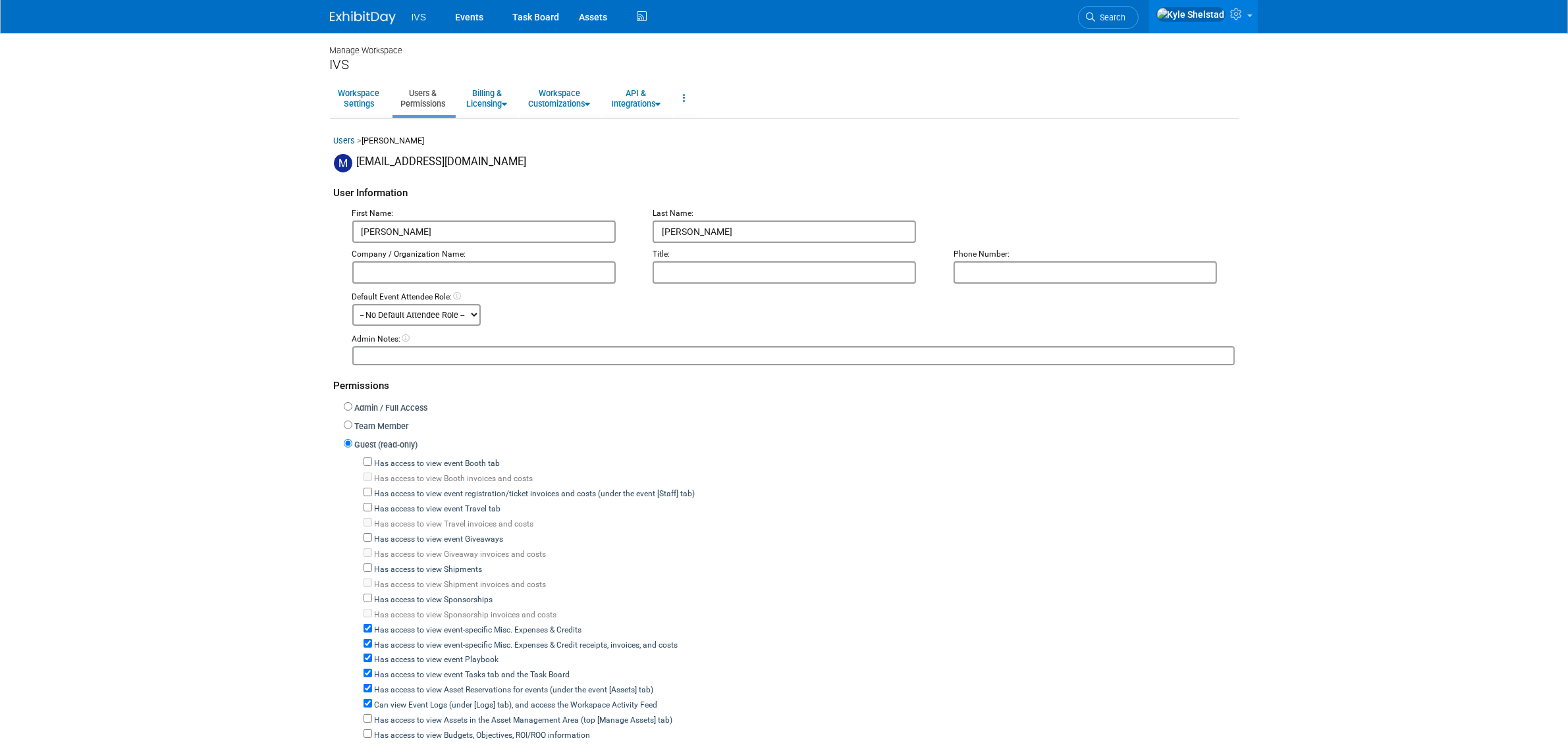
click at [372, 624] on input "Has access to view event-specific Misc. Expenses & Credits" at bounding box center [367, 628] width 8 height 8
checkbox input "false"
click at [413, 654] on label "Has access to view event Playbook" at bounding box center [435, 660] width 127 height 12
click at [372, 654] on input "Has access to view event Playbook" at bounding box center [367, 658] width 8 height 8
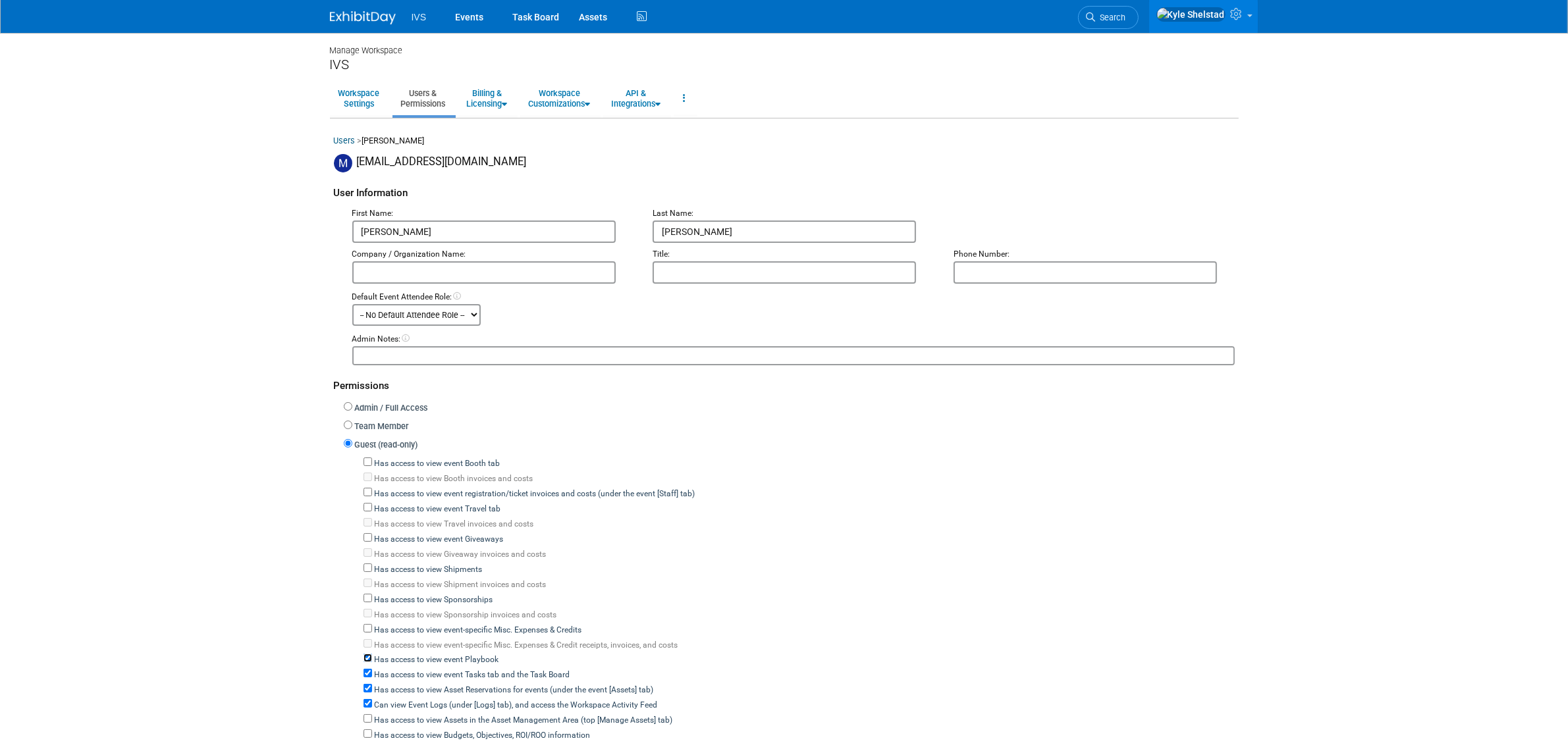
checkbox input "false"
click at [415, 671] on label "Has access to view event Tasks tab and the Task Board" at bounding box center [470, 675] width 198 height 12
click at [372, 671] on input "Has access to view event Tasks tab and the Task Board" at bounding box center [367, 673] width 8 height 8
checkbox input "false"
click at [415, 685] on label "Has access to view Asset Reservations for events (under the event [Assets] tab)" at bounding box center [513, 690] width 282 height 12
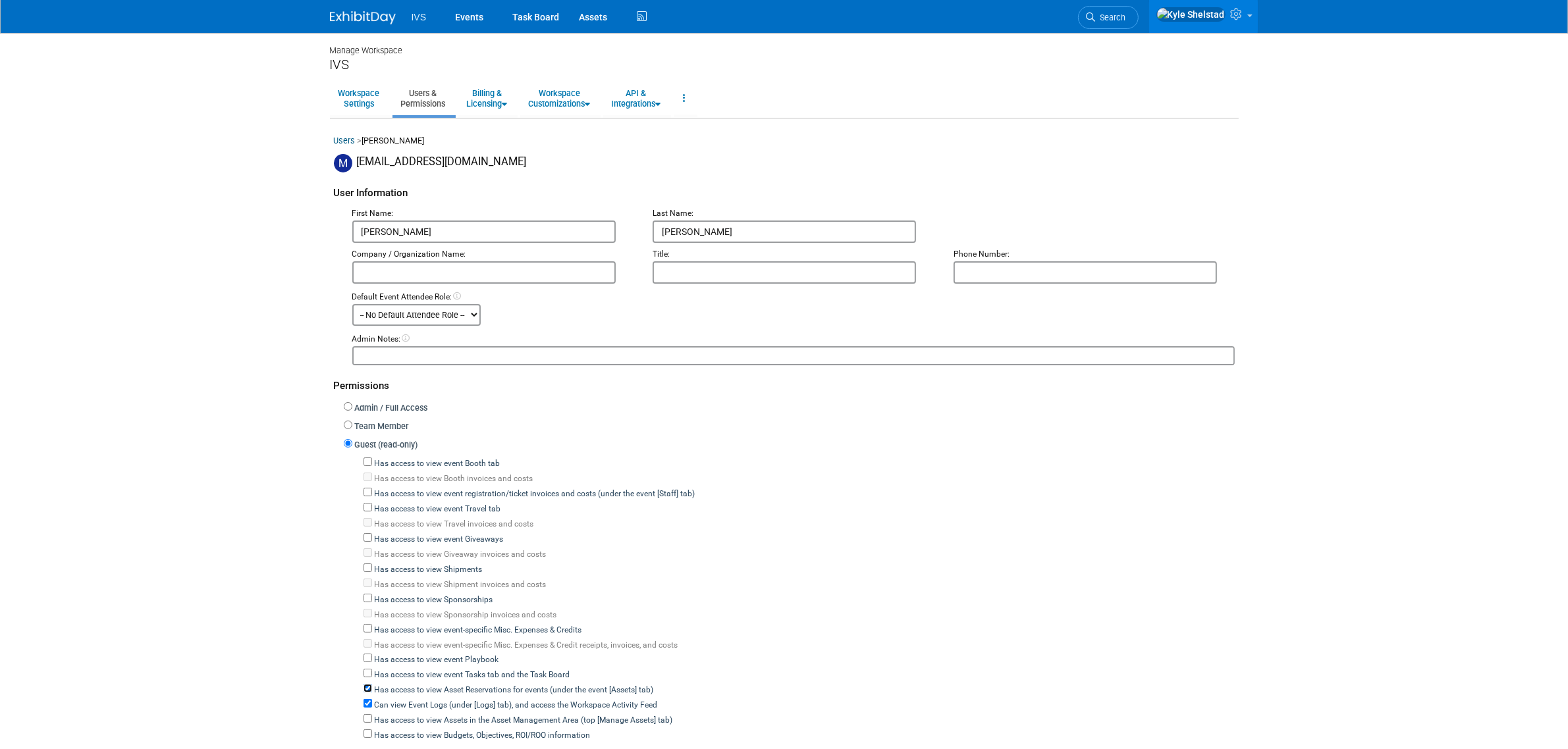
click at [372, 685] on input "Has access to view Asset Reservations for events (under the event [Assets] tab)" at bounding box center [367, 688] width 8 height 8
checkbox input "false"
drag, startPoint x: 409, startPoint y: 697, endPoint x: 406, endPoint y: 666, distance: 31.1
click at [407, 700] on label "Can view Event Logs (under [Logs] tab), and access the Workspace Activity Feed" at bounding box center [514, 706] width 286 height 12
click at [372, 699] on input "Can view Event Logs (under [Logs] tab), and access the Workspace Activity Feed" at bounding box center [367, 703] width 8 height 8
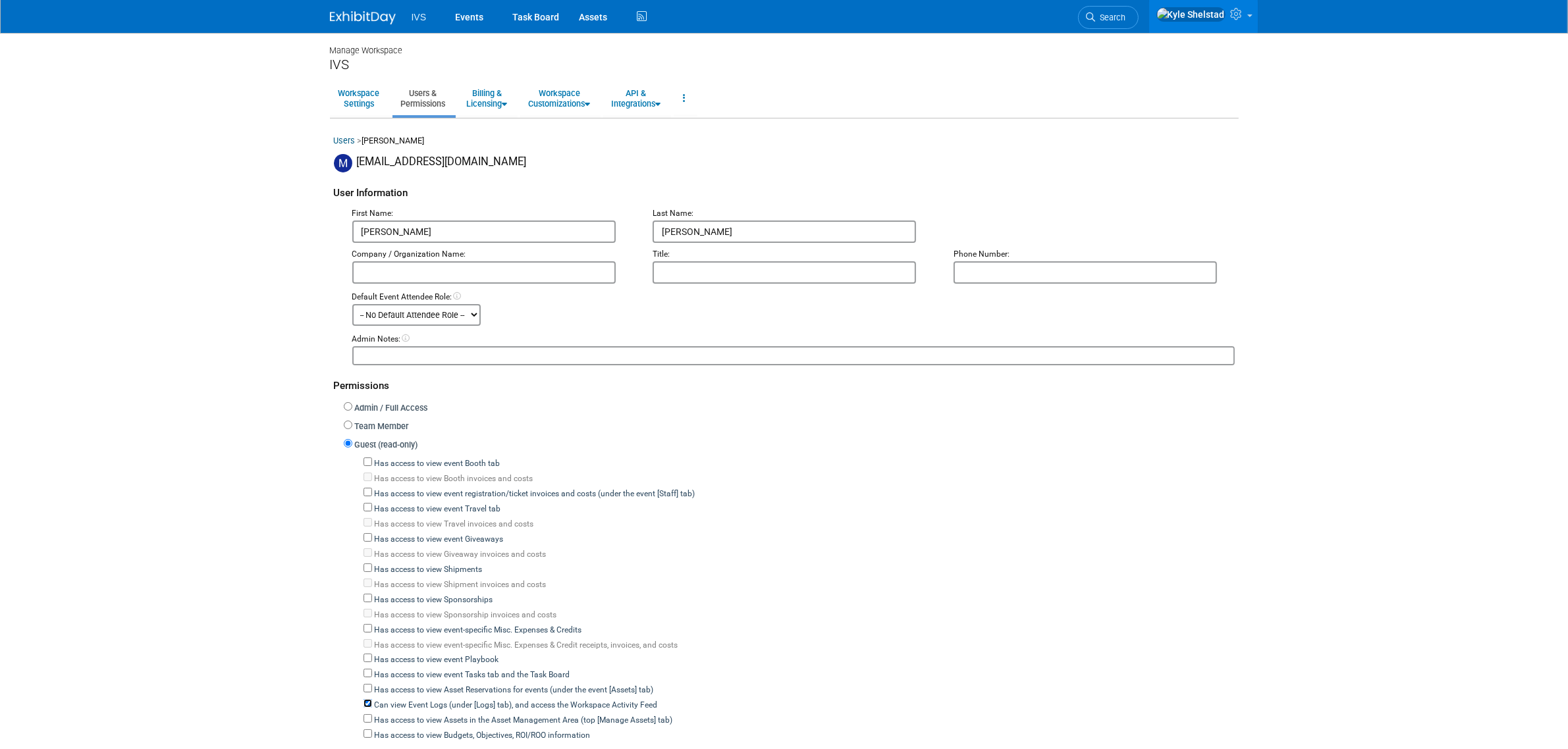
checkbox input "false"
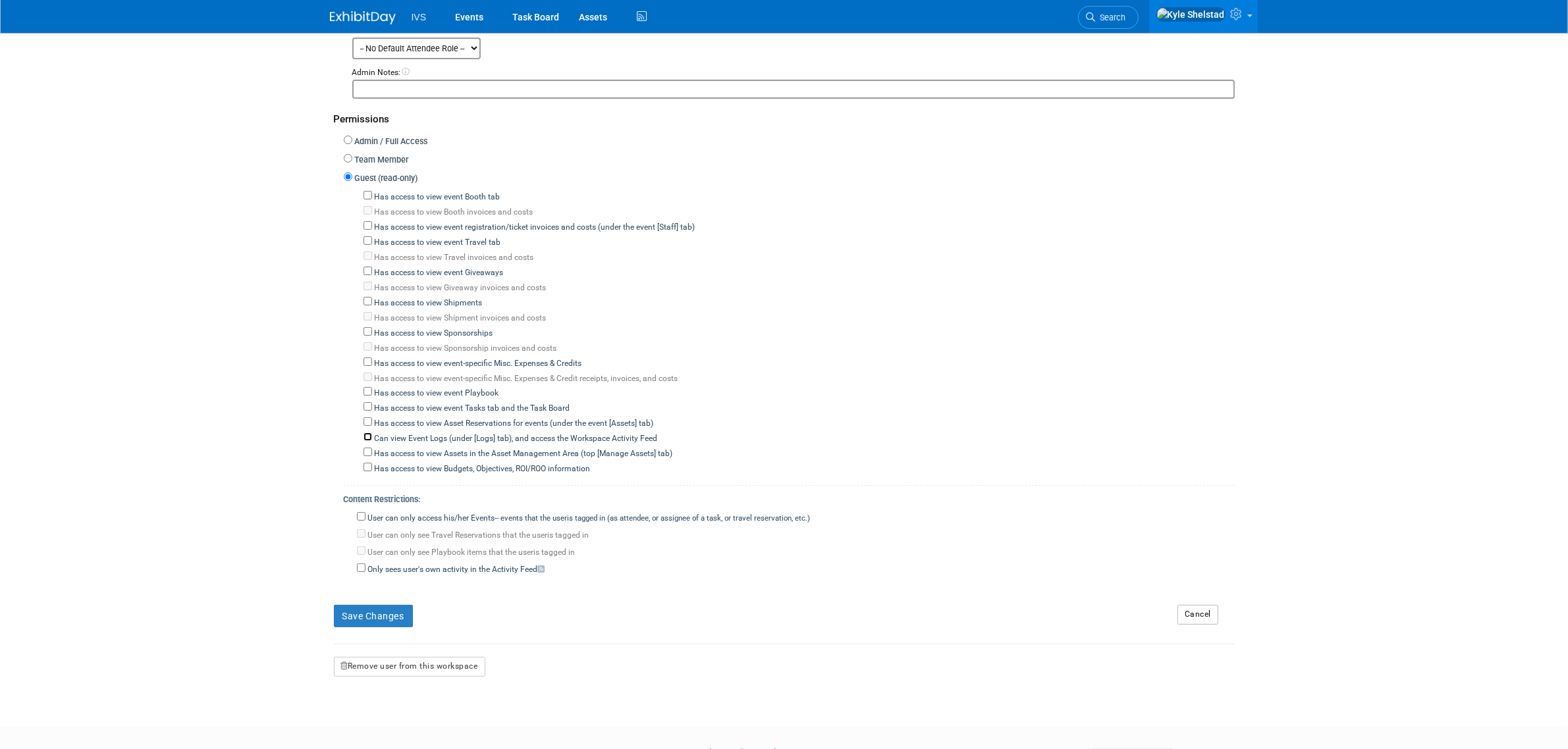
scroll to position [274, 0]
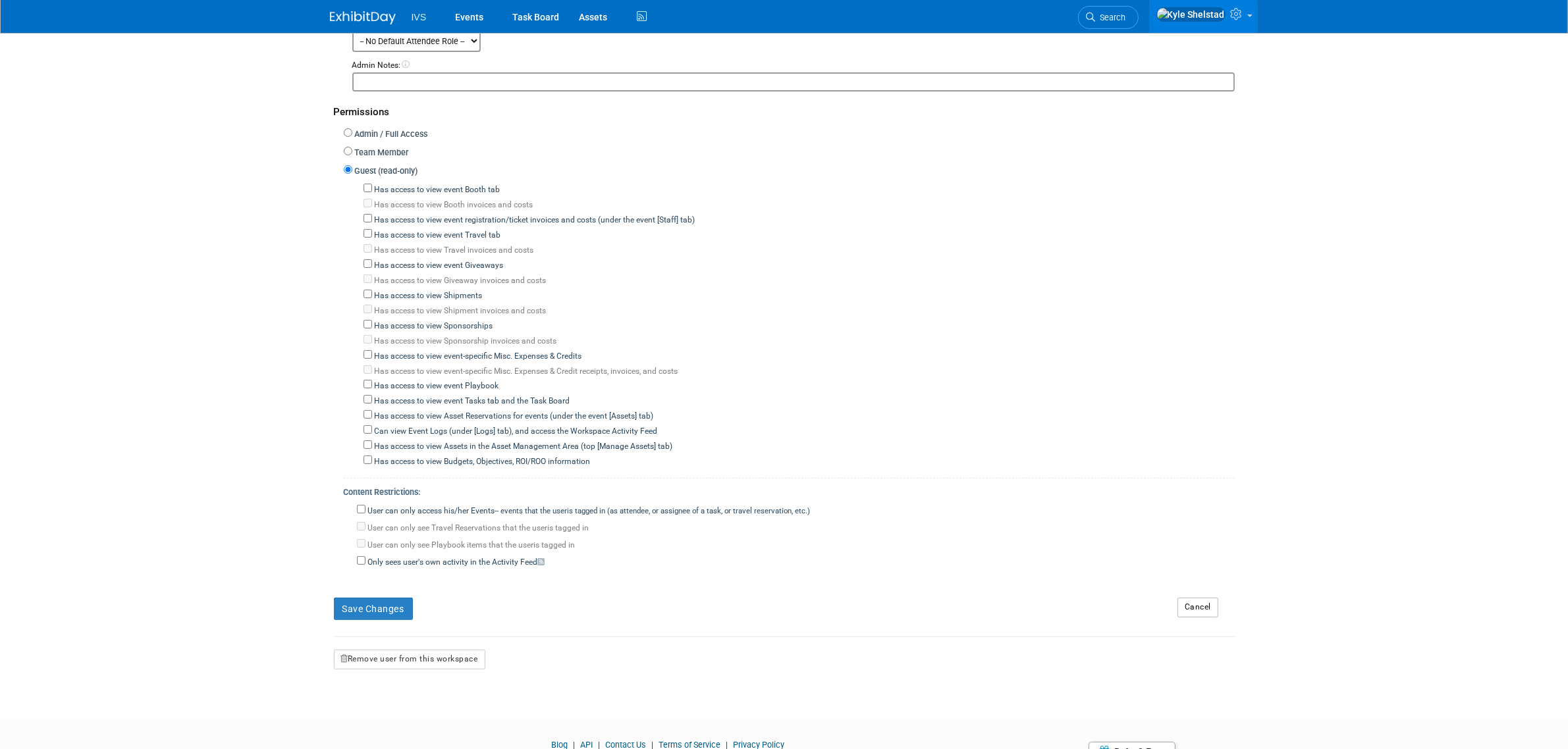
click at [422, 502] on div "User can only access his/her Events -- events that the user either created, or …" at bounding box center [796, 510] width 878 height 15
click at [422, 506] on label "User can only access his/her Events -- events that the user either created, or …" at bounding box center [588, 512] width 445 height 12
click at [365, 505] on input "User can only access his/her Events -- events that the user either created, or …" at bounding box center [361, 509] width 8 height 8
checkbox input "true"
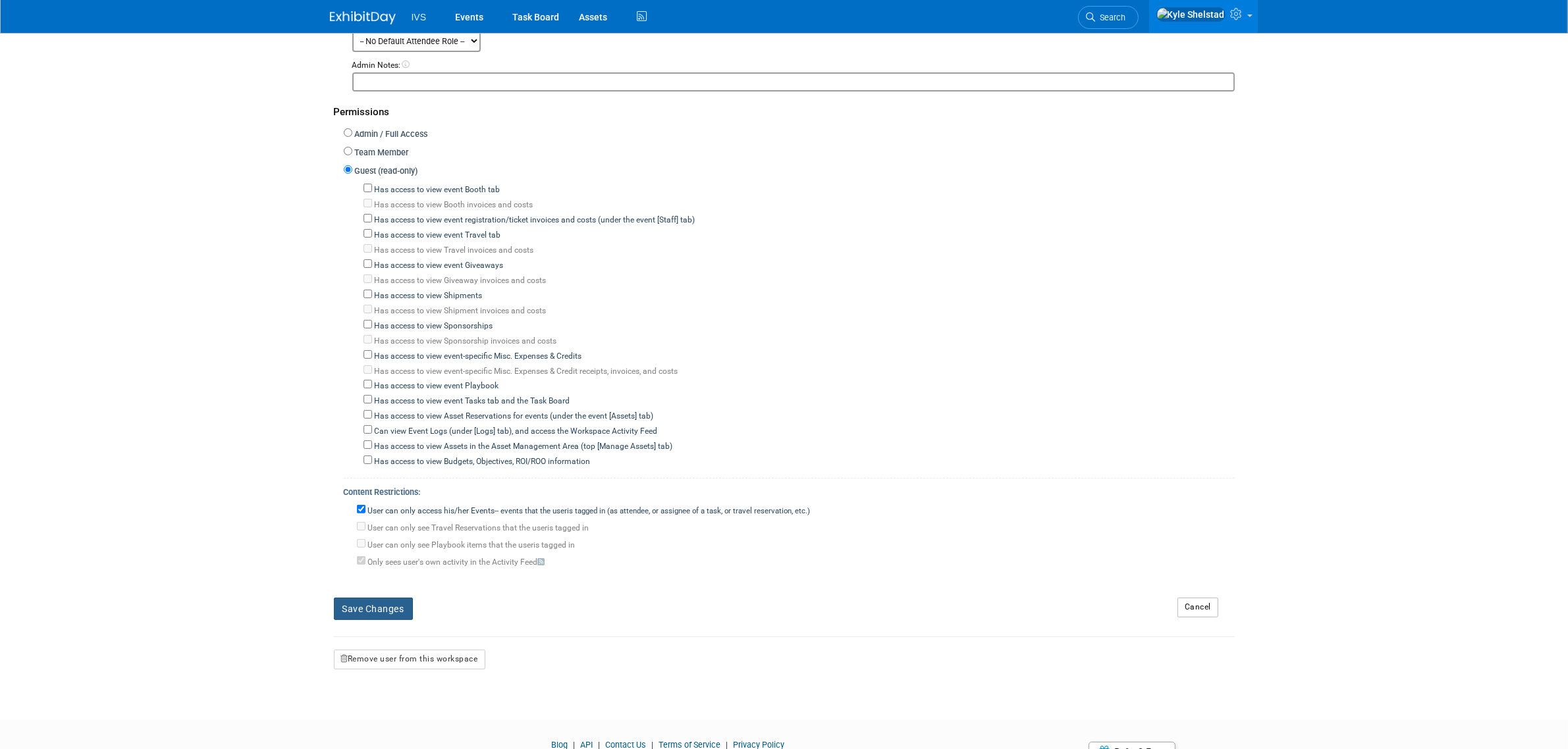
click at [369, 598] on button "Save Changes" at bounding box center [374, 609] width 79 height 22
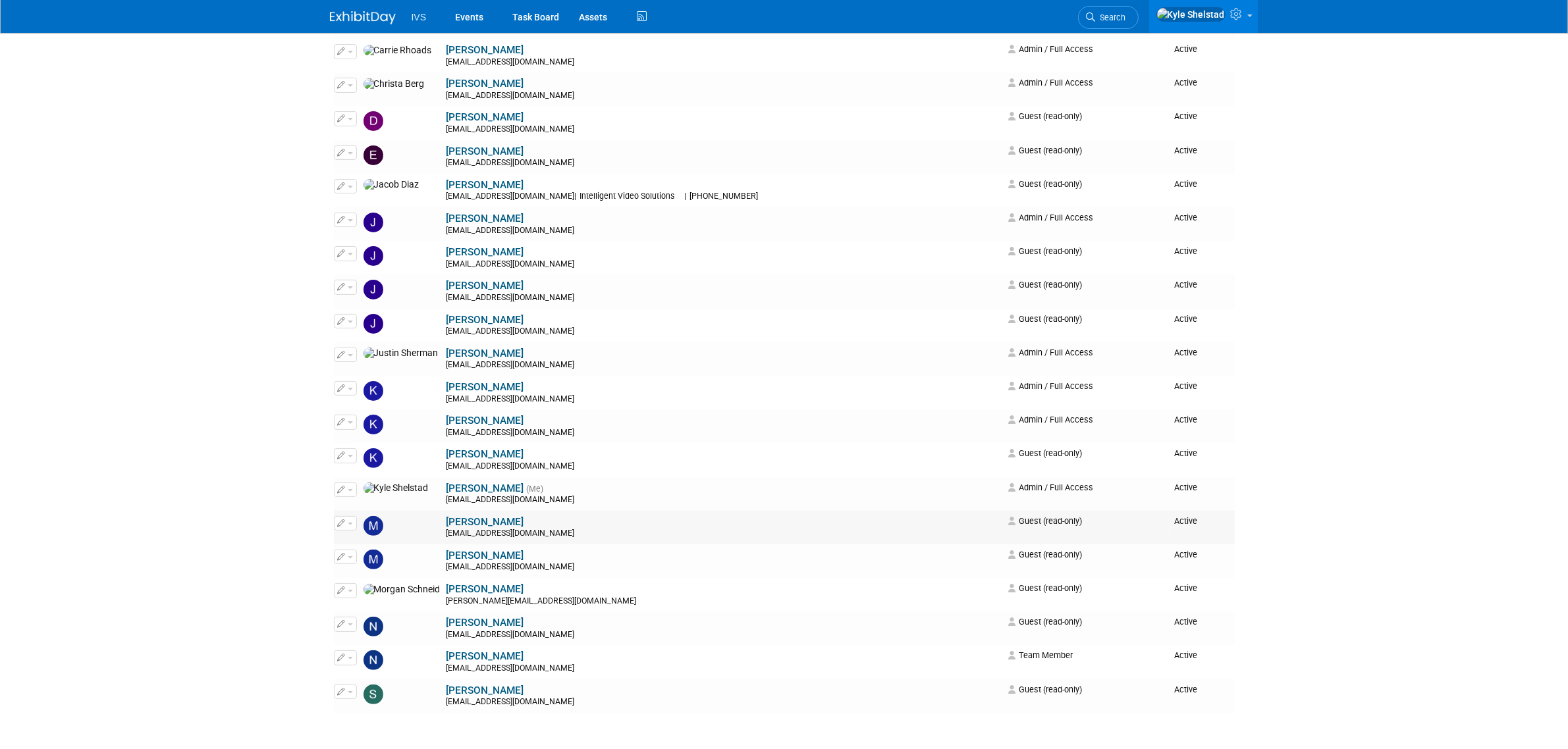
scroll to position [329, 0]
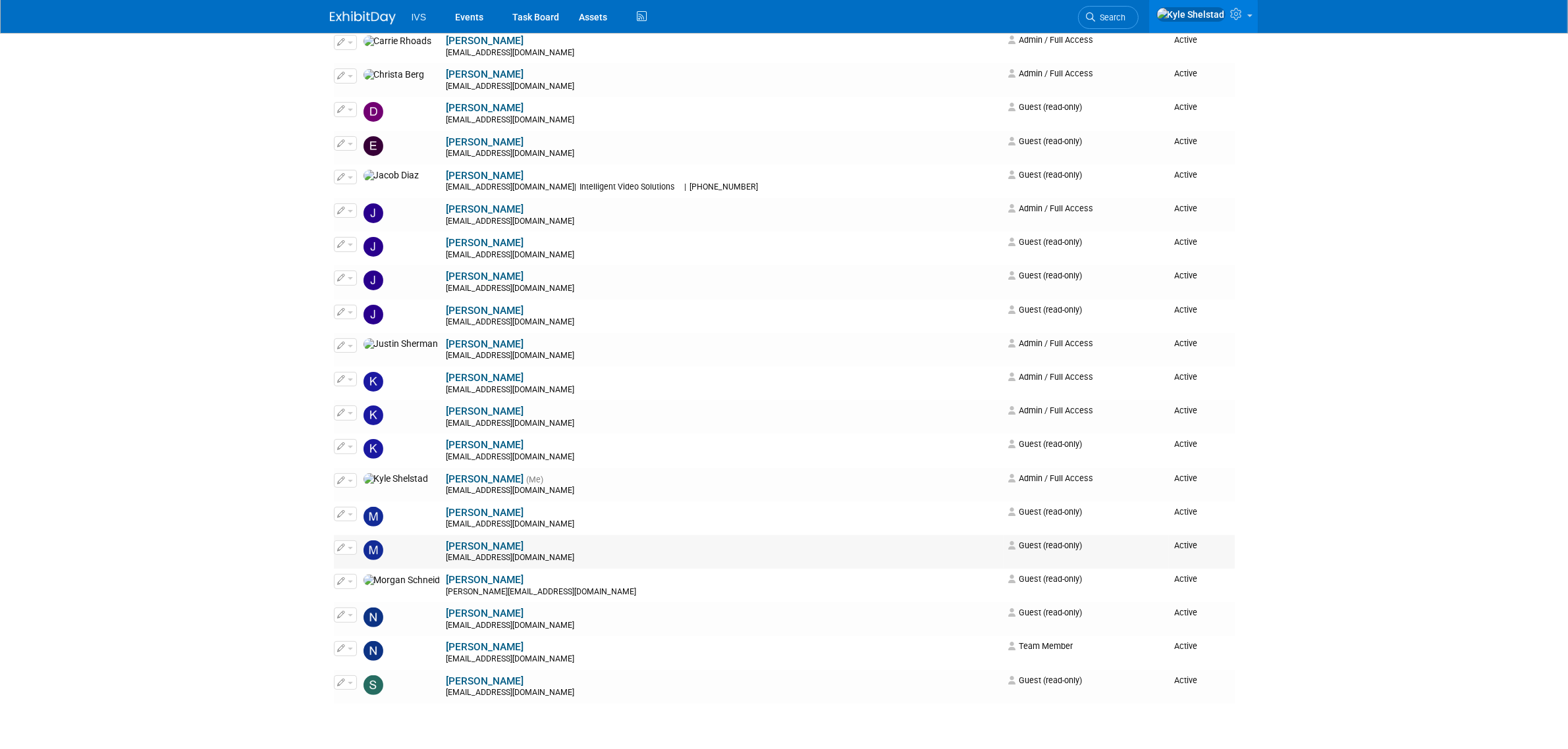
click at [346, 547] on button "button" at bounding box center [345, 548] width 23 height 15
click at [386, 571] on link "Edit" at bounding box center [386, 569] width 104 height 18
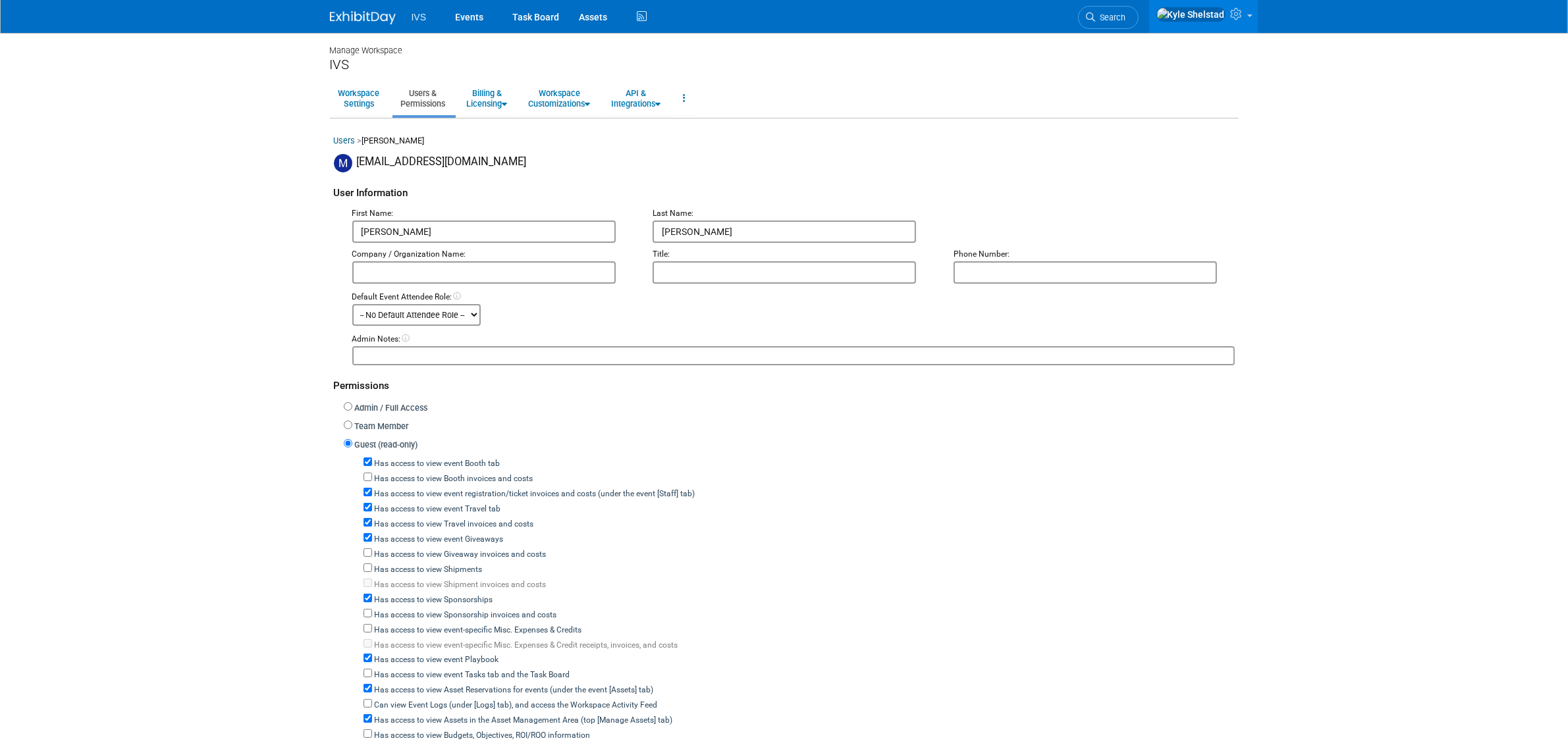
click at [432, 458] on label "Has access to view event Booth tab" at bounding box center [436, 464] width 129 height 12
click at [372, 457] on input "Has access to view event Booth tab" at bounding box center [367, 461] width 8 height 8
checkbox input "false"
click at [428, 489] on label "Has access to view event registration/ticket invoices and costs (under the even…" at bounding box center [533, 494] width 323 height 12
click at [372, 488] on input "Has access to view event registration/ticket invoices and costs (under the even…" at bounding box center [367, 491] width 8 height 8
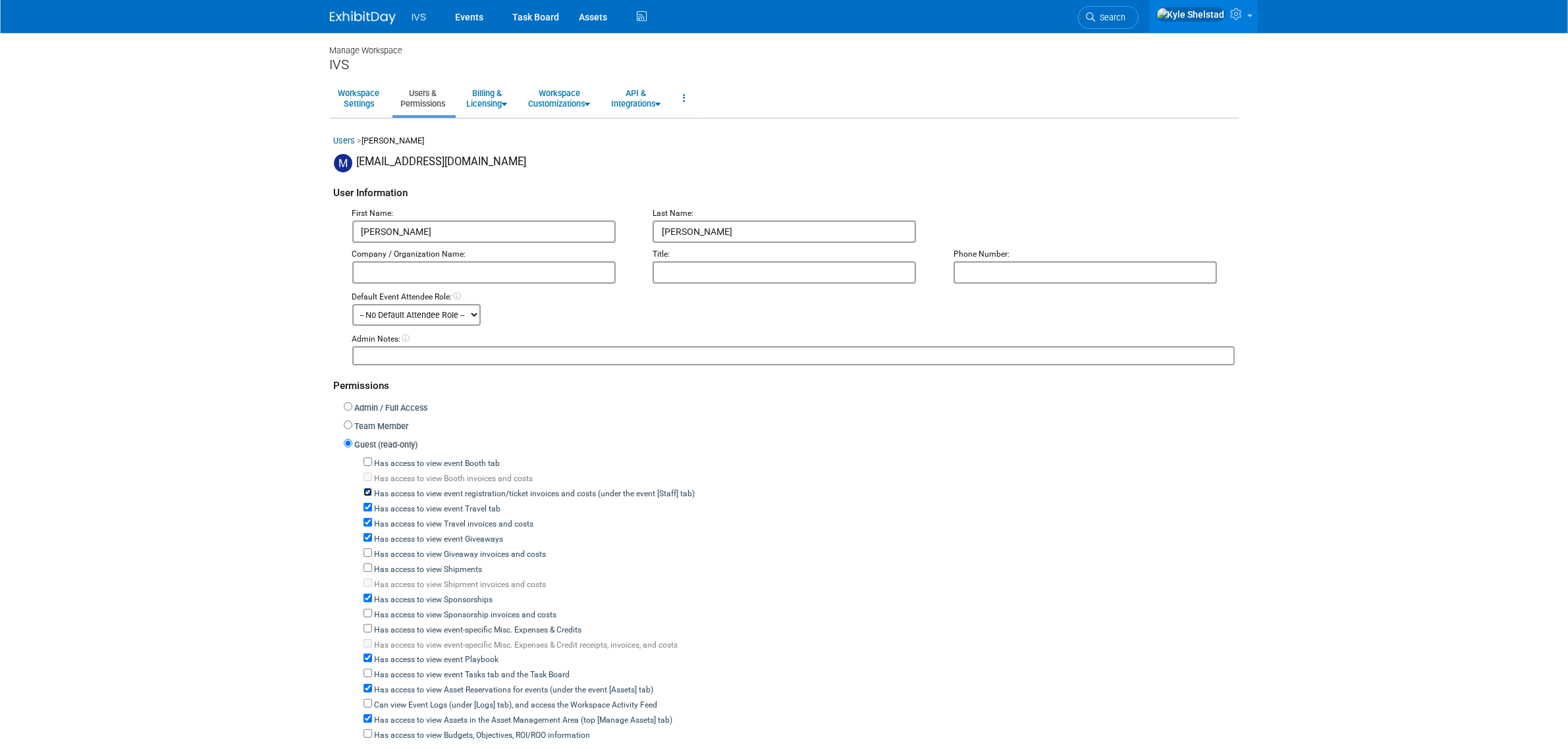
checkbox input "false"
click at [423, 503] on label "Has access to view event Travel tab" at bounding box center [436, 509] width 129 height 12
click at [372, 503] on input "Has access to view event Travel tab" at bounding box center [367, 507] width 8 height 8
checkbox input "false"
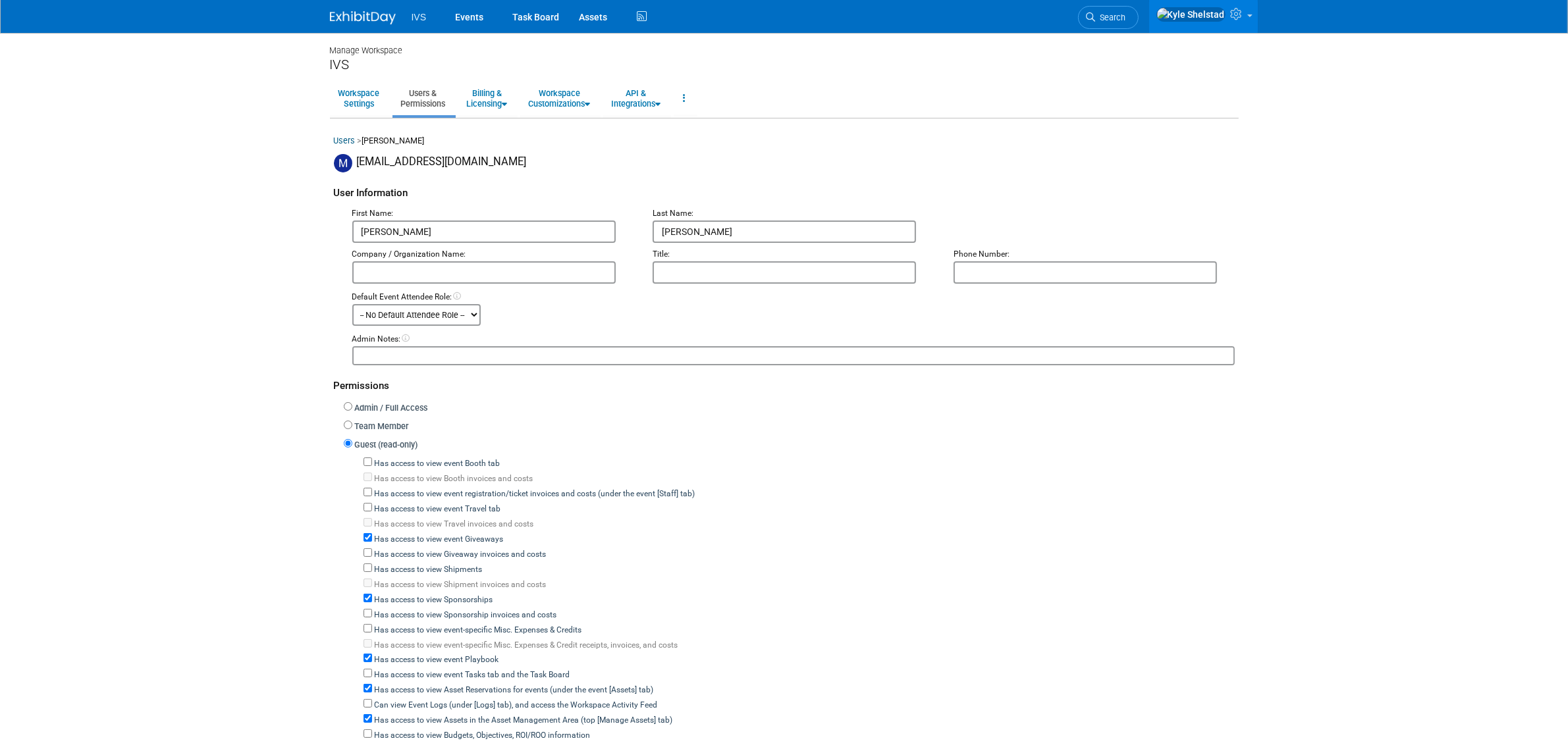
click at [410, 534] on label "Has access to view event Giveaways" at bounding box center [437, 539] width 132 height 12
click at [372, 534] on input "Has access to view event Giveaways" at bounding box center [367, 537] width 8 height 8
checkbox input "false"
click at [412, 594] on label "Has access to view Sponsorships" at bounding box center [432, 600] width 121 height 12
click at [372, 594] on input "Has access to view Sponsorships" at bounding box center [367, 598] width 8 height 8
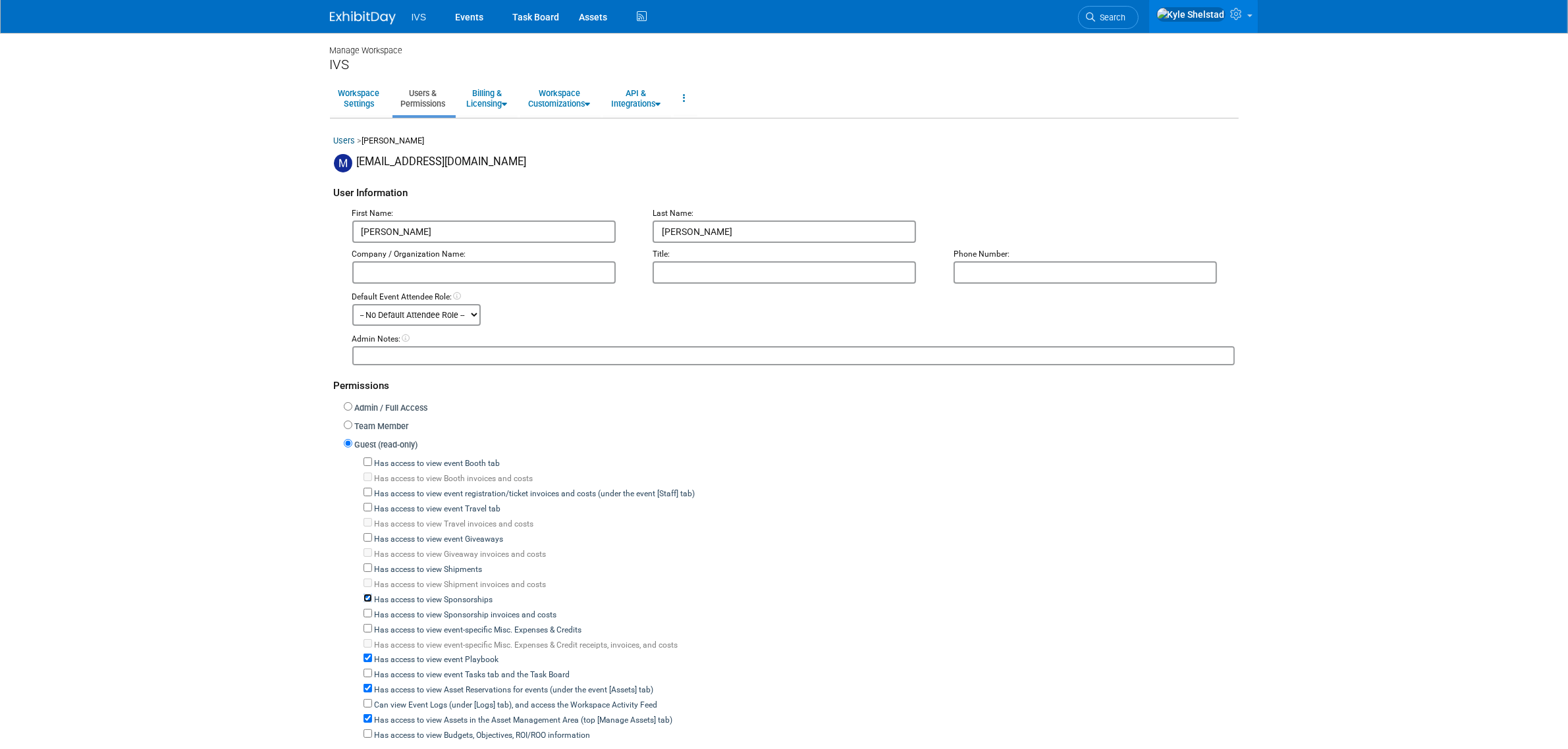
checkbox input "false"
click at [425, 654] on label "Has access to view event Playbook" at bounding box center [435, 660] width 127 height 12
click at [372, 654] on input "Has access to view event Playbook" at bounding box center [367, 658] width 8 height 8
checkbox input "false"
click at [425, 685] on label "Has access to view Asset Reservations for events (under the event [Assets] tab)" at bounding box center [513, 690] width 282 height 12
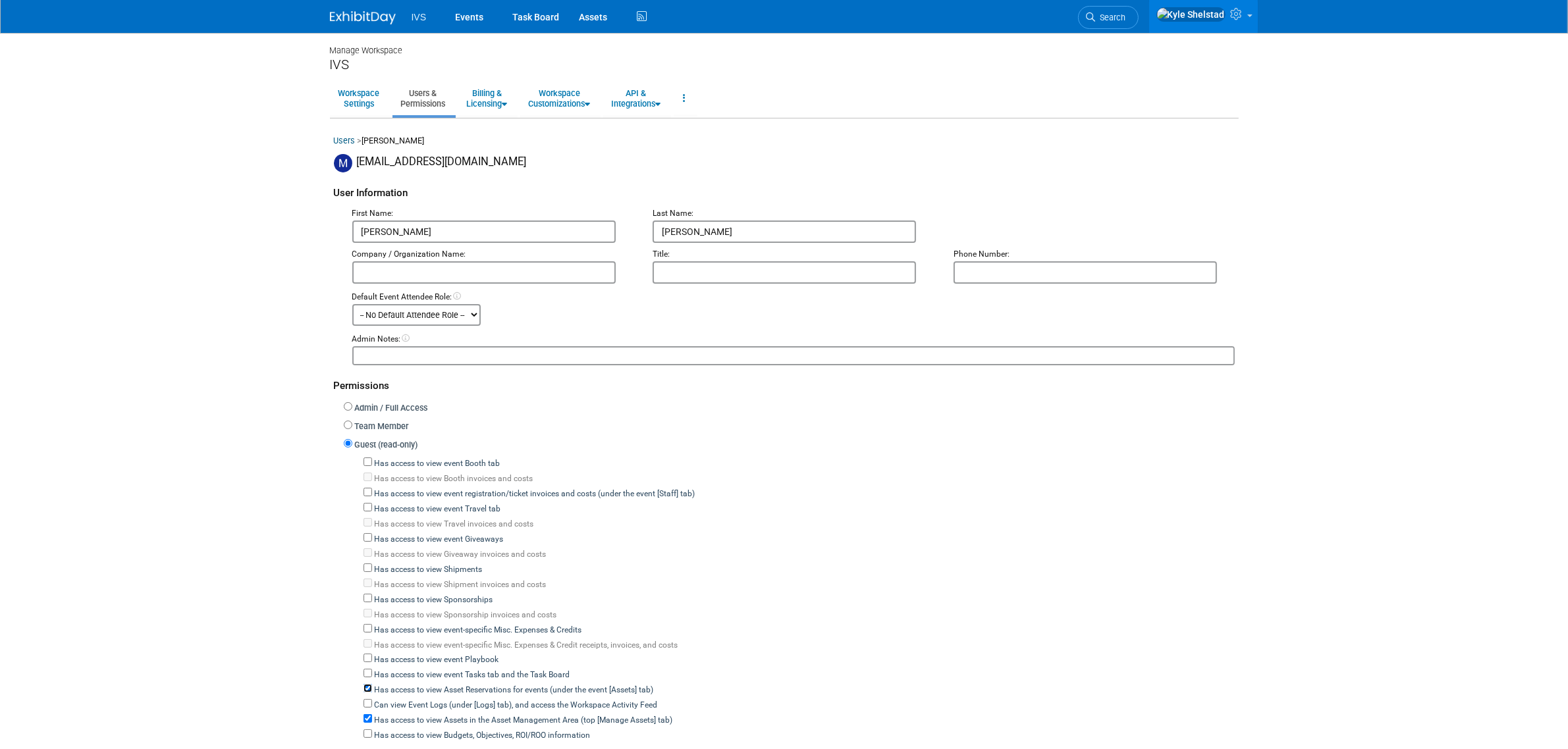
click at [372, 685] on input "Has access to view Asset Reservations for events (under the event [Assets] tab)" at bounding box center [367, 688] width 8 height 8
checkbox input "false"
click at [421, 715] on label "Has access to view Assets in the Asset Management Area (top [Manage Assets] tab)" at bounding box center [522, 720] width 301 height 12
click at [372, 714] on input "Has access to view Assets in the Asset Management Area (top [Manage Assets] tab)" at bounding box center [367, 718] width 8 height 8
checkbox input "false"
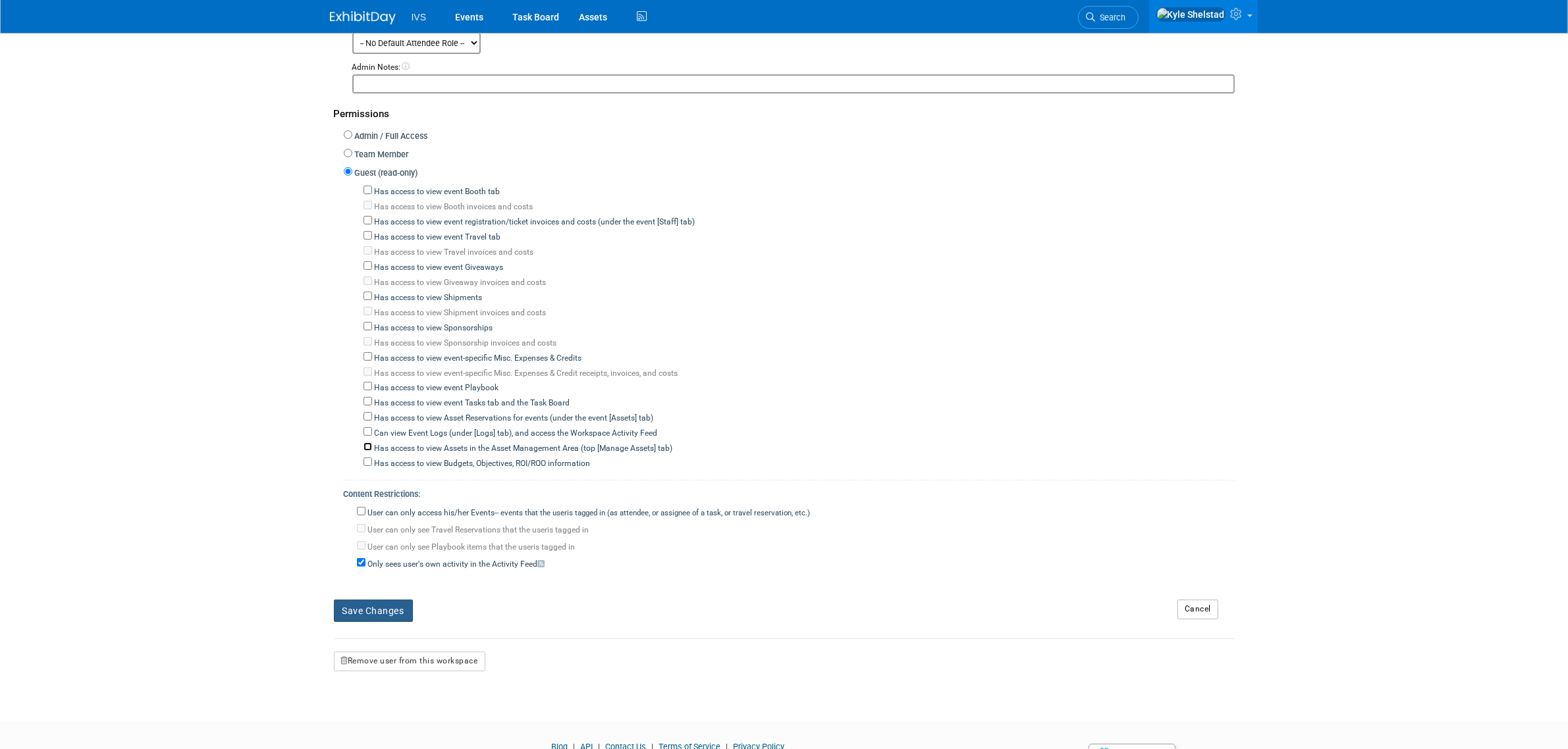
scroll to position [274, 0]
click at [413, 506] on label "User can only access his/her Events -- events that the user either created, or …" at bounding box center [588, 512] width 445 height 12
click at [365, 505] on input "User can only access his/her Events -- events that the user either created, or …" at bounding box center [361, 509] width 8 height 8
checkbox input "true"
click at [360, 601] on button "Save Changes" at bounding box center [374, 609] width 79 height 22
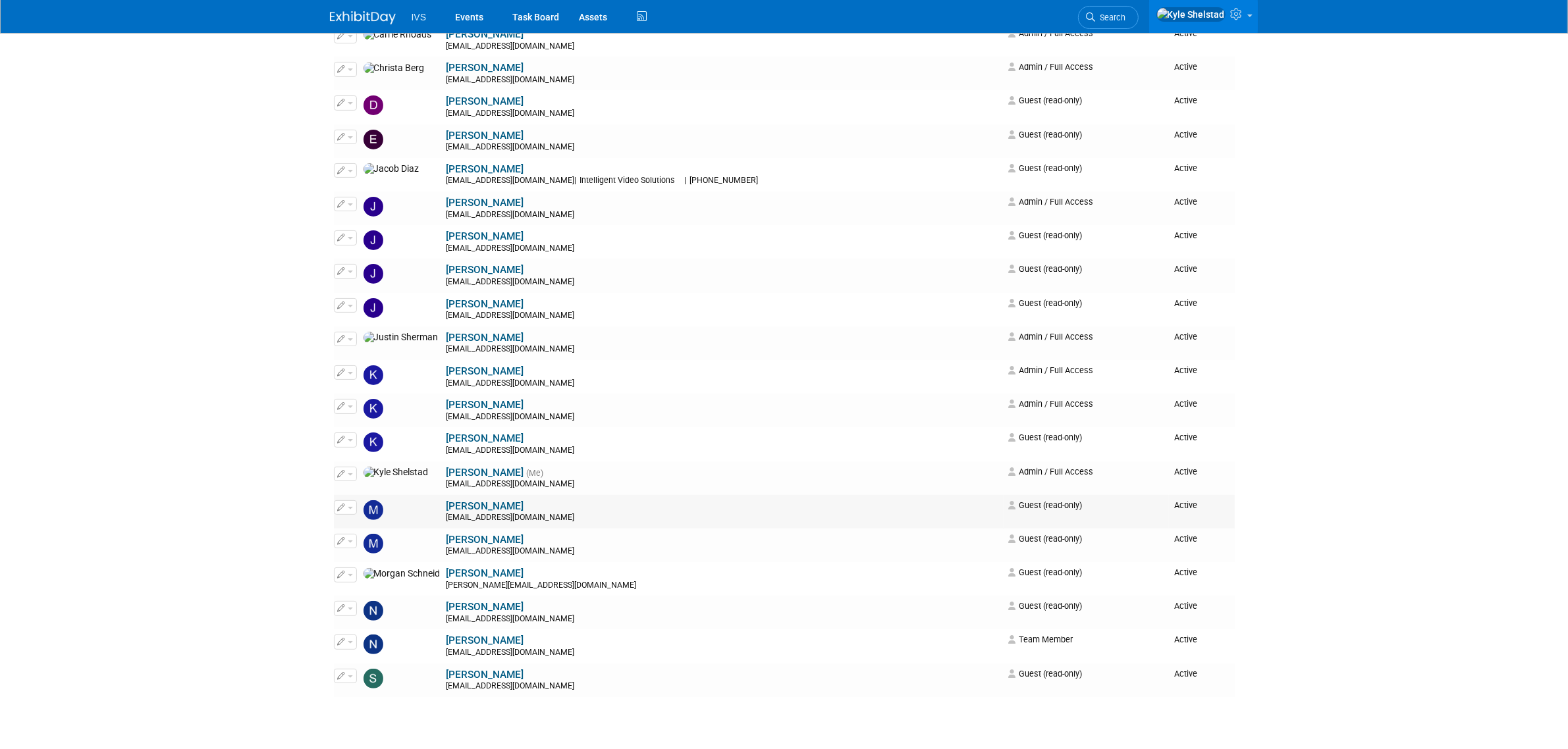
scroll to position [439, 0]
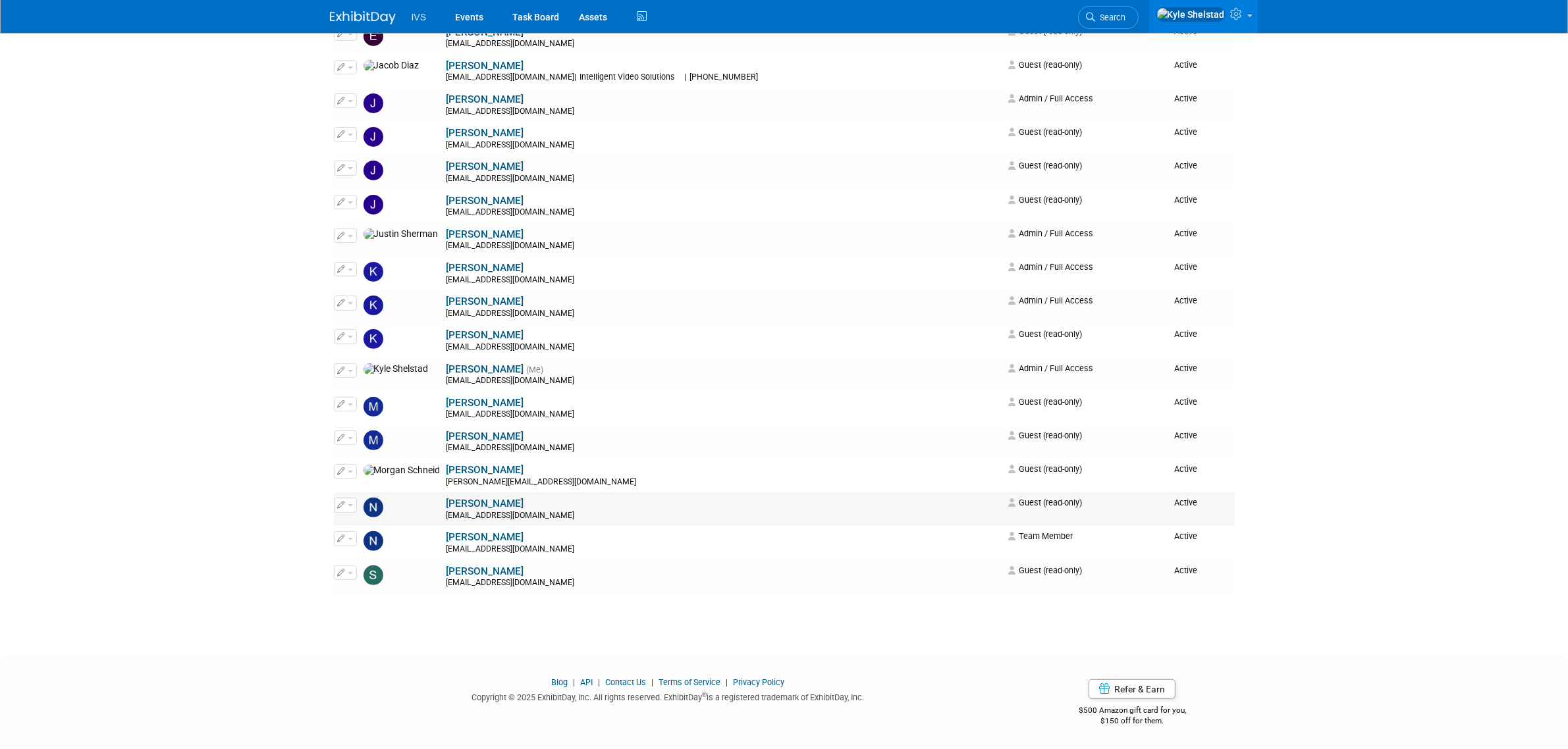
click at [346, 504] on button "button" at bounding box center [345, 505] width 23 height 15
click at [399, 518] on link "Edit" at bounding box center [386, 527] width 104 height 18
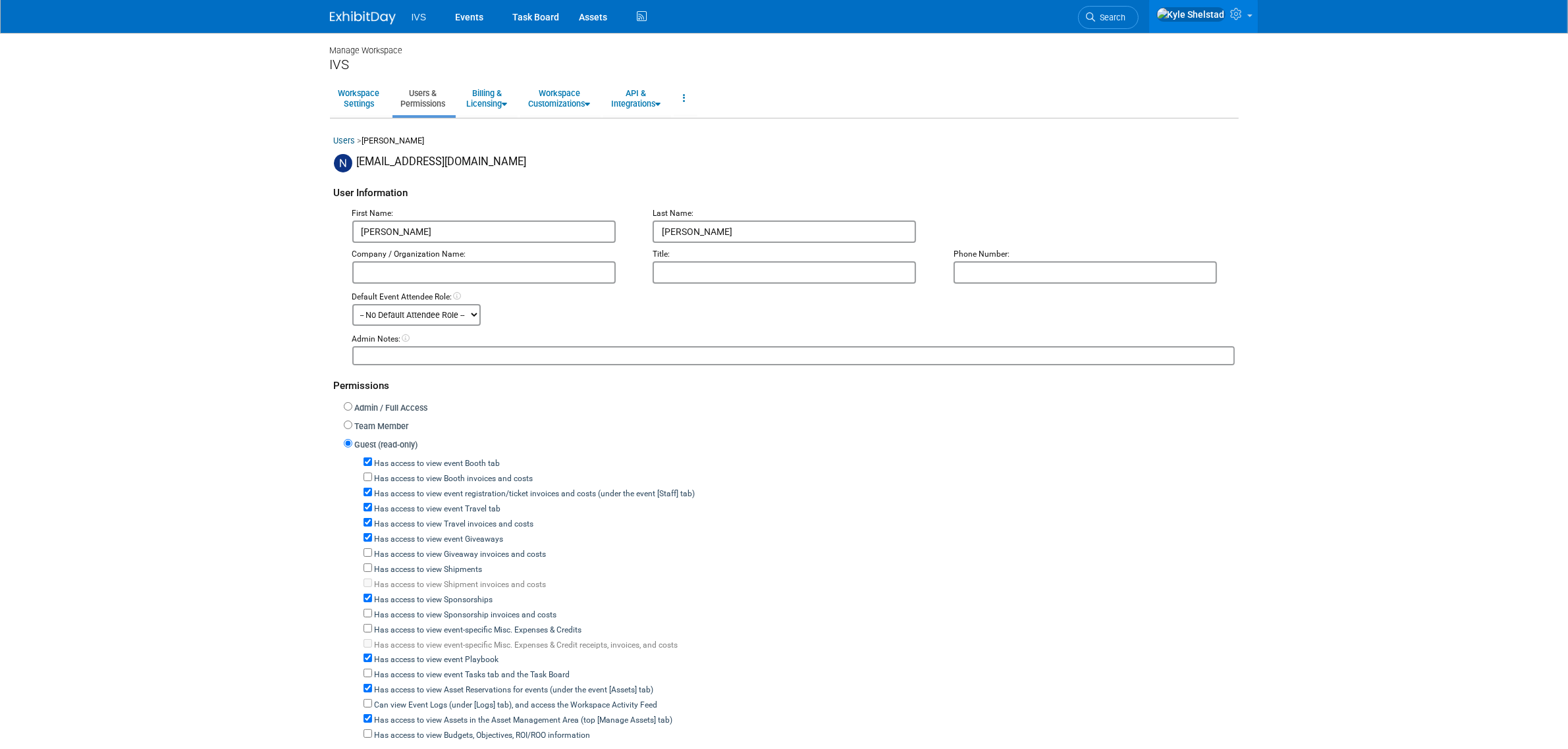
click at [419, 462] on label "Has access to view event Booth tab" at bounding box center [436, 464] width 129 height 12
click at [372, 462] on input "Has access to view event Booth tab" at bounding box center [367, 461] width 8 height 8
checkbox input "false"
click at [421, 489] on label "Has access to view event registration/ticket invoices and costs (under the even…" at bounding box center [533, 494] width 323 height 12
click at [372, 488] on input "Has access to view event registration/ticket invoices and costs (under the even…" at bounding box center [367, 491] width 8 height 8
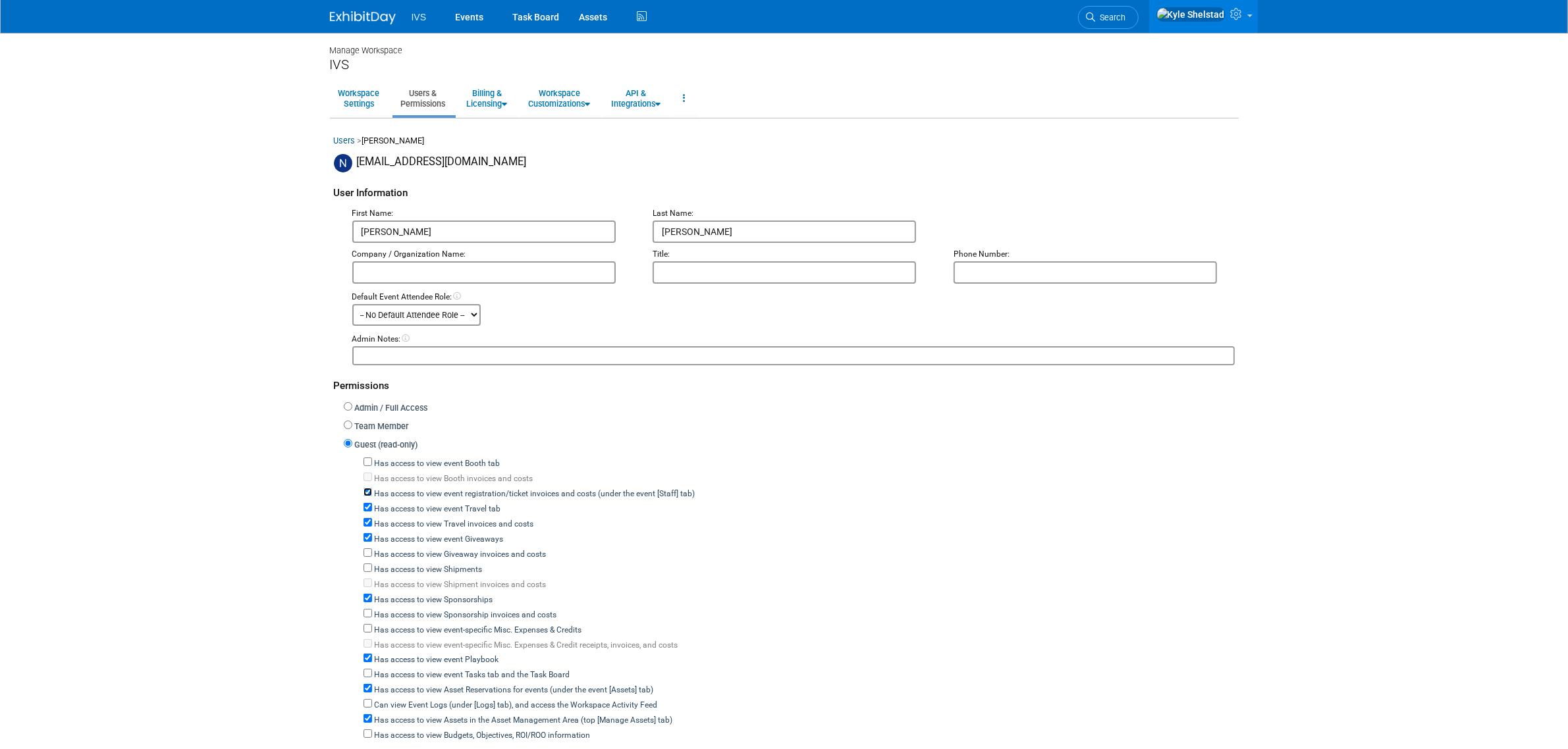
checkbox input "false"
click at [416, 503] on label "Has access to view event Travel tab" at bounding box center [436, 509] width 129 height 12
click at [372, 503] on input "Has access to view event Travel tab" at bounding box center [367, 507] width 8 height 8
checkbox input "false"
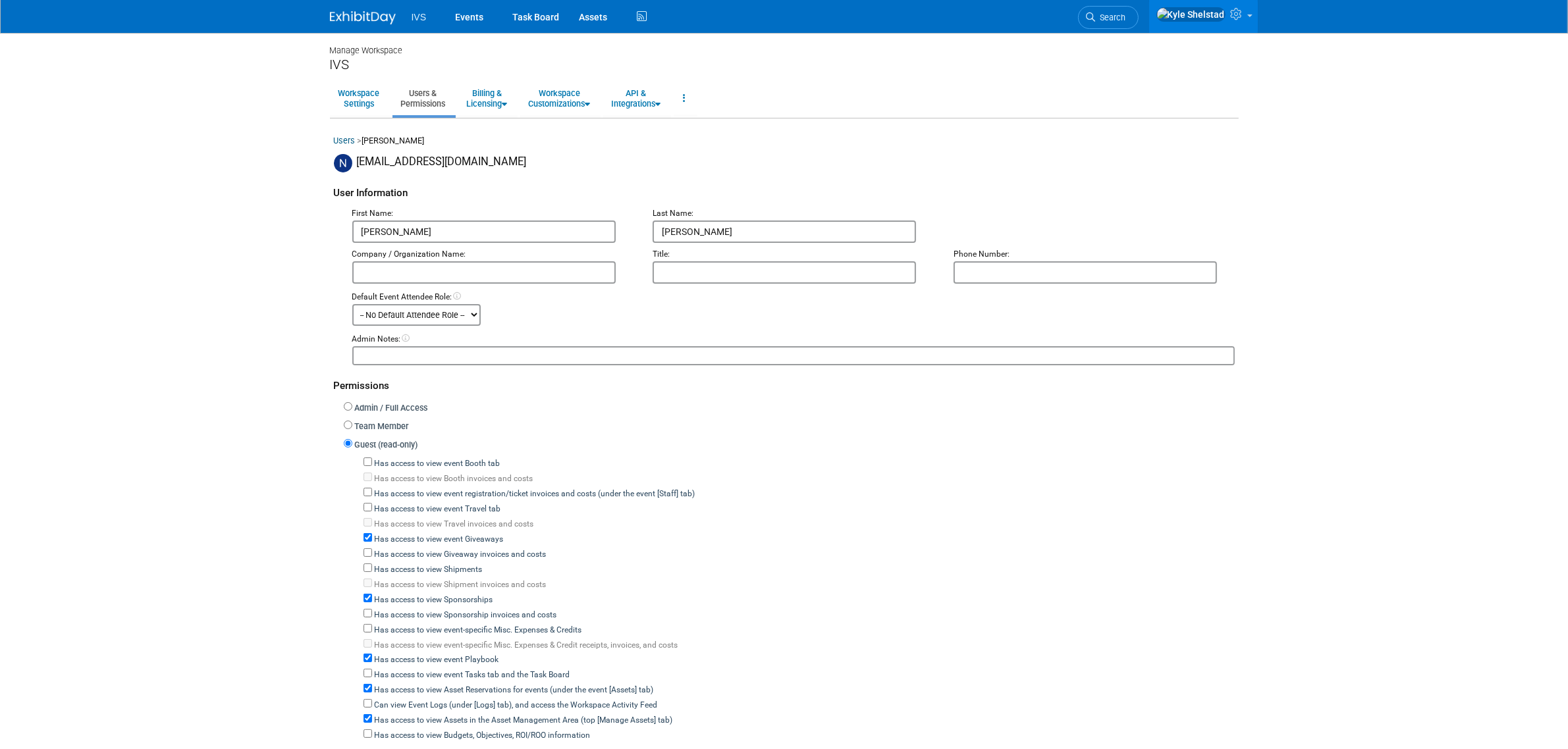
click at [412, 534] on label "Has access to view event Giveaways" at bounding box center [437, 539] width 132 height 12
click at [372, 534] on input "Has access to view event Giveaways" at bounding box center [367, 537] width 8 height 8
checkbox input "false"
click at [413, 596] on label "Has access to view Sponsorships" at bounding box center [432, 600] width 121 height 12
click at [372, 596] on input "Has access to view Sponsorships" at bounding box center [367, 598] width 8 height 8
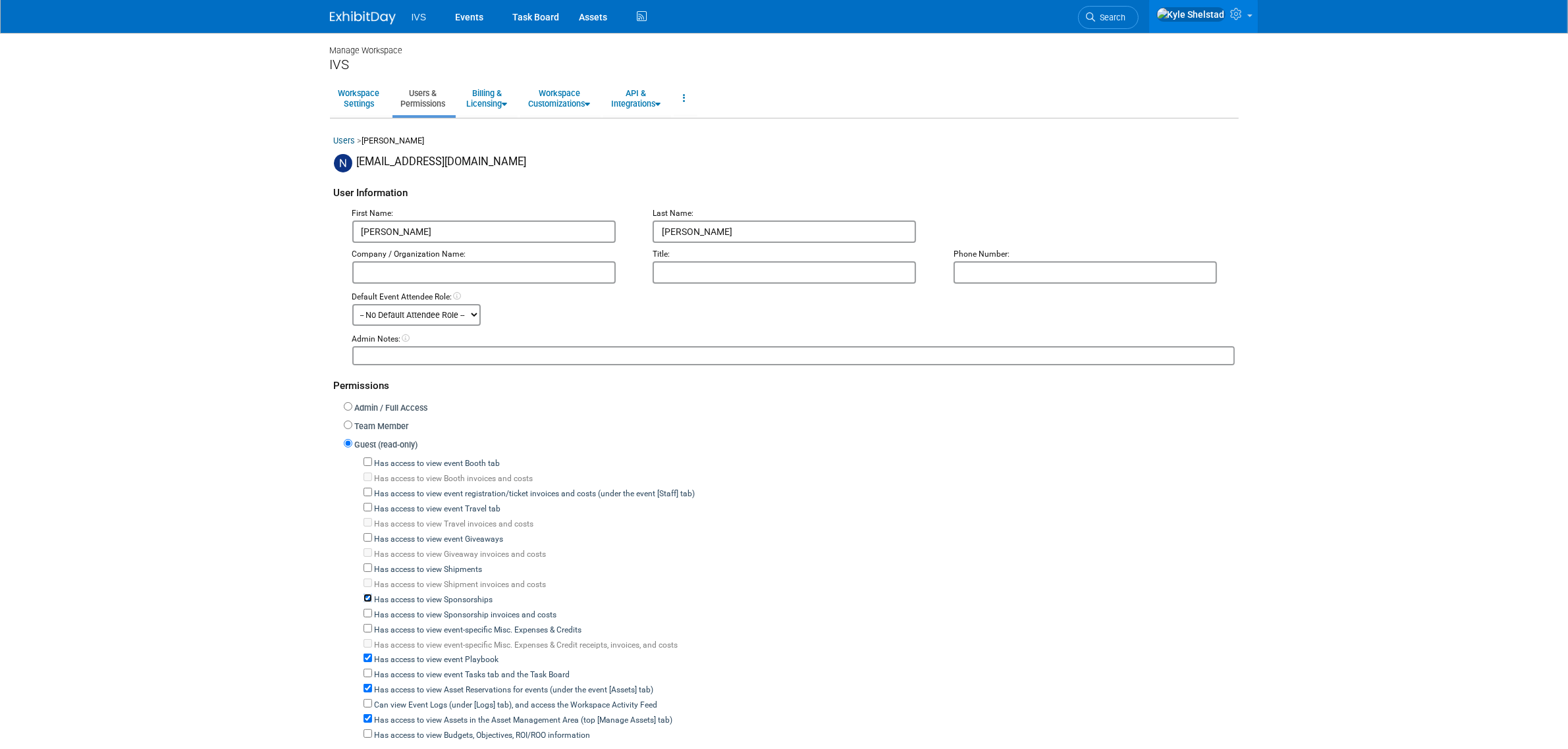
checkbox input "false"
click at [421, 654] on label "Has access to view event Playbook" at bounding box center [435, 660] width 127 height 12
click at [372, 654] on input "Has access to view event Playbook" at bounding box center [367, 658] width 8 height 8
checkbox input "false"
click at [422, 686] on label "Has access to view Asset Reservations for events (under the event [Assets] tab)" at bounding box center [513, 690] width 282 height 12
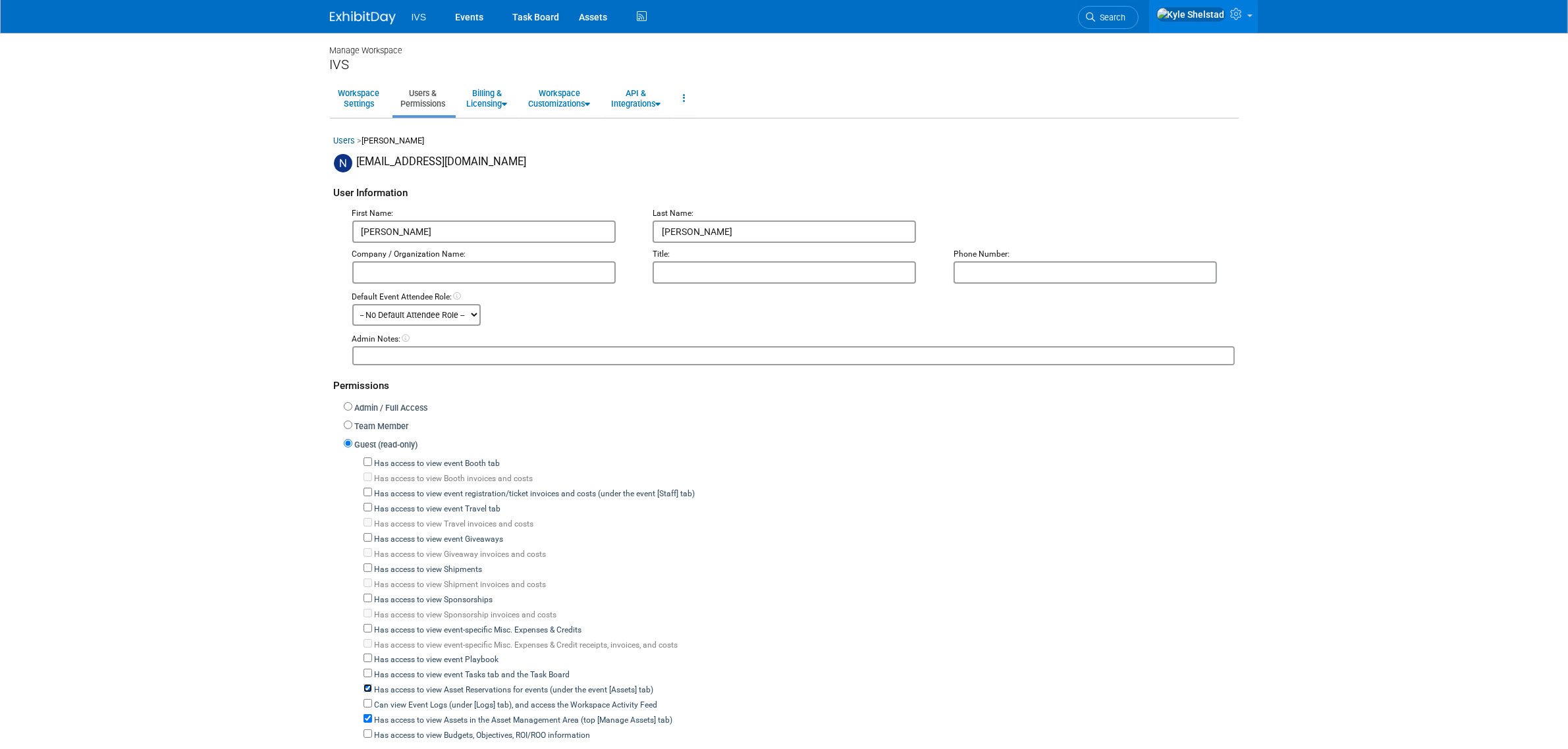
click at [372, 686] on input "Has access to view Asset Reservations for events (under the event [Assets] tab)" at bounding box center [367, 688] width 8 height 8
checkbox input "false"
click at [425, 715] on label "Has access to view Assets in the Asset Management Area (top [Manage Assets] tab)" at bounding box center [522, 720] width 301 height 12
click at [372, 714] on input "Has access to view Assets in the Asset Management Area (top [Manage Assets] tab)" at bounding box center [367, 718] width 8 height 8
checkbox input "false"
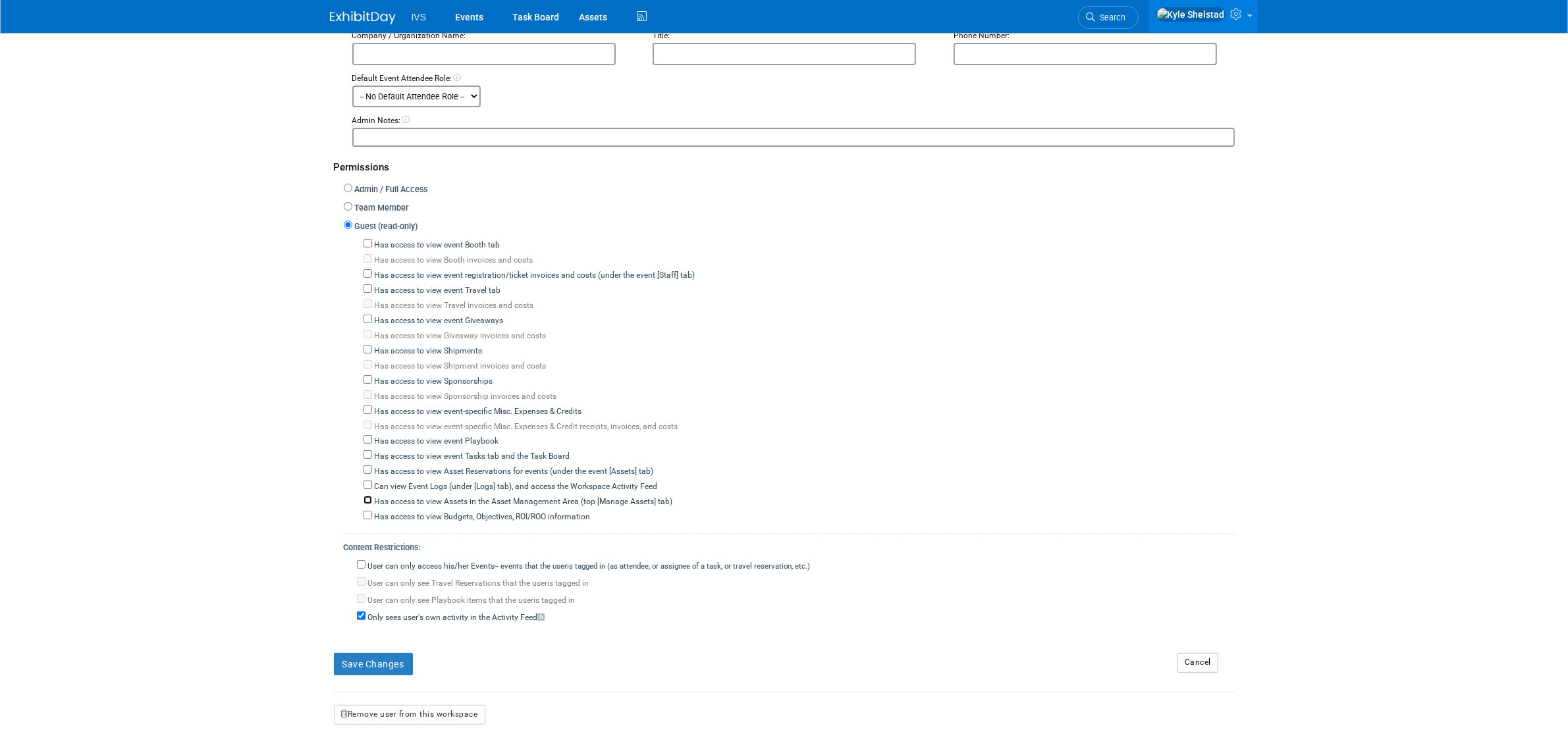
scroll to position [274, 0]
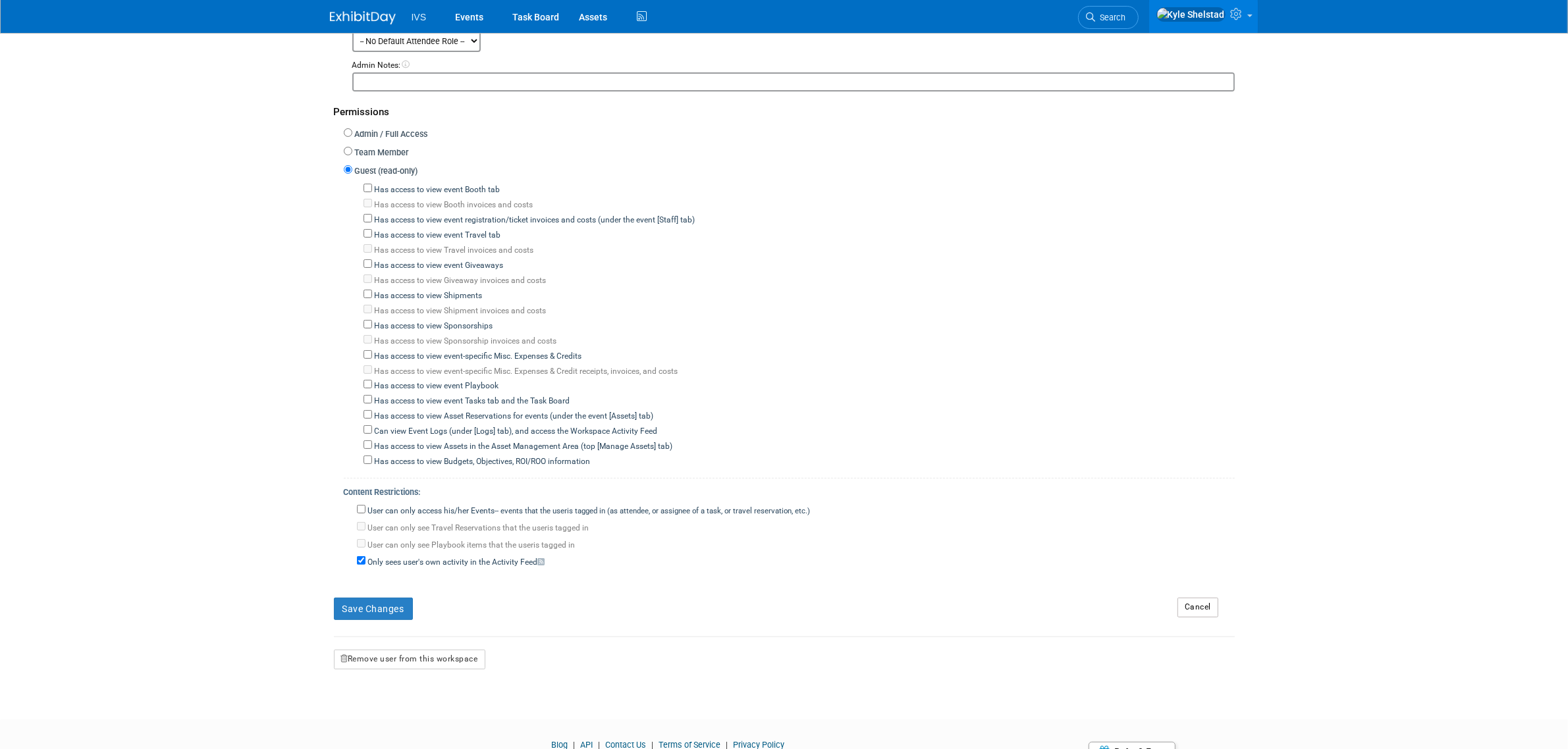
click at [425, 506] on label "User can only access his/her Events -- events that the user either created, or …" at bounding box center [588, 512] width 445 height 12
click at [365, 505] on input "User can only access his/her Events -- events that the user either created, or …" at bounding box center [361, 509] width 8 height 8
checkbox input "true"
click at [373, 598] on button "Save Changes" at bounding box center [374, 609] width 79 height 22
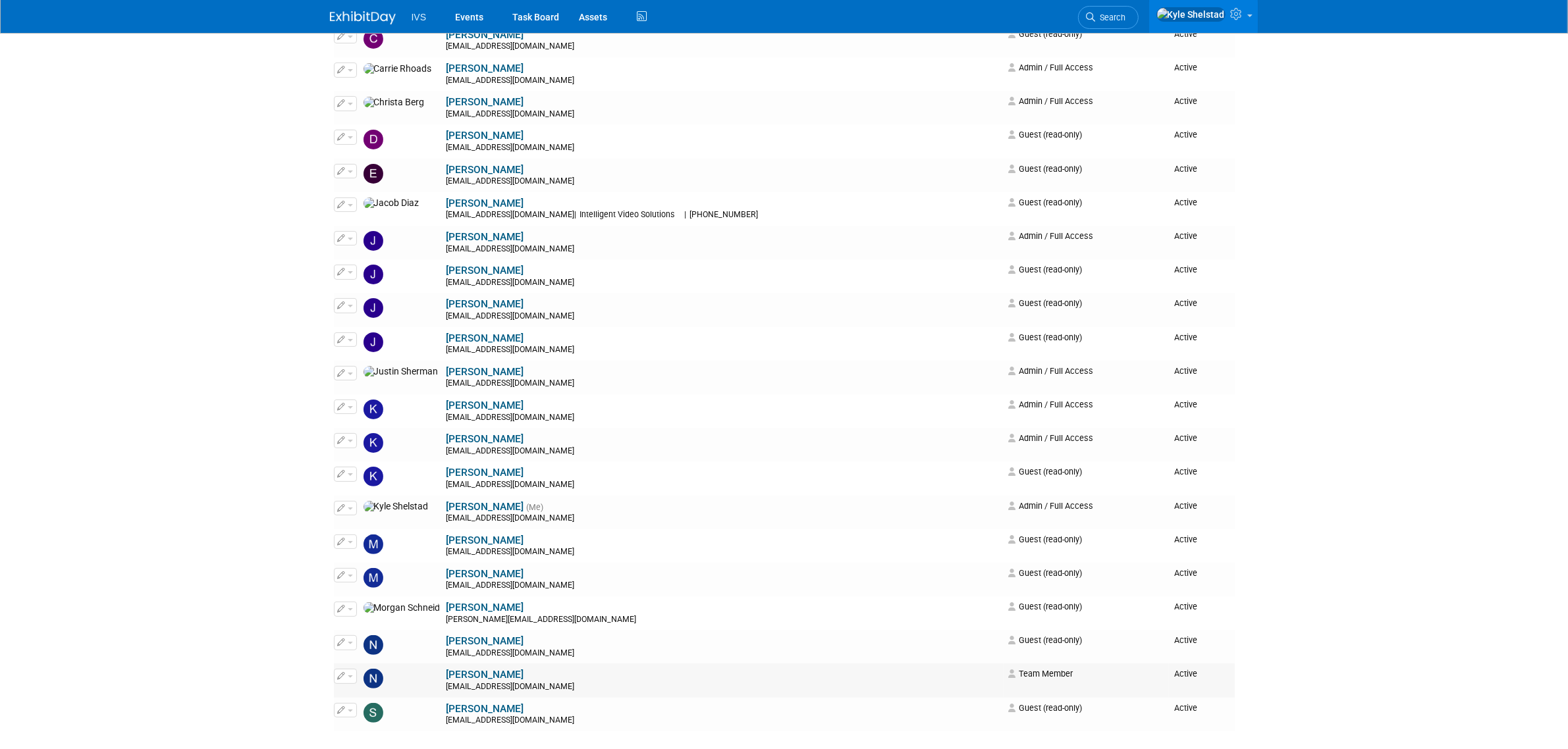
scroll to position [439, 0]
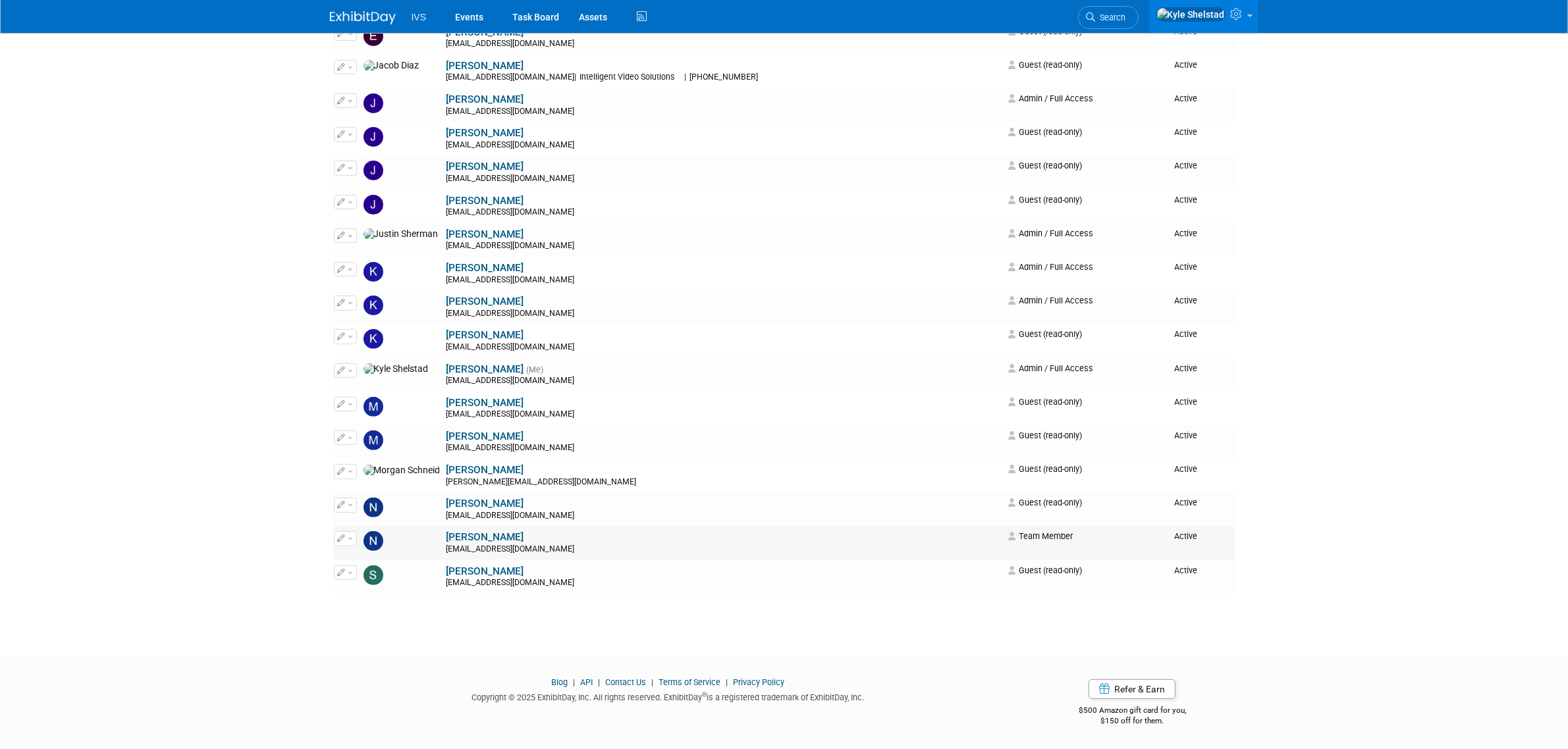
click at [348, 538] on span "button" at bounding box center [351, 539] width 6 height 3
click at [376, 567] on link "Edit" at bounding box center [386, 560] width 104 height 18
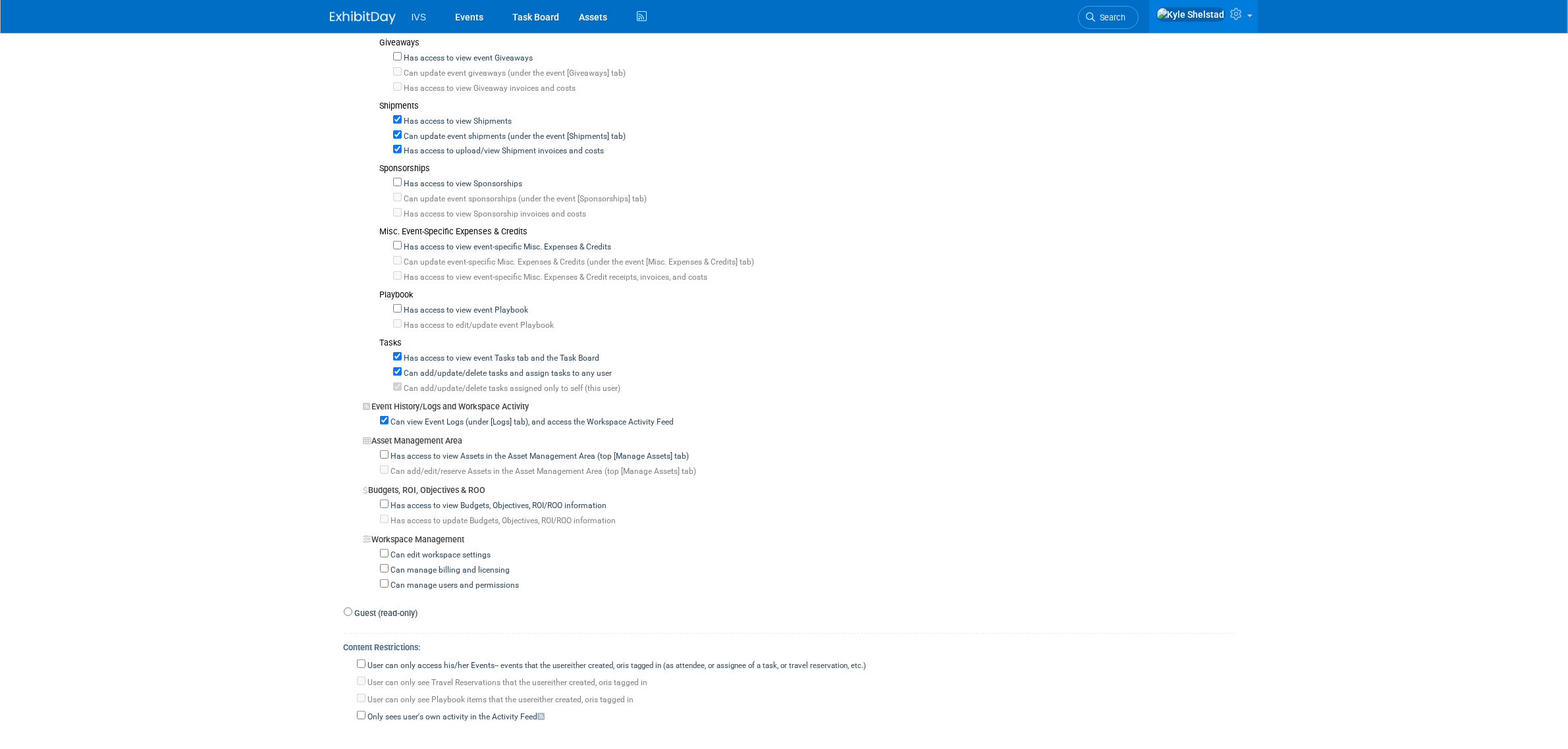
scroll to position [824, 0]
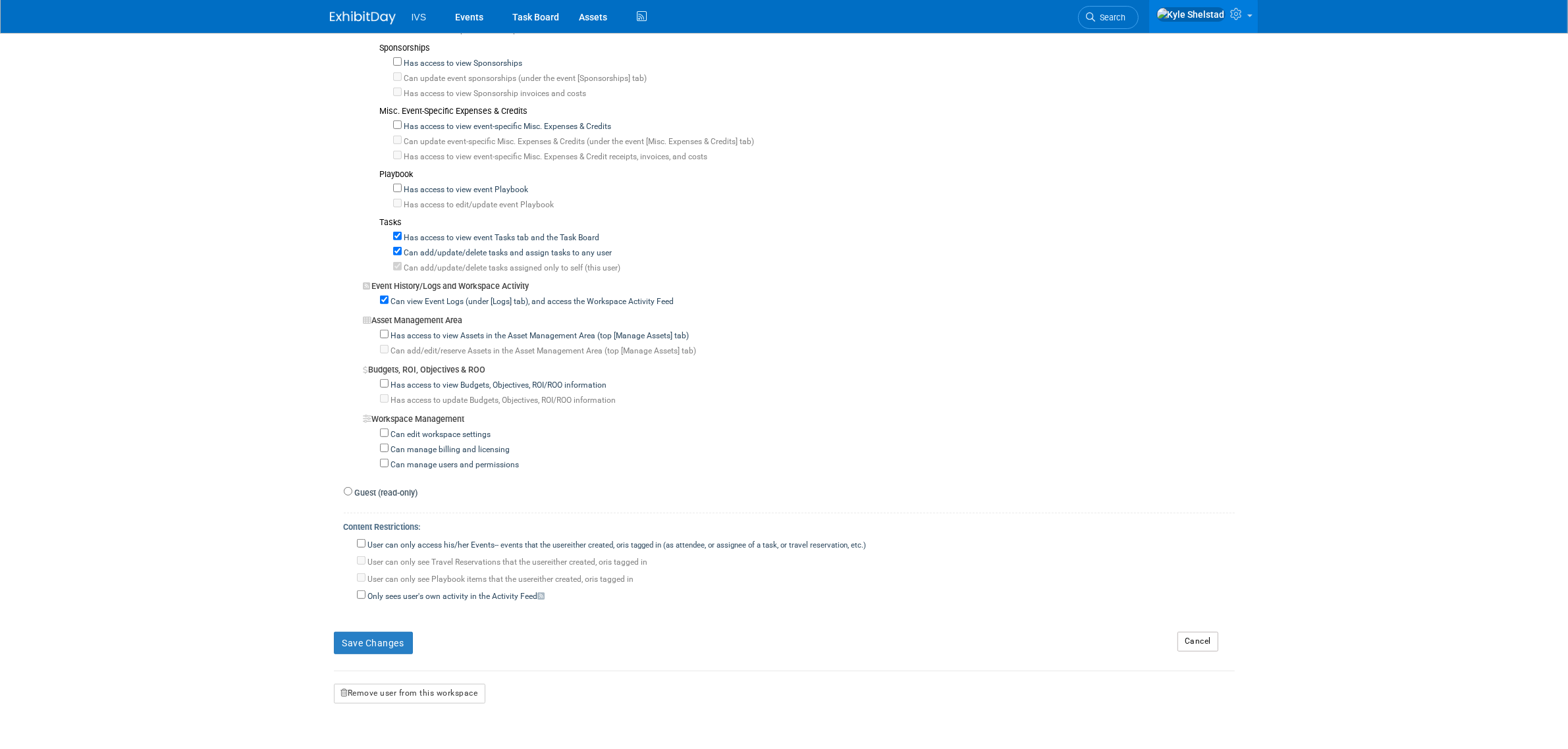
click at [1190, 632] on link "Cancel" at bounding box center [1198, 641] width 40 height 19
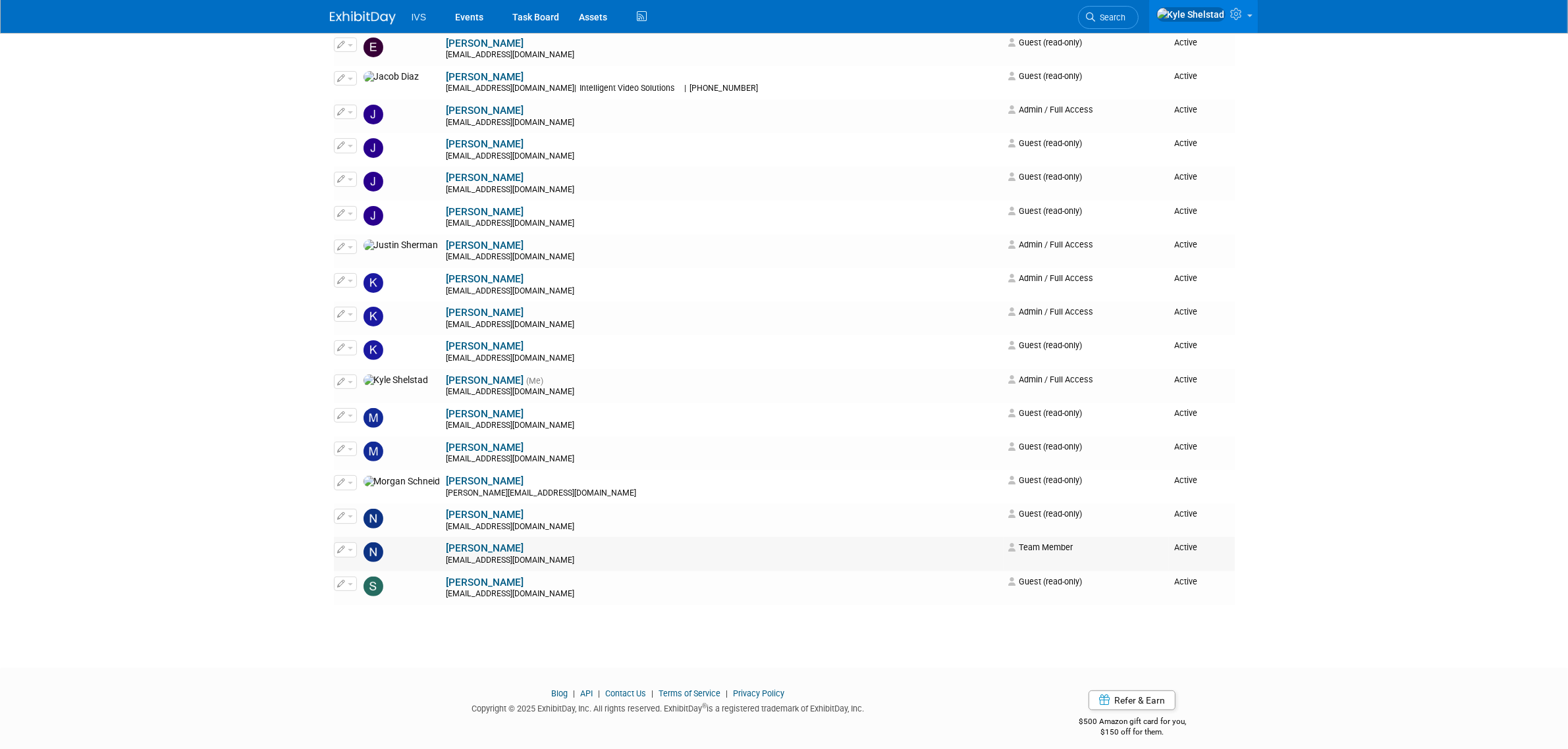
scroll to position [439, 0]
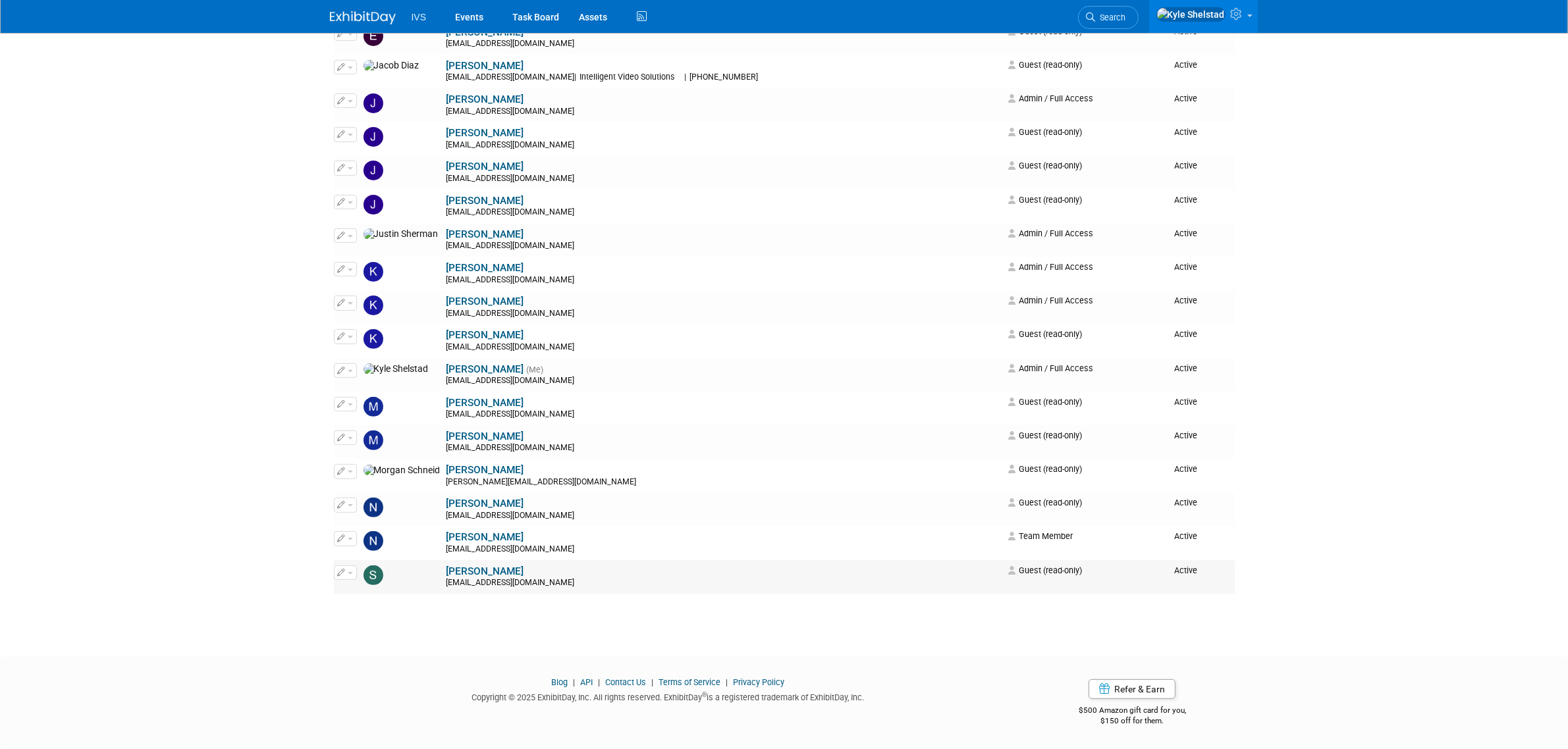
click at [346, 571] on button "button" at bounding box center [345, 573] width 23 height 15
click at [390, 594] on link "Edit" at bounding box center [386, 594] width 104 height 18
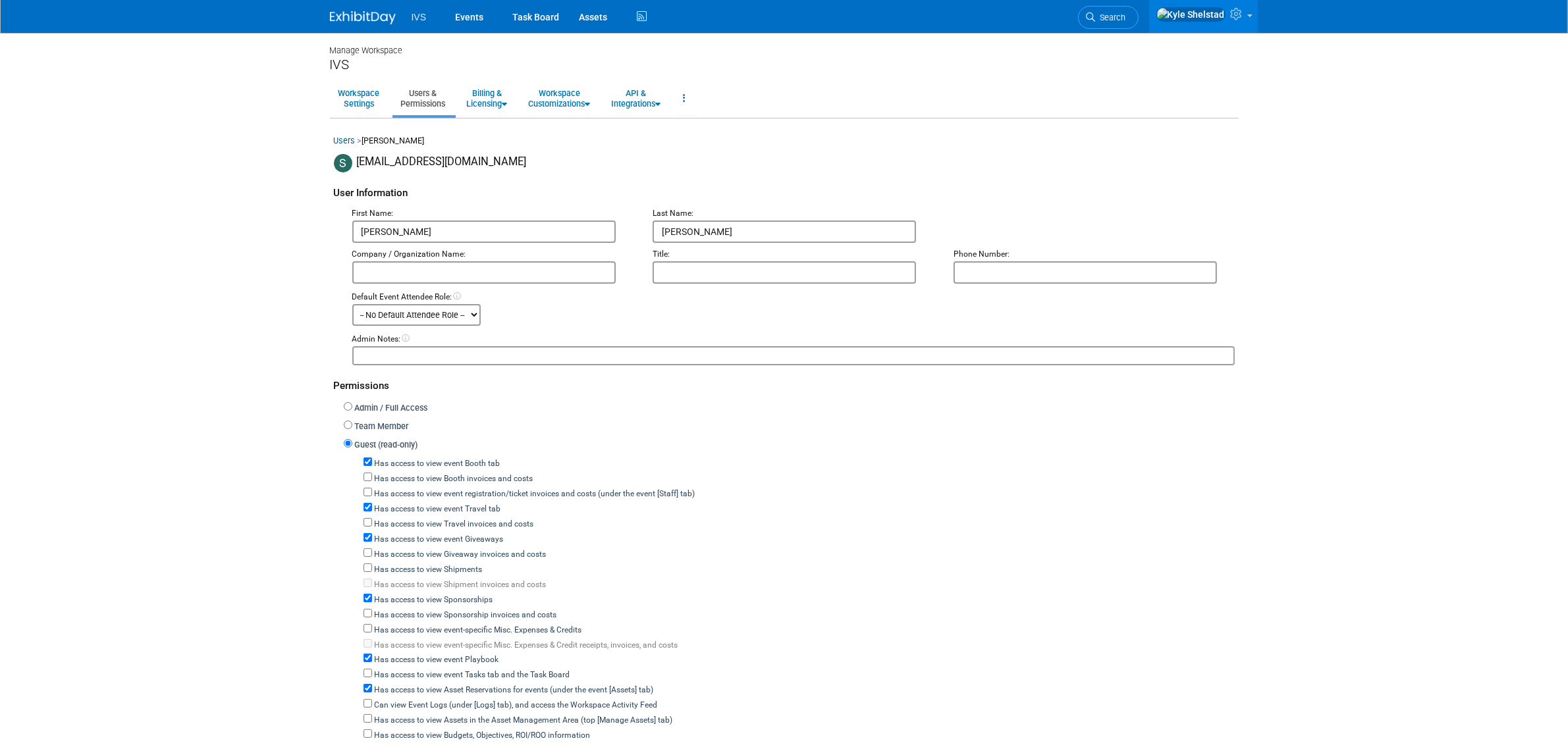
click at [471, 461] on label "Has access to view event Booth tab" at bounding box center [436, 464] width 129 height 12
click at [372, 461] on input "Has access to view event Booth tab" at bounding box center [367, 461] width 8 height 8
checkbox input "false"
click at [458, 503] on label "Has access to view event Travel tab" at bounding box center [436, 509] width 129 height 12
click at [372, 503] on input "Has access to view event Travel tab" at bounding box center [367, 507] width 8 height 8
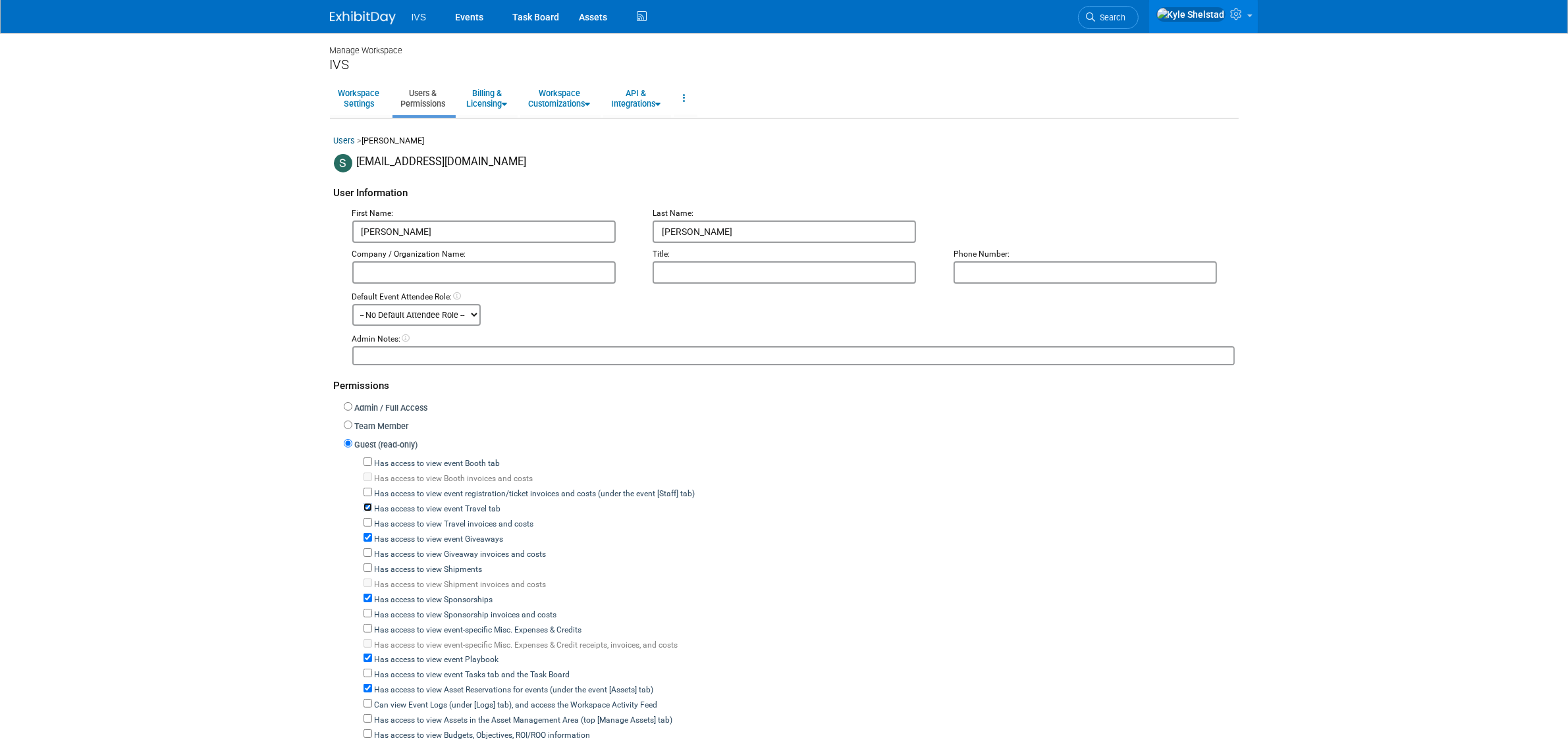
checkbox input "false"
click at [452, 549] on label "Has access to view Giveaway invoices and costs" at bounding box center [459, 555] width 175 height 12
click at [372, 548] on input "Has access to view Giveaway invoices and costs" at bounding box center [367, 552] width 8 height 8
checkbox input "true"
click at [458, 534] on label "Has access to view event Giveaways" at bounding box center [437, 539] width 132 height 12
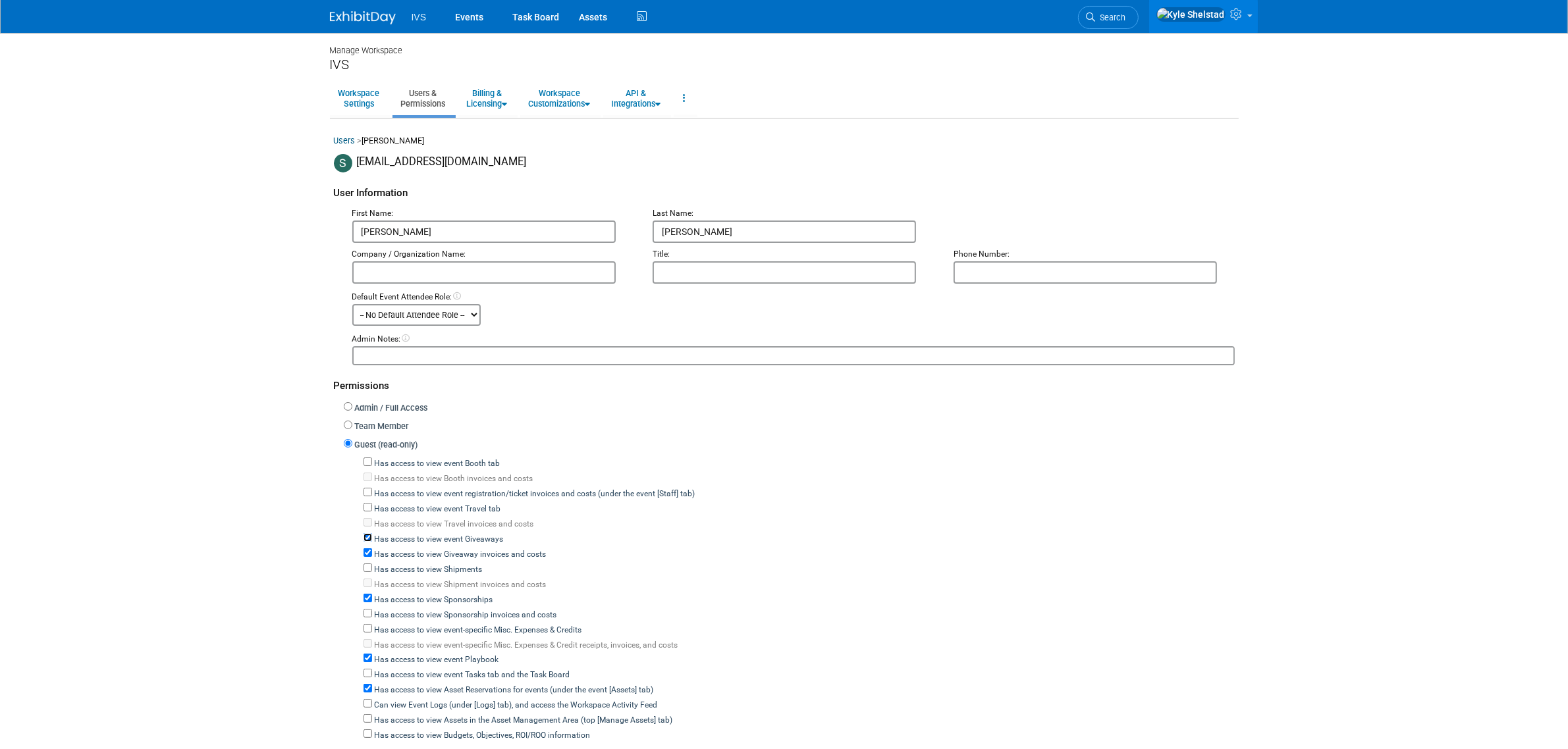
click at [372, 534] on input "Has access to view event Giveaways" at bounding box center [367, 537] width 8 height 8
checkbox input "false"
click at [441, 594] on label "Has access to view Sponsorships" at bounding box center [432, 600] width 121 height 12
click at [372, 594] on input "Has access to view Sponsorships" at bounding box center [367, 598] width 8 height 8
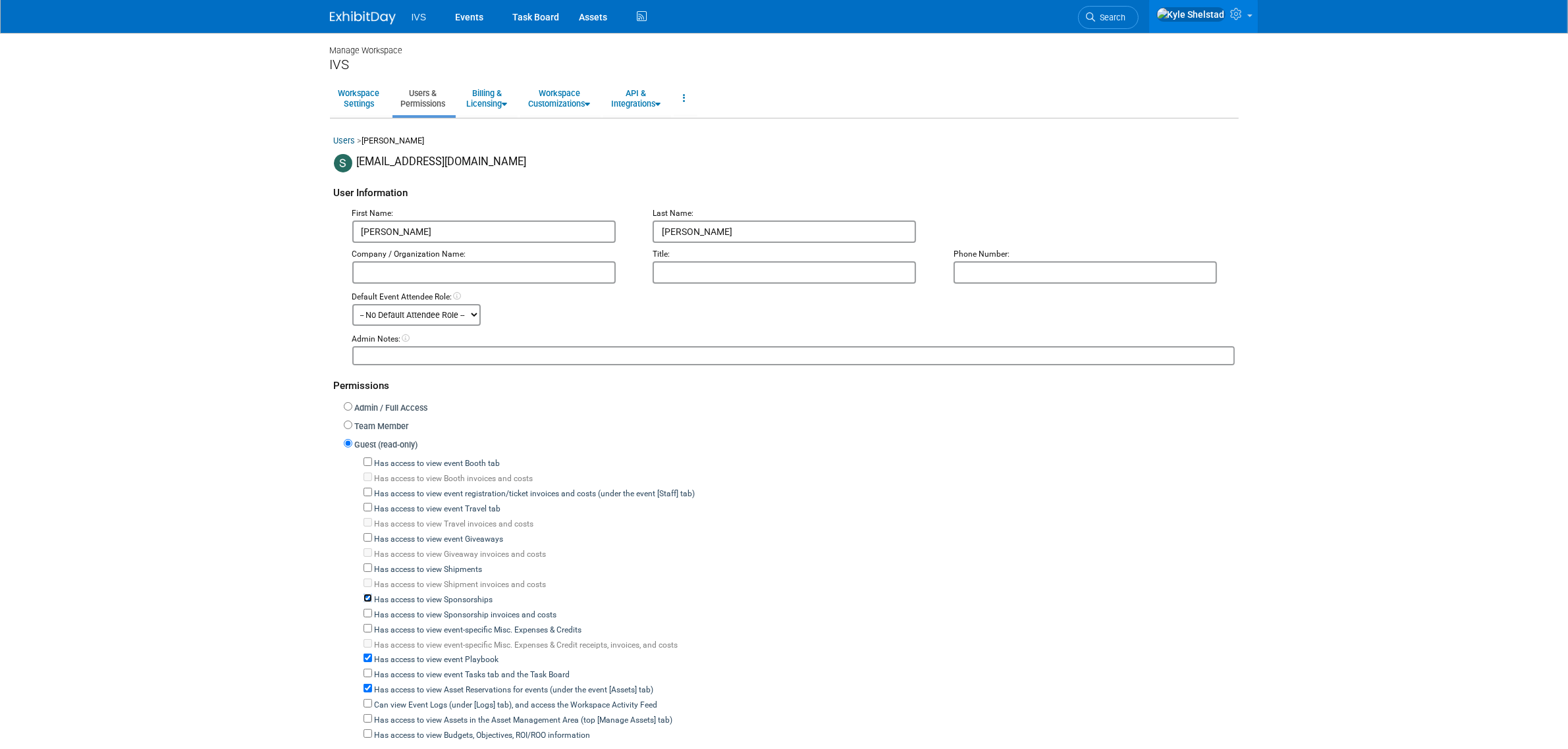
checkbox input "false"
click at [443, 654] on label "Has access to view event Playbook" at bounding box center [435, 660] width 127 height 12
click at [372, 654] on input "Has access to view event Playbook" at bounding box center [367, 658] width 8 height 8
checkbox input "false"
click at [444, 685] on label "Has access to view Asset Reservations for events (under the event [Assets] tab)" at bounding box center [513, 690] width 282 height 12
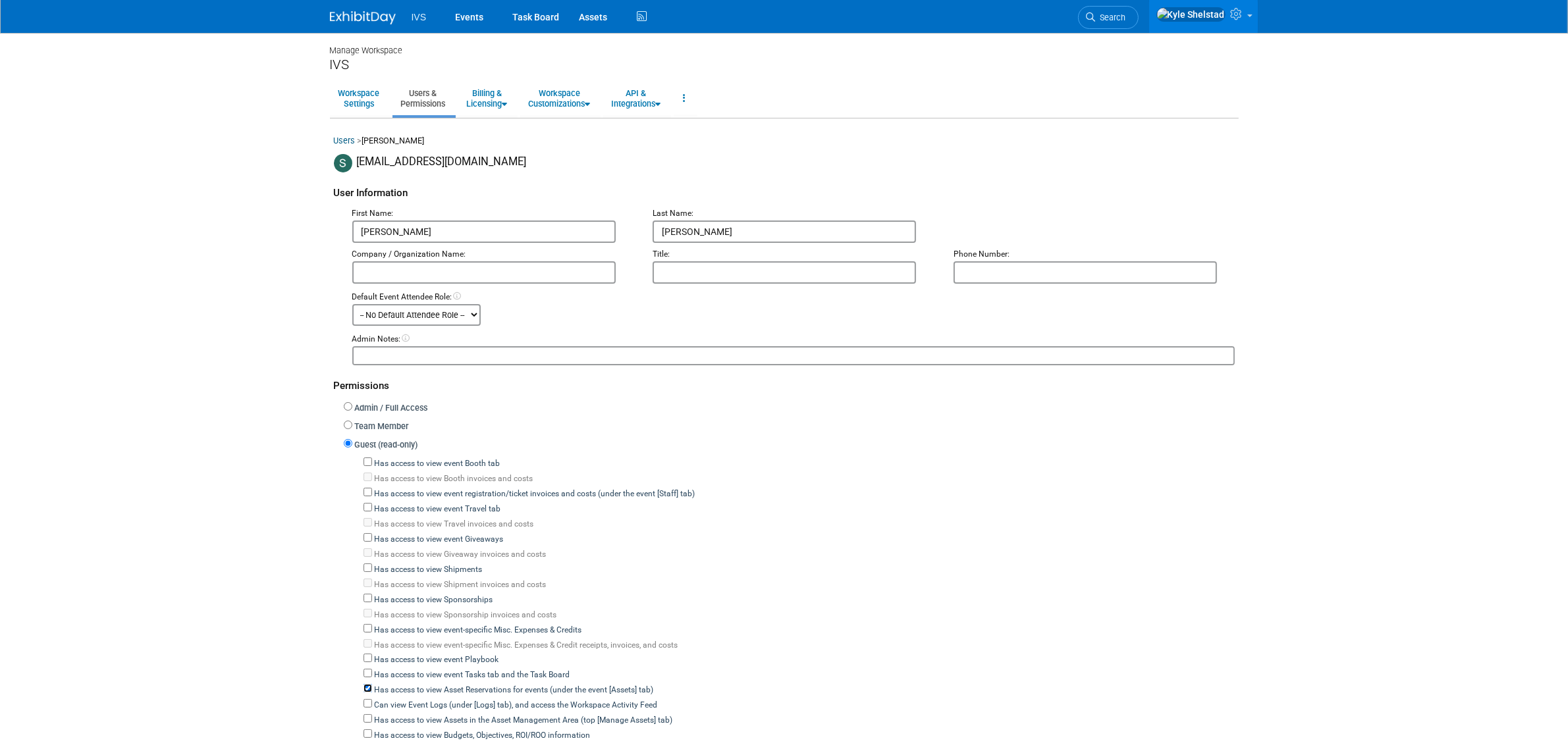
click at [372, 685] on input "Has access to view Asset Reservations for events (under the event [Assets] tab)" at bounding box center [367, 688] width 8 height 8
checkbox input "false"
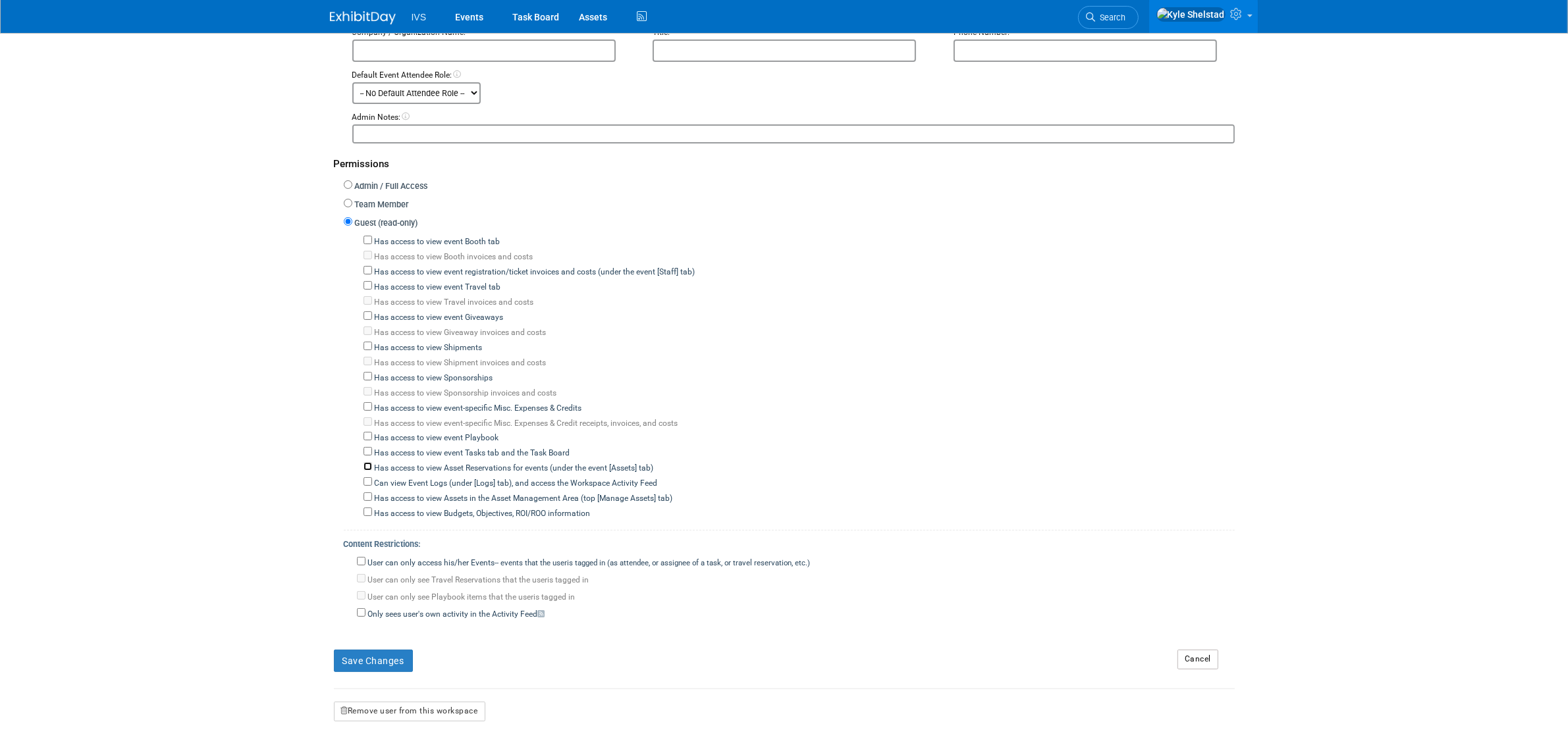
scroll to position [274, 0]
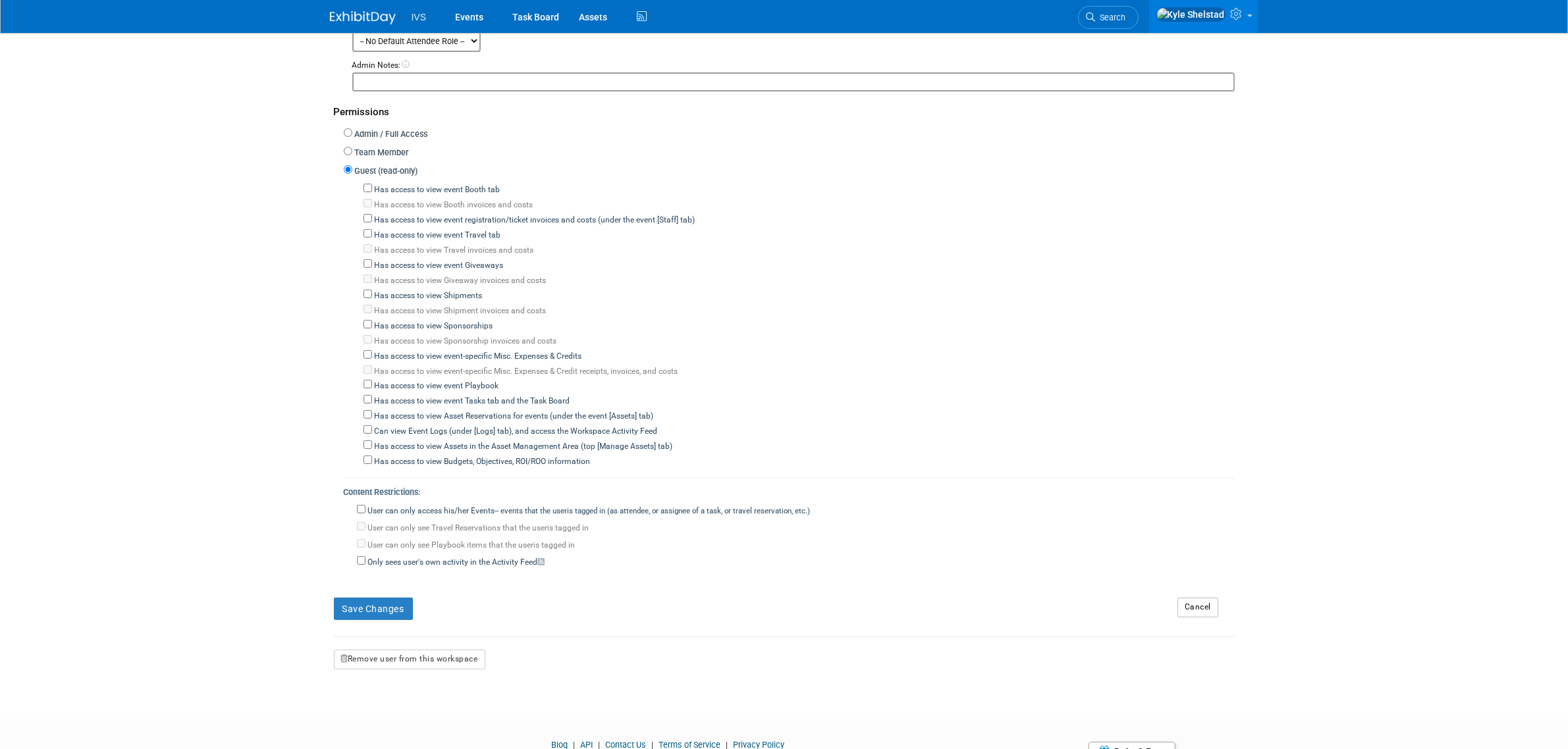
click at [448, 506] on label "User can only access his/her Events -- events that the user either created, or …" at bounding box center [588, 512] width 445 height 12
click at [365, 505] on input "User can only access his/her Events -- events that the user either created, or …" at bounding box center [361, 509] width 8 height 8
checkbox input "true"
click at [376, 598] on button "Save Changes" at bounding box center [374, 609] width 79 height 22
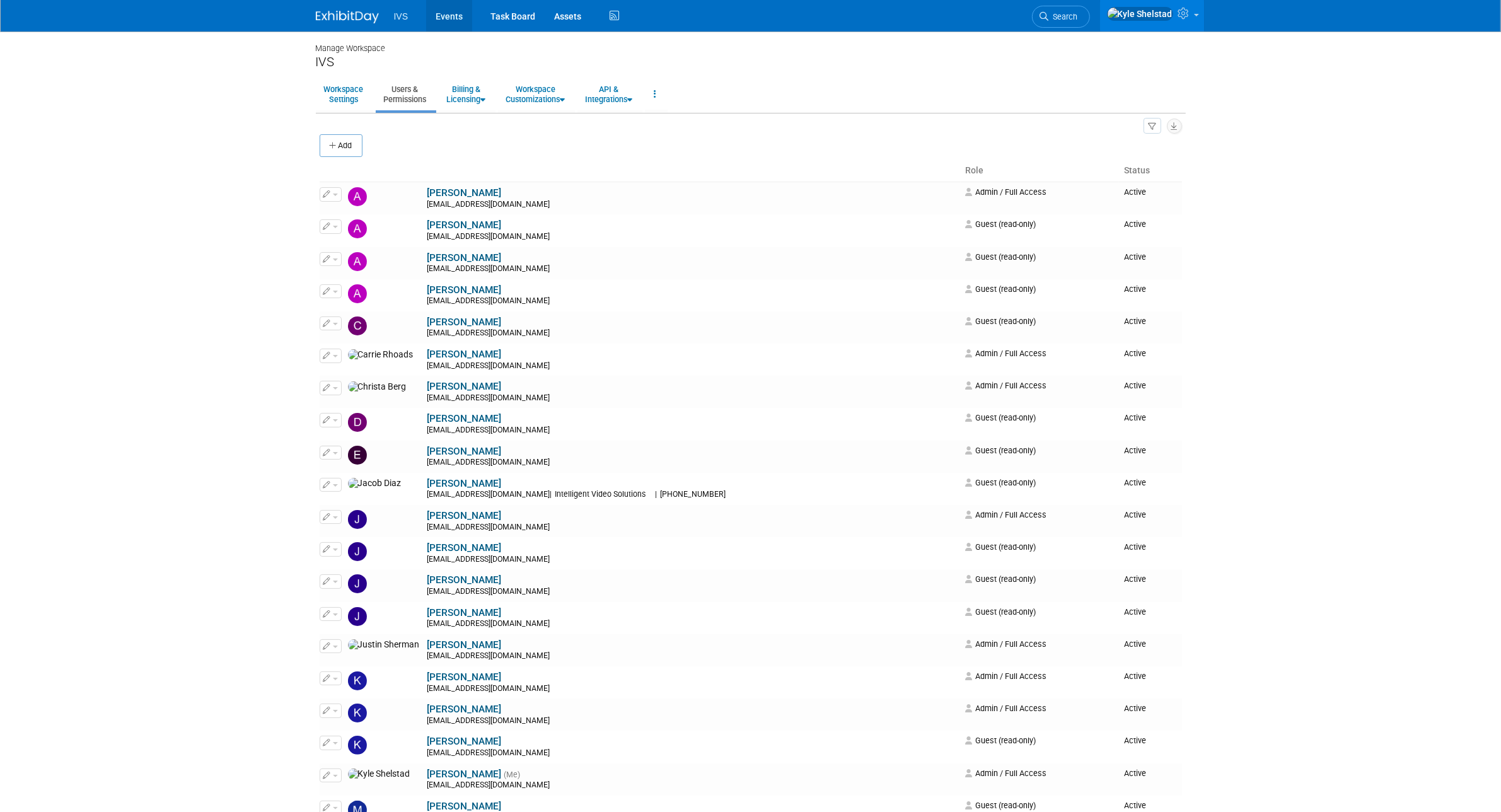
click at [470, 17] on link "Events" at bounding box center [449, 16] width 46 height 32
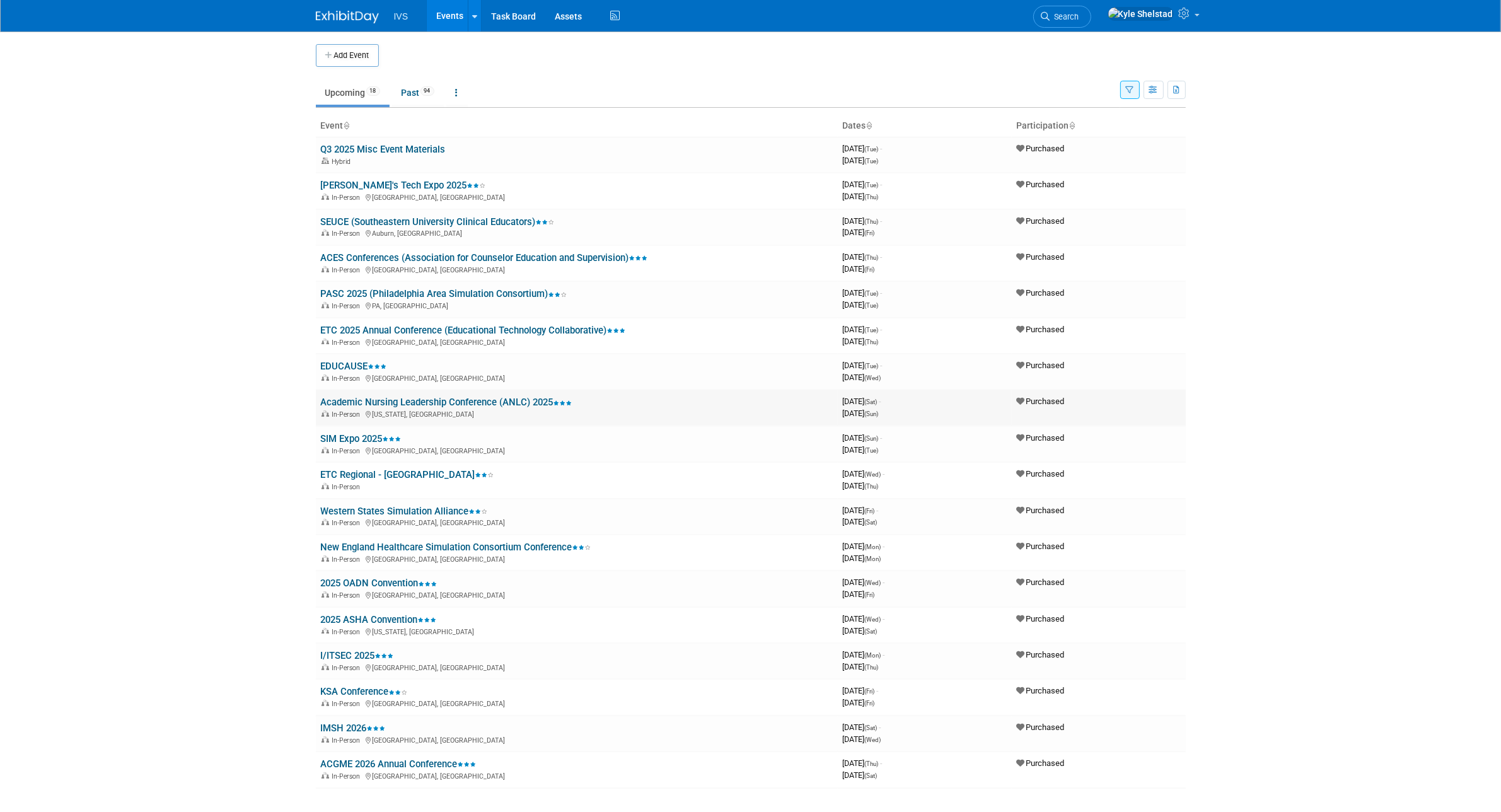
click at [446, 396] on link "Academic Nursing Leadership Conference (ANLC) 2025" at bounding box center [447, 402] width 252 height 11
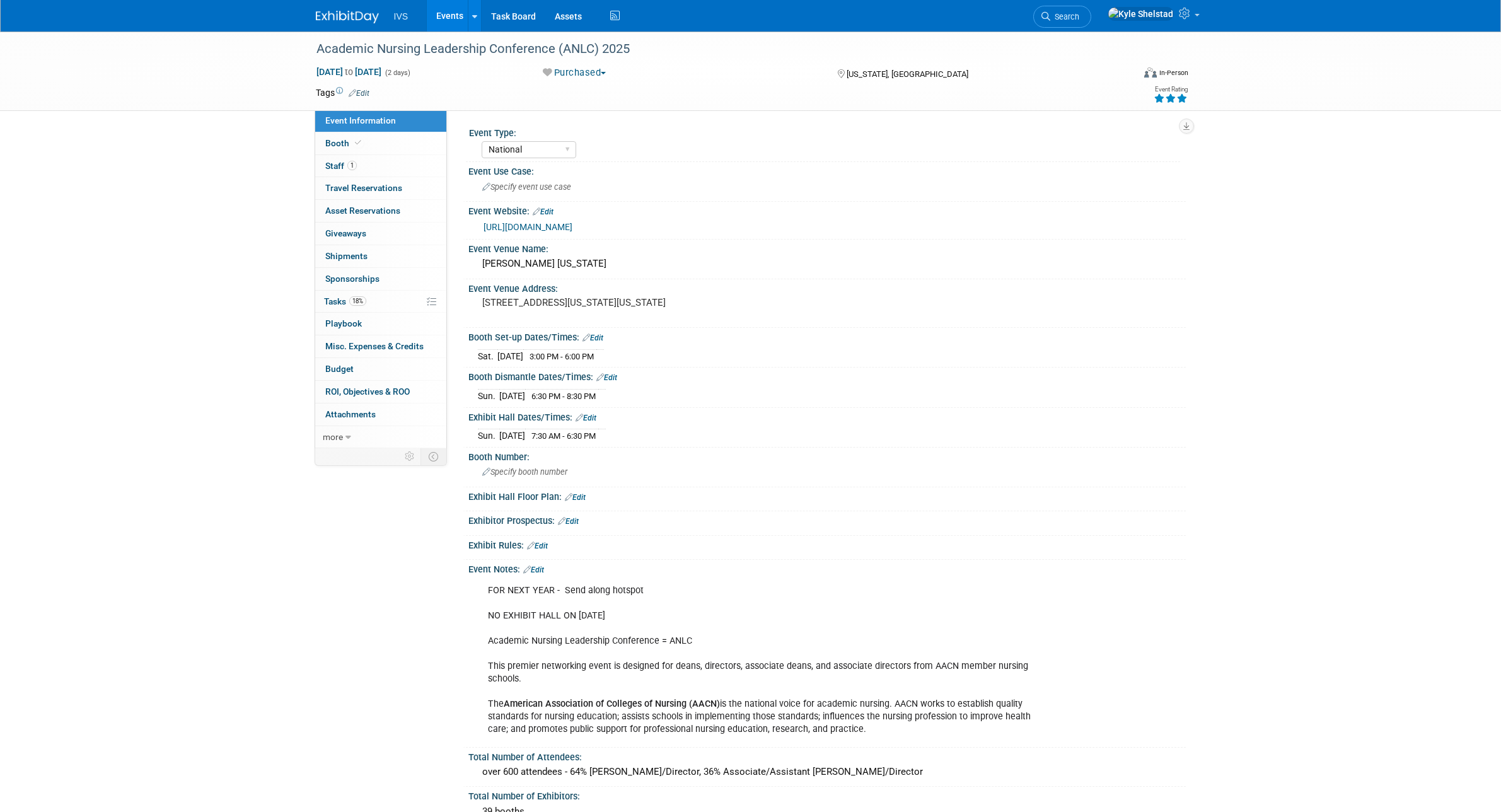
select select "National"
click at [402, 300] on link "18% Tasks 18%" at bounding box center [381, 301] width 131 height 22
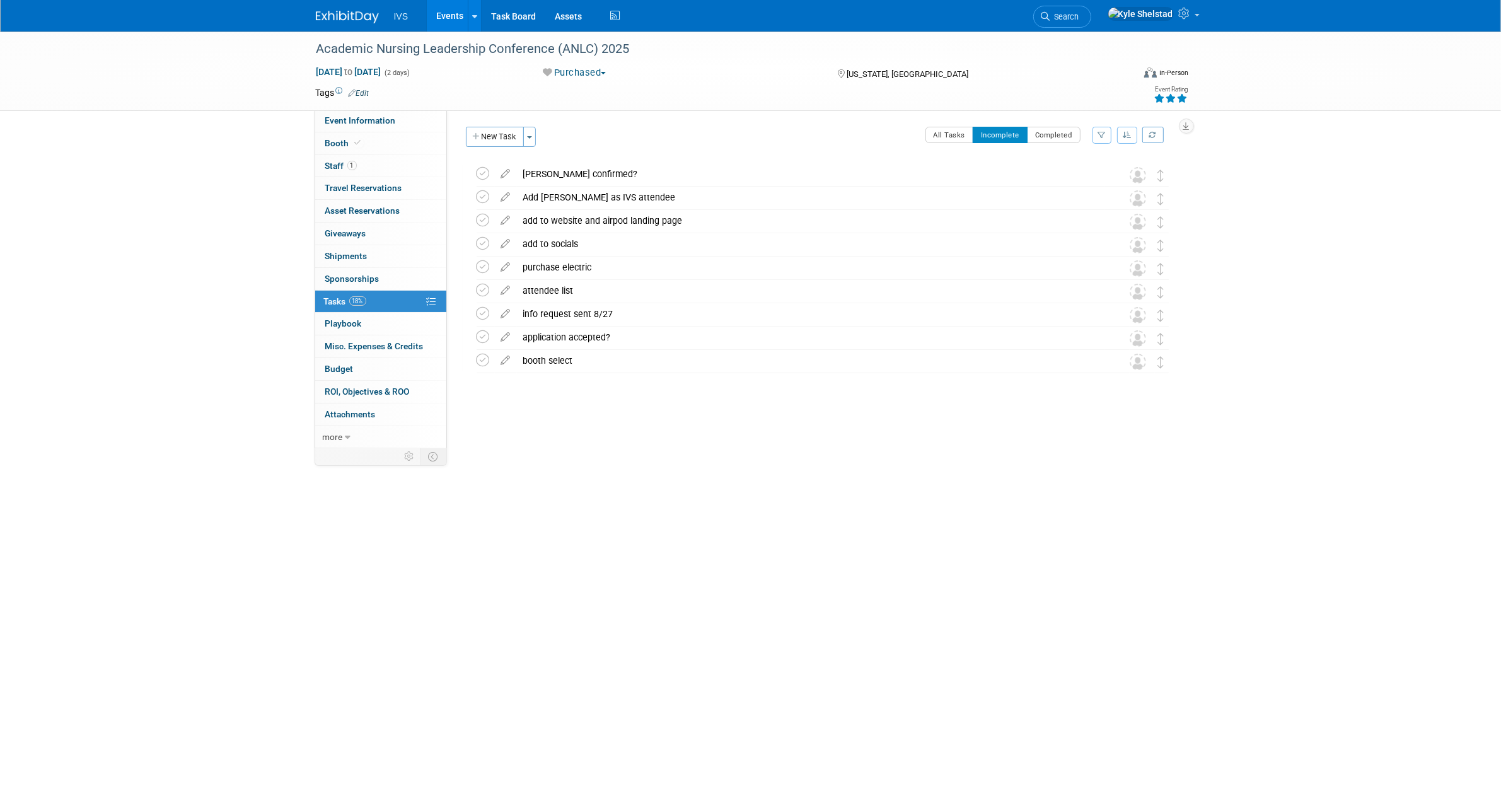
click at [768, 419] on div "Academic Nursing Leadership Conference (ANLC) 2025 Washington, DC Nov 1, 2025 t…" at bounding box center [819, 293] width 714 height 261
click at [502, 364] on icon at bounding box center [506, 358] width 22 height 16
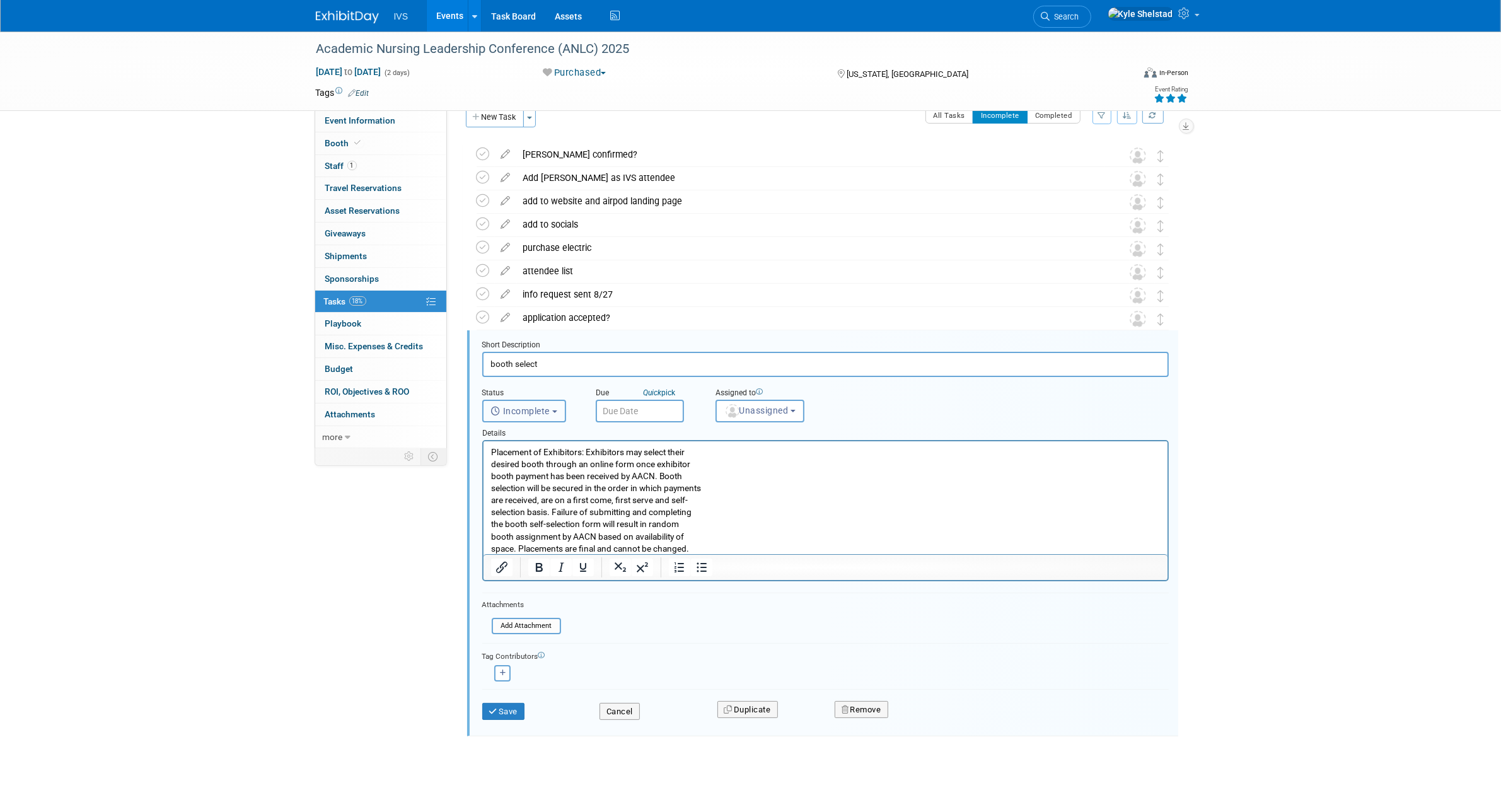
click at [540, 407] on span "Incomplete" at bounding box center [520, 410] width 59 height 10
click at [657, 415] on body "IVS Events Add Event Bulk Upload Events Shareable Event Boards Recently Viewed …" at bounding box center [750, 387] width 1501 height 812
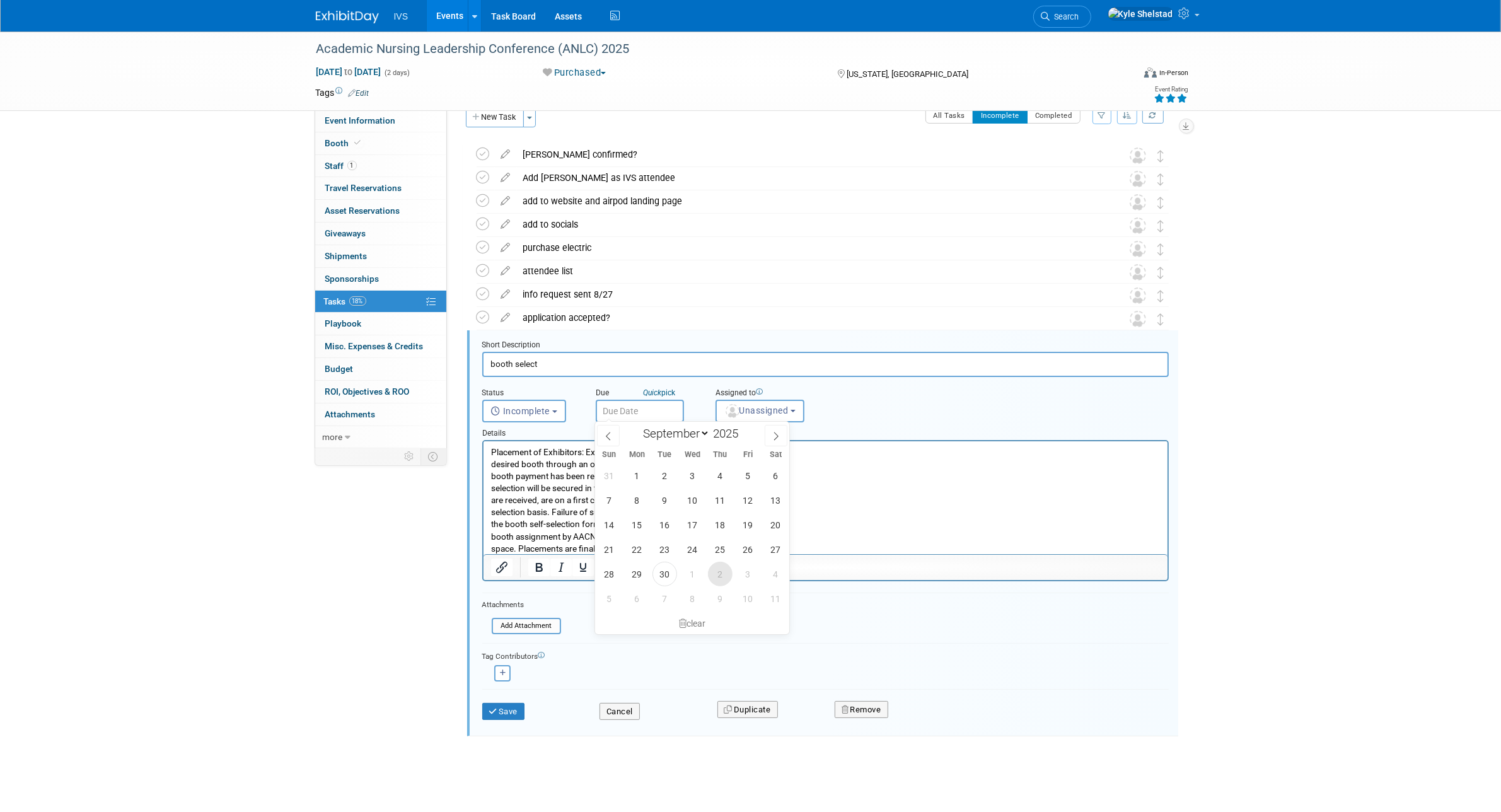
click at [719, 577] on span "2" at bounding box center [721, 574] width 25 height 25
type input "Oct 2, 2025"
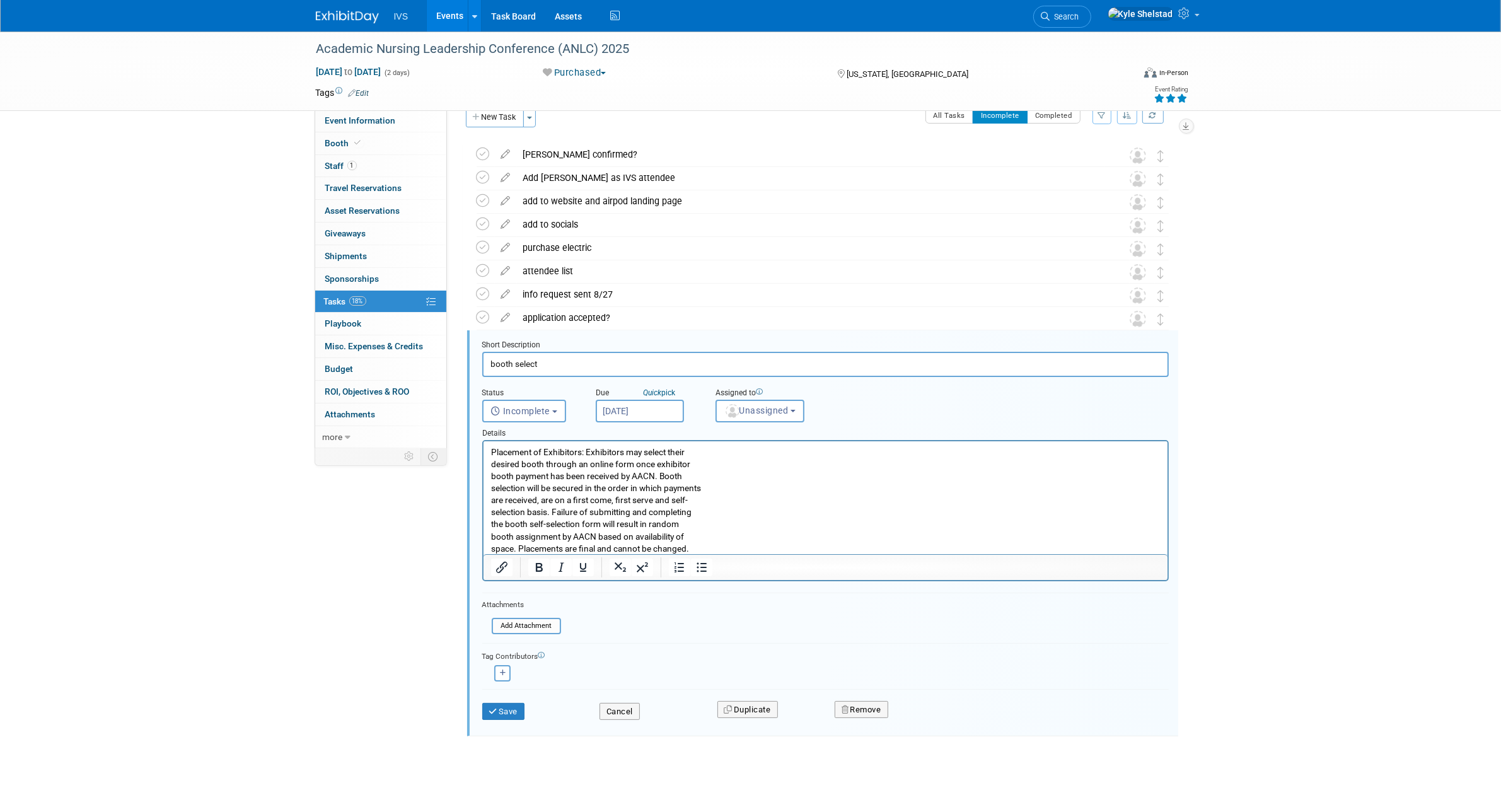
click at [593, 358] on input "booth select" at bounding box center [824, 364] width 686 height 25
type input "booth select & Exhibitor Materials sent"
click at [795, 400] on button "Unassigned" at bounding box center [760, 411] width 90 height 23
click at [767, 432] on input "text" at bounding box center [782, 441] width 126 height 21
type input "kate"
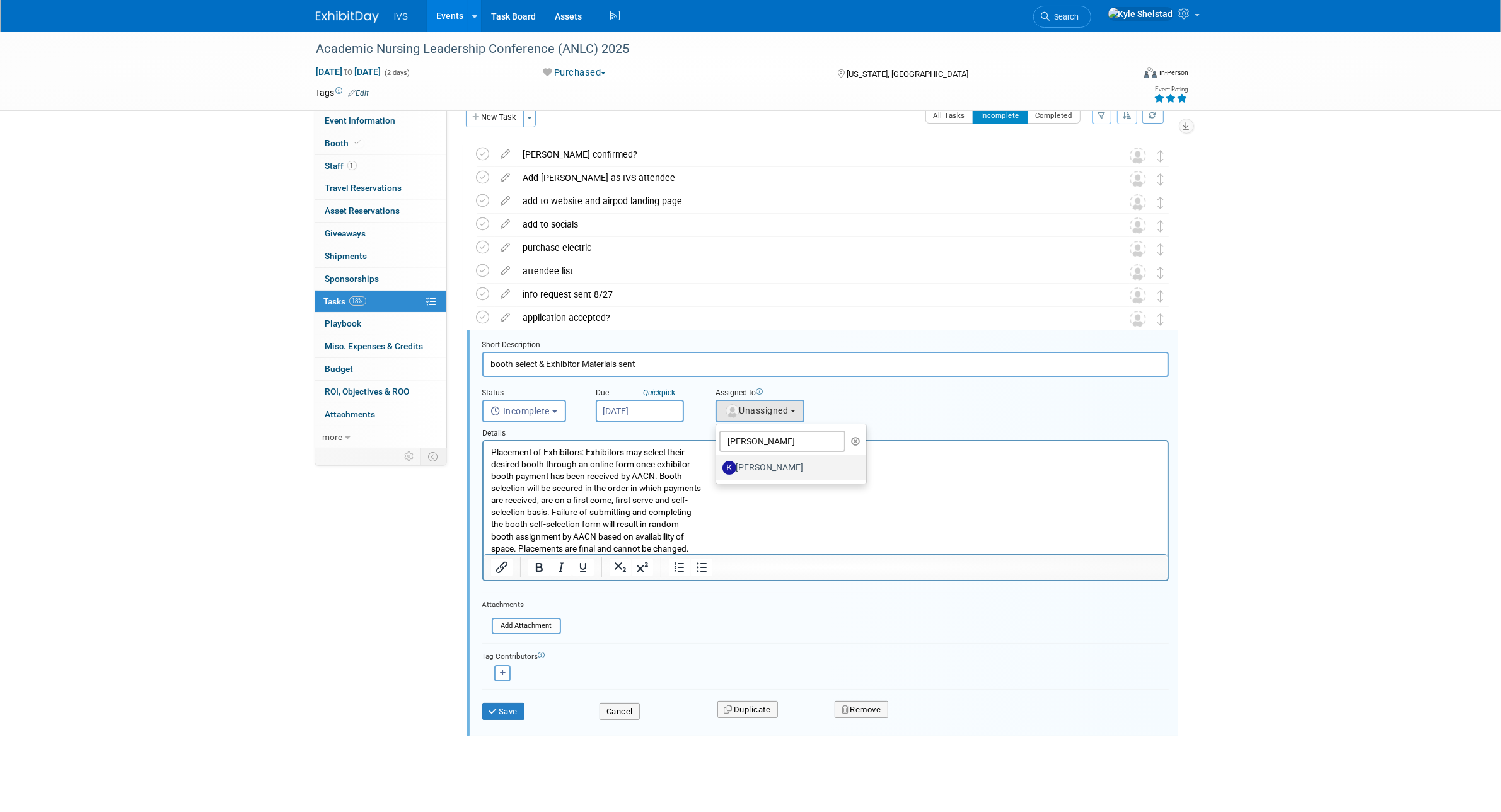
click at [766, 465] on label "[PERSON_NAME]" at bounding box center [788, 468] width 132 height 20
click at [718, 465] on input "[PERSON_NAME]" at bounding box center [714, 466] width 8 height 8
select select "4b6333fa-92bb-4106-9261-1d690007f36d"
click at [511, 703] on button "Save" at bounding box center [503, 712] width 43 height 18
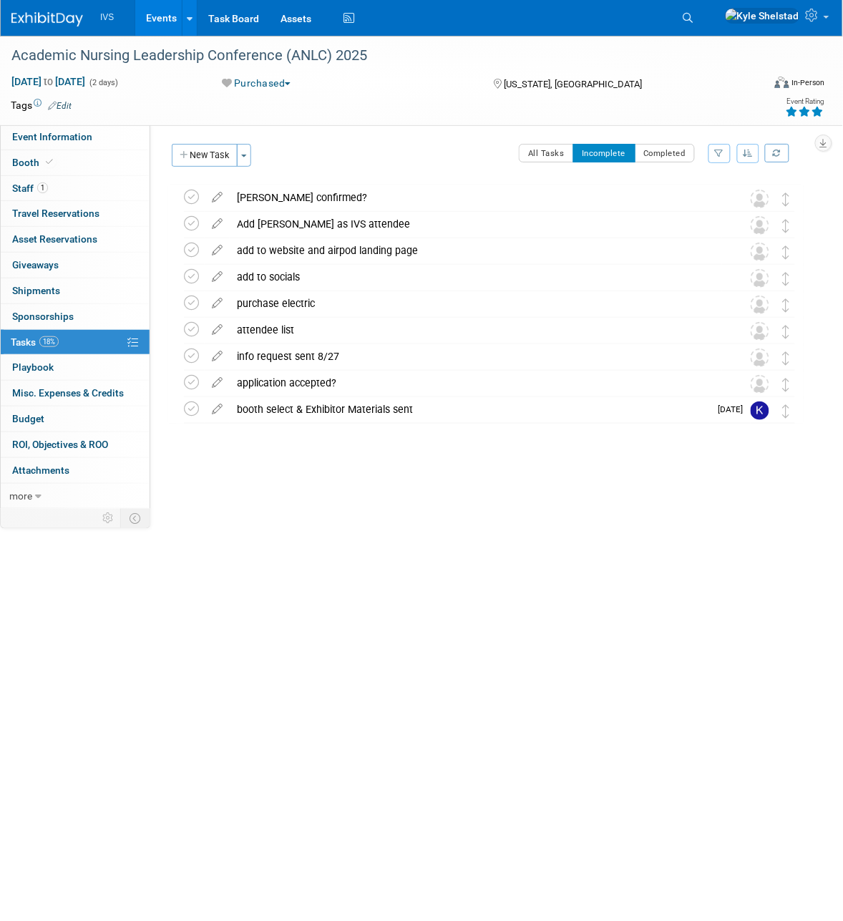
click at [168, 25] on link "Events" at bounding box center [161, 18] width 52 height 36
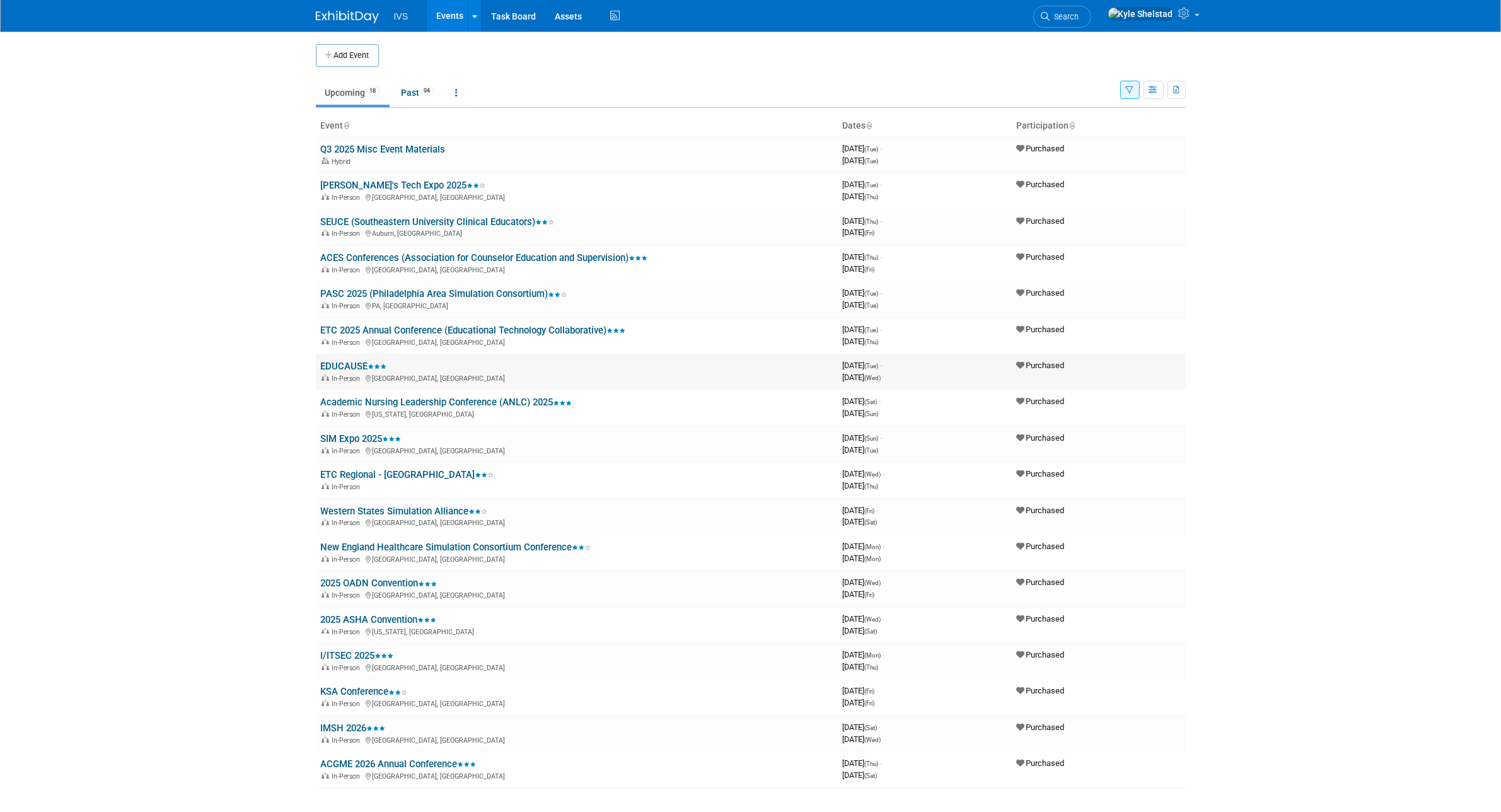
click at [344, 361] on link "EDUCAUSE" at bounding box center [353, 365] width 66 height 11
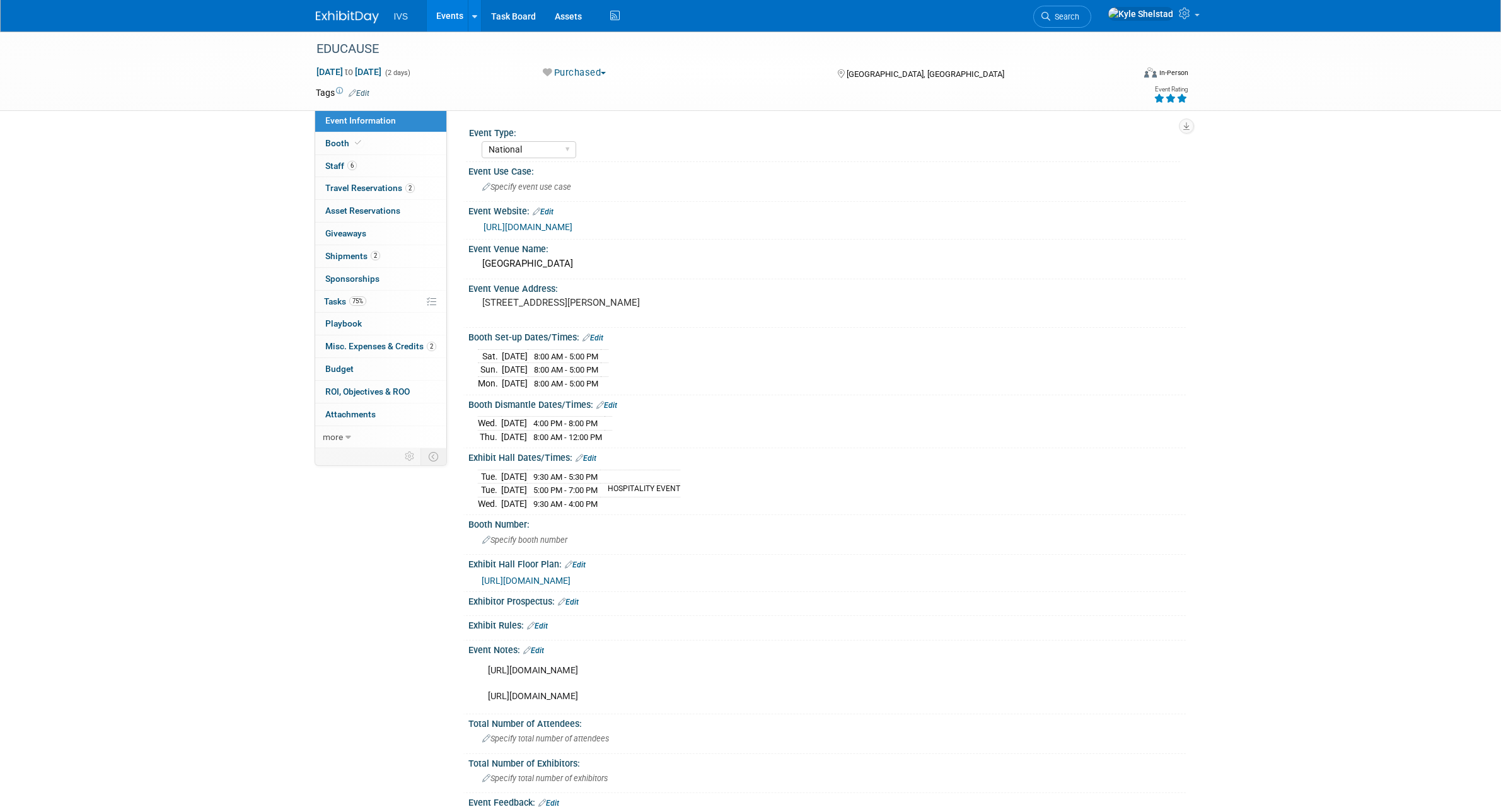
select select "National"
drag, startPoint x: 484, startPoint y: 369, endPoint x: 603, endPoint y: 365, distance: 119.1
click at [603, 365] on tr "[DATE] 8:00 AM - 5:00 PM" at bounding box center [543, 370] width 130 height 14
click at [505, 424] on td "[DATE]" at bounding box center [514, 424] width 26 height 14
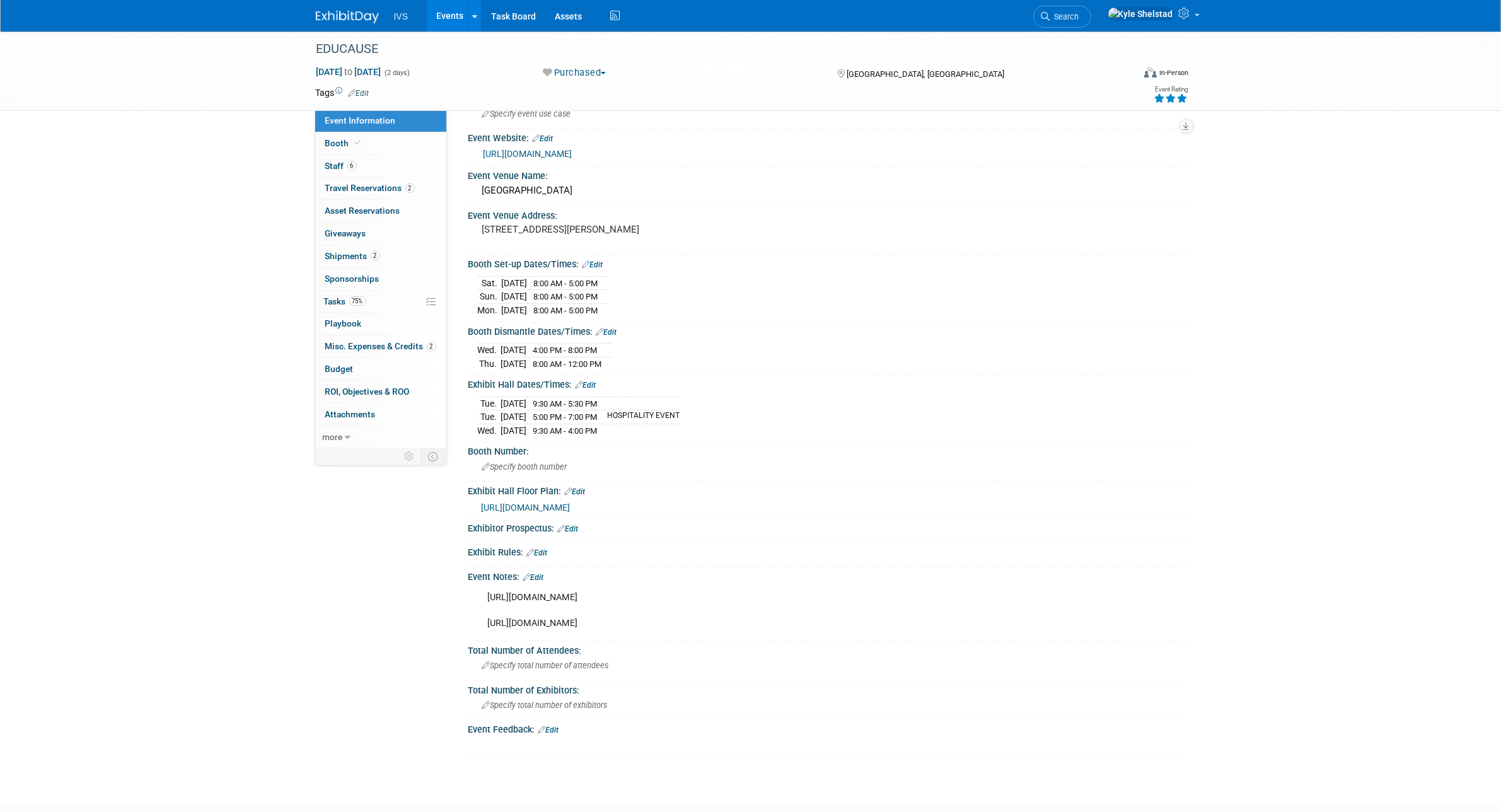
scroll to position [112, 0]
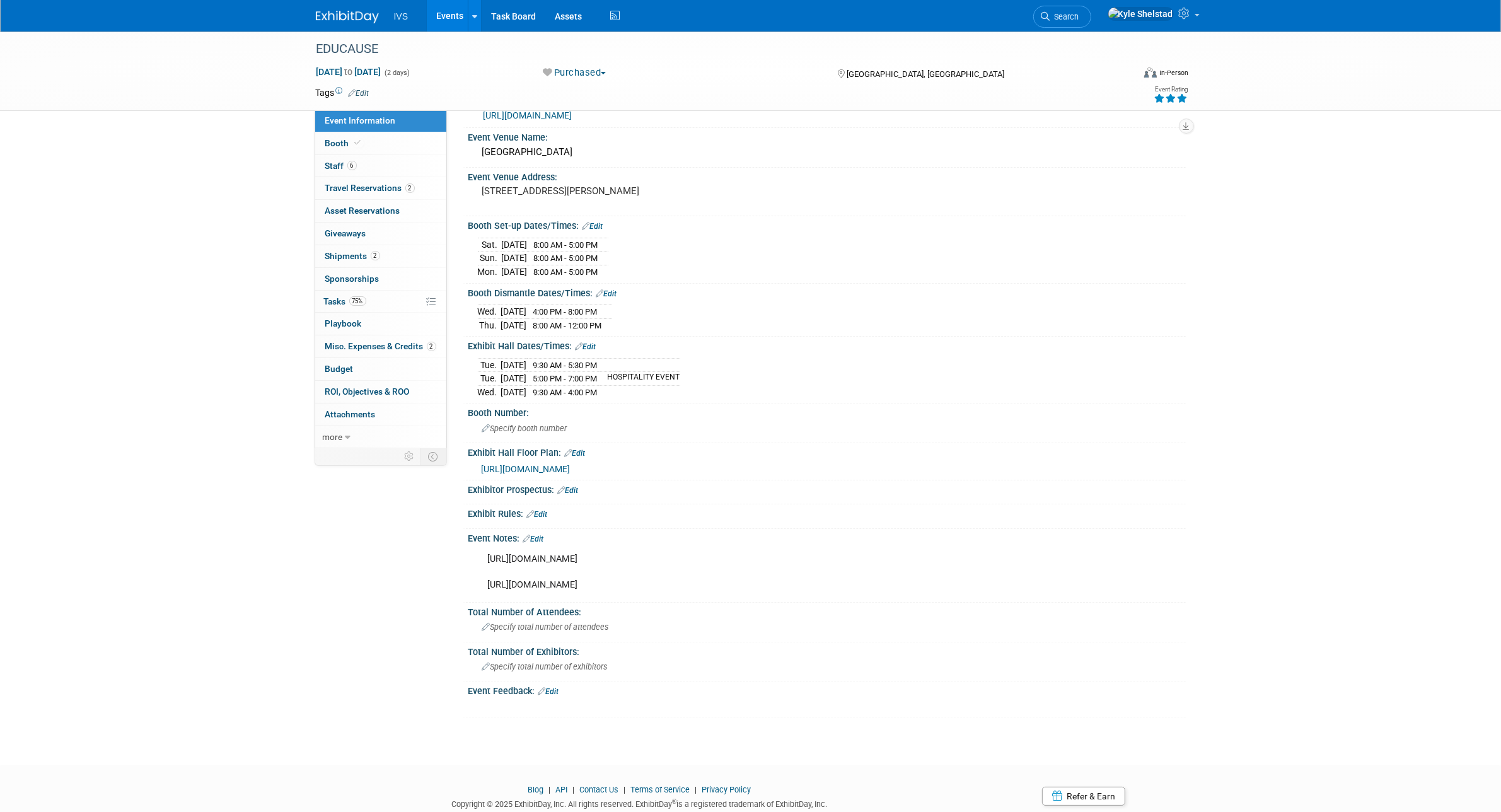
drag, startPoint x: 700, startPoint y: 597, endPoint x: 483, endPoint y: 607, distance: 217.2
click at [483, 597] on div "[URL][DOMAIN_NAME] [URL][DOMAIN_NAME]" at bounding box center [763, 571] width 568 height 50
copy div "[URL][DOMAIN_NAME]"
